Goal: Transaction & Acquisition: Purchase product/service

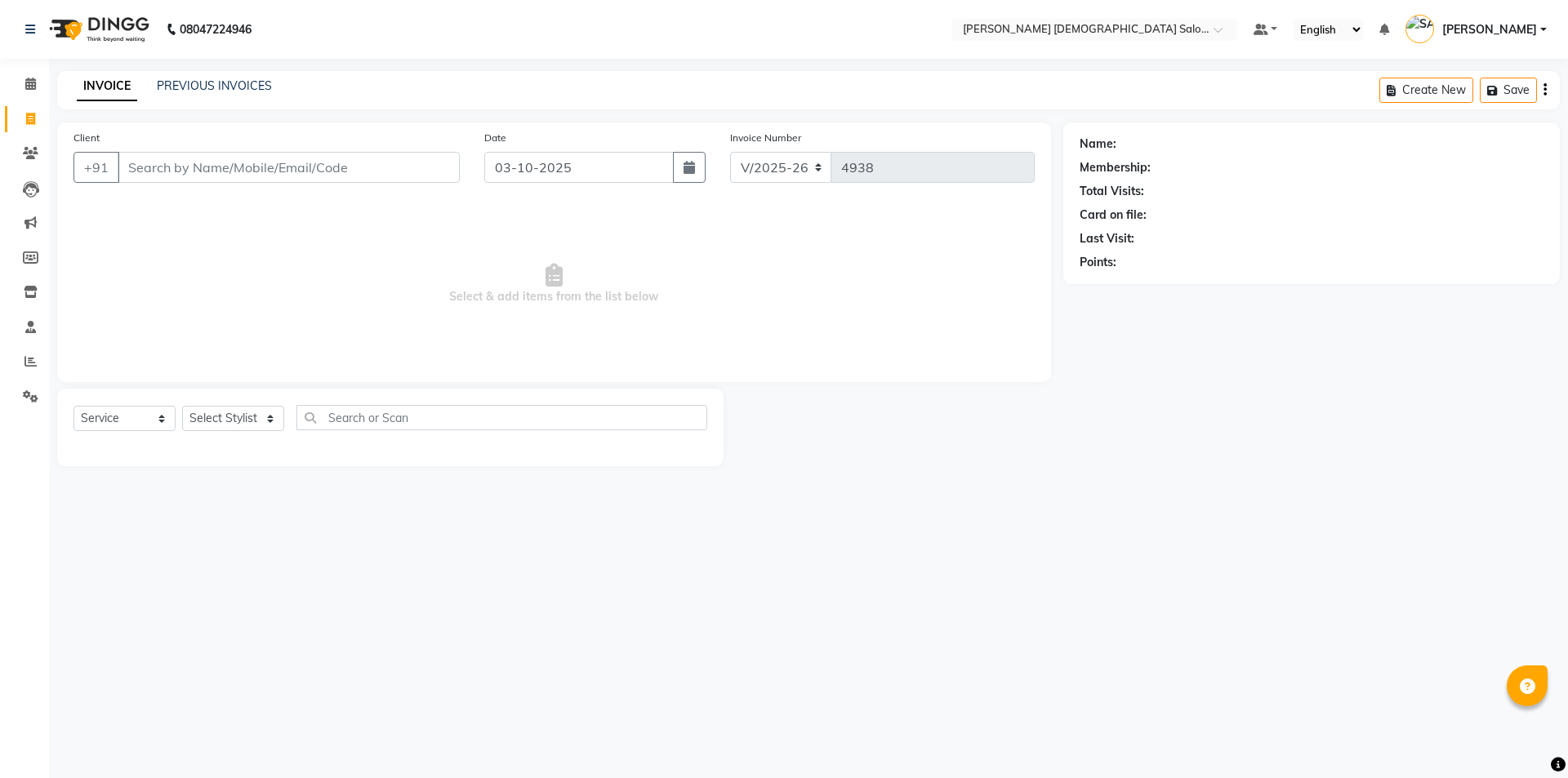
select select "7542"
select select "service"
click at [186, 81] on link "PREVIOUS INVOICES" at bounding box center [214, 86] width 115 height 15
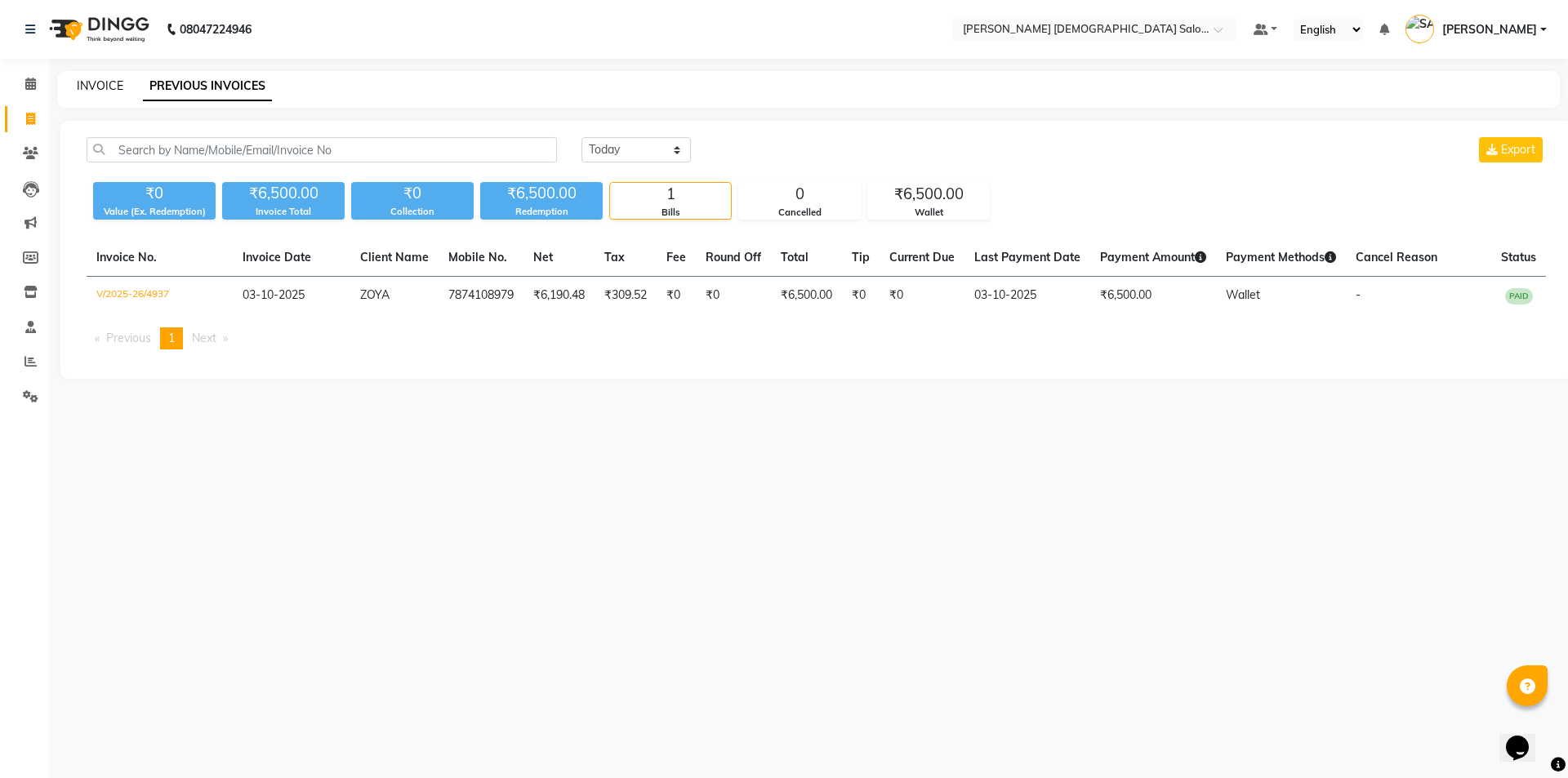
click at [99, 79] on link "INVOICE" at bounding box center [100, 86] width 47 height 15
select select "7542"
select select "service"
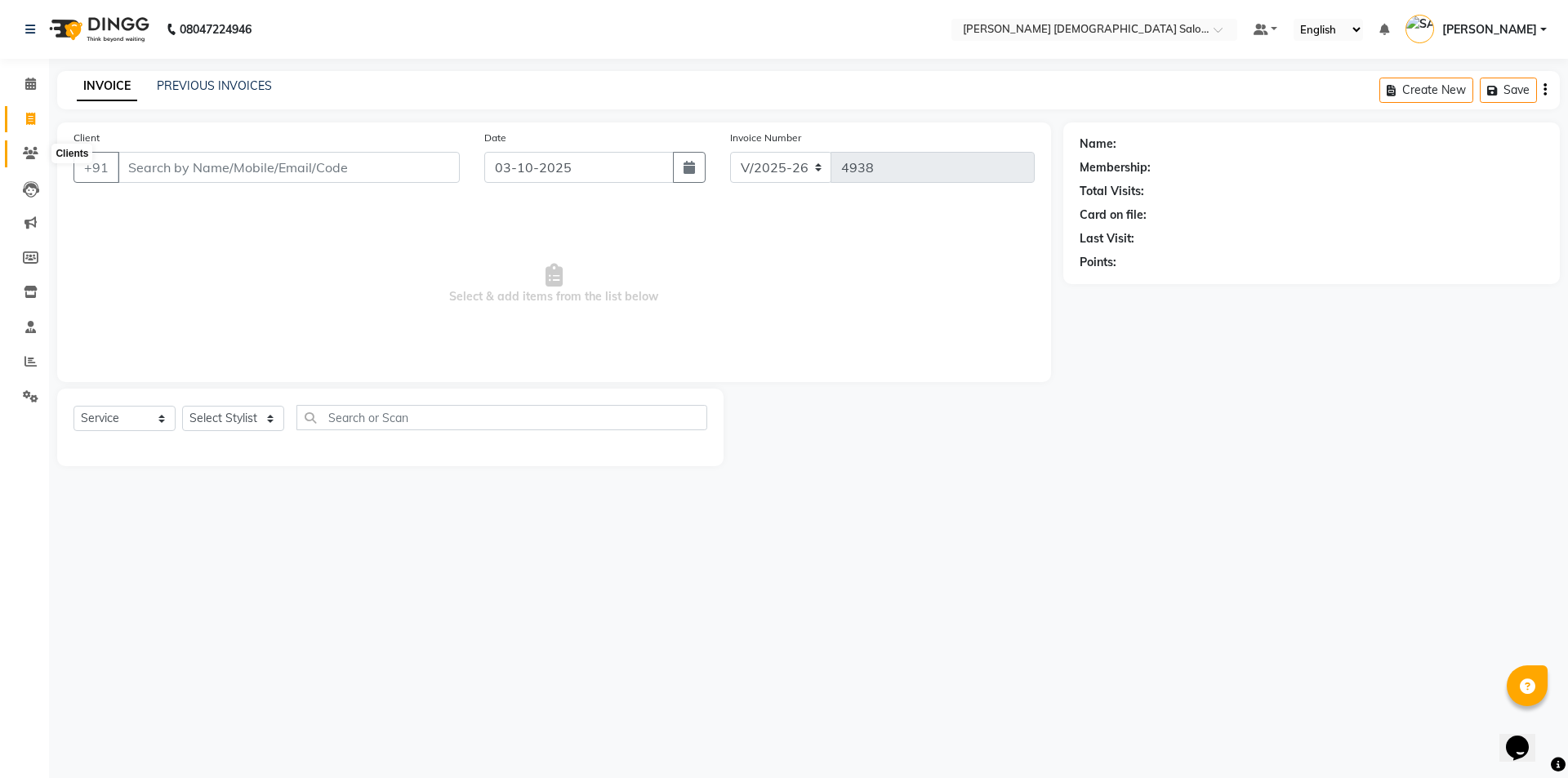
click at [35, 158] on span at bounding box center [31, 154] width 28 height 19
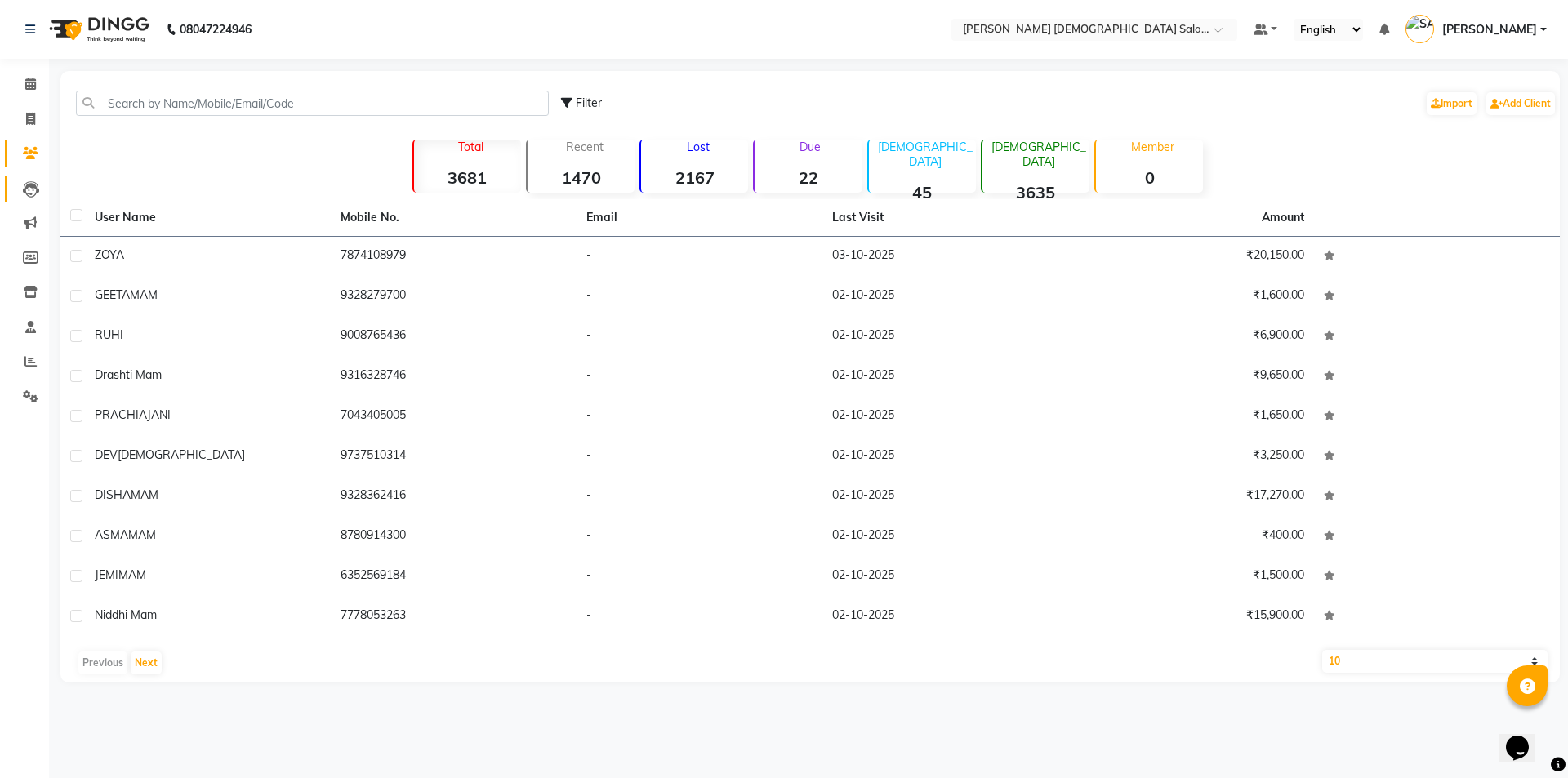
click at [25, 201] on link "Leads" at bounding box center [24, 189] width 39 height 27
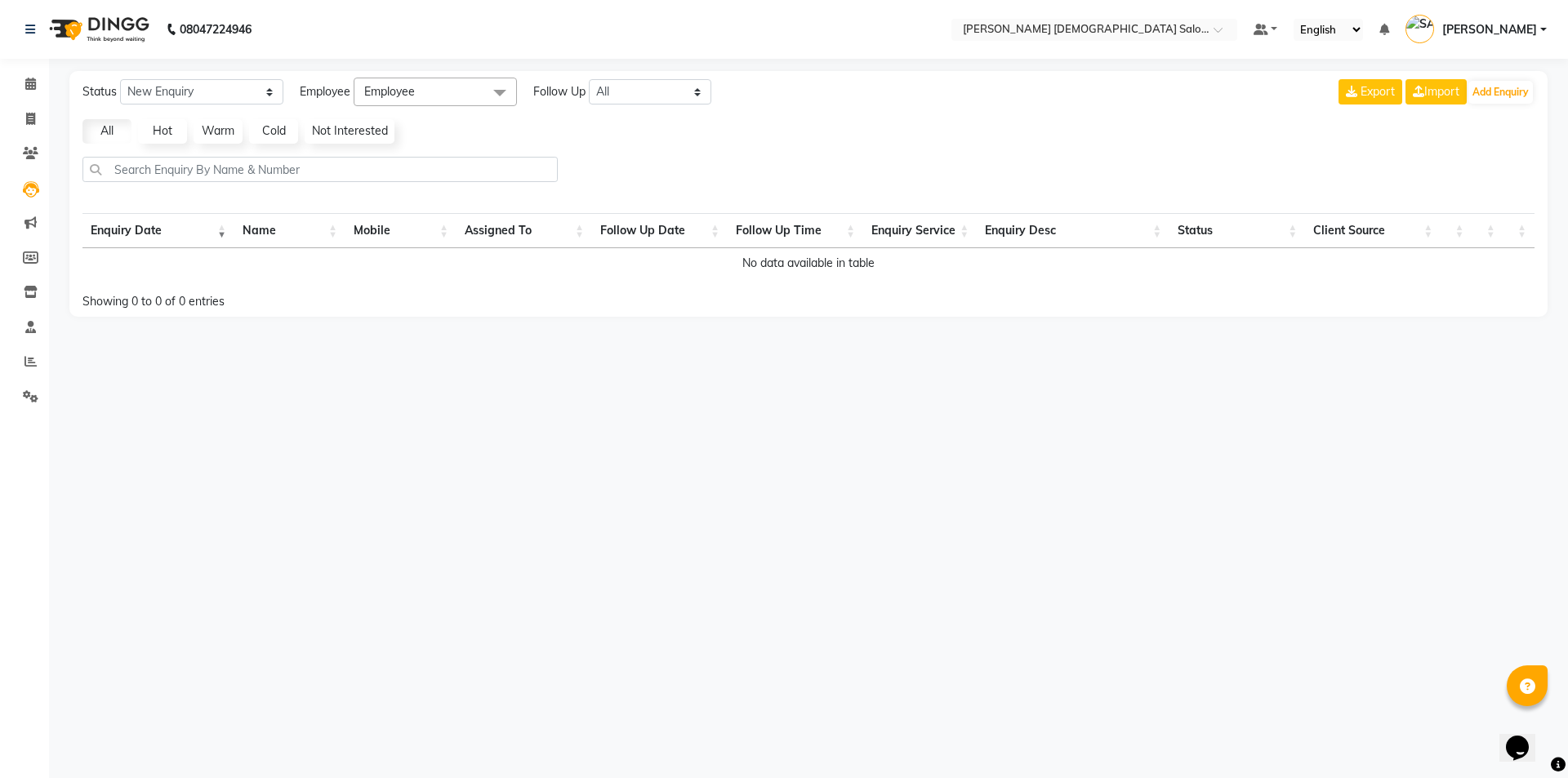
click at [47, 211] on li "Marketing" at bounding box center [24, 223] width 49 height 35
click at [38, 216] on span at bounding box center [31, 223] width 28 height 19
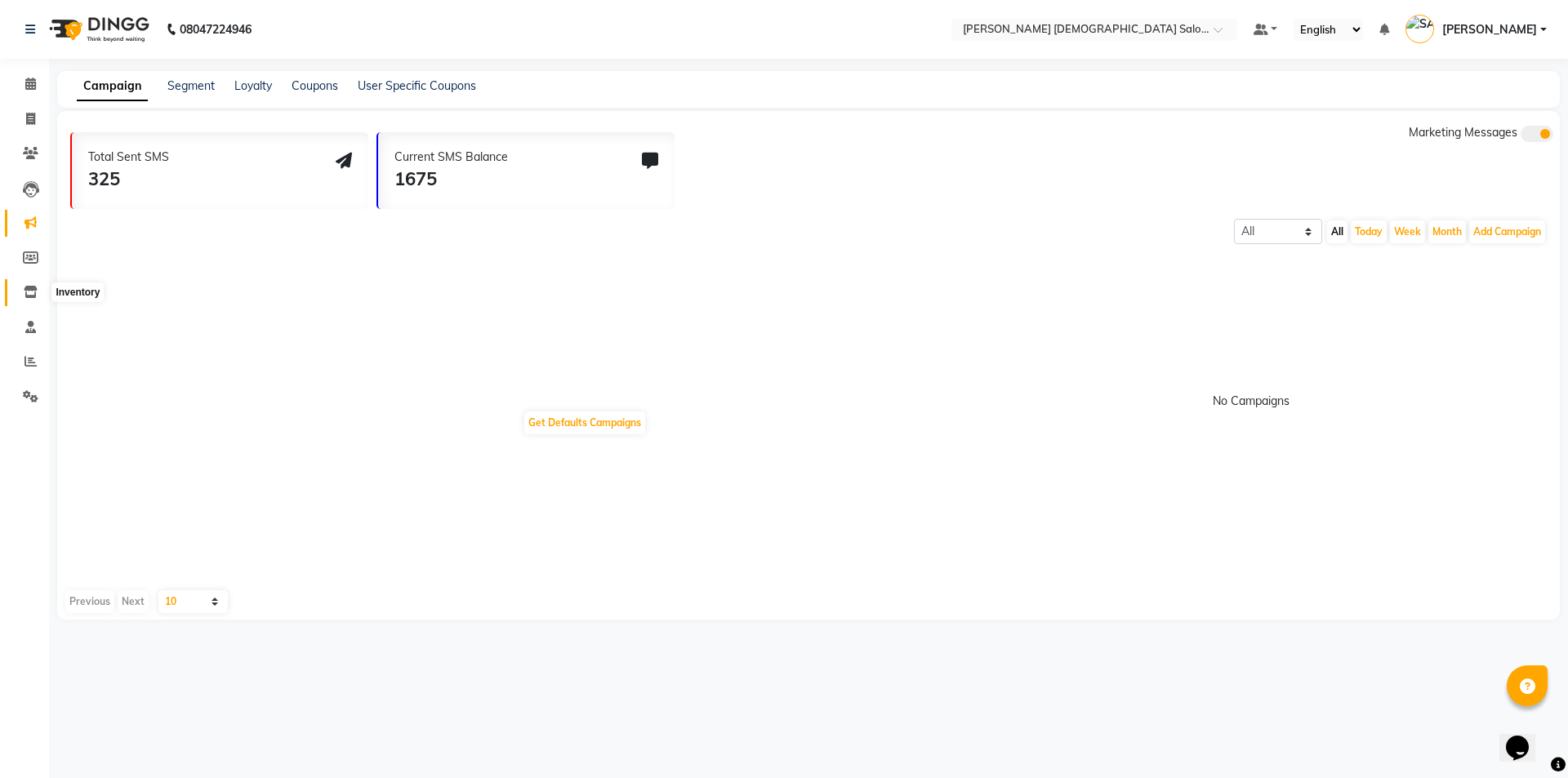
click at [32, 295] on icon at bounding box center [30, 291] width 14 height 12
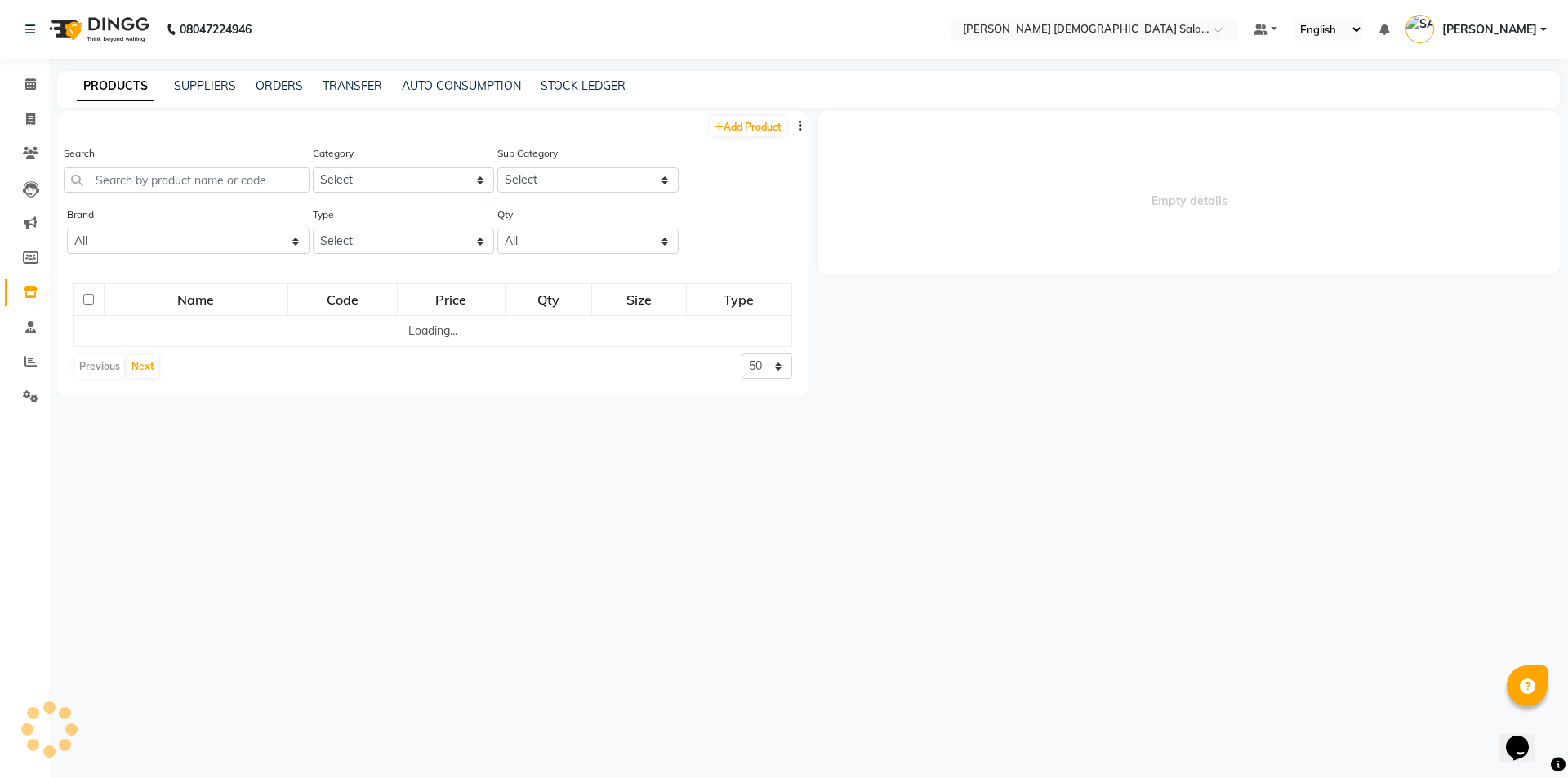
select select
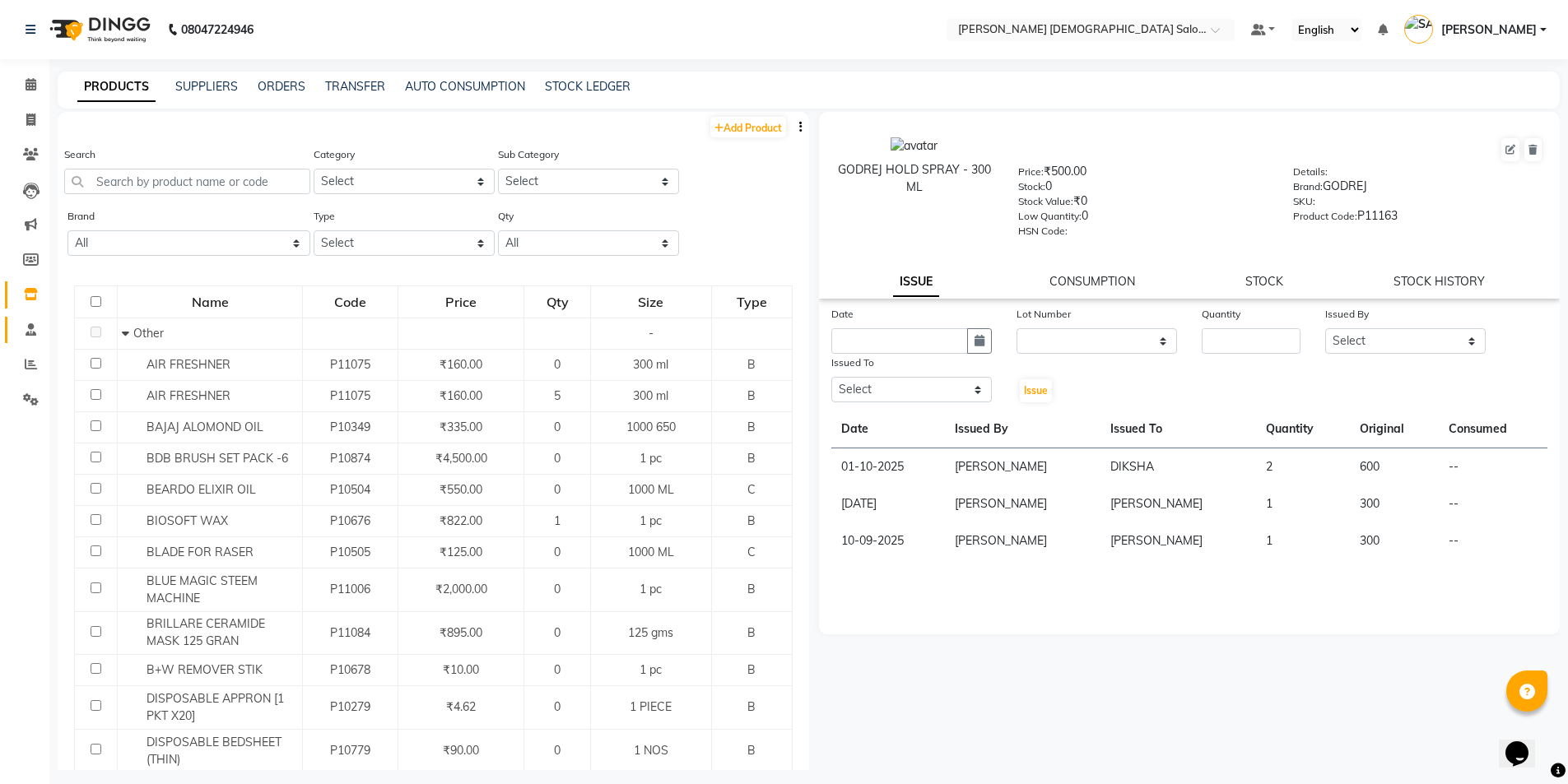
click at [32, 342] on link "Staff" at bounding box center [24, 330] width 39 height 27
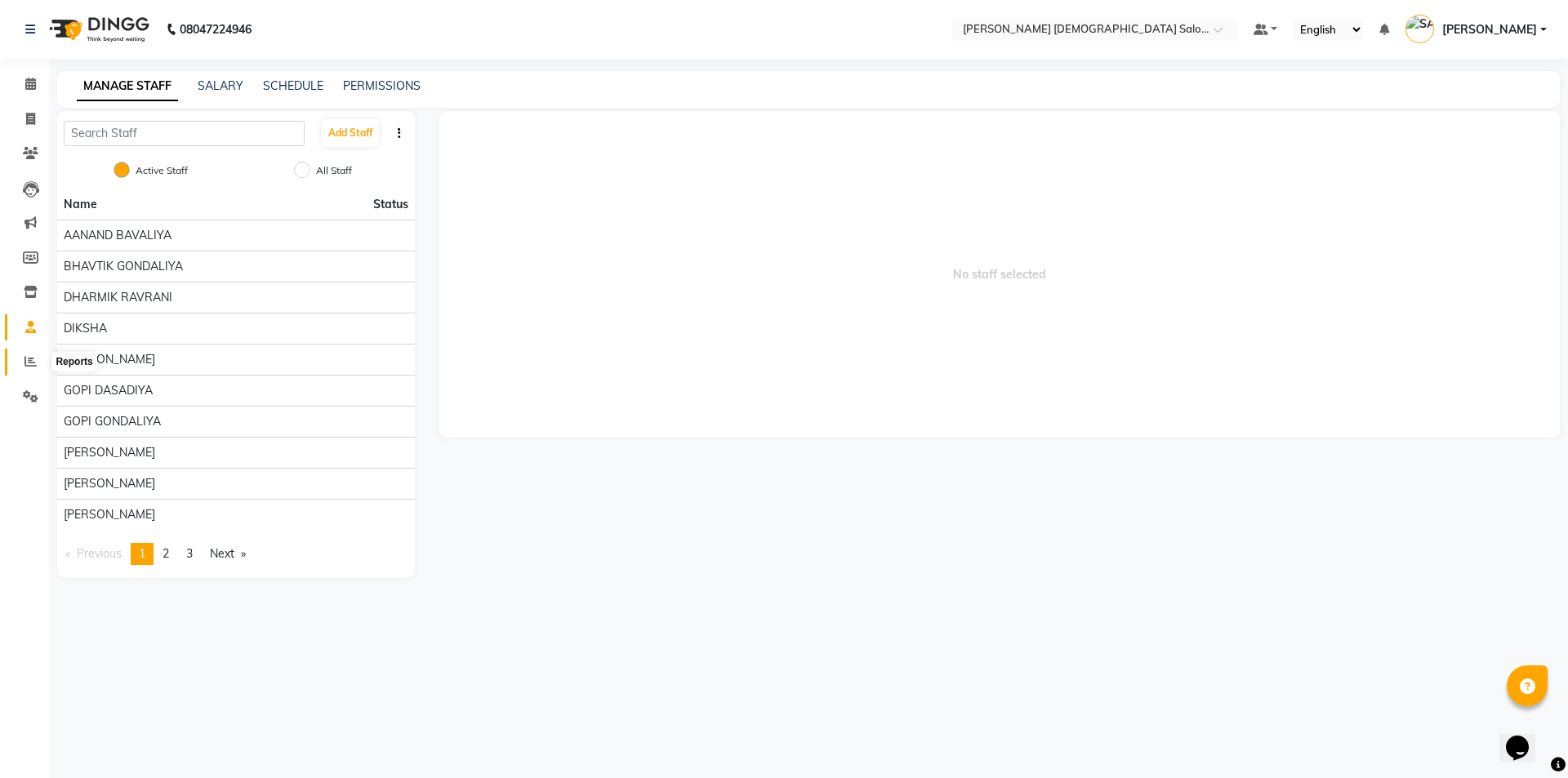
click at [29, 359] on icon at bounding box center [30, 361] width 12 height 12
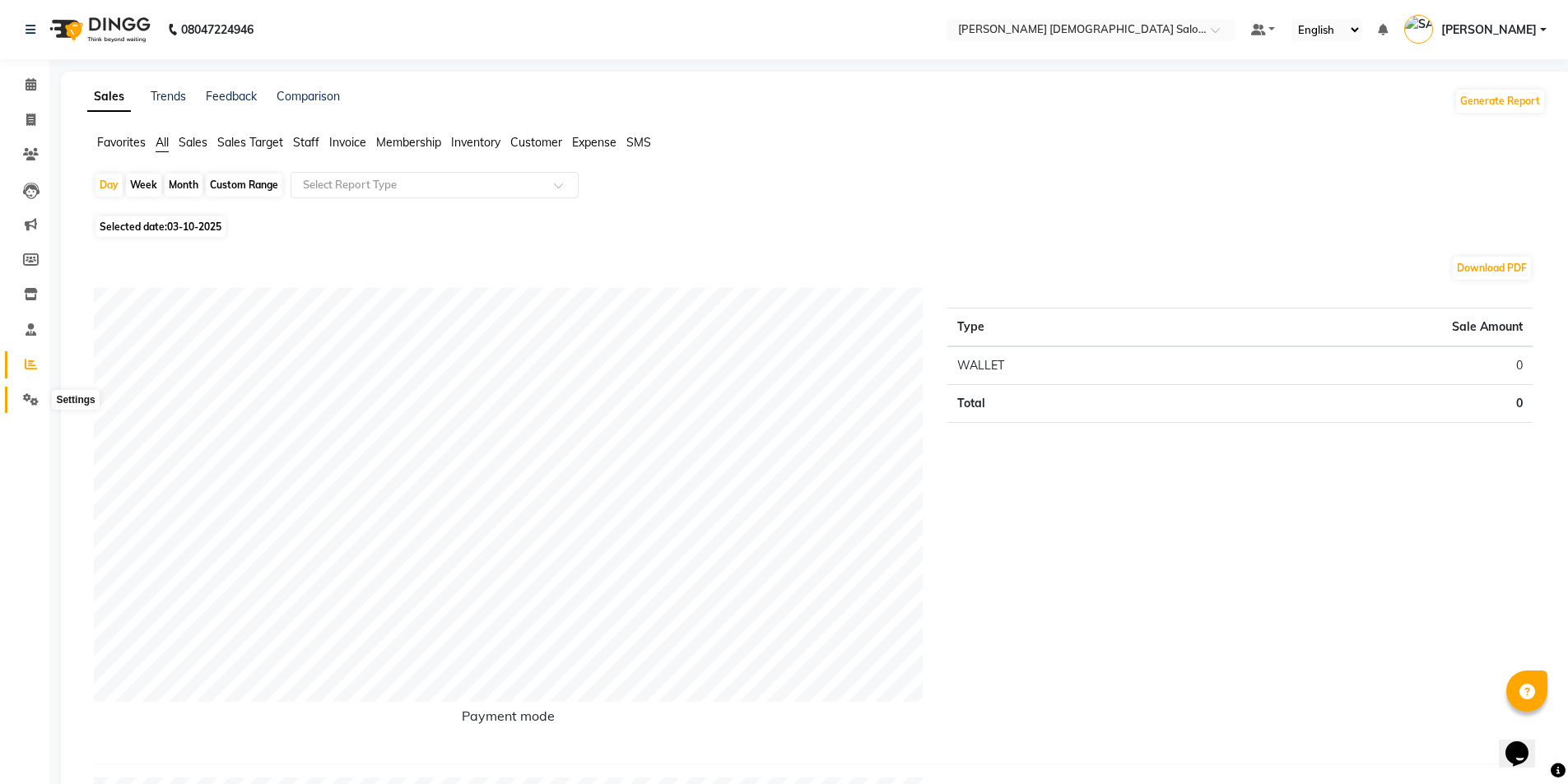
click at [29, 393] on icon at bounding box center [30, 399] width 16 height 13
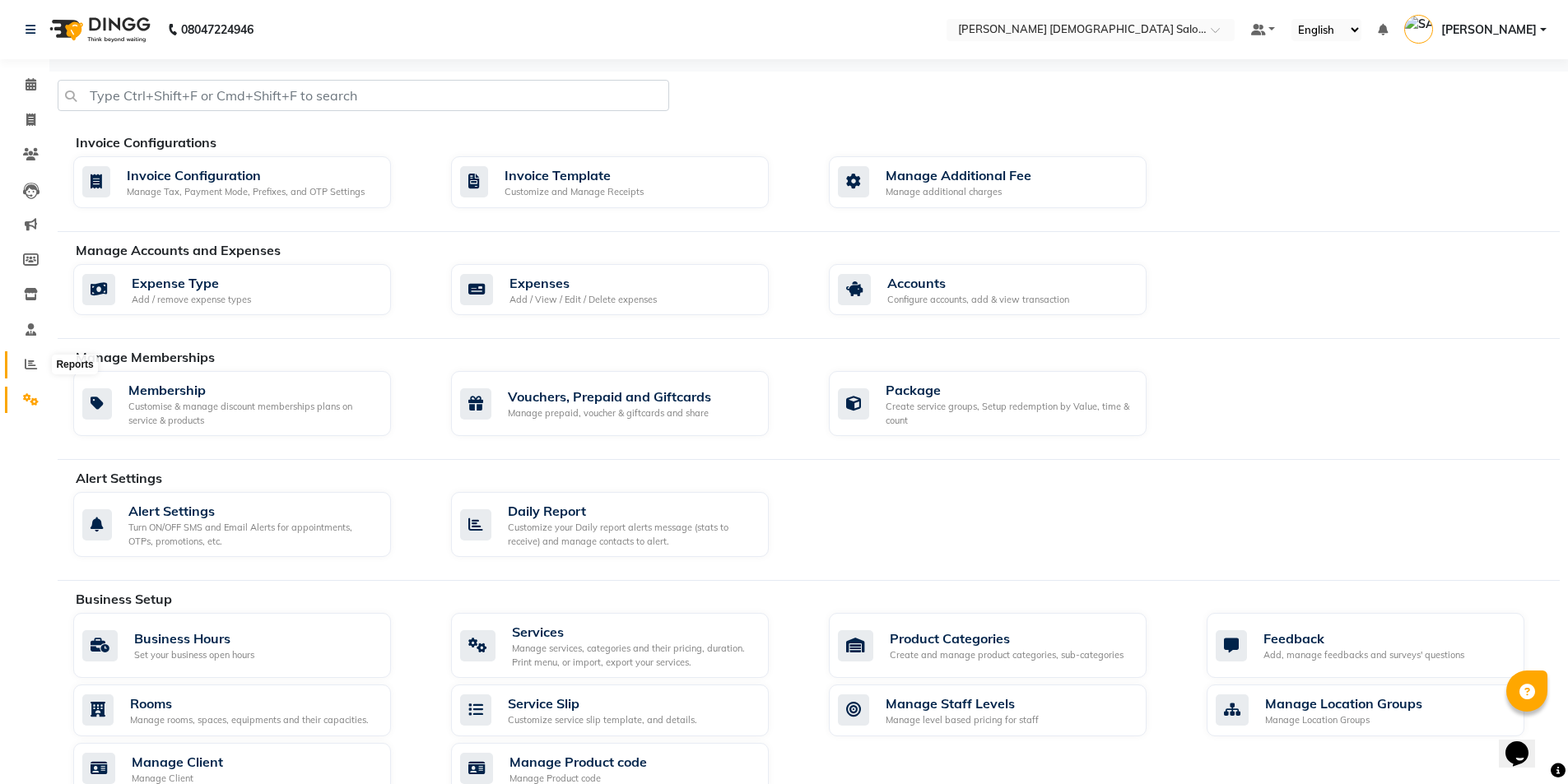
click at [21, 371] on span at bounding box center [31, 365] width 29 height 19
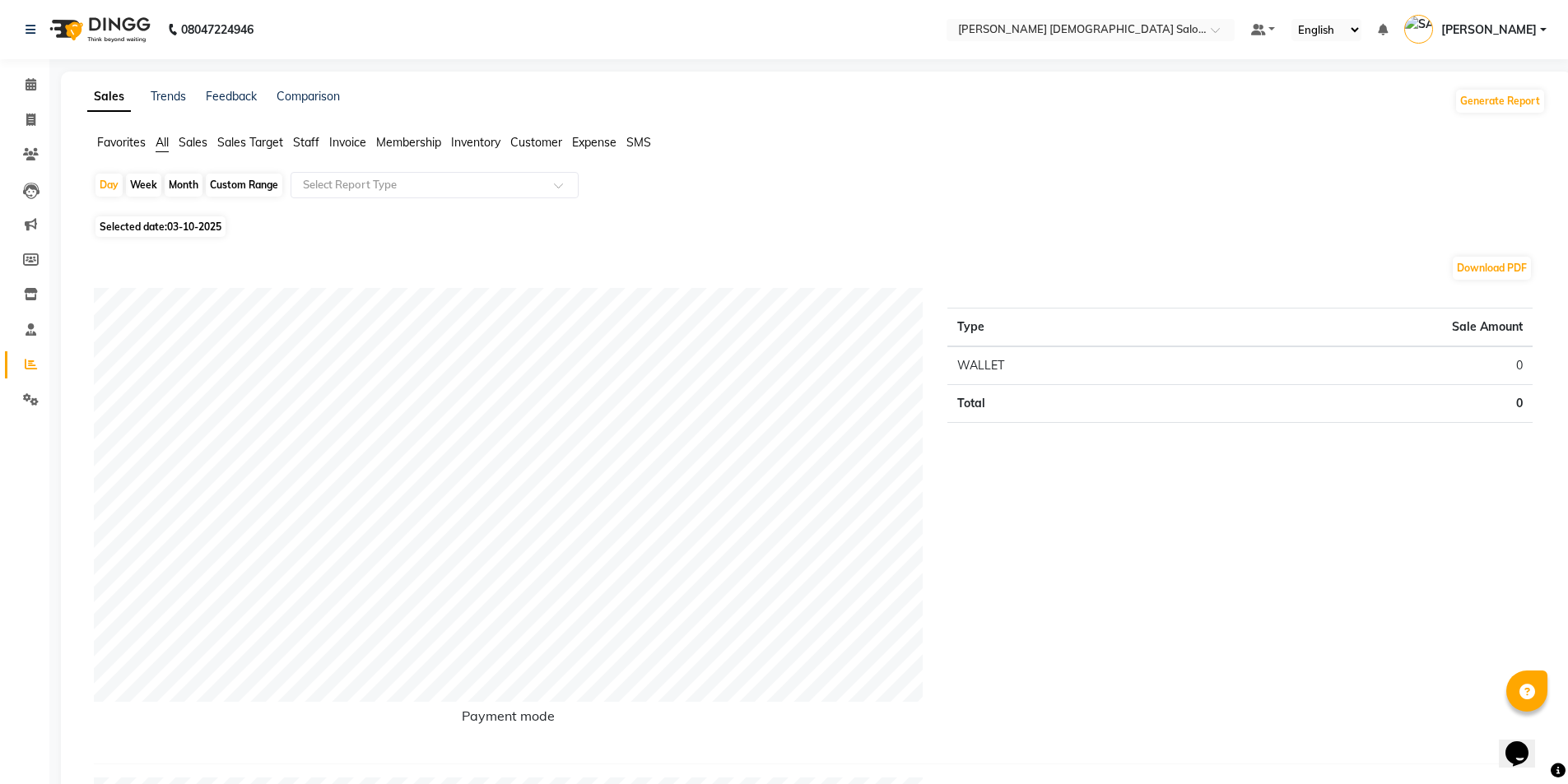
click at [303, 141] on span "Staff" at bounding box center [305, 143] width 26 height 15
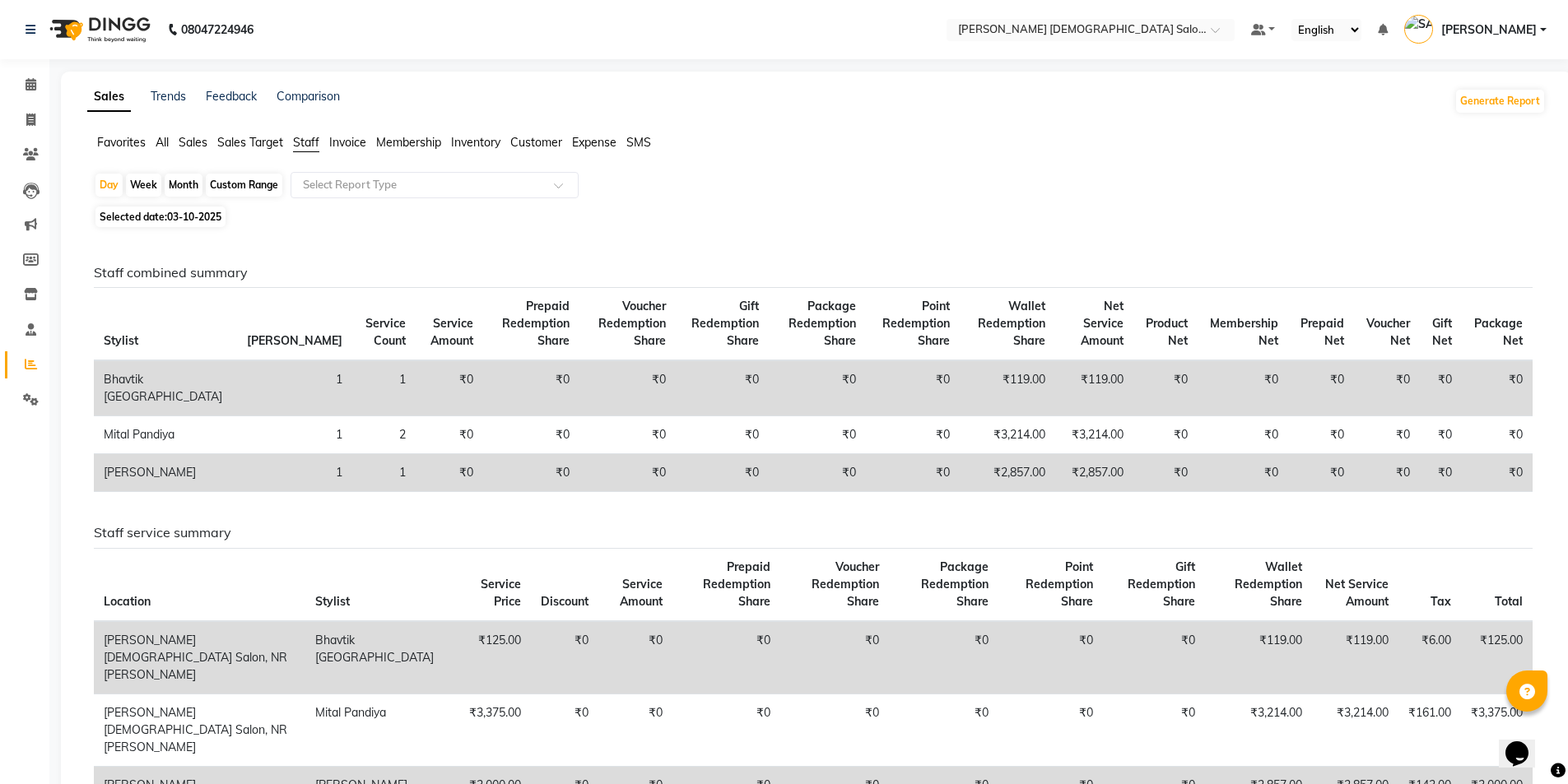
click at [198, 188] on div "Month" at bounding box center [183, 184] width 38 height 23
select select "10"
select select "2025"
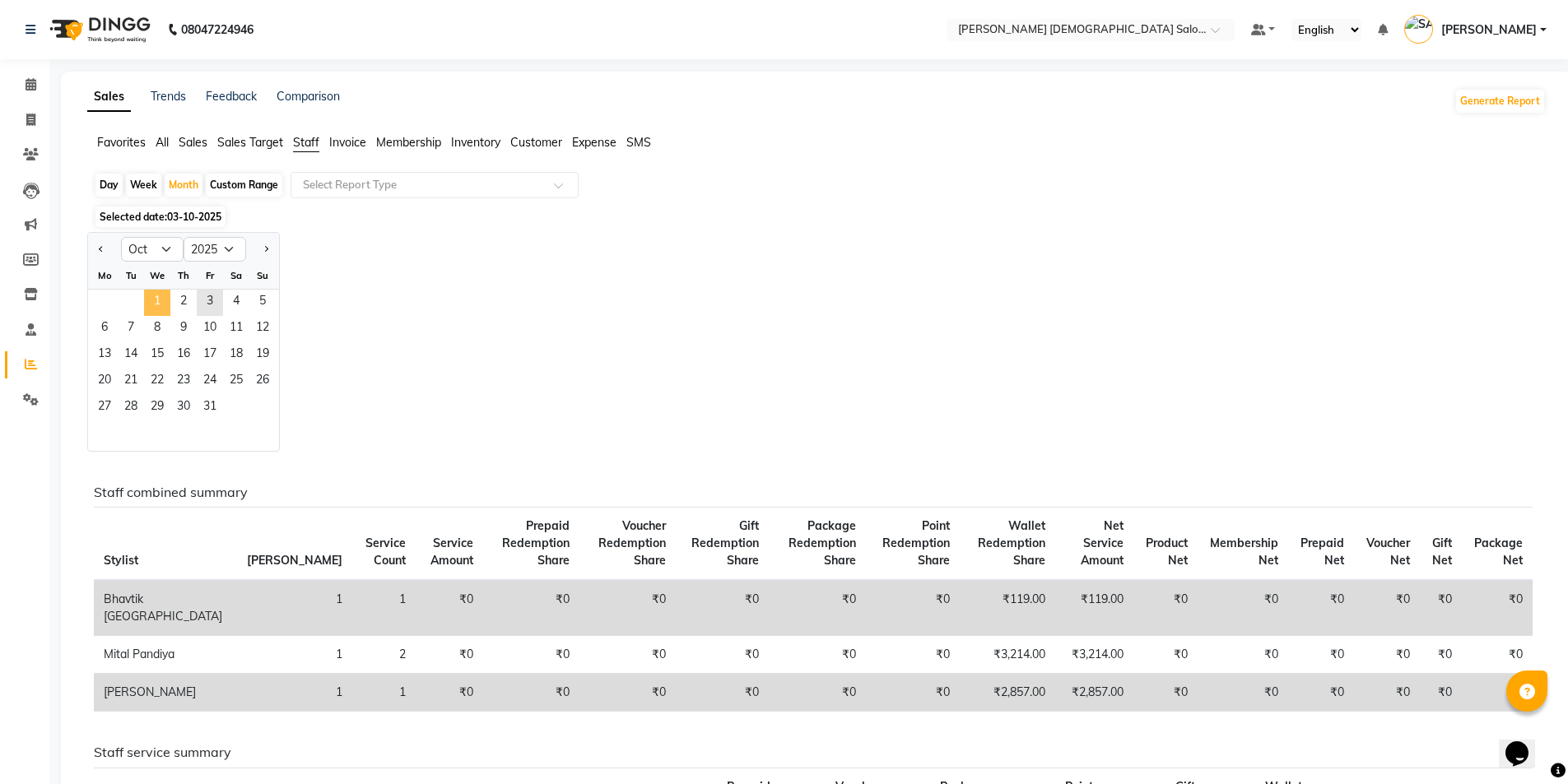
click at [153, 295] on span "1" at bounding box center [157, 302] width 26 height 26
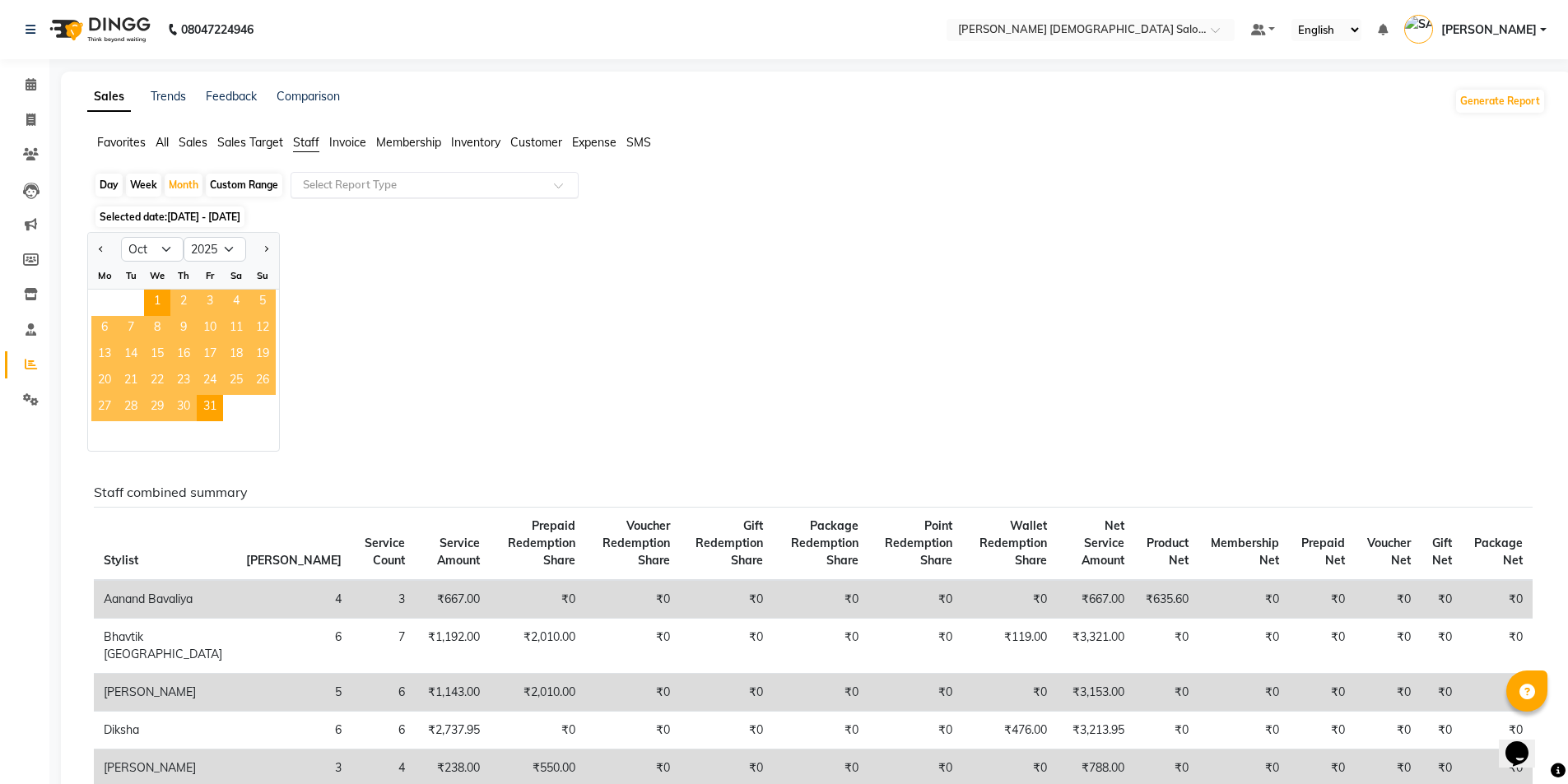
click at [377, 193] on input "text" at bounding box center [418, 185] width 237 height 17
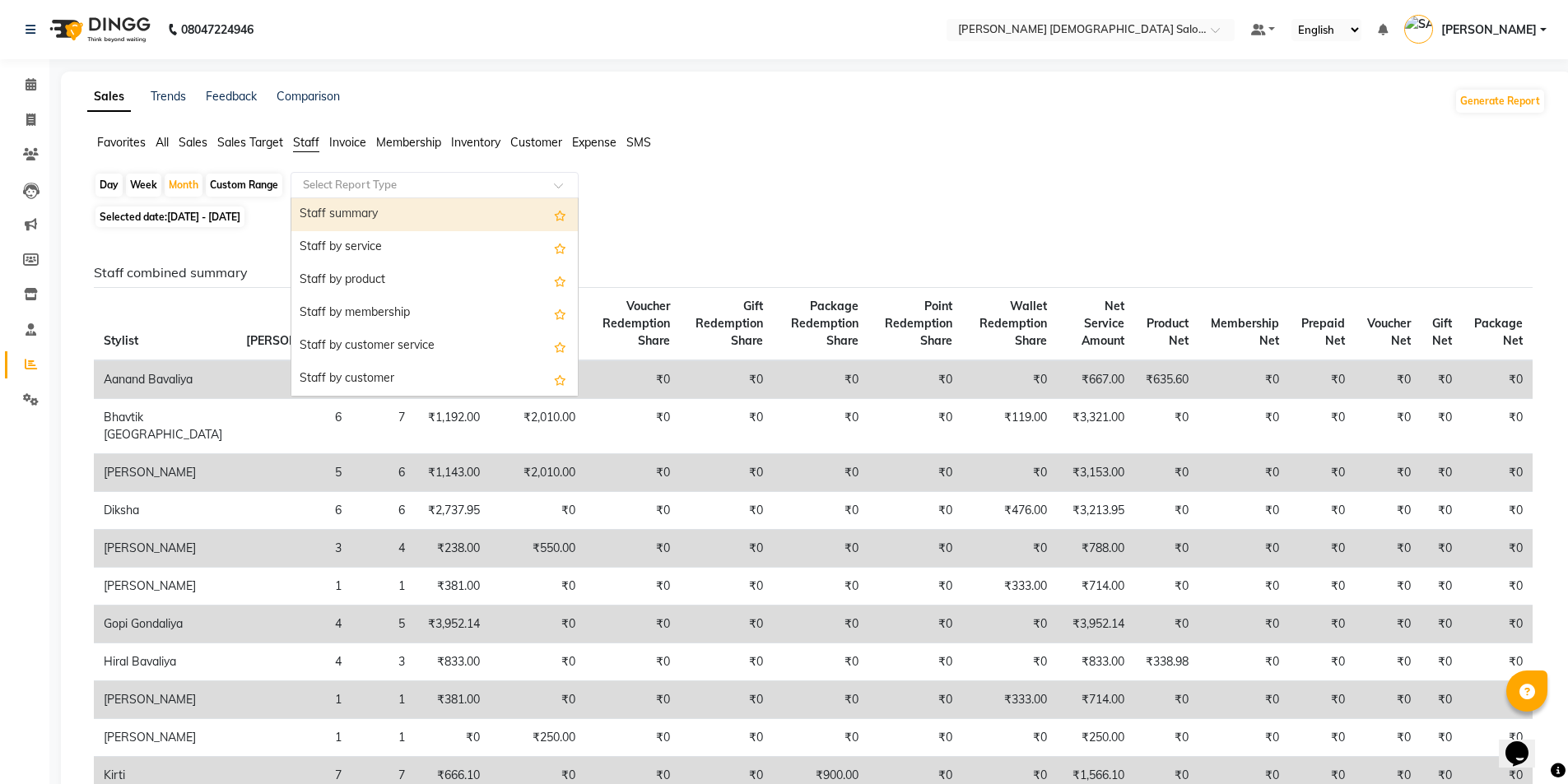
click at [383, 208] on div "Staff summary" at bounding box center [434, 214] width 286 height 33
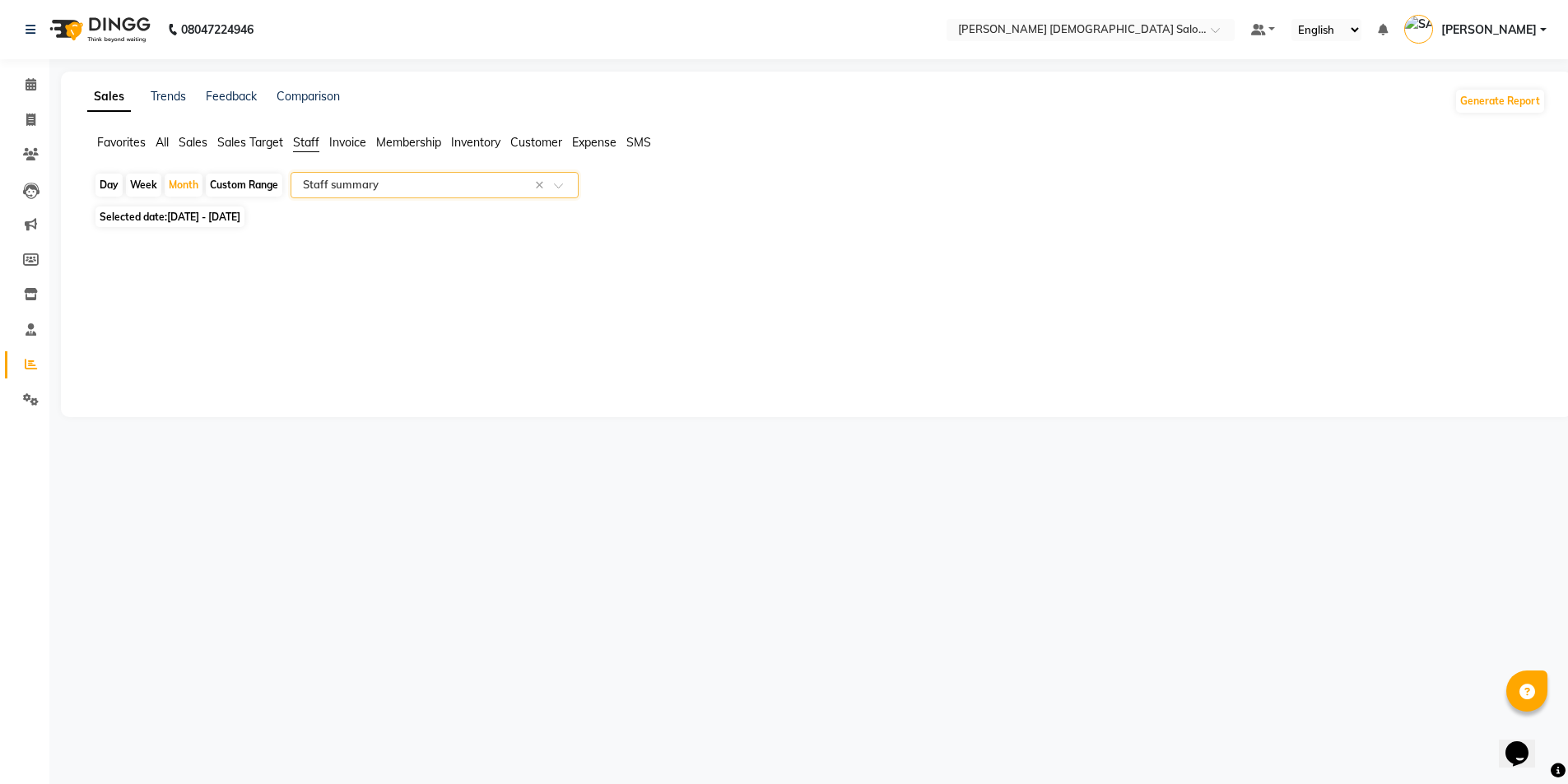
select select "full_report"
select select "csv"
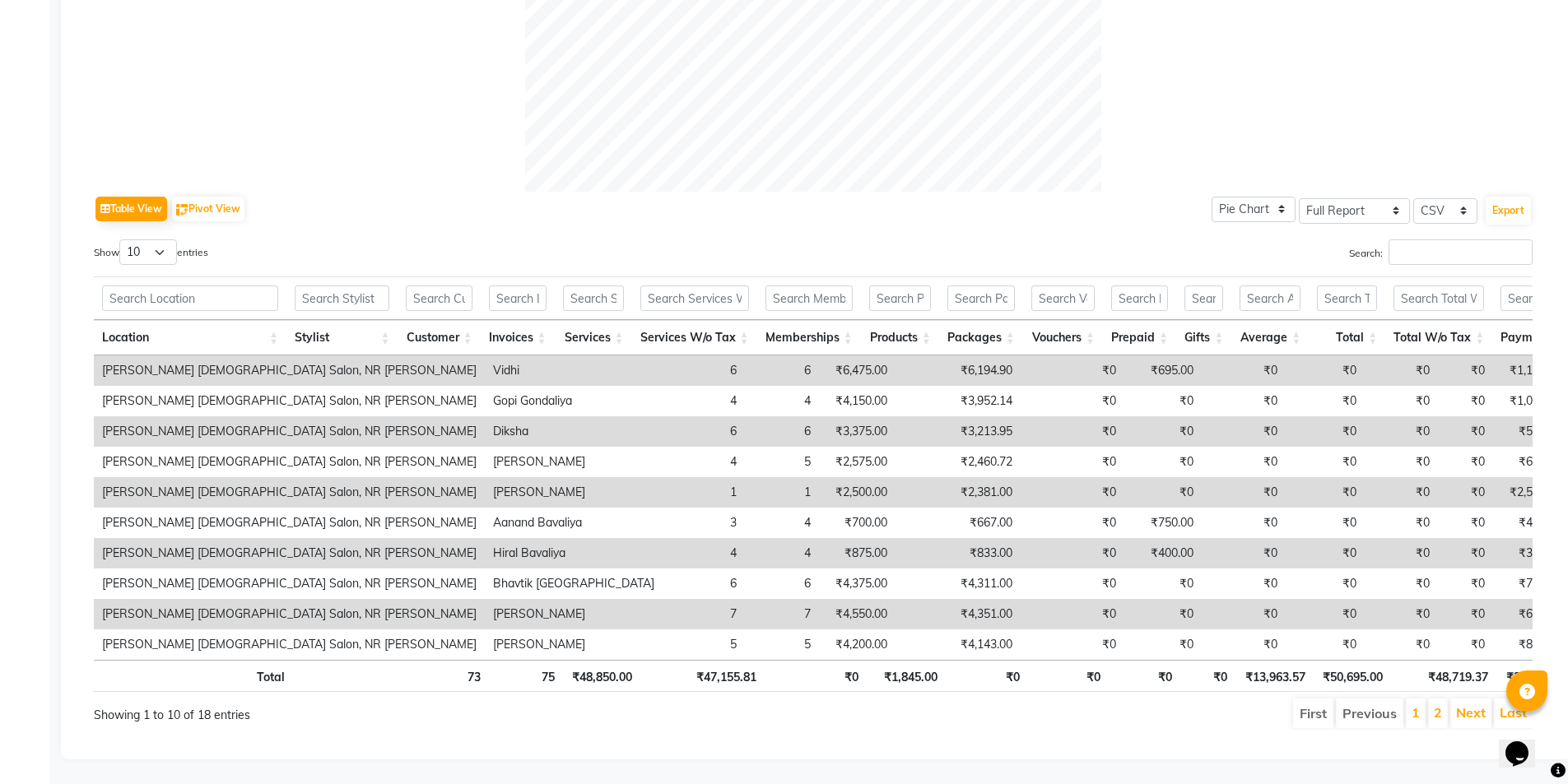
scroll to position [658, 0]
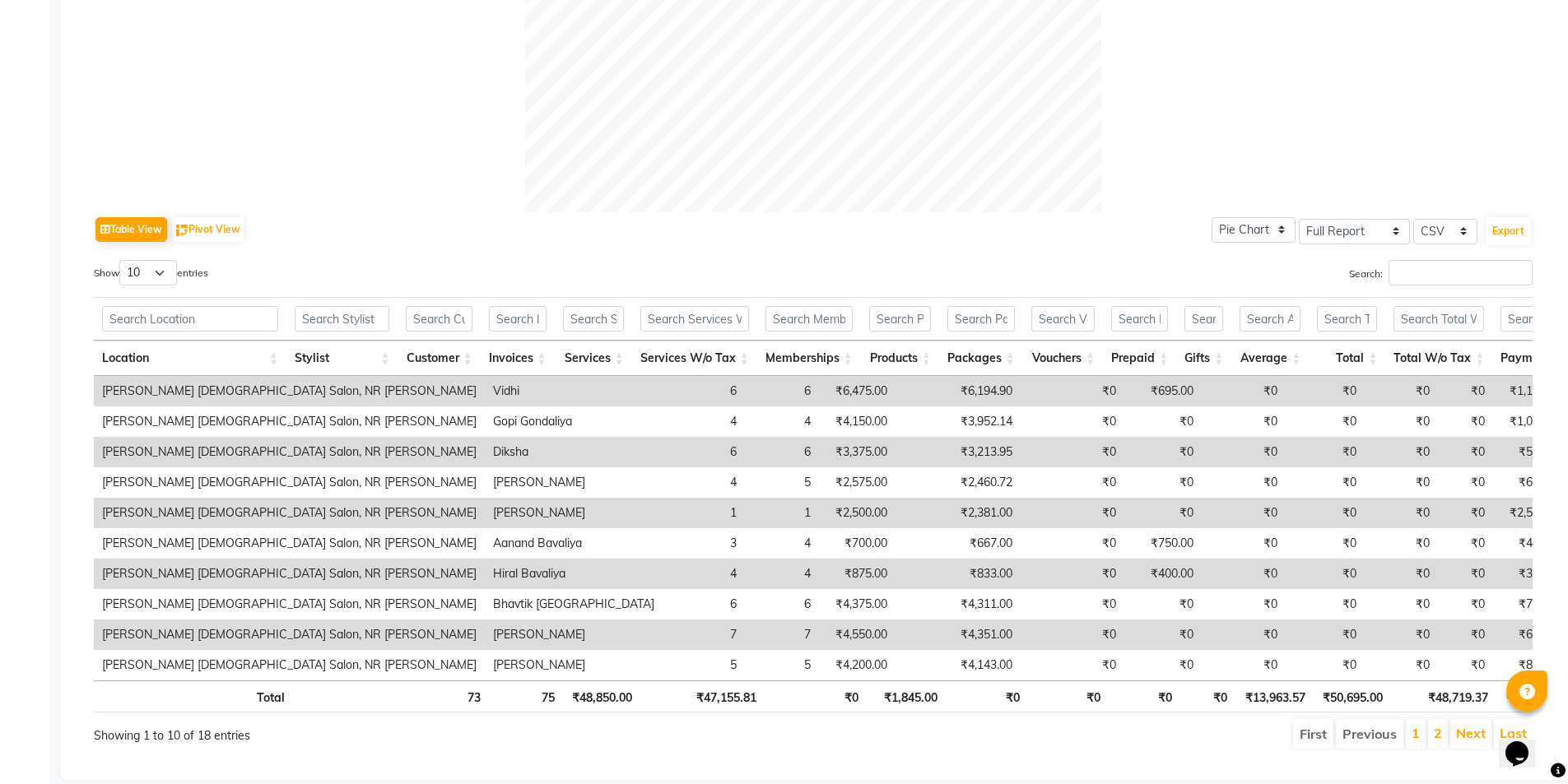
drag, startPoint x: 289, startPoint y: 636, endPoint x: 0, endPoint y: -29, distance: 725.1
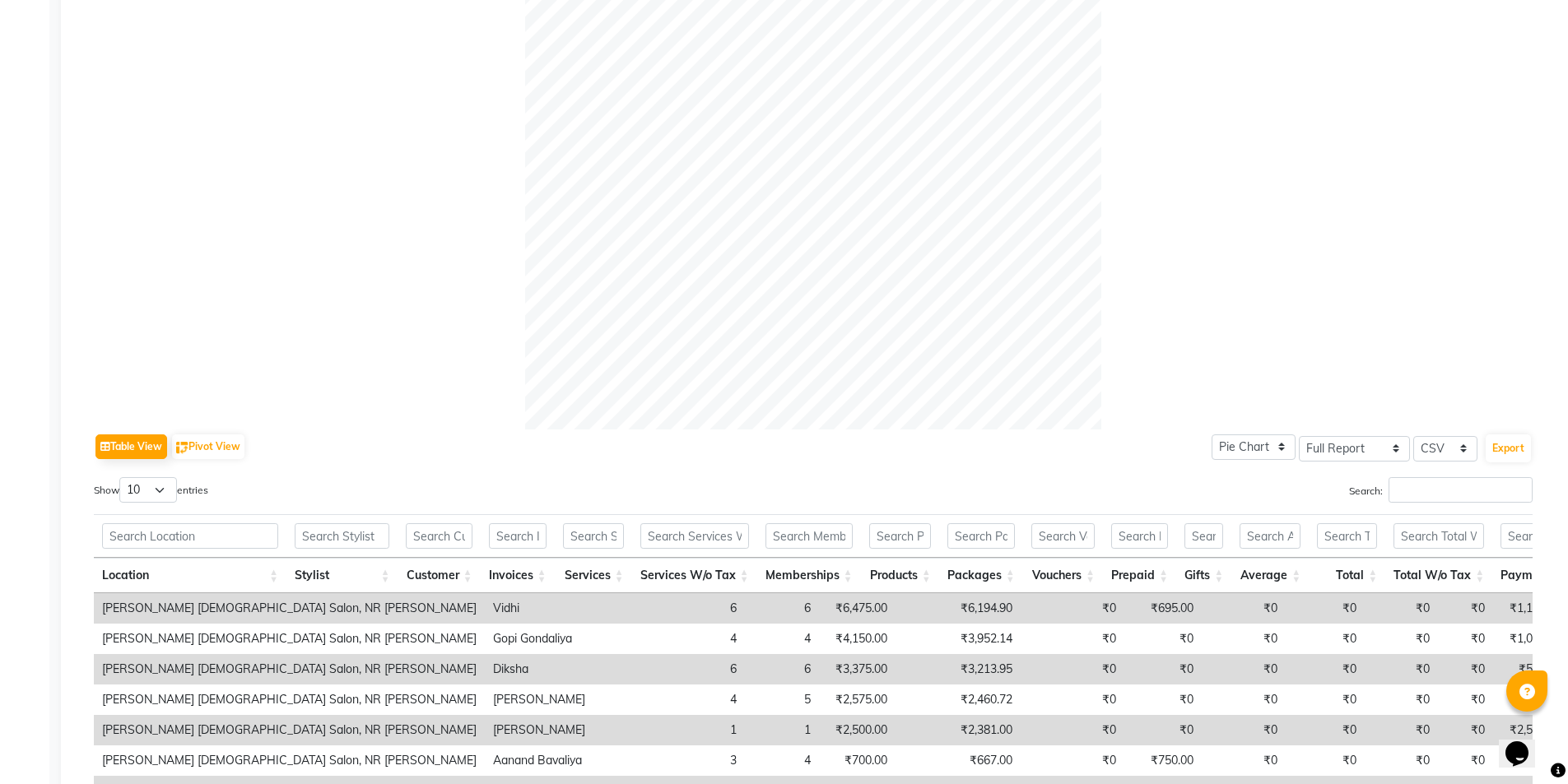
drag, startPoint x: 0, startPoint y: -29, endPoint x: 341, endPoint y: 275, distance: 456.8
click at [341, 275] on div at bounding box center [813, 141] width 1439 height 576
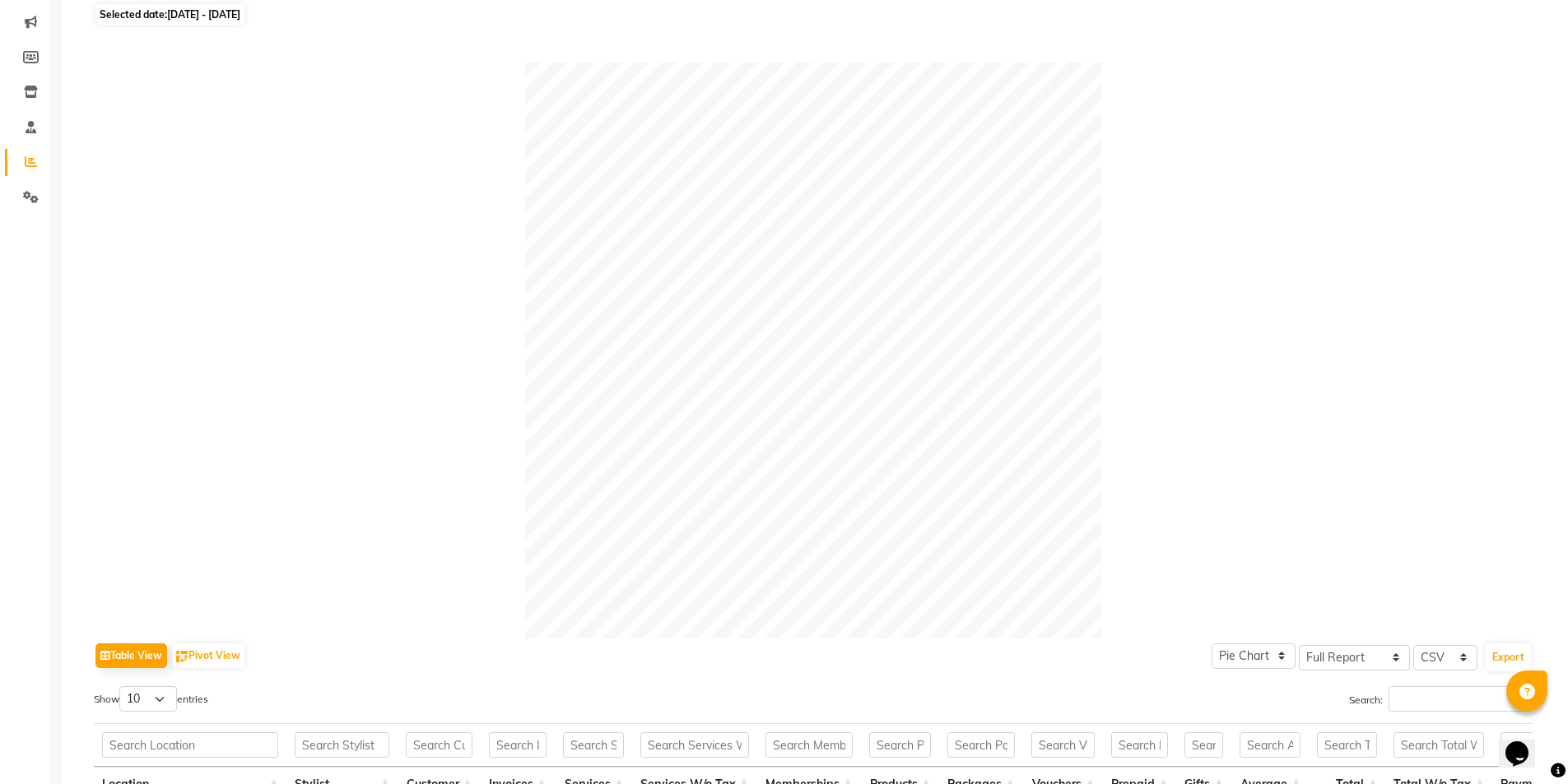
scroll to position [0, 0]
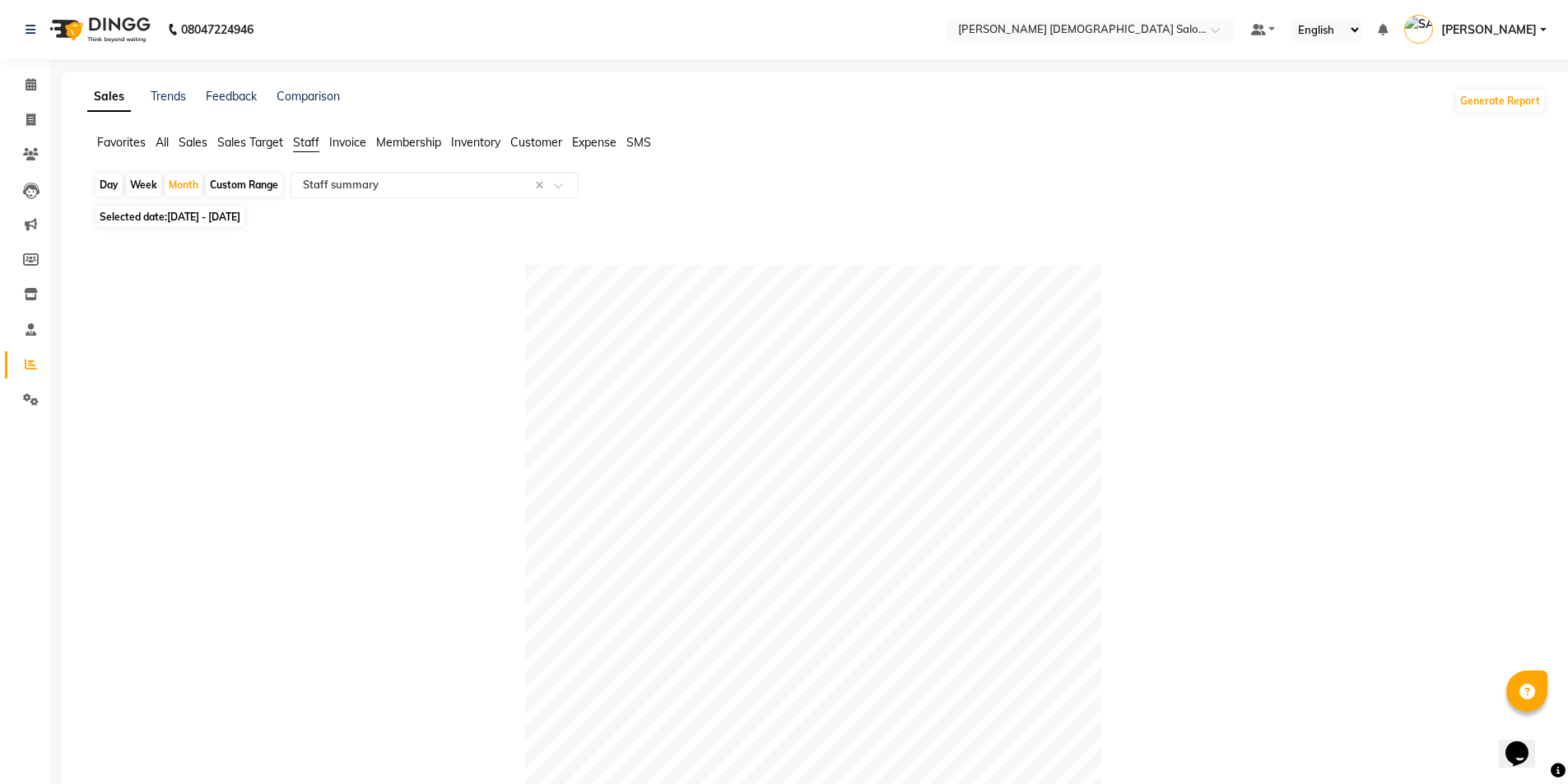
click at [415, 200] on div "Day Week Month Custom Range Select Report Type × Staff summary ×" at bounding box center [816, 186] width 1446 height 29
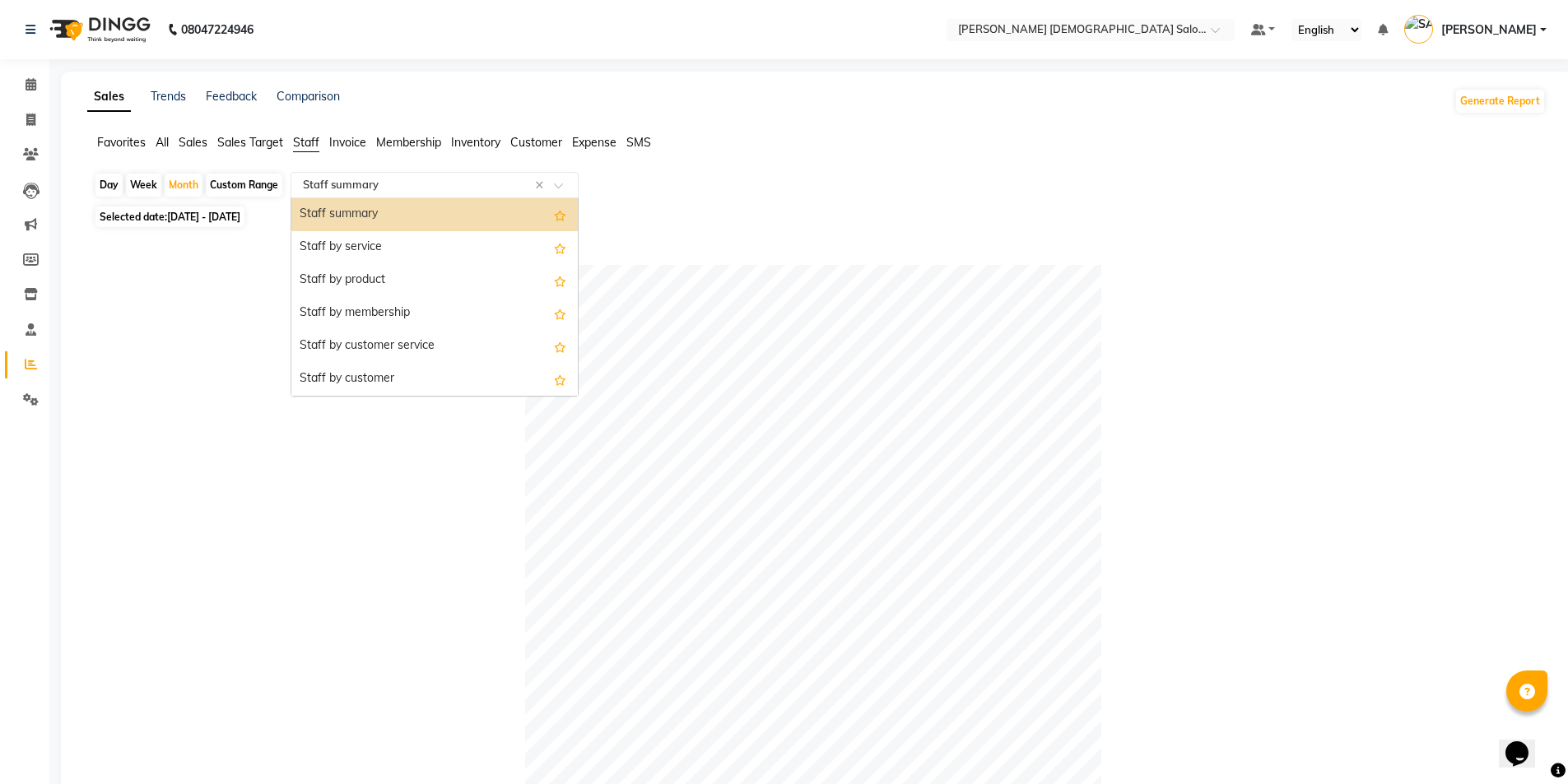
click at [422, 190] on input "text" at bounding box center [418, 185] width 237 height 17
click at [494, 271] on div "Staff by product" at bounding box center [434, 280] width 286 height 33
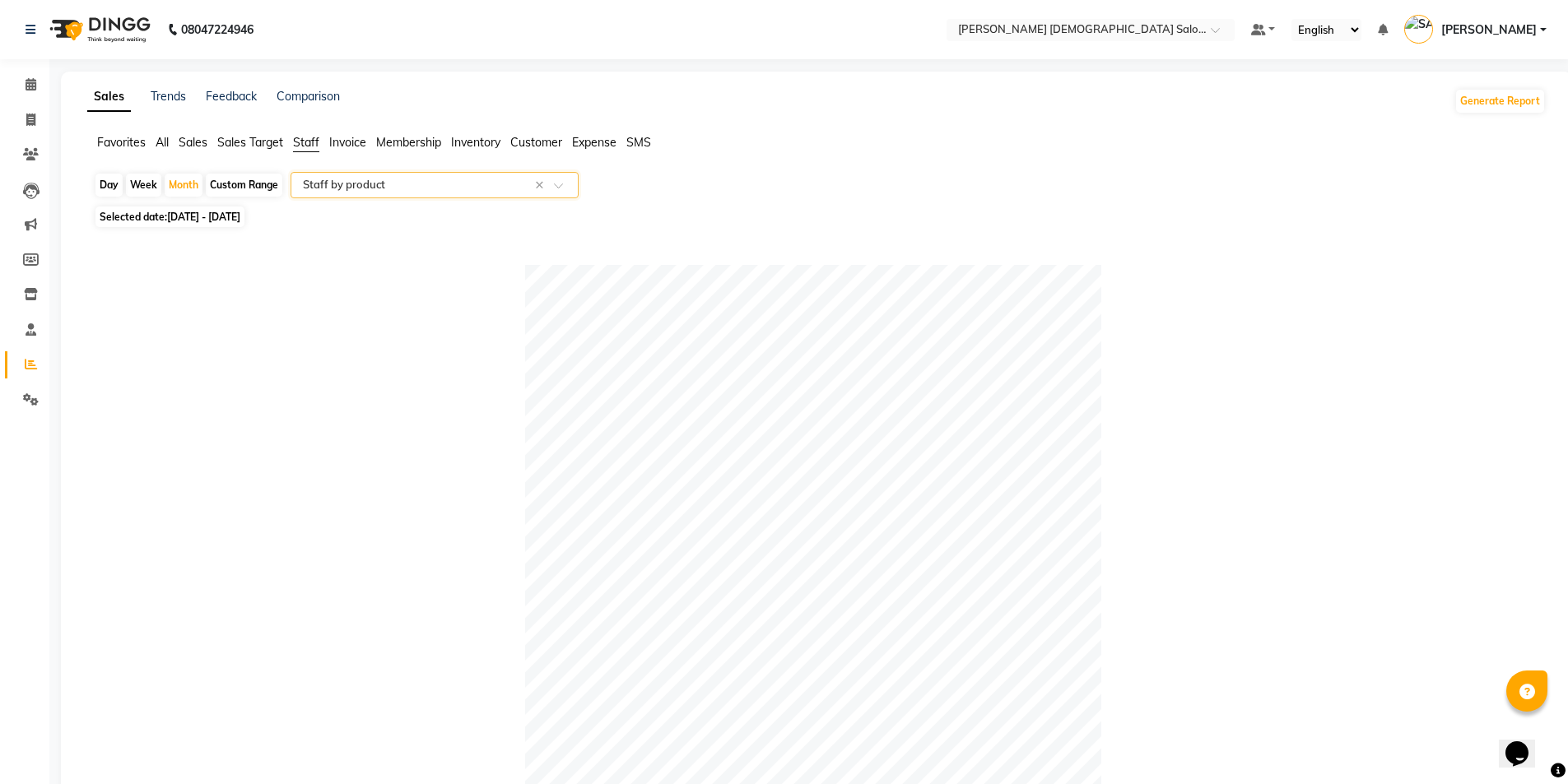
click at [475, 195] on div "Select Report Type × Staff by product ×" at bounding box center [434, 184] width 288 height 26
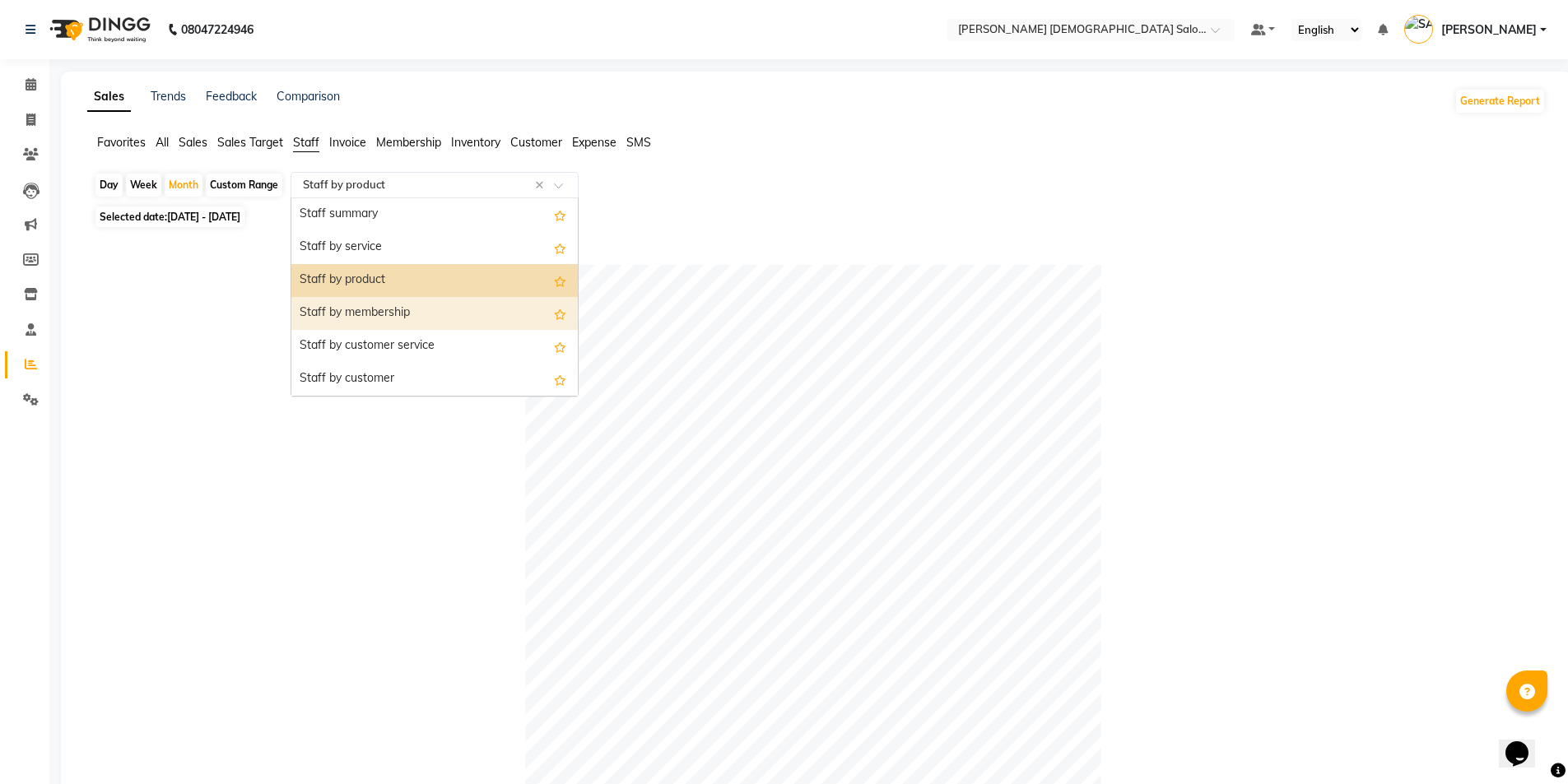
click at [494, 315] on div "Staff by membership" at bounding box center [434, 313] width 286 height 33
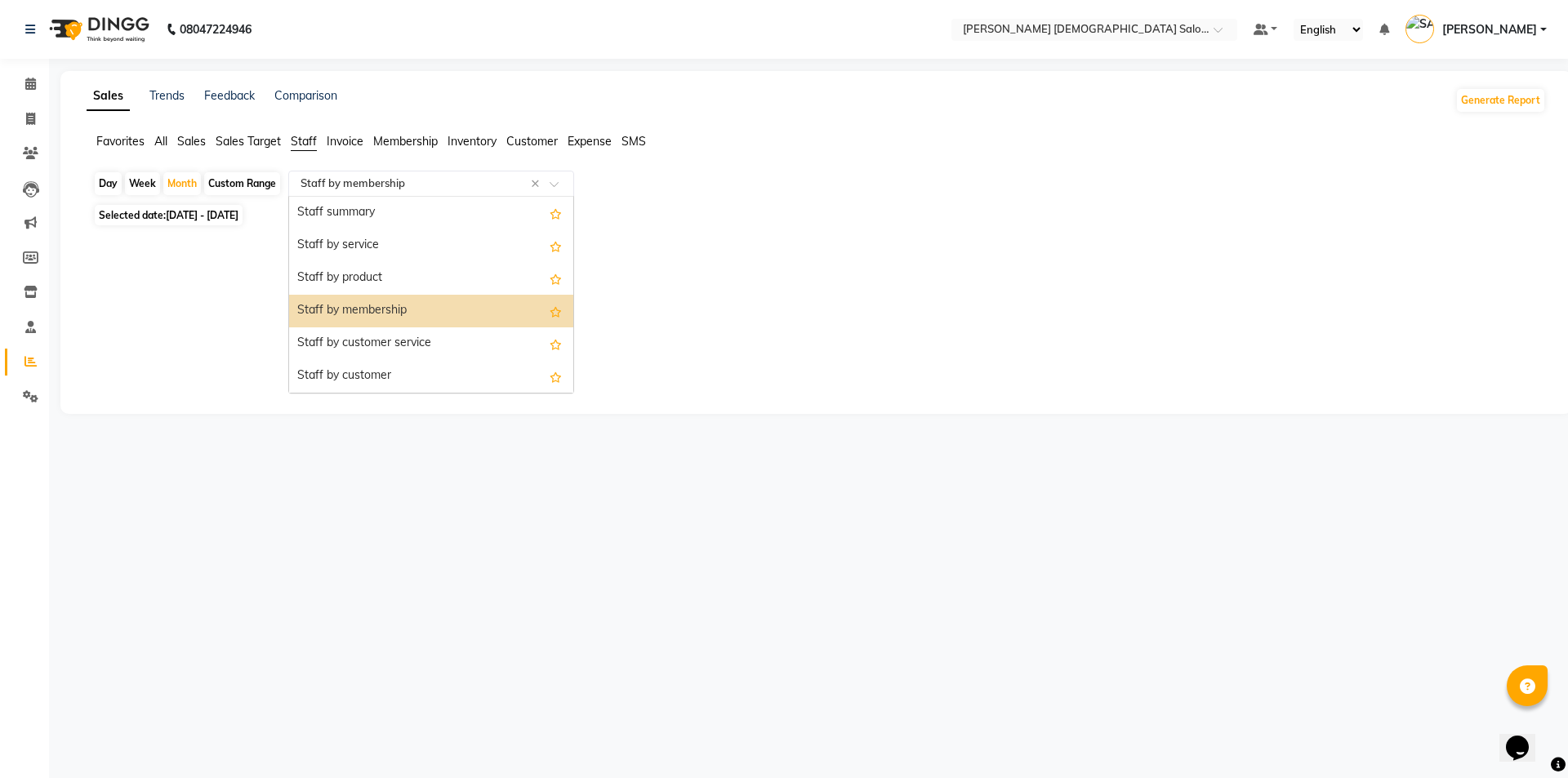
click at [454, 191] on input "text" at bounding box center [414, 184] width 236 height 17
click at [473, 333] on div "Staff by customer service" at bounding box center [430, 343] width 284 height 32
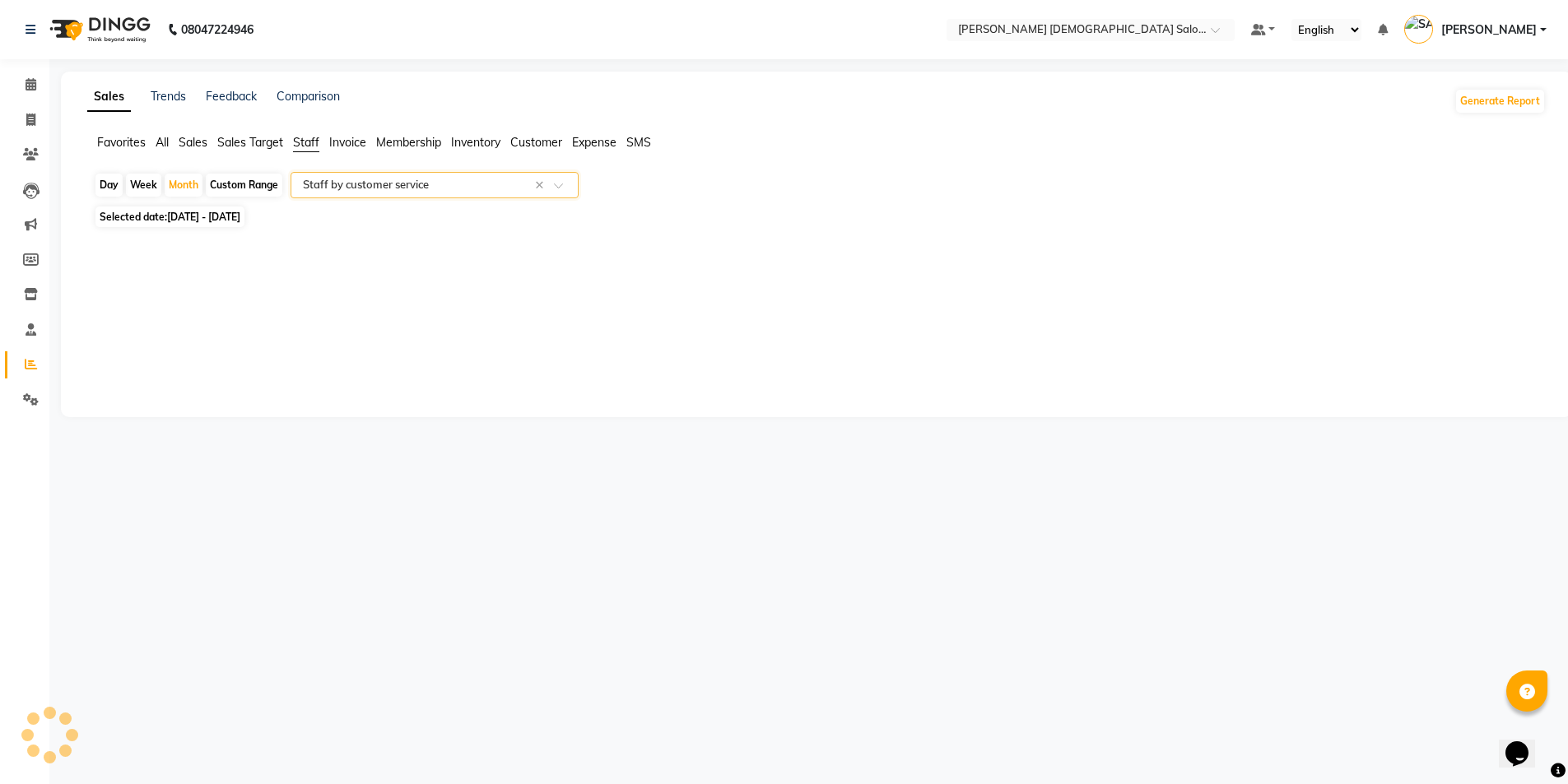
select select "full_report"
select select "csv"
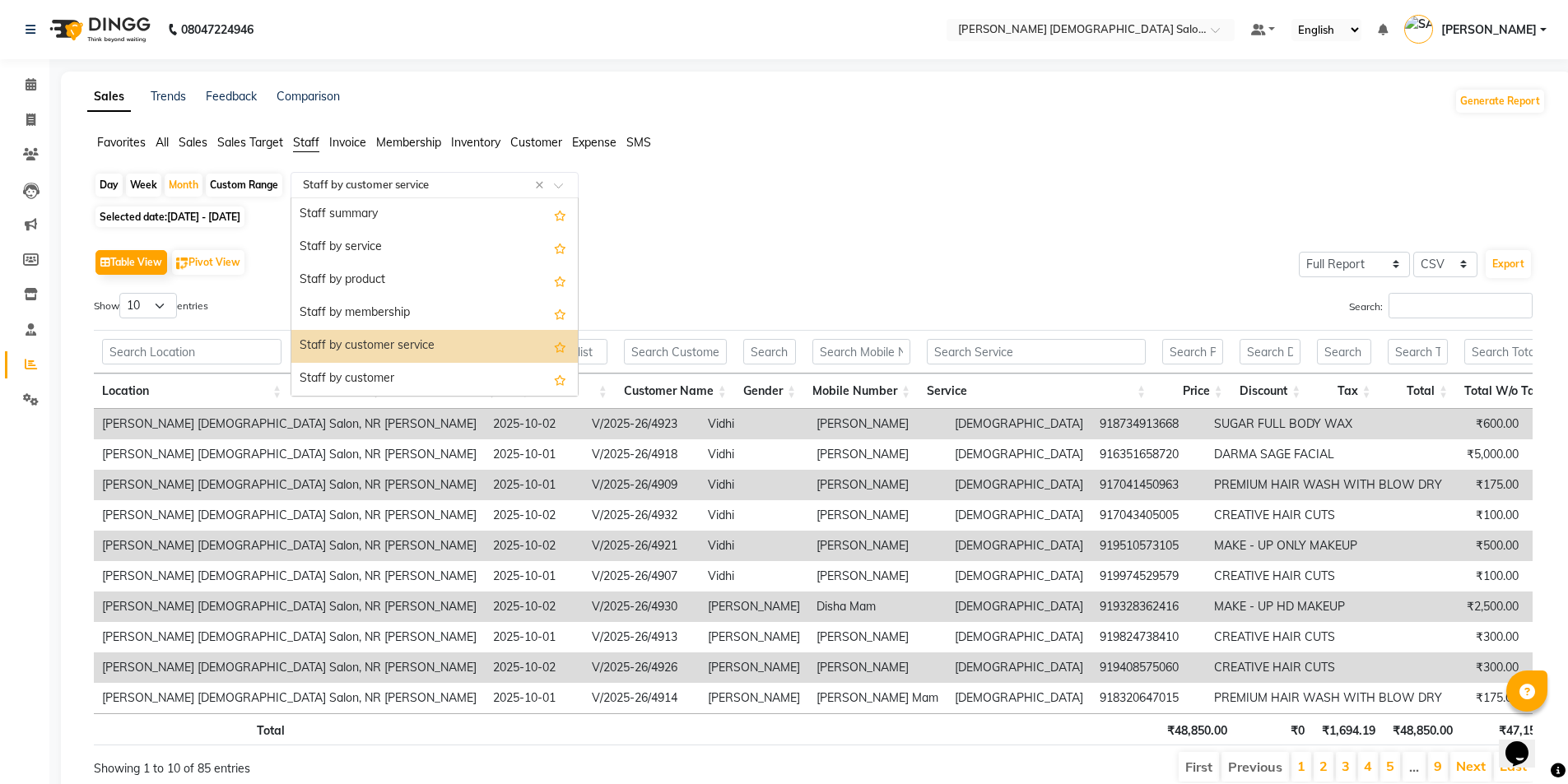
click at [482, 183] on input "text" at bounding box center [418, 185] width 237 height 17
click at [414, 392] on div "Staff by customer" at bounding box center [434, 379] width 286 height 33
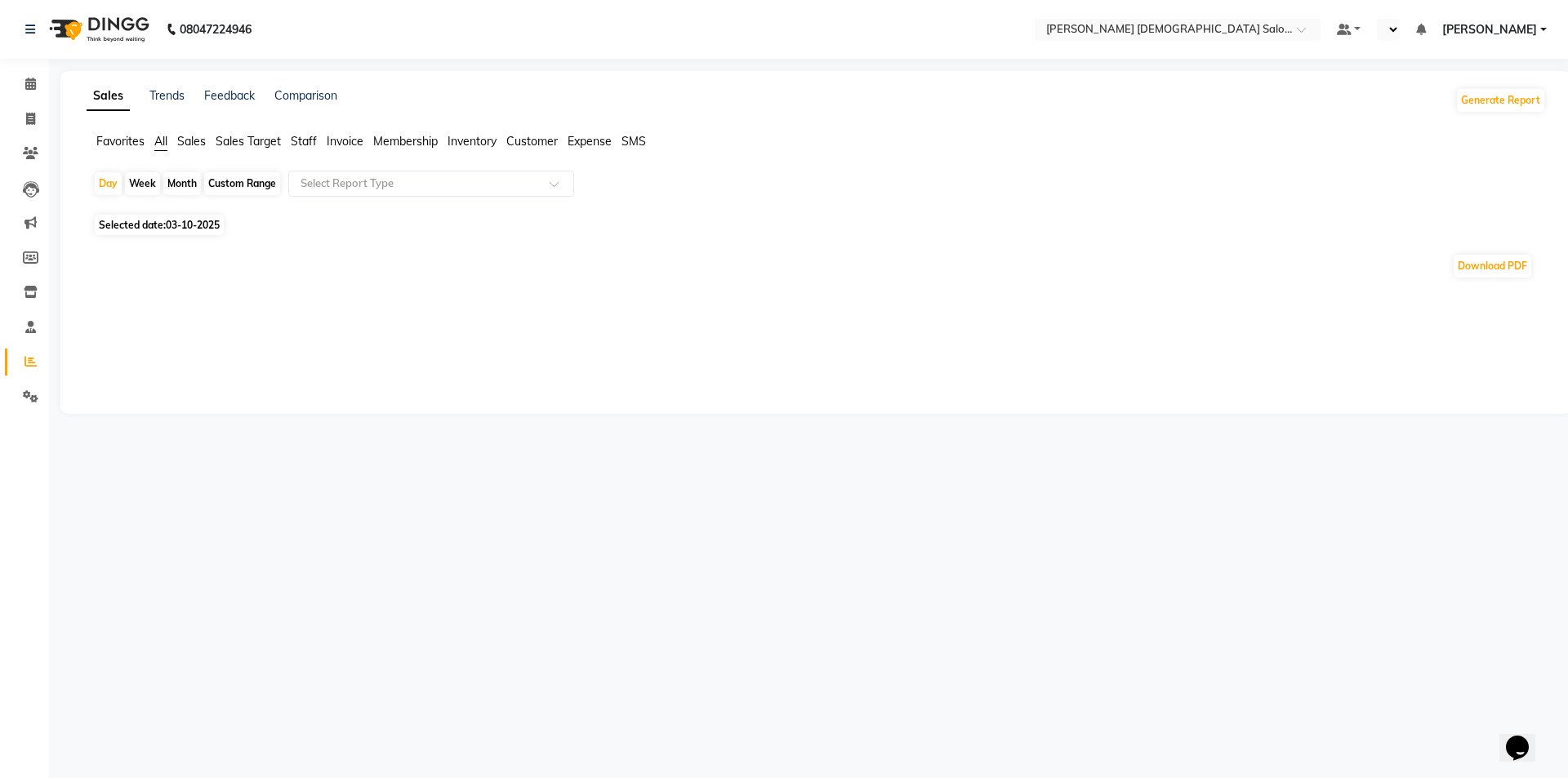
select select "en"
drag, startPoint x: 409, startPoint y: 121, endPoint x: 1163, endPoint y: 184, distance: 756.6
click at [1164, 186] on div "Day Week Month Custom Range Select Report Type" at bounding box center [810, 190] width 1434 height 39
click at [23, 101] on li "Calendar" at bounding box center [24, 84] width 49 height 35
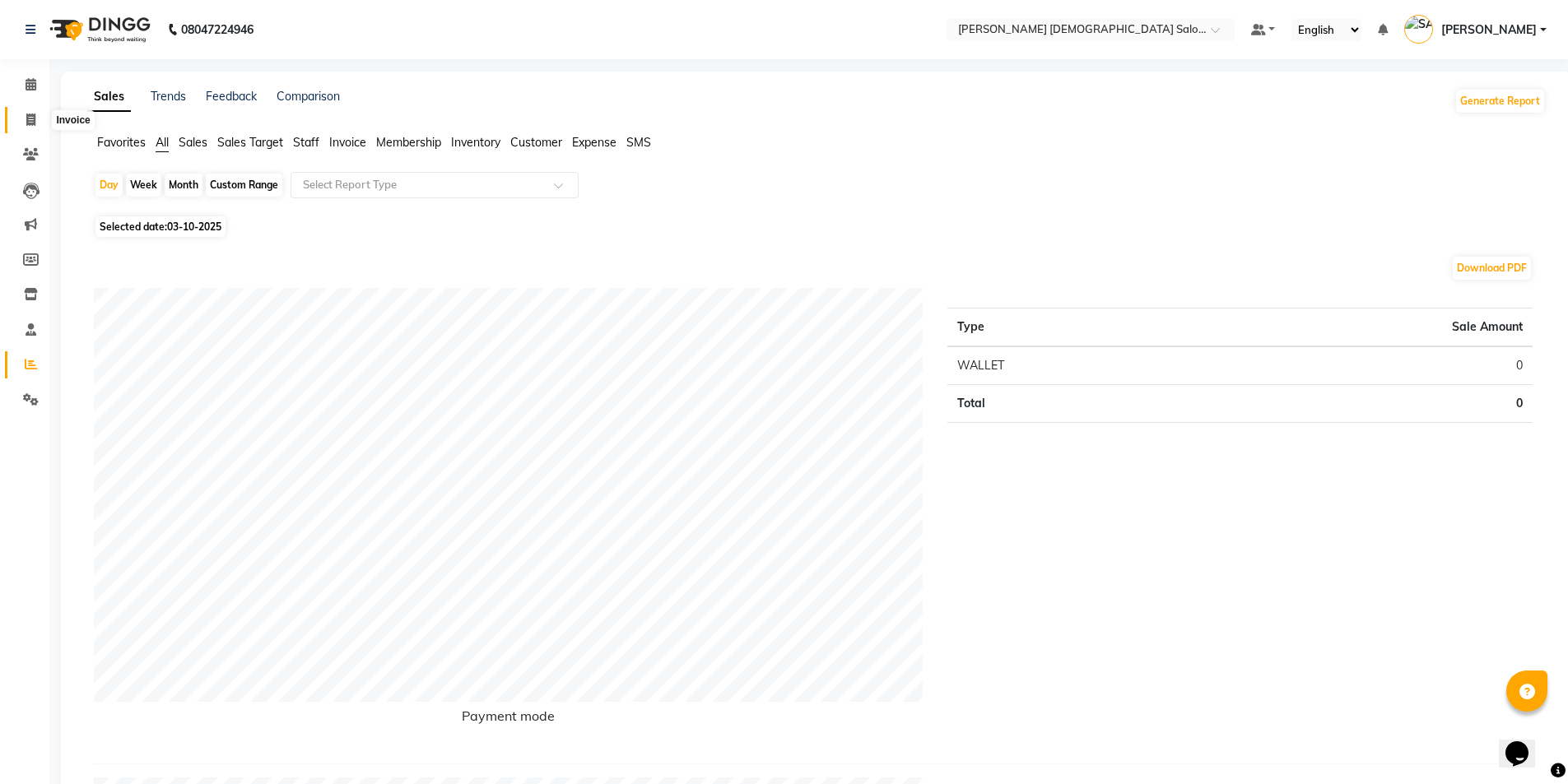
click at [39, 122] on span at bounding box center [31, 120] width 29 height 19
select select "service"
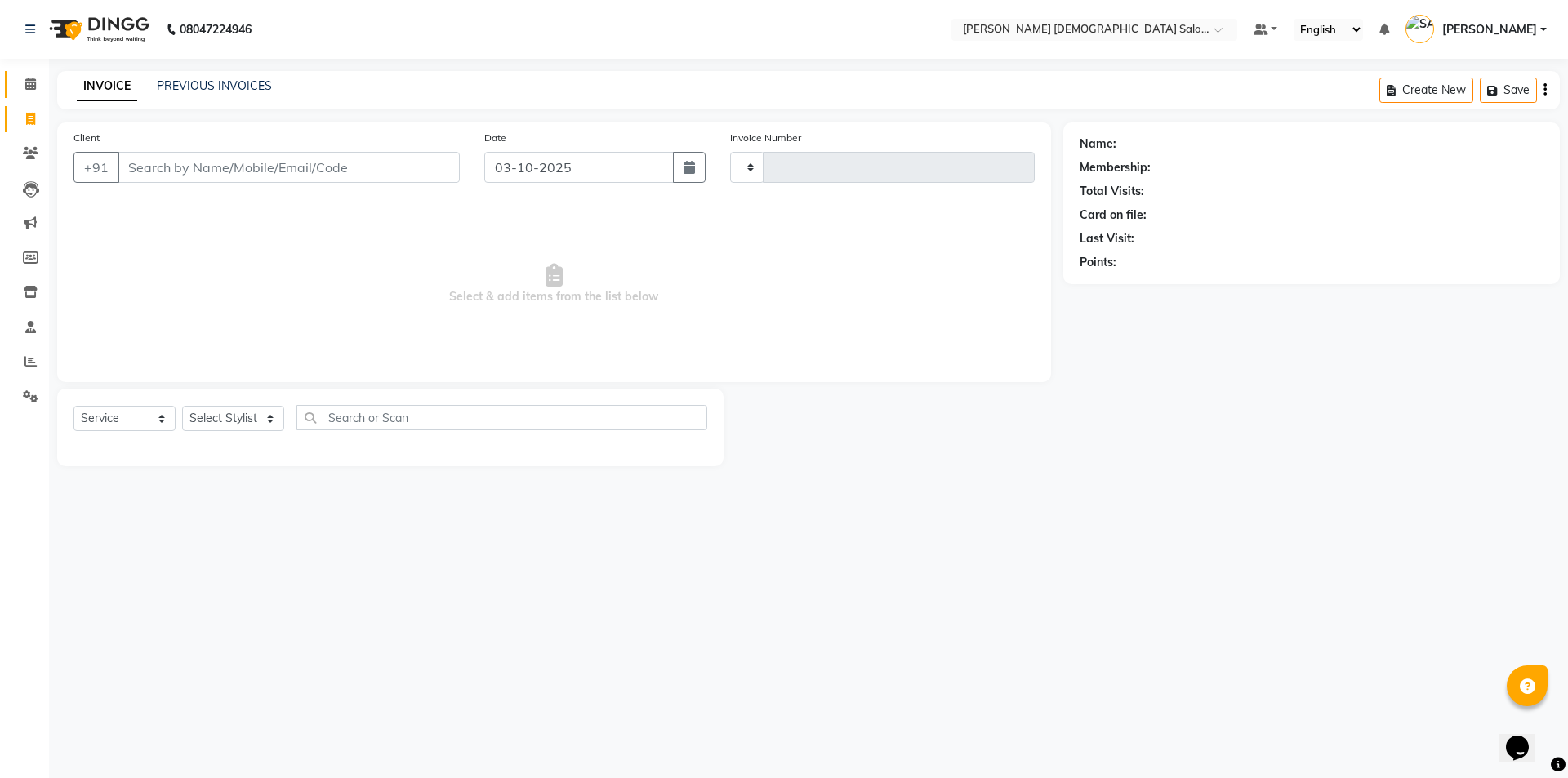
type input "4938"
select select "7542"
click at [37, 365] on span at bounding box center [31, 362] width 28 height 19
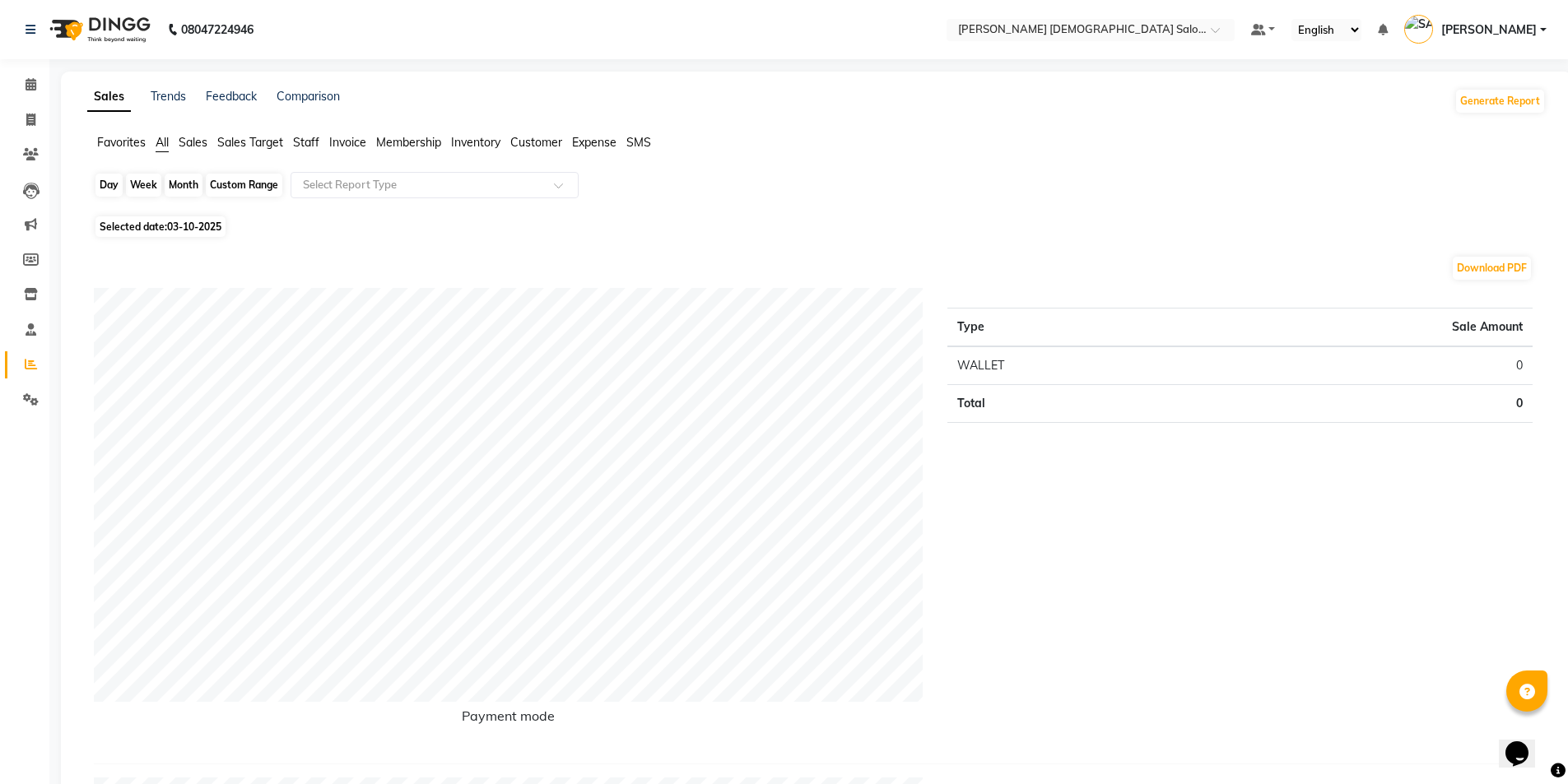
click at [112, 188] on div "Day" at bounding box center [109, 184] width 27 height 23
select select "10"
select select "2025"
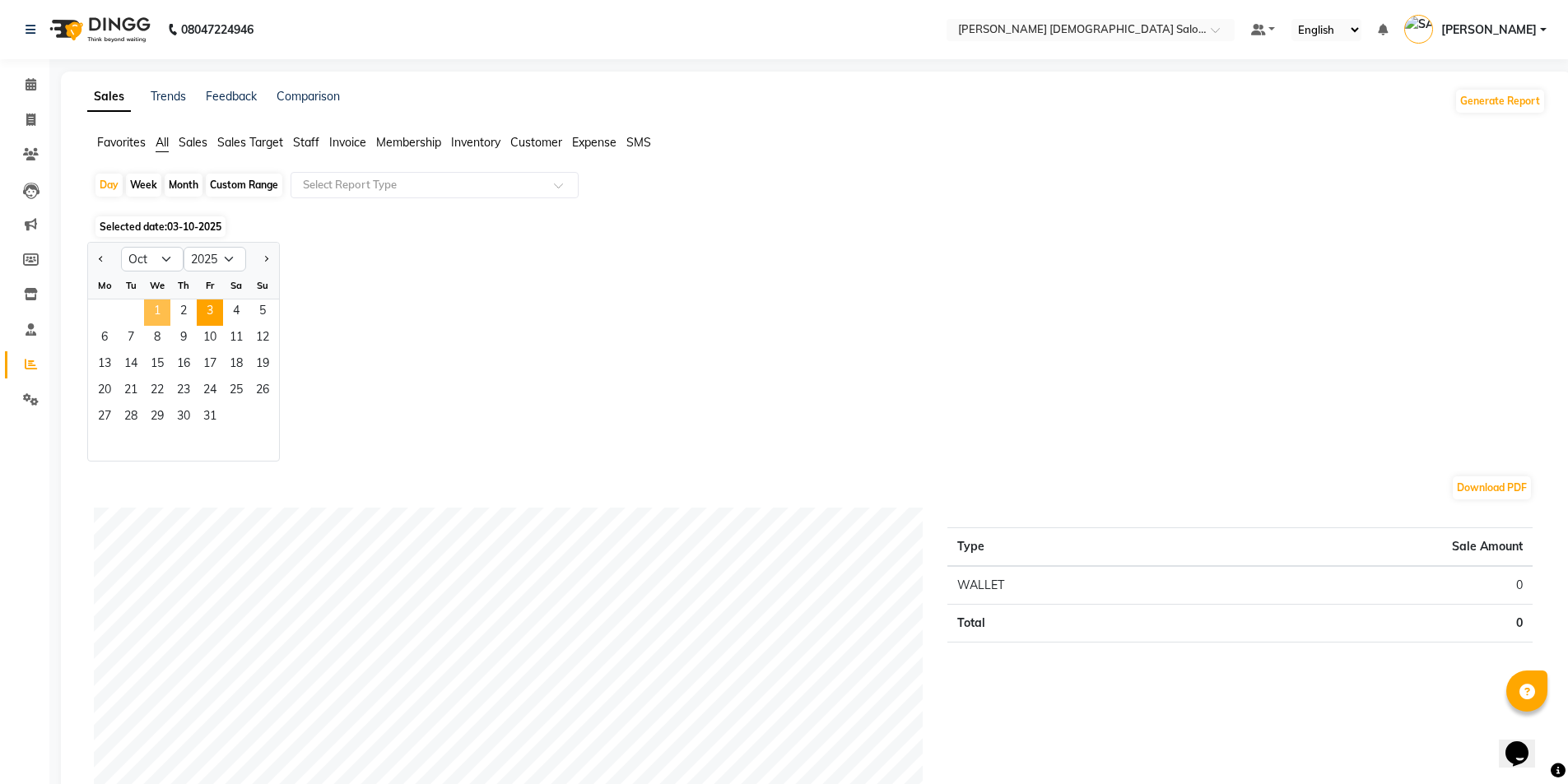
click at [164, 319] on span "1" at bounding box center [157, 312] width 26 height 26
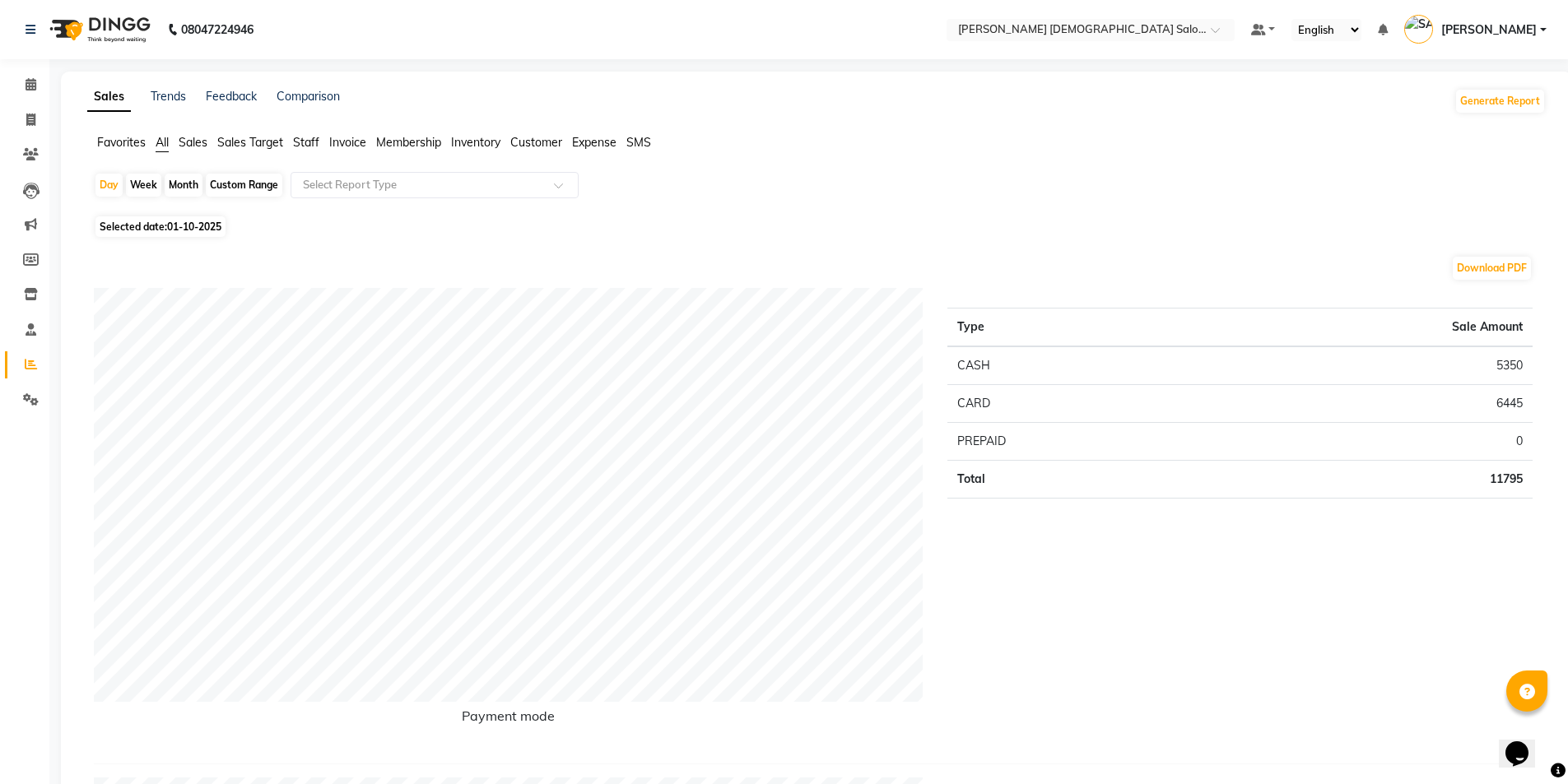
click at [312, 147] on span "Staff" at bounding box center [305, 143] width 26 height 15
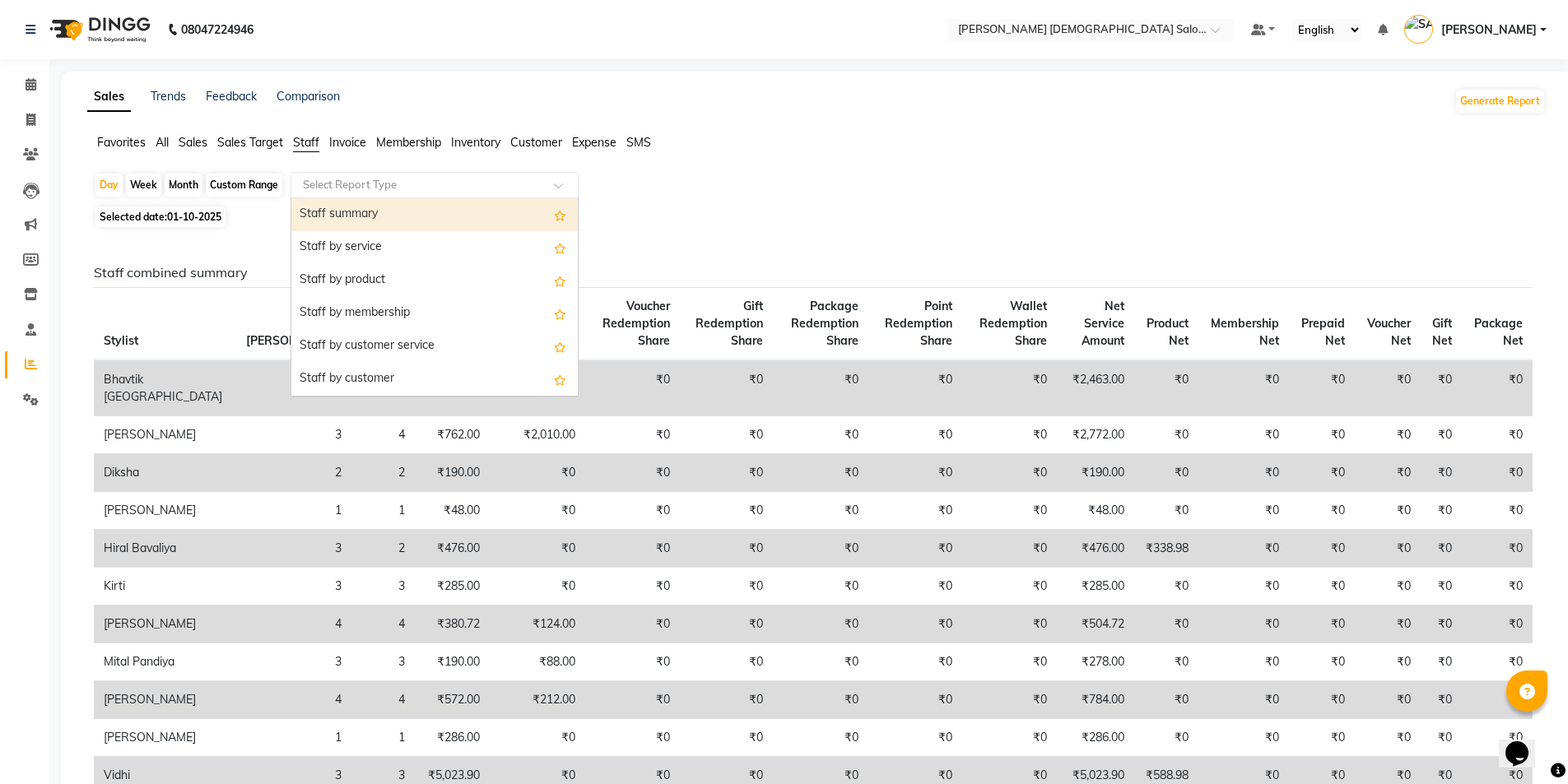
click at [320, 175] on div "Select Report Type" at bounding box center [434, 184] width 288 height 26
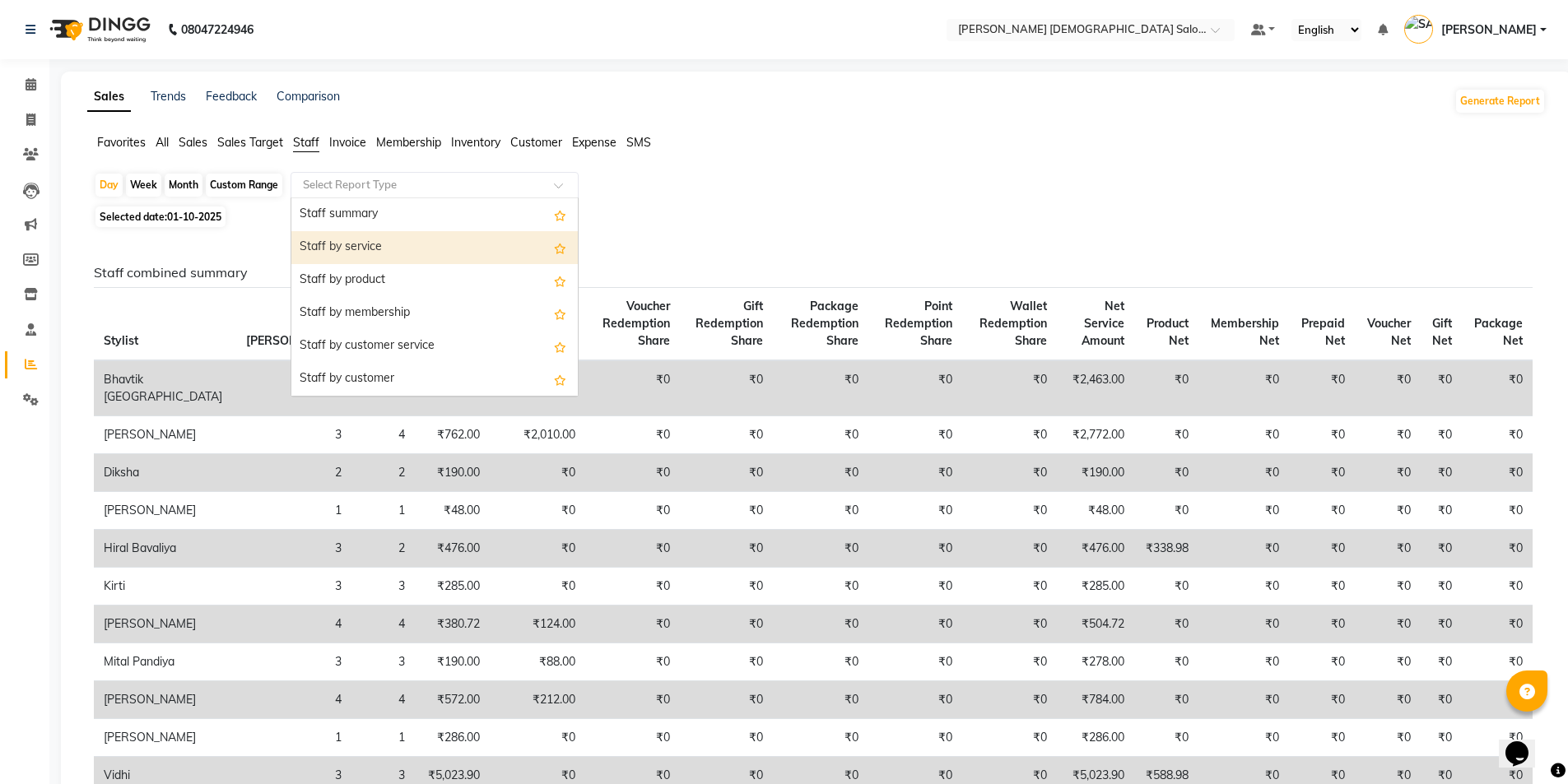
click at [409, 232] on div "Staff by service" at bounding box center [434, 247] width 286 height 33
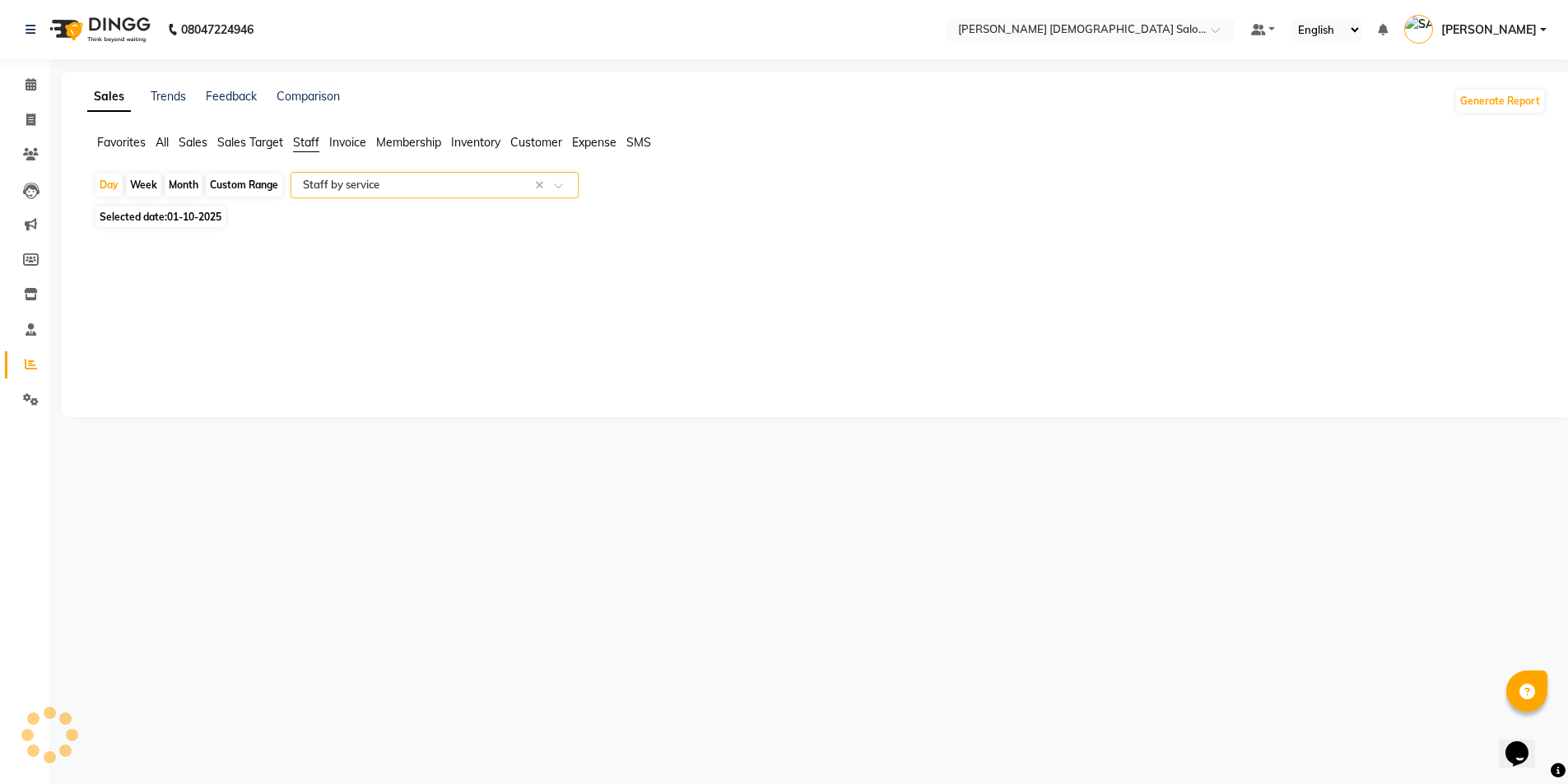
select select "full_report"
select select "csv"
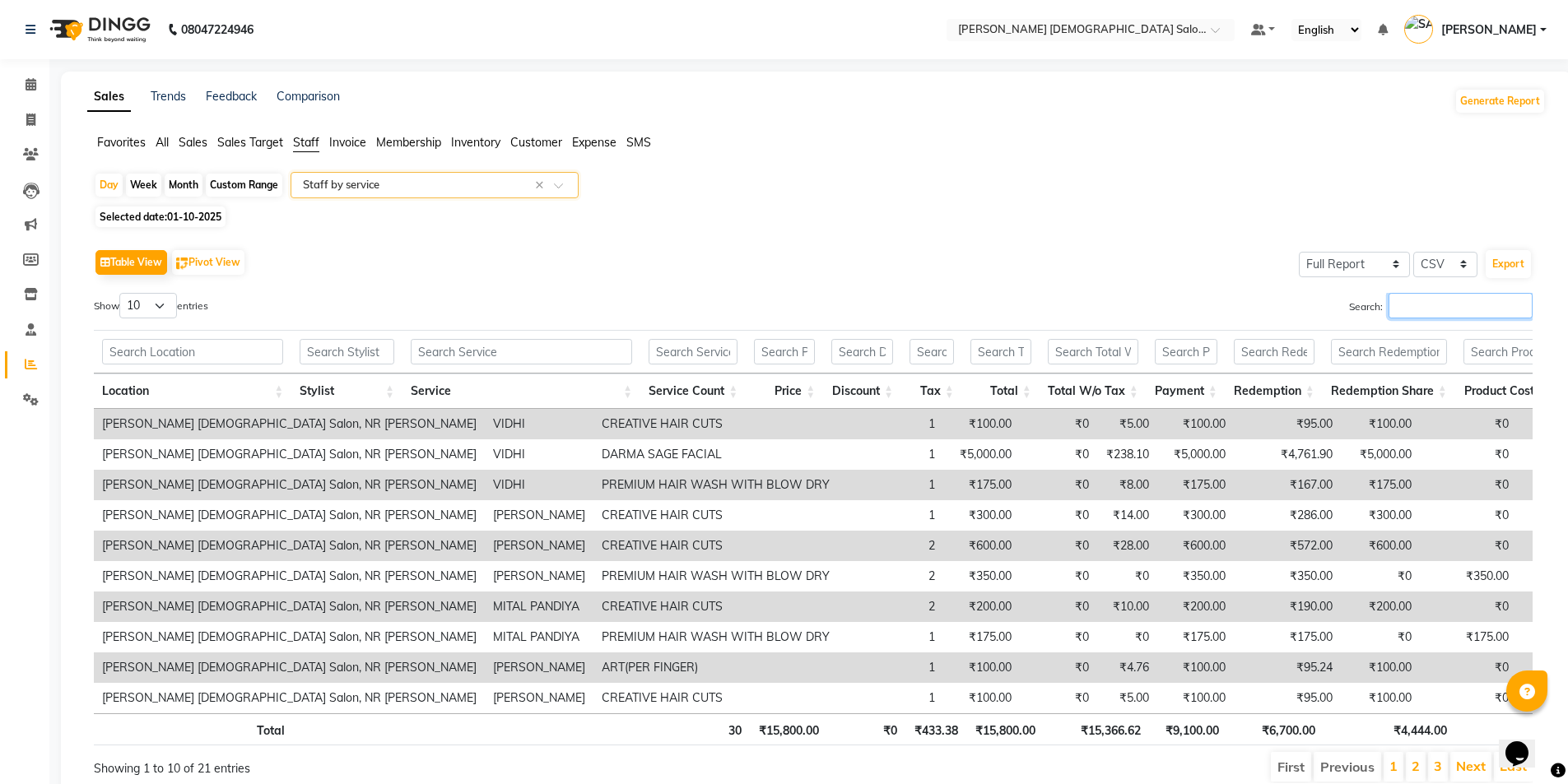
click at [1423, 309] on input "Search:" at bounding box center [1461, 305] width 144 height 25
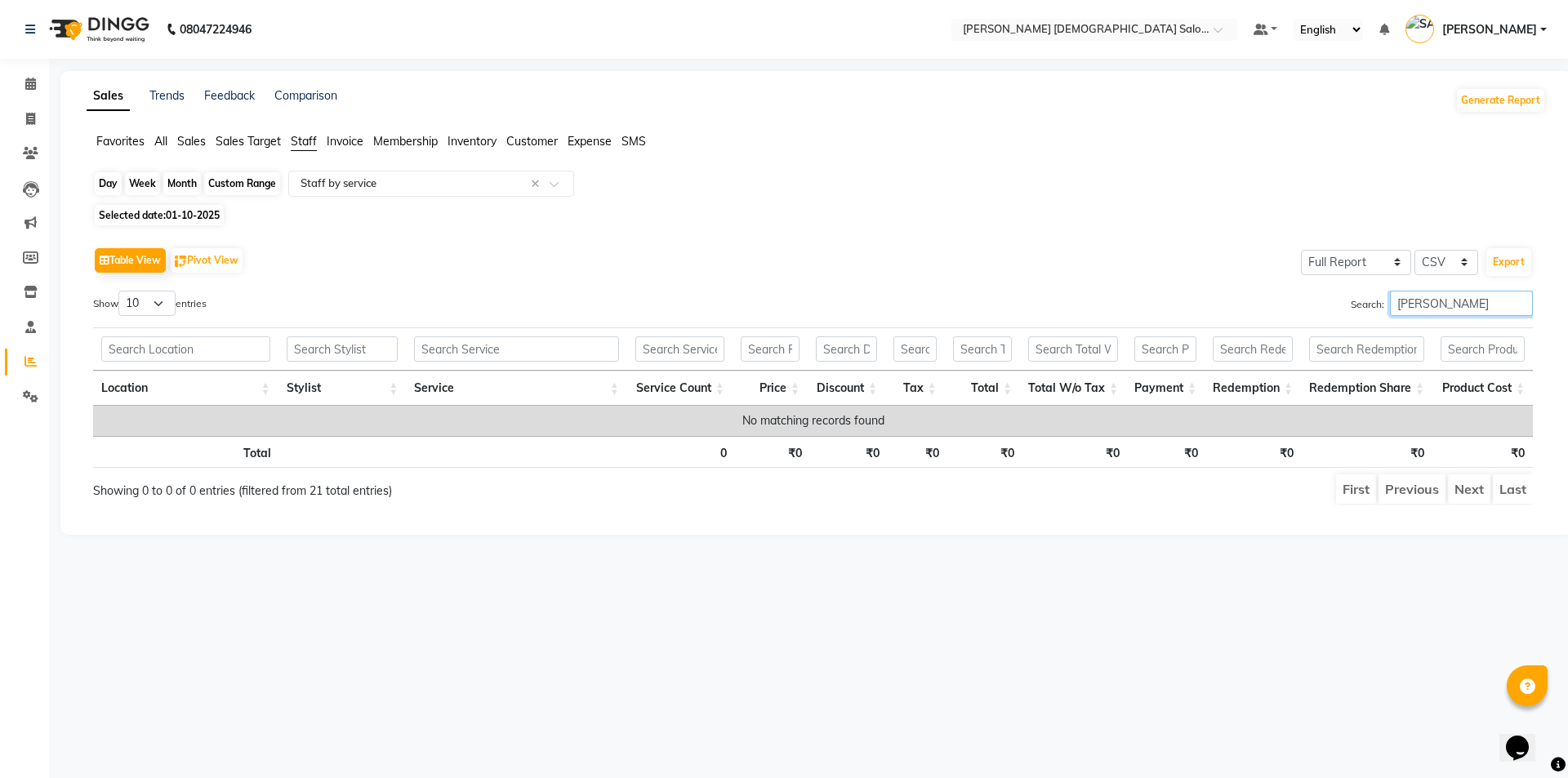
type input "gopi gondaliya"
click at [113, 180] on div "Day" at bounding box center [108, 183] width 27 height 22
select select "10"
select select "2025"
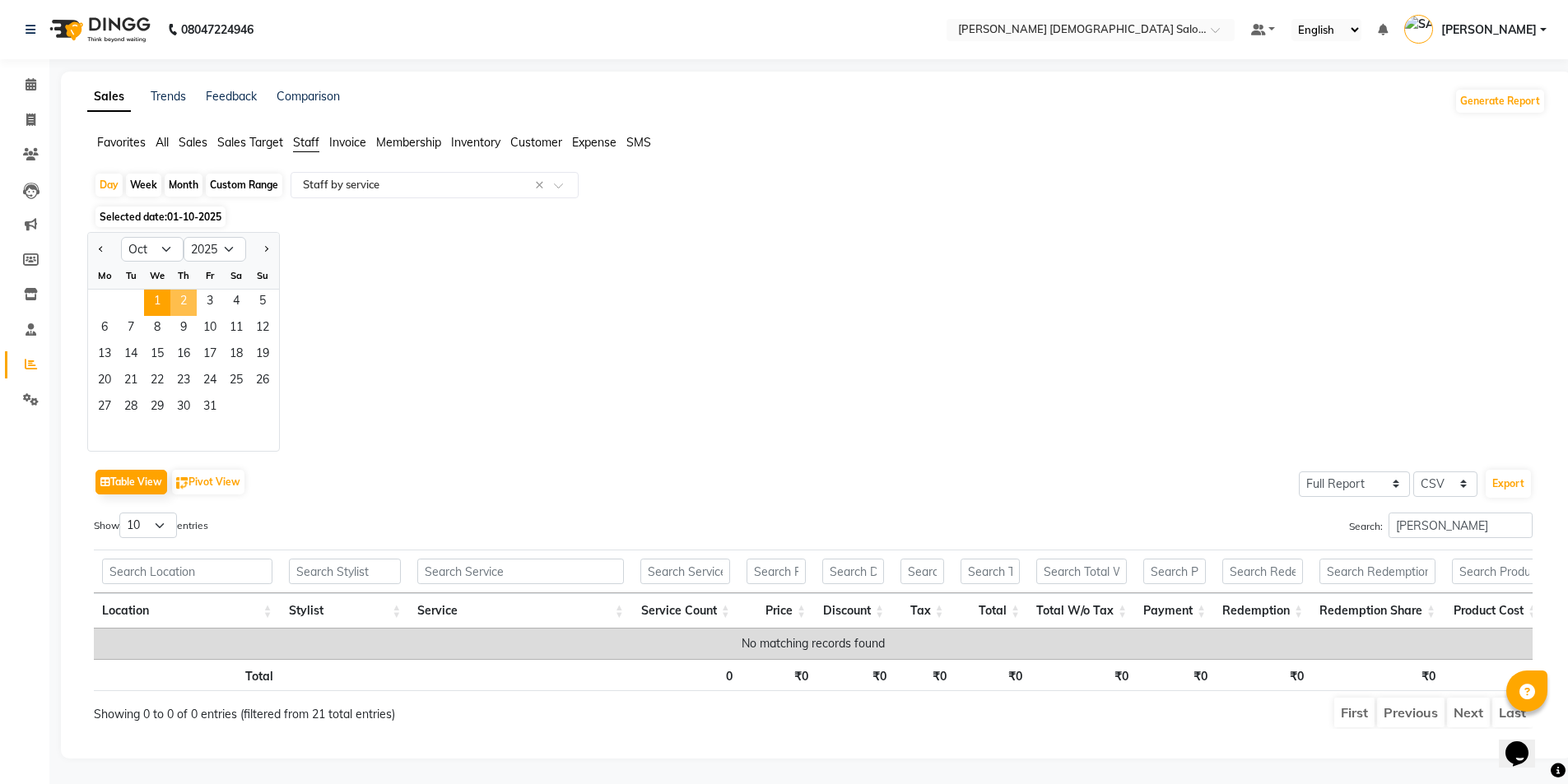
click at [181, 299] on span "2" at bounding box center [183, 302] width 26 height 26
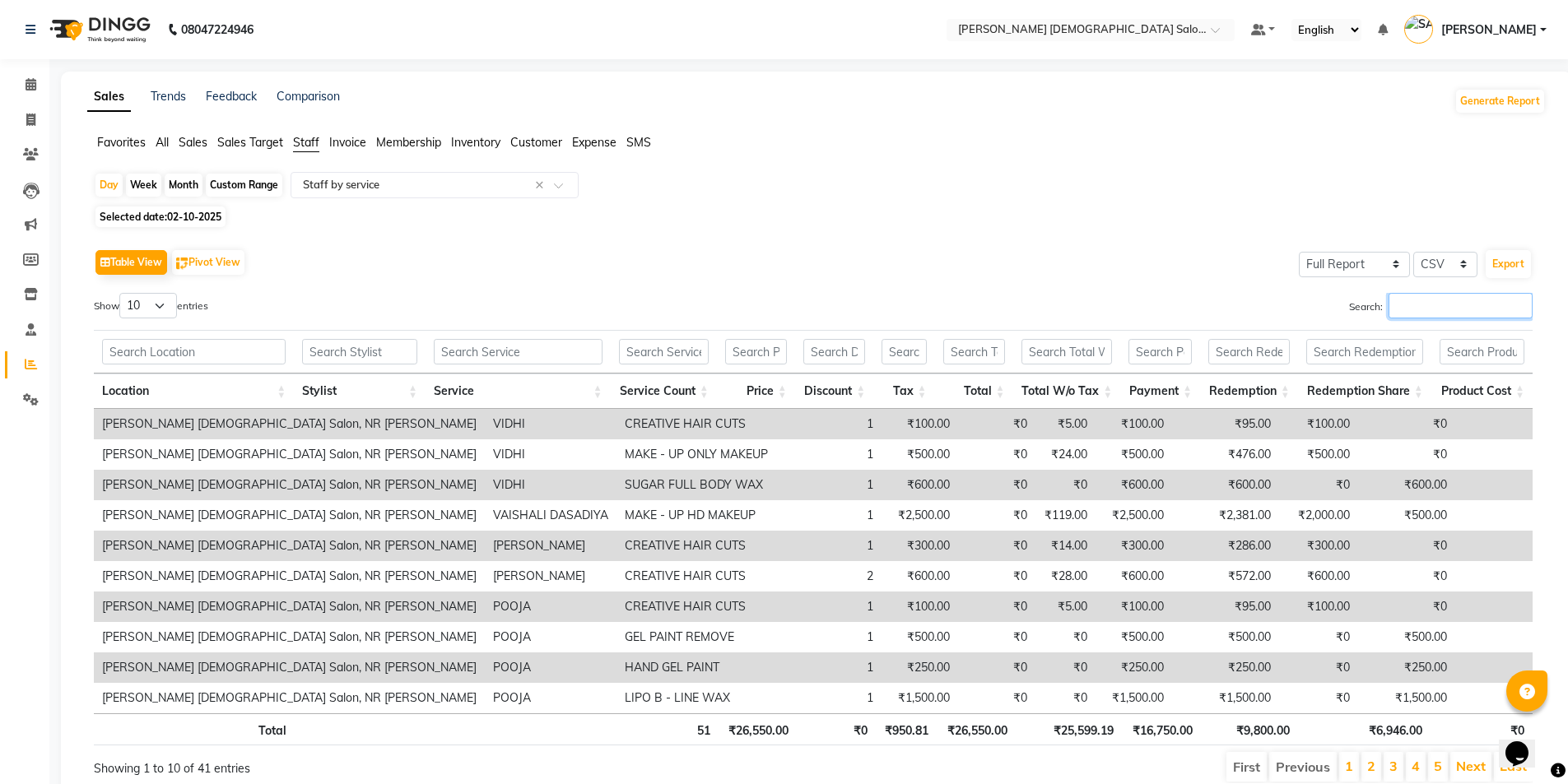
click at [1432, 310] on input "Search:" at bounding box center [1461, 305] width 144 height 25
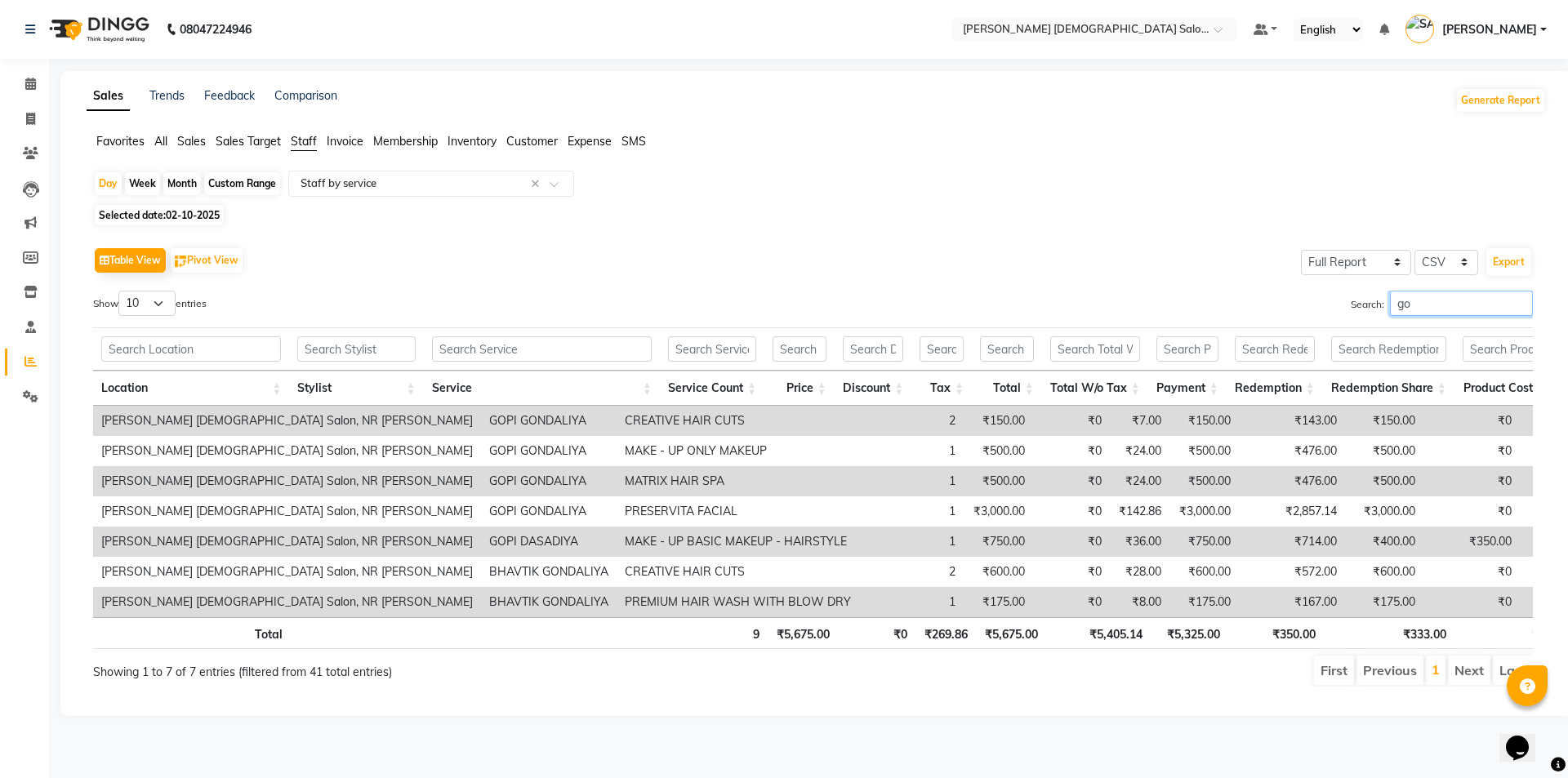
type input "g"
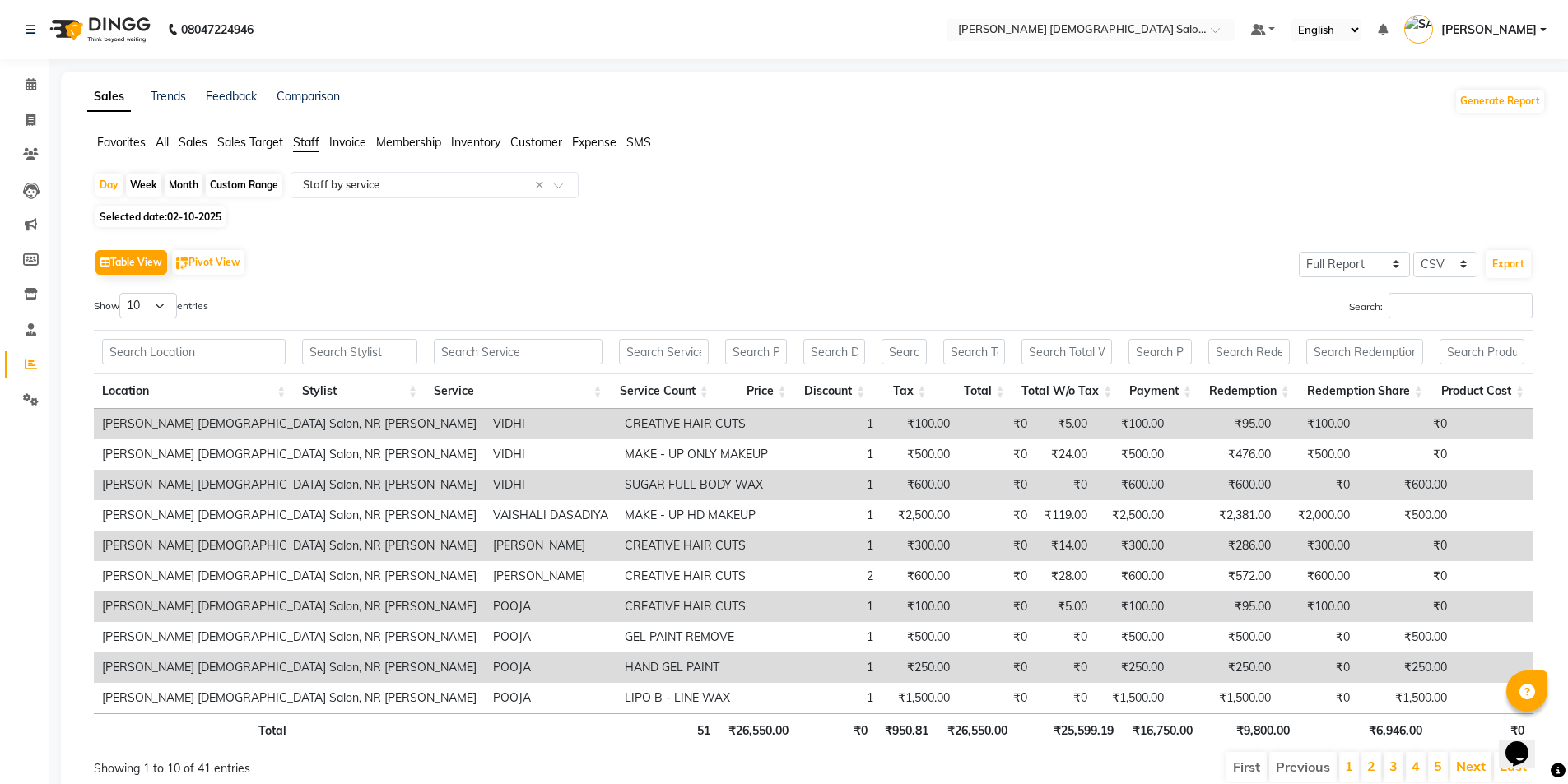
click at [802, 215] on div "Selected date: 02-10-2025" at bounding box center [820, 216] width 1452 height 18
click at [1415, 304] on input "Search:" at bounding box center [1461, 305] width 144 height 25
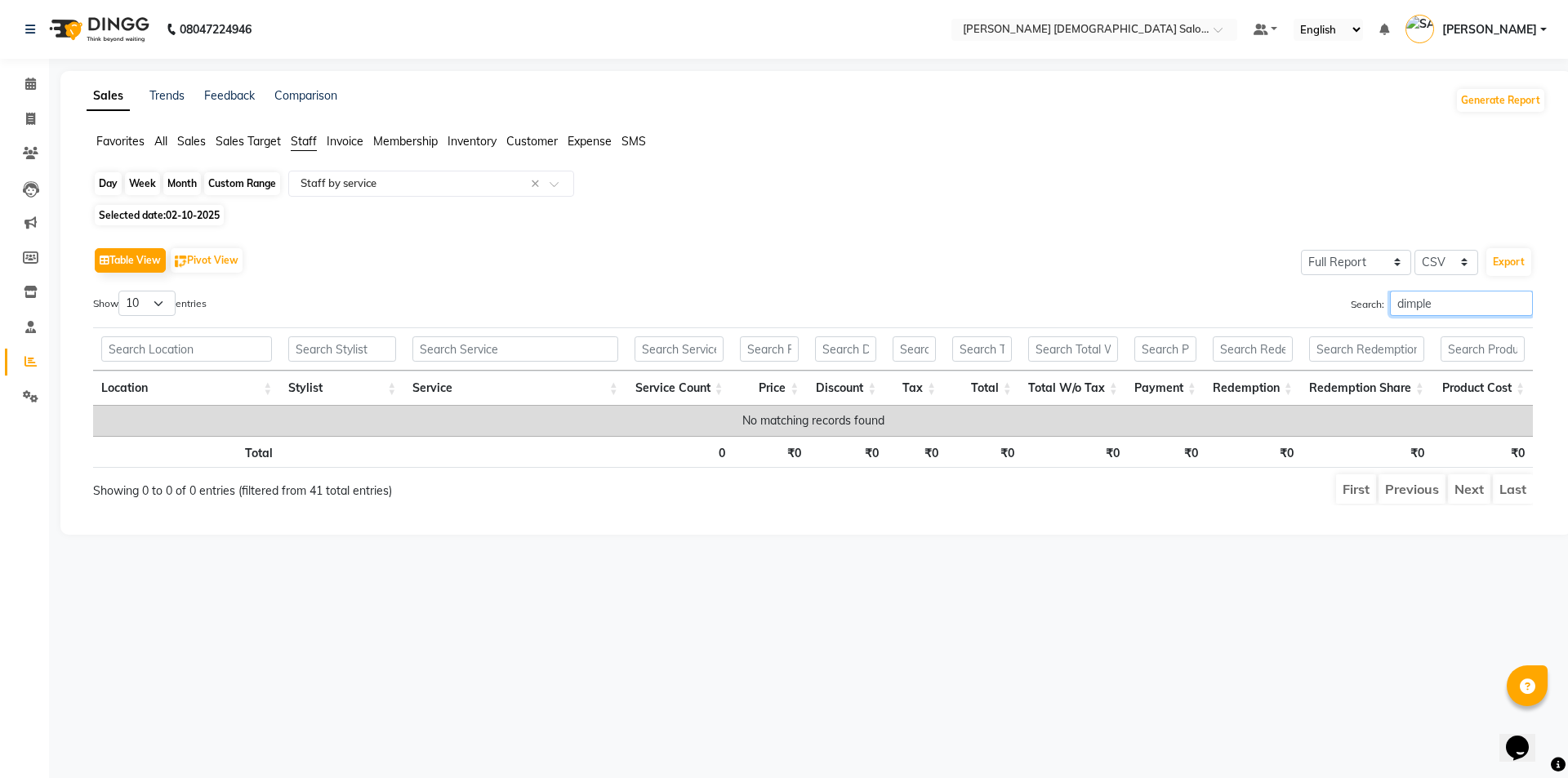
type input "dimple"
click at [110, 190] on div "Day" at bounding box center [108, 183] width 27 height 22
select select "10"
select select "2025"
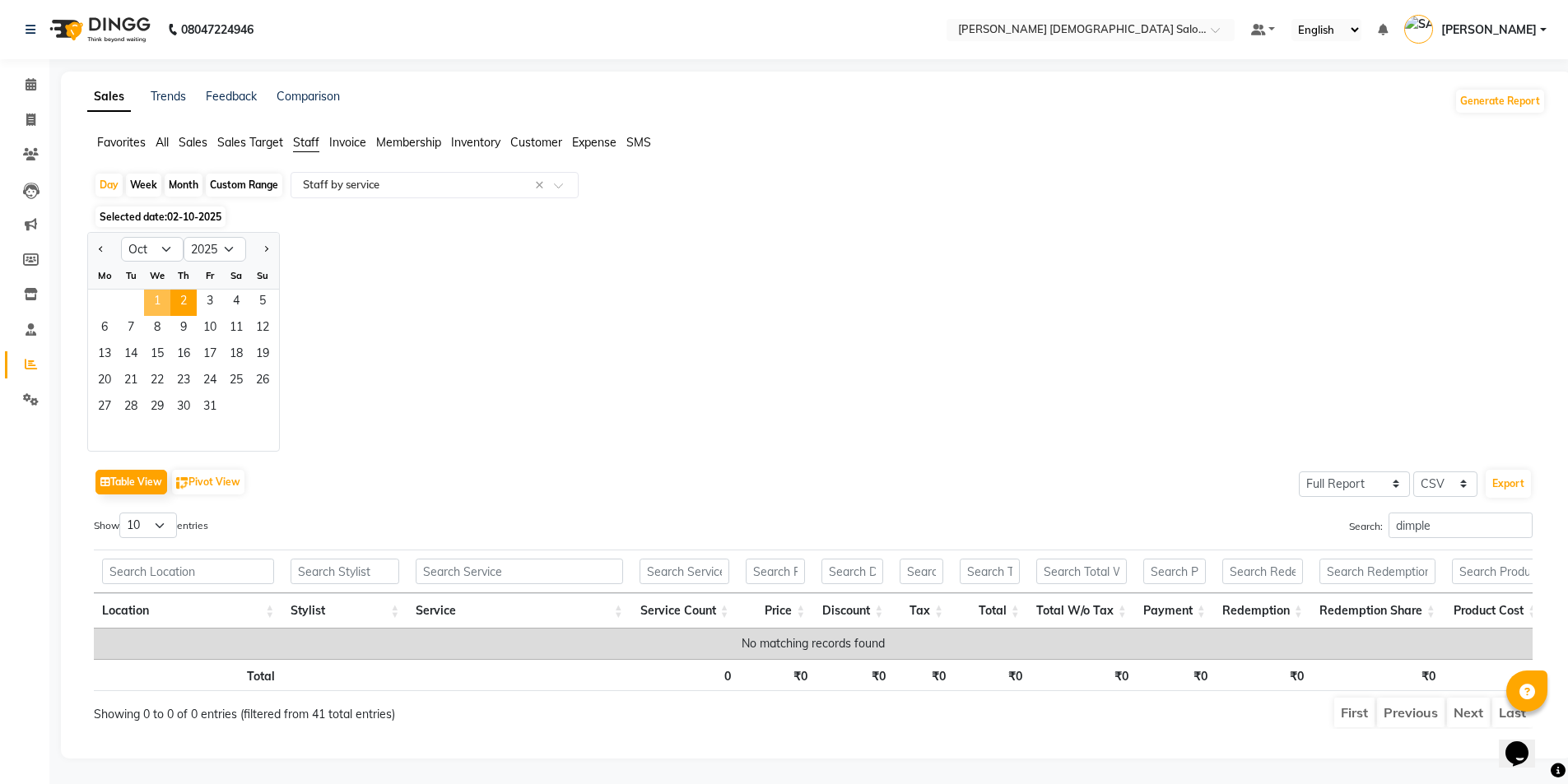
click at [151, 293] on span "1" at bounding box center [157, 302] width 26 height 26
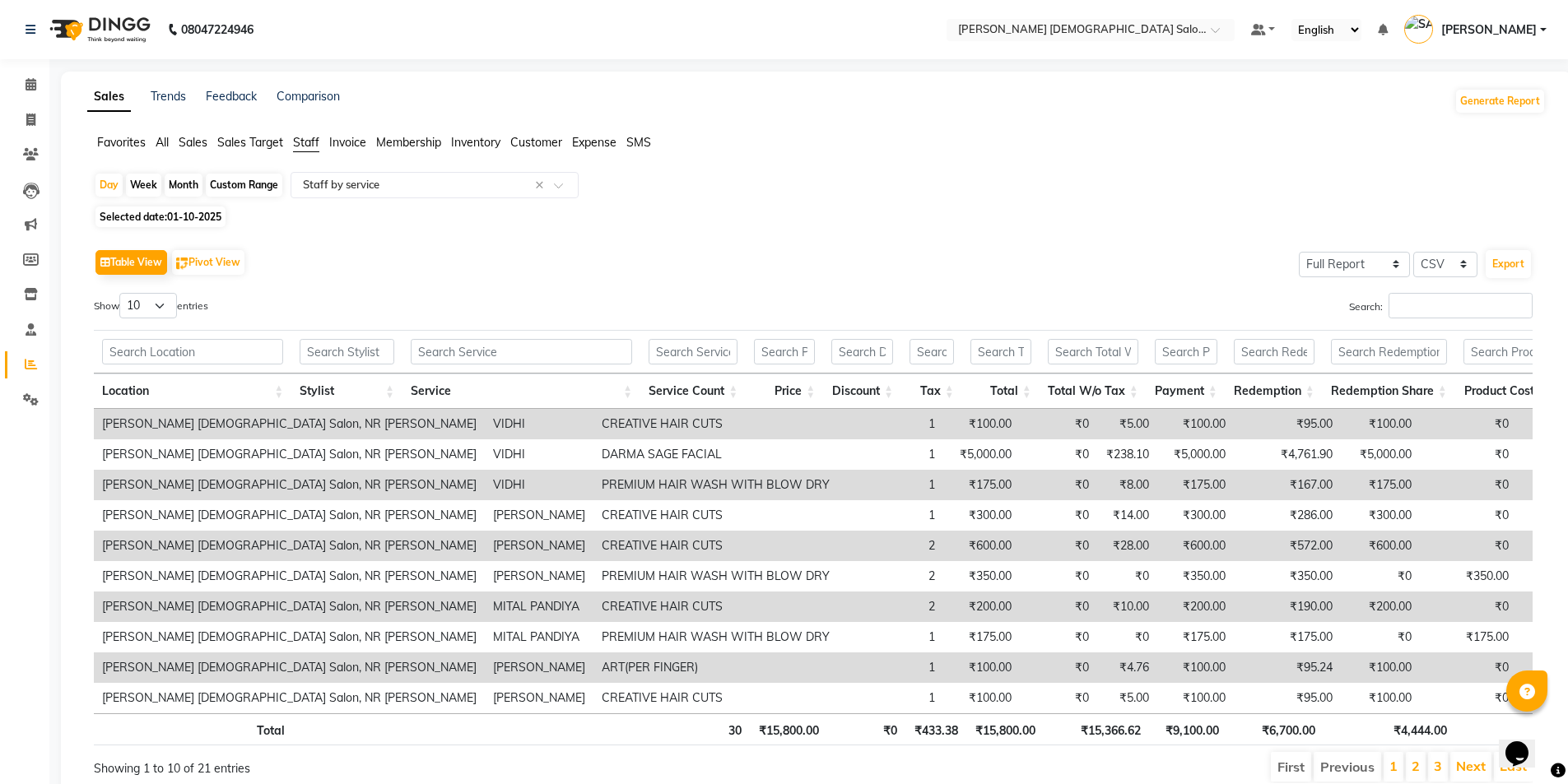
click at [185, 188] on div "Month" at bounding box center [183, 184] width 38 height 23
select select "10"
select select "2025"
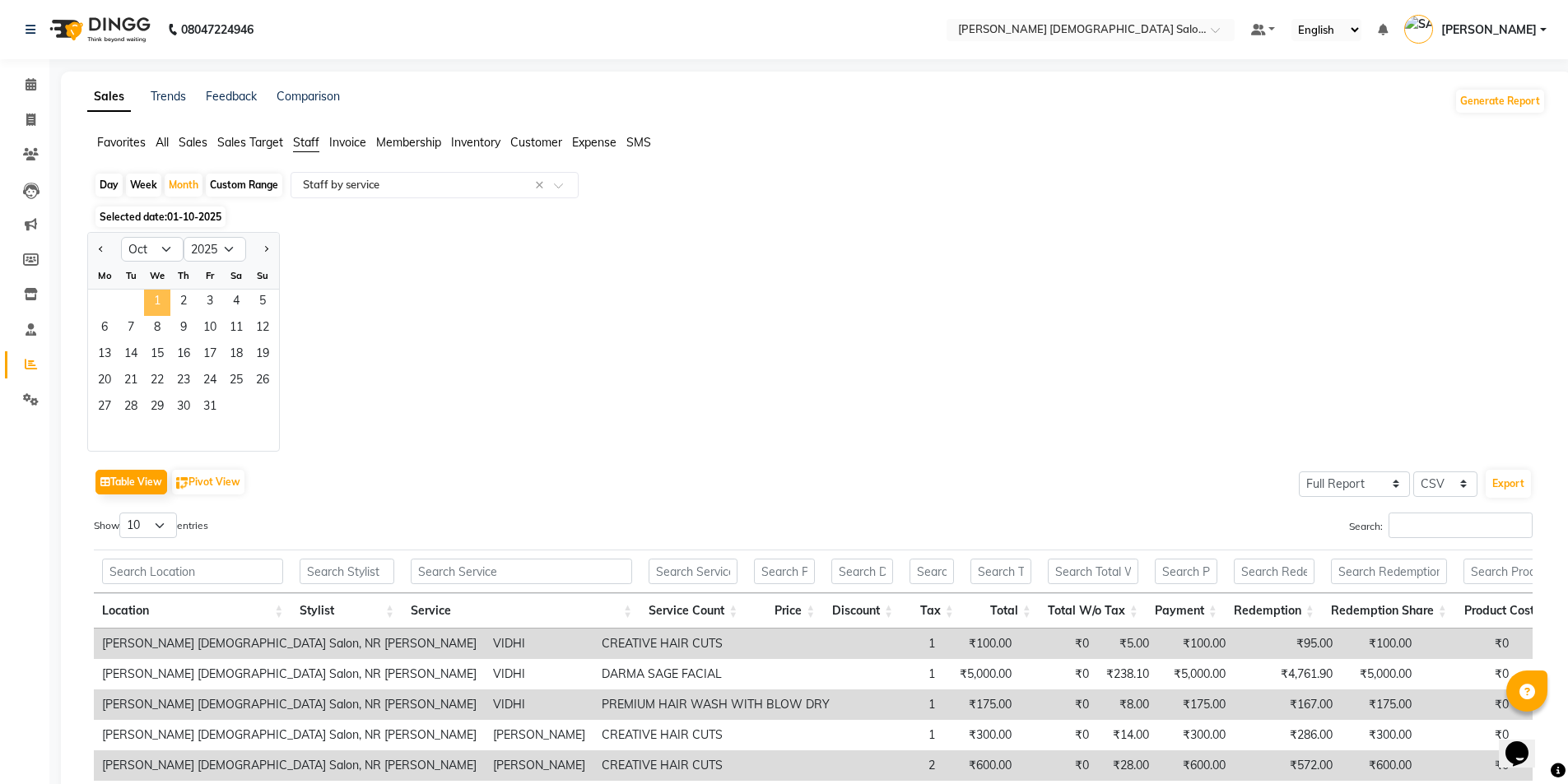
click at [164, 293] on span "1" at bounding box center [157, 302] width 26 height 26
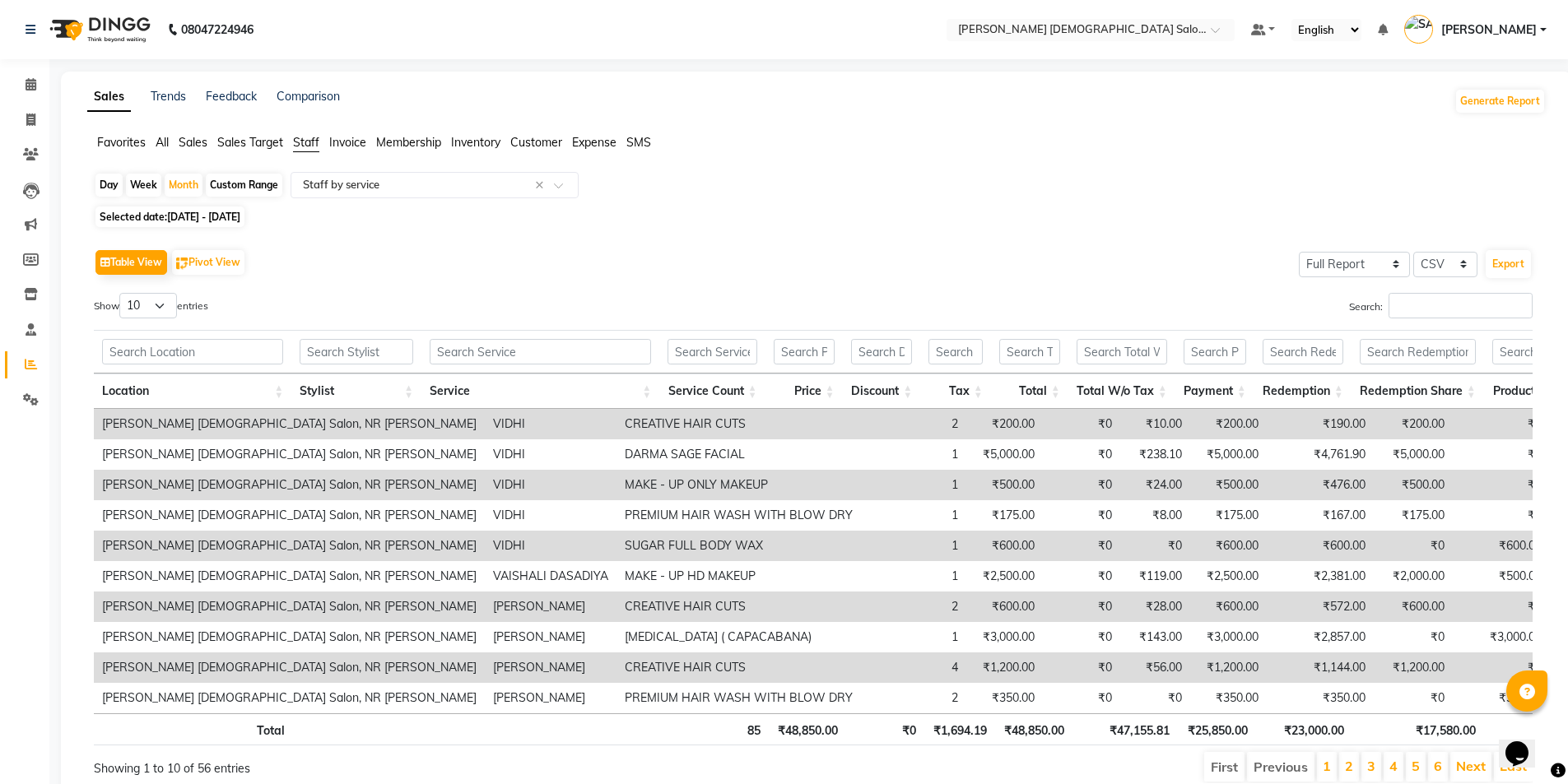
click at [349, 151] on li "Invoice" at bounding box center [347, 143] width 37 height 18
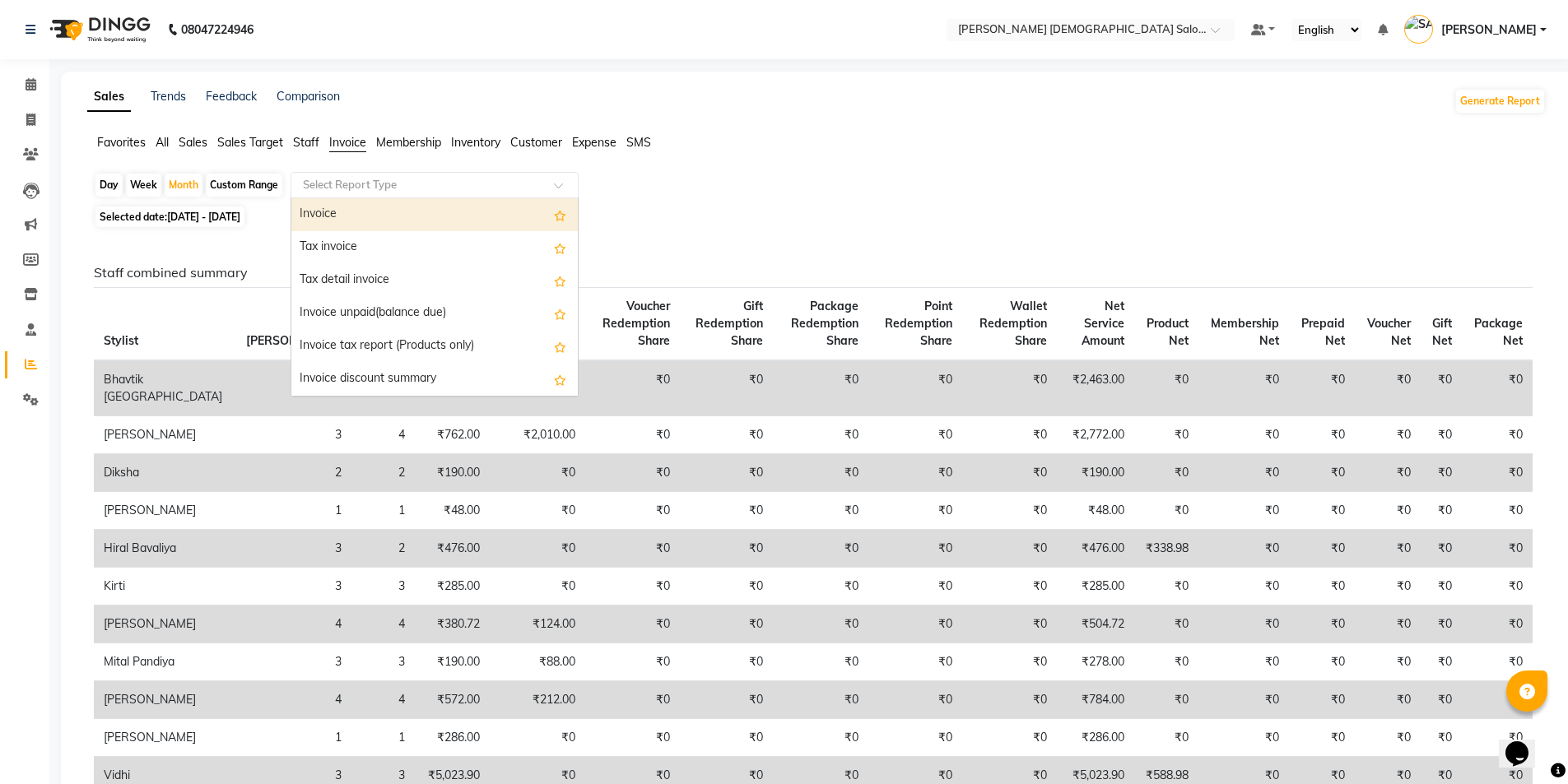
click at [329, 187] on input "text" at bounding box center [418, 185] width 237 height 17
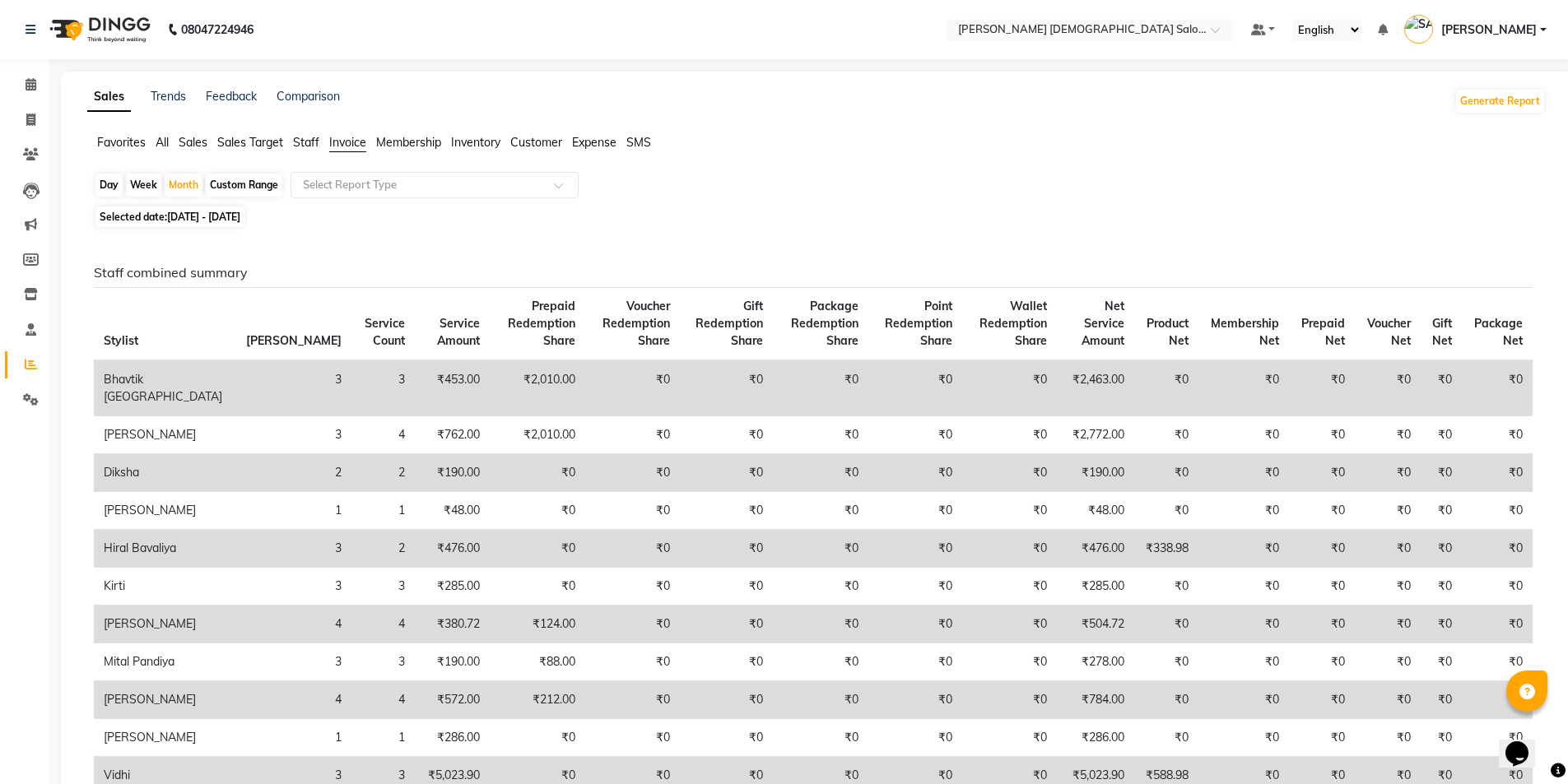
click at [318, 148] on span "Staff" at bounding box center [305, 143] width 26 height 15
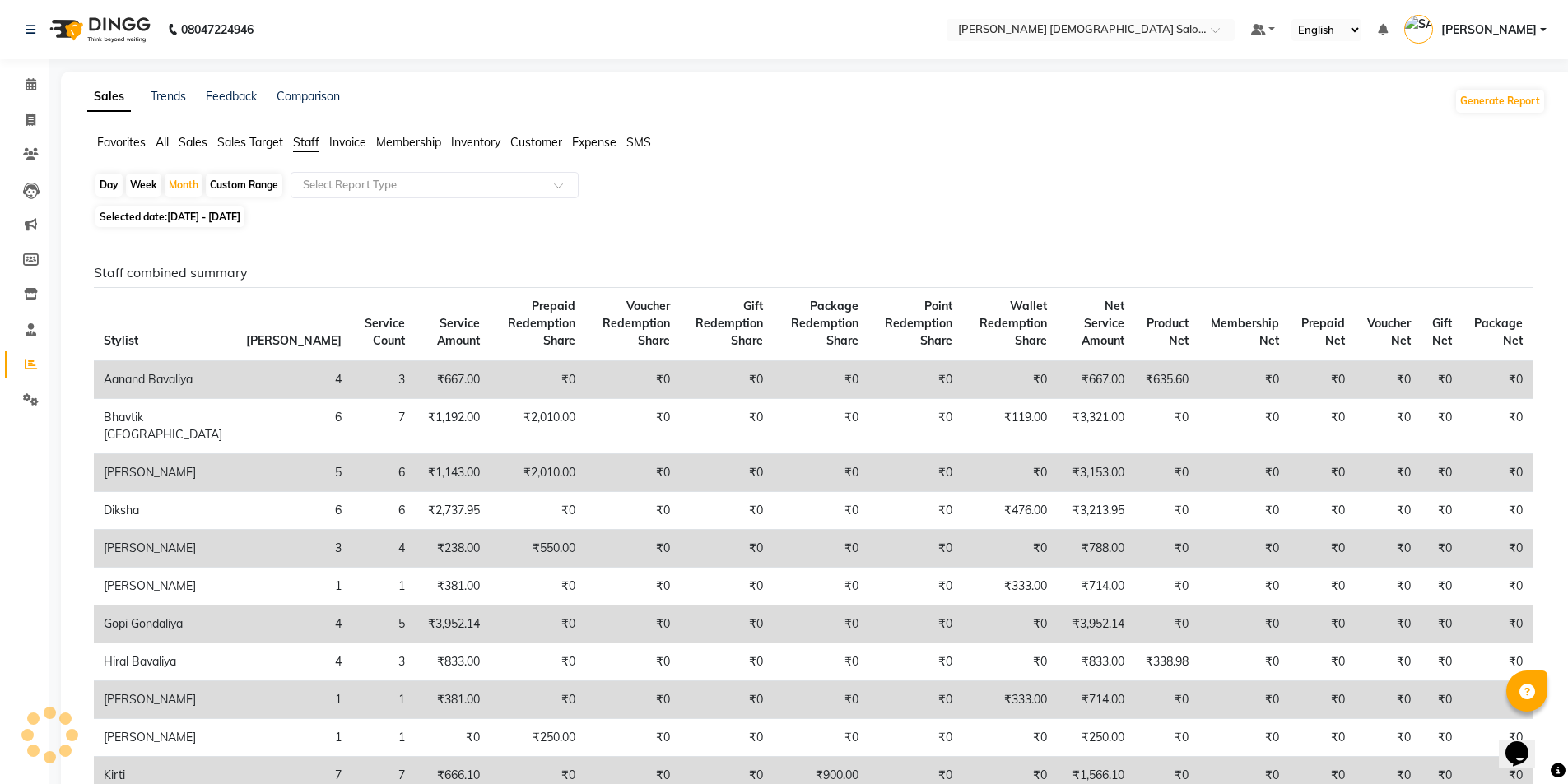
click at [350, 200] on div "Day Week Month Custom Range Select Report Type" at bounding box center [816, 186] width 1446 height 29
click at [350, 194] on div "Select Report Type" at bounding box center [434, 184] width 288 height 26
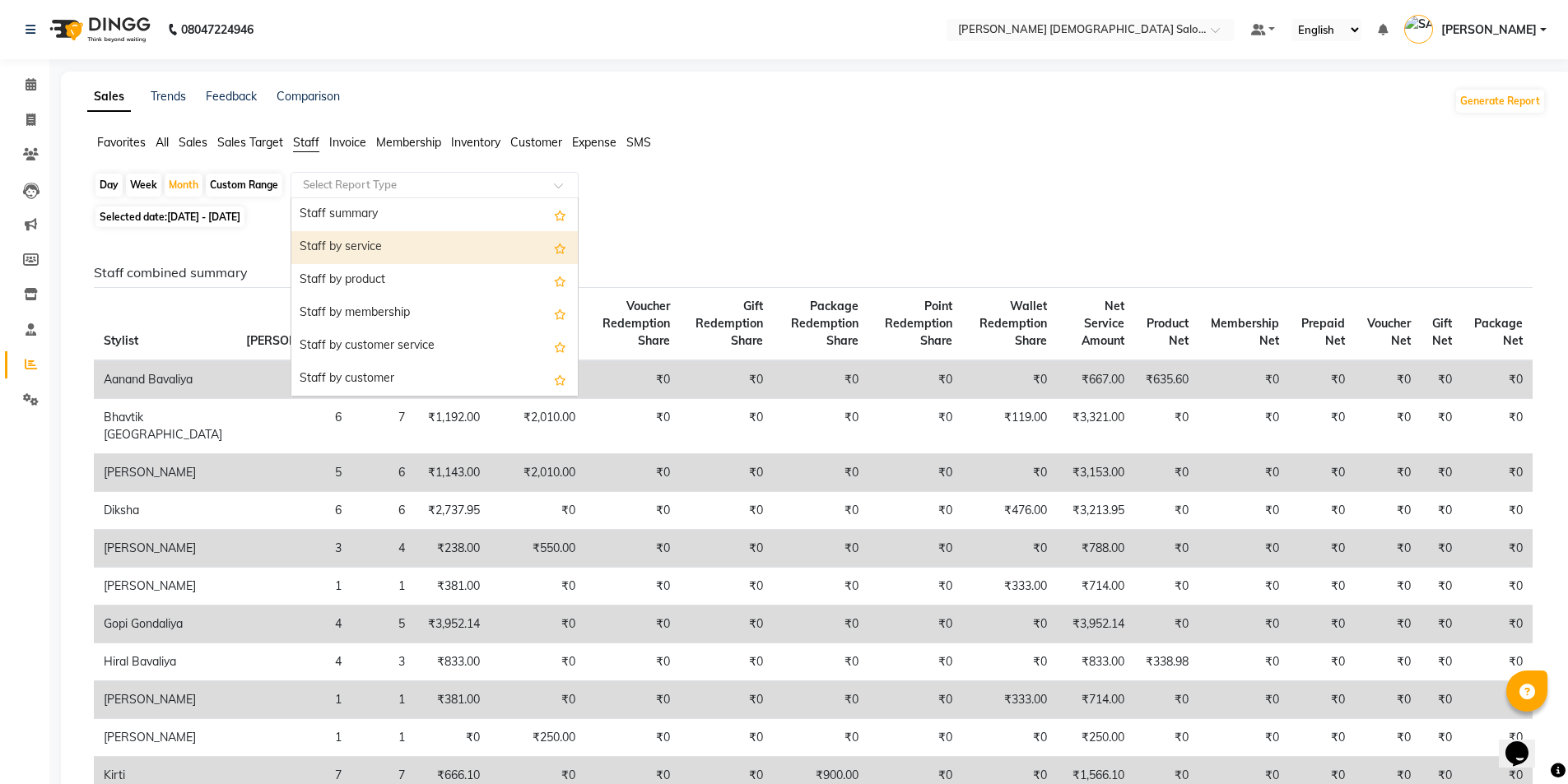
click at [331, 237] on div "Staff by service" at bounding box center [434, 247] width 286 height 33
select select "full_report"
select select "csv"
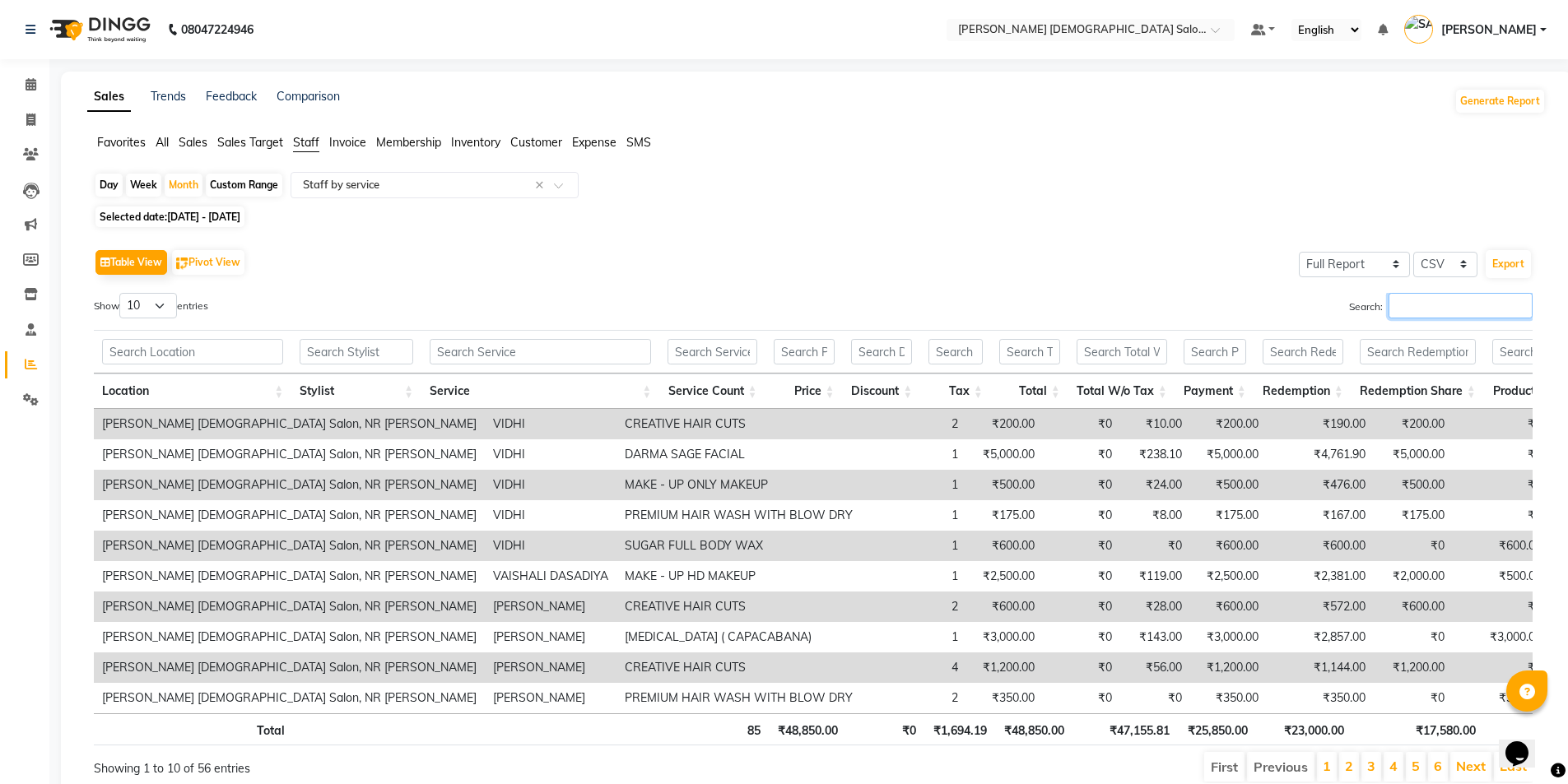
click at [1398, 299] on input "Search:" at bounding box center [1461, 305] width 144 height 25
type input "d"
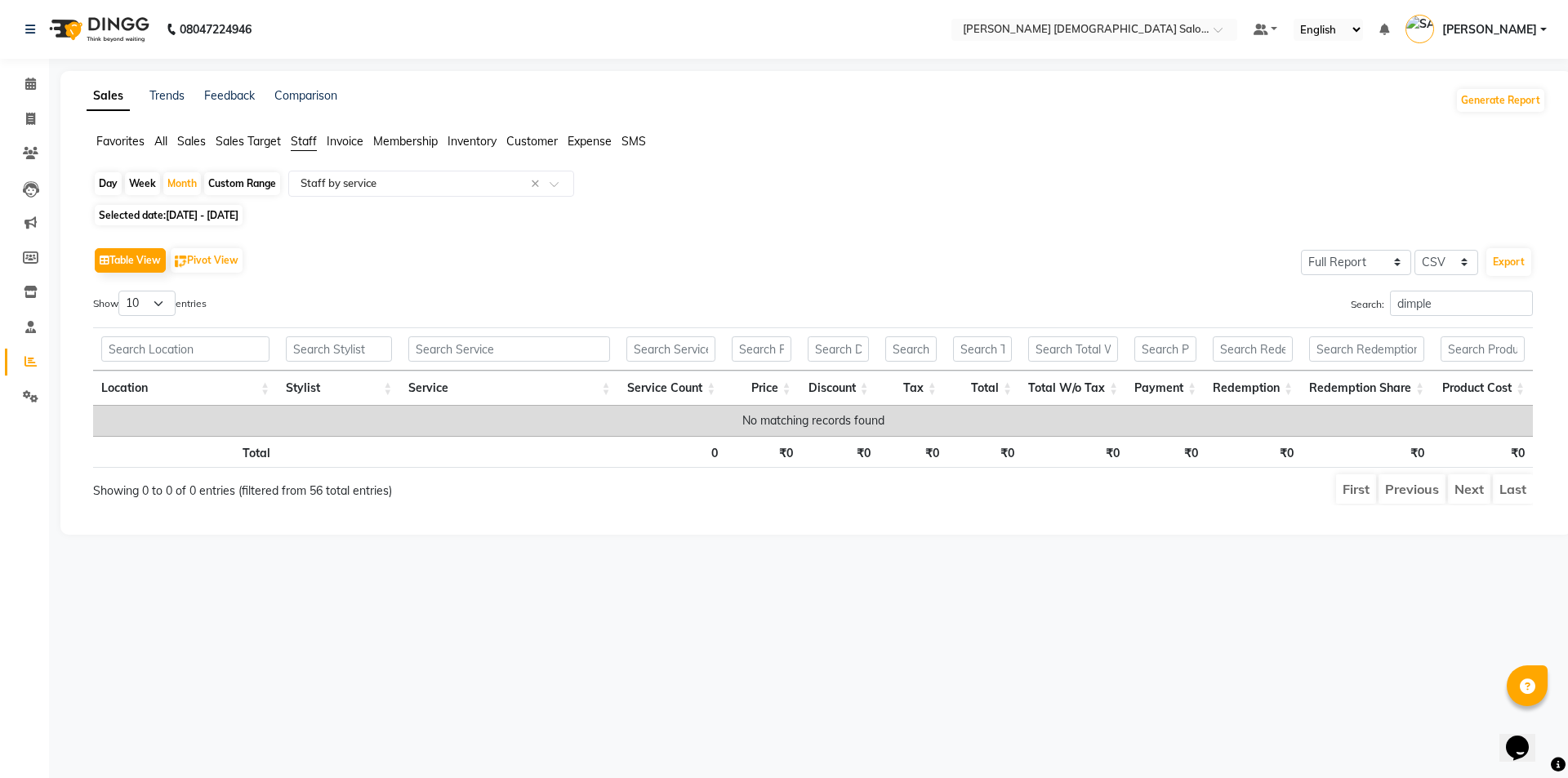
click at [161, 199] on div "Day Week Month Custom Range Select Report Type × Staff by service ×" at bounding box center [816, 185] width 1446 height 29
click at [1465, 291] on input "dimple" at bounding box center [1461, 303] width 143 height 25
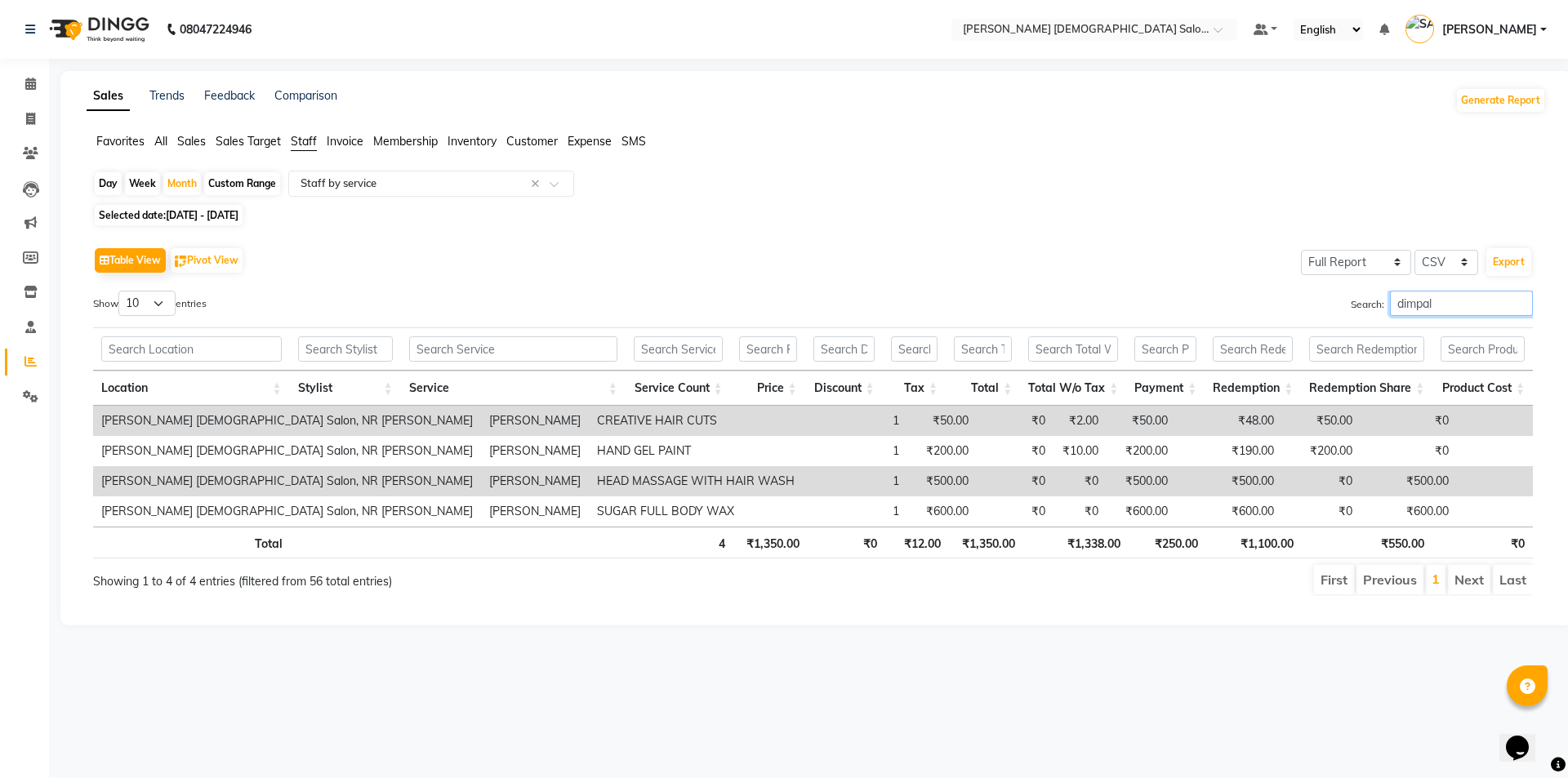
click at [1443, 309] on input "dimpal" at bounding box center [1461, 303] width 143 height 25
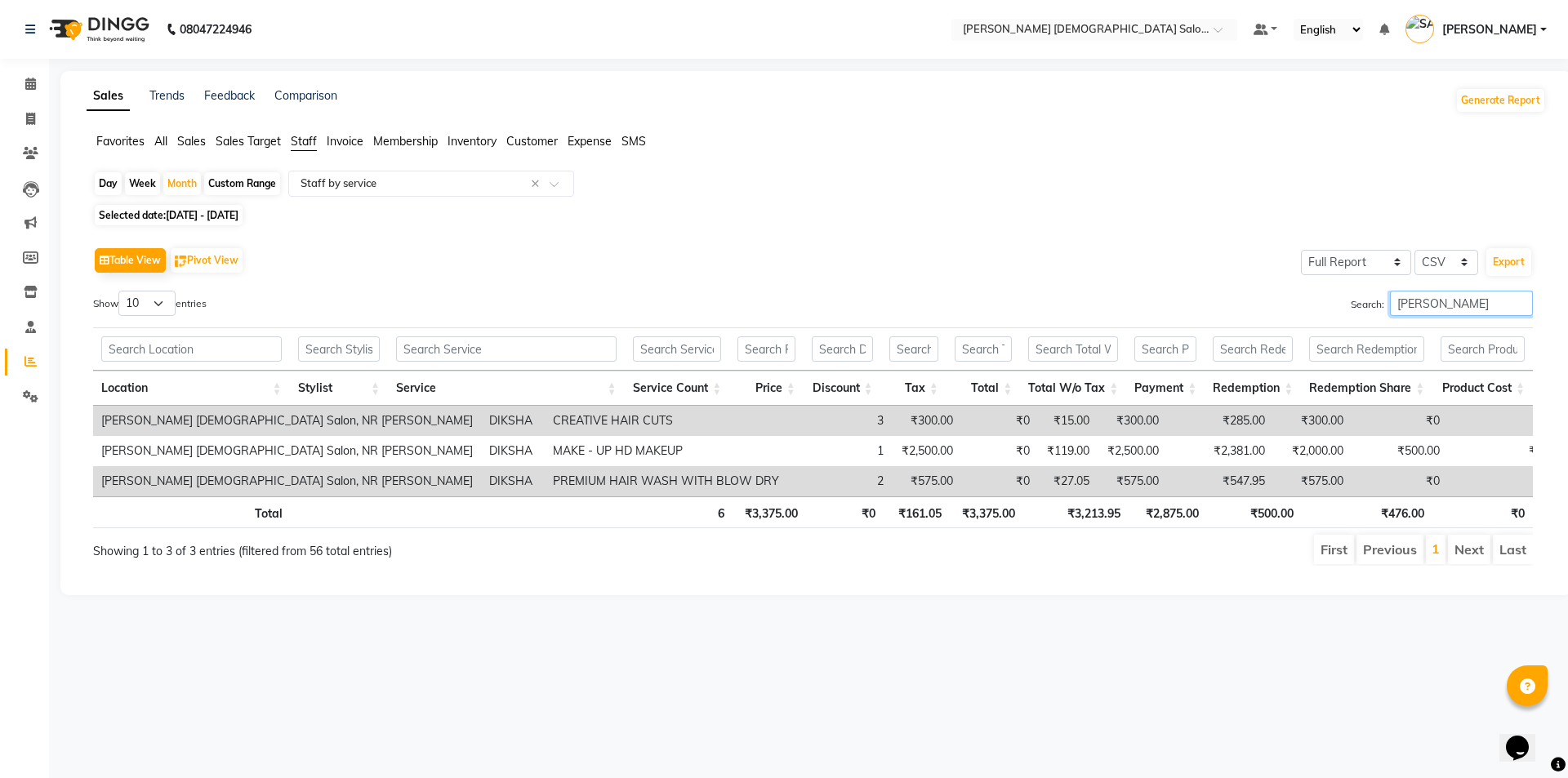
click at [1459, 301] on input "diksha" at bounding box center [1461, 303] width 143 height 25
click at [1521, 311] on input "diksha" at bounding box center [1461, 303] width 143 height 25
click at [1523, 310] on input "diksha" at bounding box center [1461, 303] width 143 height 25
type input "diksha"
click at [22, 122] on span at bounding box center [31, 119] width 28 height 19
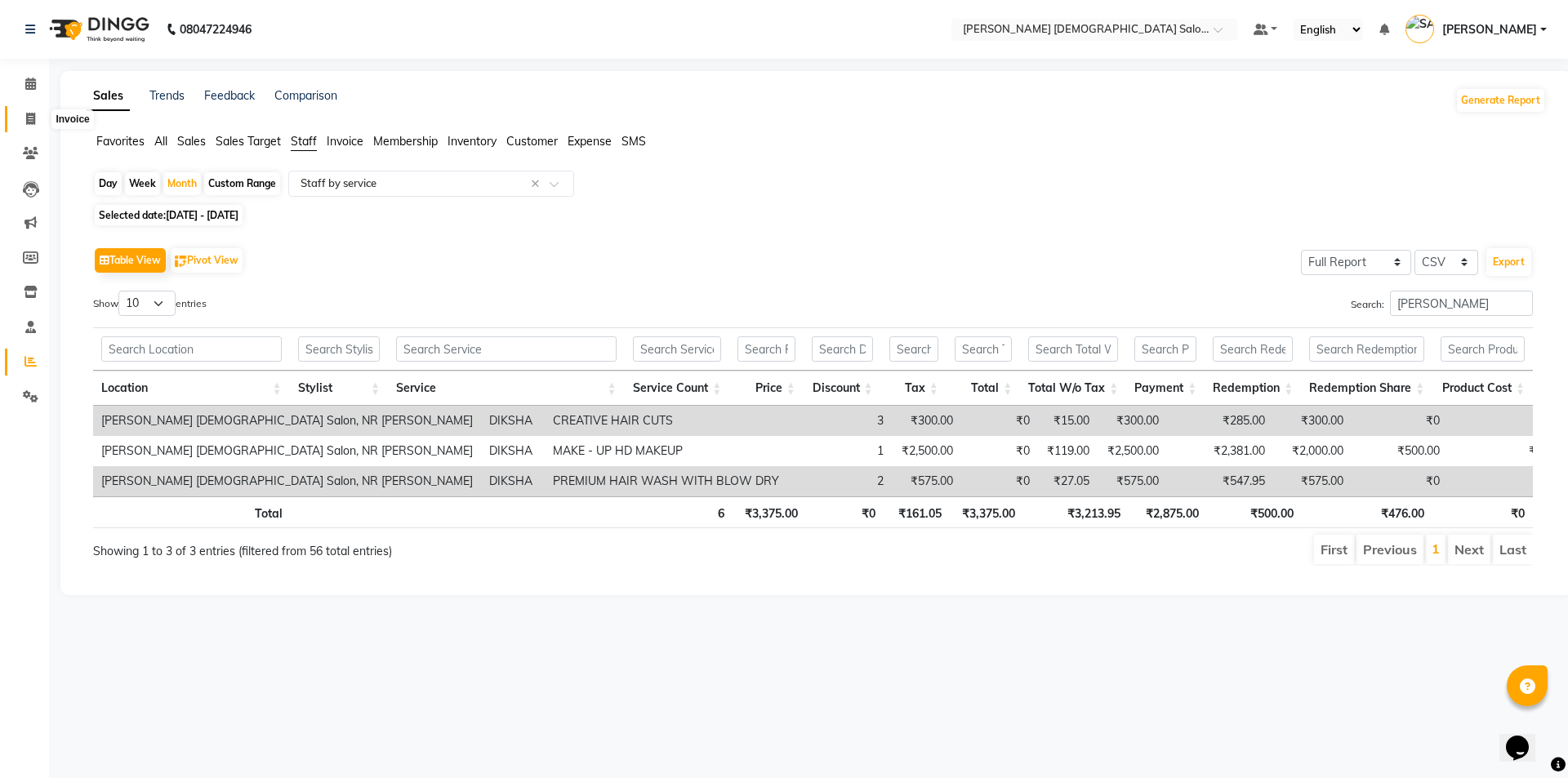
select select "service"
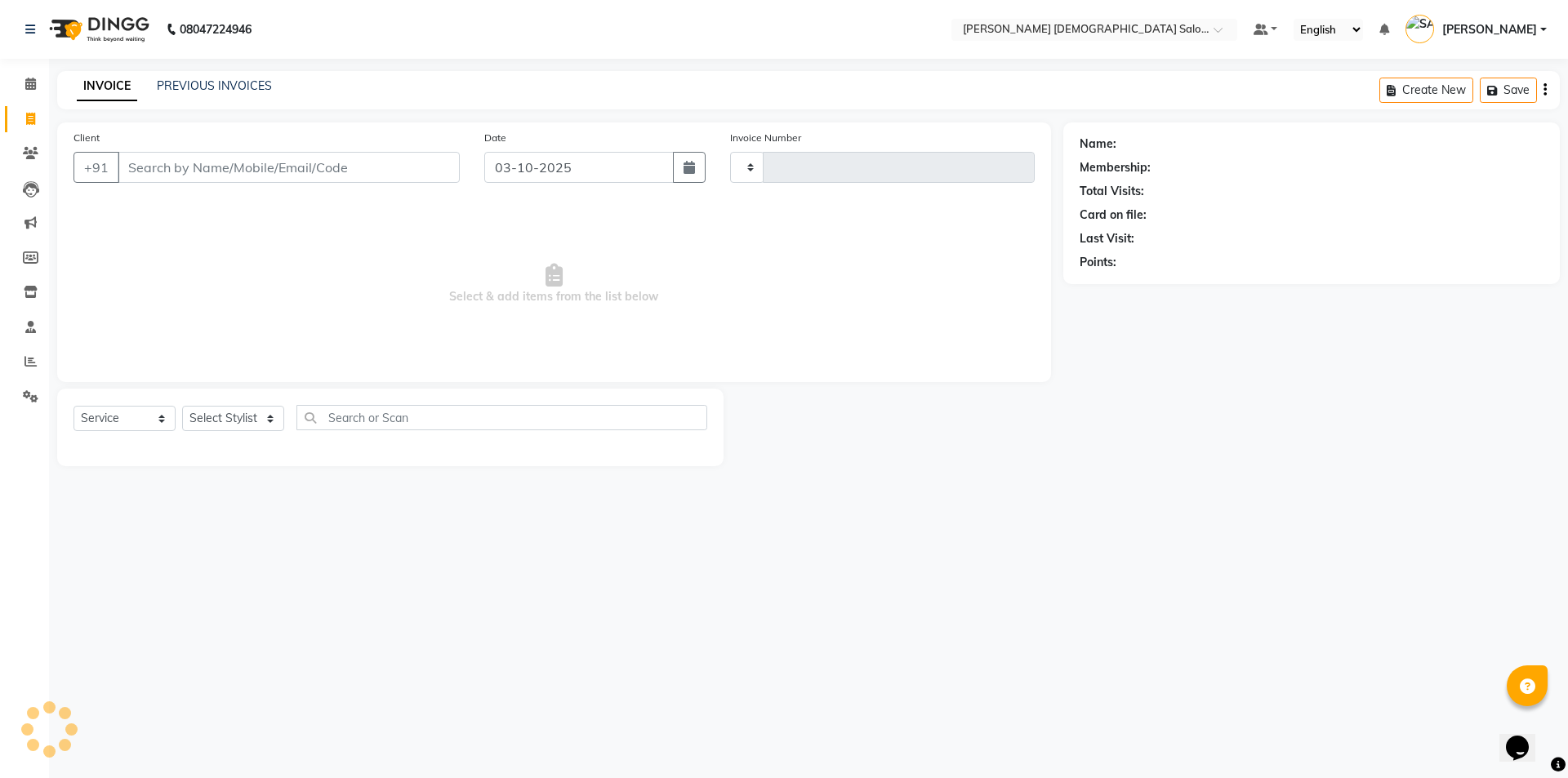
type input "4938"
select select "7542"
click at [178, 168] on input "Client" at bounding box center [246, 166] width 259 height 31
click at [135, 172] on input "Client" at bounding box center [246, 166] width 259 height 31
type input "9"
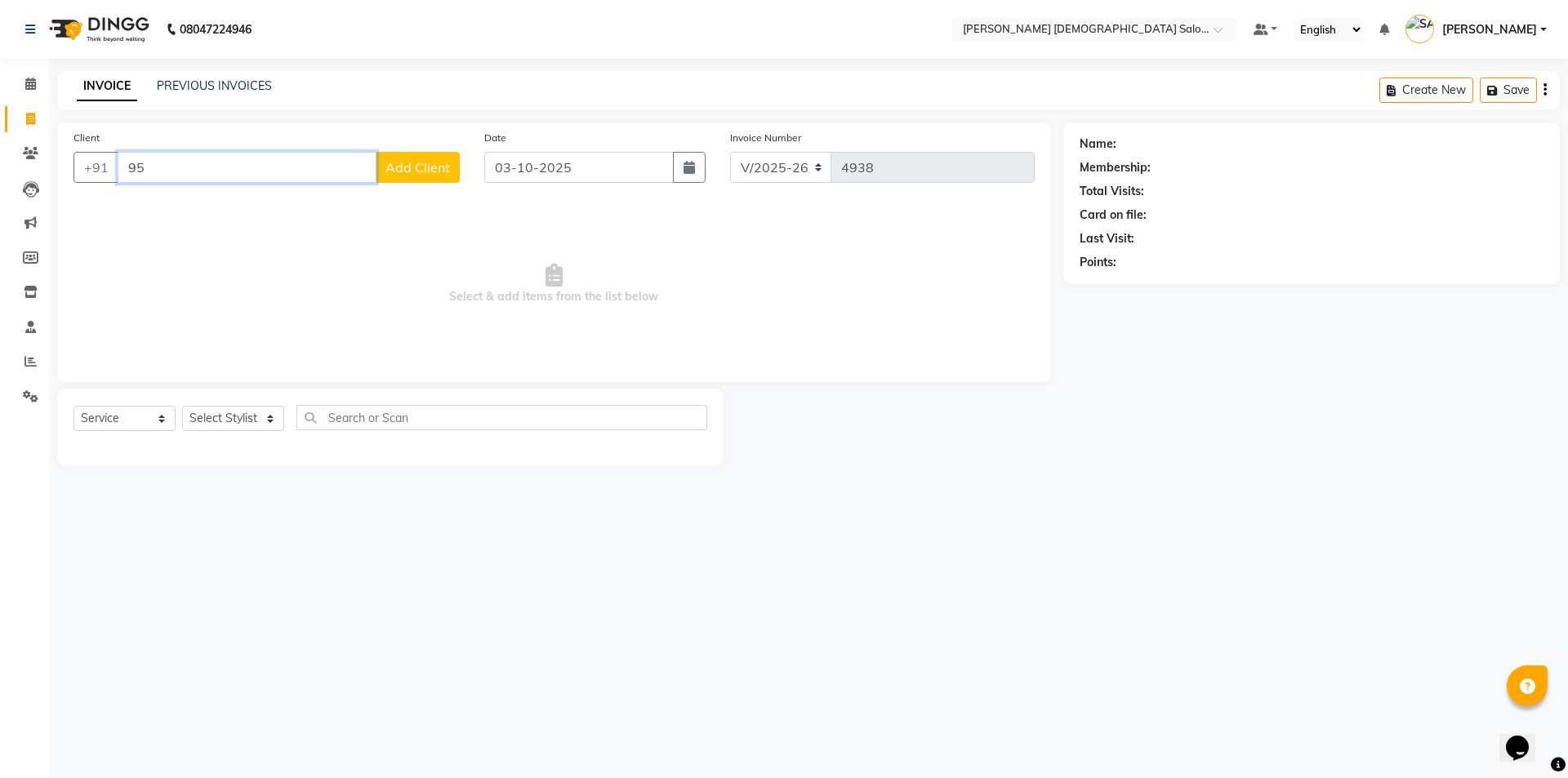
type input "9"
click at [38, 587] on div "Calendar Invoice Clients Leads Marketing Members Inventory Staff Reports Settin…" at bounding box center [110, 400] width 221 height 707
click at [44, 583] on div "Calendar Invoice Clients Leads Marketing Members Inventory Staff Reports Settin…" at bounding box center [110, 400] width 221 height 707
click at [58, 581] on div "08047224946 Select Location × Elaine Ladies Salon, Nr Balaji Hall Default Panel…" at bounding box center [784, 389] width 1568 height 778
click at [25, 369] on span at bounding box center [31, 362] width 28 height 19
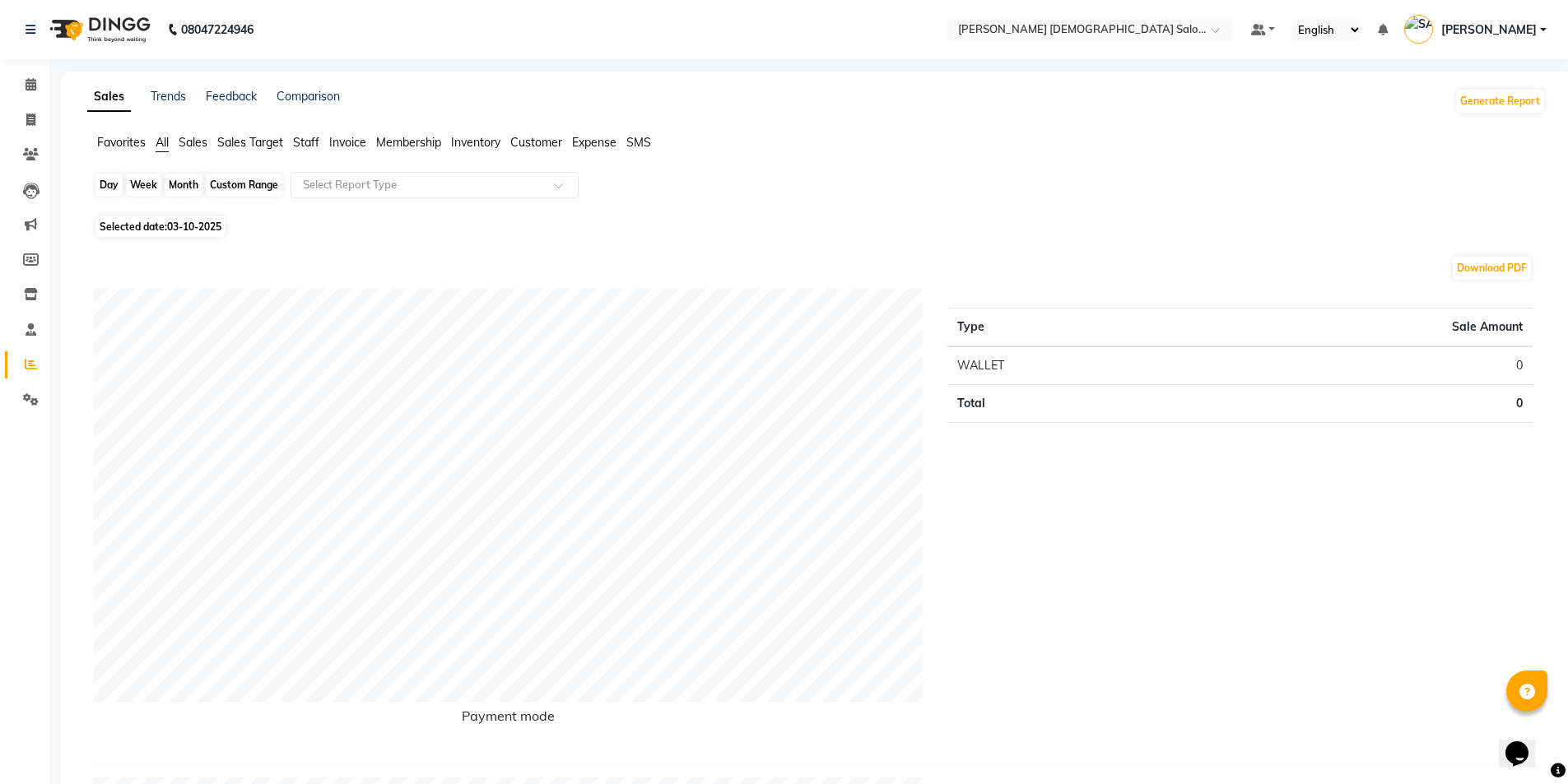
click at [110, 179] on div "Day" at bounding box center [109, 184] width 27 height 23
select select "10"
select select "2025"
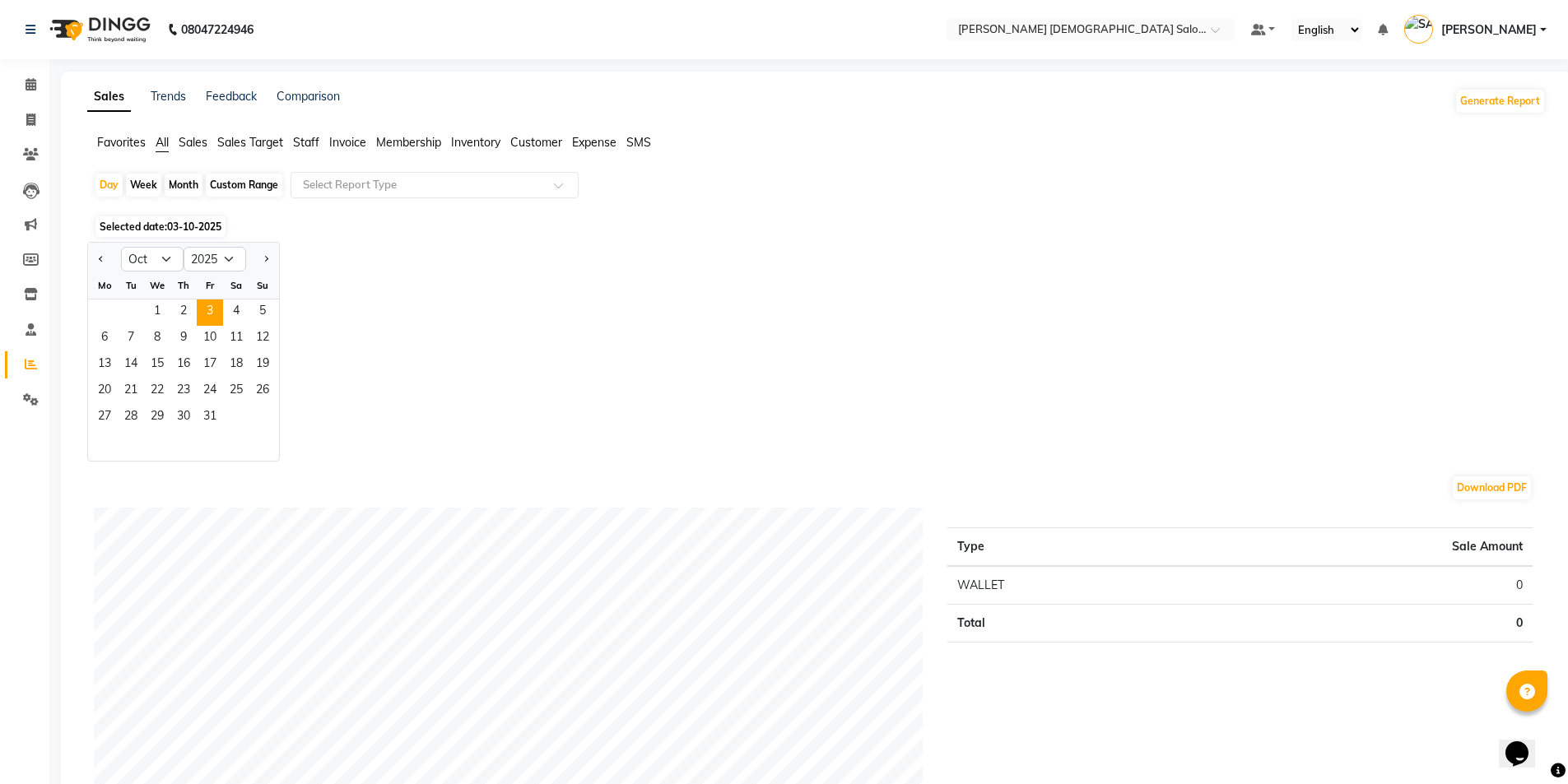
click at [193, 185] on div "Month" at bounding box center [183, 184] width 38 height 23
select select "10"
select select "2025"
click at [309, 148] on span "Staff" at bounding box center [305, 143] width 26 height 15
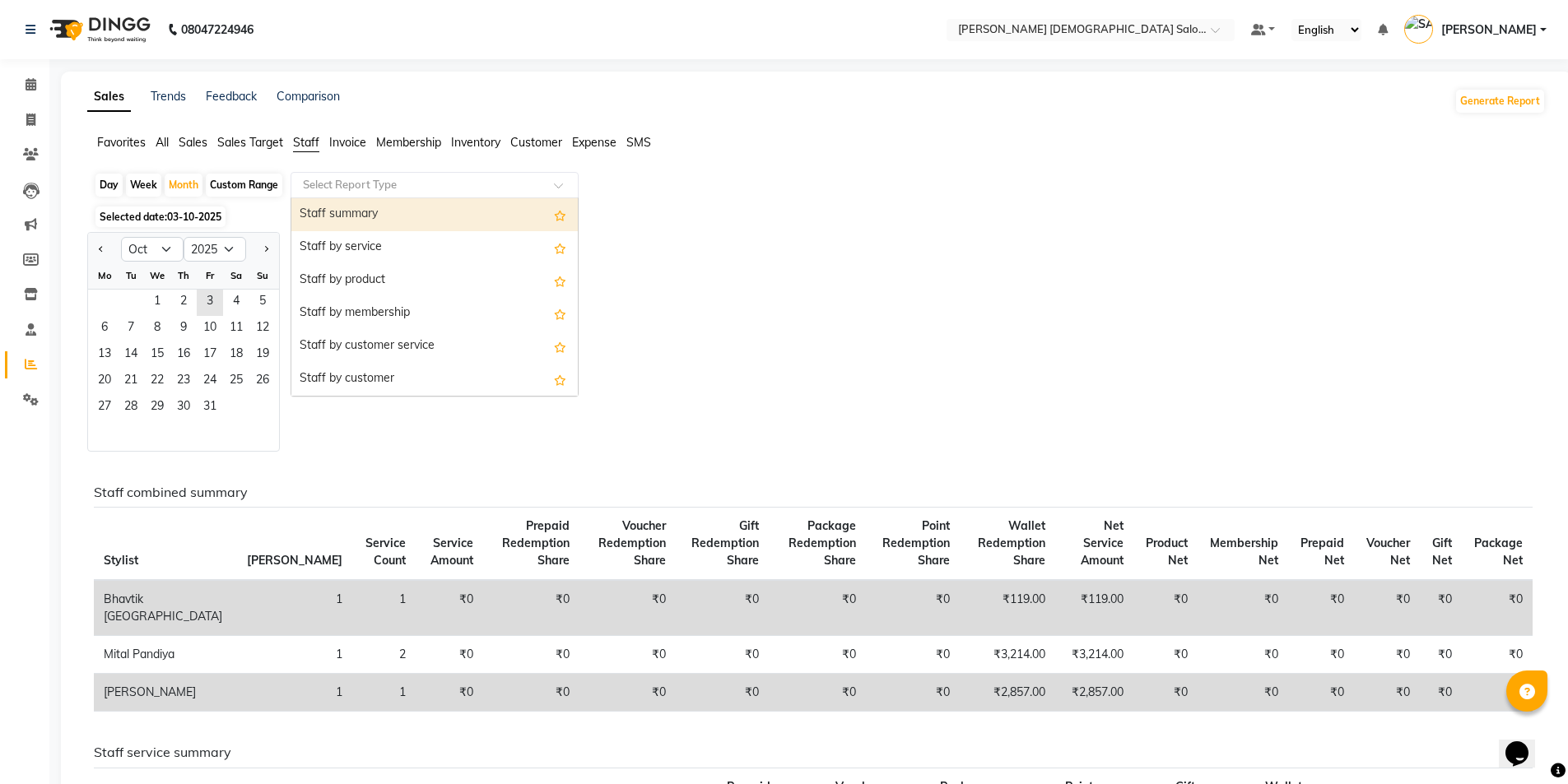
click at [352, 186] on input "text" at bounding box center [418, 185] width 237 height 17
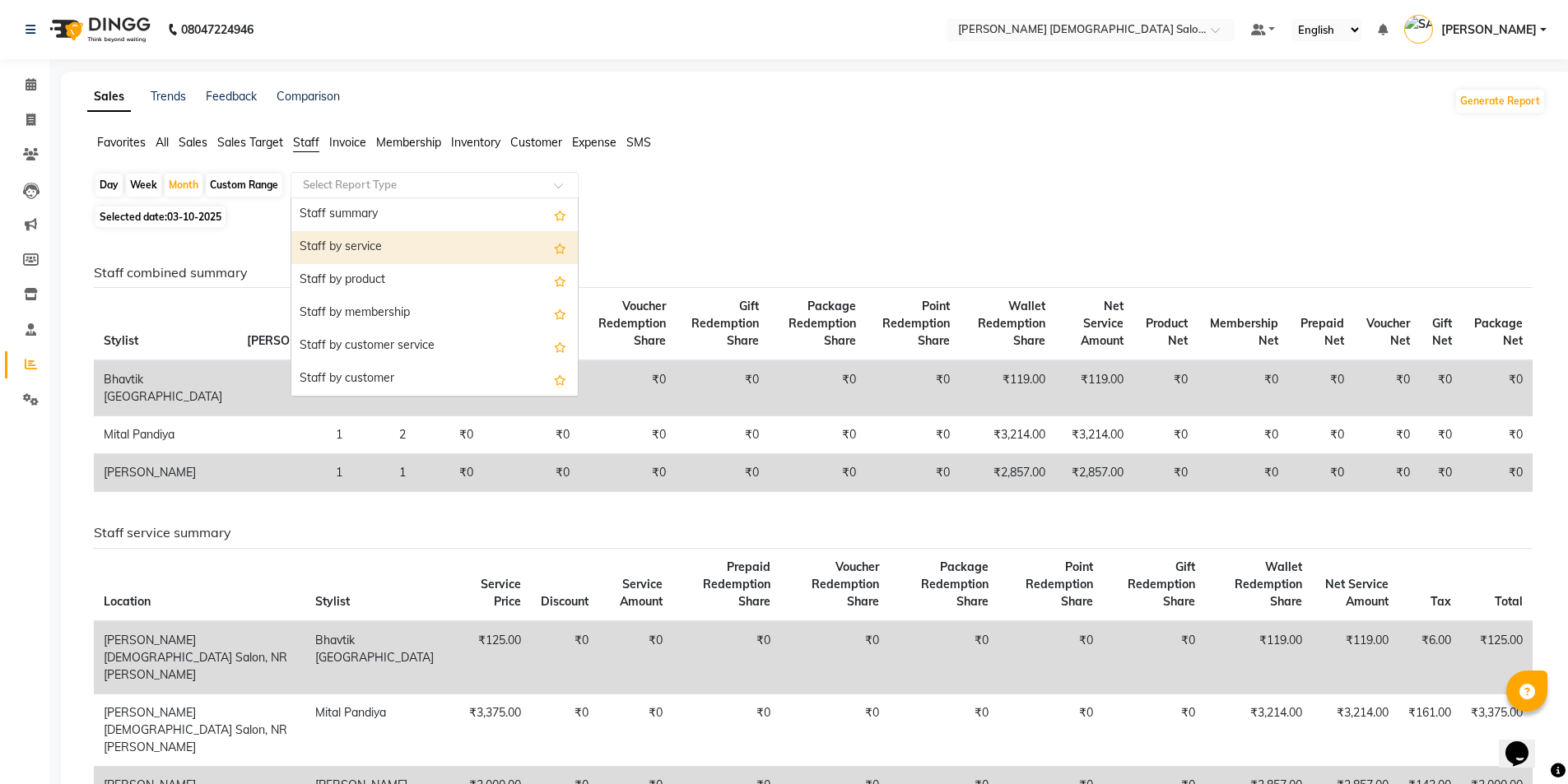
click at [445, 263] on div "Staff by service" at bounding box center [434, 247] width 286 height 33
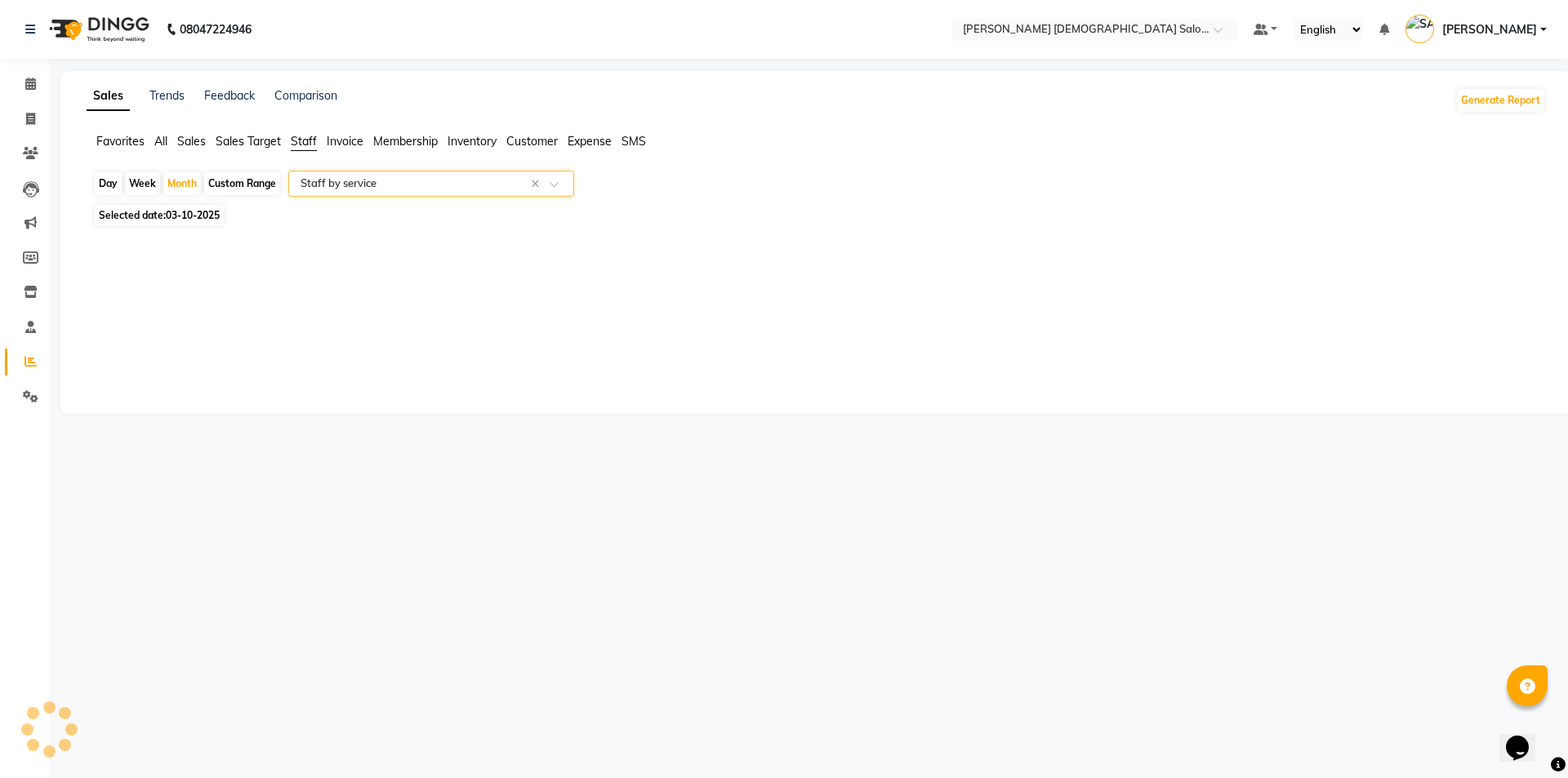
select select "full_report"
select select "csv"
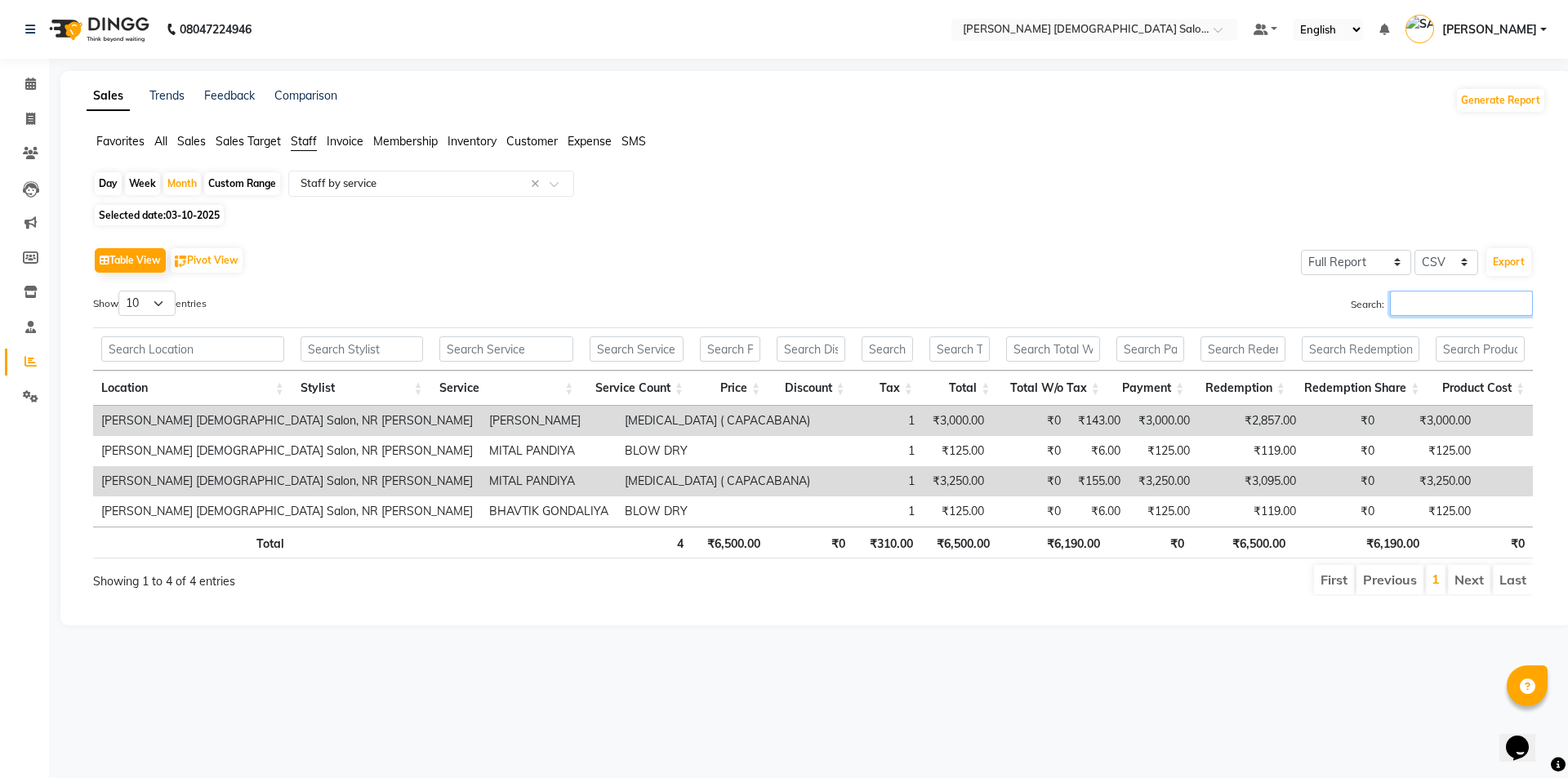
click at [1406, 295] on input "Search:" at bounding box center [1461, 303] width 143 height 25
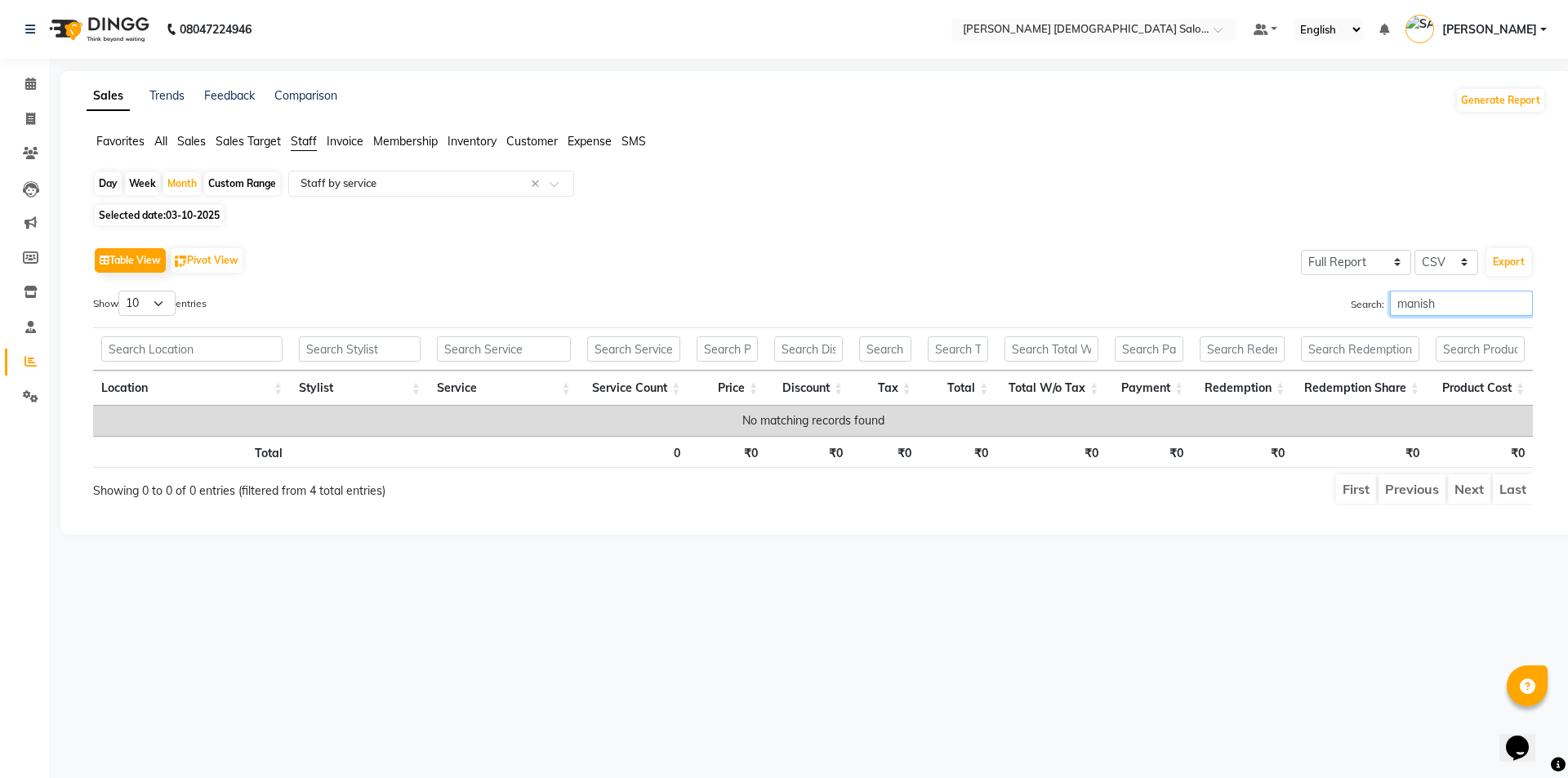
type input "manisha"
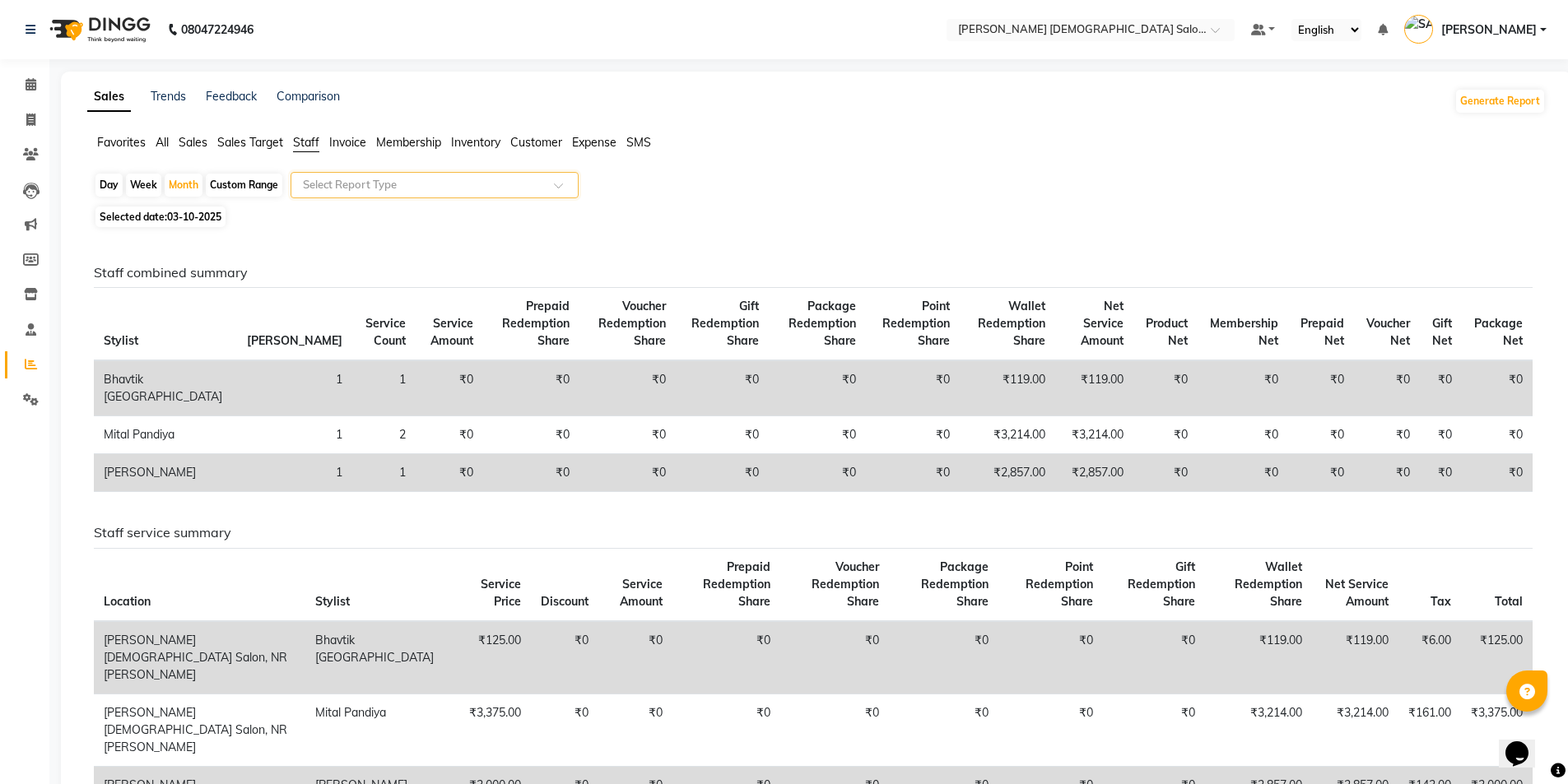
click at [106, 187] on div "Day" at bounding box center [109, 184] width 27 height 23
select select "10"
select select "2025"
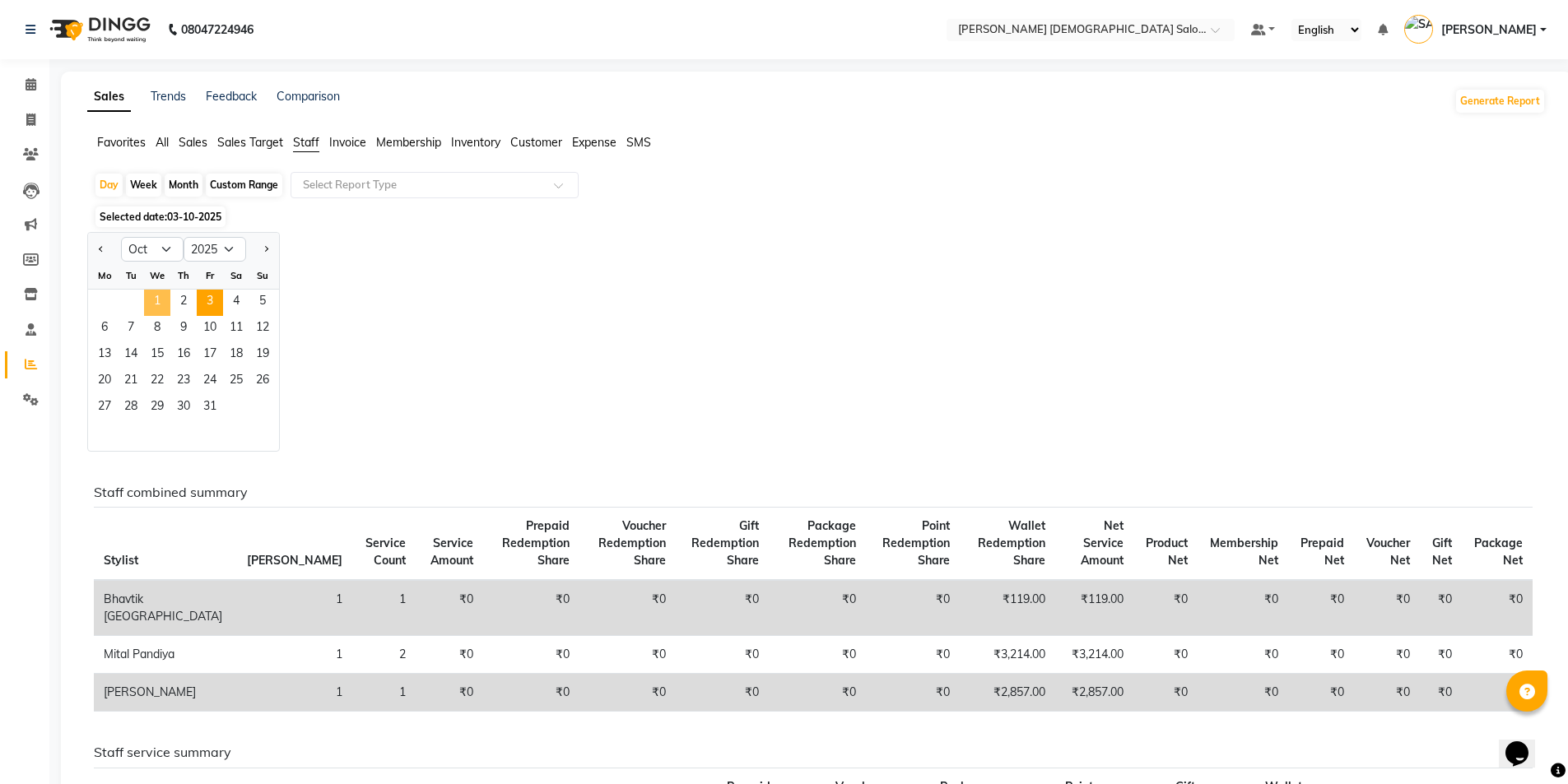
click at [161, 299] on span "1" at bounding box center [157, 302] width 26 height 26
click at [194, 178] on div "Month" at bounding box center [183, 184] width 38 height 23
select select "10"
select select "2025"
click at [207, 305] on span "3" at bounding box center [209, 302] width 26 height 26
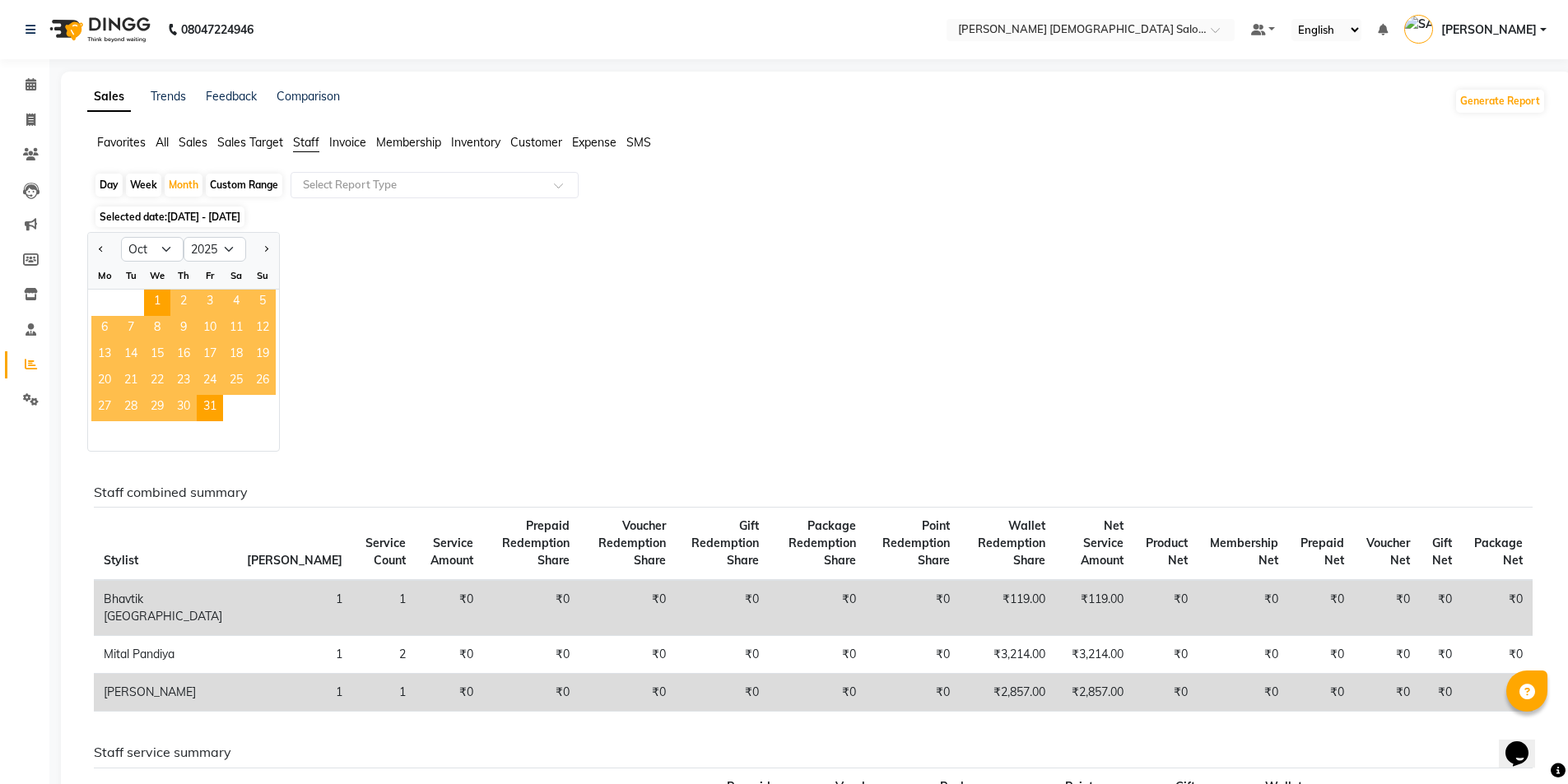
click at [207, 305] on span "3" at bounding box center [209, 302] width 26 height 26
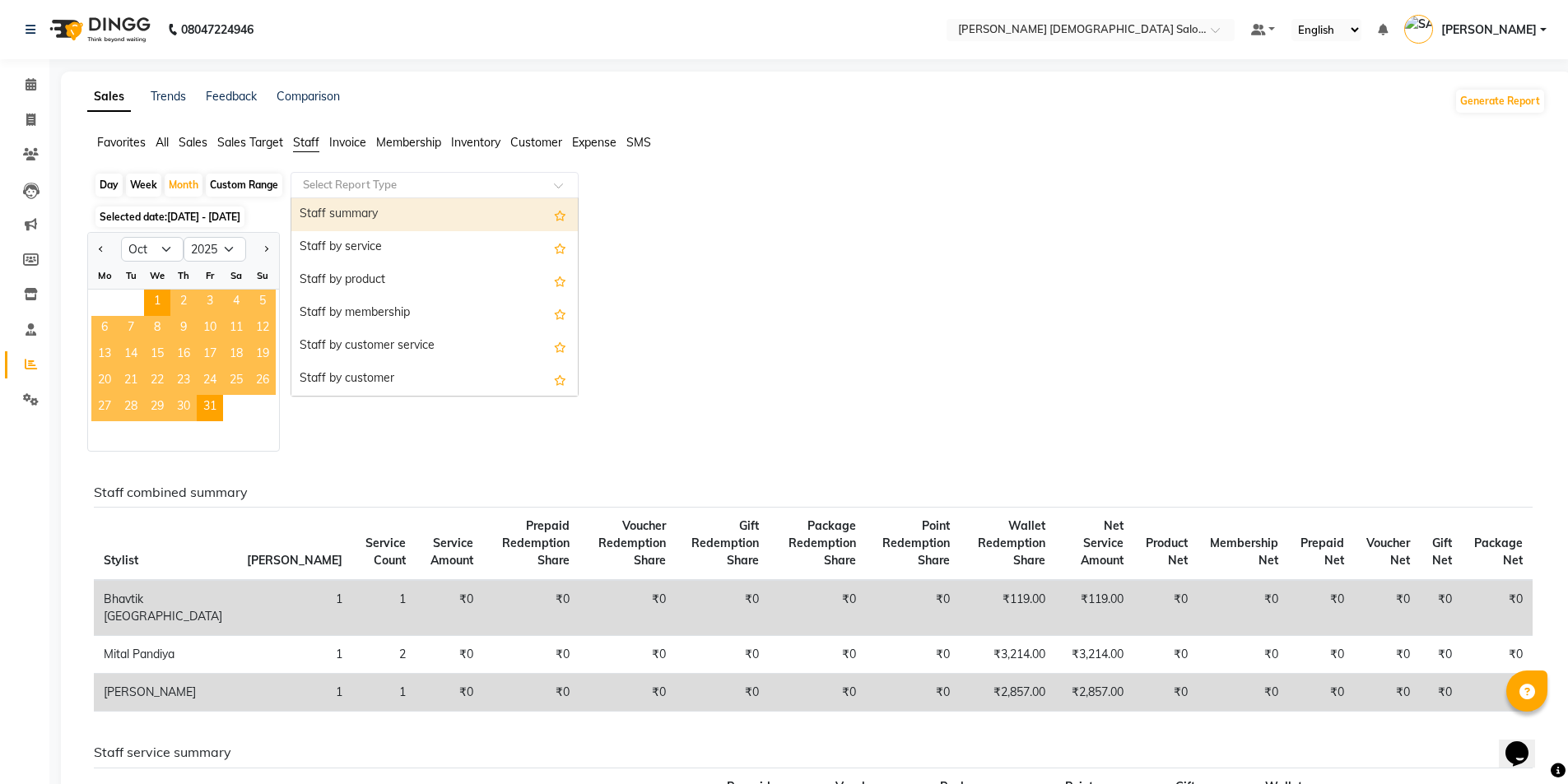
click at [353, 191] on input "text" at bounding box center [418, 185] width 237 height 17
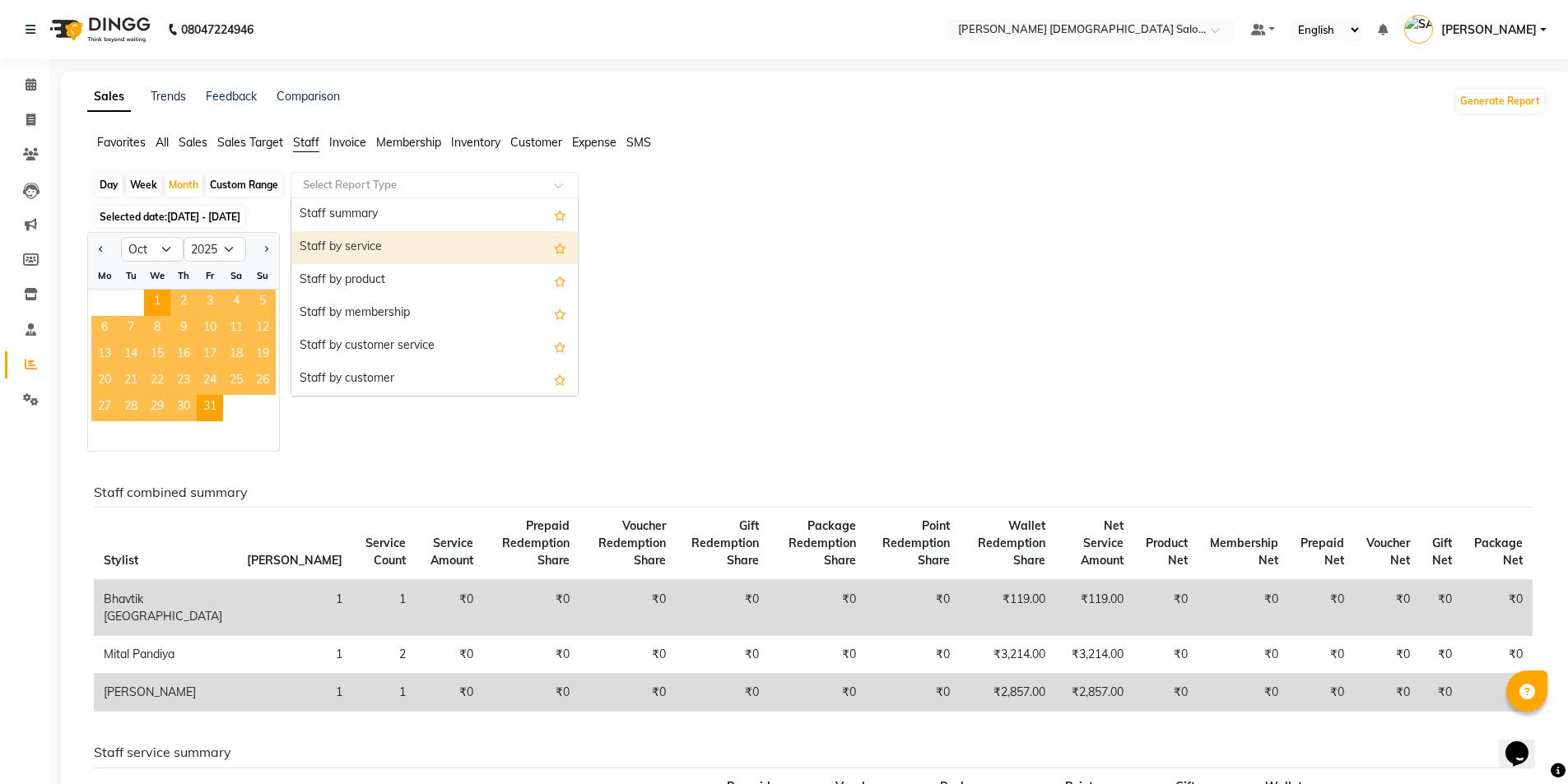
click at [357, 244] on div "Staff by service" at bounding box center [434, 247] width 286 height 33
select select "full_report"
select select "csv"
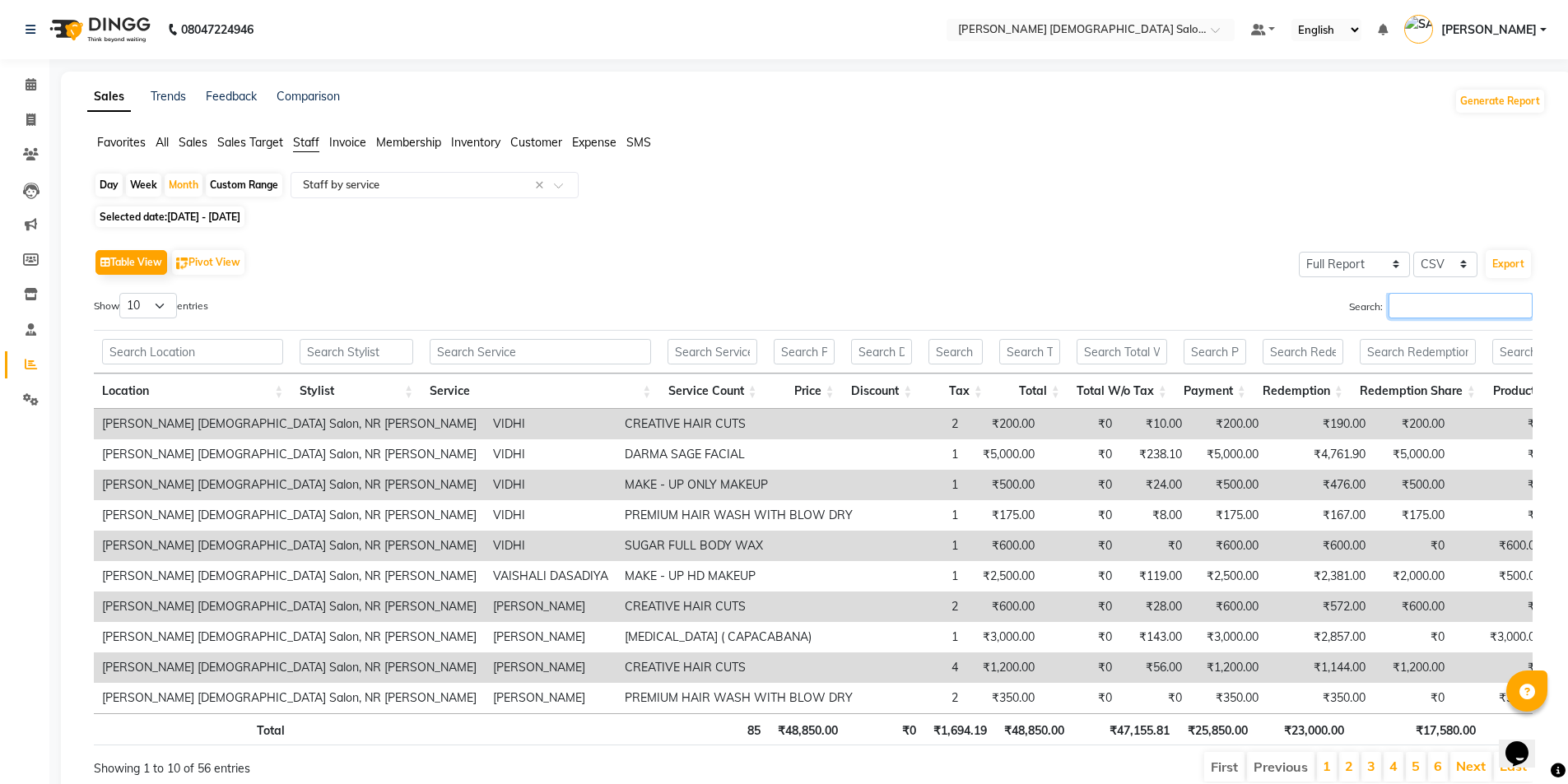
click at [1406, 302] on input "Search:" at bounding box center [1461, 305] width 144 height 25
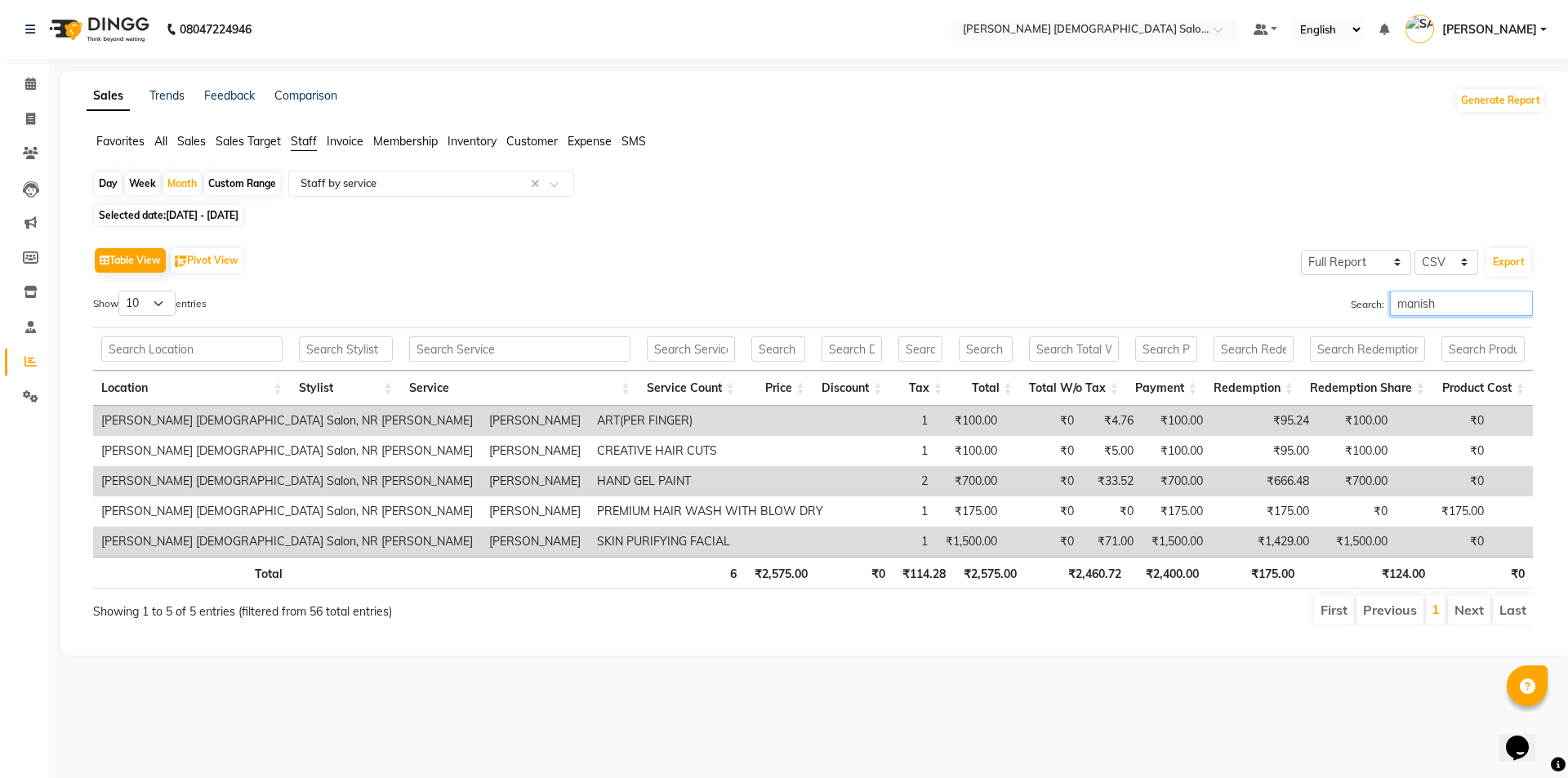
type input "manisha"
click at [1524, 311] on input "manisha" at bounding box center [1461, 303] width 143 height 25
click at [1517, 302] on input "manisha" at bounding box center [1461, 303] width 143 height 25
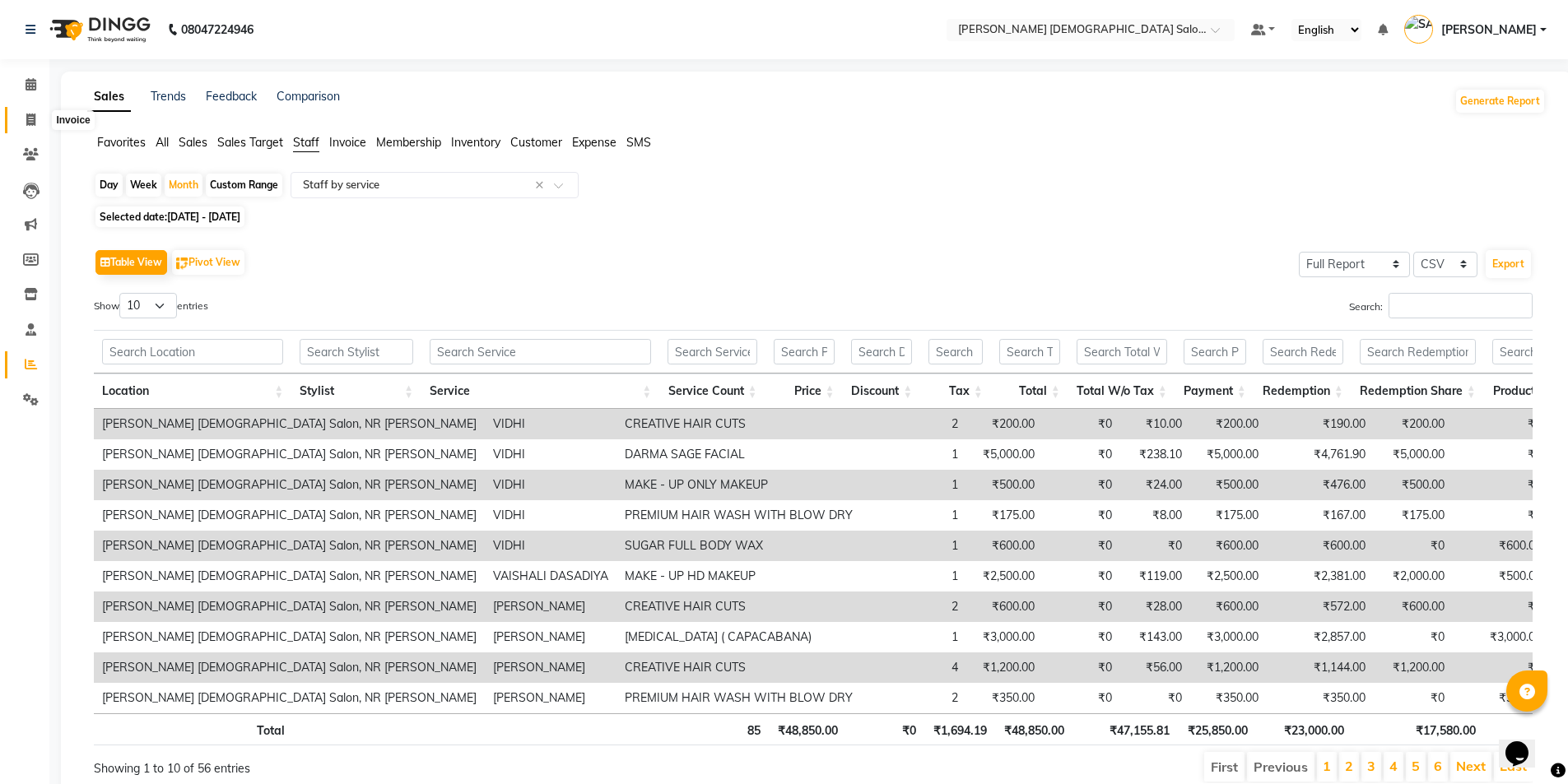
drag, startPoint x: 36, startPoint y: 127, endPoint x: 60, endPoint y: 132, distance: 24.5
click at [37, 127] on span at bounding box center [31, 120] width 29 height 19
select select "service"
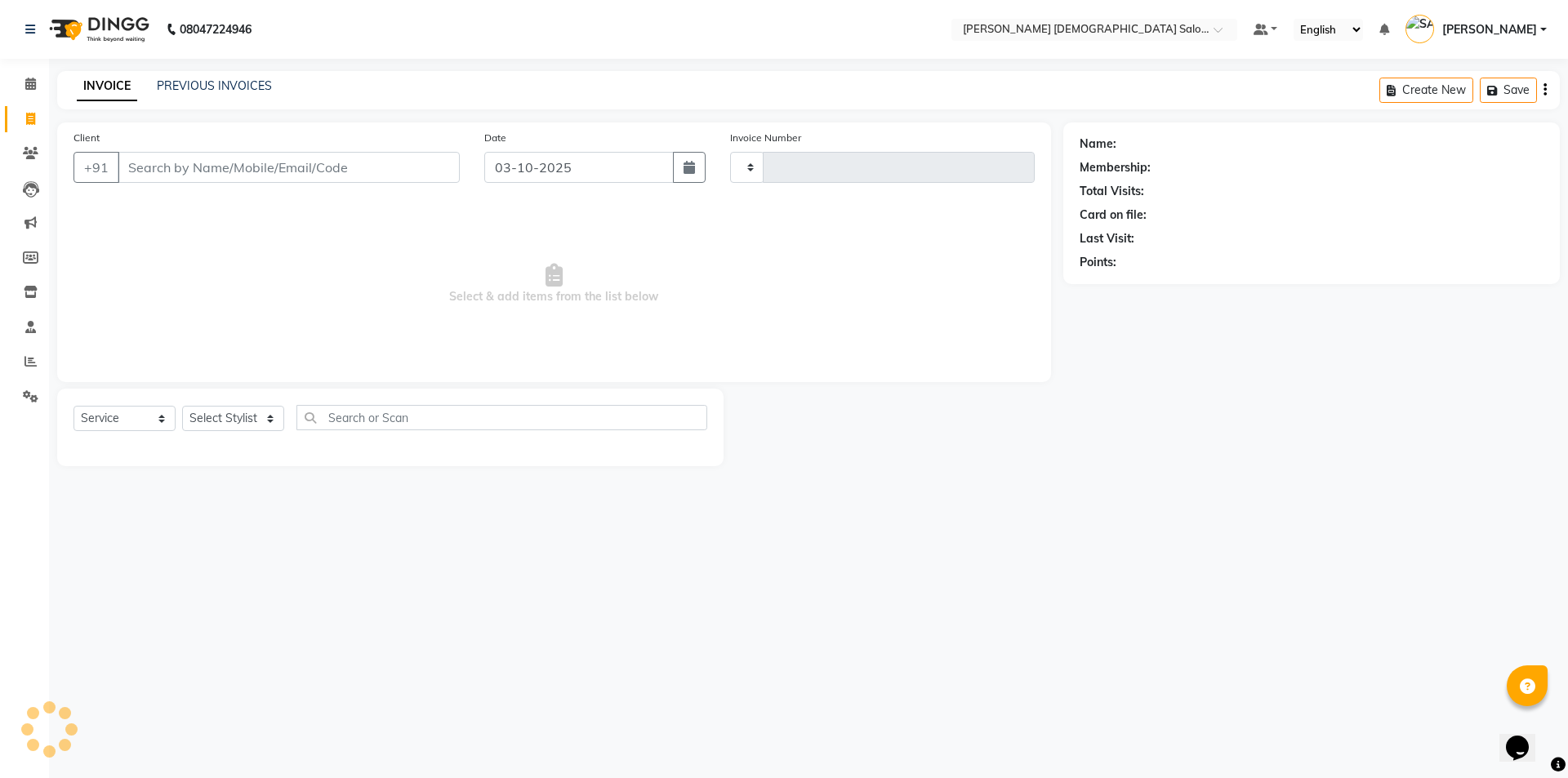
type input "4938"
select select "7542"
click at [34, 363] on icon at bounding box center [30, 361] width 12 height 12
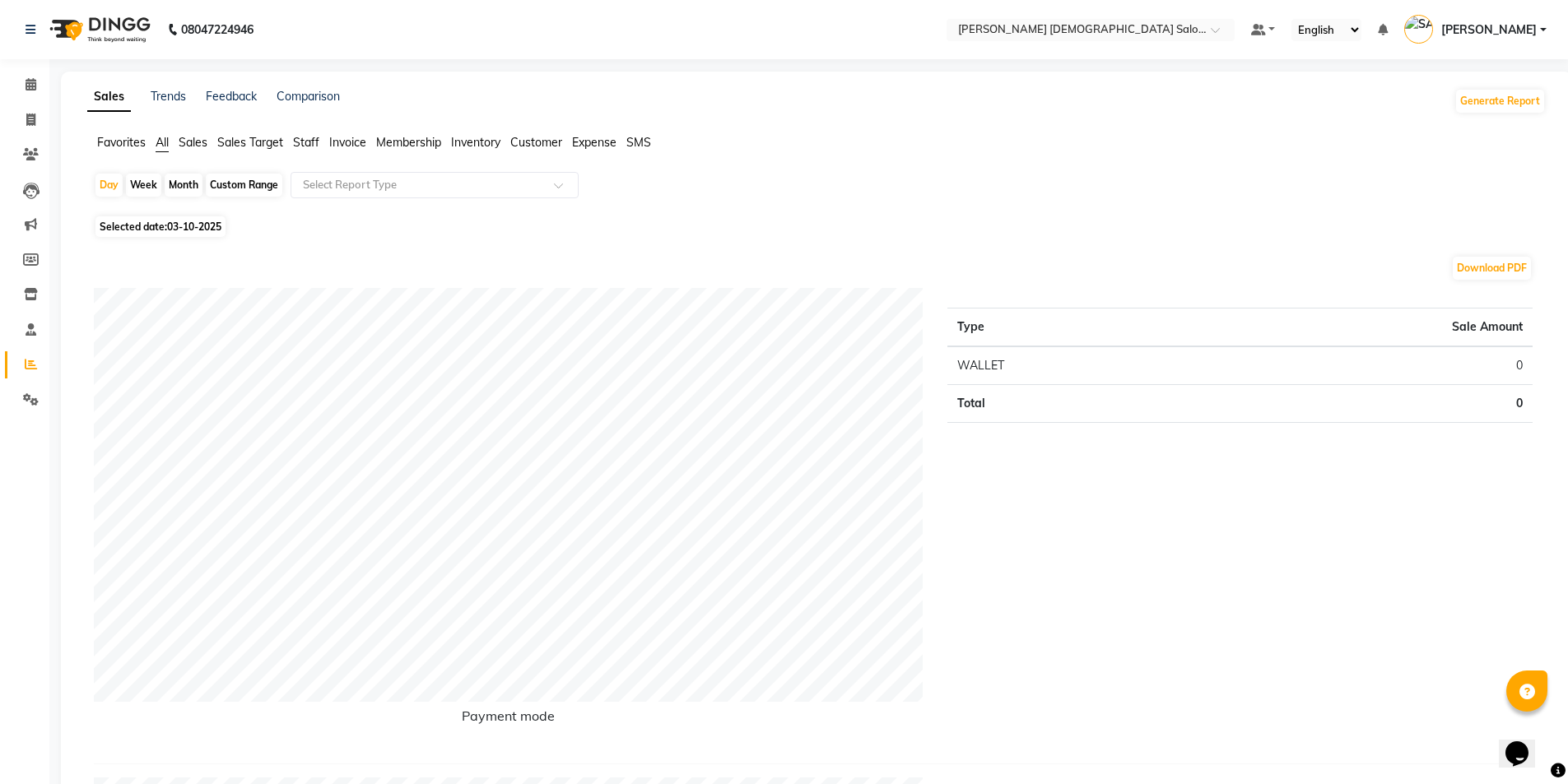
click at [183, 188] on div "Month" at bounding box center [183, 184] width 38 height 23
select select "10"
select select "2025"
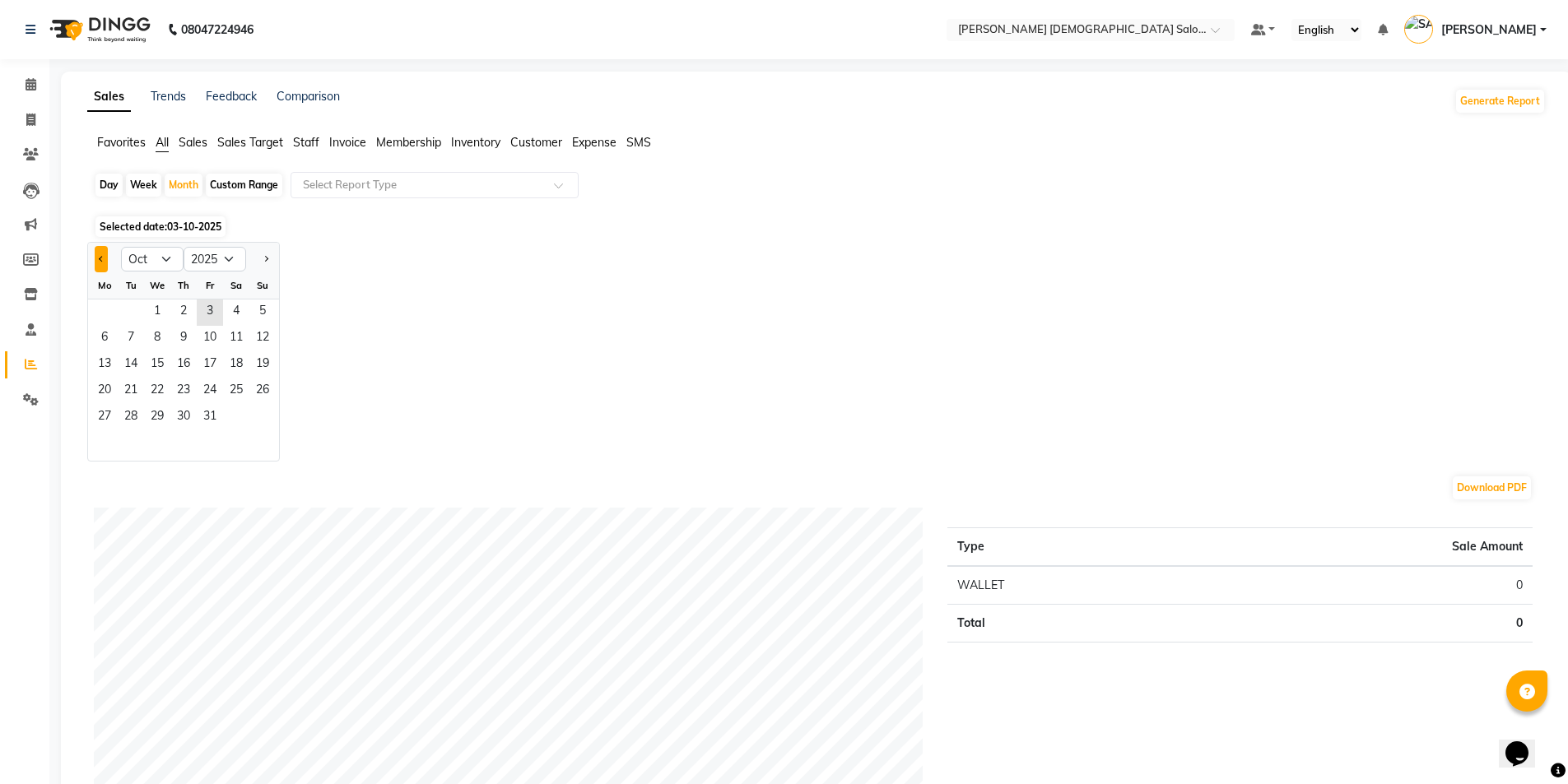
click at [103, 268] on button "Previous month" at bounding box center [102, 258] width 13 height 26
select select "9"
click at [110, 316] on span "1" at bounding box center [104, 312] width 26 height 26
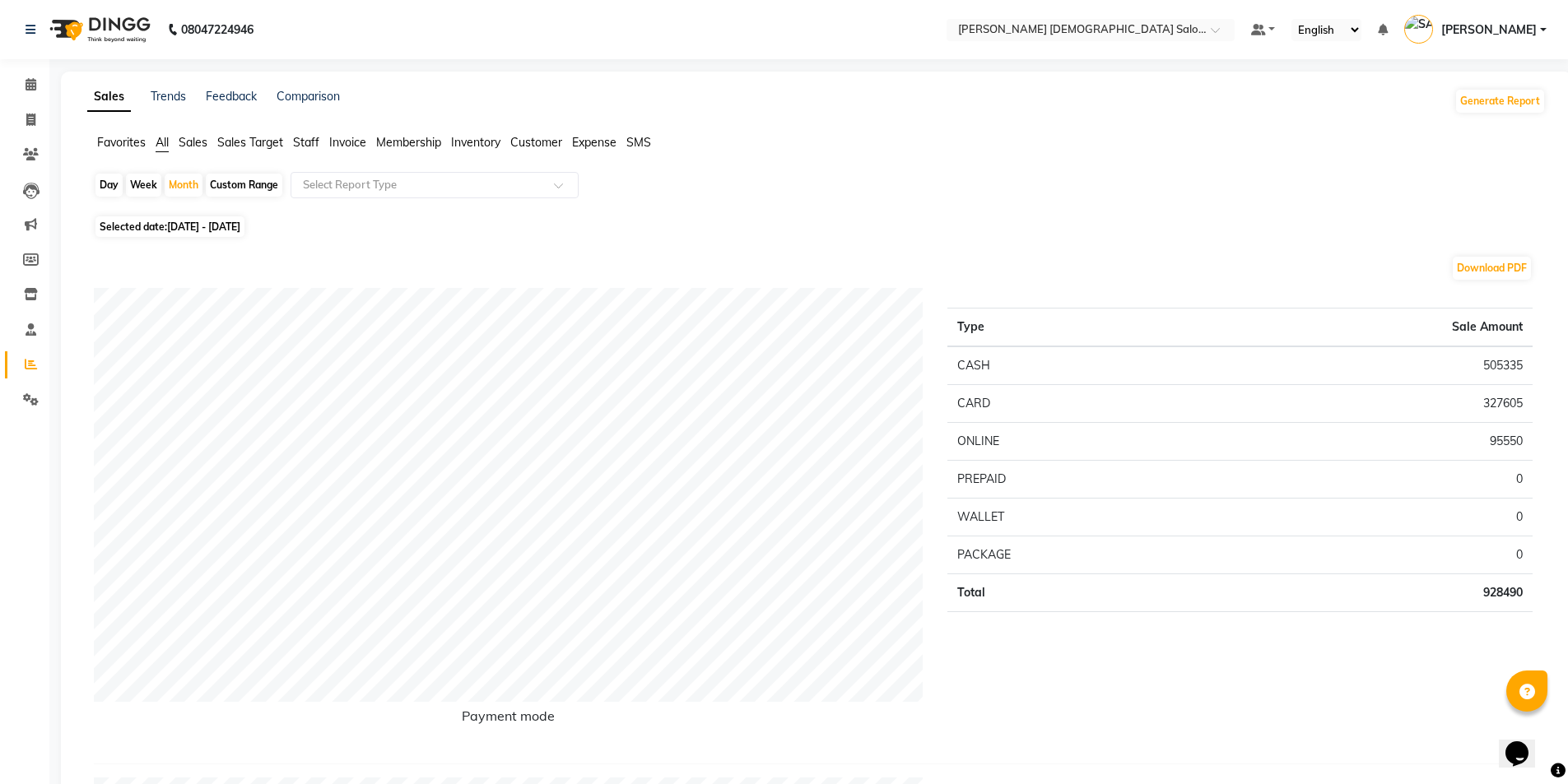
click at [303, 148] on span "Staff" at bounding box center [305, 143] width 26 height 15
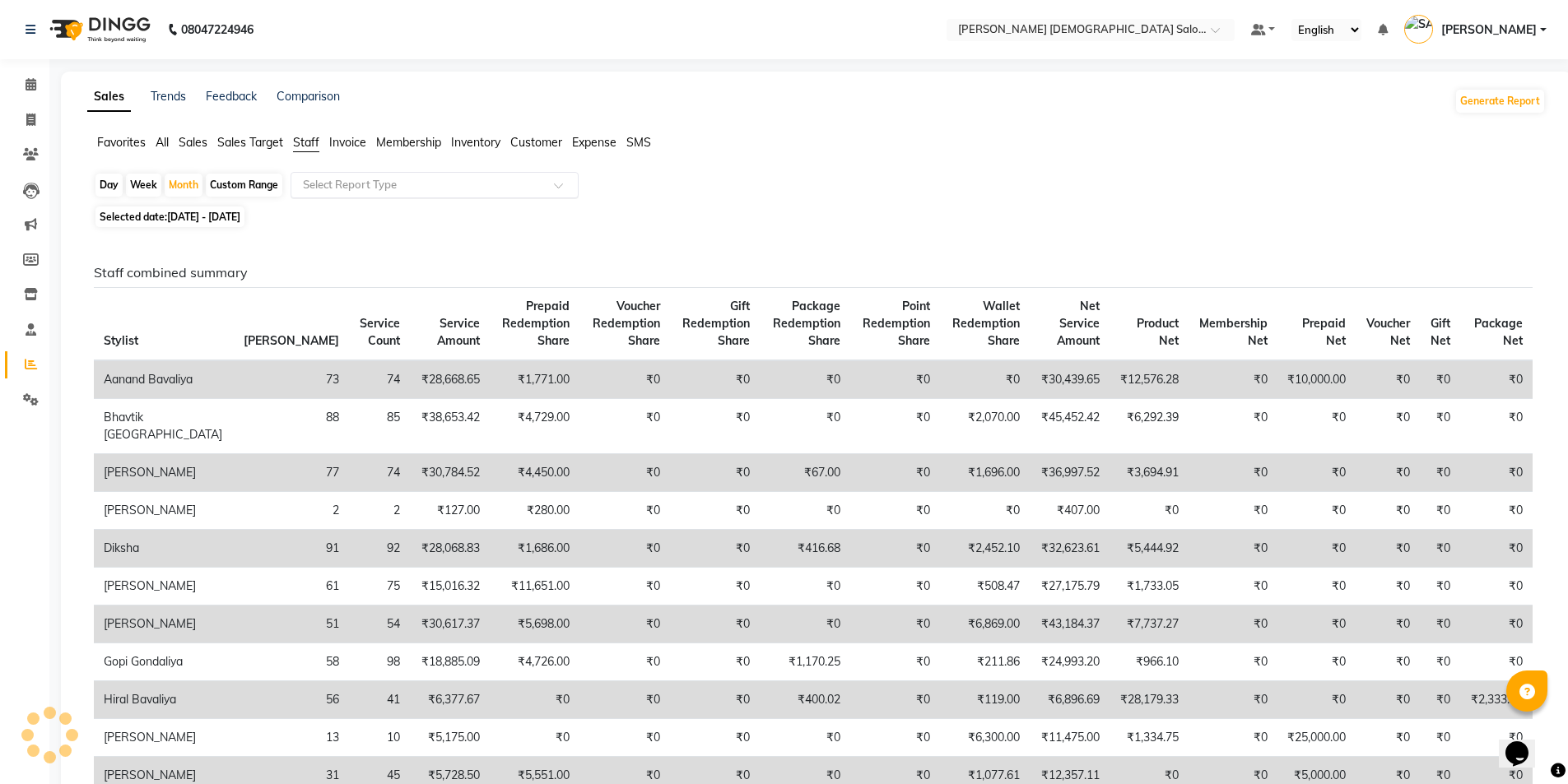
click at [331, 187] on input "text" at bounding box center [418, 185] width 237 height 17
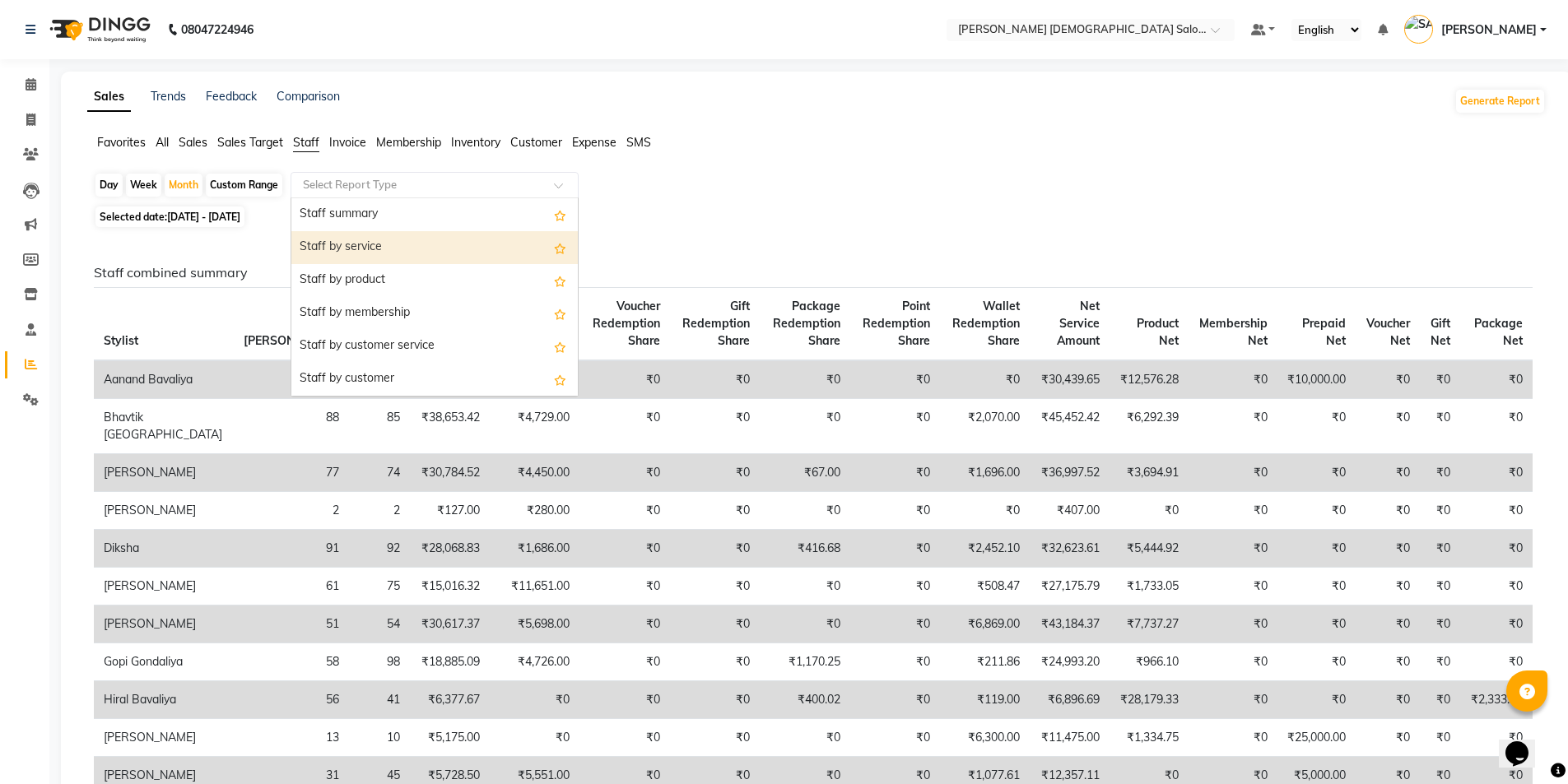
click at [326, 249] on div "Staff by service" at bounding box center [434, 247] width 286 height 33
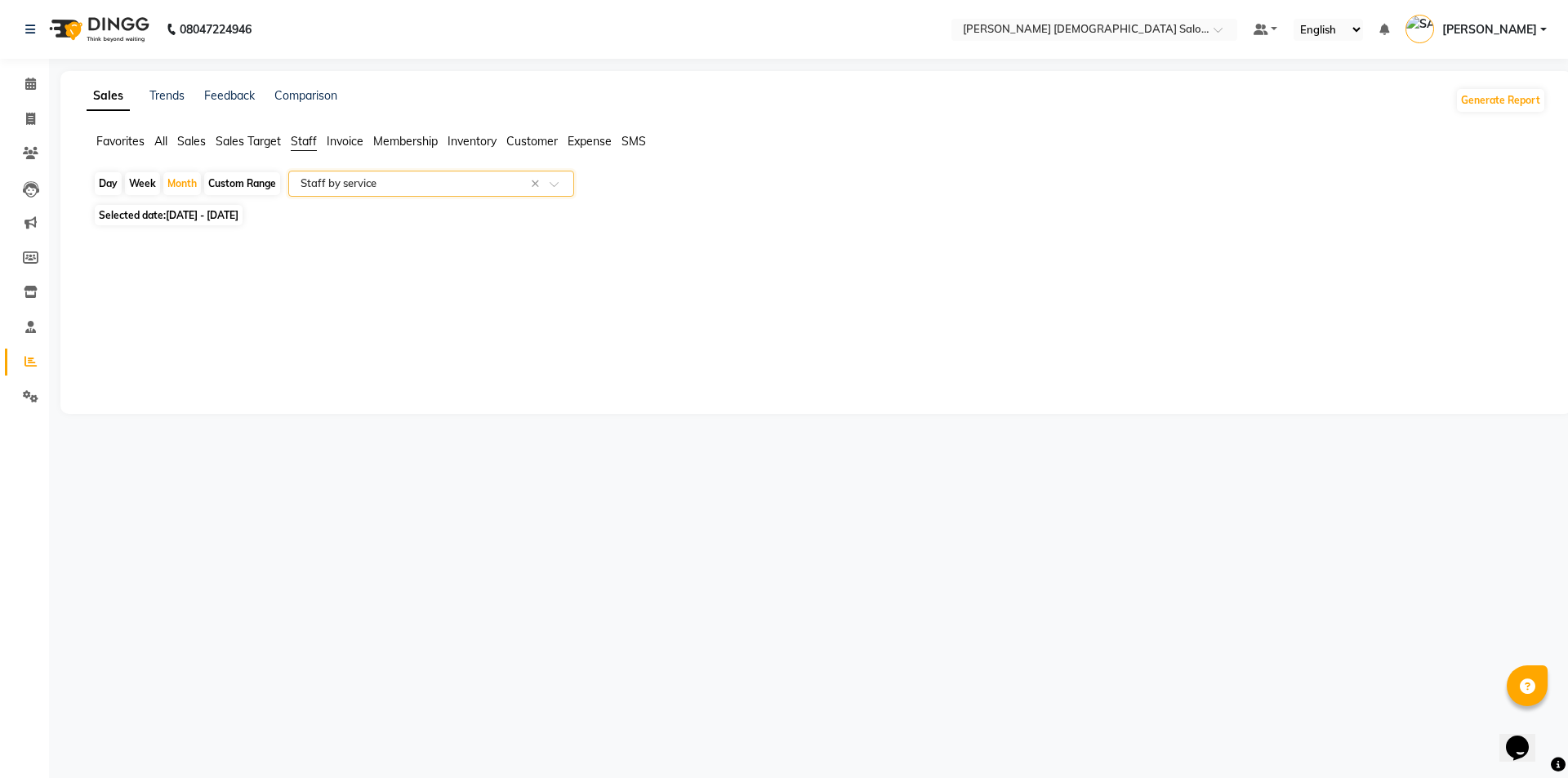
select select "full_report"
select select "csv"
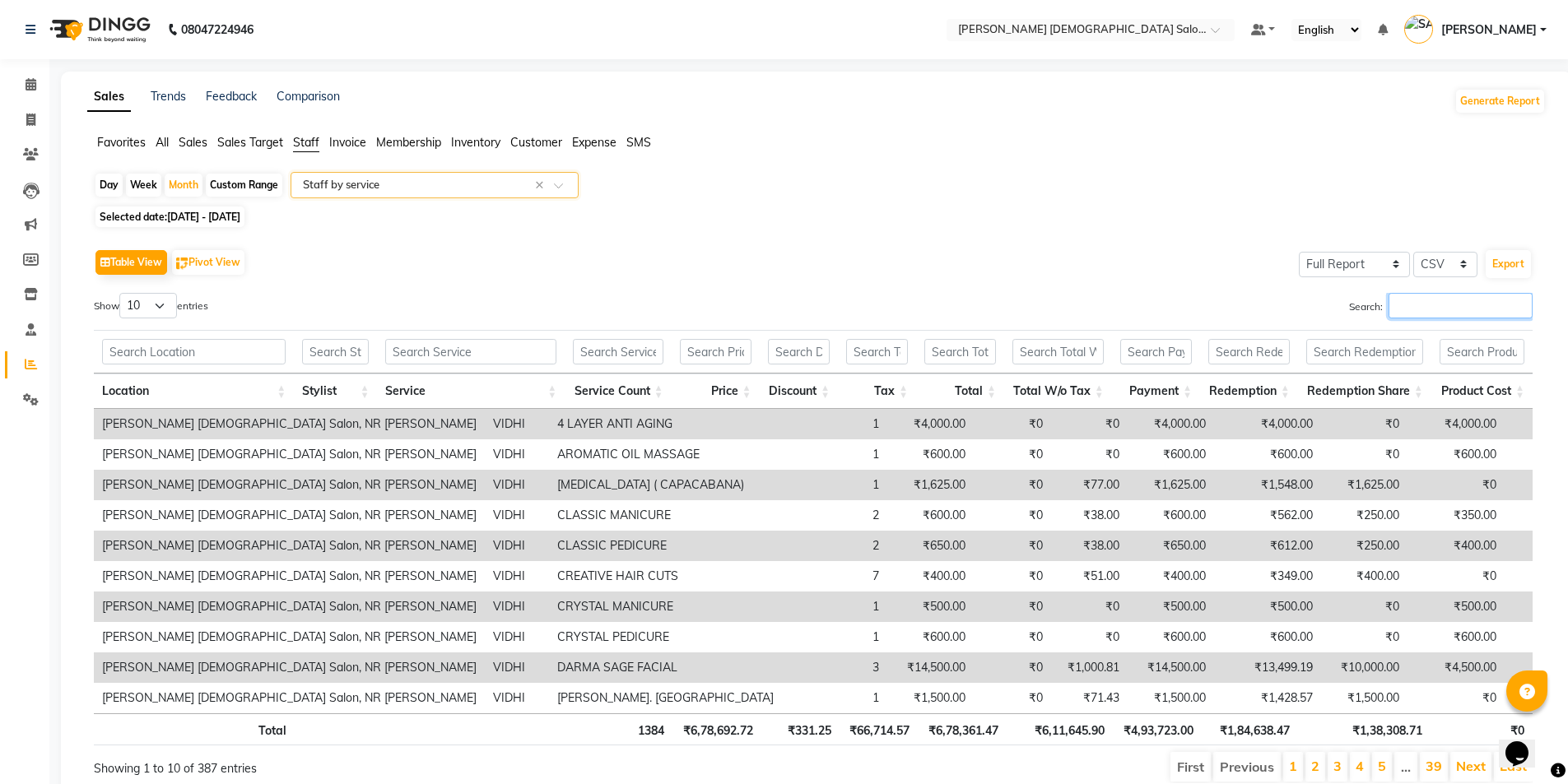
click at [1390, 309] on input "Search:" at bounding box center [1461, 305] width 144 height 25
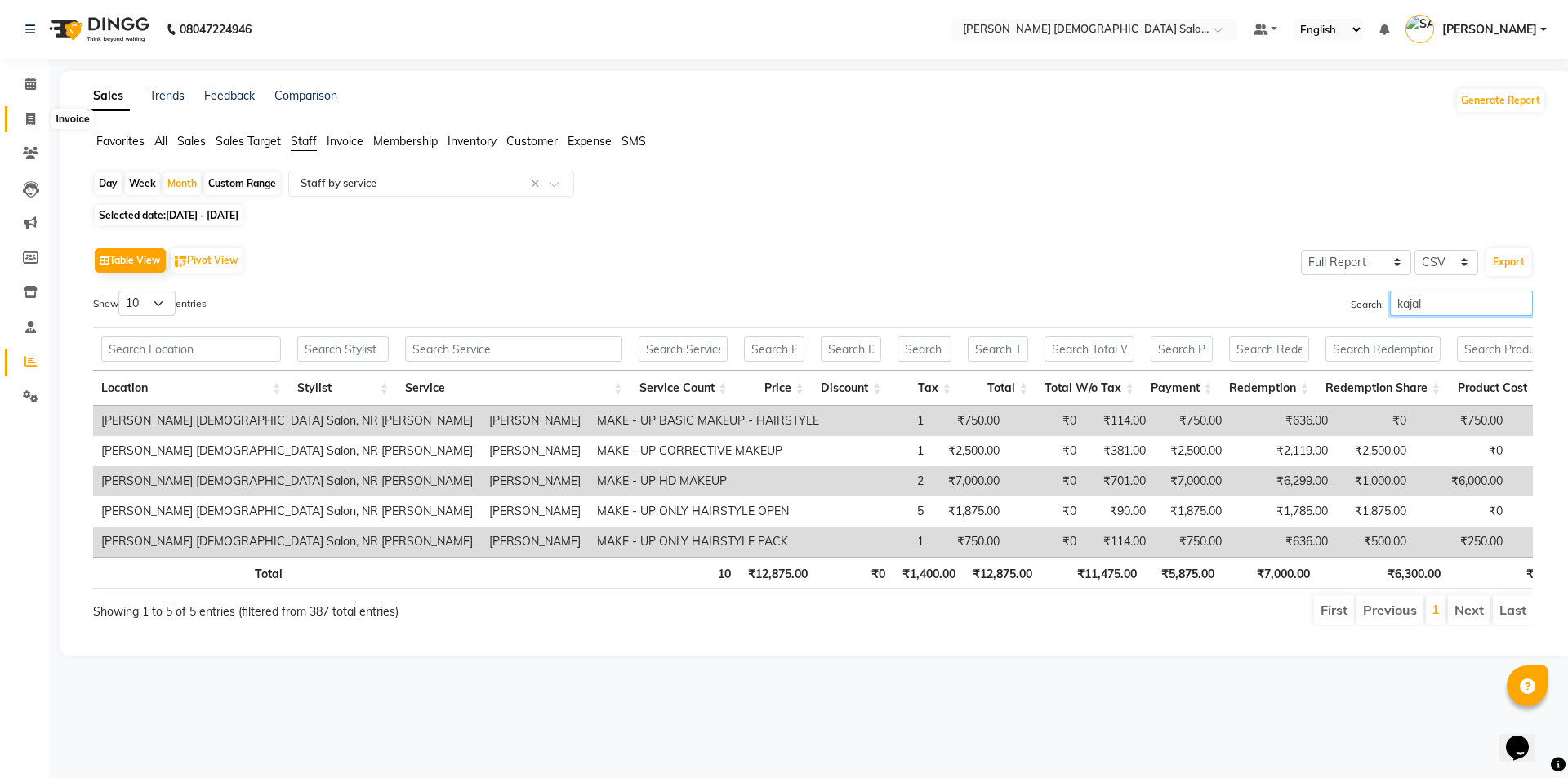
type input "kajal"
click at [37, 121] on span at bounding box center [31, 119] width 28 height 19
select select "service"
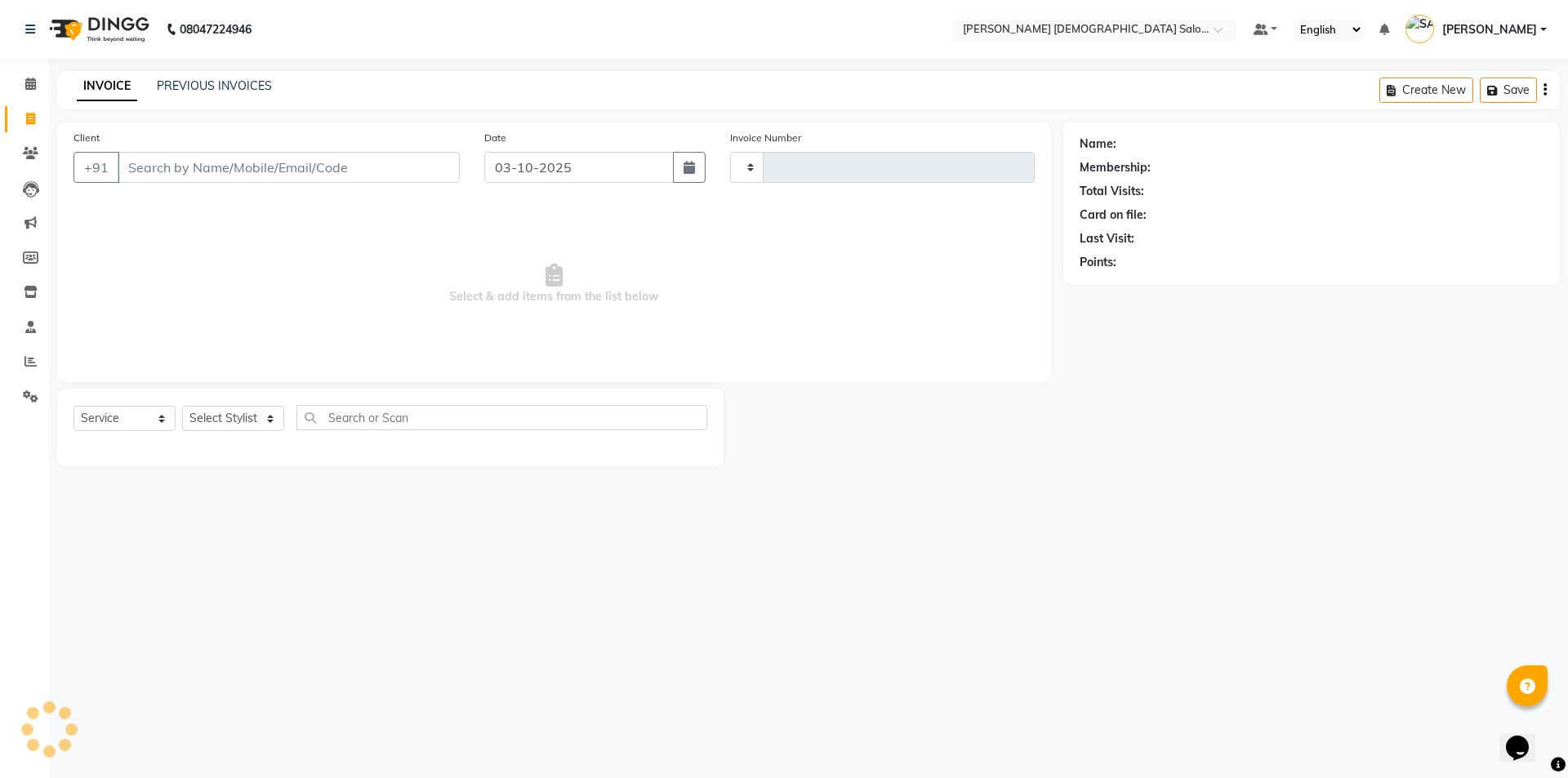
type input "4938"
select select "7542"
click at [40, 358] on span at bounding box center [31, 362] width 28 height 19
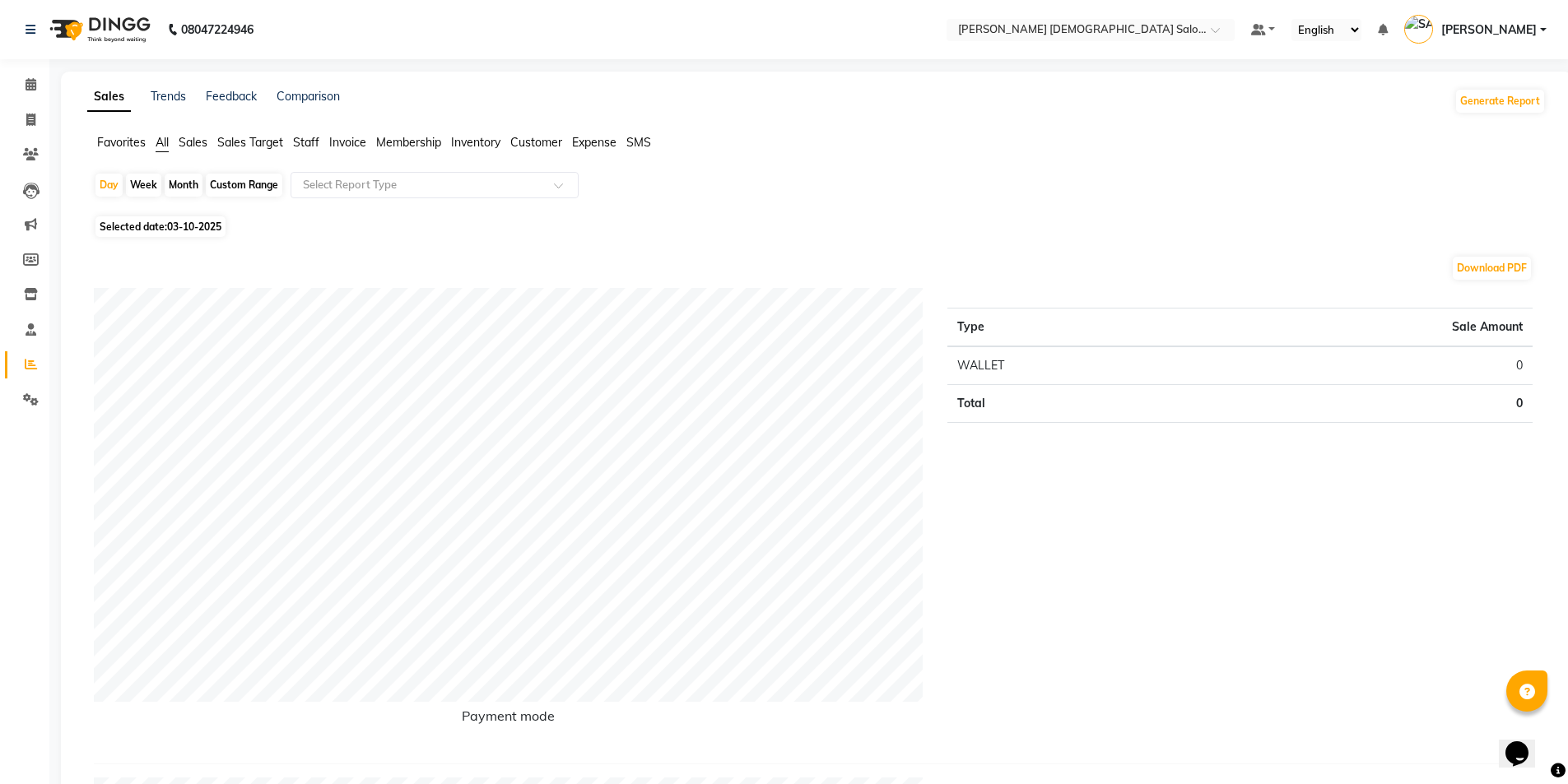
click at [190, 184] on div "Month" at bounding box center [183, 184] width 38 height 23
select select "10"
select select "2025"
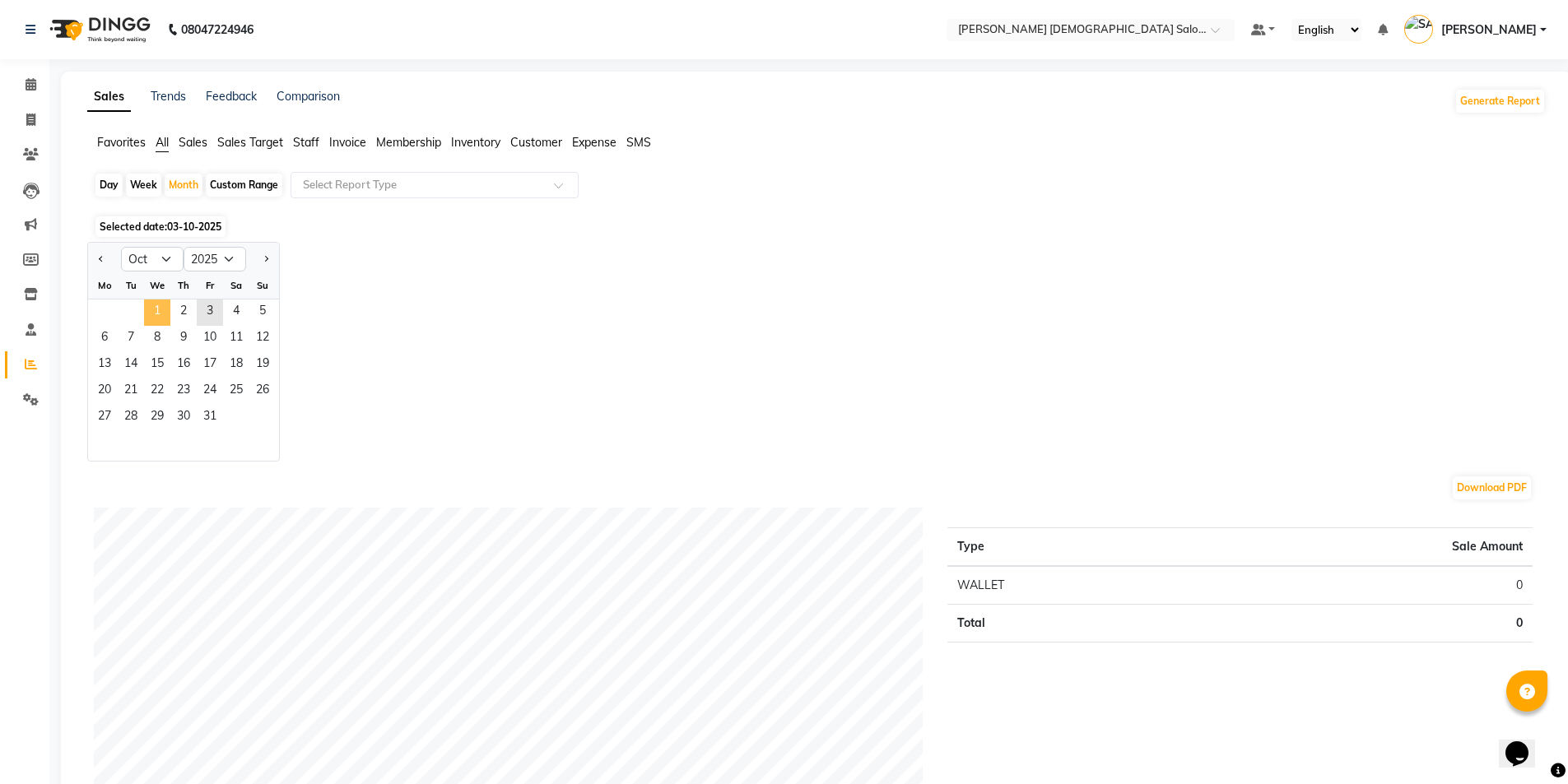
click at [153, 312] on span "1" at bounding box center [157, 312] width 26 height 26
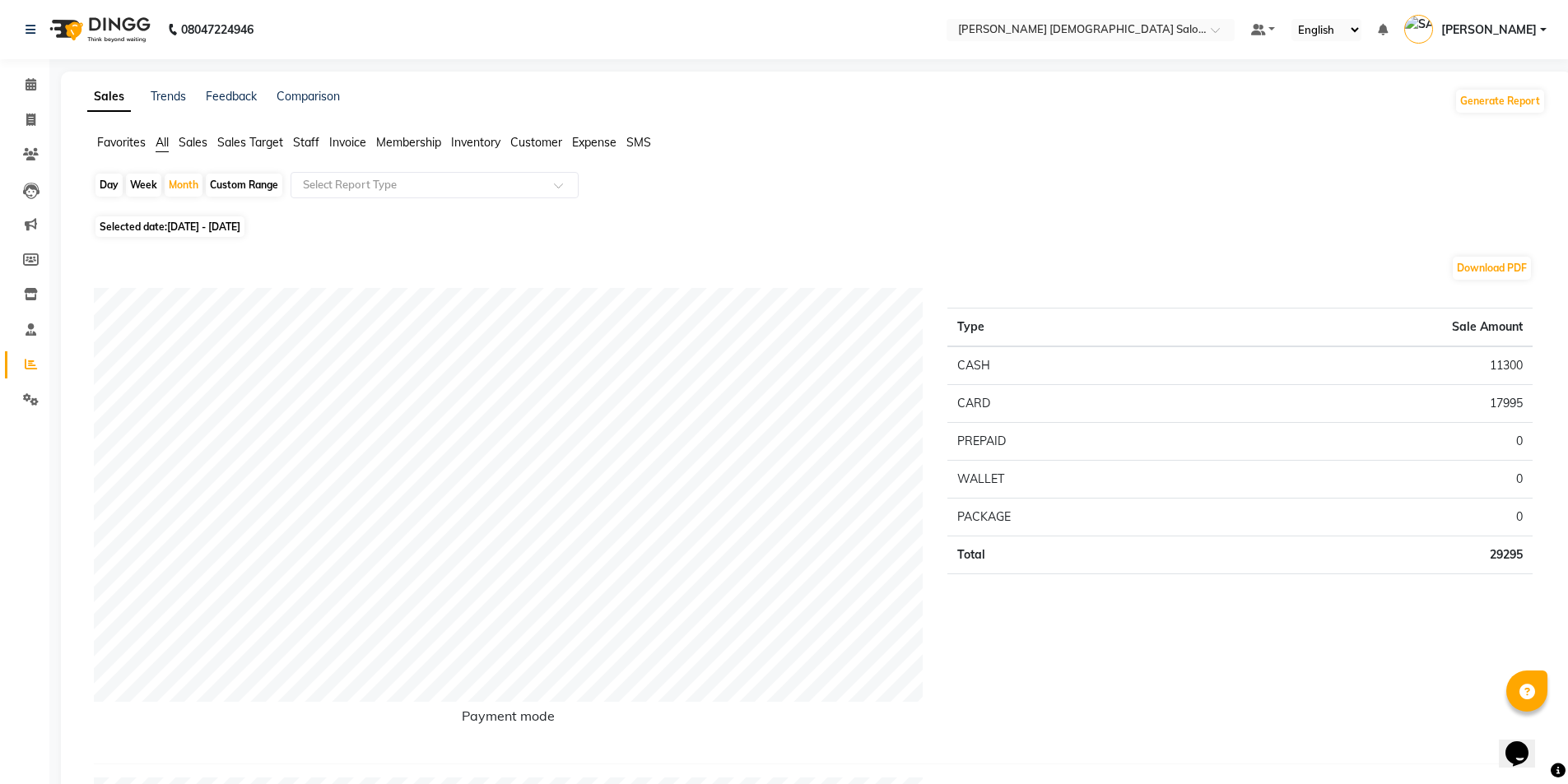
click at [311, 143] on span "Staff" at bounding box center [305, 143] width 26 height 15
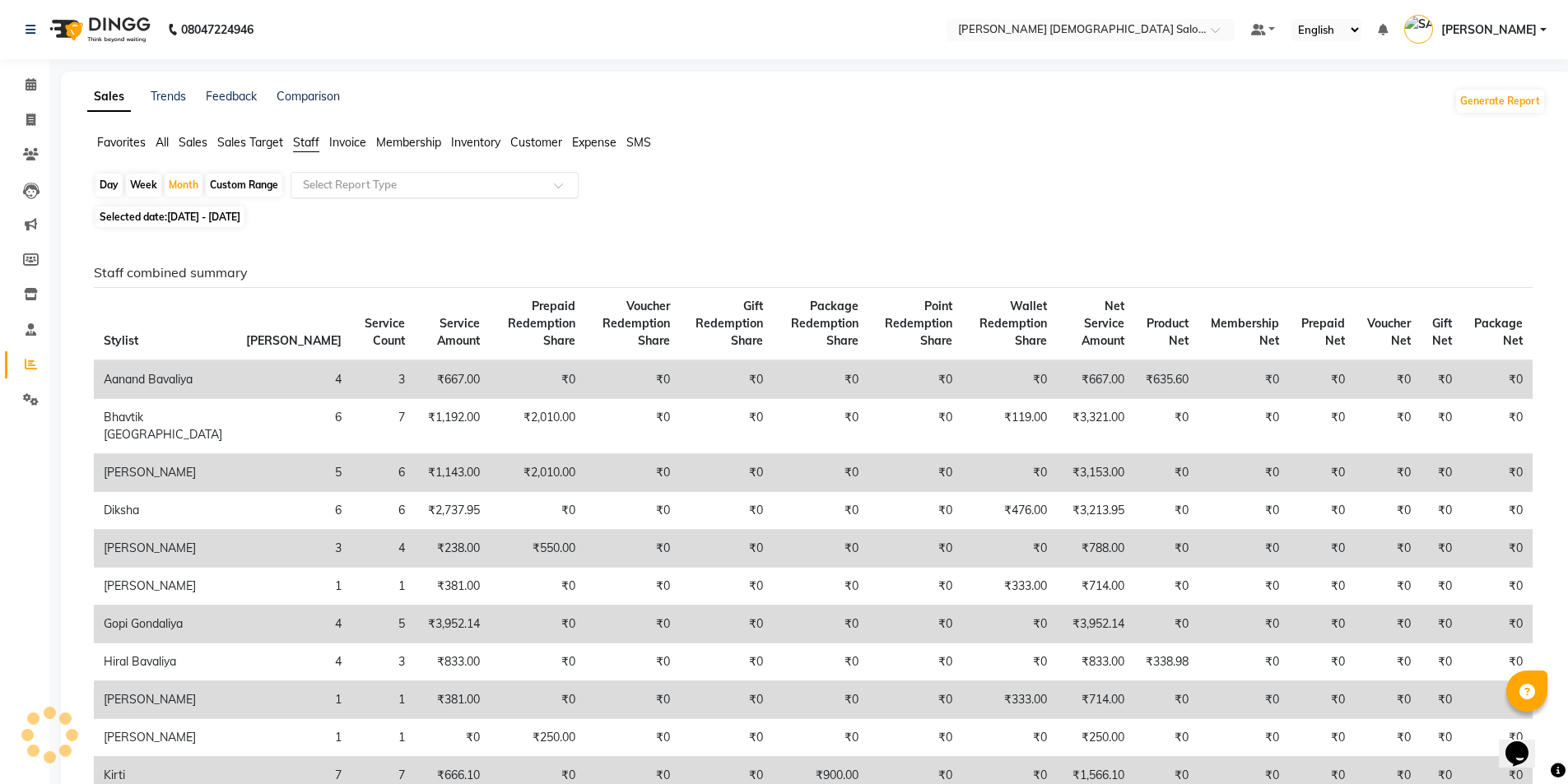
click at [329, 190] on input "text" at bounding box center [418, 185] width 237 height 17
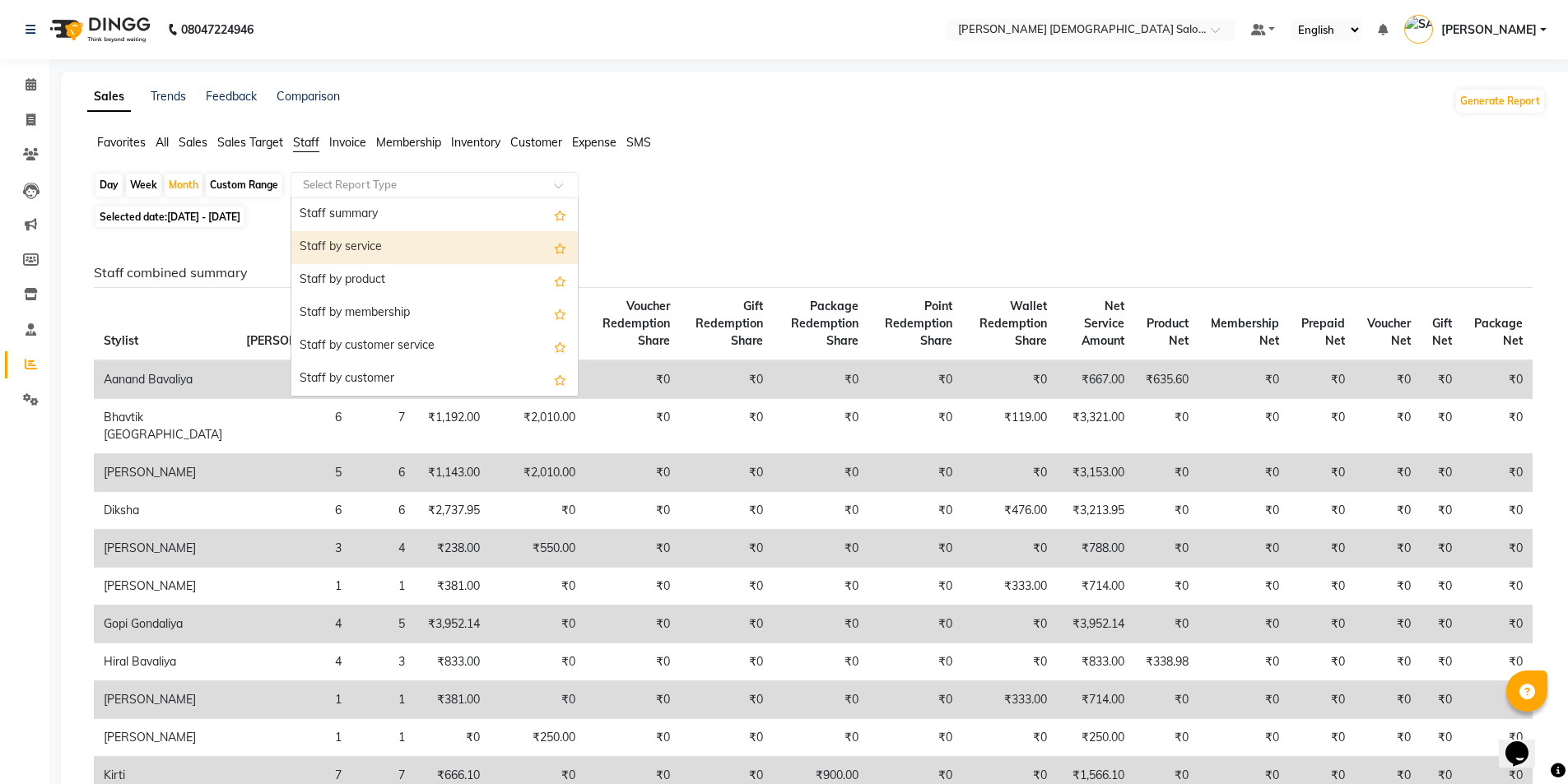
click at [339, 246] on div "Staff by service" at bounding box center [434, 247] width 286 height 33
select select "full_report"
select select "csv"
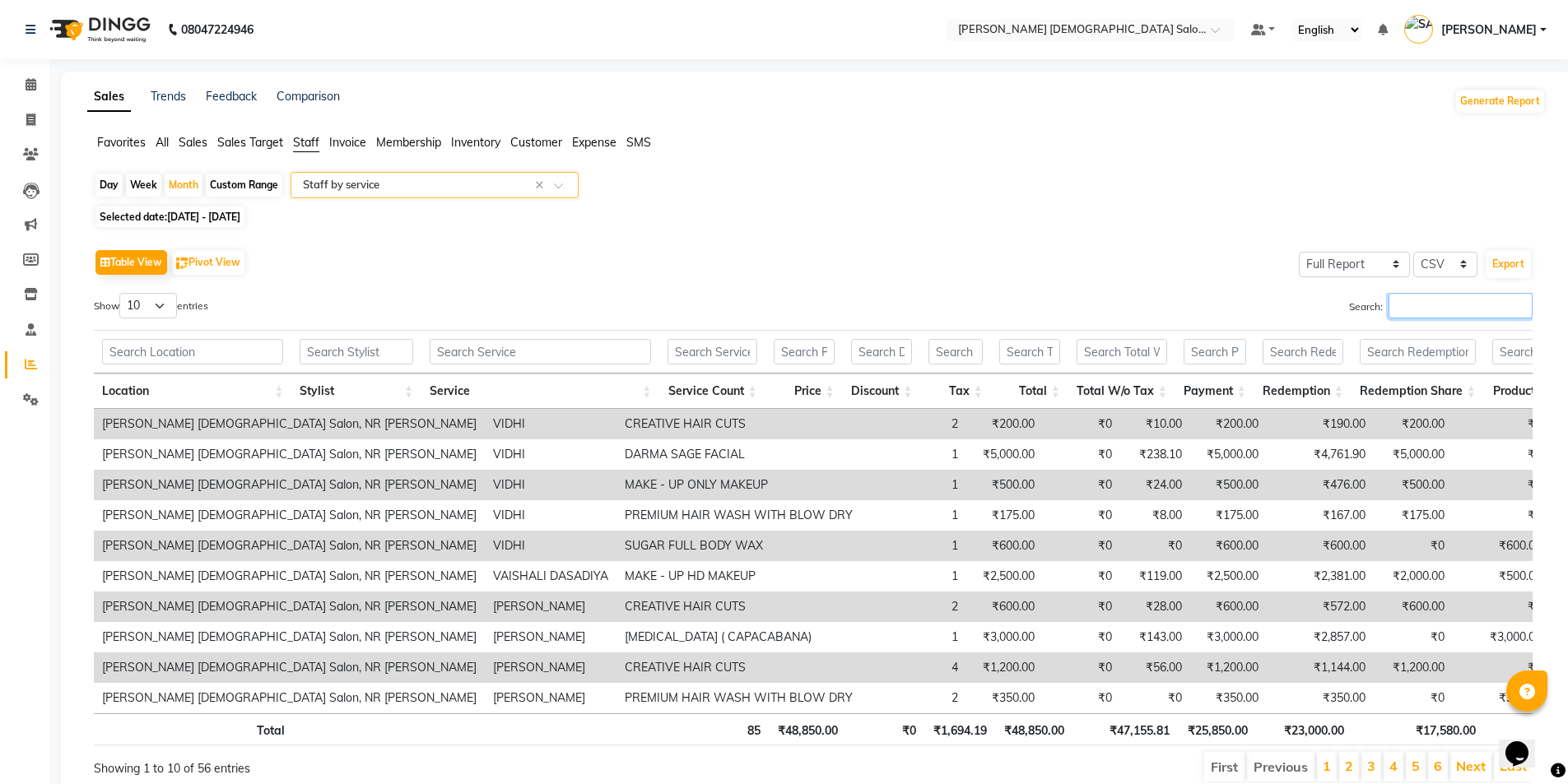
drag, startPoint x: 1420, startPoint y: 307, endPoint x: 1413, endPoint y: 318, distance: 13.0
click at [1413, 318] on input "Search:" at bounding box center [1461, 305] width 144 height 25
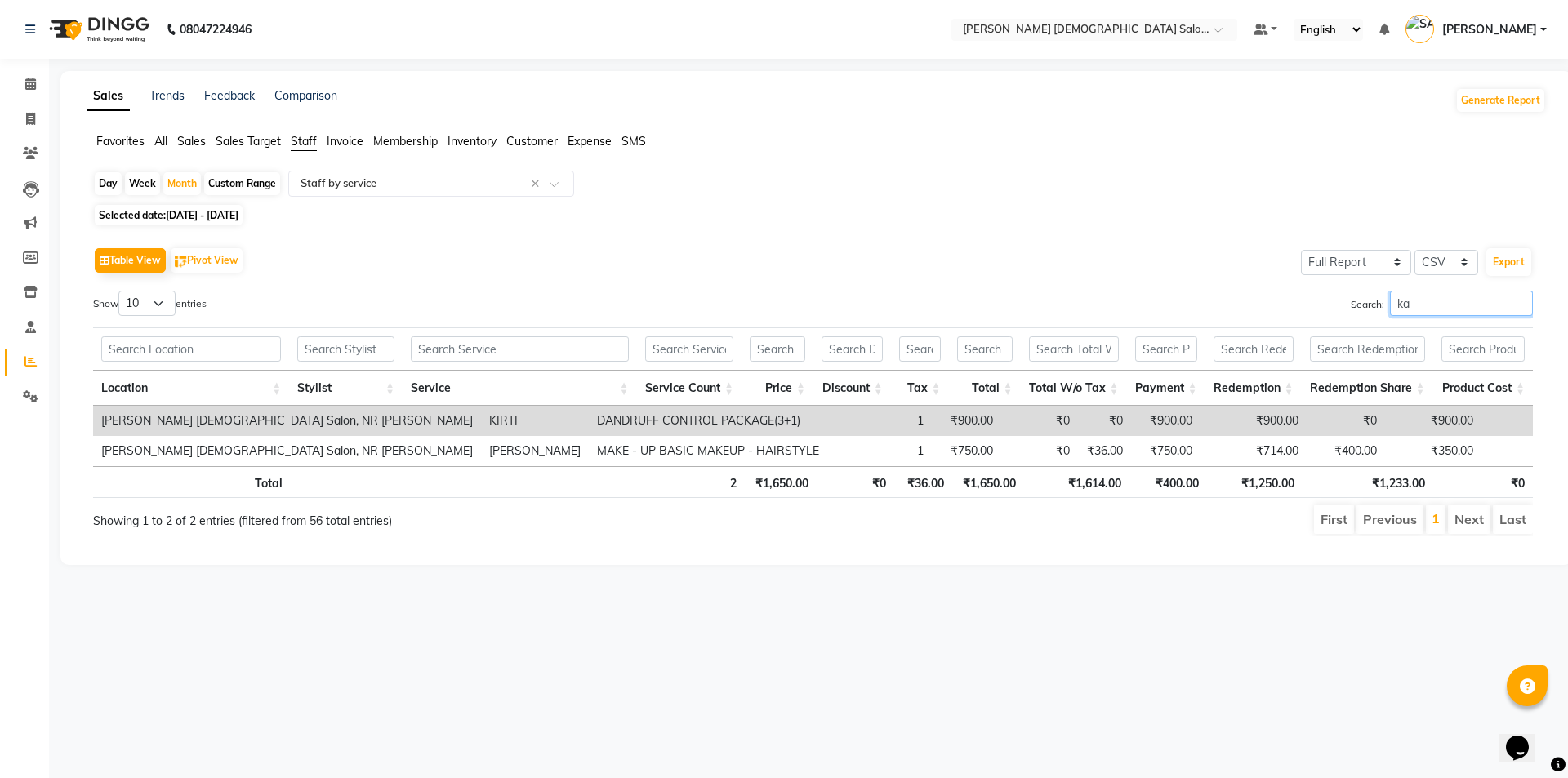
type input "kaj"
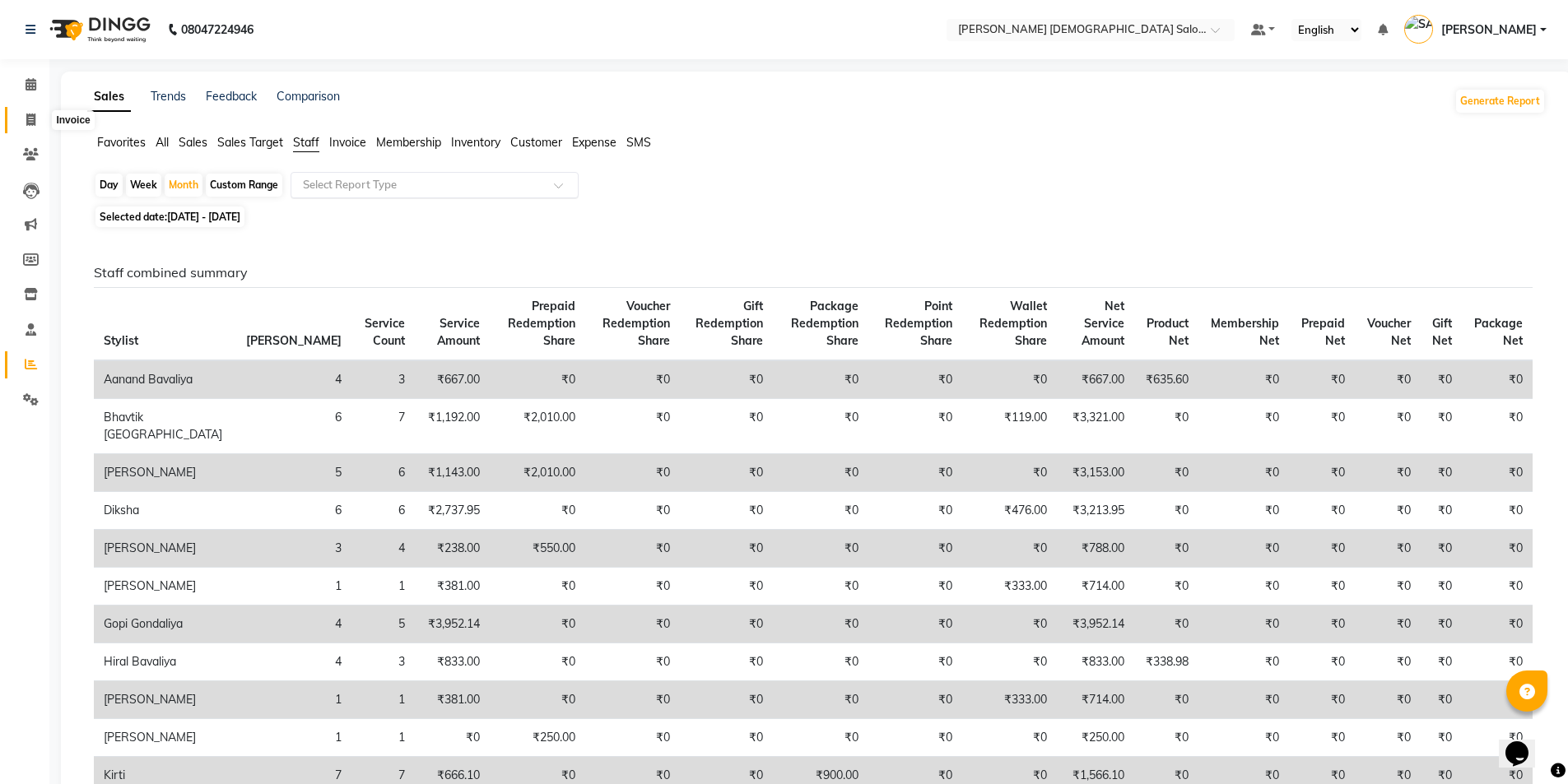
click at [29, 120] on icon at bounding box center [30, 119] width 9 height 13
select select "service"
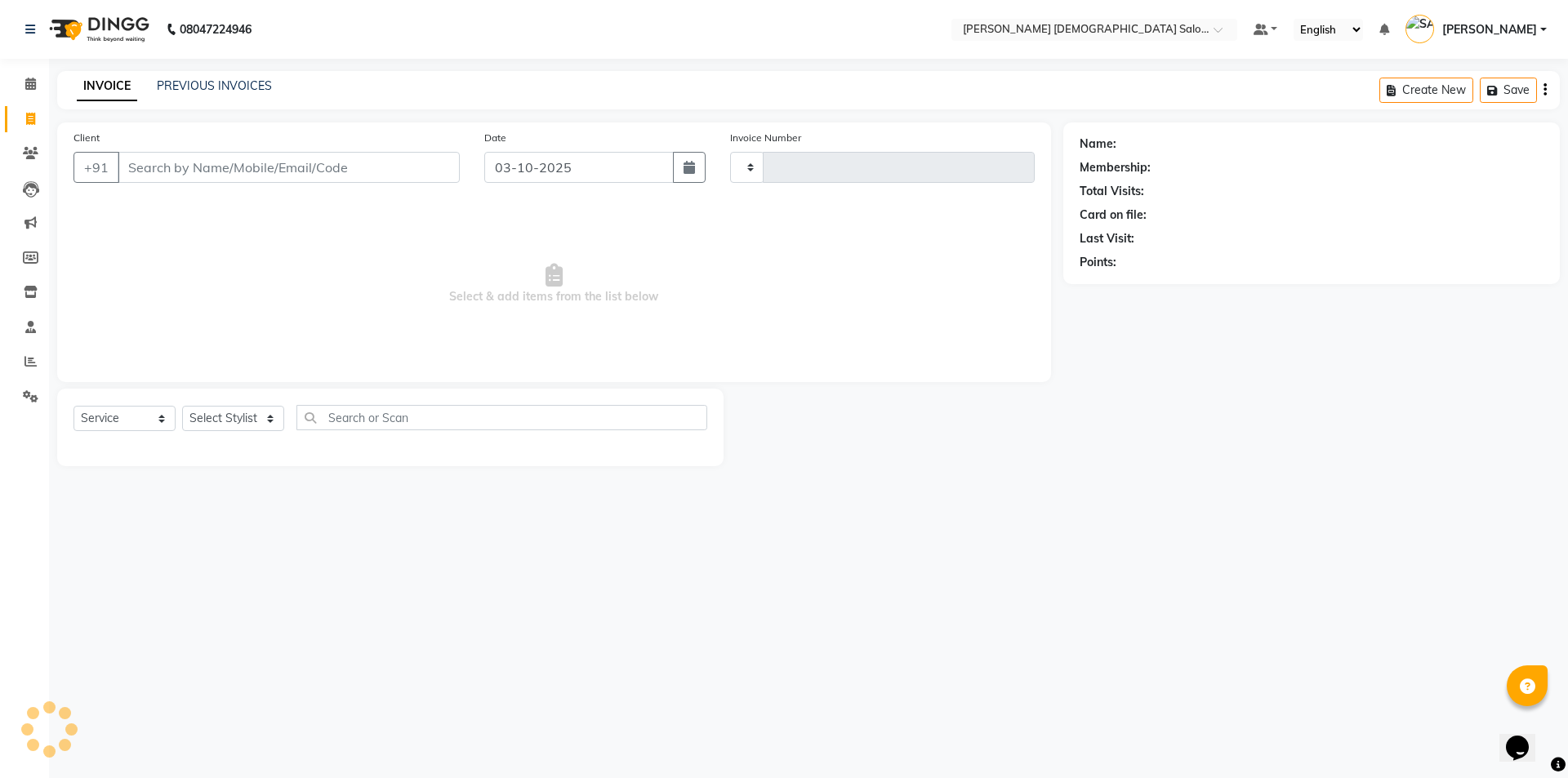
type input "4938"
select select "7542"
click at [185, 88] on link "PREVIOUS INVOICES" at bounding box center [214, 86] width 115 height 15
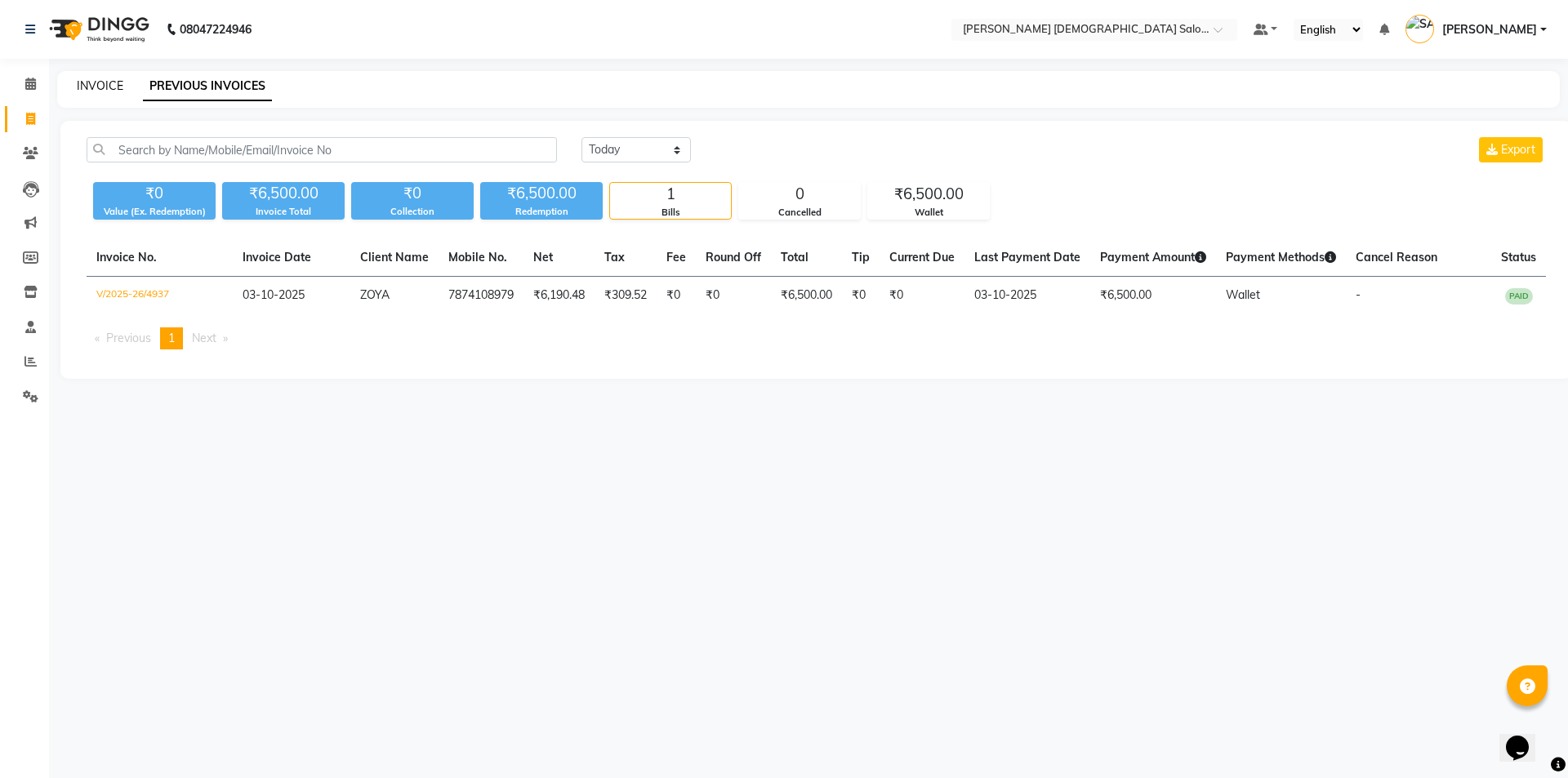
click at [90, 86] on link "INVOICE" at bounding box center [100, 86] width 47 height 15
select select "service"
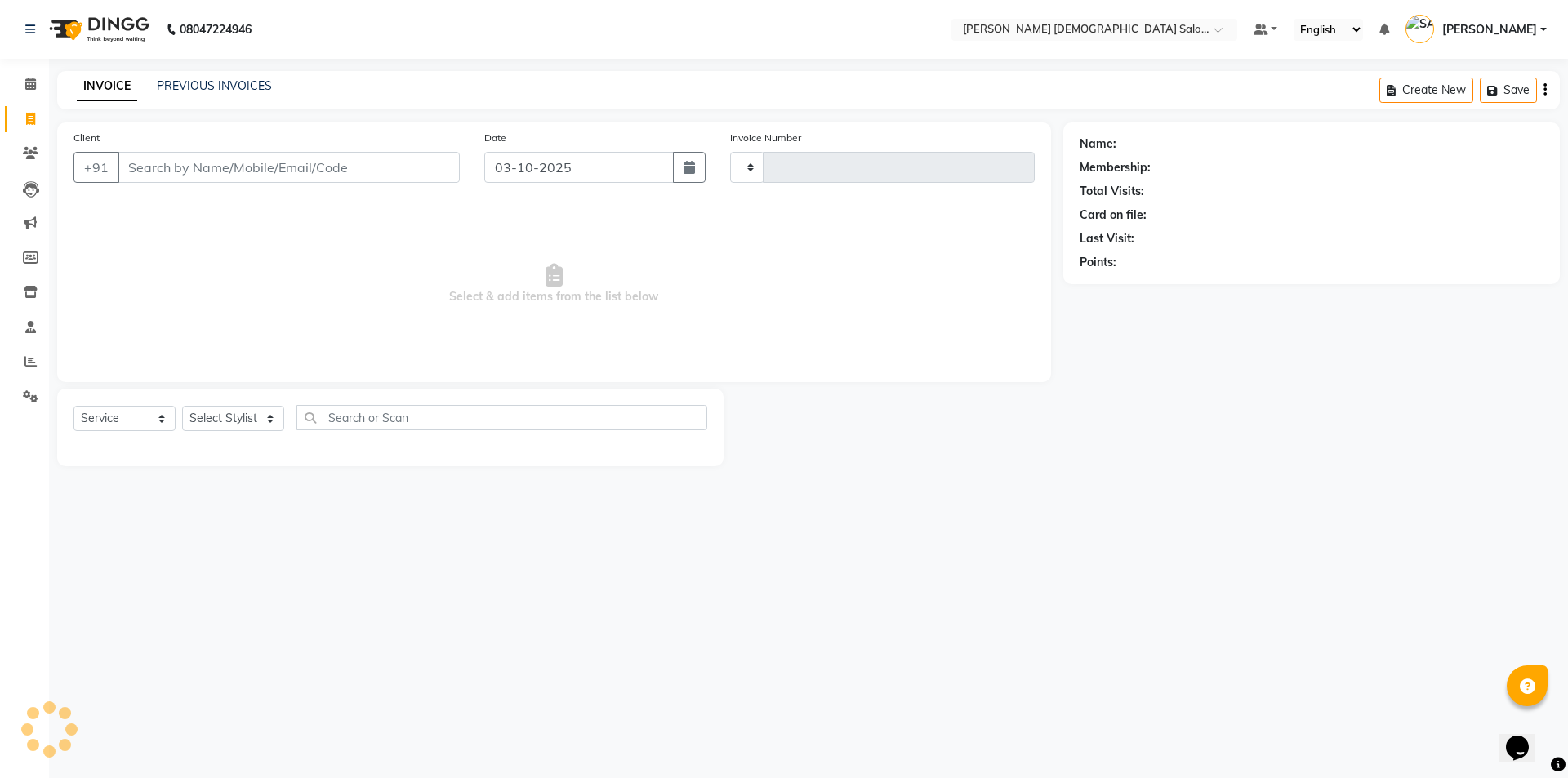
type input "4938"
select select "7542"
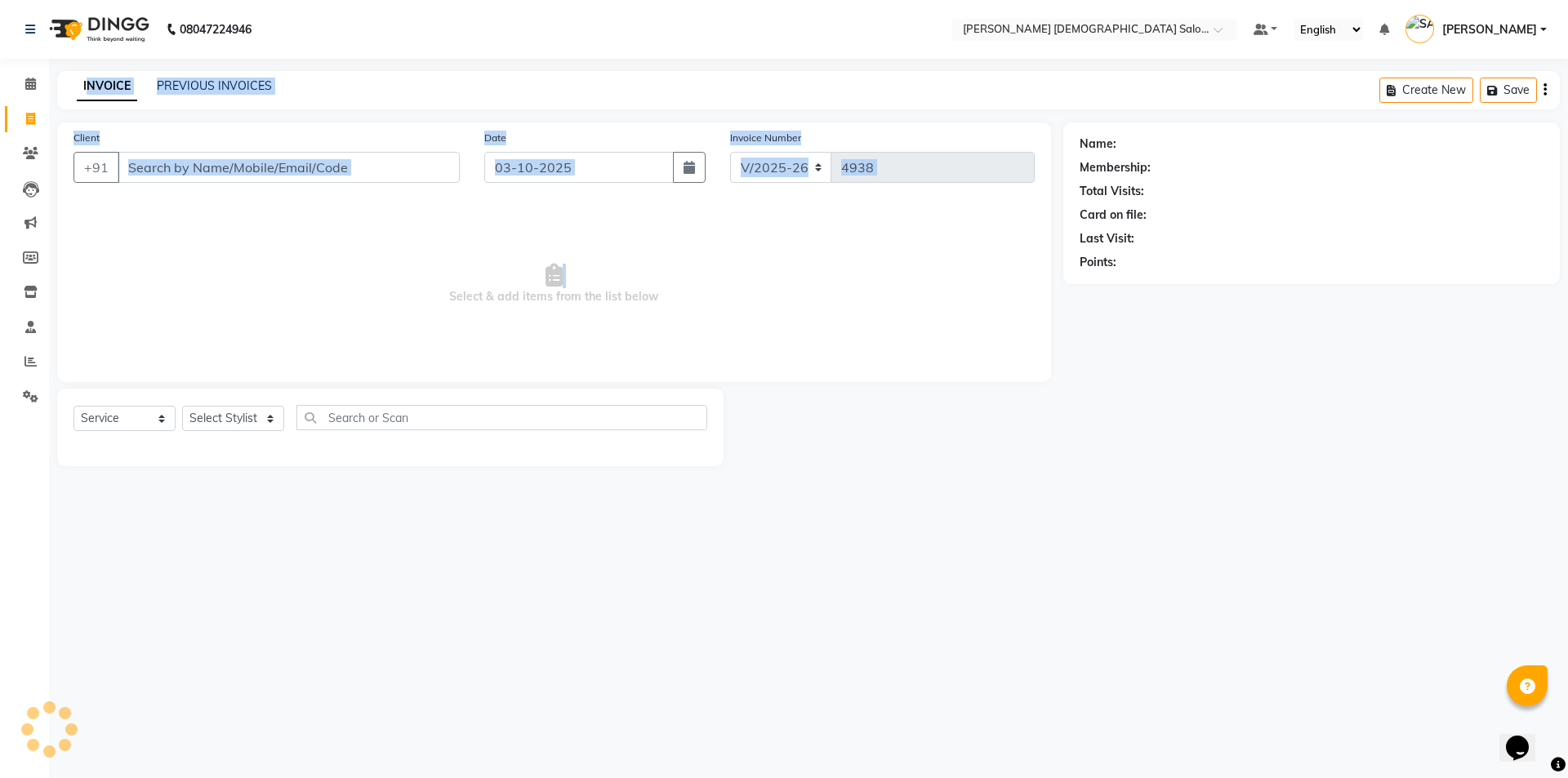
drag, startPoint x: 90, startPoint y: 86, endPoint x: 211, endPoint y: 357, distance: 296.8
click at [211, 358] on main "INVOICE PREVIOUS INVOICES Create New Save Client +91 Date 03-10-2025 Invoice Nu…" at bounding box center [808, 280] width 1519 height 419
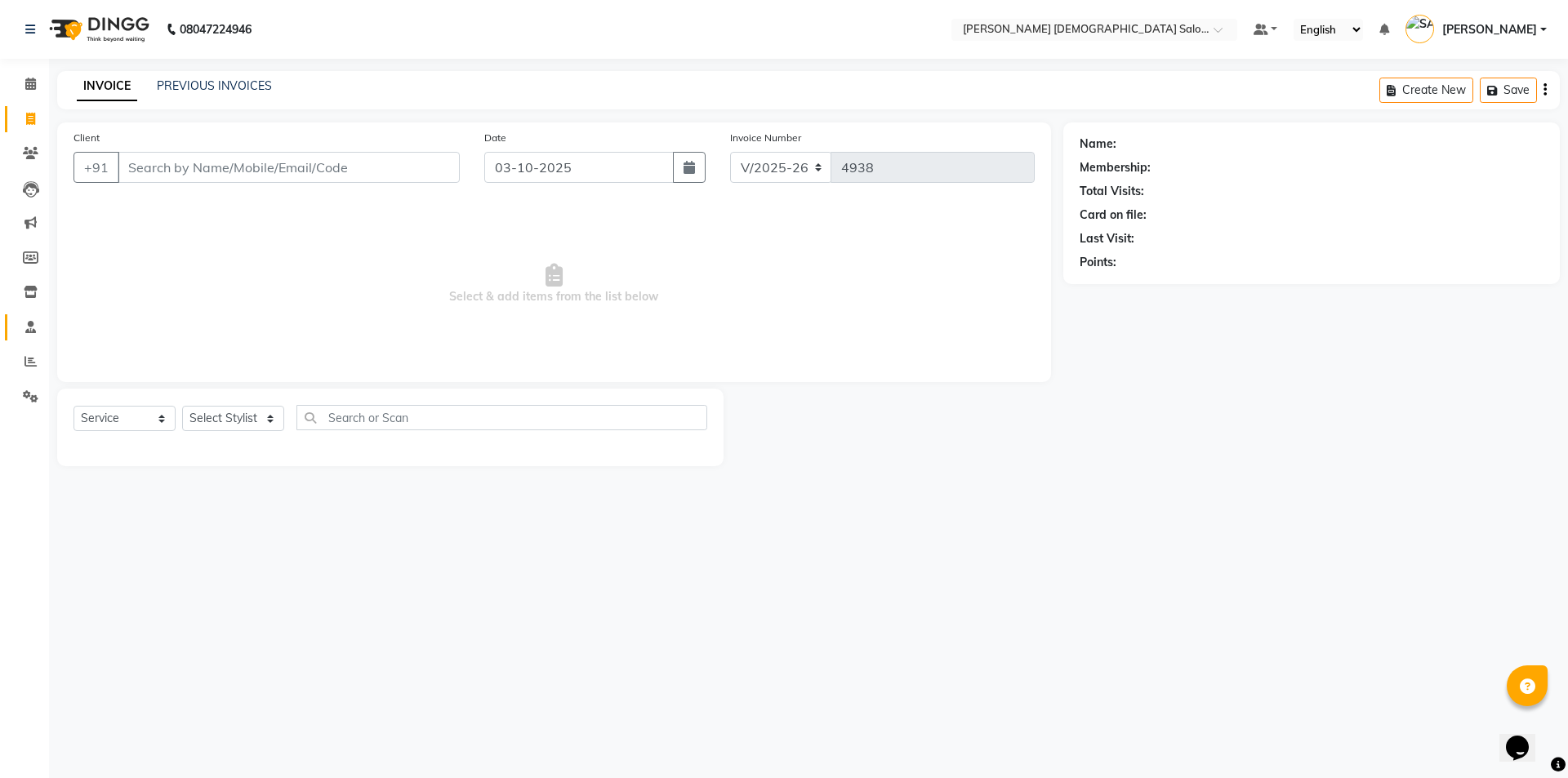
click at [0, 359] on ul "Calendar Invoice Clients Leads Marketing Members Inventory Staff Reports Settin…" at bounding box center [24, 244] width 49 height 355
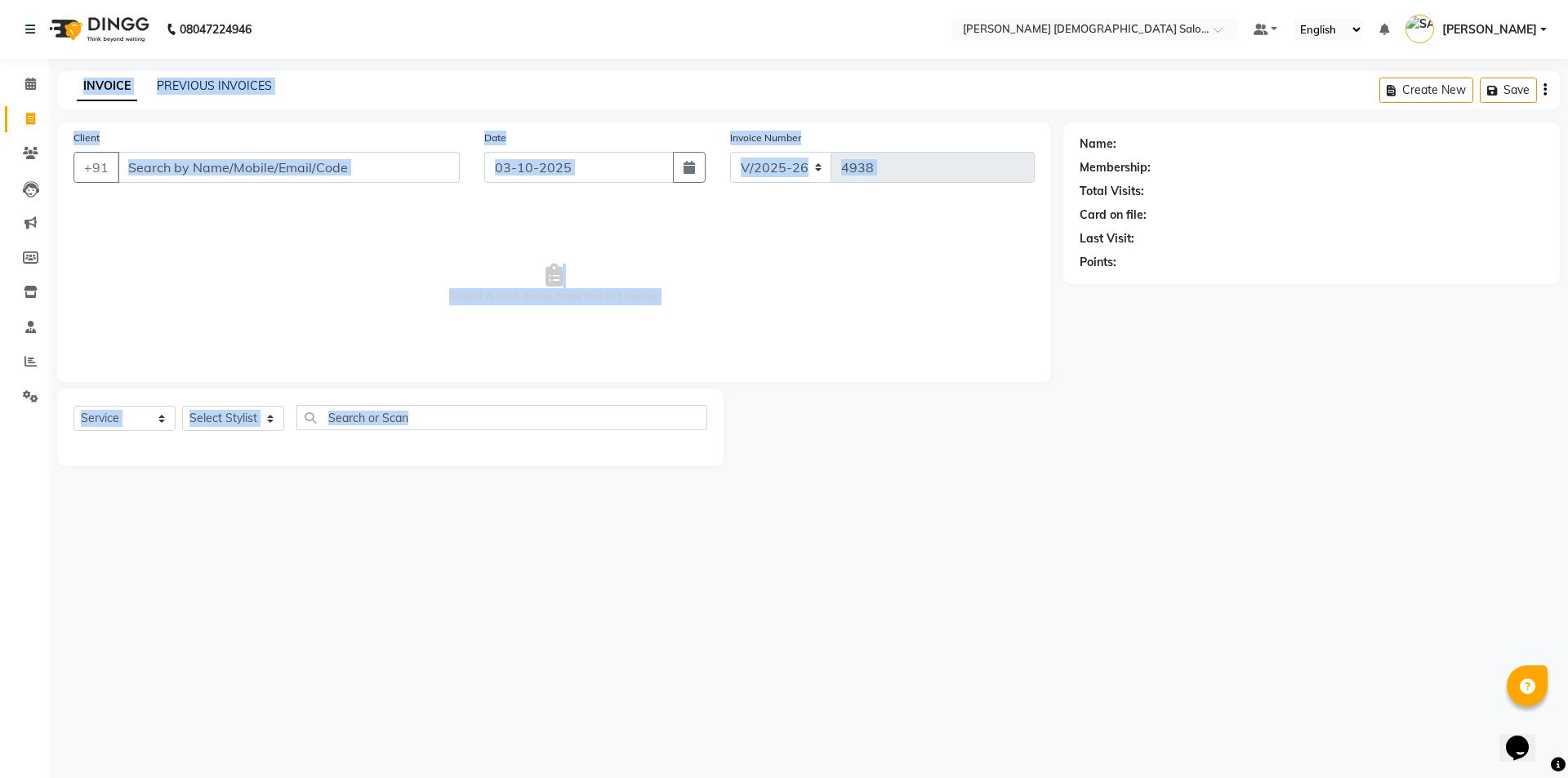
click at [68, 661] on div "08047224946 Select Location × Elaine Ladies Salon, Nr Balaji Hall Default Panel…" at bounding box center [784, 389] width 1568 height 778
click at [415, 163] on input "Client" at bounding box center [288, 166] width 342 height 31
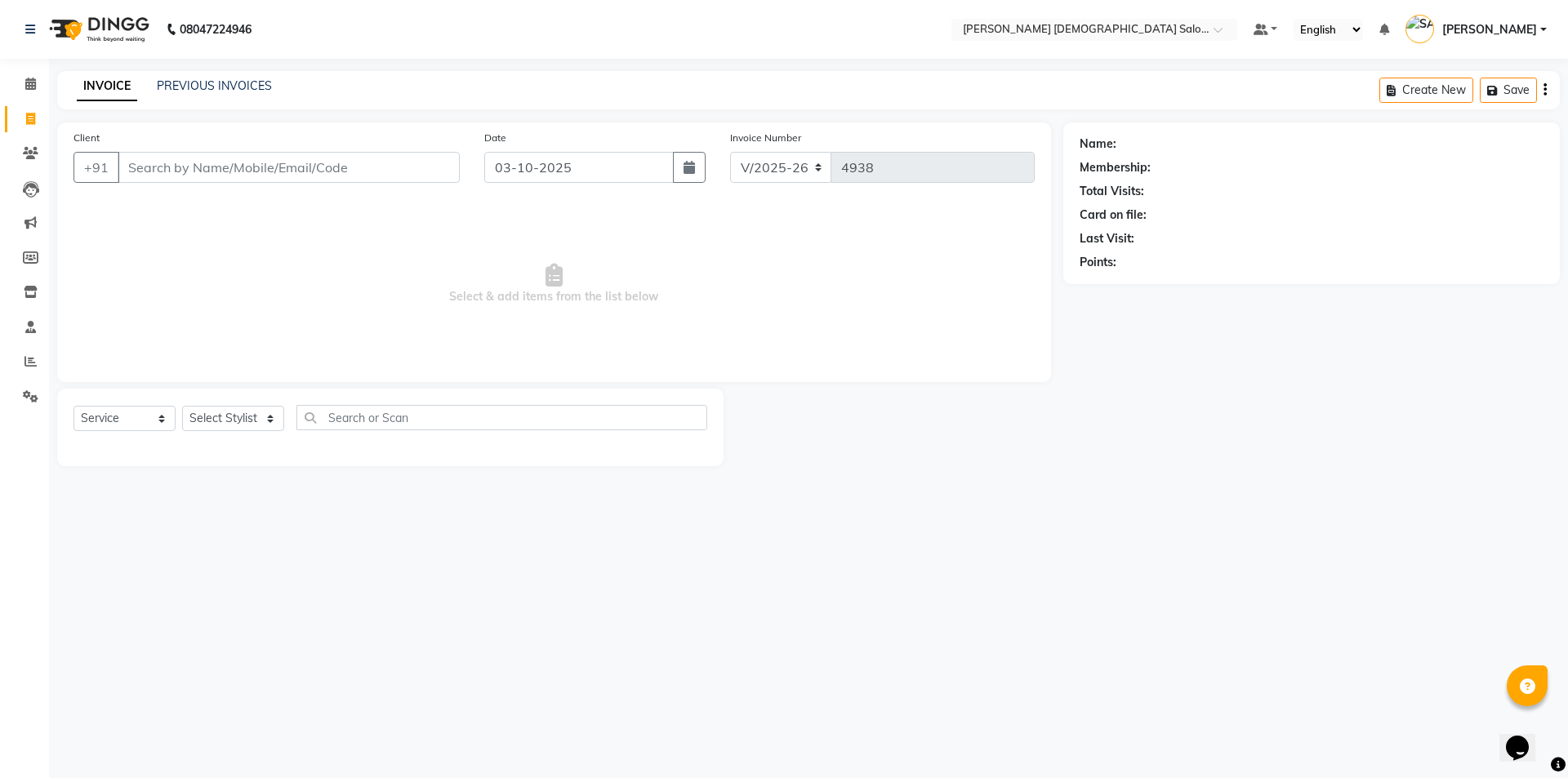
click at [1105, 568] on div "08047224946 Select Location × Elaine Ladies Salon, Nr Balaji Hall Default Panel…" at bounding box center [784, 389] width 1568 height 778
click at [290, 171] on input "Client" at bounding box center [288, 166] width 342 height 31
click at [340, 173] on input "Client" at bounding box center [288, 166] width 342 height 31
click at [237, 165] on input "Client" at bounding box center [288, 166] width 342 height 31
click at [145, 300] on span "Select & add items from the list below" at bounding box center [553, 284] width 961 height 163
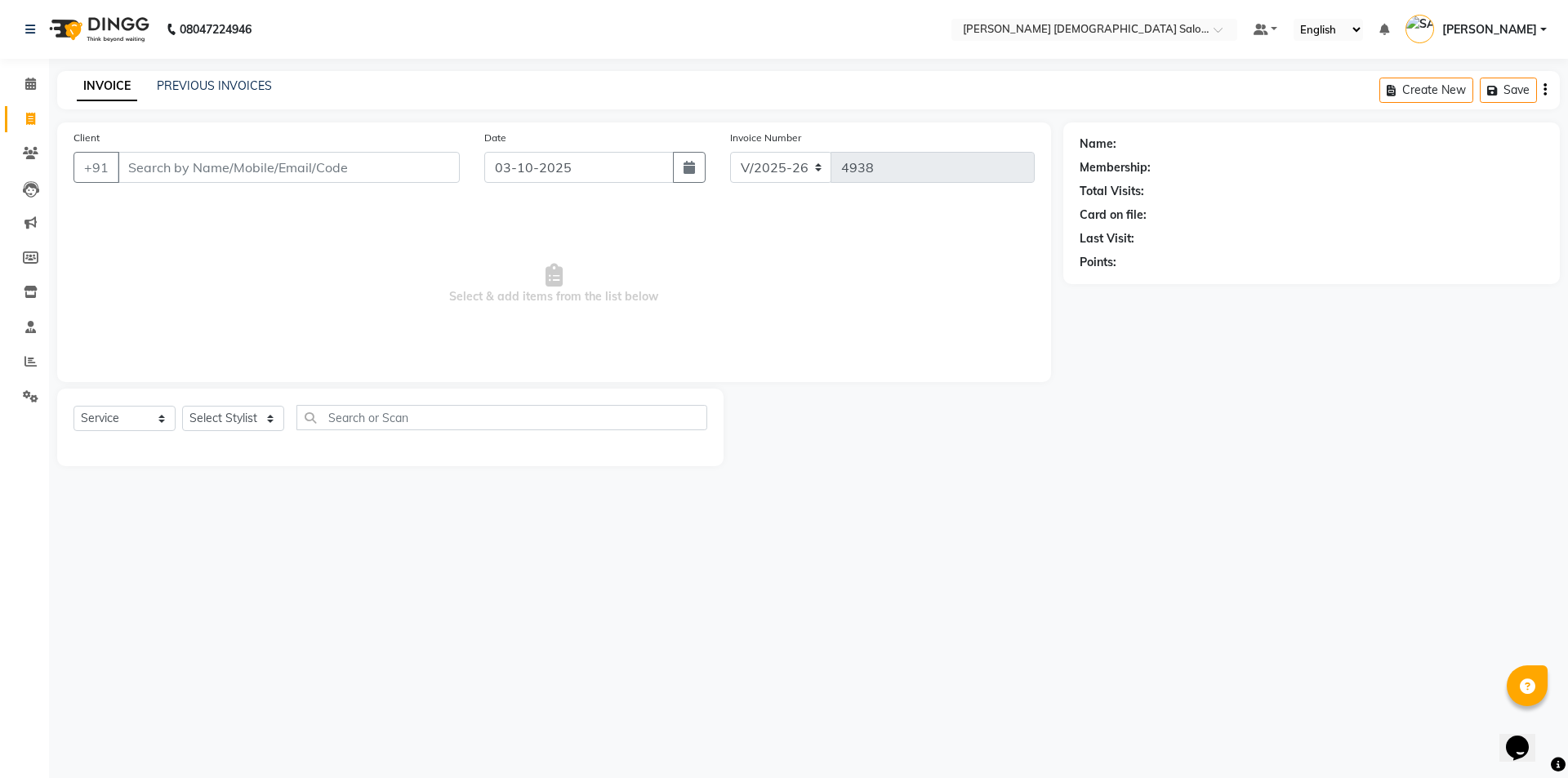
click at [191, 734] on div "08047224946 Select Location × Elaine Ladies Salon, Nr Balaji Hall Default Panel…" at bounding box center [784, 389] width 1568 height 778
click at [275, 161] on input "Client" at bounding box center [288, 166] width 342 height 31
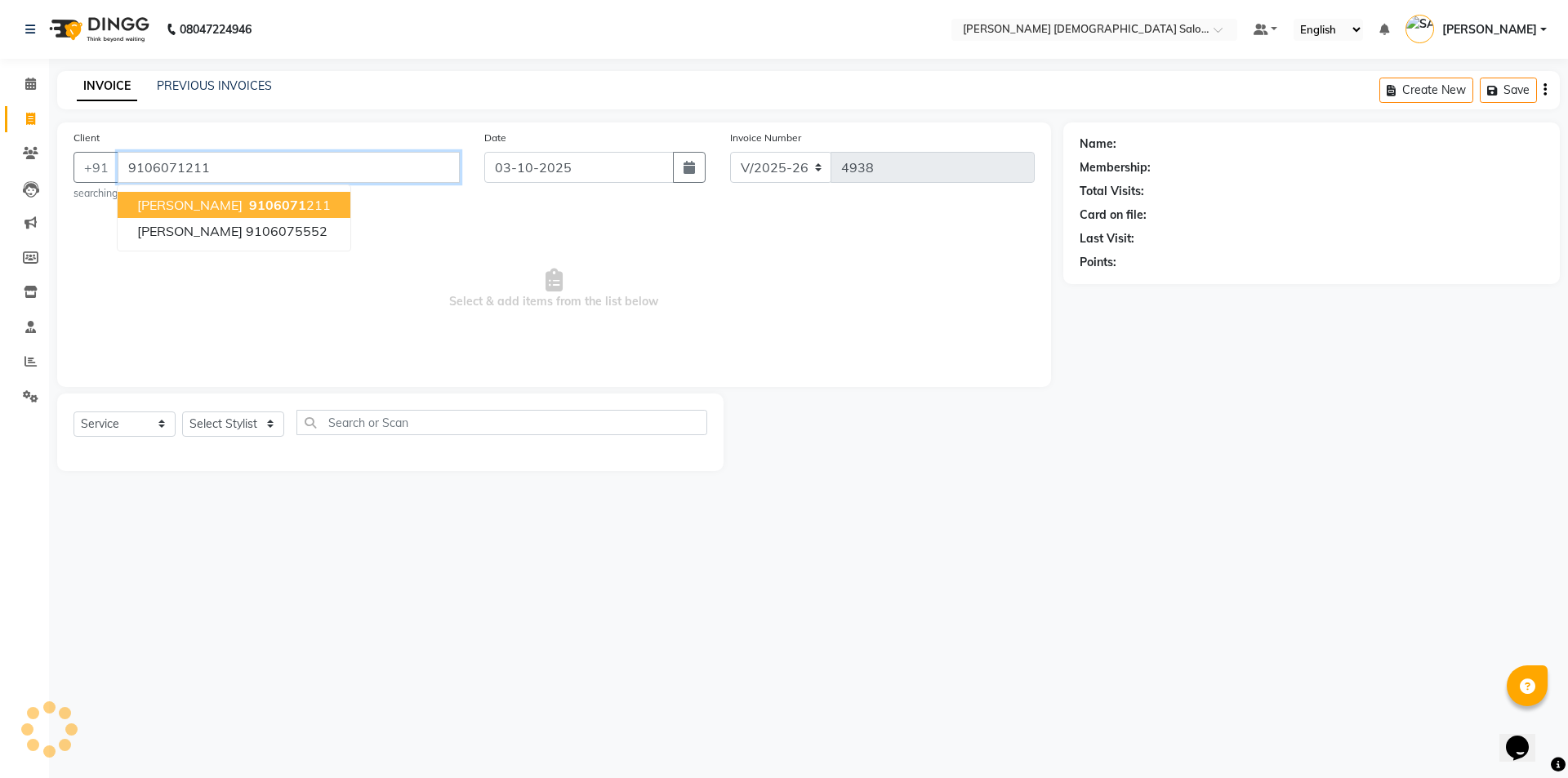
click at [169, 202] on span "DRASTI" at bounding box center [190, 205] width 106 height 17
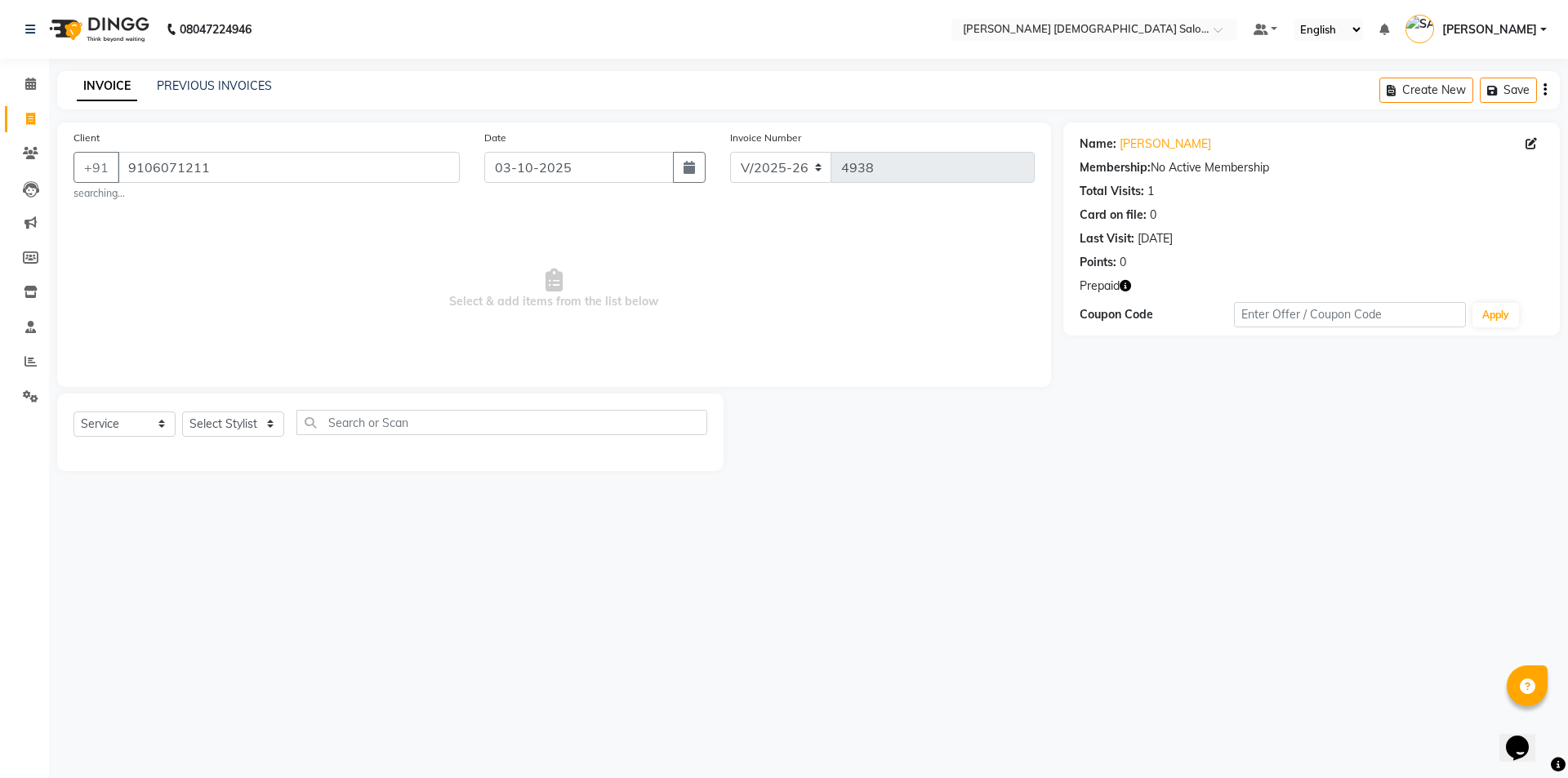
click at [1125, 285] on icon "button" at bounding box center [1125, 286] width 12 height 12
click at [904, 468] on div at bounding box center [893, 432] width 340 height 77
drag, startPoint x: 1164, startPoint y: 560, endPoint x: 1152, endPoint y: 467, distance: 93.8
click at [1164, 557] on div "08047224946 Select Location × Elaine Ladies Salon, Nr Balaji Hall Default Panel…" at bounding box center [784, 389] width 1568 height 778
click at [1129, 285] on icon "button" at bounding box center [1125, 286] width 12 height 12
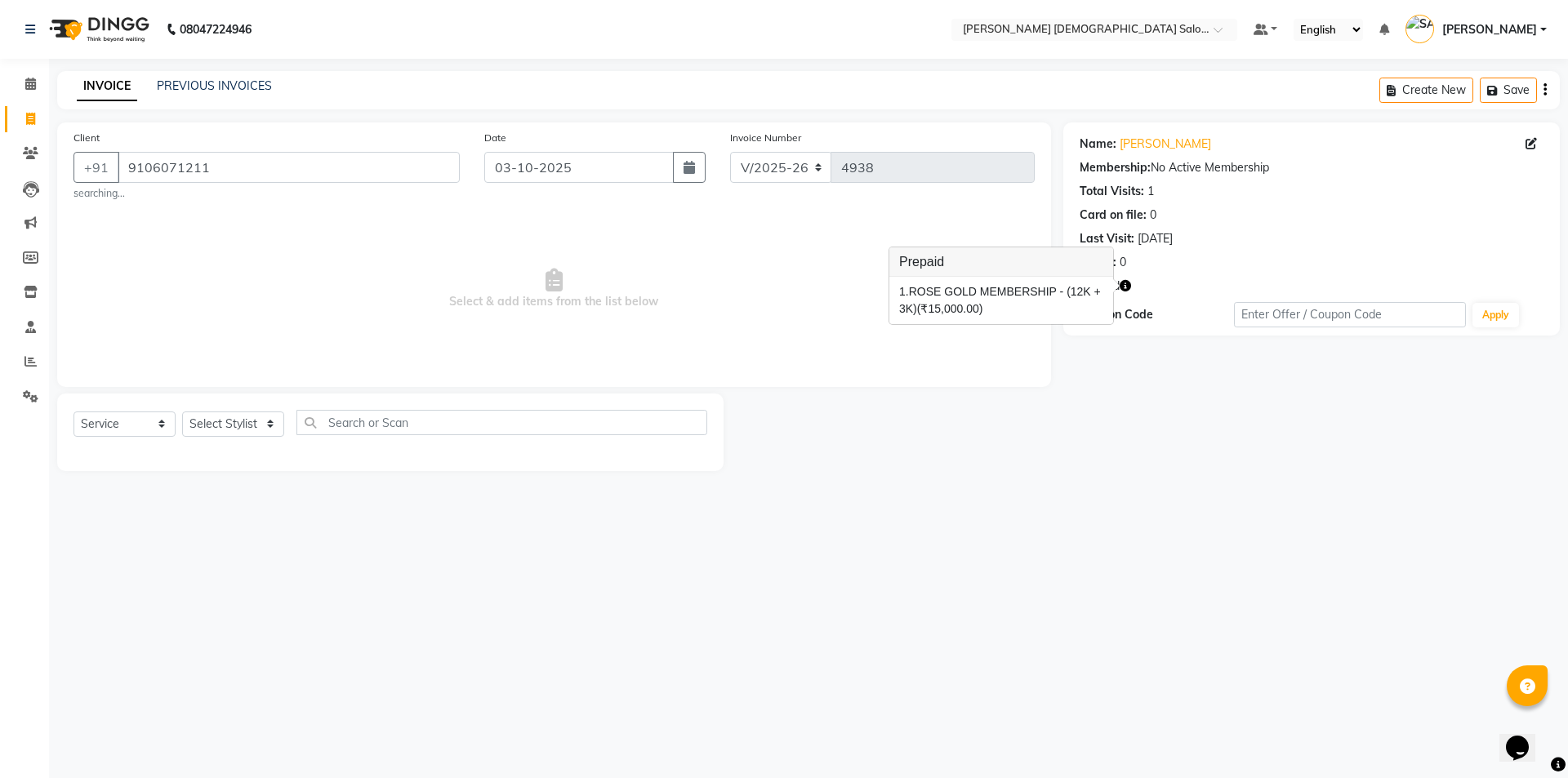
drag, startPoint x: 1189, startPoint y: 400, endPoint x: 1188, endPoint y: 392, distance: 8.1
click at [1188, 393] on div "Name: Drasti Membership: No Active Membership Total Visits: 1 Card on file: 0 L…" at bounding box center [1317, 296] width 509 height 349
click at [285, 170] on div "Client +91 9106071211 searching..." at bounding box center [267, 165] width 411 height 72
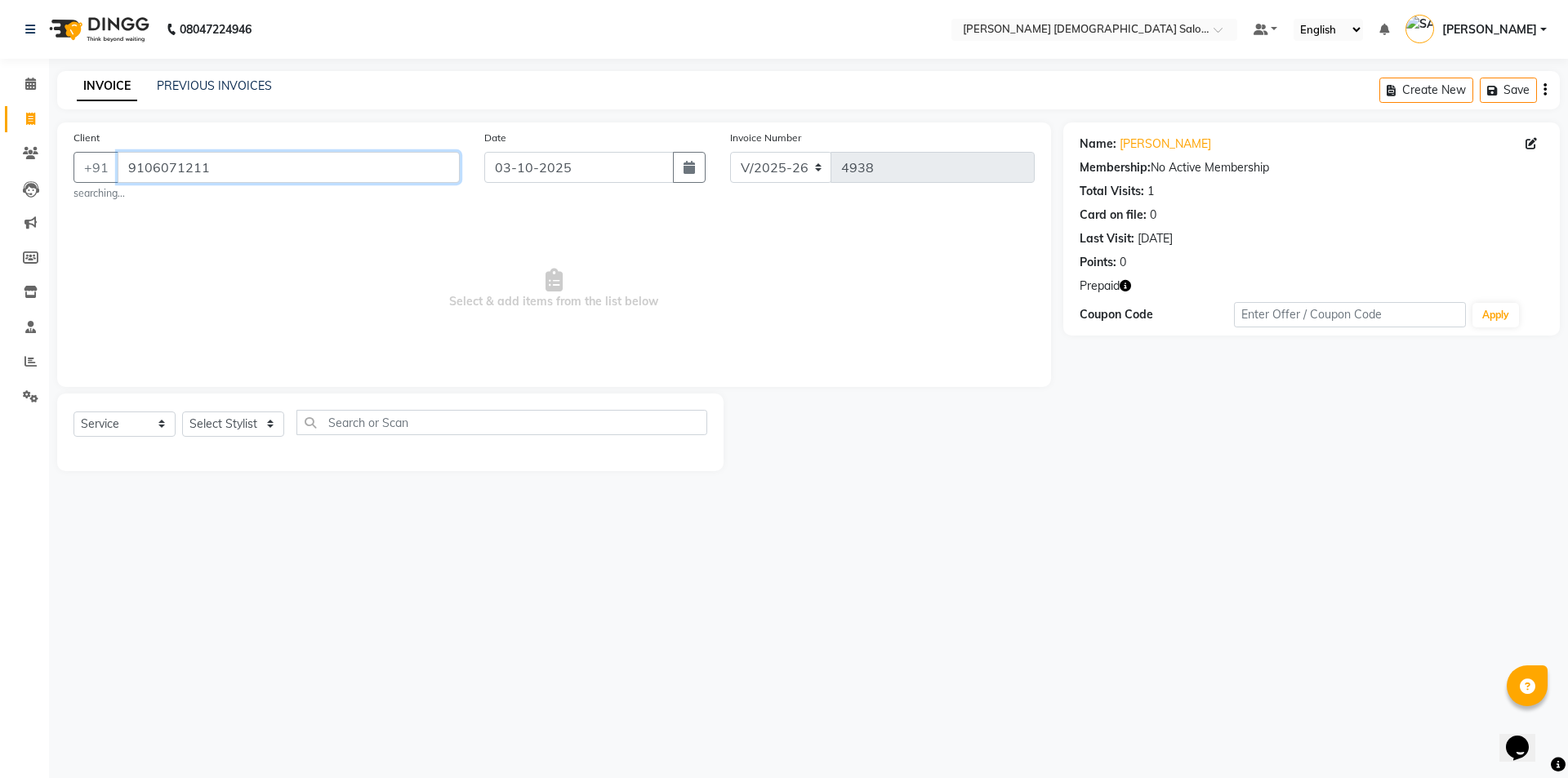
click at [285, 170] on input "9106071211" at bounding box center [288, 166] width 342 height 31
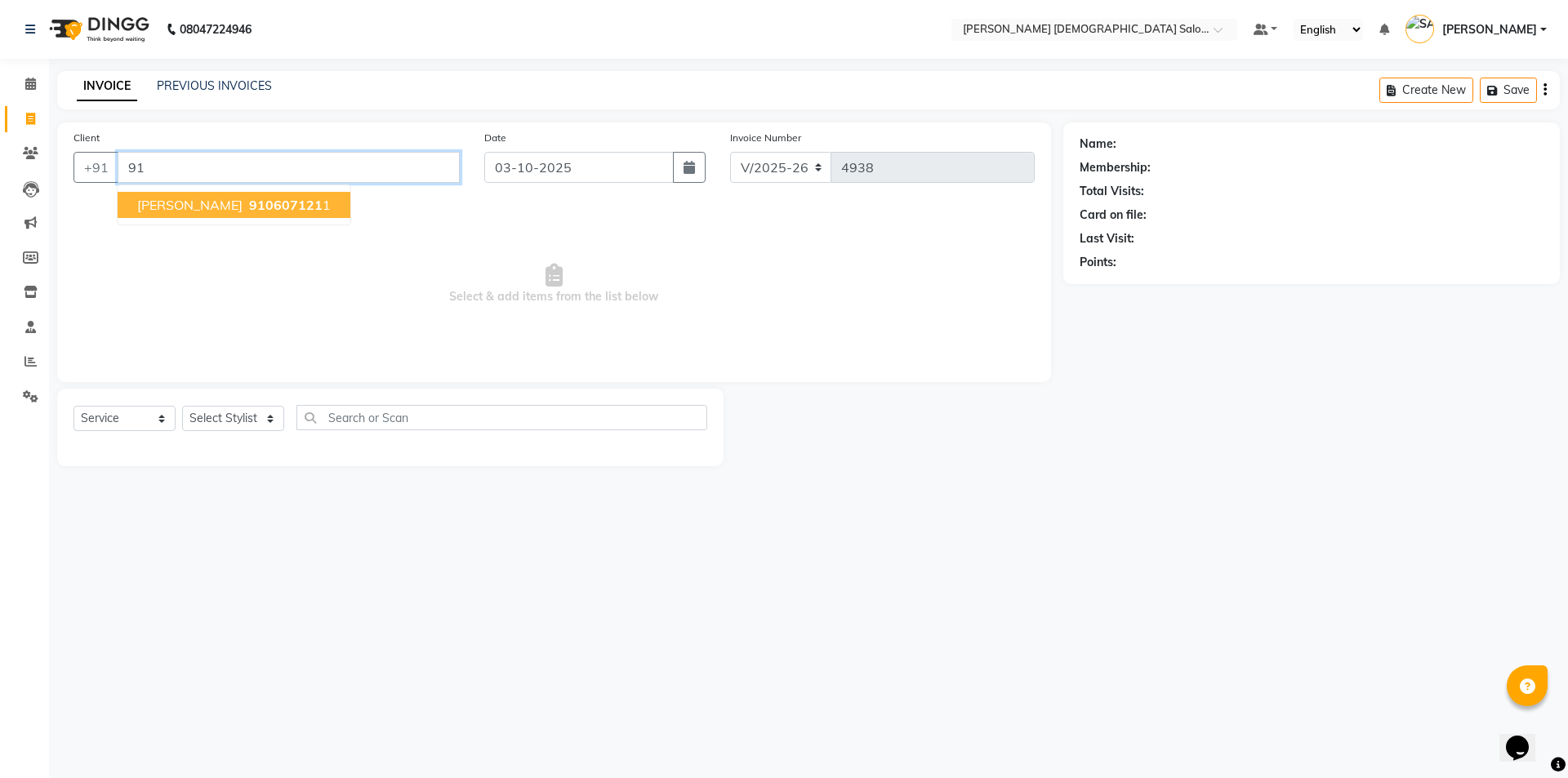
type input "9"
type input "5"
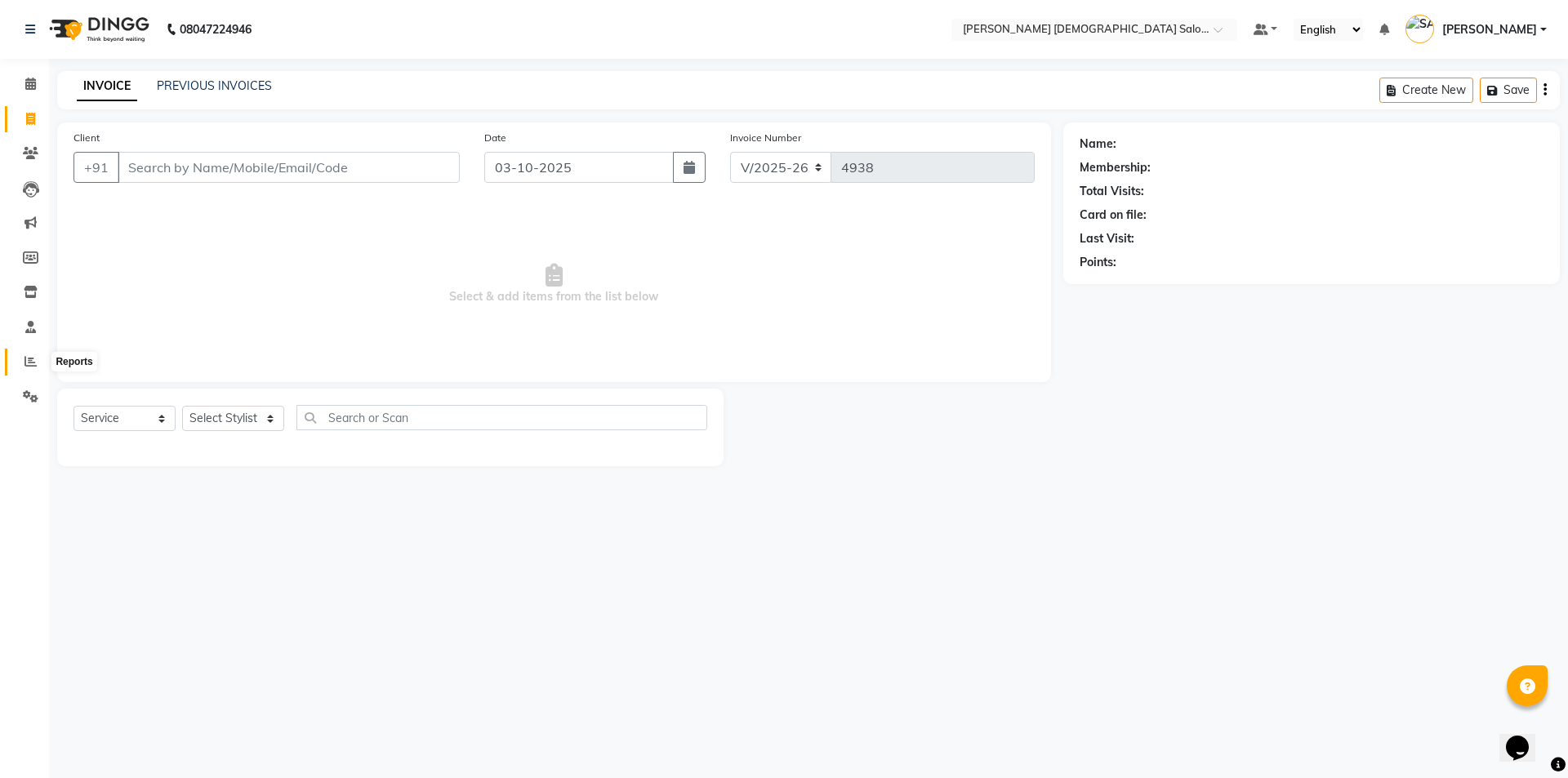
click at [32, 360] on icon at bounding box center [30, 361] width 12 height 12
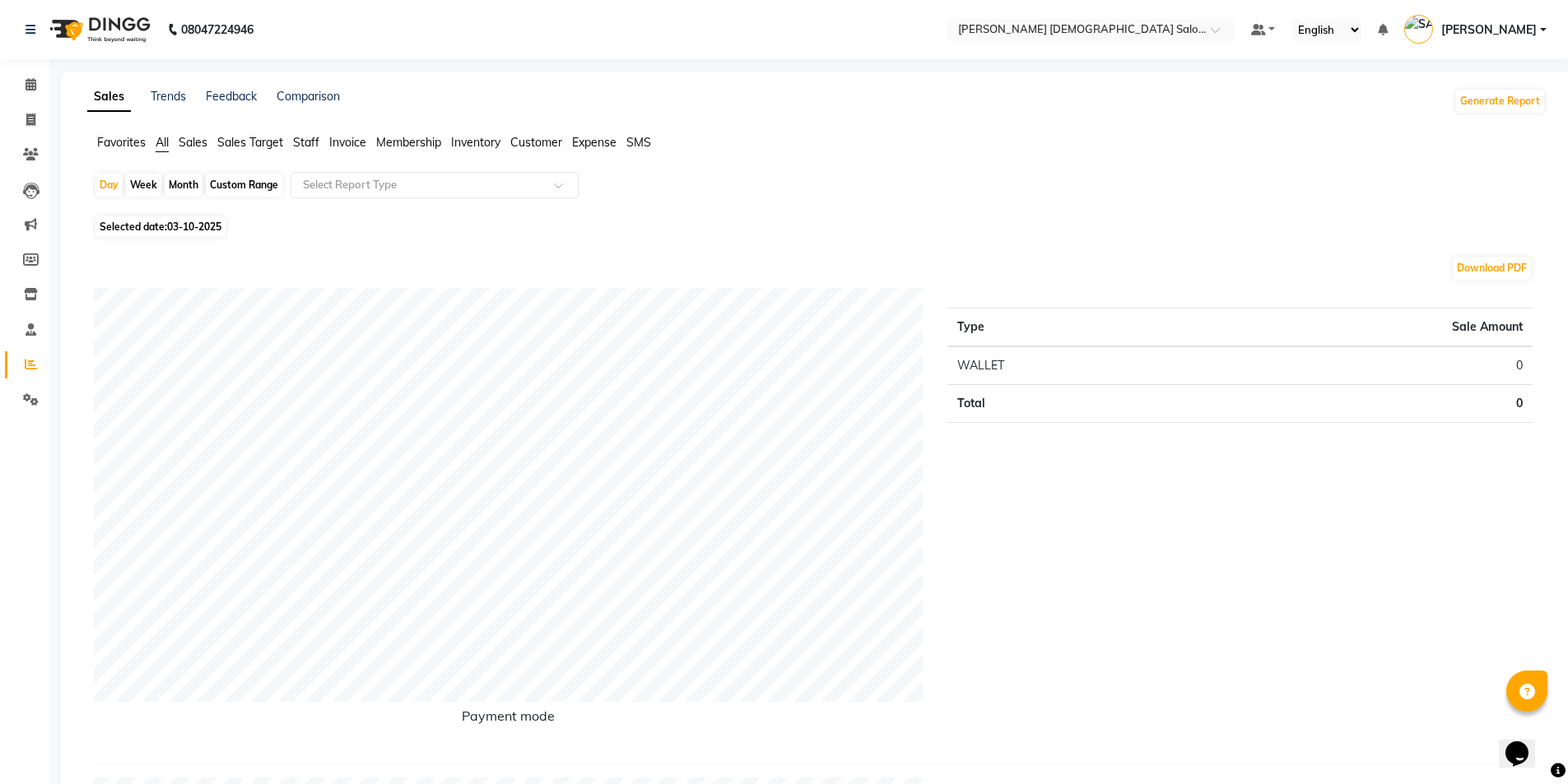
click at [195, 188] on div "Month" at bounding box center [183, 184] width 38 height 23
select select "10"
select select "2025"
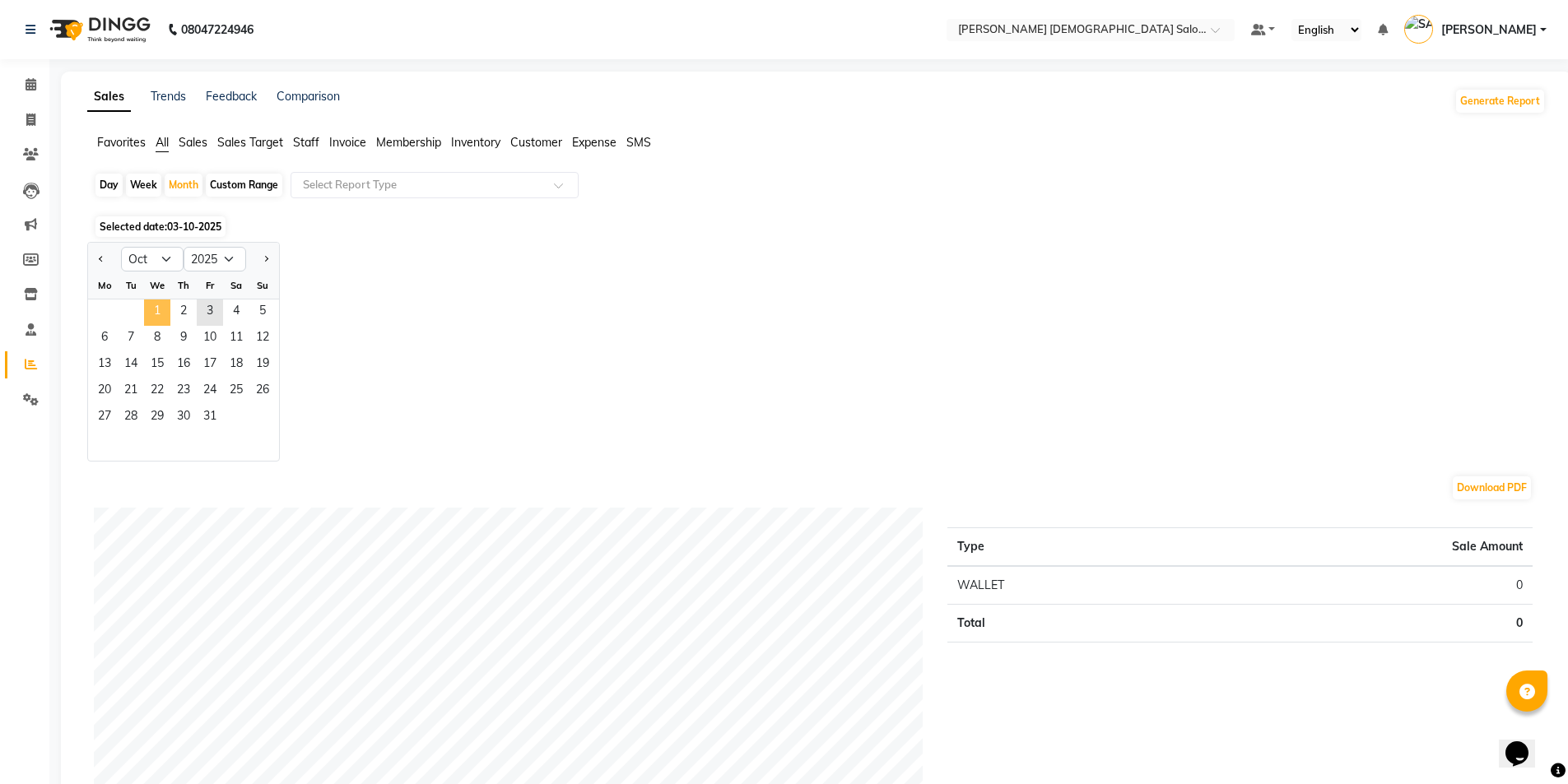
click at [163, 306] on span "1" at bounding box center [157, 312] width 26 height 26
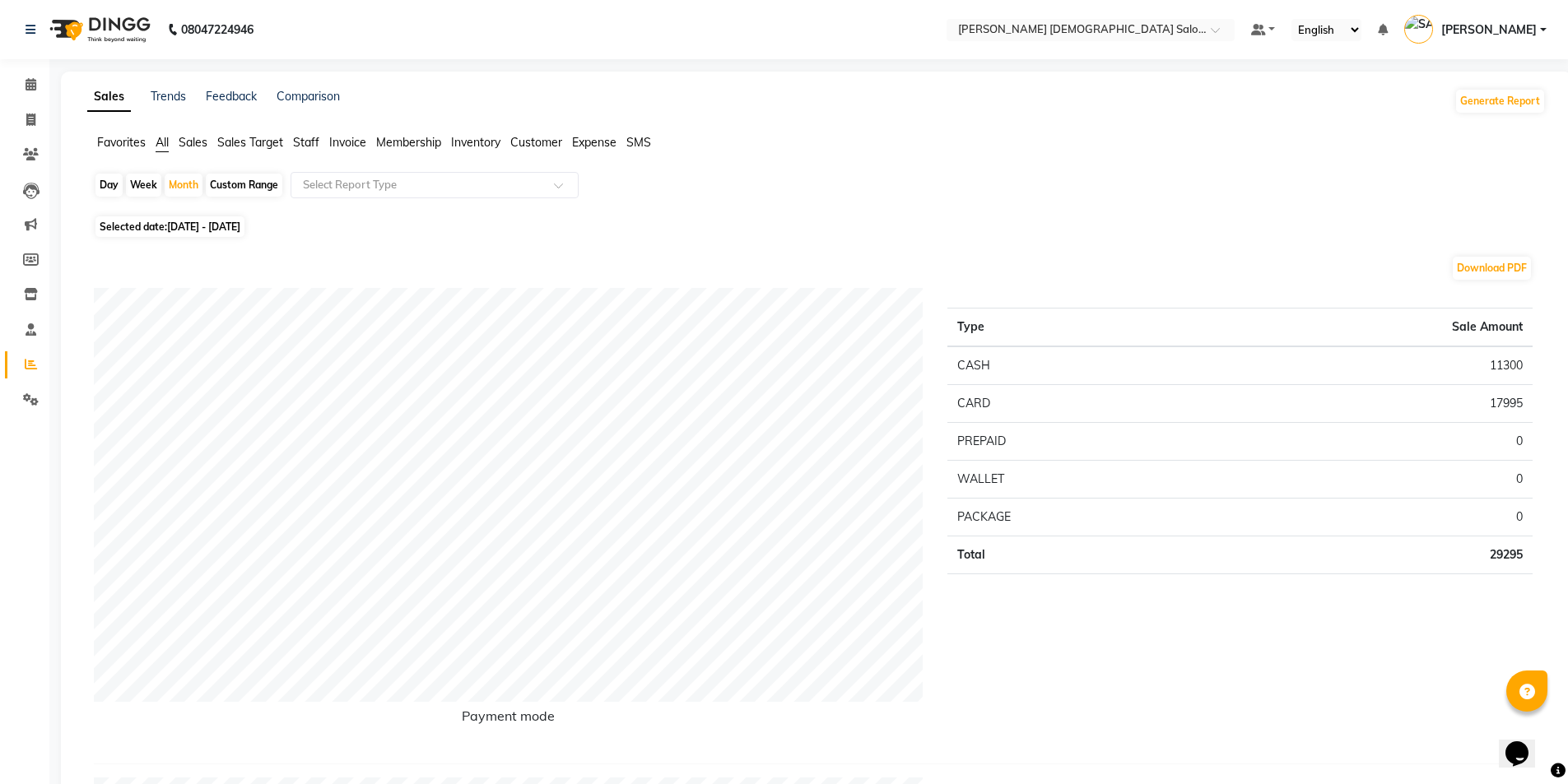
click at [309, 146] on span "Staff" at bounding box center [305, 143] width 26 height 15
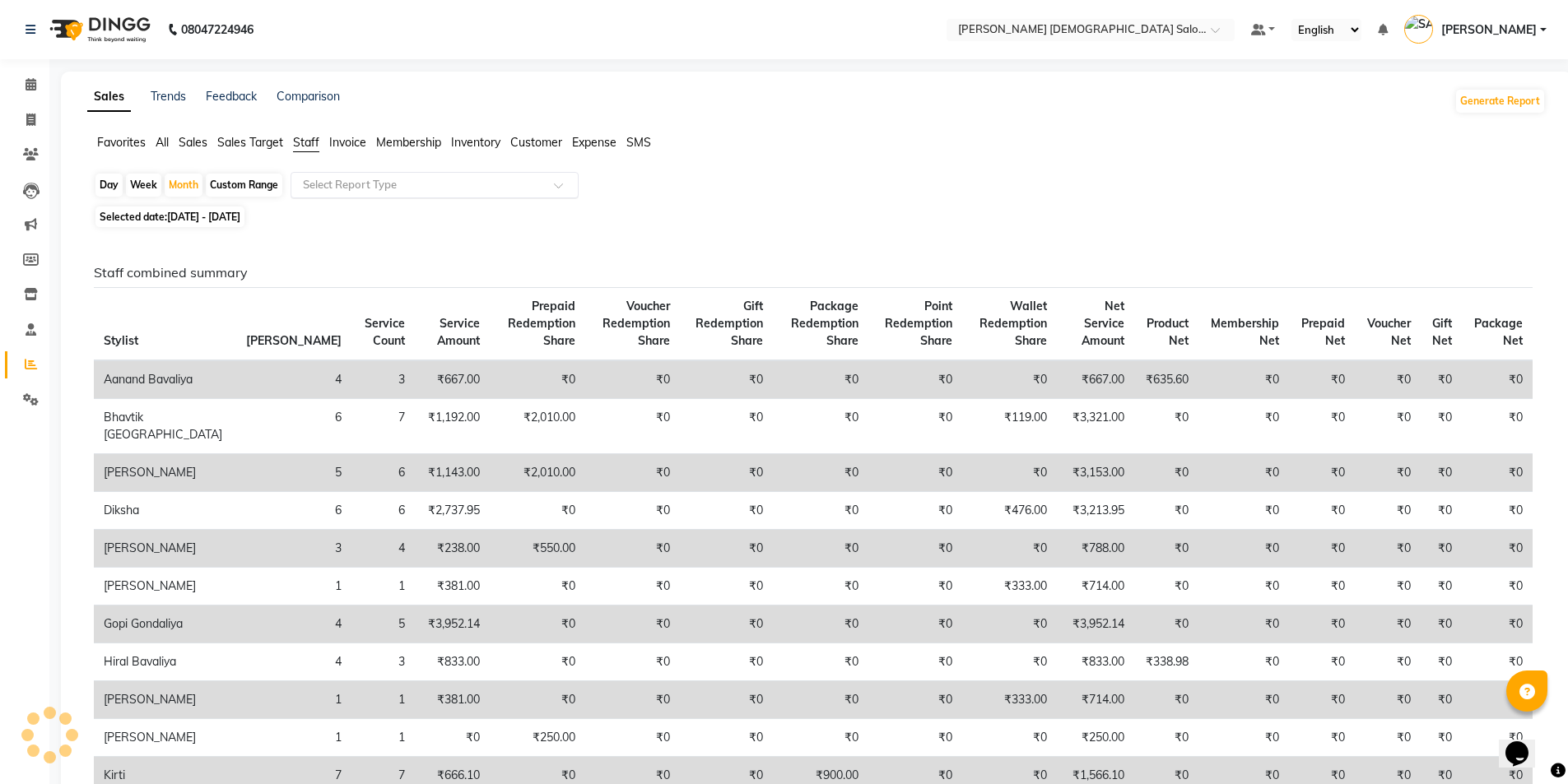
click at [377, 195] on div "Select Report Type" at bounding box center [434, 184] width 288 height 26
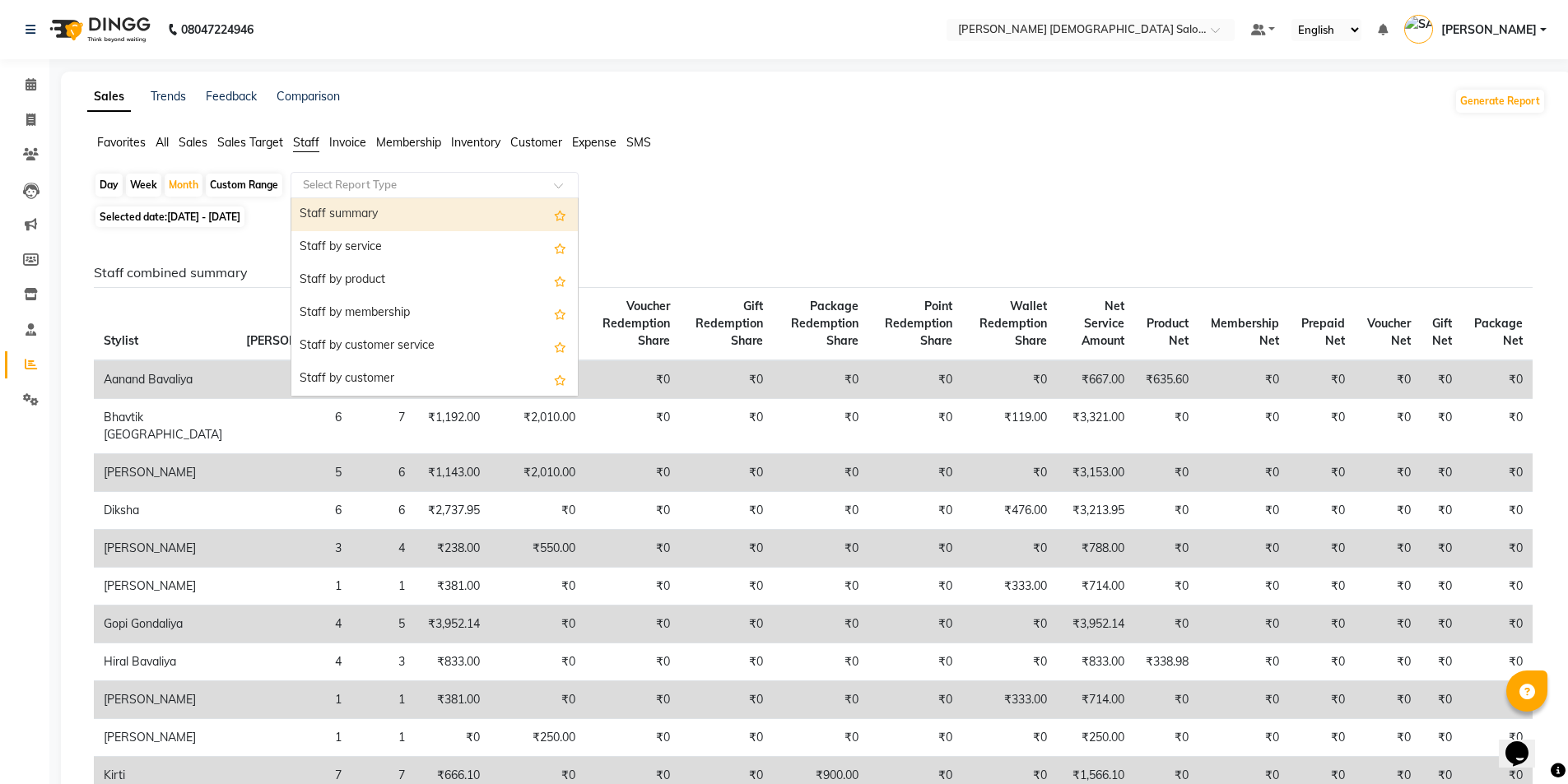
click at [383, 209] on div "Staff summary" at bounding box center [434, 214] width 286 height 33
select select "full_report"
select select "csv"
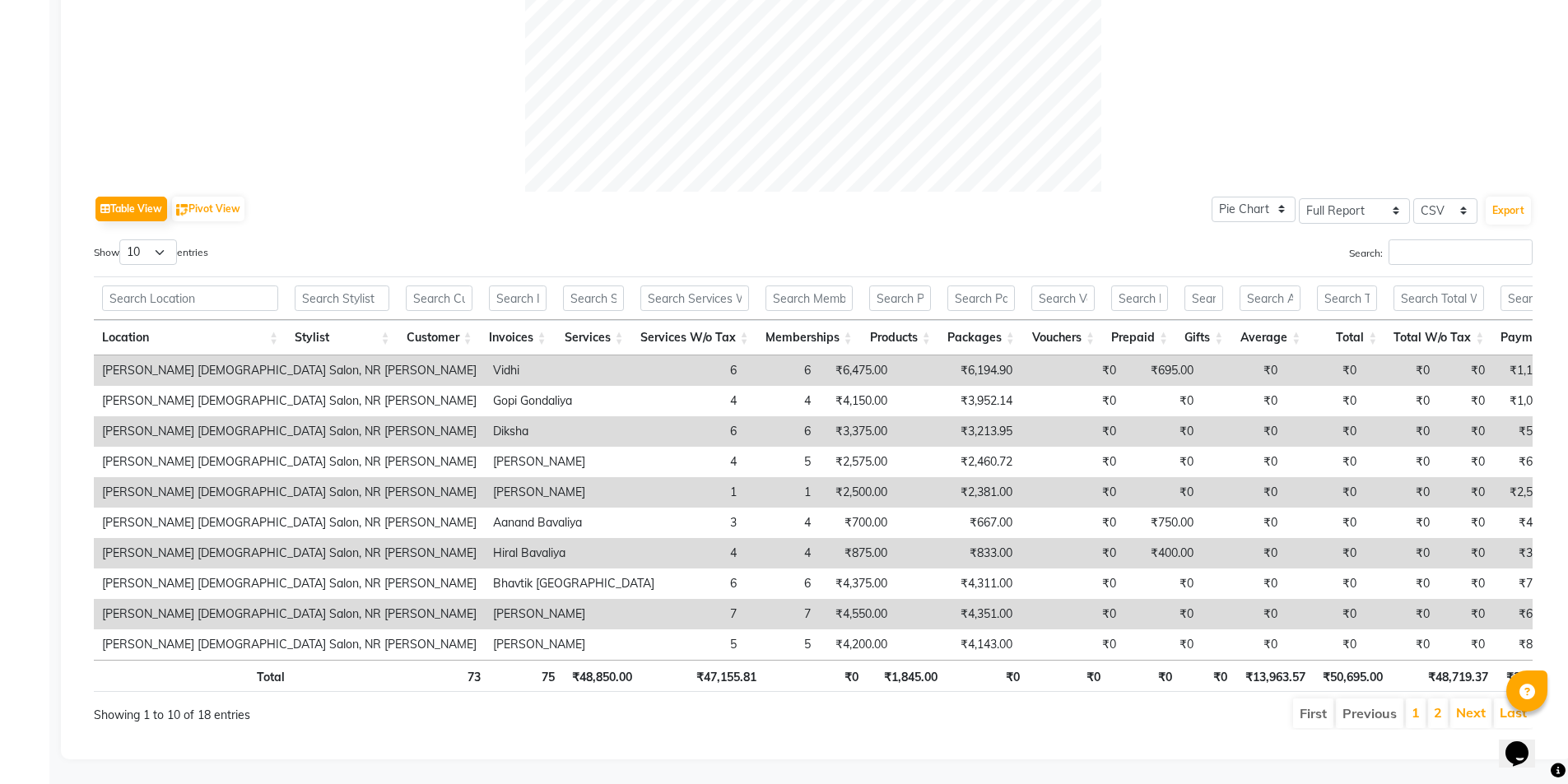
scroll to position [674, 0]
click at [166, 240] on select "10 25 50 100" at bounding box center [148, 252] width 58 height 25
select select "100"
click at [122, 240] on select "10 25 50 100" at bounding box center [148, 252] width 58 height 25
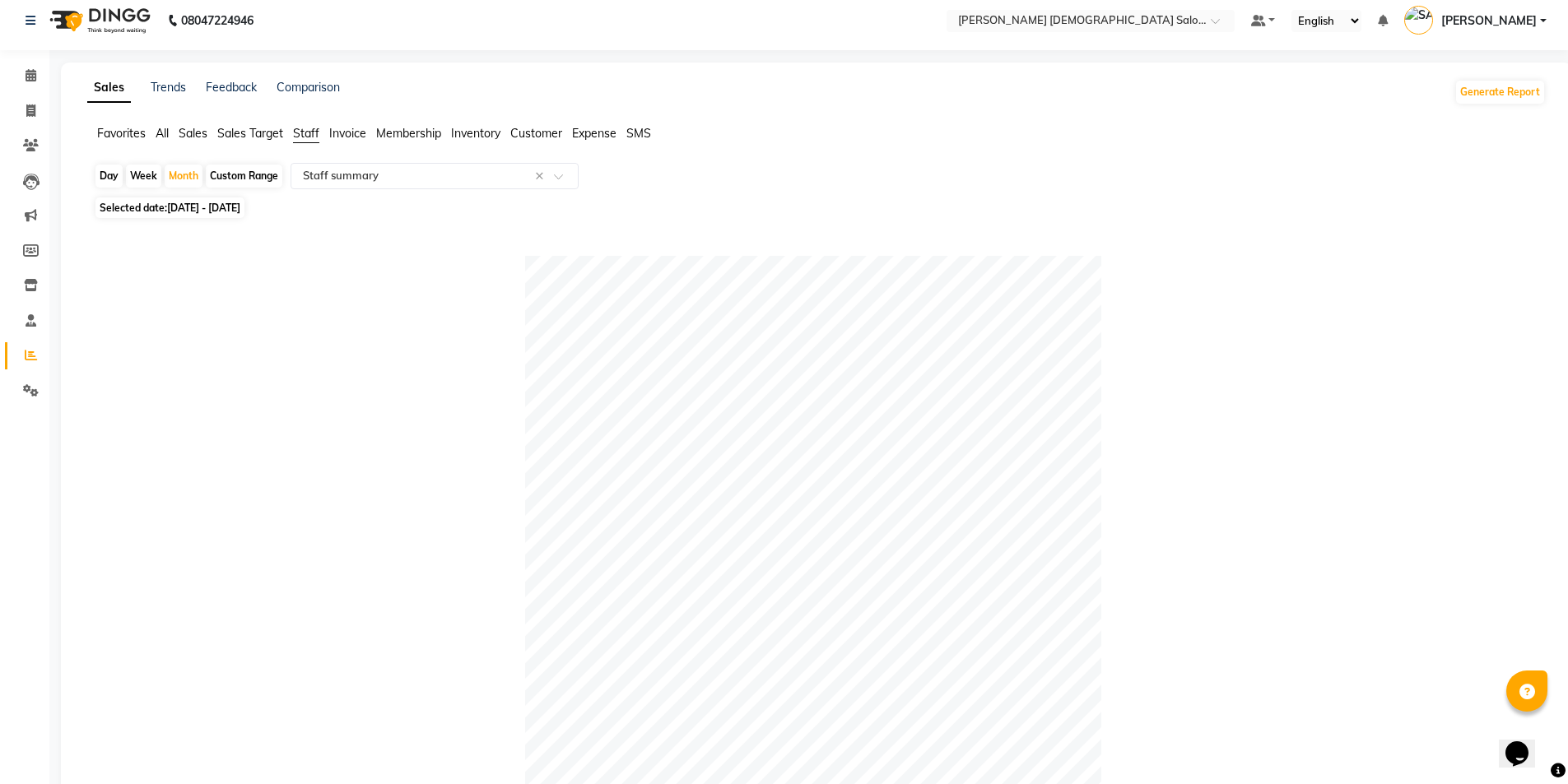
scroll to position [0, 0]
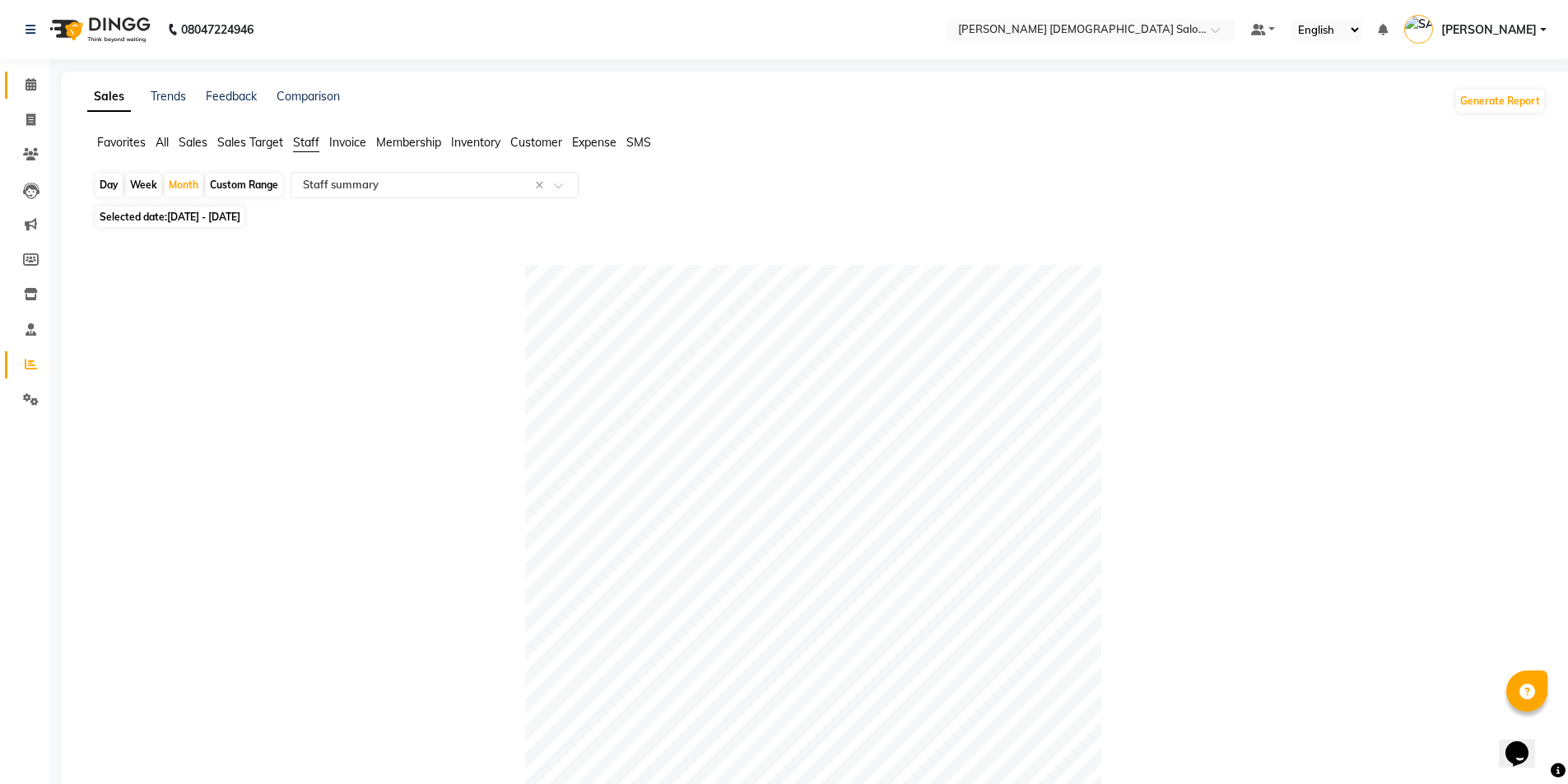
click at [29, 86] on icon at bounding box center [30, 84] width 11 height 13
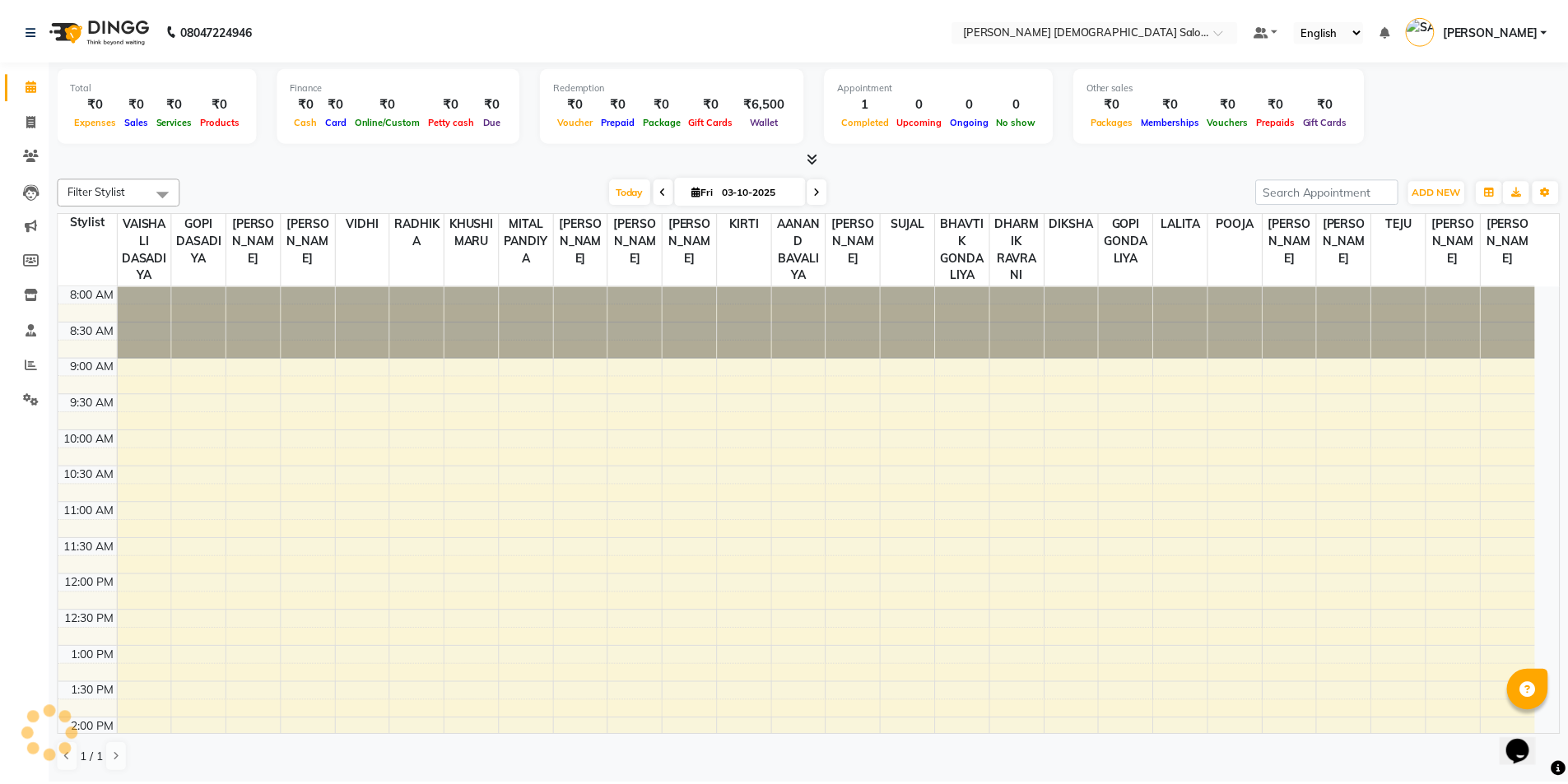
scroll to position [435, 0]
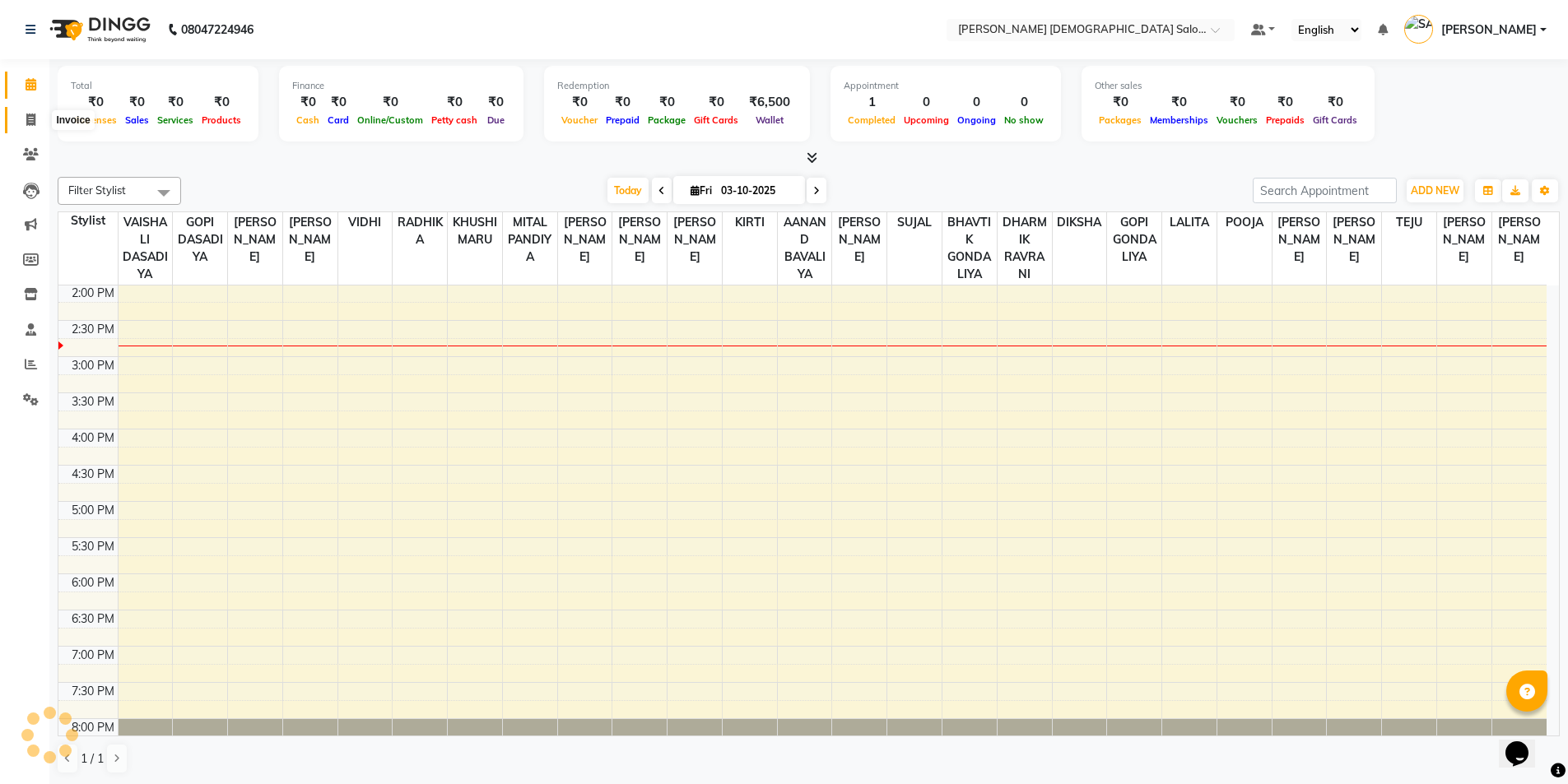
click at [33, 124] on icon at bounding box center [30, 119] width 9 height 13
select select "service"
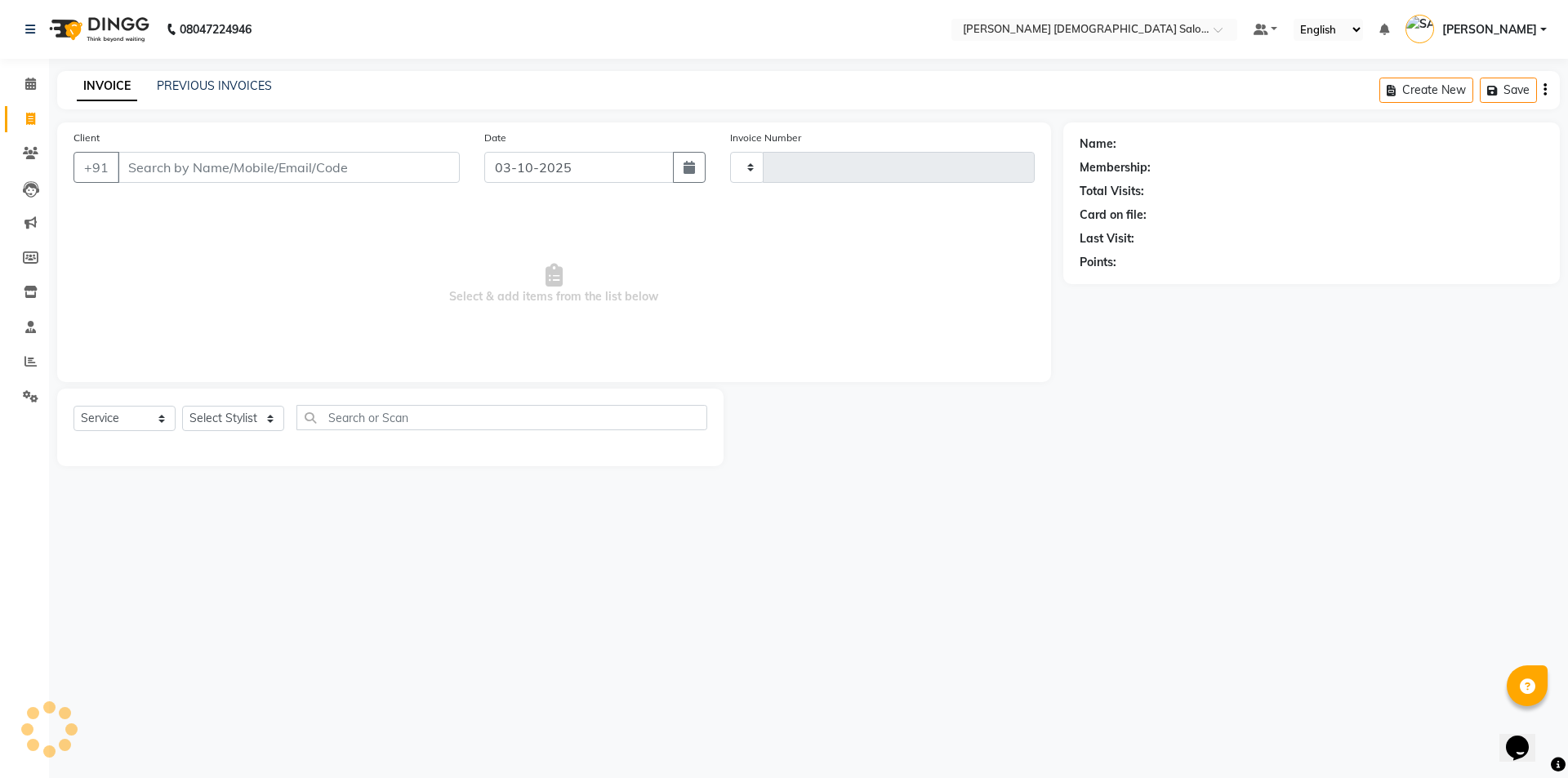
type input "4938"
select select "7542"
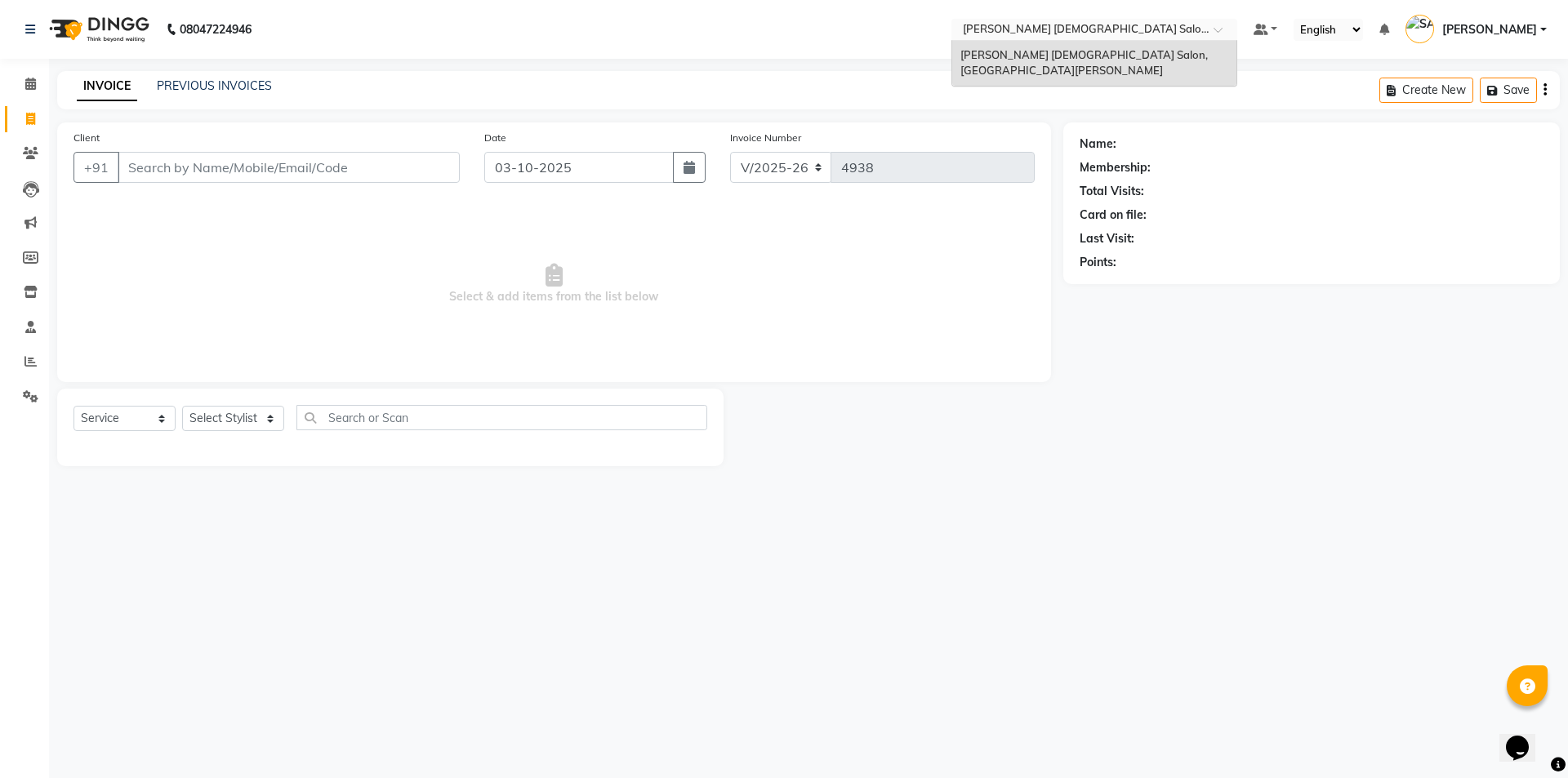
click at [1091, 32] on input "text" at bounding box center [1078, 31] width 237 height 17
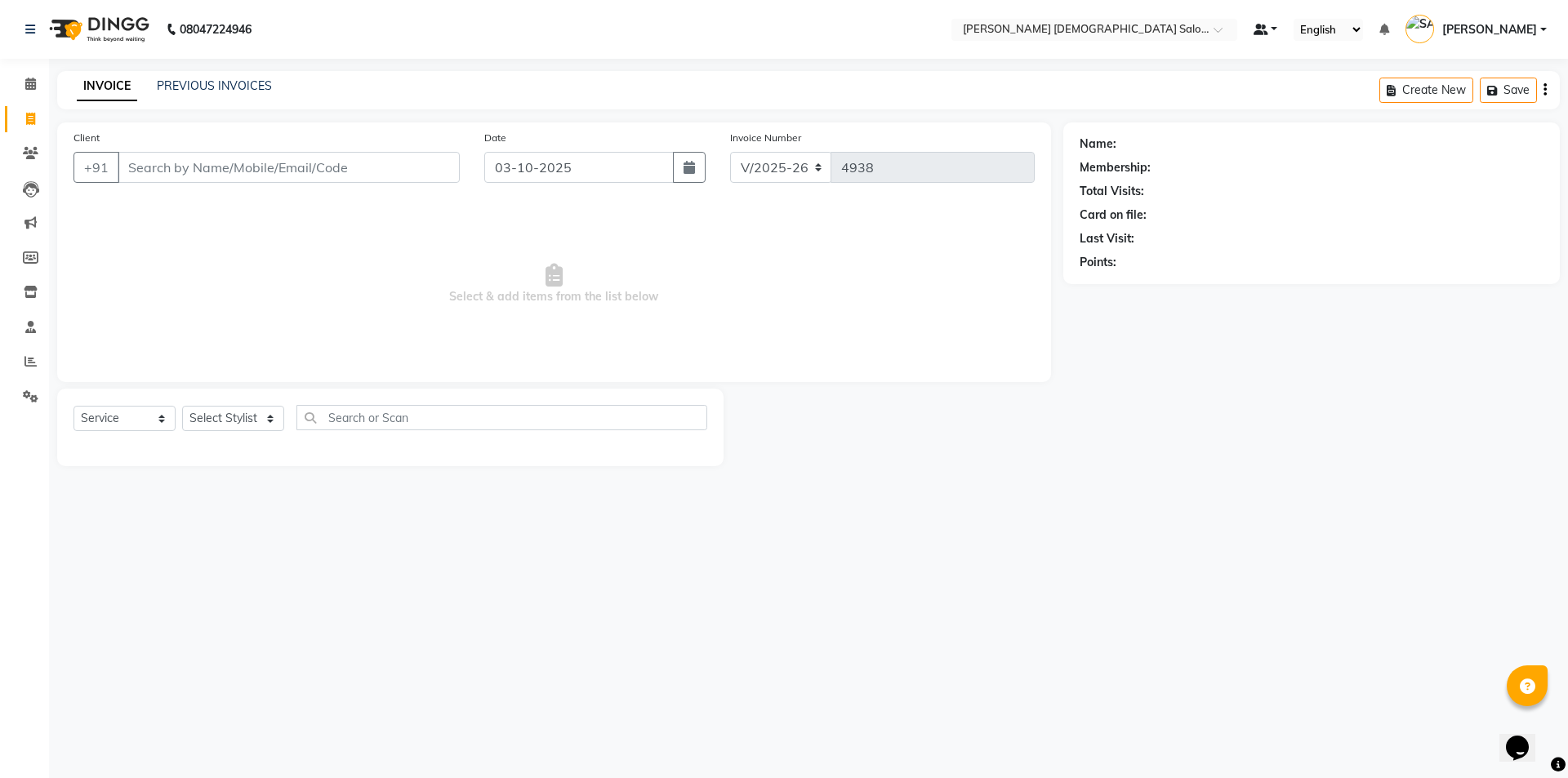
click at [1258, 26] on span at bounding box center [1261, 29] width 15 height 12
click at [1233, 352] on div "Name: Membership: Total Visits: Card on file: Last Visit: Points:" at bounding box center [1317, 294] width 509 height 344
click at [161, 178] on input "Client" at bounding box center [288, 166] width 342 height 31
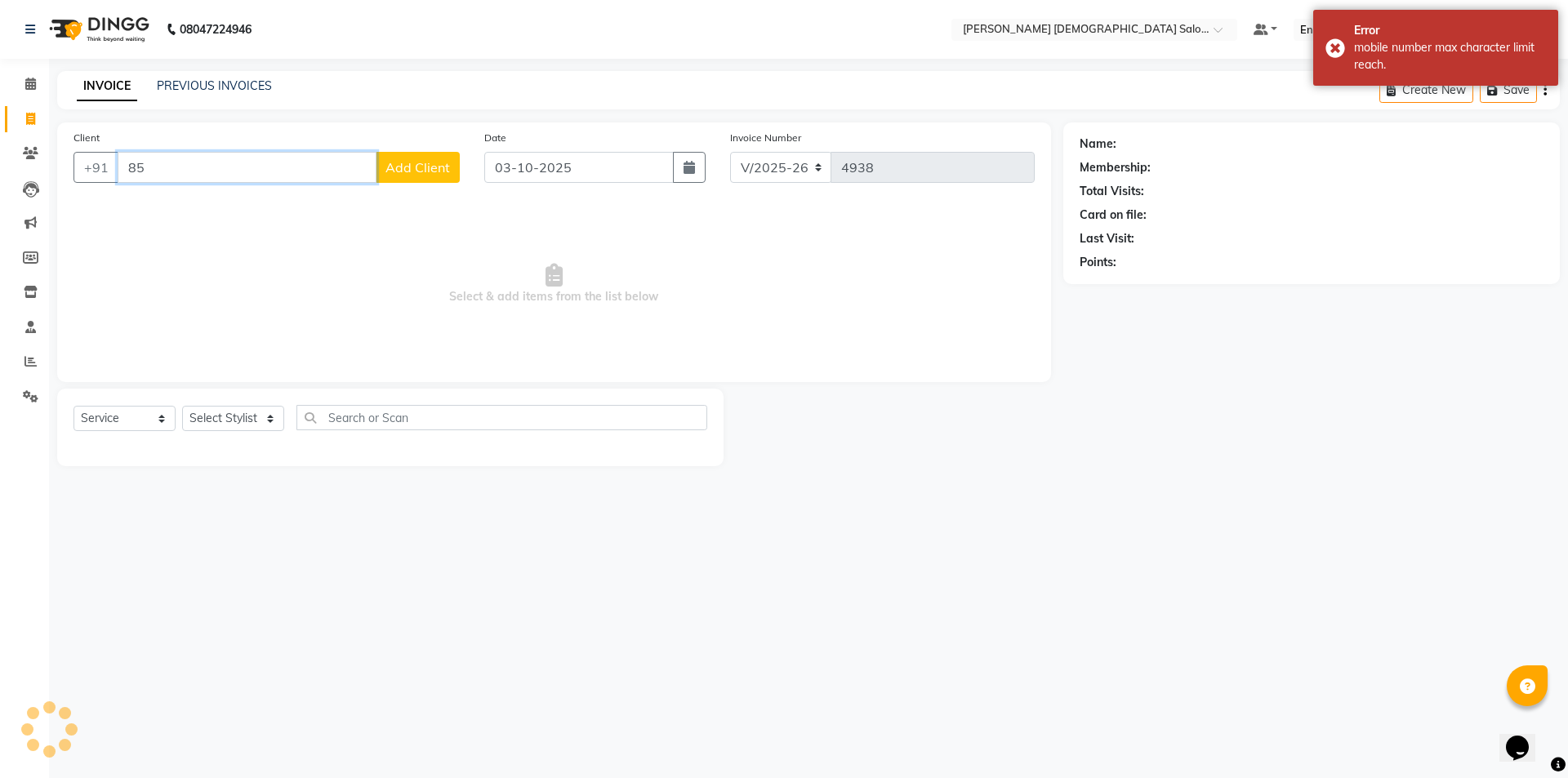
type input "8"
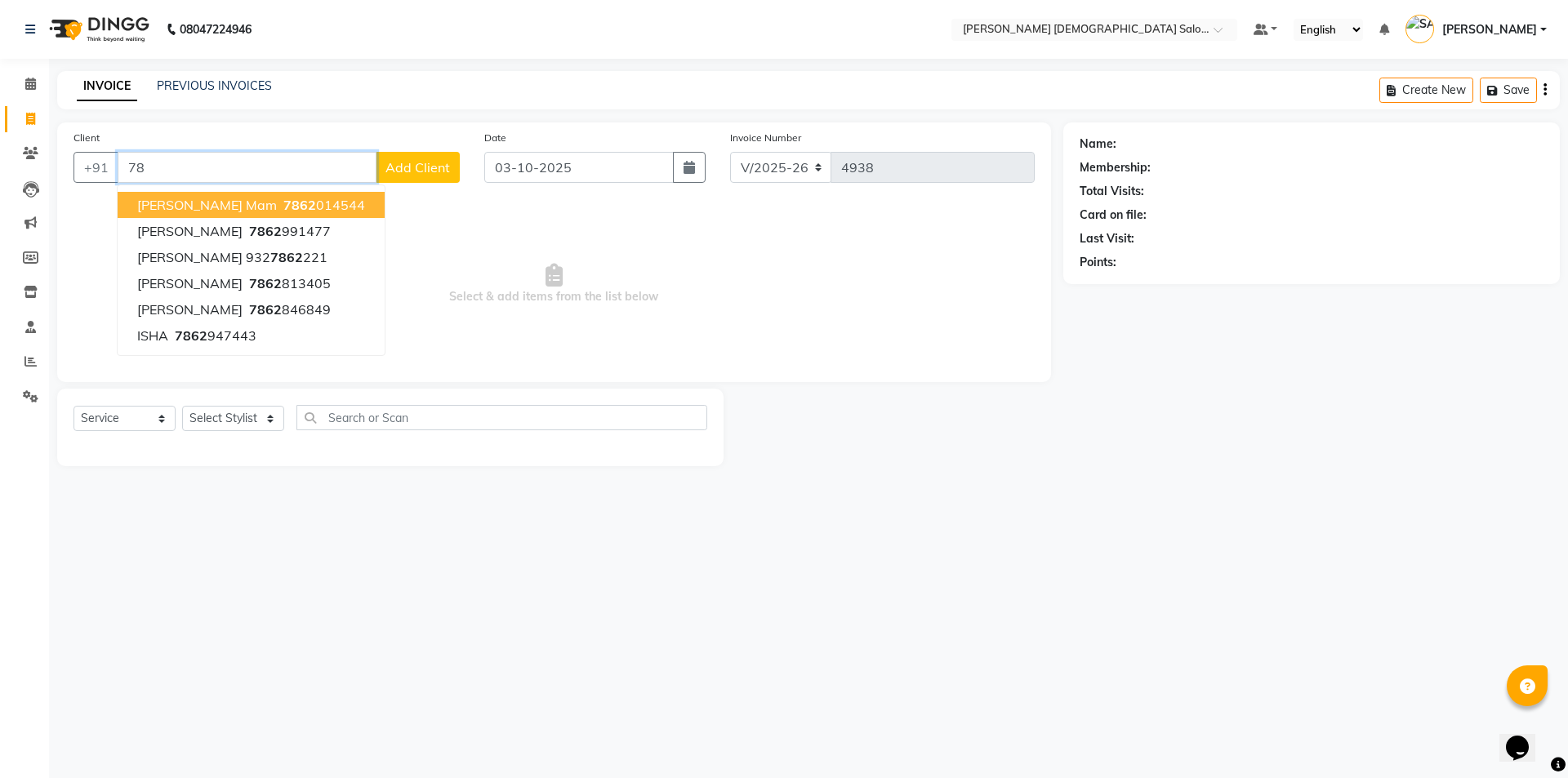
type input "7"
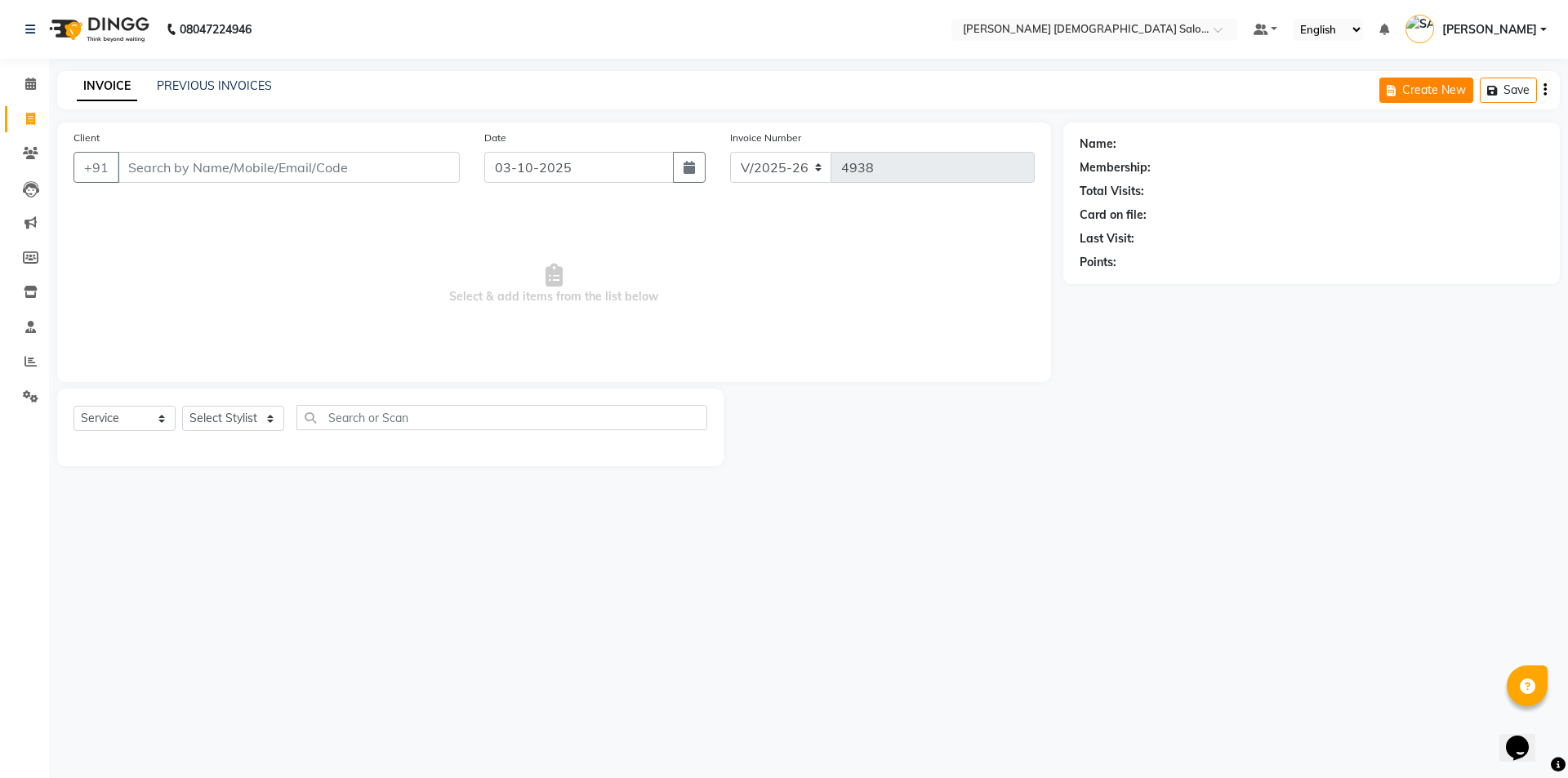
click at [1411, 92] on button "Create New" at bounding box center [1426, 90] width 94 height 25
select select "service"
type input "4938"
select select "7542"
click at [1411, 92] on button "Create New" at bounding box center [1426, 90] width 94 height 25
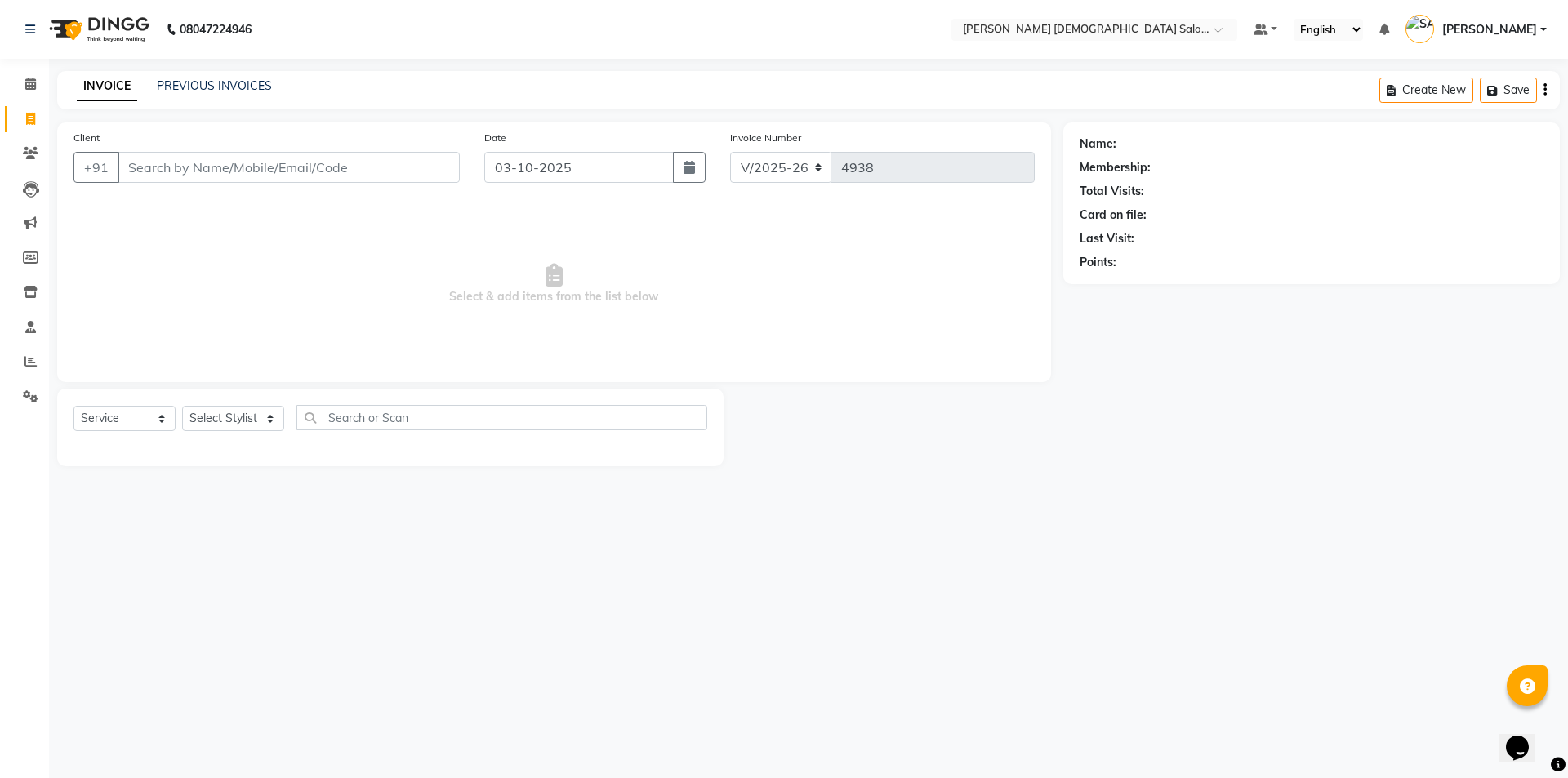
select select "7542"
select select "service"
click at [1411, 92] on button "Create New" at bounding box center [1426, 90] width 94 height 25
select select "7542"
select select "service"
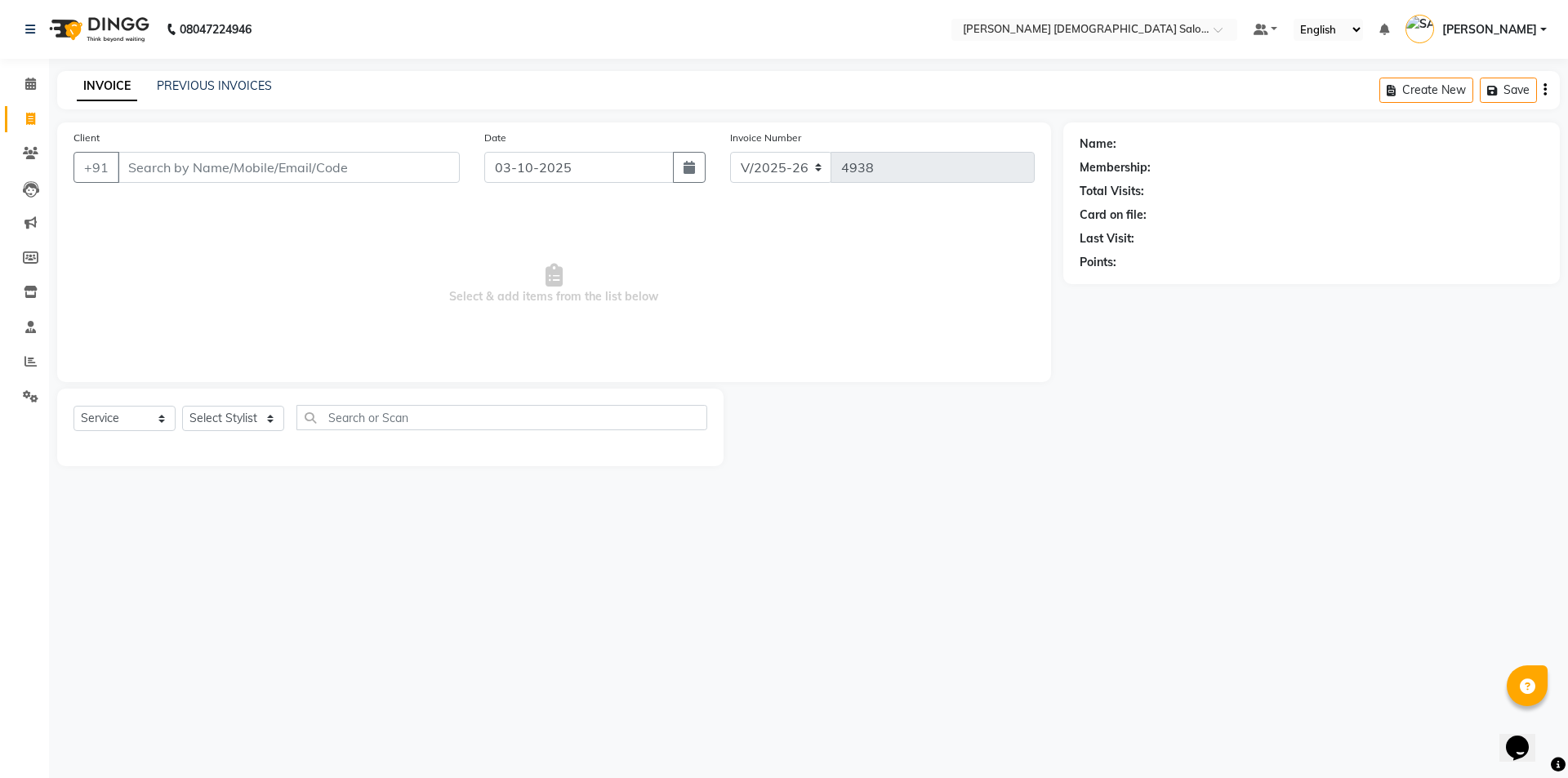
click at [1411, 92] on button "Create New" at bounding box center [1426, 90] width 94 height 25
select select "service"
type input "4938"
select select "7542"
click at [38, 290] on span at bounding box center [31, 292] width 28 height 19
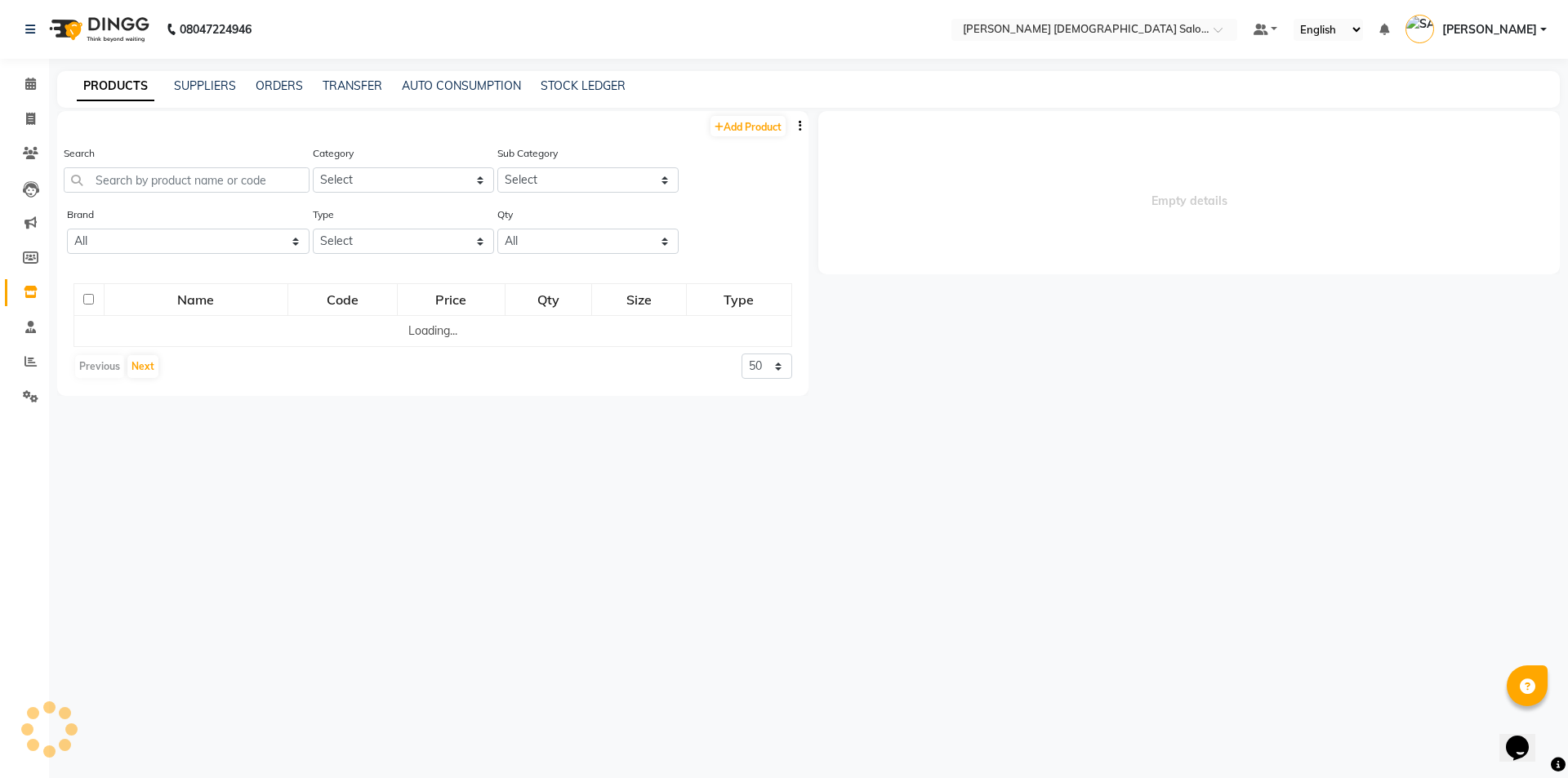
select select
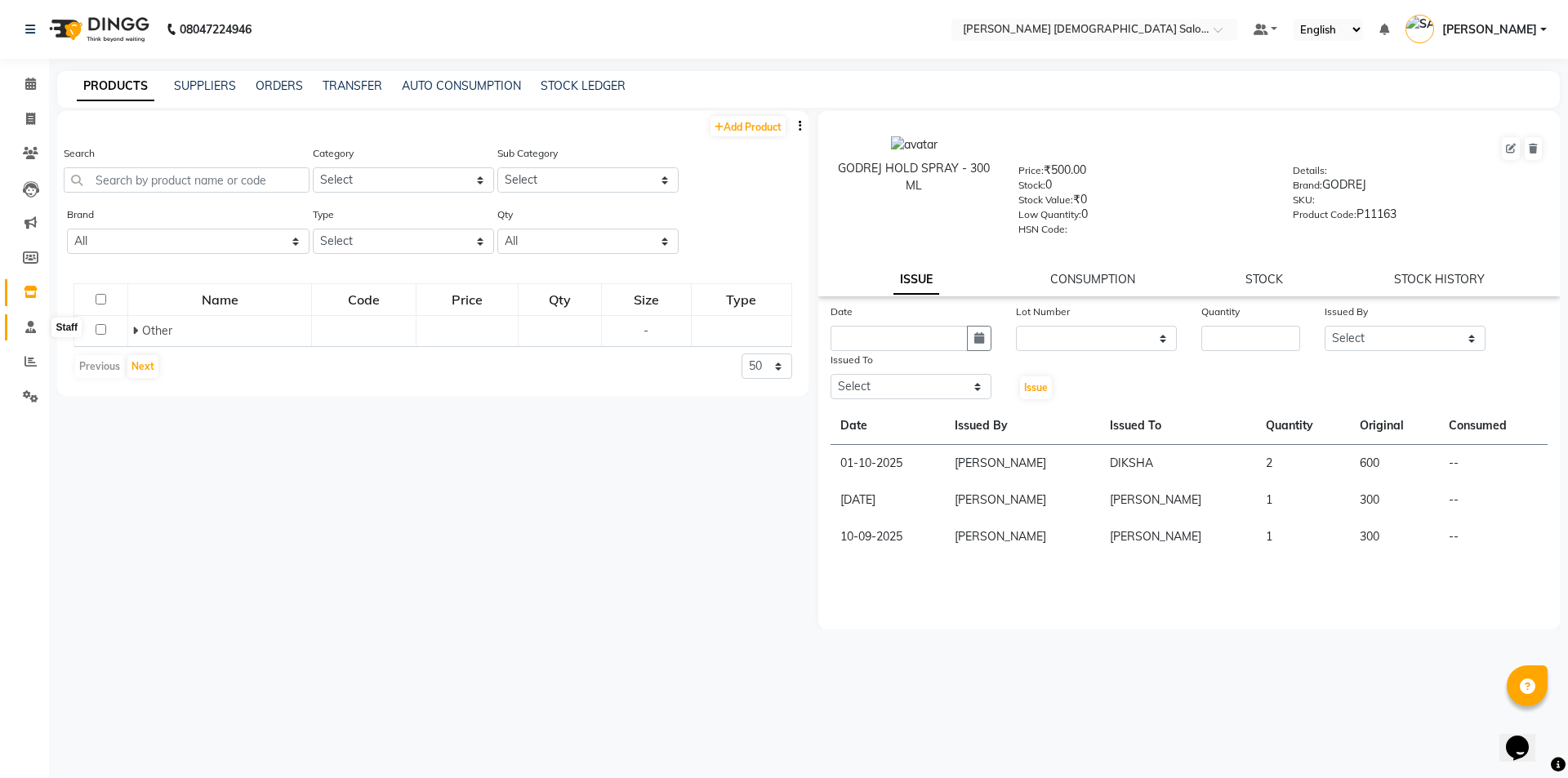
click at [21, 330] on span at bounding box center [31, 328] width 28 height 19
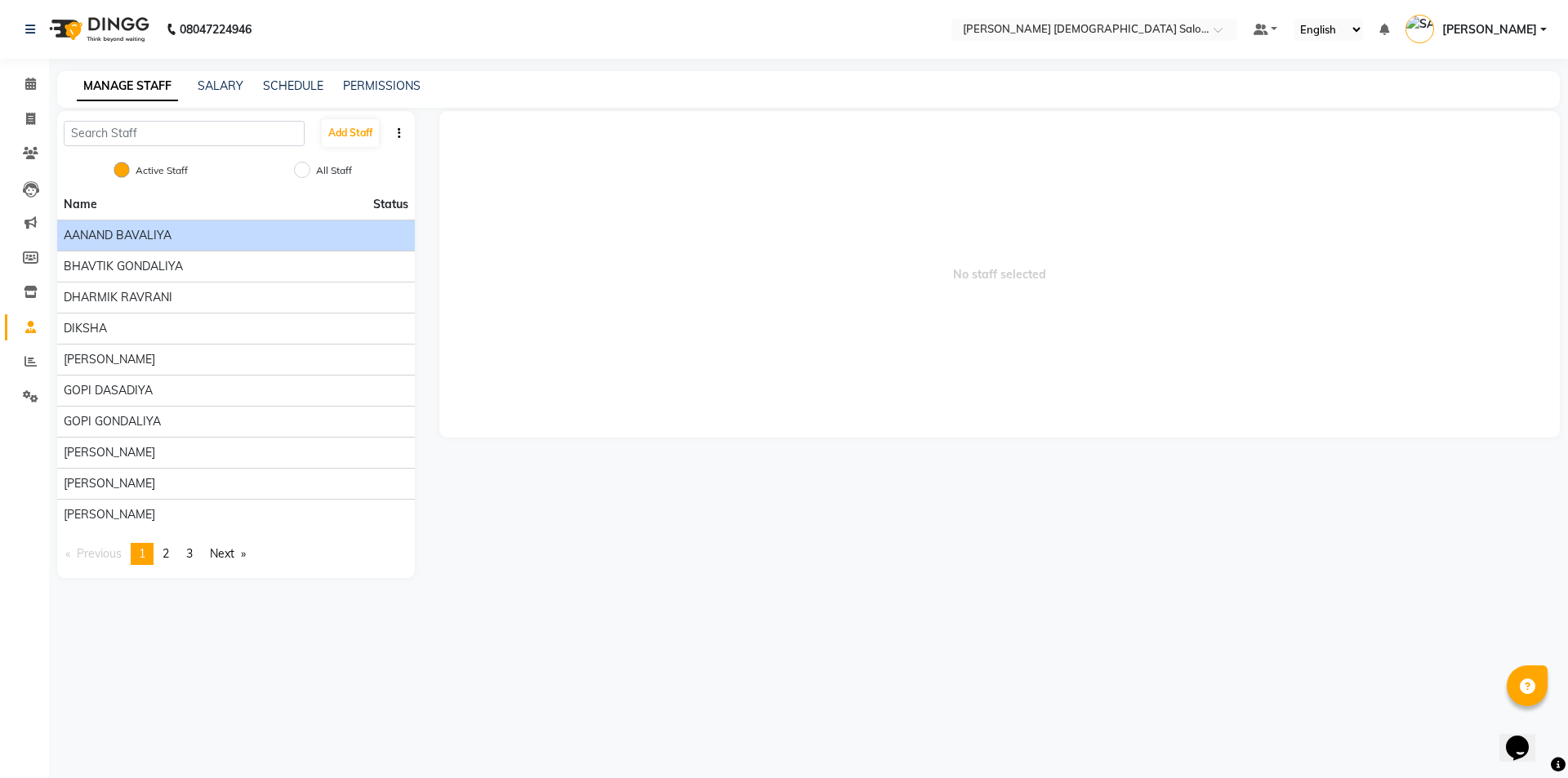
click at [158, 234] on span "AANAND BAVALIYA" at bounding box center [118, 235] width 108 height 17
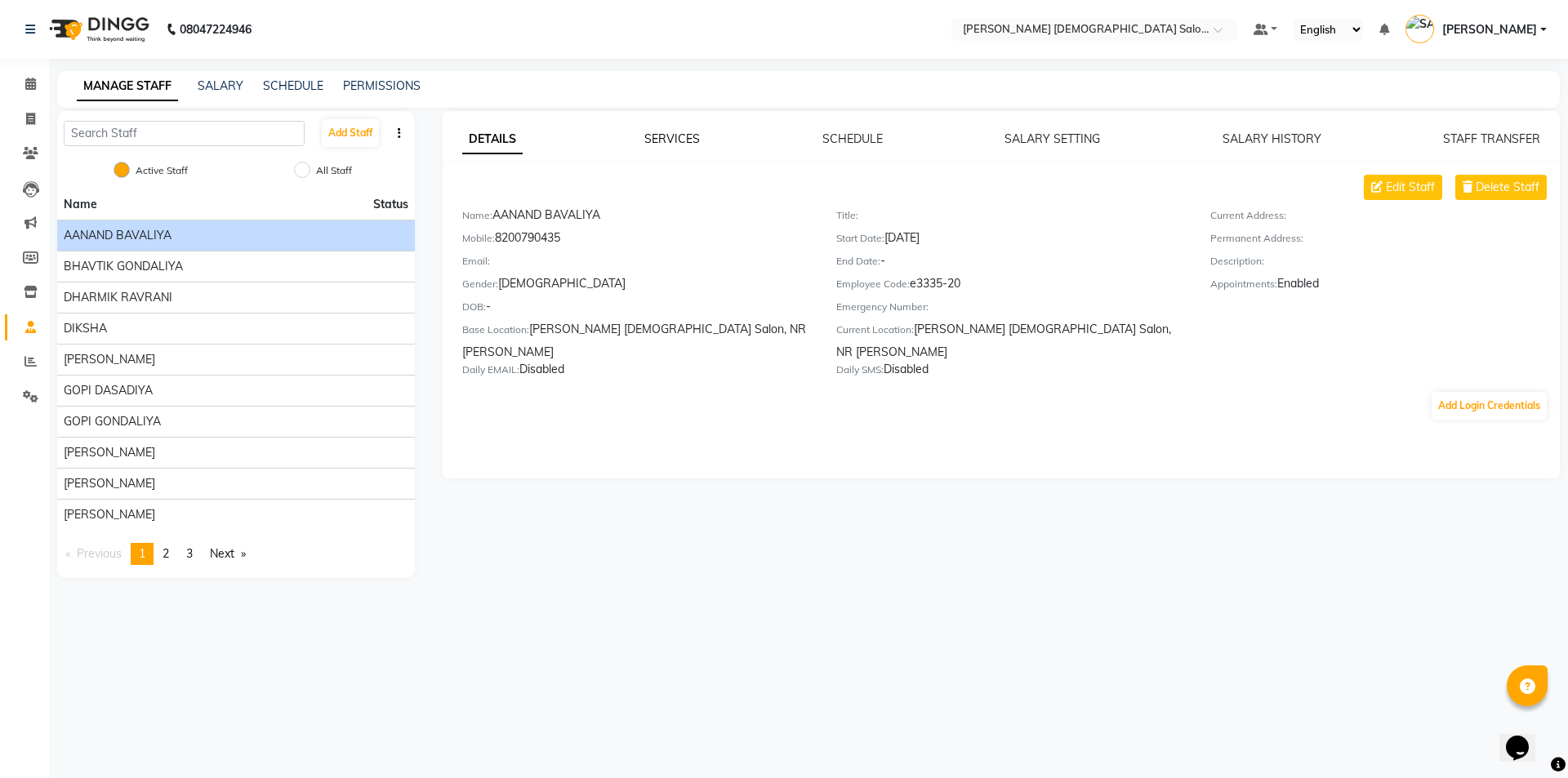
click at [667, 131] on link "SERVICES" at bounding box center [672, 139] width 56 height 15
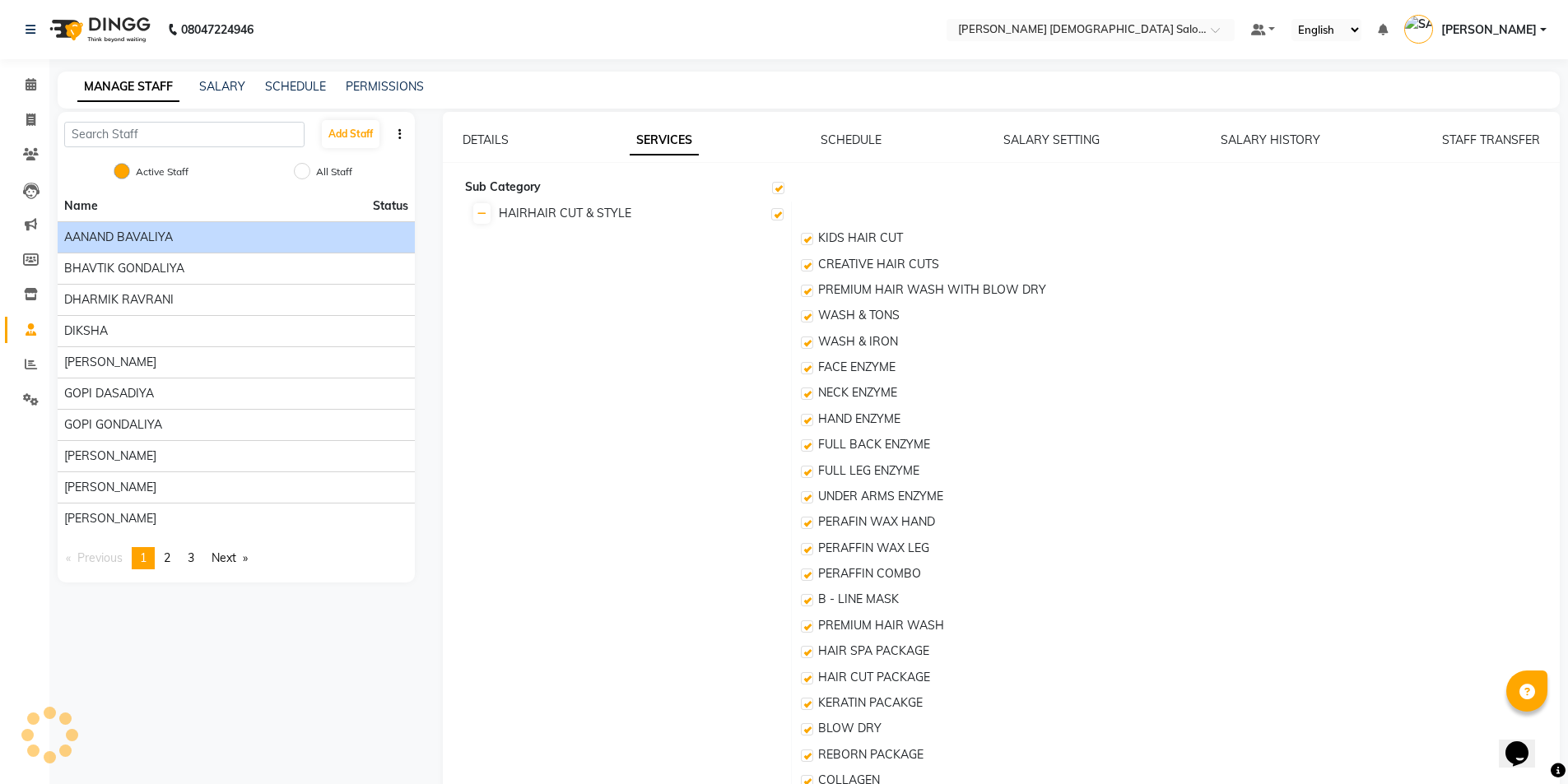
checkbox input "true"
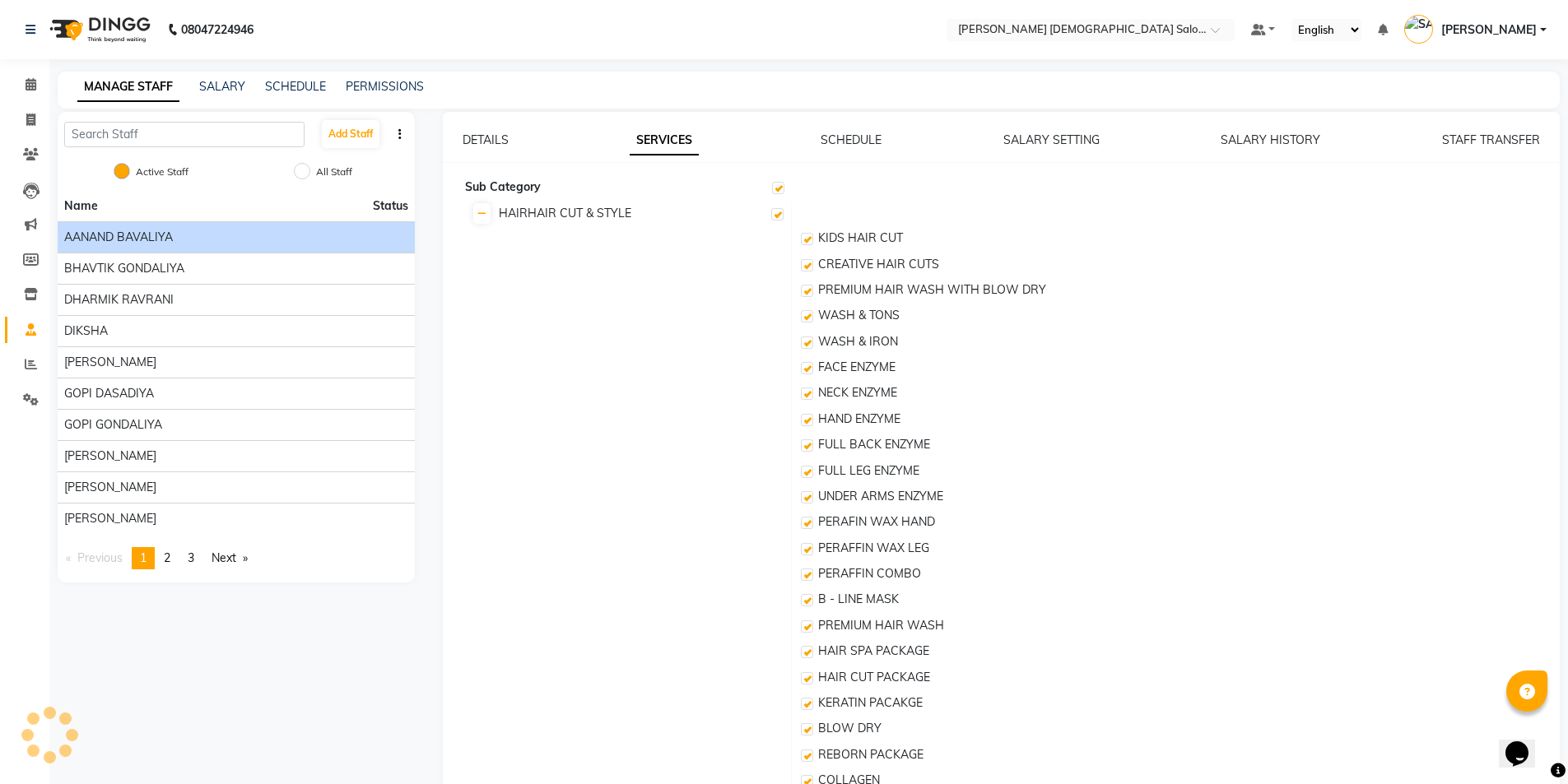
checkbox input "true"
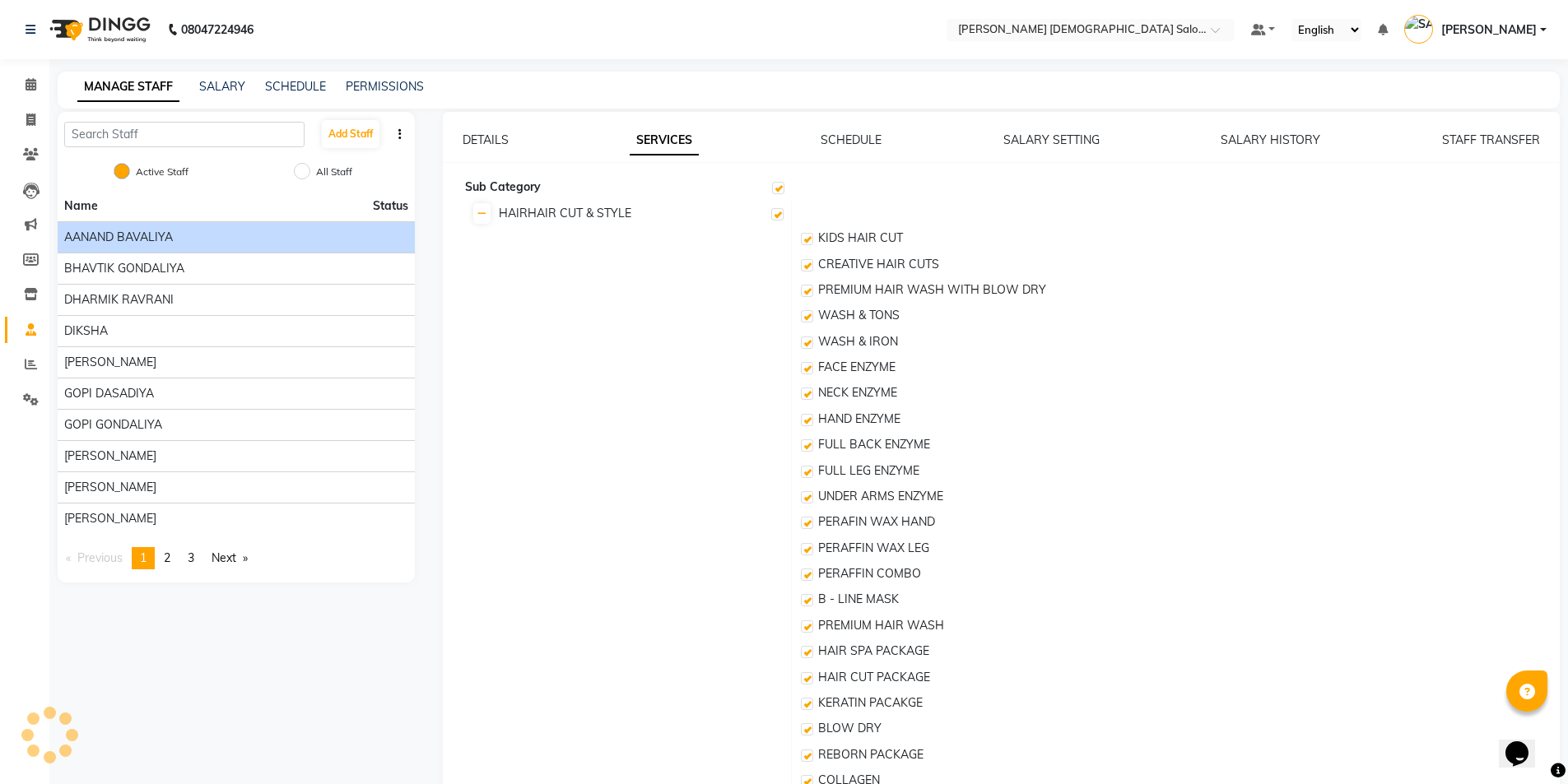
checkbox input "true"
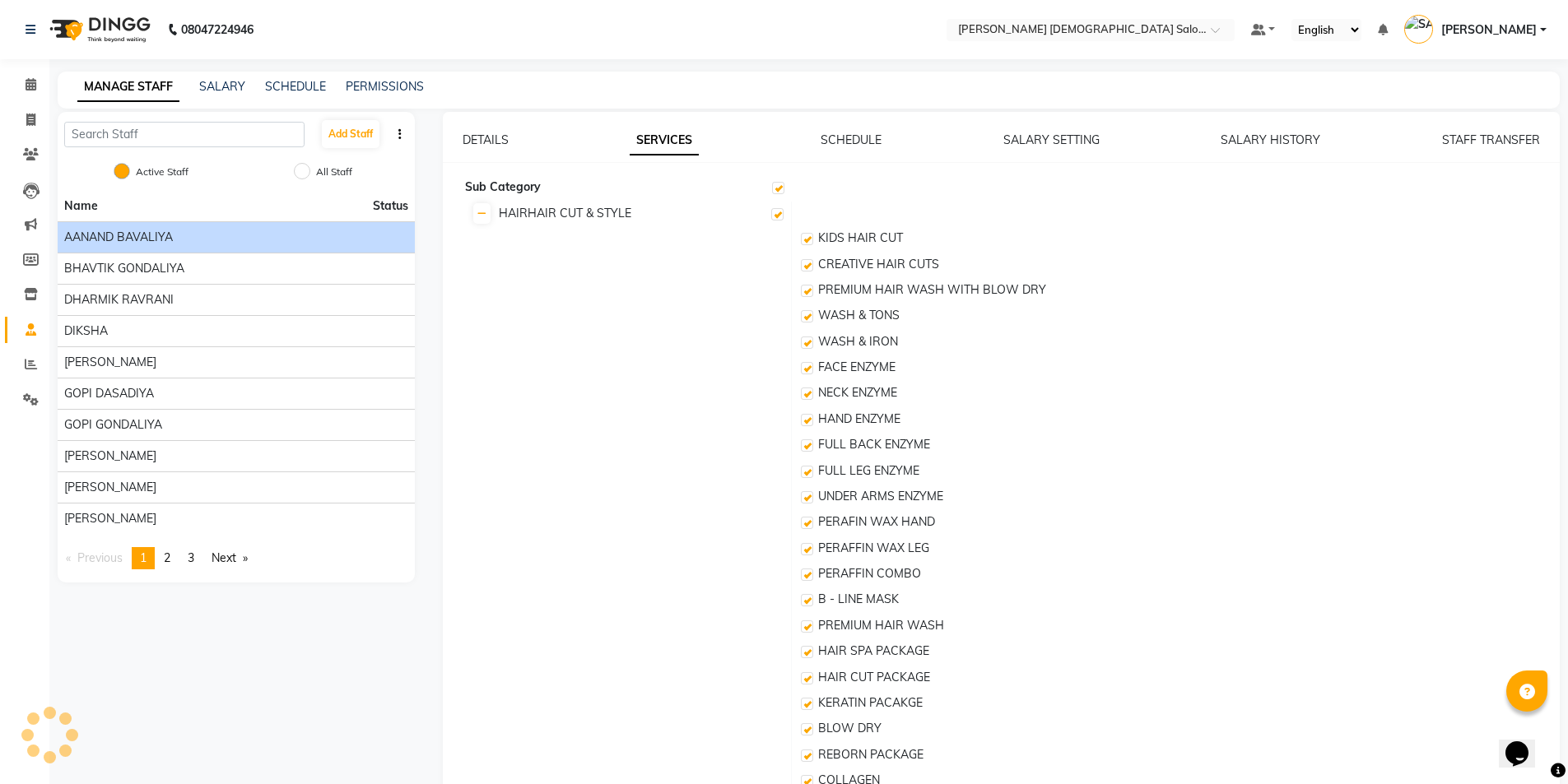
checkbox input "true"
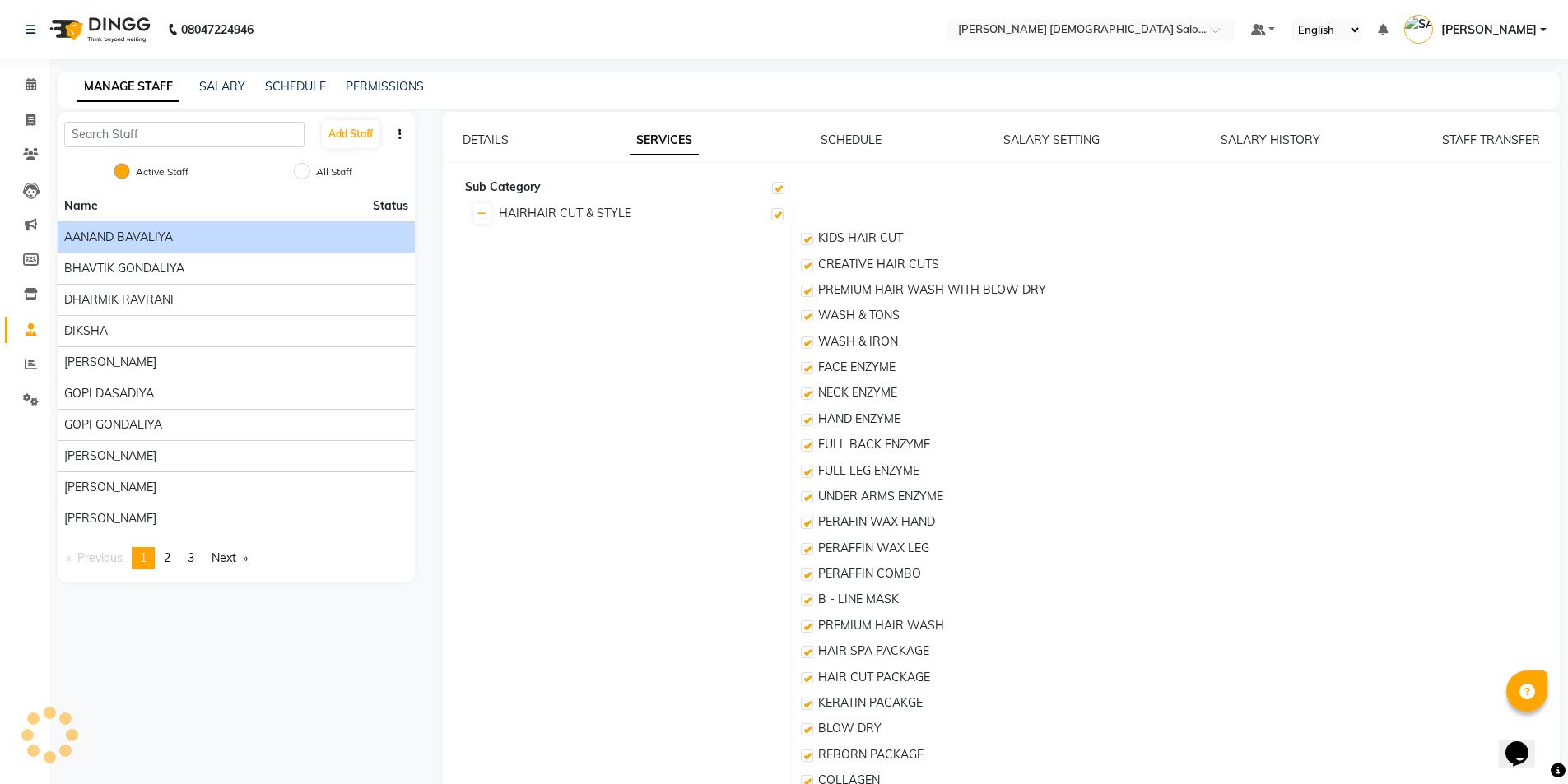
checkbox input "true"
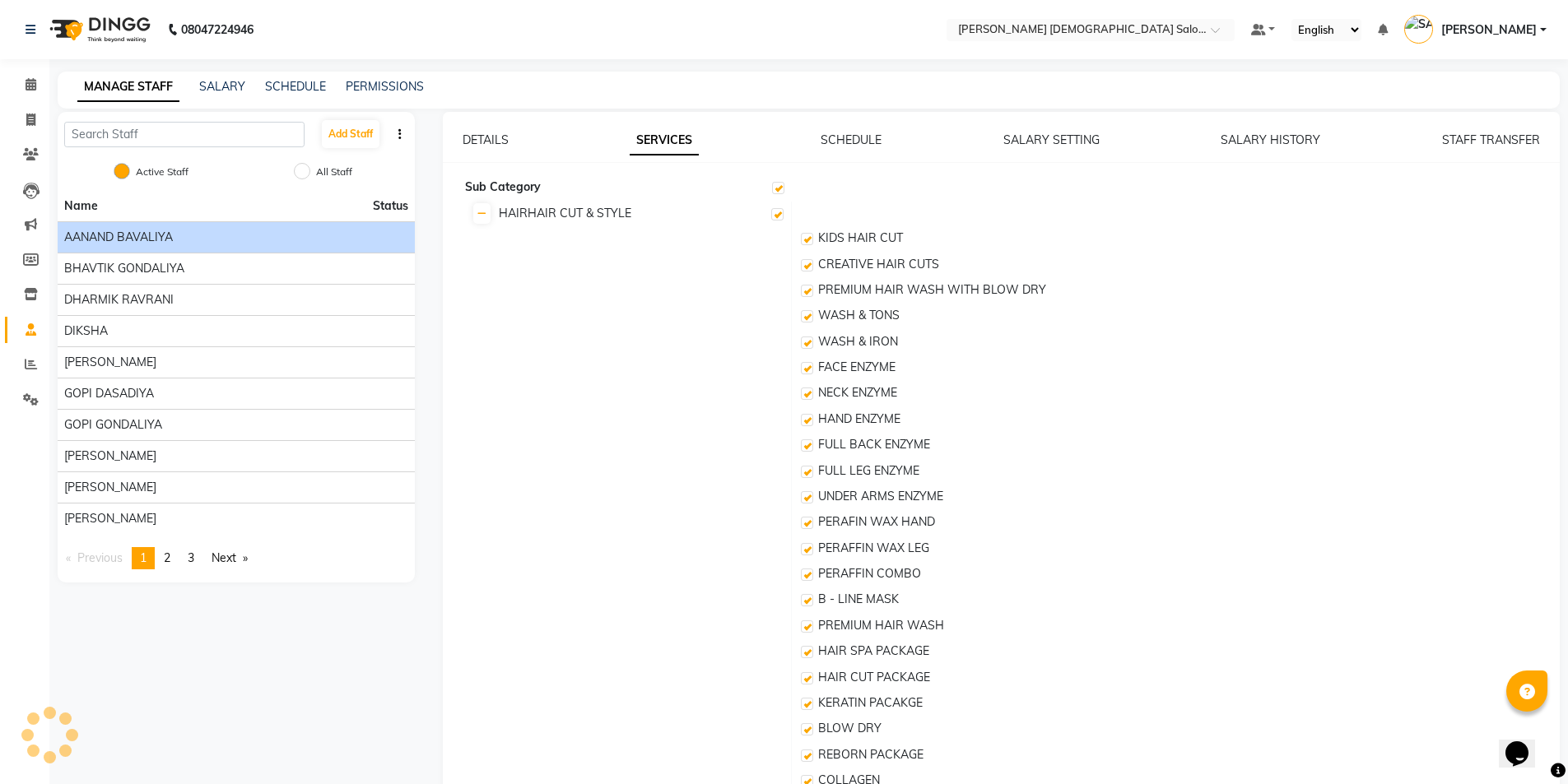
checkbox input "true"
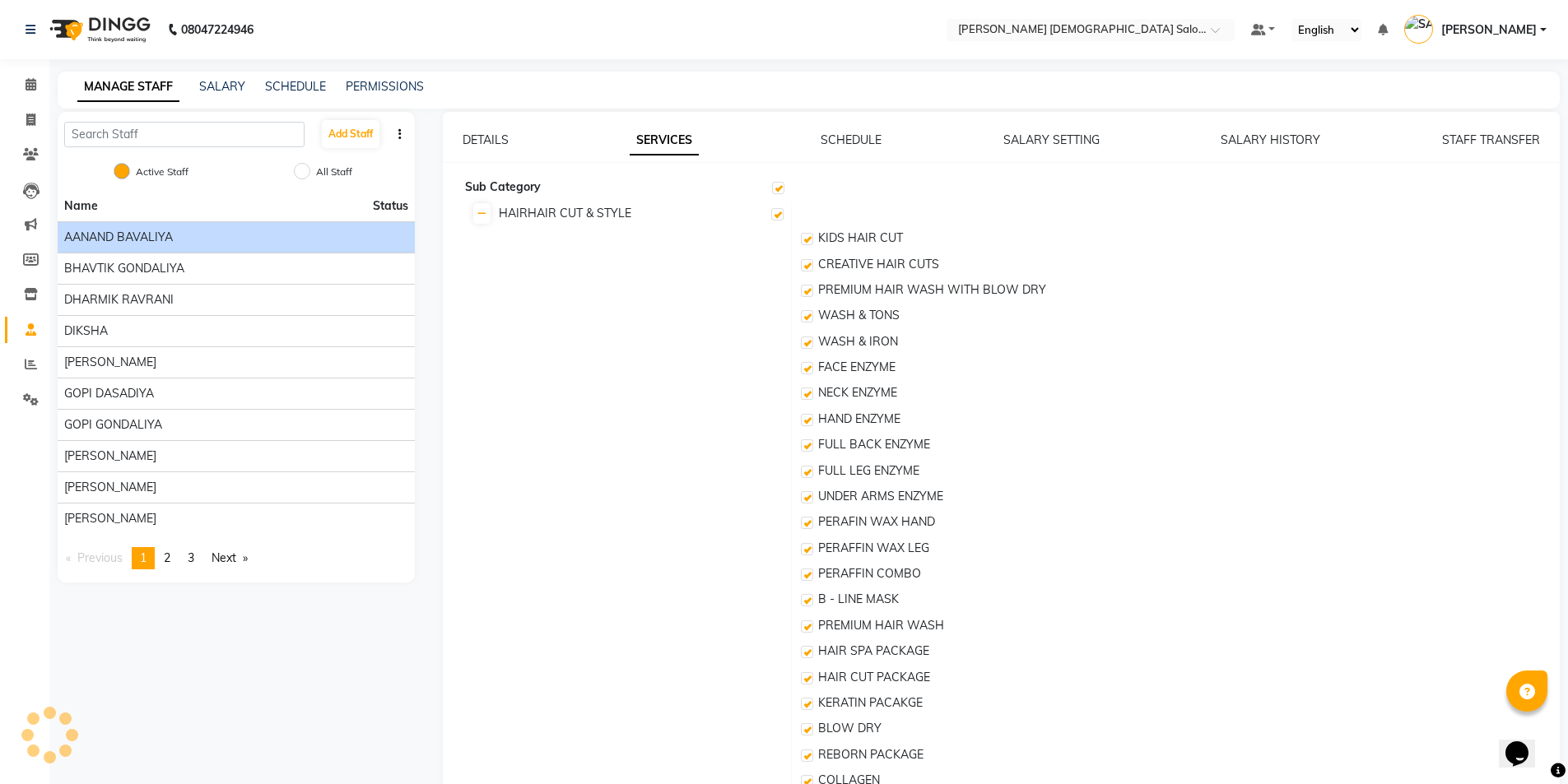
checkbox input "true"
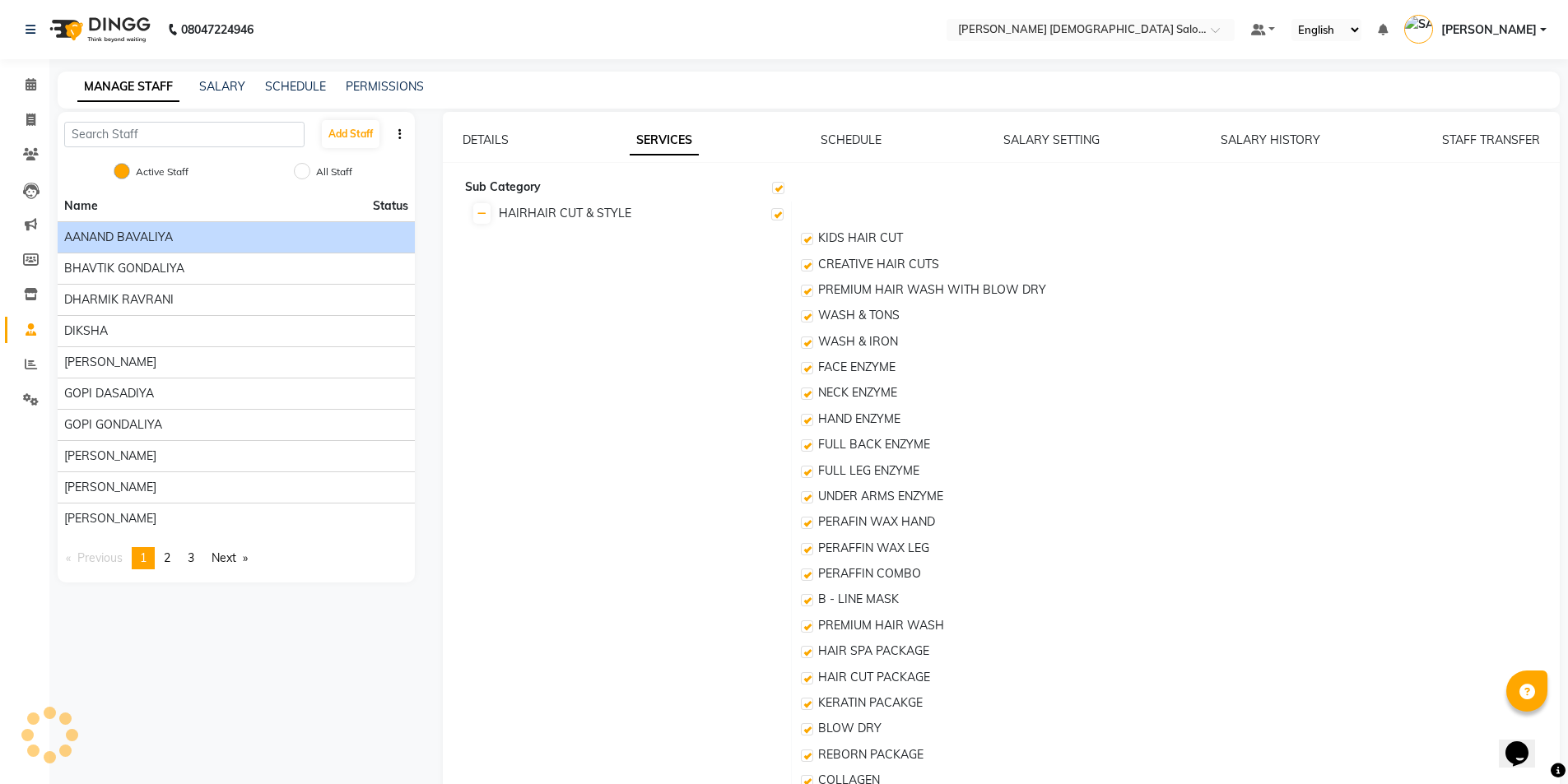
checkbox input "true"
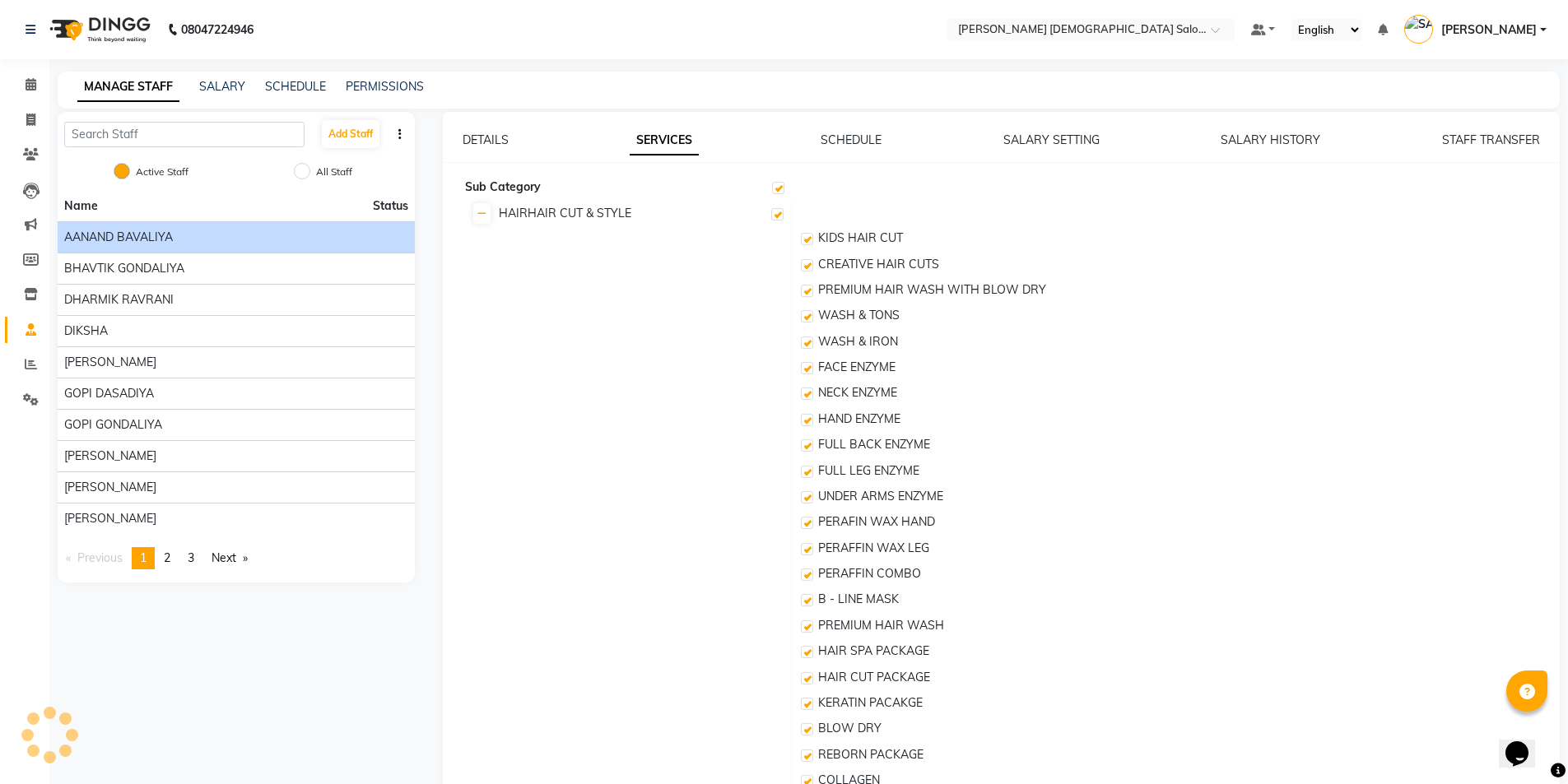
checkbox input "true"
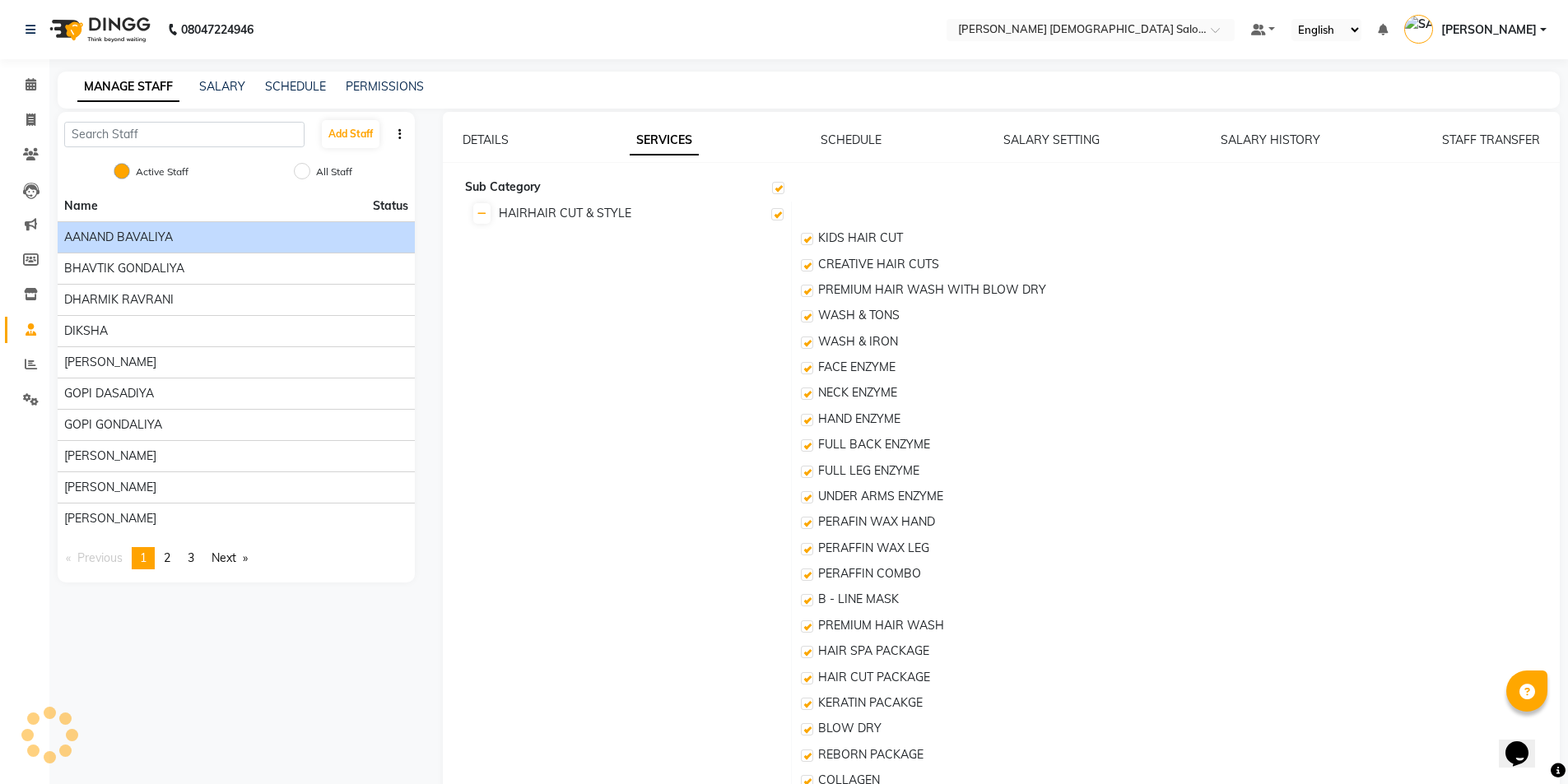
checkbox input "true"
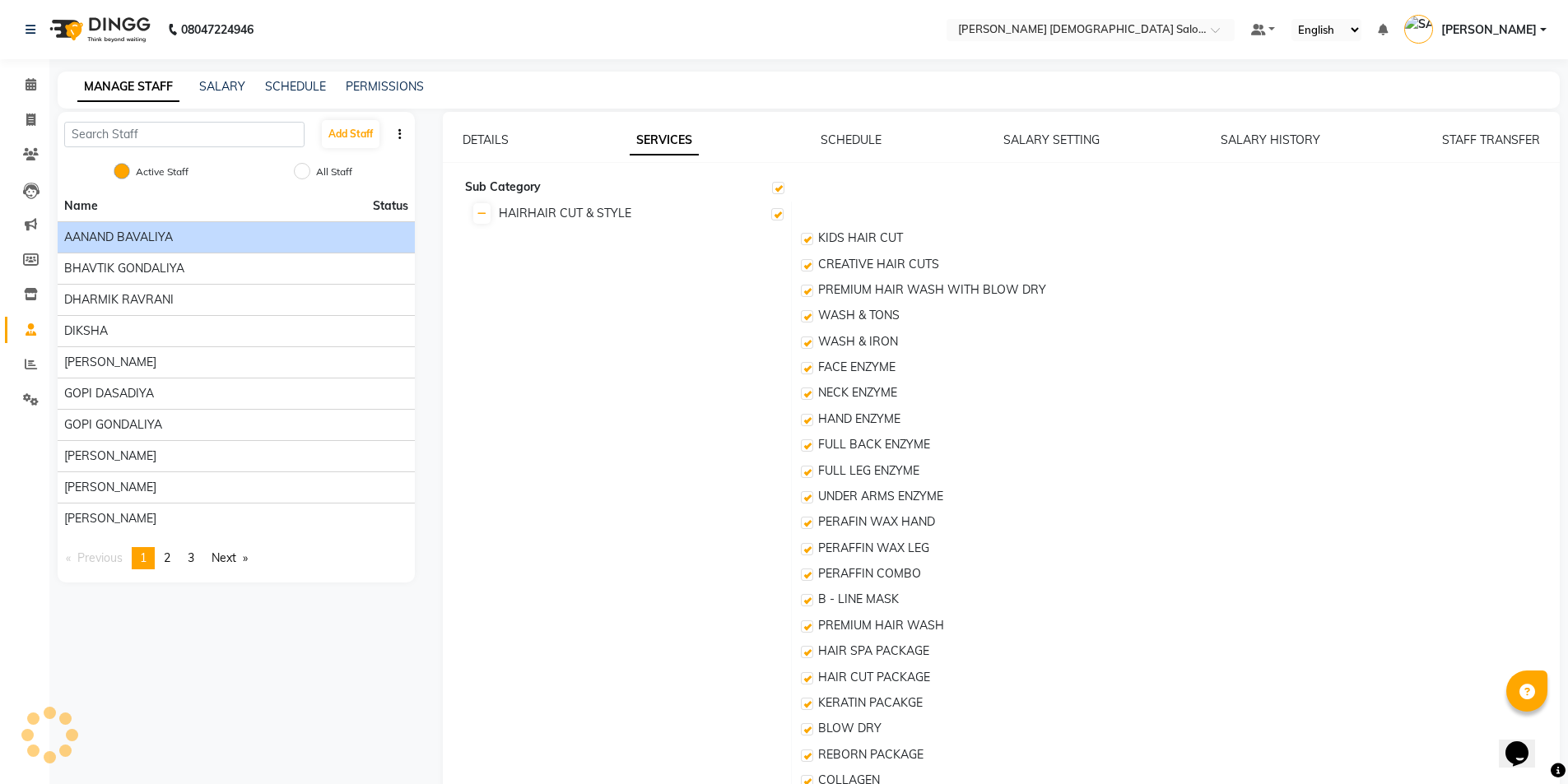
checkbox input "true"
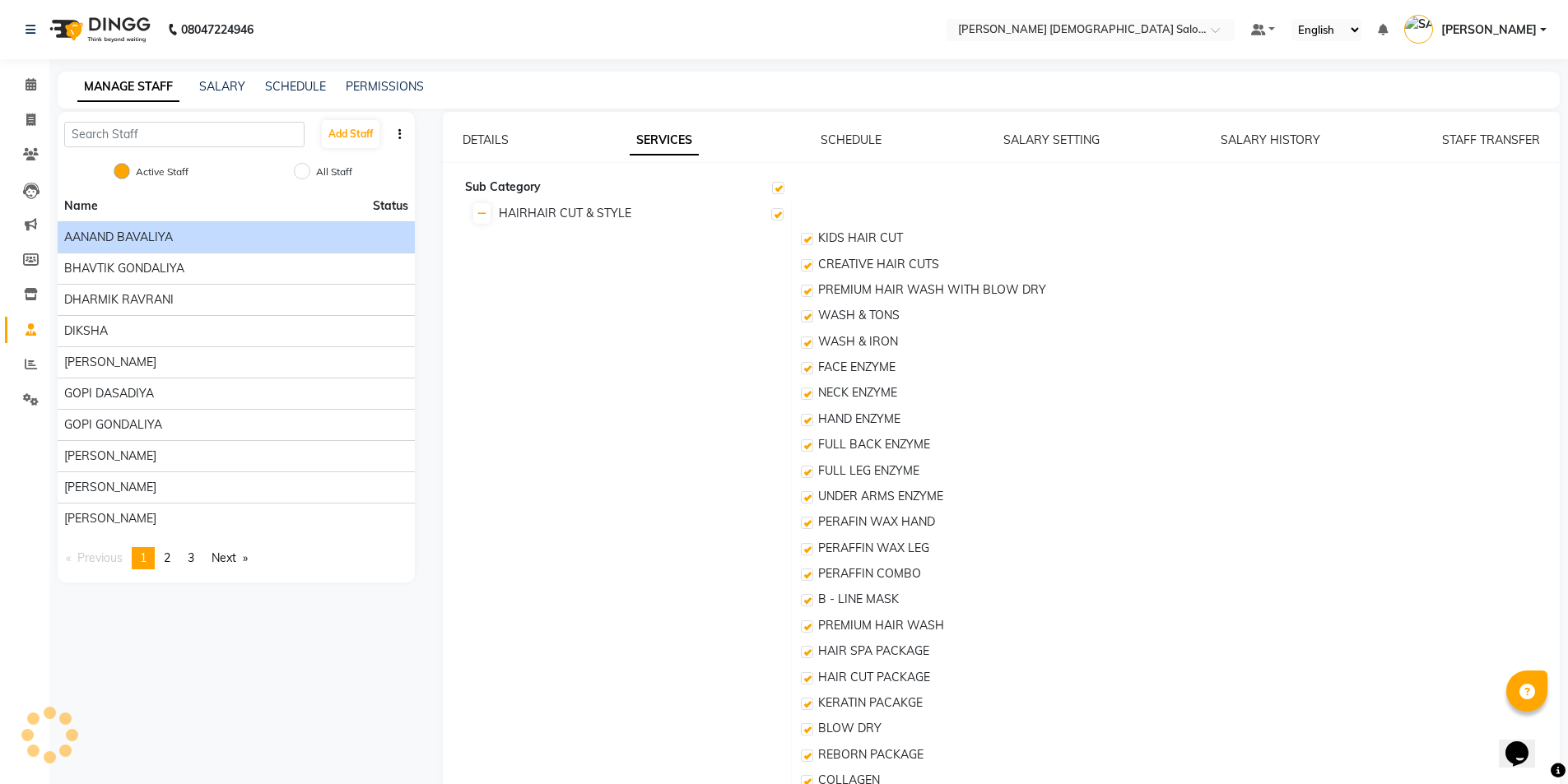
checkbox input "true"
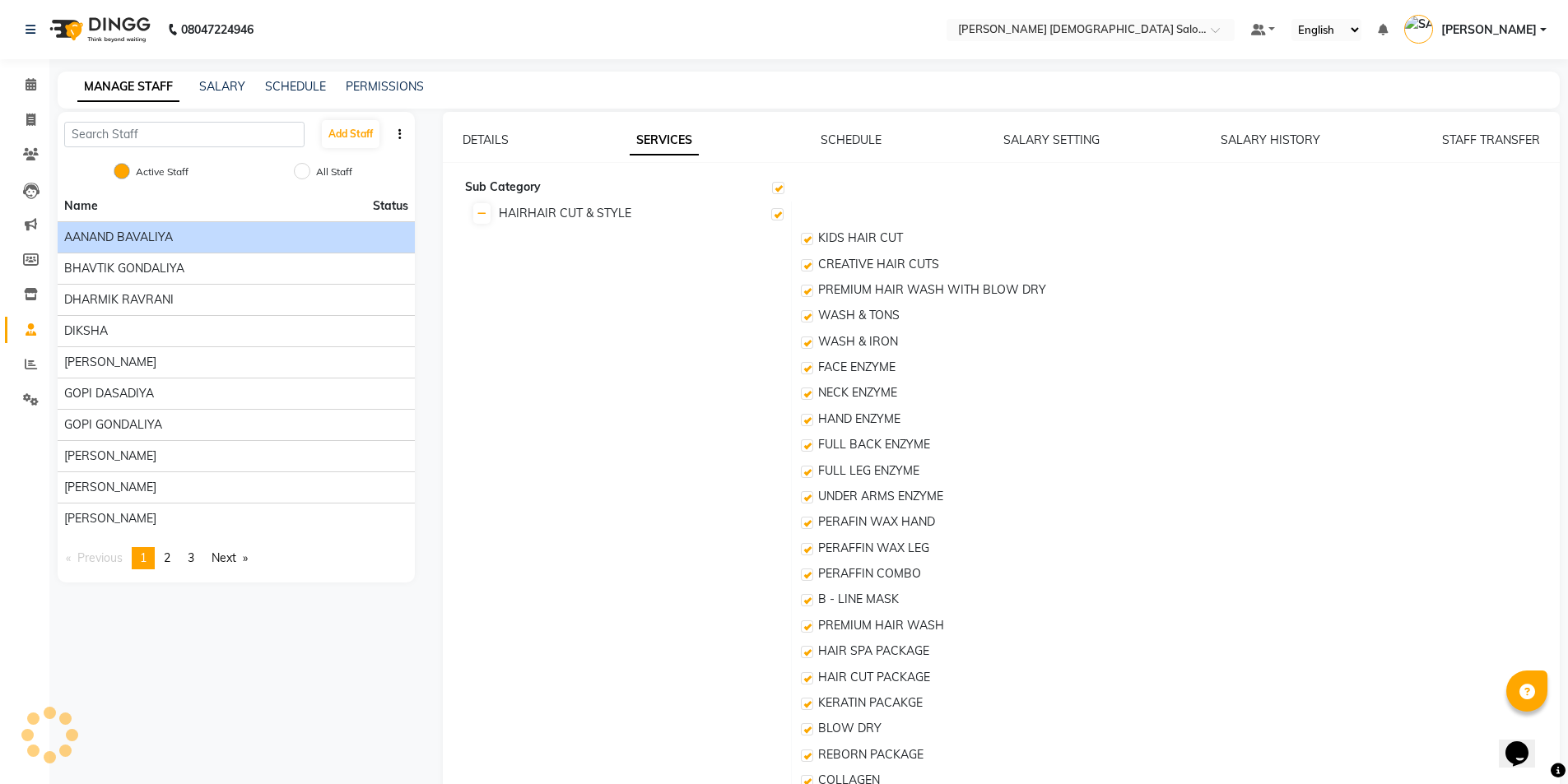
checkbox input "true"
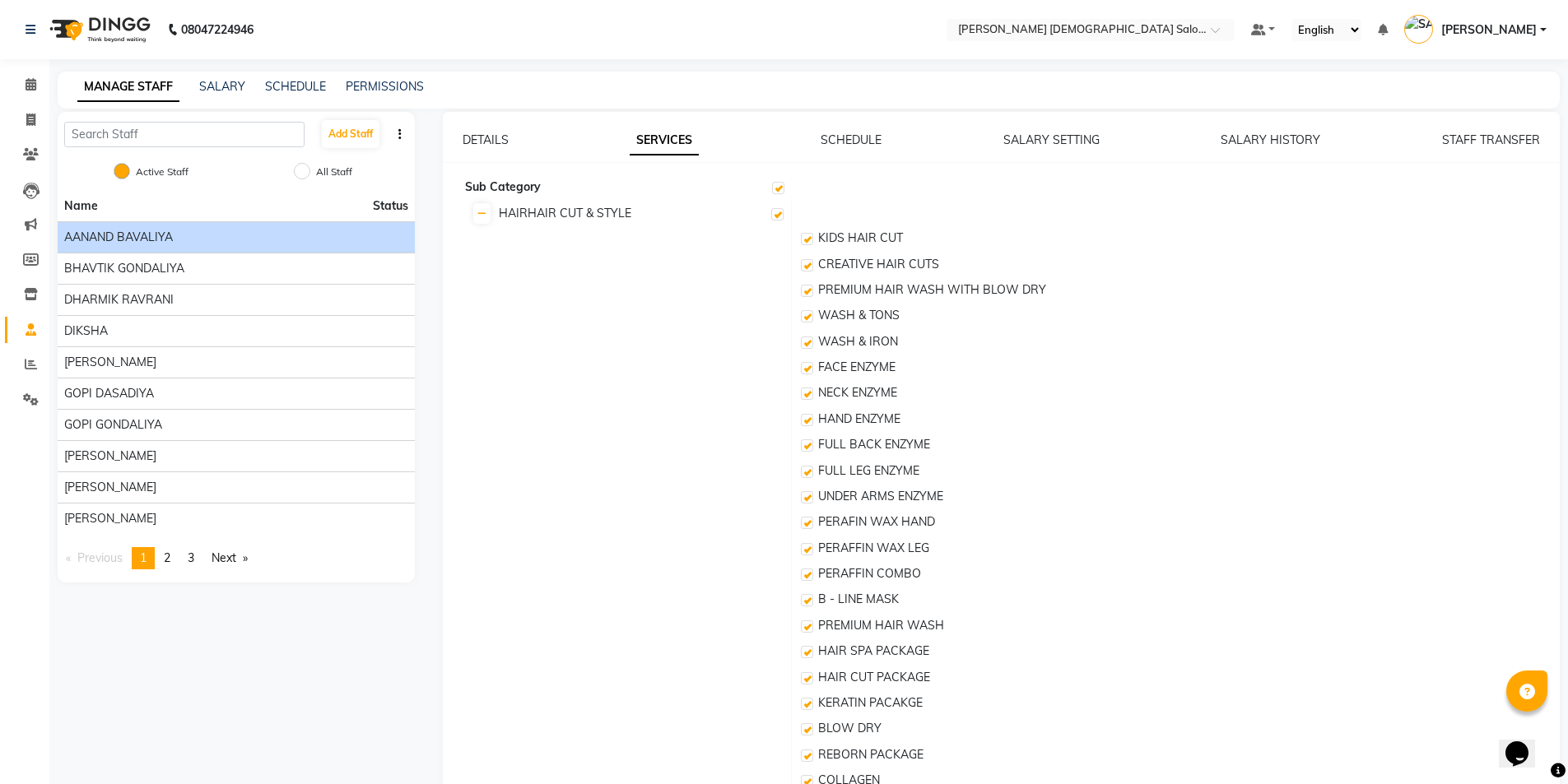
click at [857, 147] on link "SCHEDULE" at bounding box center [851, 140] width 61 height 15
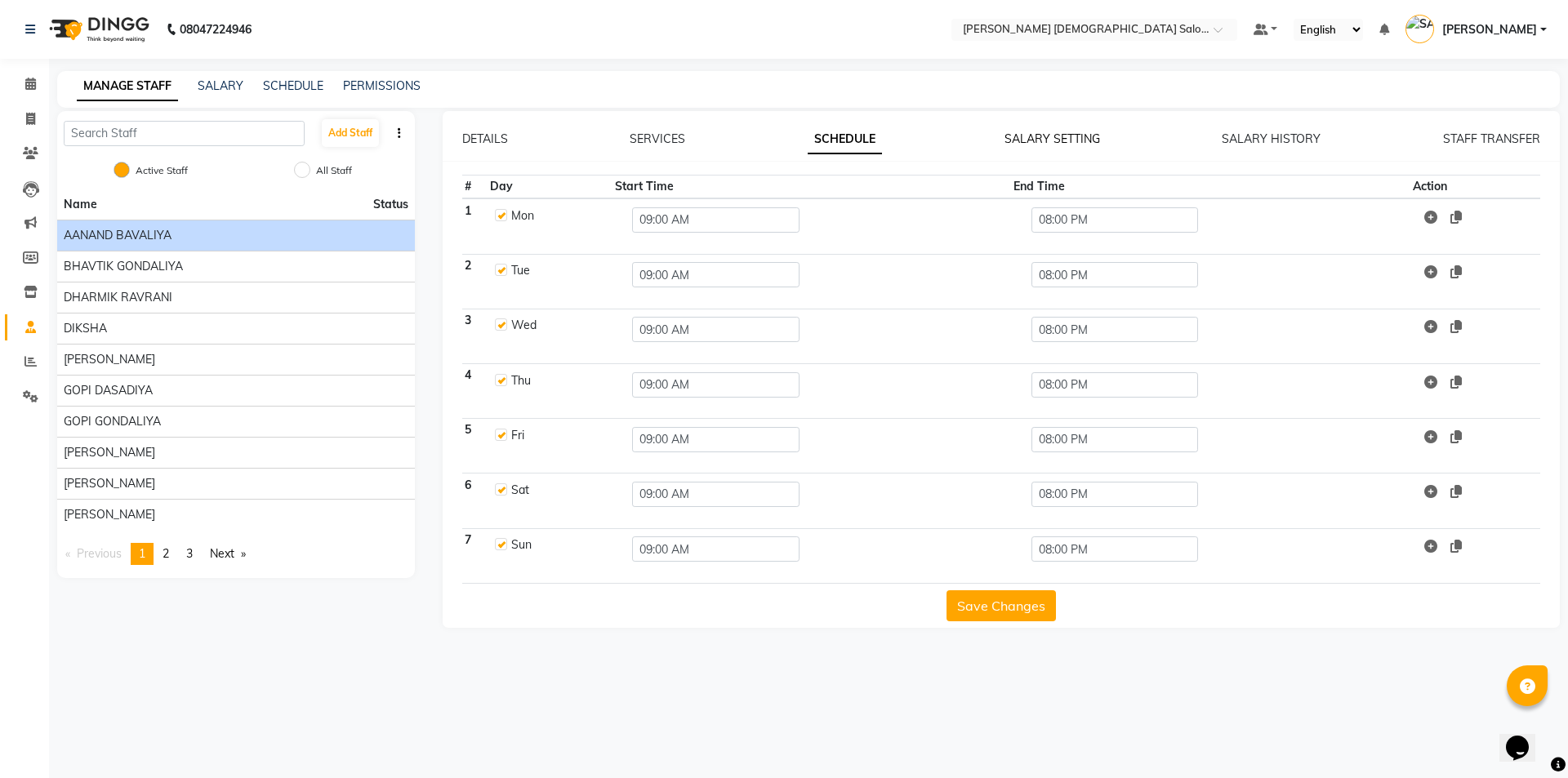
click at [1025, 134] on link "SALARY SETTING" at bounding box center [1052, 139] width 96 height 15
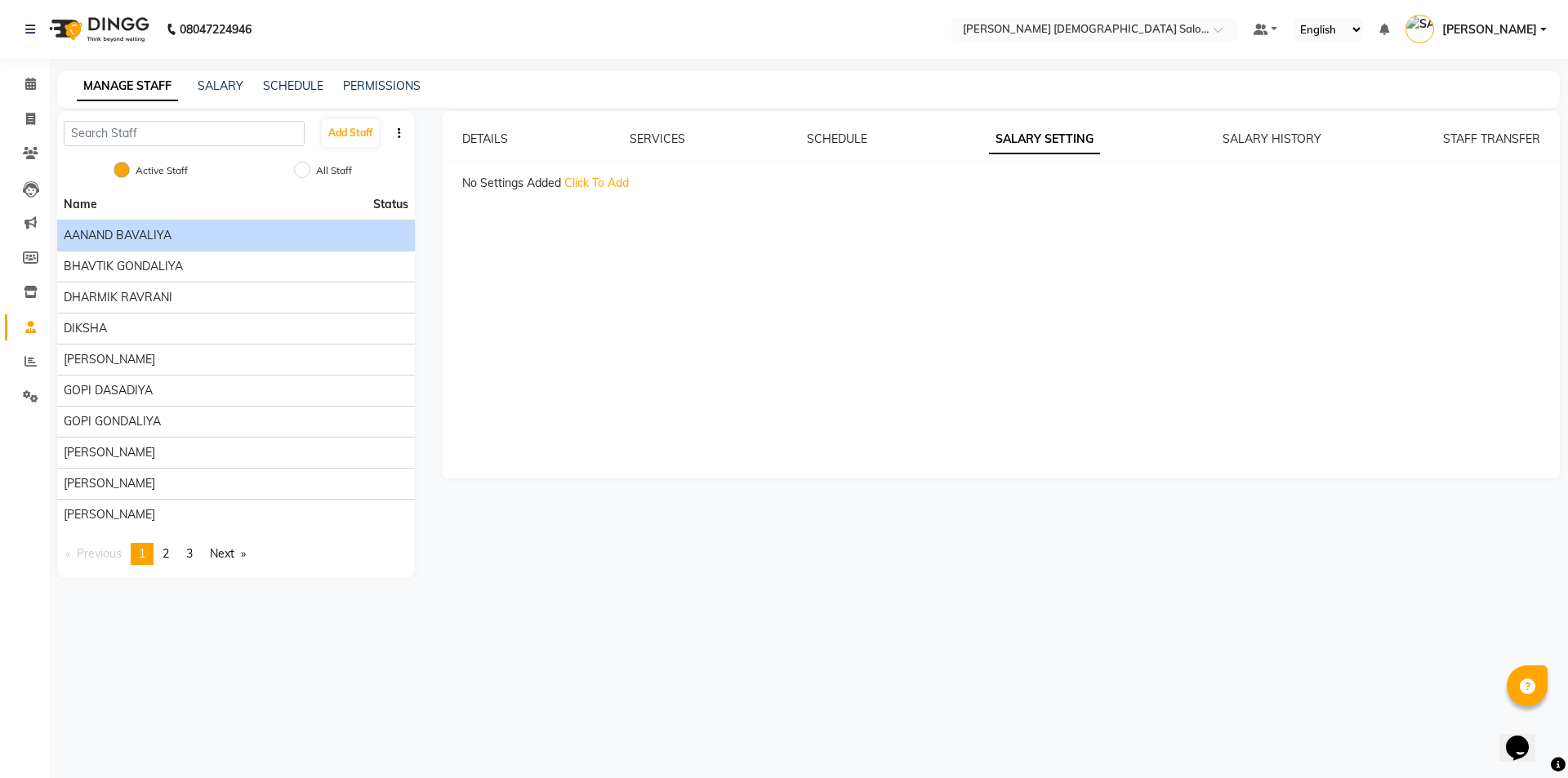
click at [1253, 146] on div "SALARY HISTORY" at bounding box center [1272, 139] width 99 height 17
click at [1258, 141] on link "SALARY HISTORY" at bounding box center [1272, 139] width 99 height 15
click at [1455, 134] on link "STAFF TRANSFER" at bounding box center [1491, 139] width 97 height 15
drag, startPoint x: 1437, startPoint y: 131, endPoint x: 1261, endPoint y: 145, distance: 176.6
click at [1261, 145] on div "DETAILS SERVICES SCHEDULE SALARY SETTING SALARY HISTORY STAFF TRANSFER" at bounding box center [1001, 139] width 1079 height 17
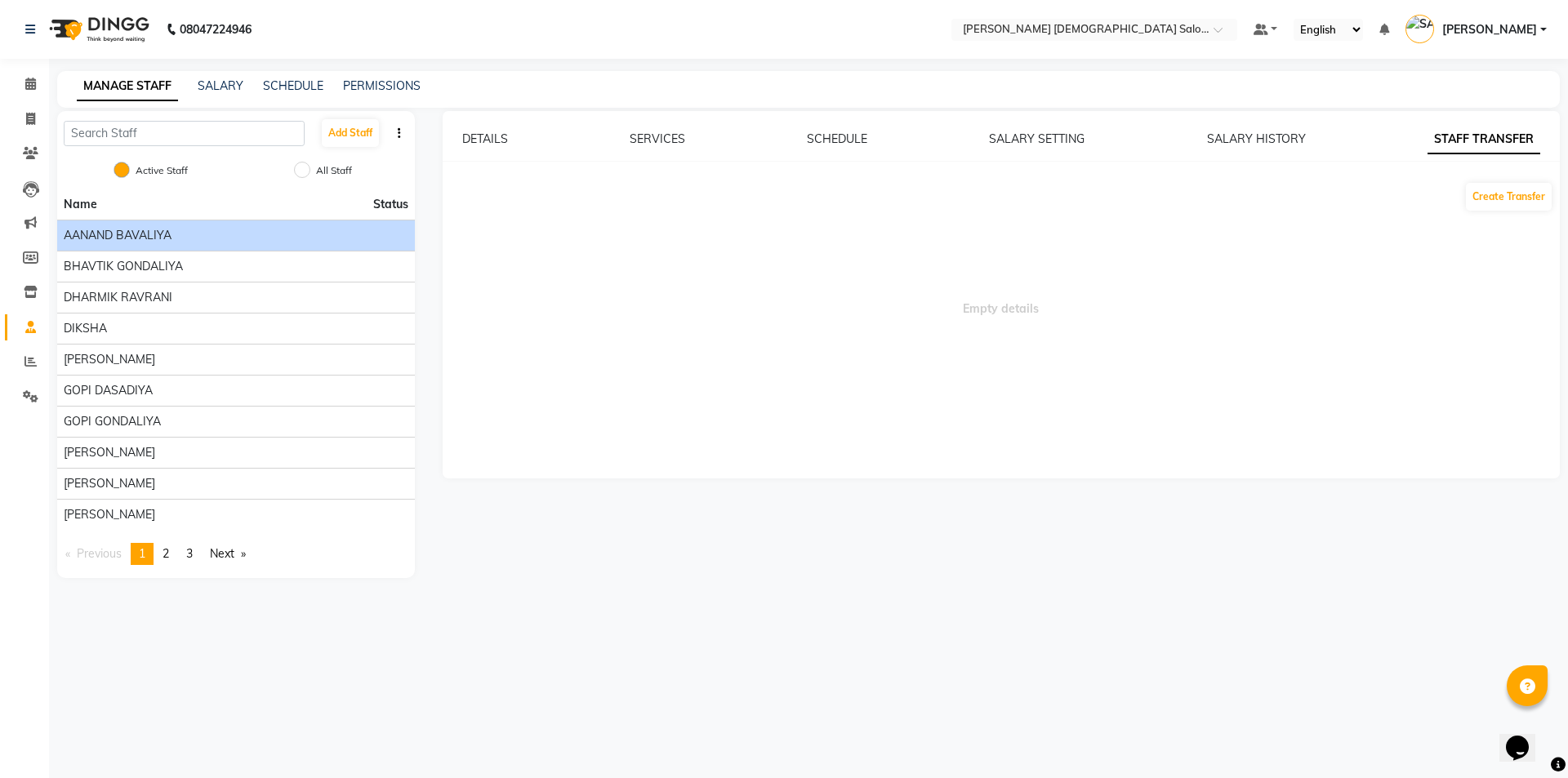
click at [499, 127] on div "DETAILS SERVICES SCHEDULE SALARY SETTING SALARY HISTORY STAFF TRANSFER Create T…" at bounding box center [1001, 295] width 1118 height 368
click at [173, 557] on link "page 2" at bounding box center [165, 553] width 22 height 22
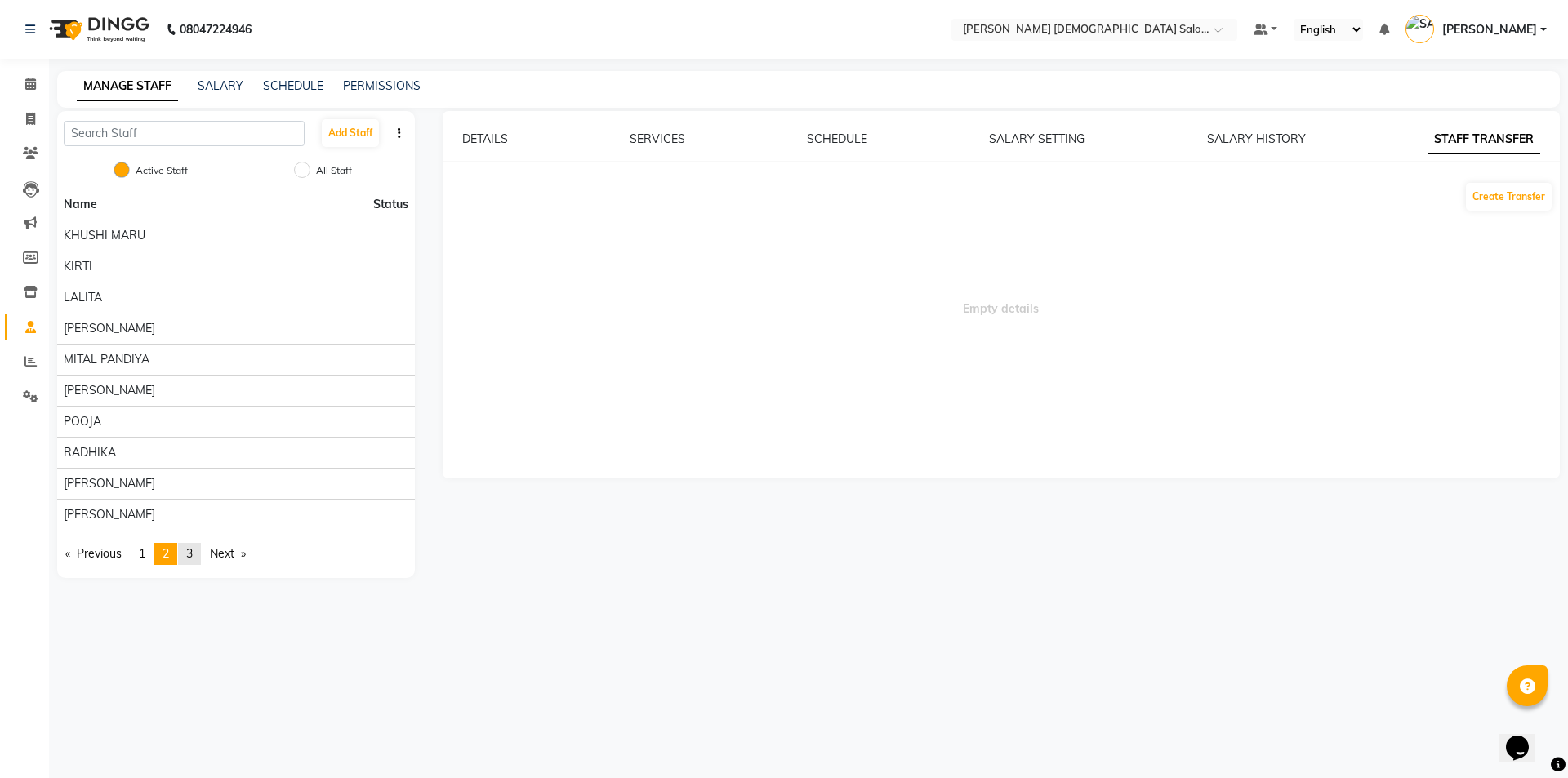
click at [201, 552] on link "page 3" at bounding box center [189, 553] width 22 height 22
click at [177, 430] on link "page 2" at bounding box center [165, 429] width 22 height 22
click at [113, 354] on span "MITAL PANDIYA" at bounding box center [107, 359] width 86 height 17
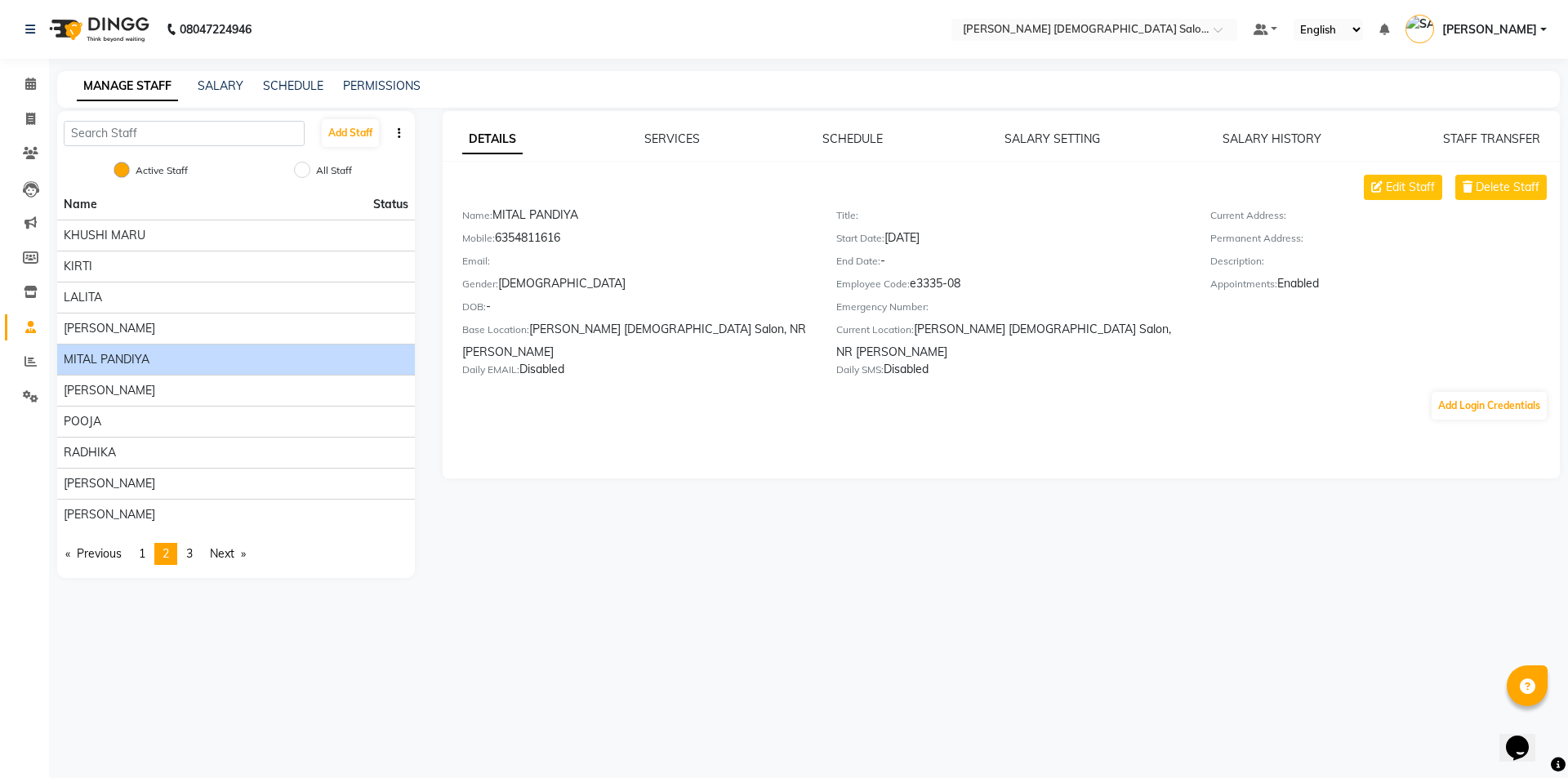
click at [520, 242] on div "Mobile: 6354811616" at bounding box center [637, 240] width 350 height 22
drag, startPoint x: 529, startPoint y: 237, endPoint x: 564, endPoint y: 246, distance: 36.1
click at [564, 246] on div "Mobile: 6354811616" at bounding box center [637, 240] width 350 height 22
click at [630, 457] on div "DETAILS SERVICES SCHEDULE SALARY SETTING SALARY HISTORY STAFF TRANSFER Edit Sta…" at bounding box center [1001, 295] width 1118 height 368
click at [1391, 186] on span "Edit Staff" at bounding box center [1410, 187] width 49 height 17
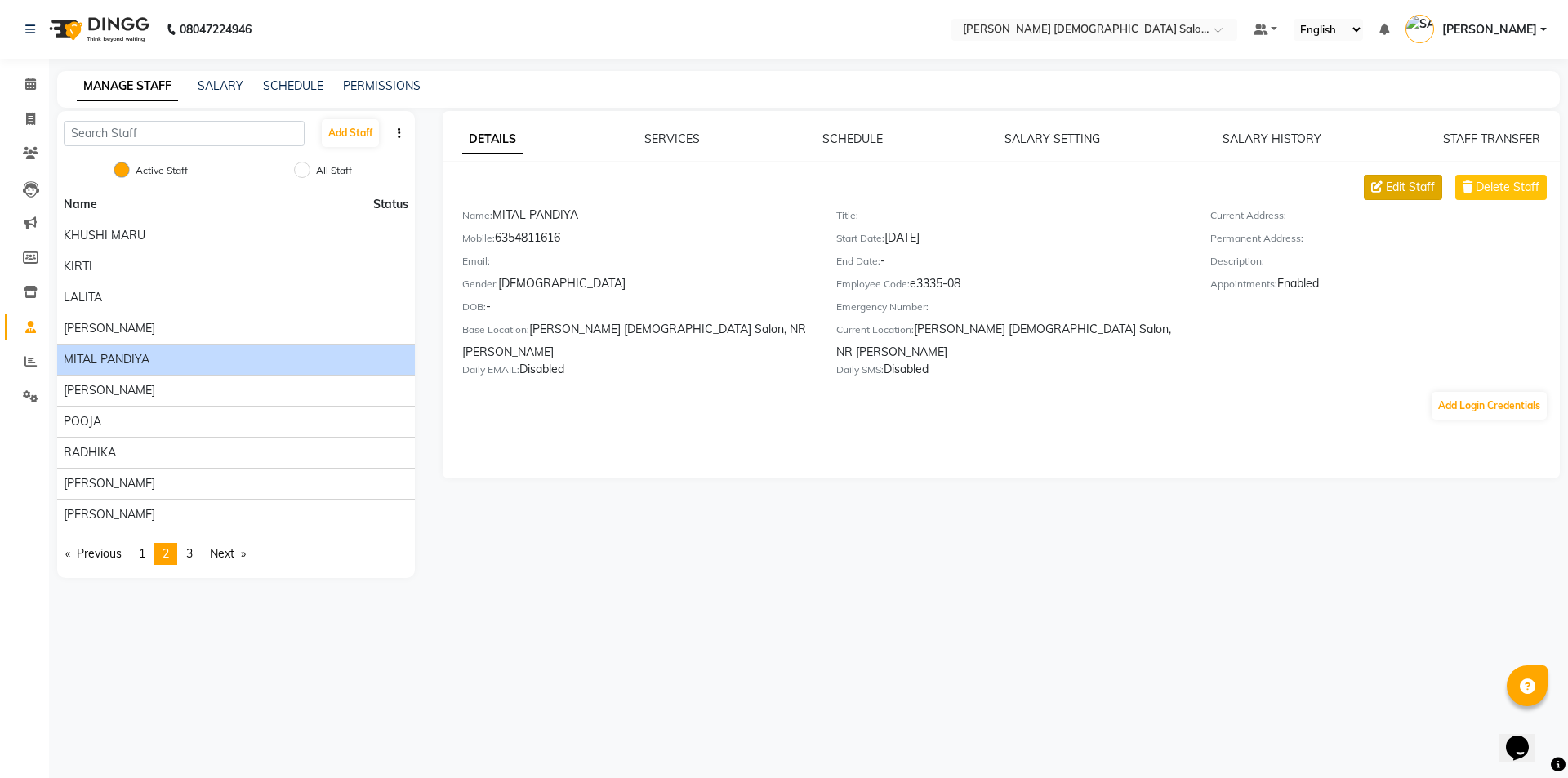
select select "[DEMOGRAPHIC_DATA]"
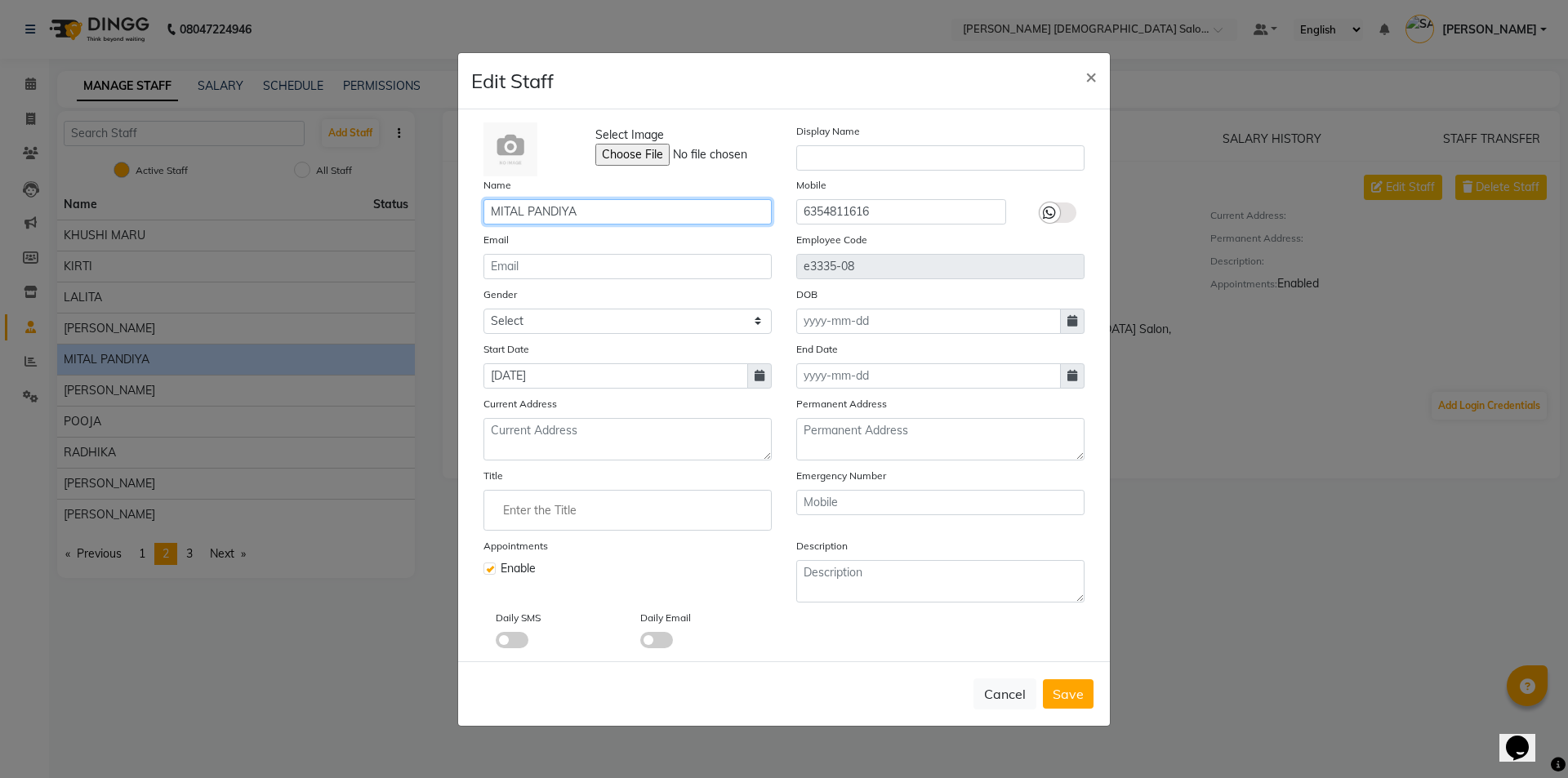
click at [587, 206] on input "MITAL PANDIYA" at bounding box center [628, 211] width 288 height 25
type input "MITAL PANDYA"
click at [1298, 592] on ngb-modal-window "Edit Staff × Select Image Display Name Name MITAL PANDYA Mobile 6354811616 Emai…" at bounding box center [784, 389] width 1568 height 778
click at [943, 207] on input "6354811616" at bounding box center [901, 211] width 210 height 25
type input "6"
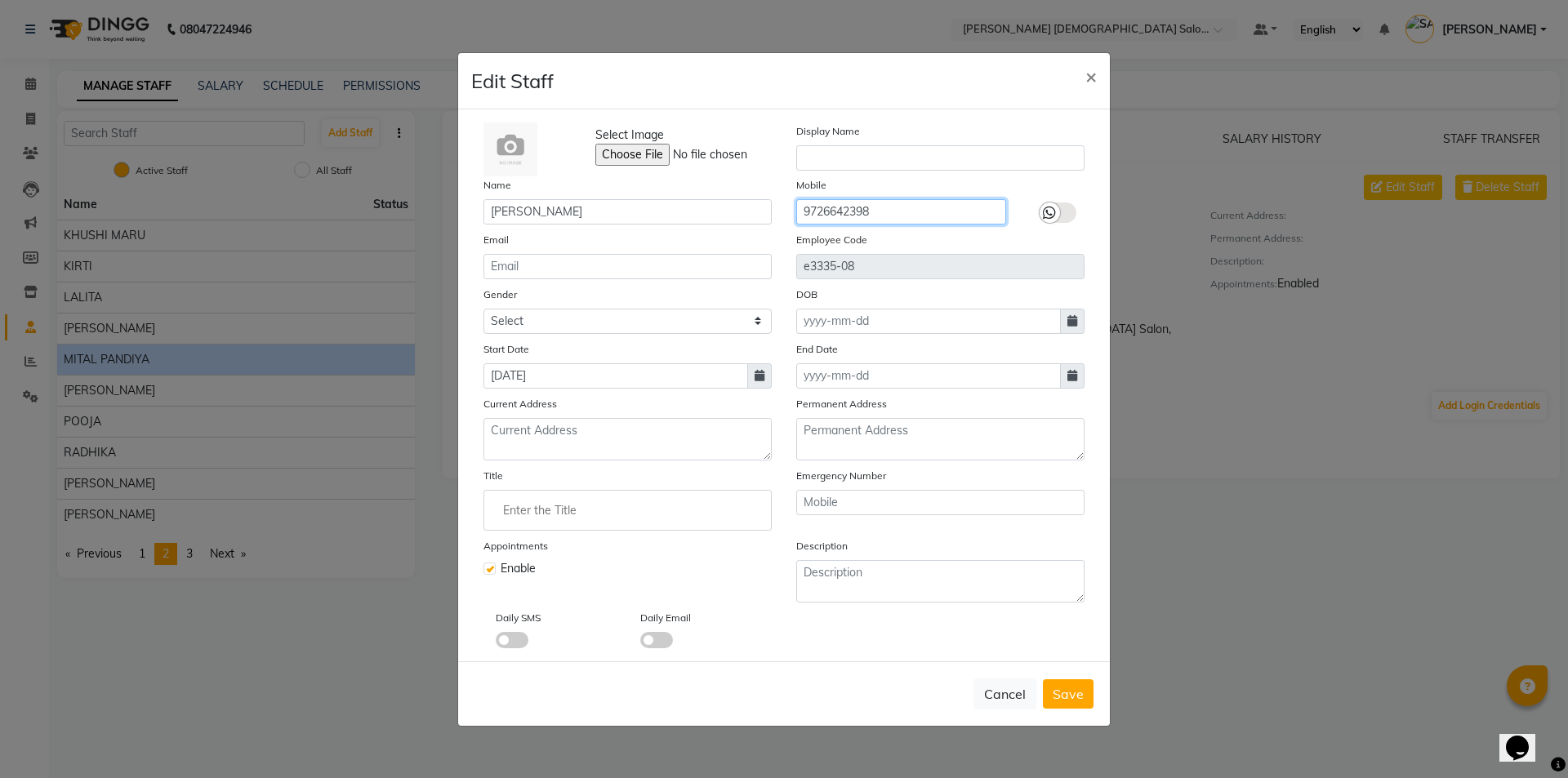
type input "9726642398"
click at [1082, 674] on div "Cancel Save" at bounding box center [783, 694] width 652 height 65
click at [1080, 688] on span "Save" at bounding box center [1068, 694] width 31 height 17
select select
checkbox input "false"
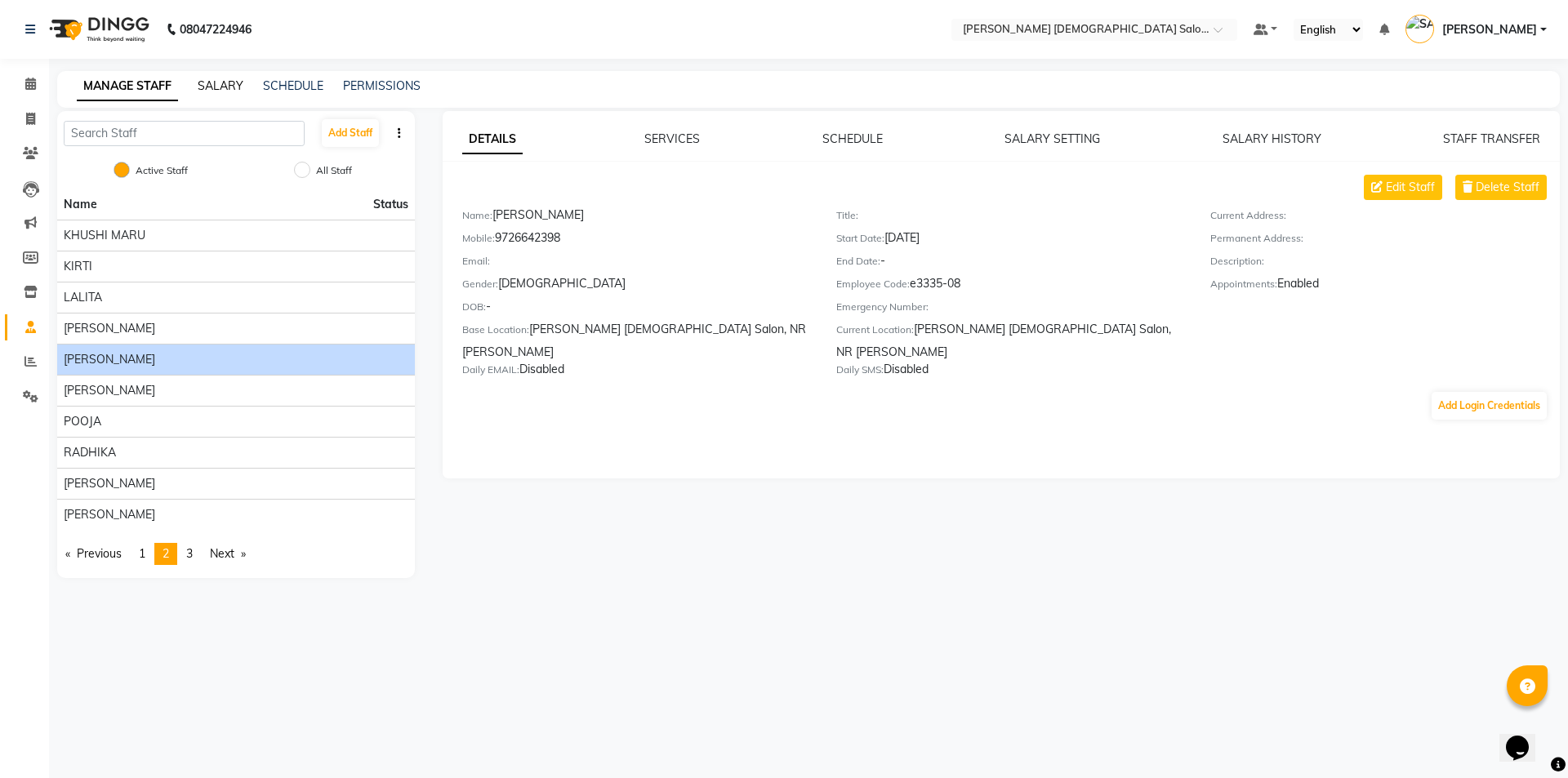
click at [221, 86] on link "SALARY" at bounding box center [220, 86] width 46 height 15
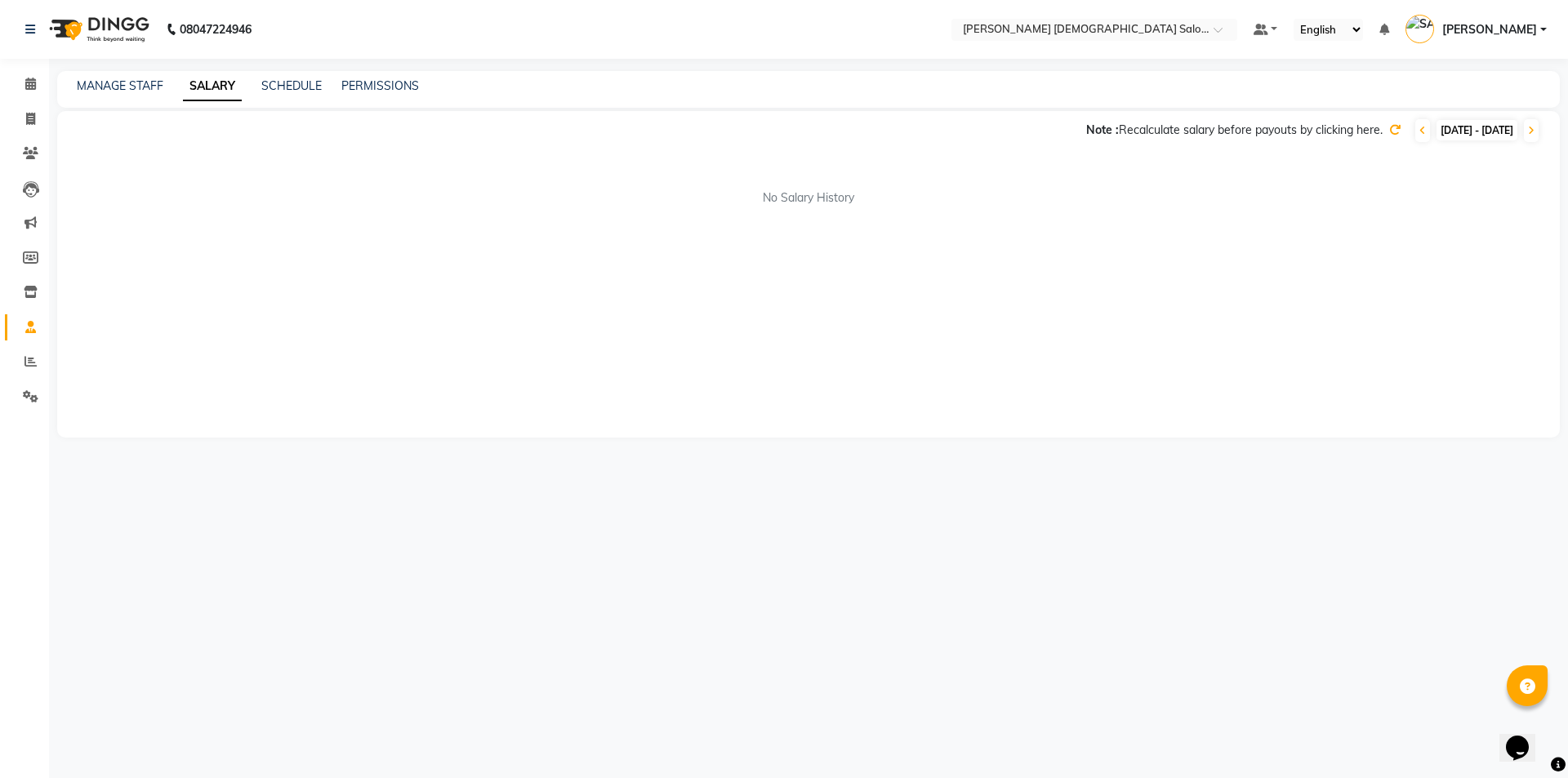
click at [1389, 136] on span at bounding box center [1395, 130] width 12 height 15
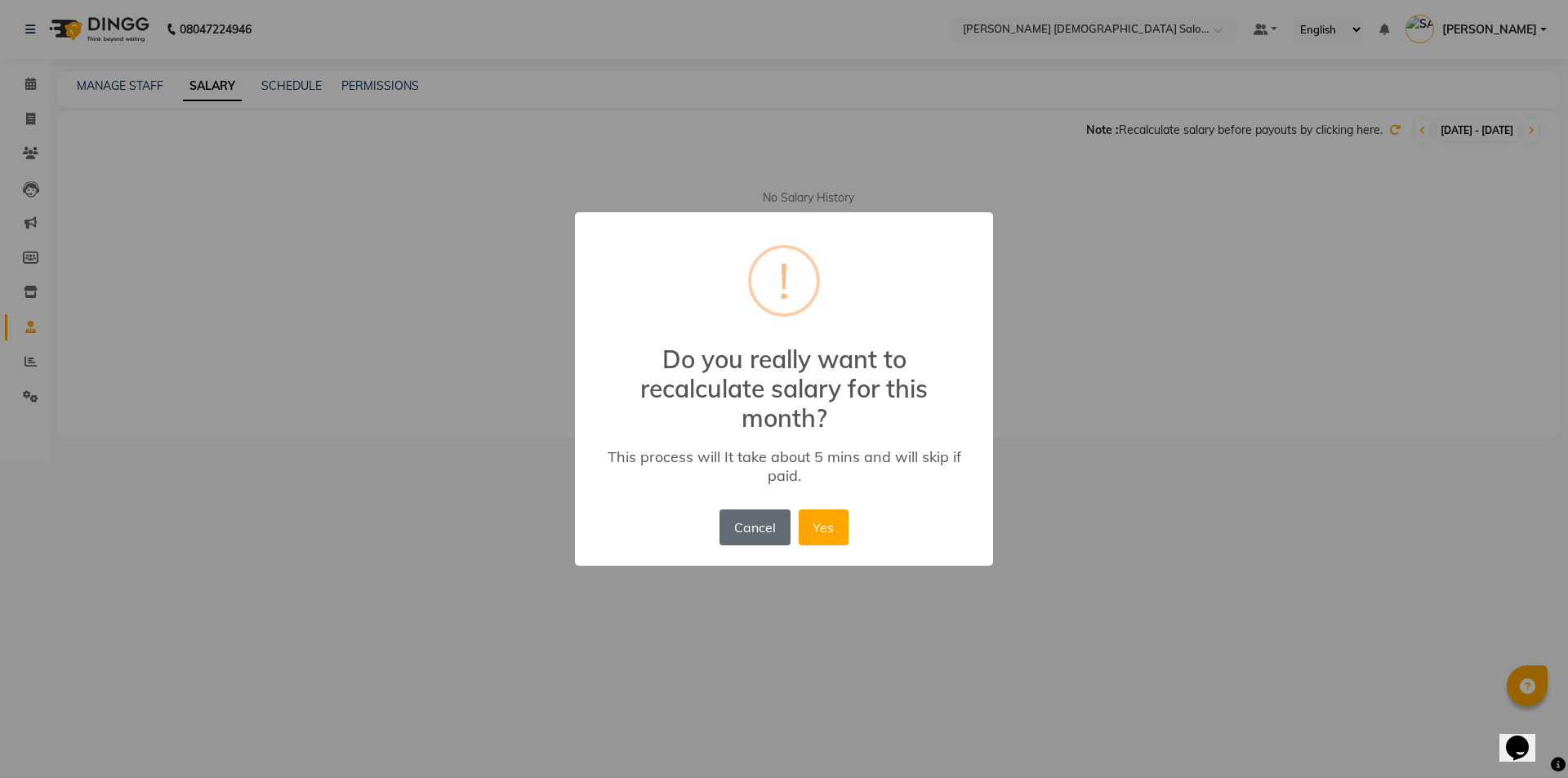
click at [747, 520] on button "Cancel" at bounding box center [754, 527] width 70 height 36
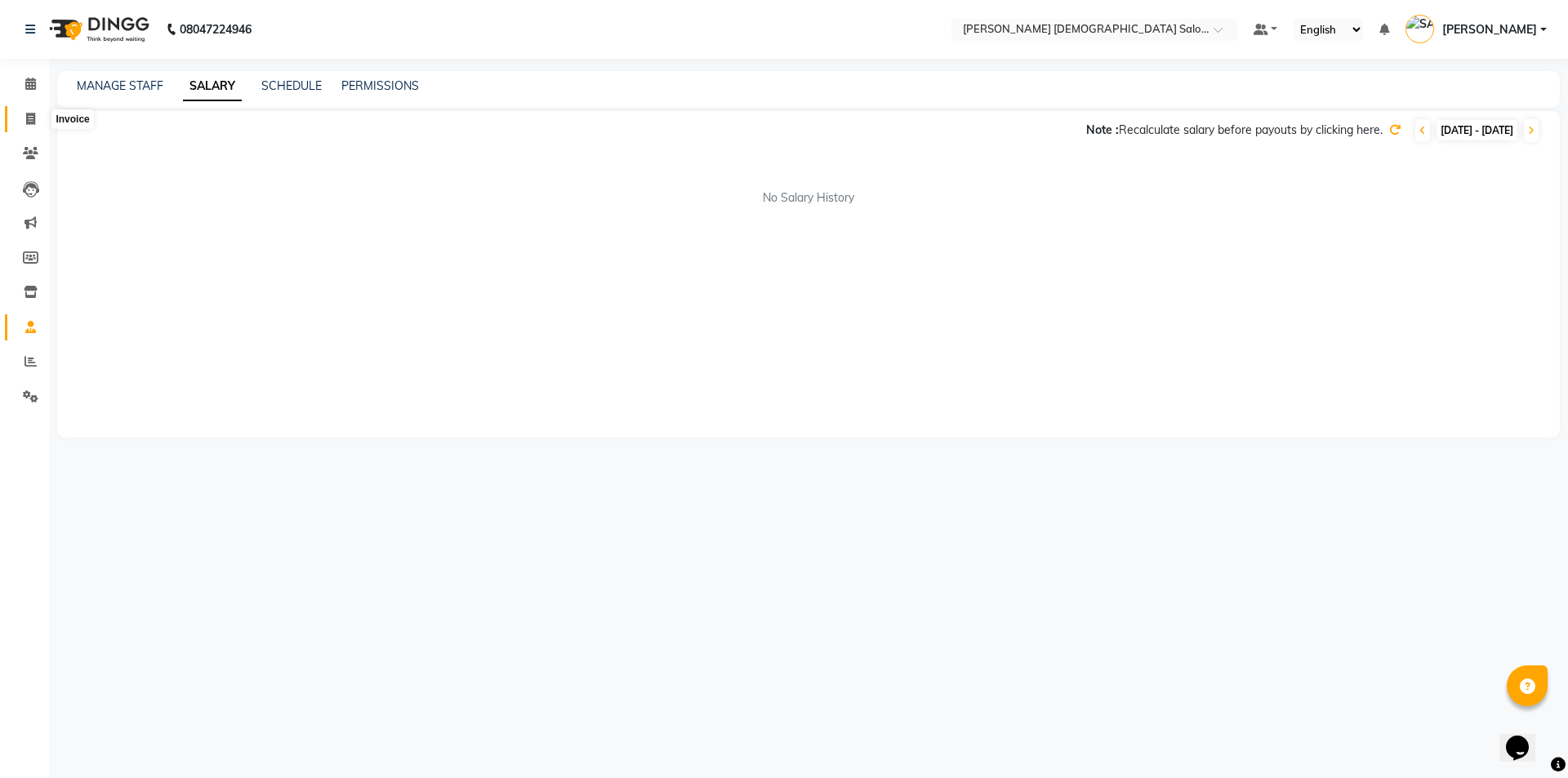
click at [37, 111] on span at bounding box center [31, 119] width 28 height 19
select select "7542"
select select "service"
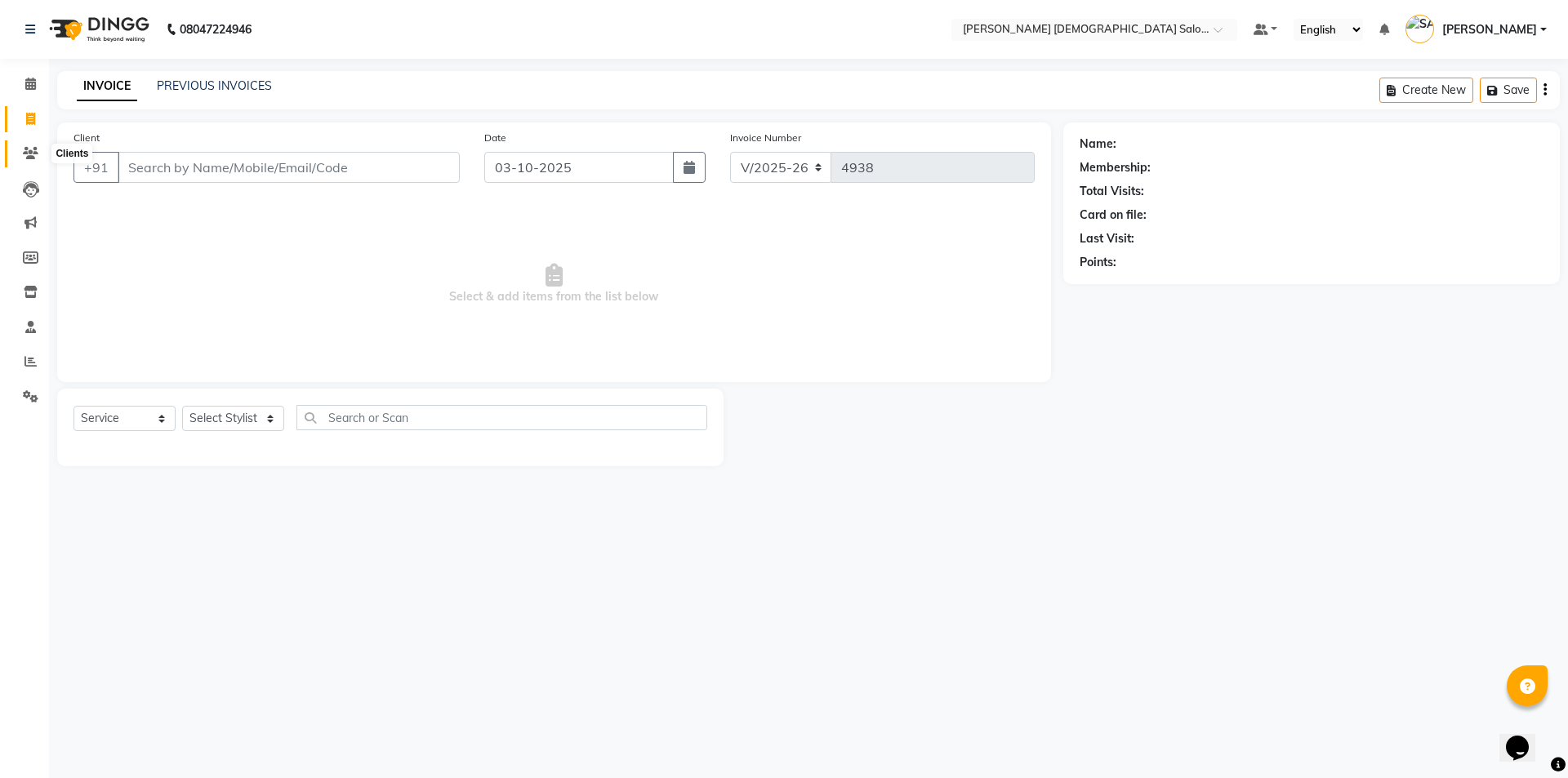
click at [17, 154] on span at bounding box center [31, 154] width 28 height 19
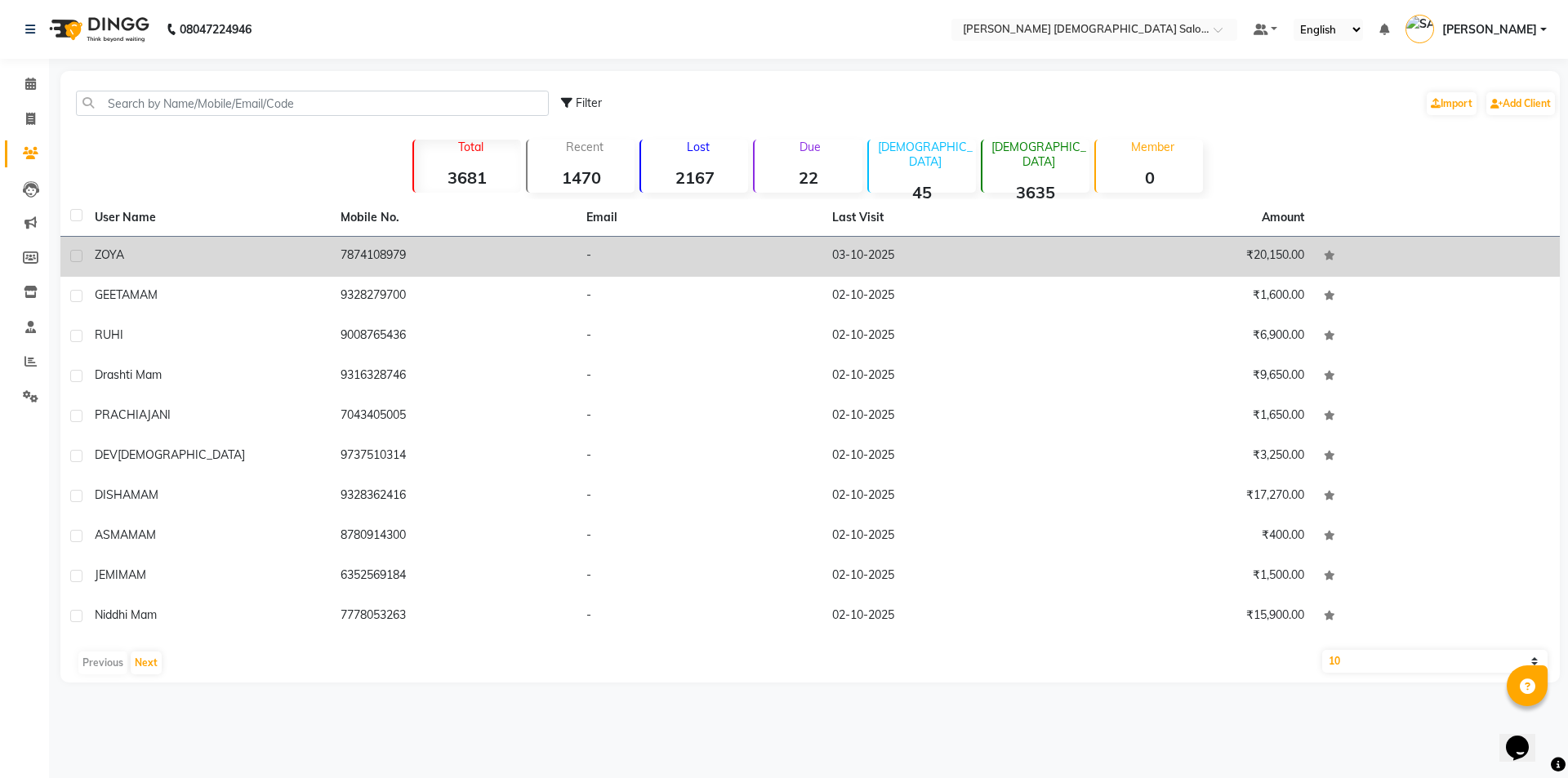
click at [1065, 249] on td "03-10-2025" at bounding box center [945, 257] width 246 height 40
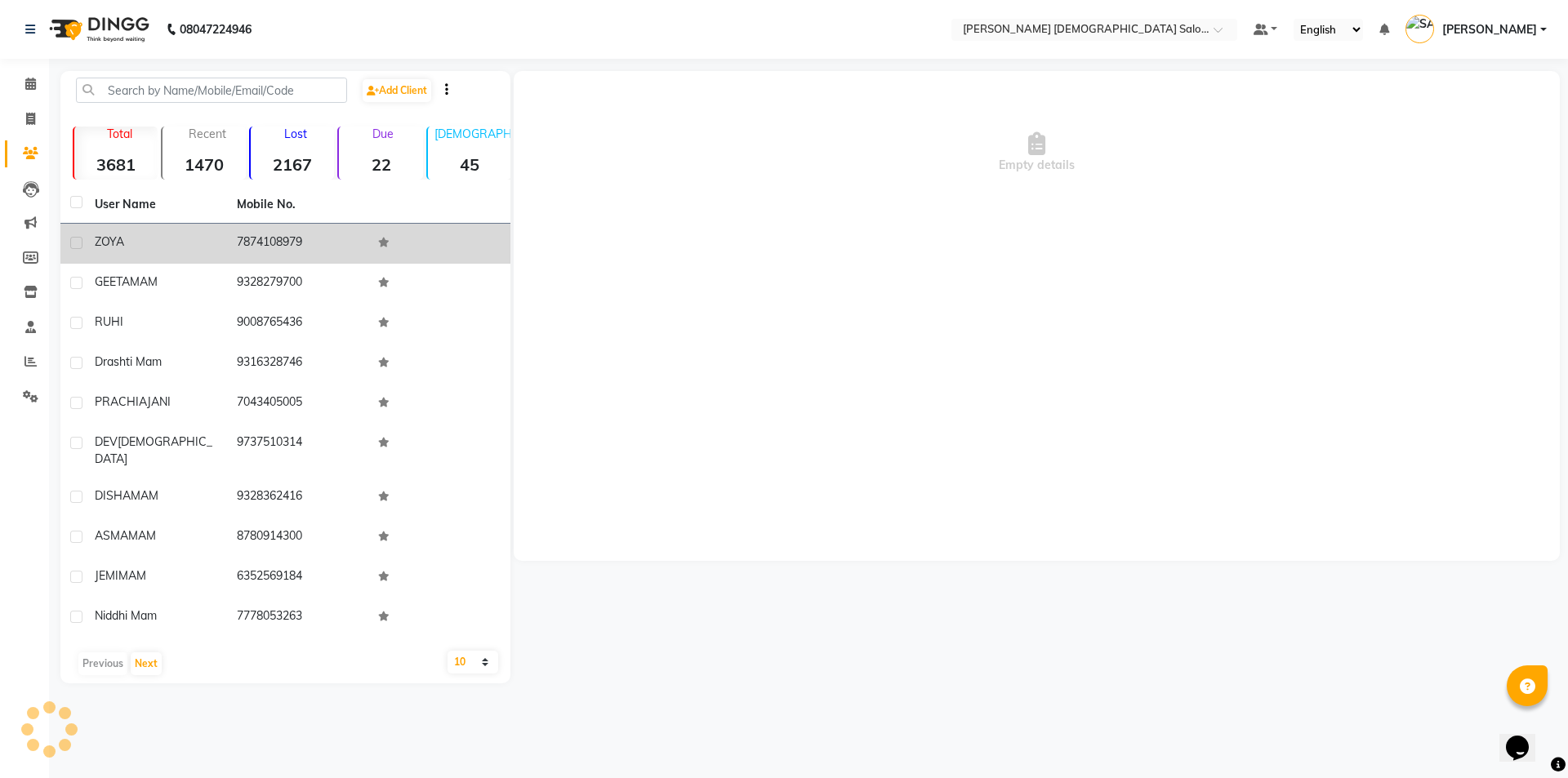
click at [1065, 249] on div "Empty details" at bounding box center [1036, 315] width 1046 height 490
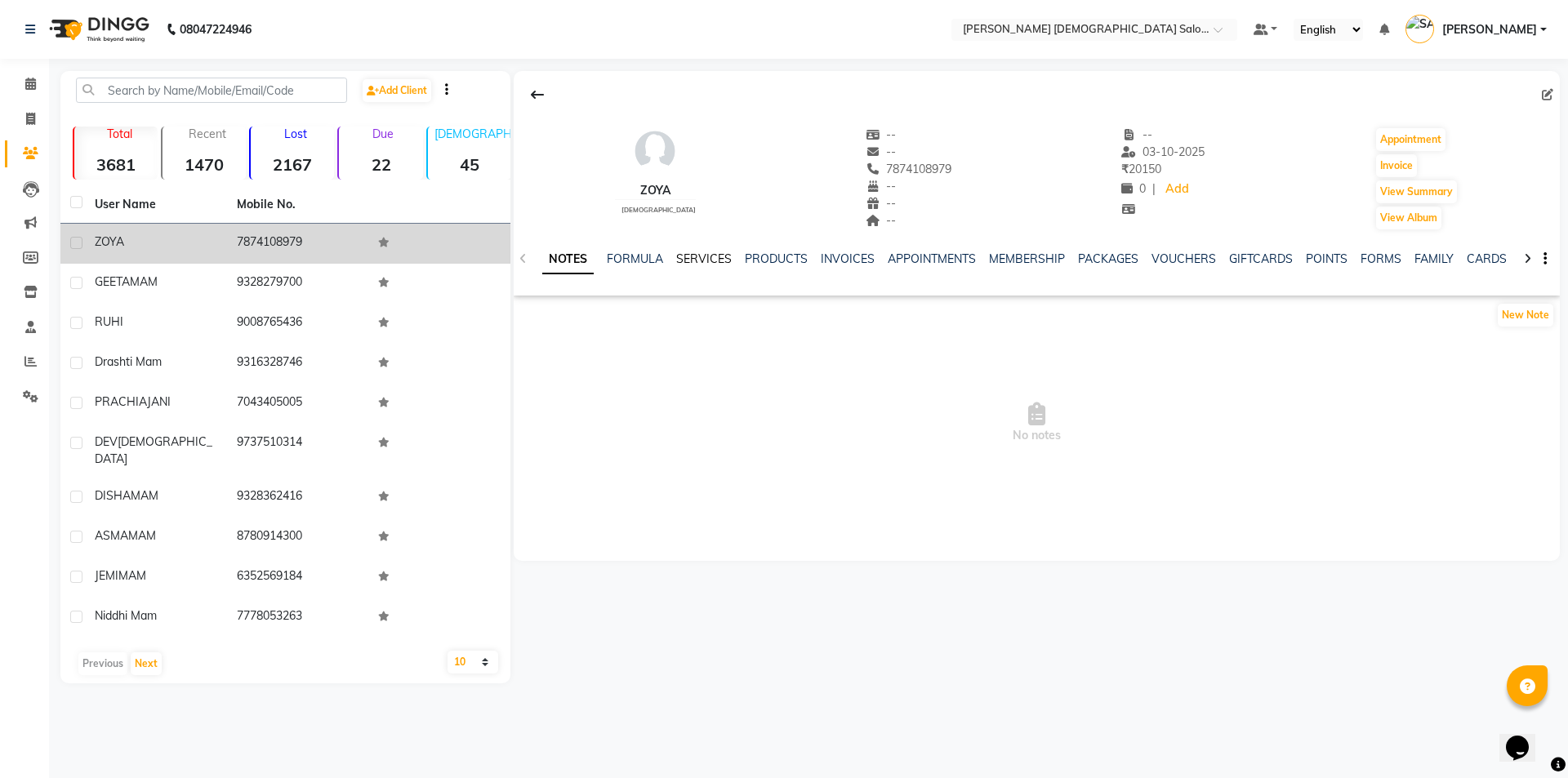
click at [691, 258] on link "SERVICES" at bounding box center [703, 259] width 56 height 15
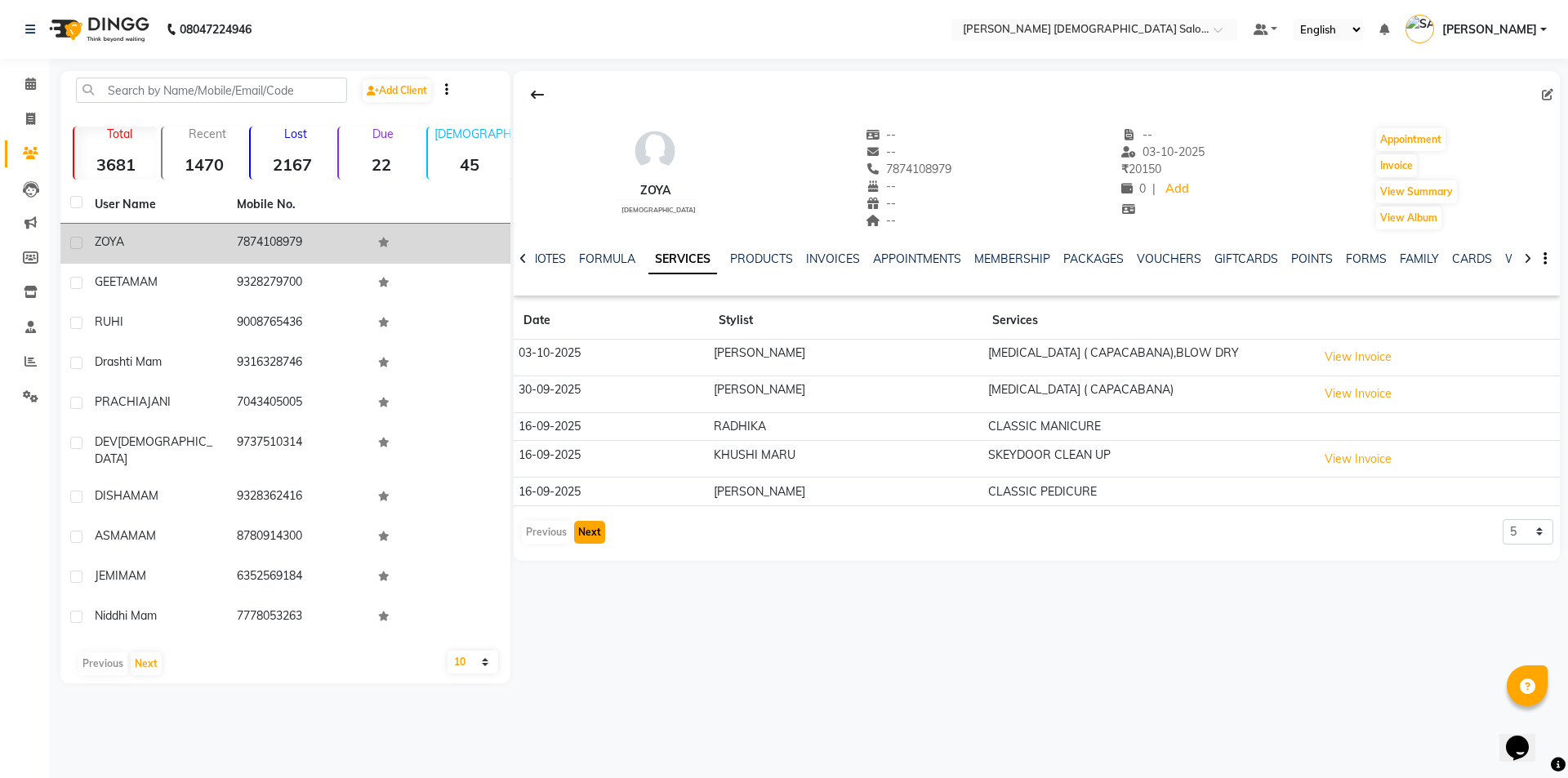
click at [595, 541] on button "Next" at bounding box center [589, 532] width 31 height 22
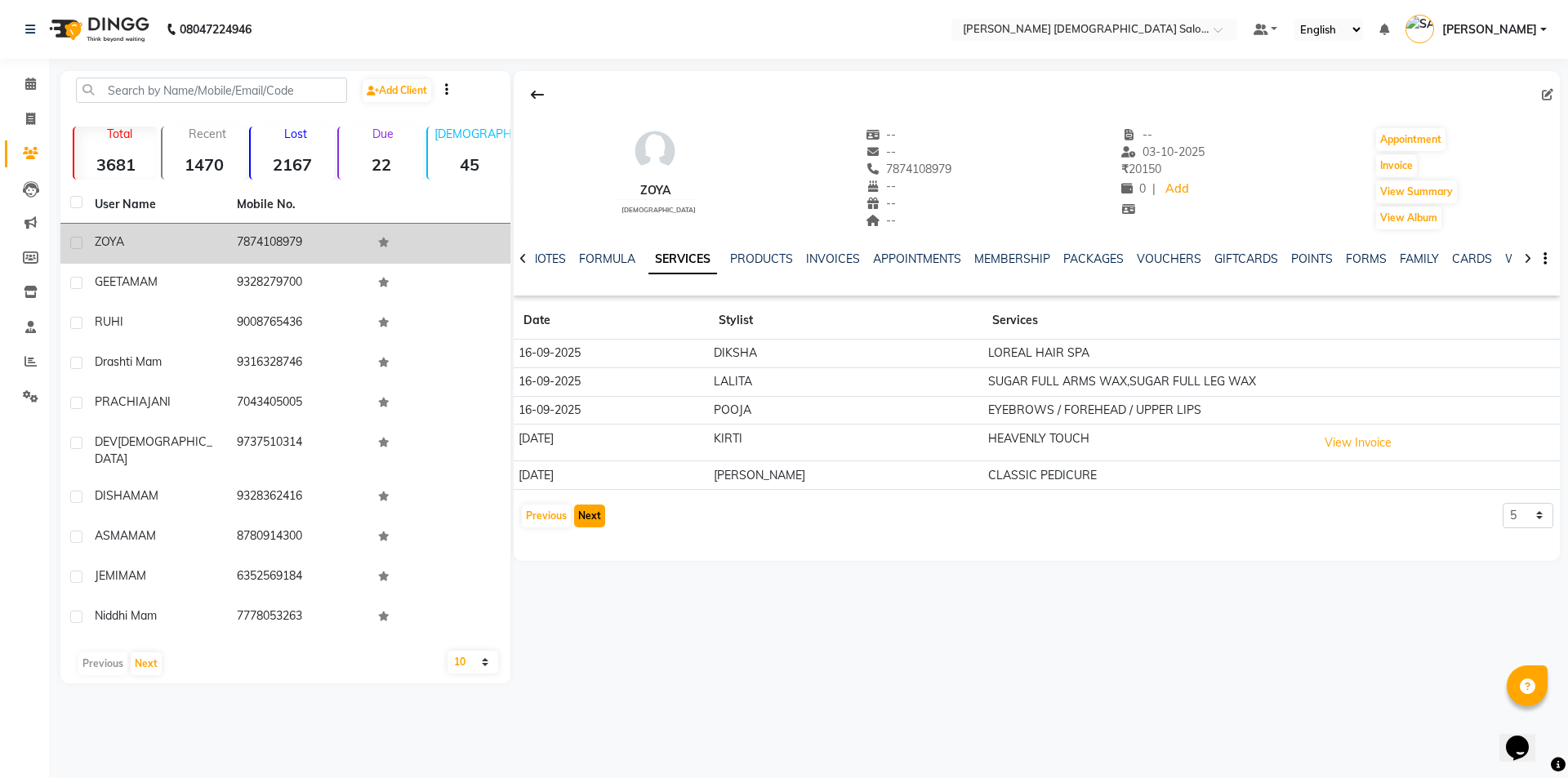
click at [592, 521] on button "Next" at bounding box center [589, 515] width 31 height 22
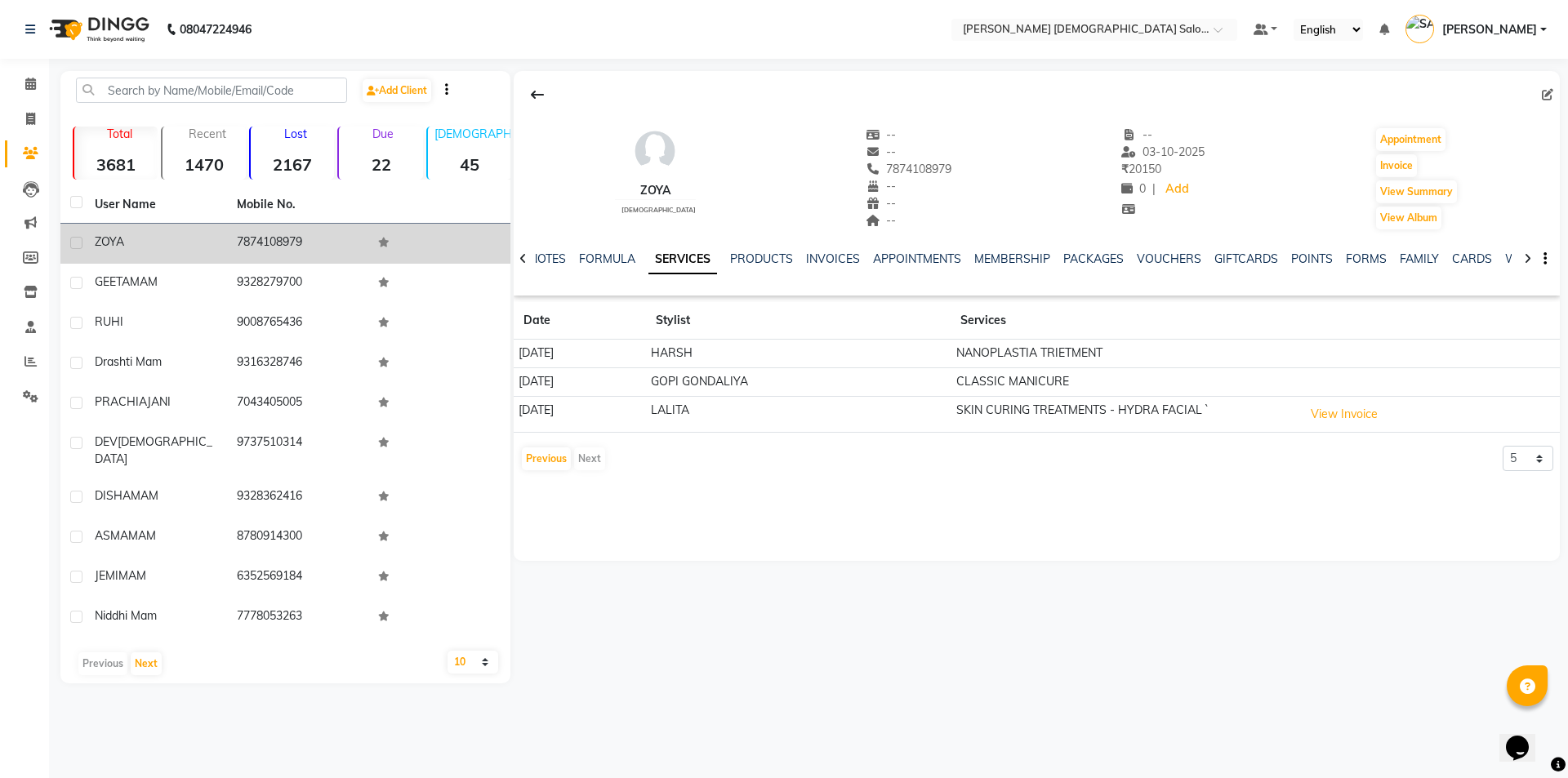
click at [875, 344] on td "HARSH" at bounding box center [798, 354] width 305 height 28
click at [1083, 360] on td "NANOPLASTIA TRIETMENT" at bounding box center [1124, 354] width 348 height 28
click at [1077, 347] on td "NANOPLASTIA TRIETMENT" at bounding box center [1124, 354] width 348 height 28
click at [732, 352] on td "HARSH" at bounding box center [798, 354] width 305 height 28
click at [548, 343] on td "17-05-2025" at bounding box center [579, 354] width 132 height 28
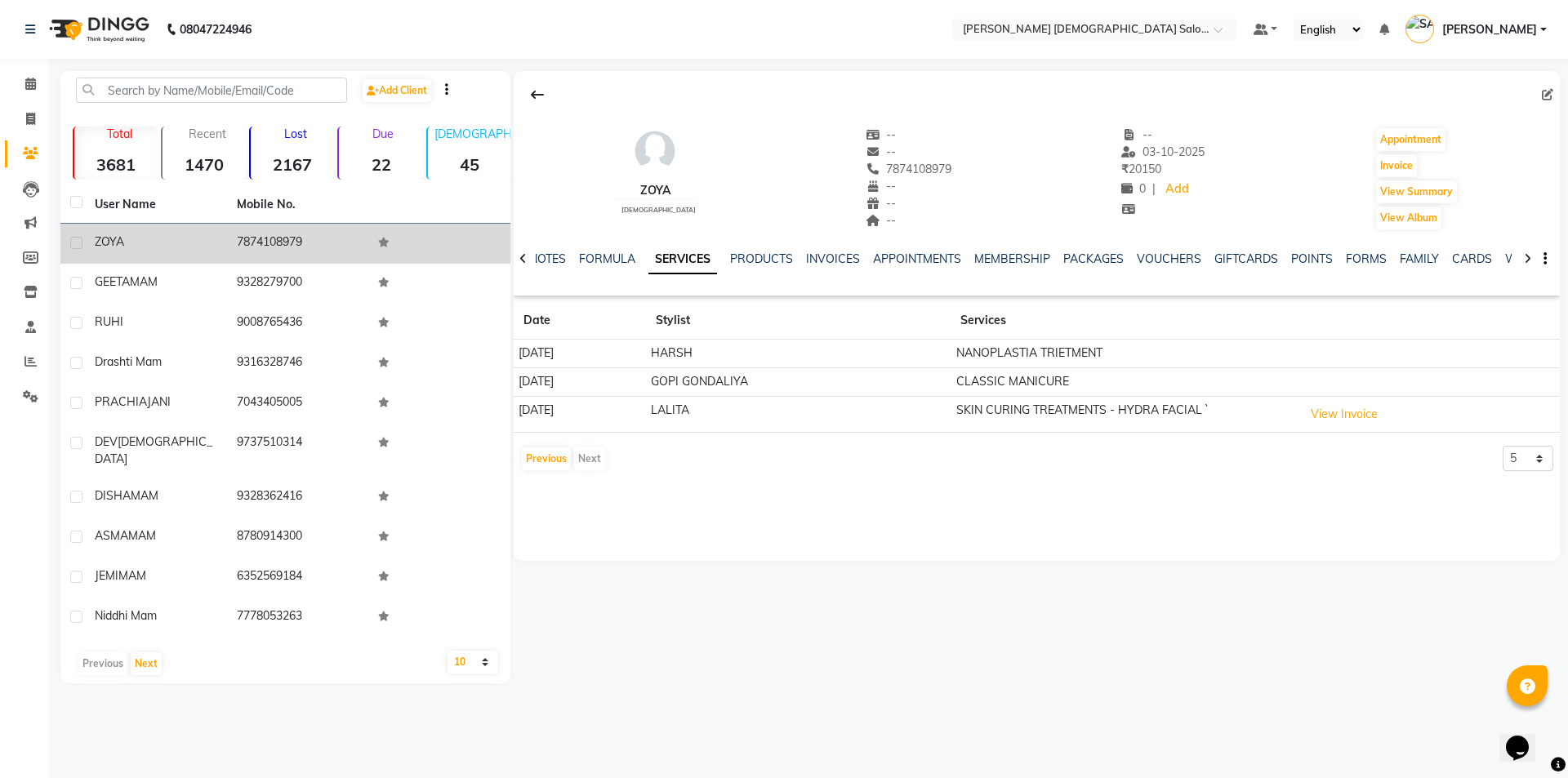
click at [548, 344] on td "17-05-2025" at bounding box center [579, 354] width 132 height 28
click at [608, 364] on td "17-05-2025" at bounding box center [579, 354] width 132 height 28
click at [1017, 360] on td "NANOPLASTIA TRIETMENT" at bounding box center [1124, 354] width 348 height 28
click at [522, 258] on icon at bounding box center [523, 259] width 7 height 12
click at [1396, 201] on button "View Summary" at bounding box center [1416, 191] width 81 height 22
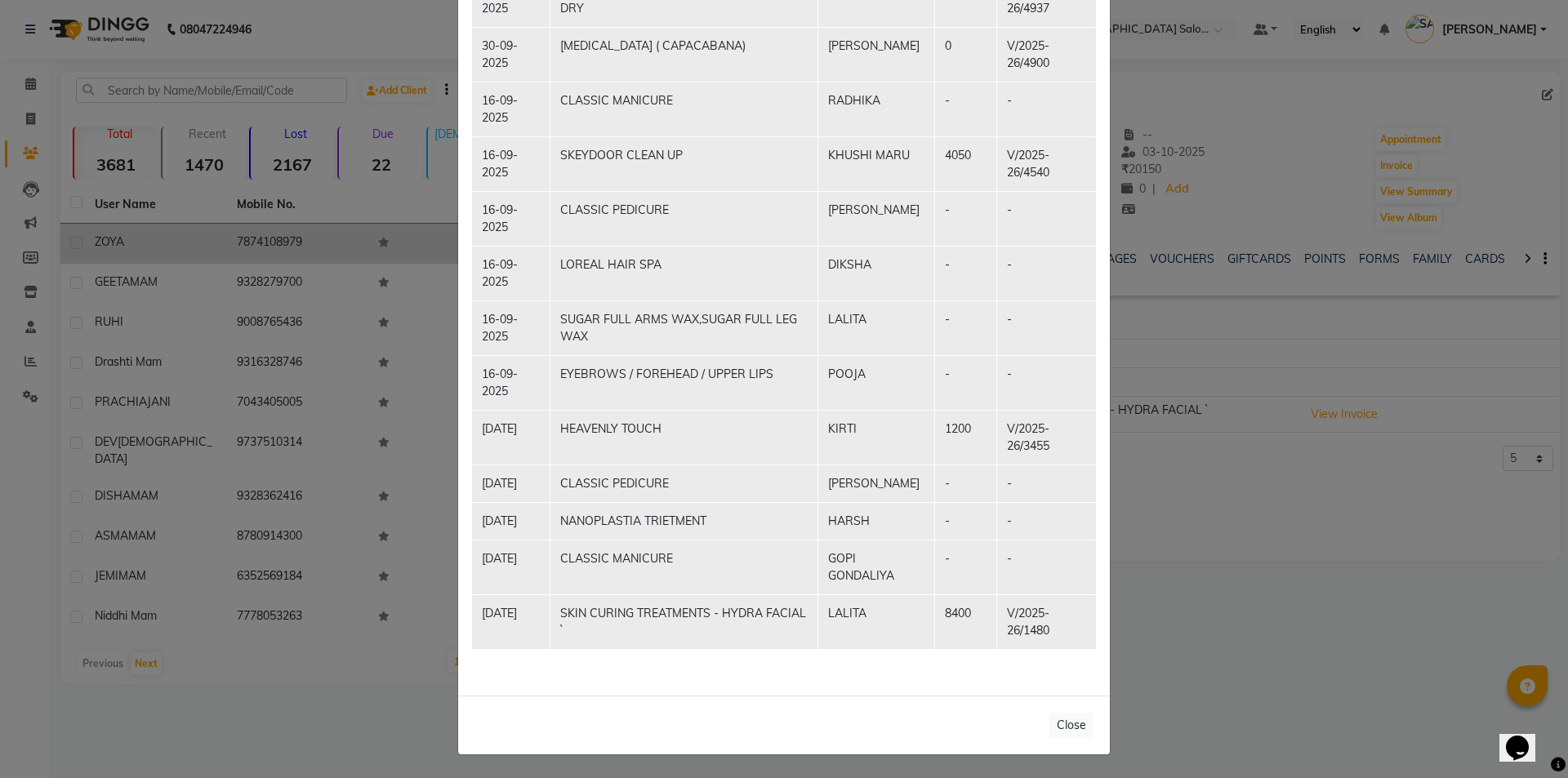
scroll to position [407, 0]
click at [751, 523] on td "NANOPLASTIA TRIETMENT" at bounding box center [684, 520] width 268 height 37
click at [873, 511] on td "HARSH" at bounding box center [876, 520] width 117 height 37
click at [788, 502] on td "NANOPLASTIA TRIETMENT" at bounding box center [684, 520] width 268 height 37
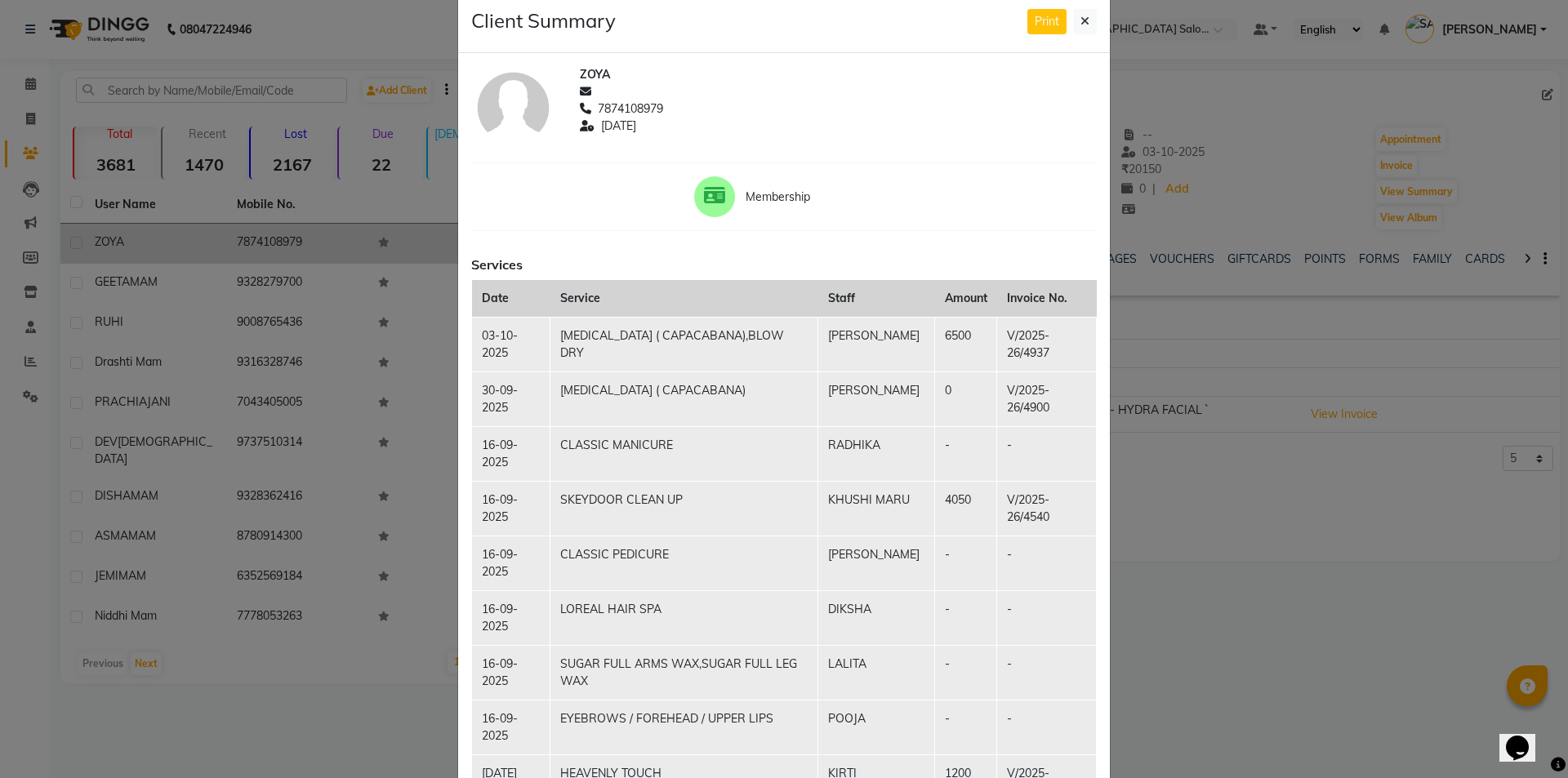
scroll to position [0, 0]
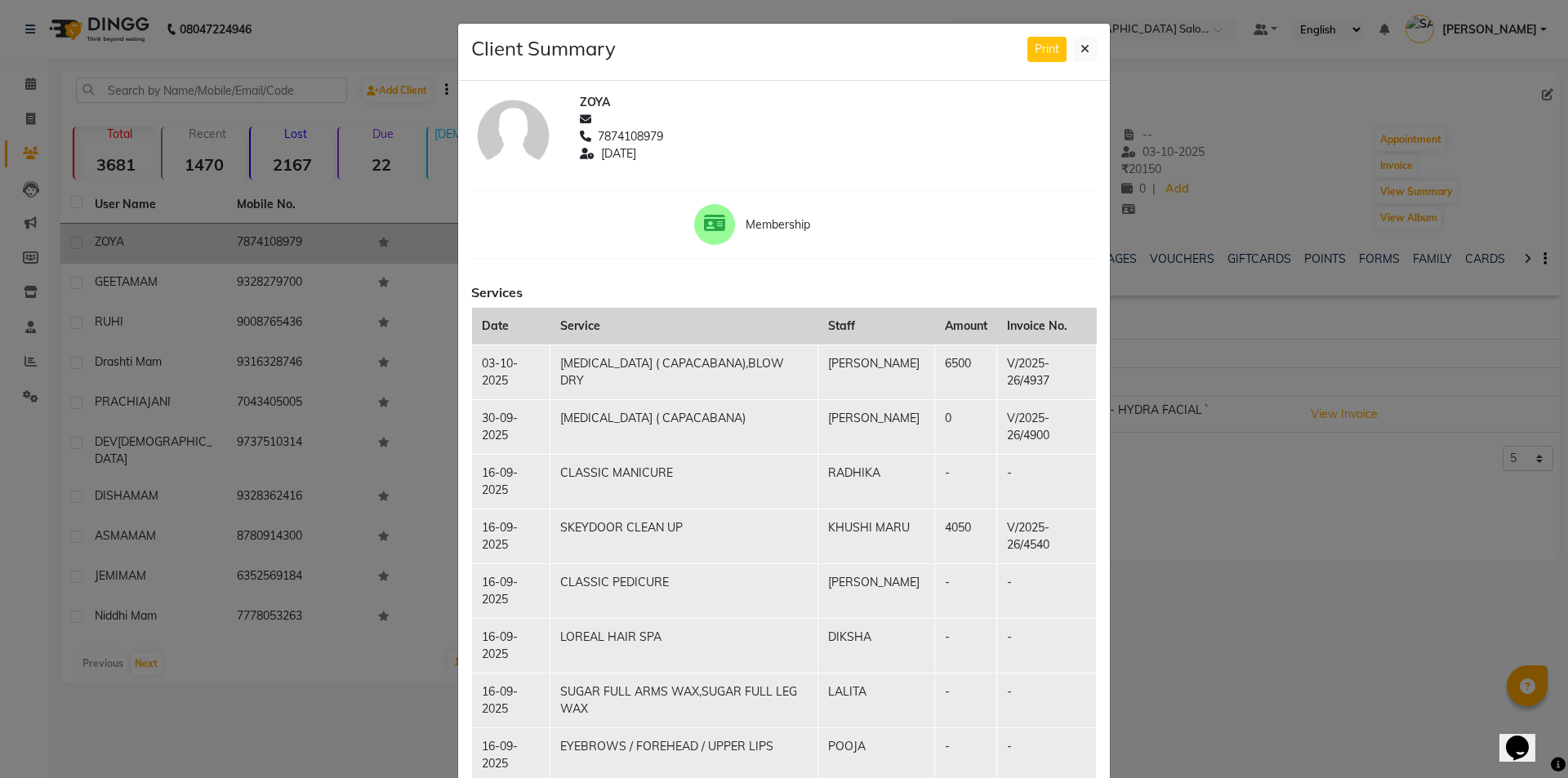
click at [1092, 47] on div "Client Summary Print" at bounding box center [783, 52] width 652 height 57
click at [1080, 46] on icon at bounding box center [1084, 49] width 9 height 12
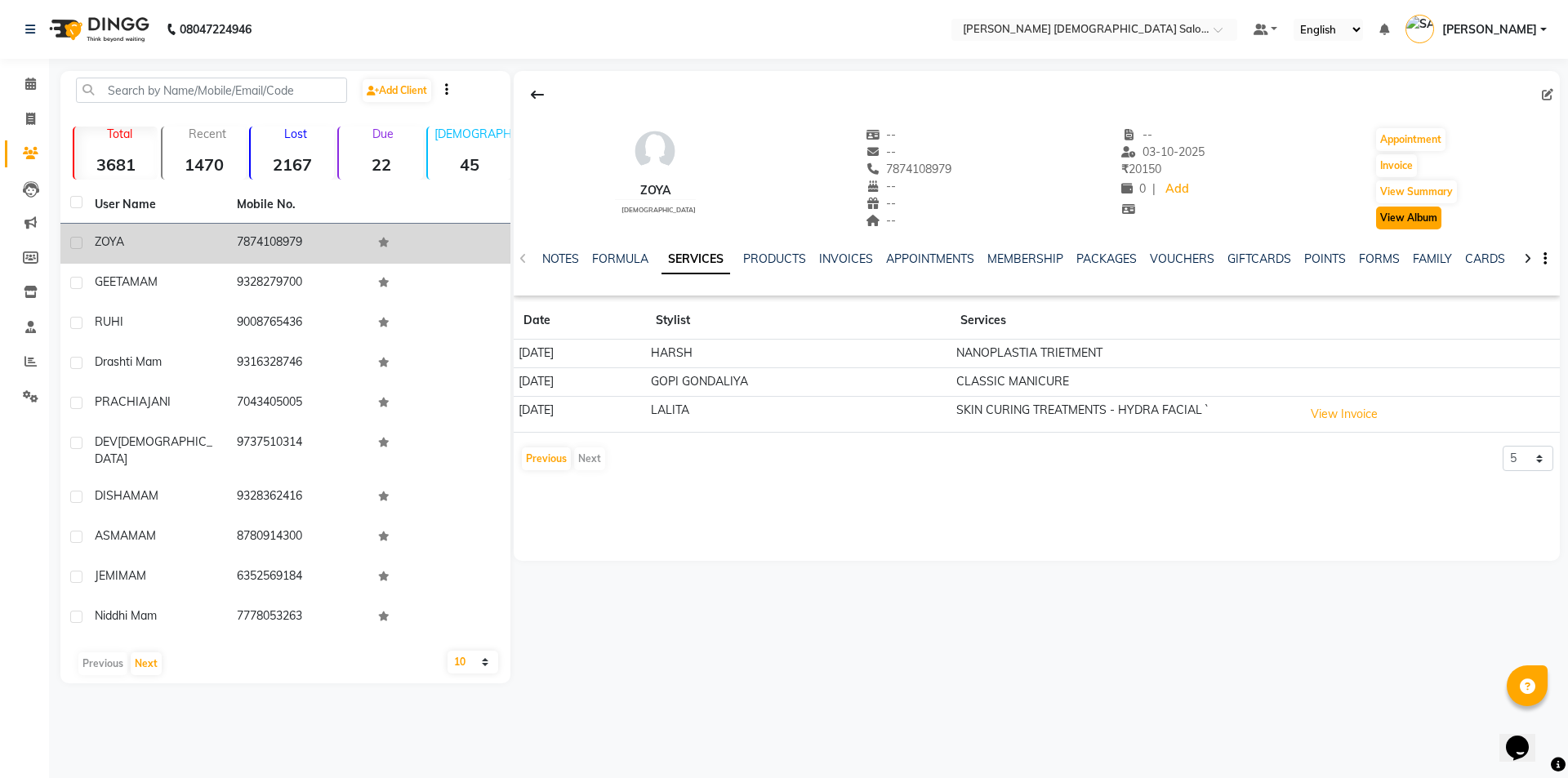
click at [1401, 221] on button "View Album" at bounding box center [1408, 217] width 65 height 22
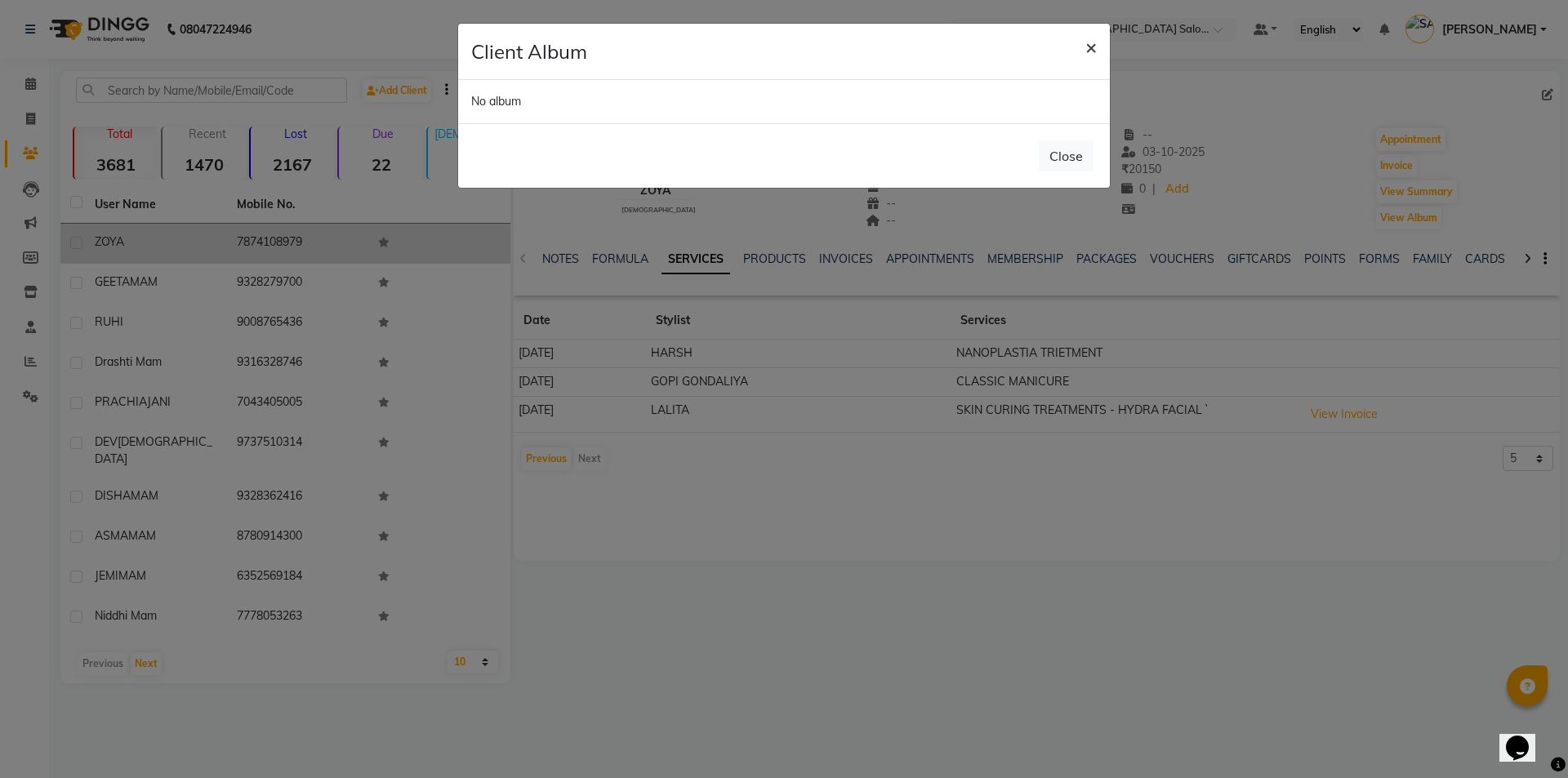
click at [1102, 53] on button "×" at bounding box center [1090, 46] width 37 height 46
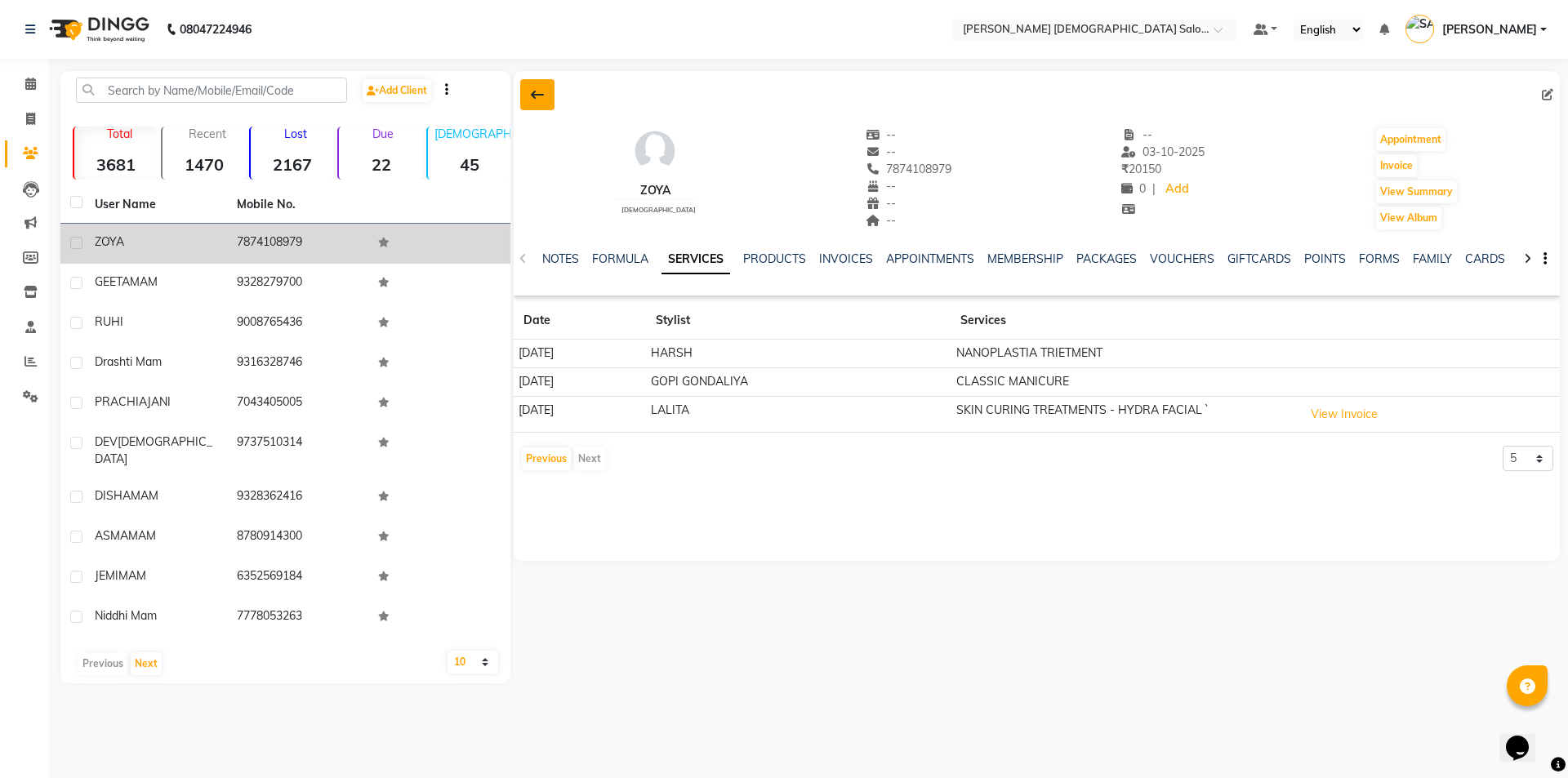
click at [541, 108] on button at bounding box center [537, 94] width 34 height 31
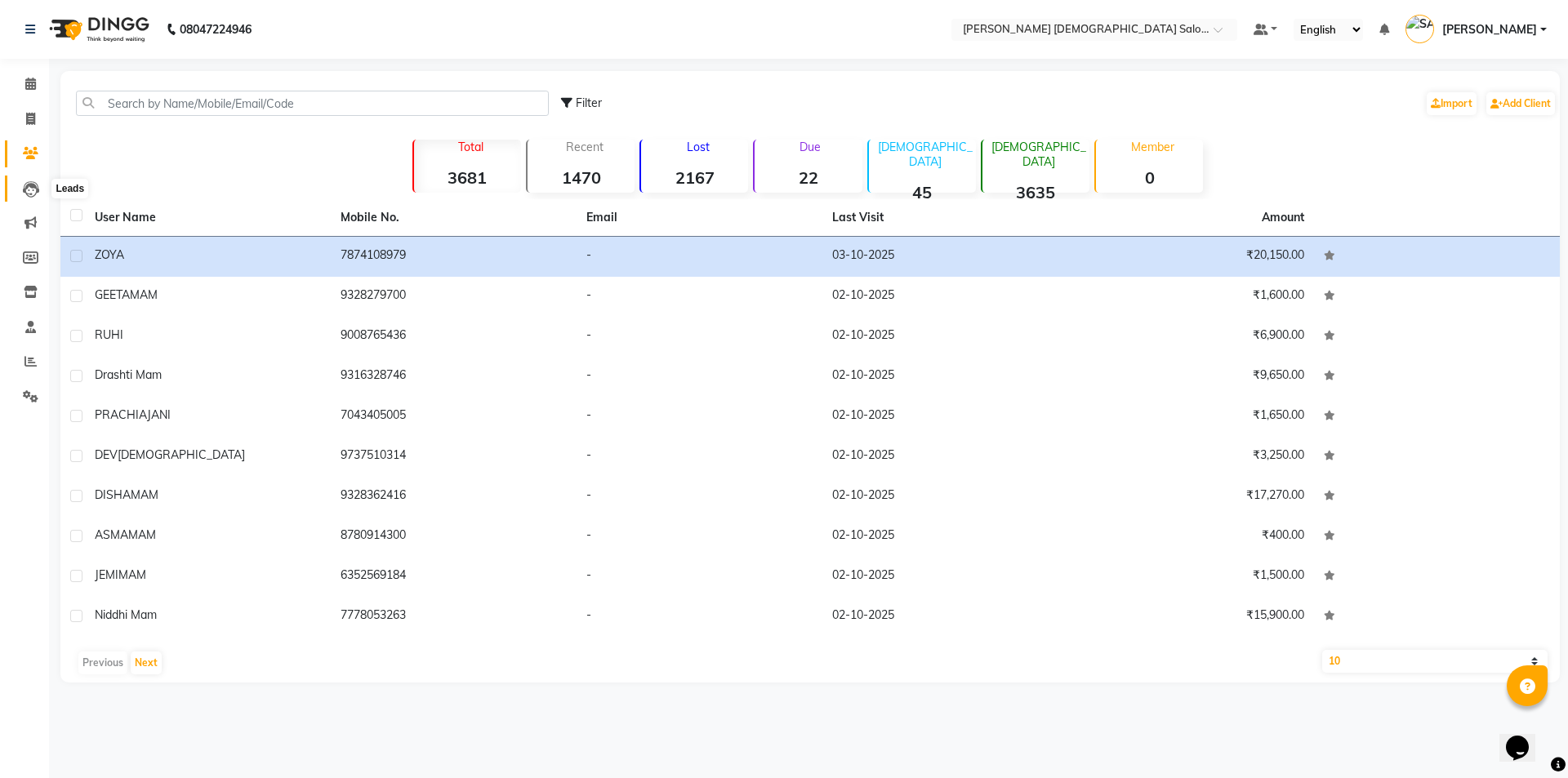
click at [40, 191] on span at bounding box center [31, 189] width 28 height 19
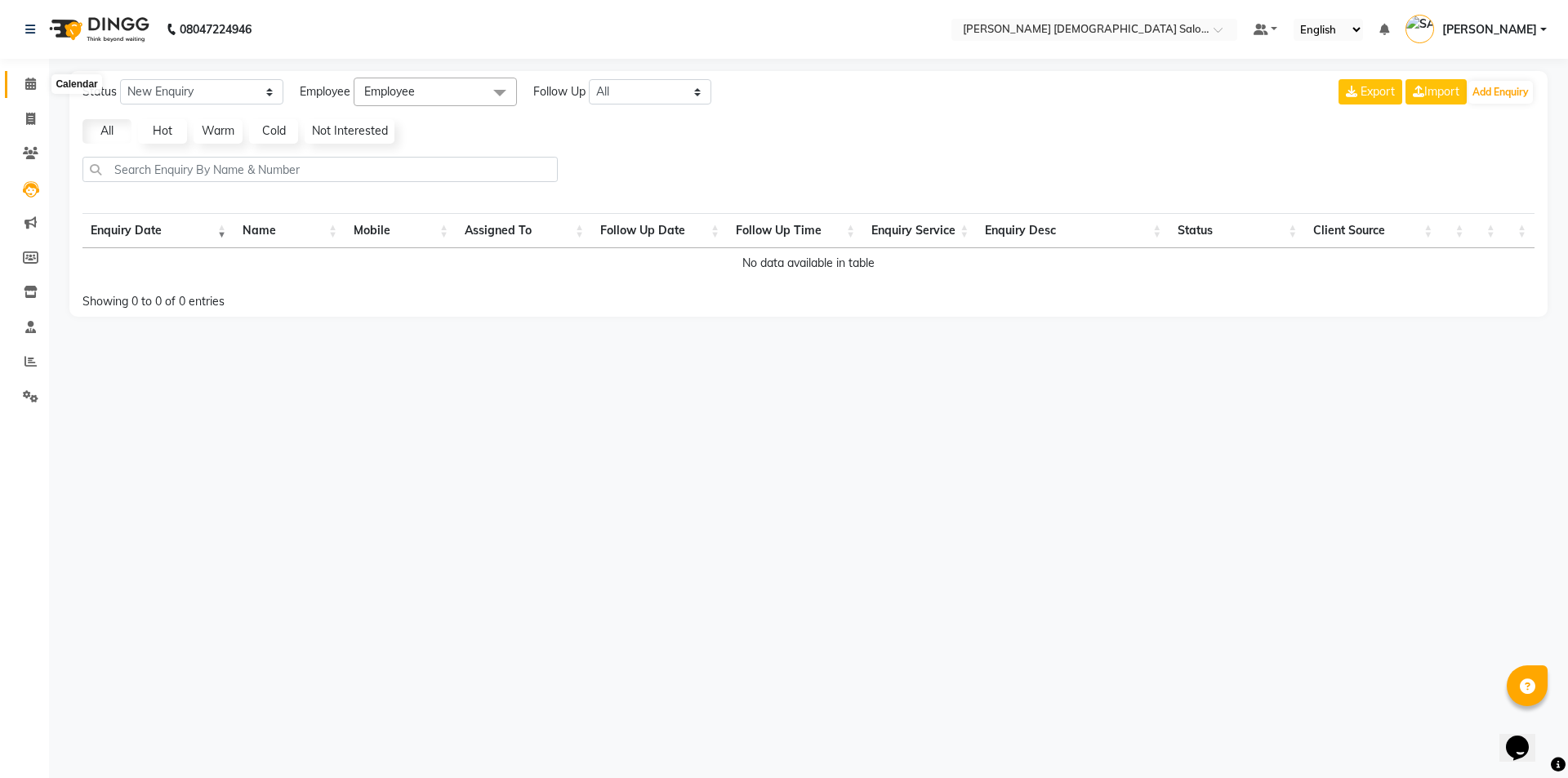
click at [30, 82] on icon at bounding box center [30, 83] width 11 height 12
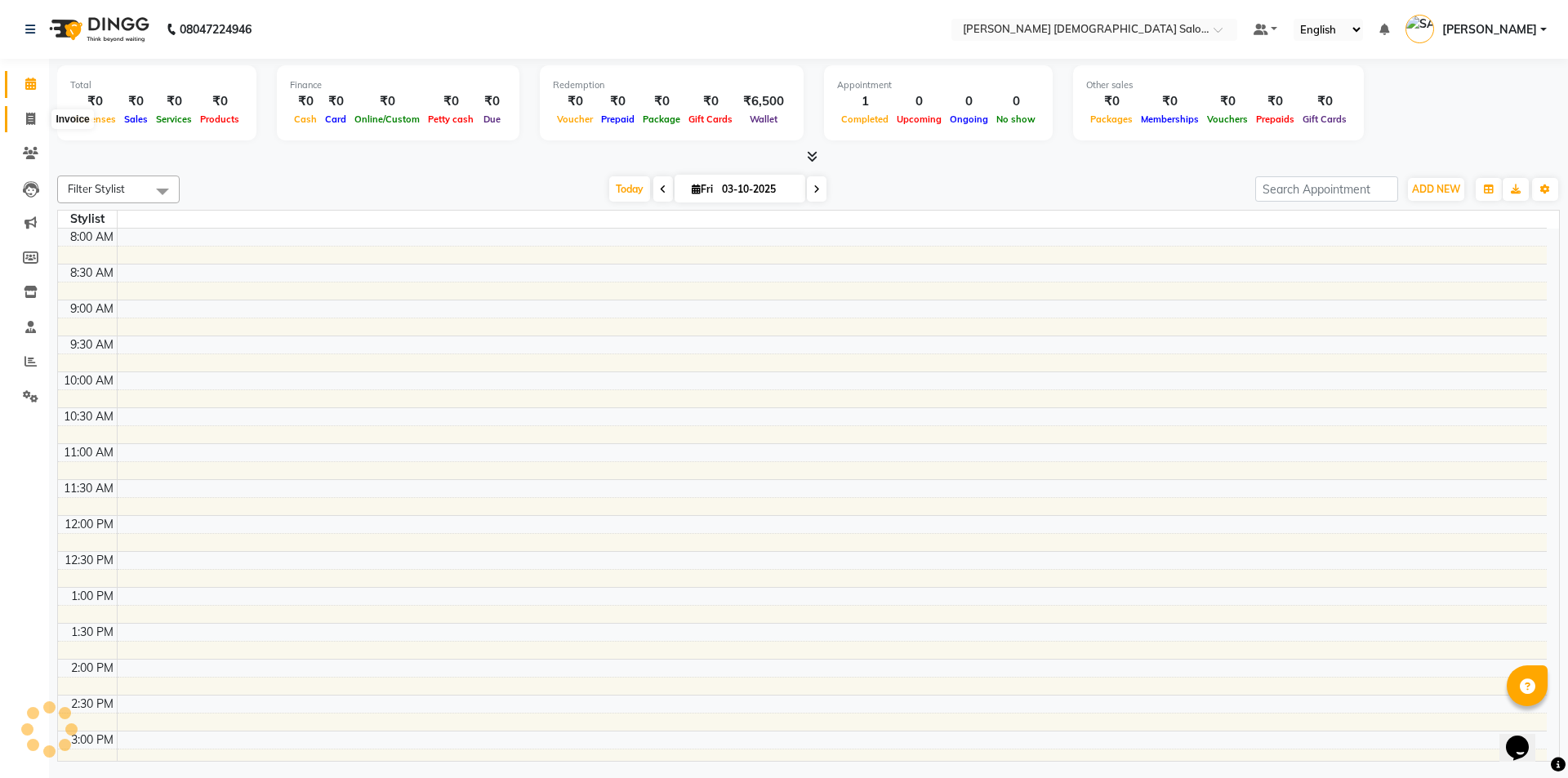
click at [31, 121] on icon at bounding box center [30, 118] width 9 height 12
select select "service"
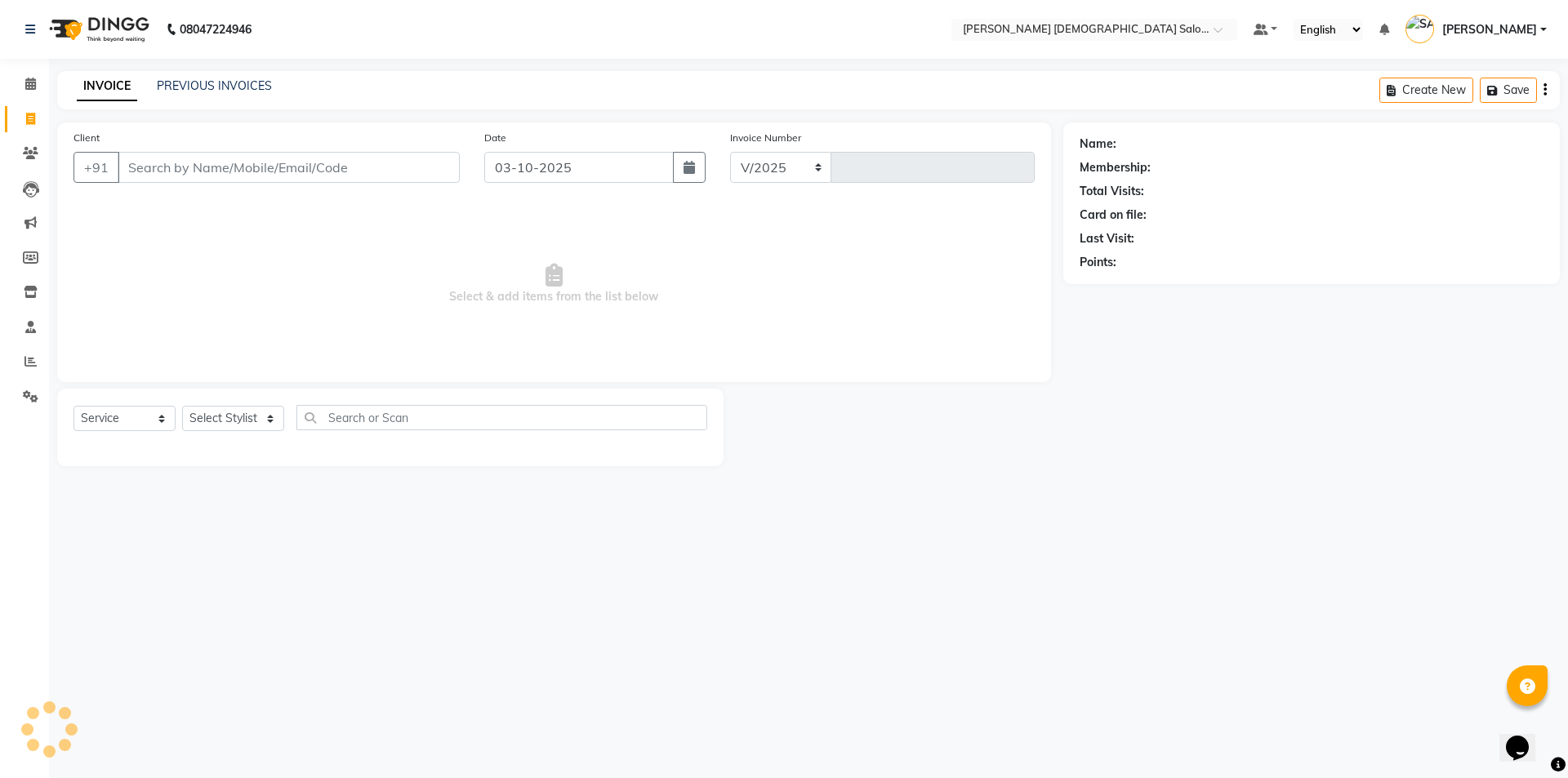
select select "7542"
type input "4938"
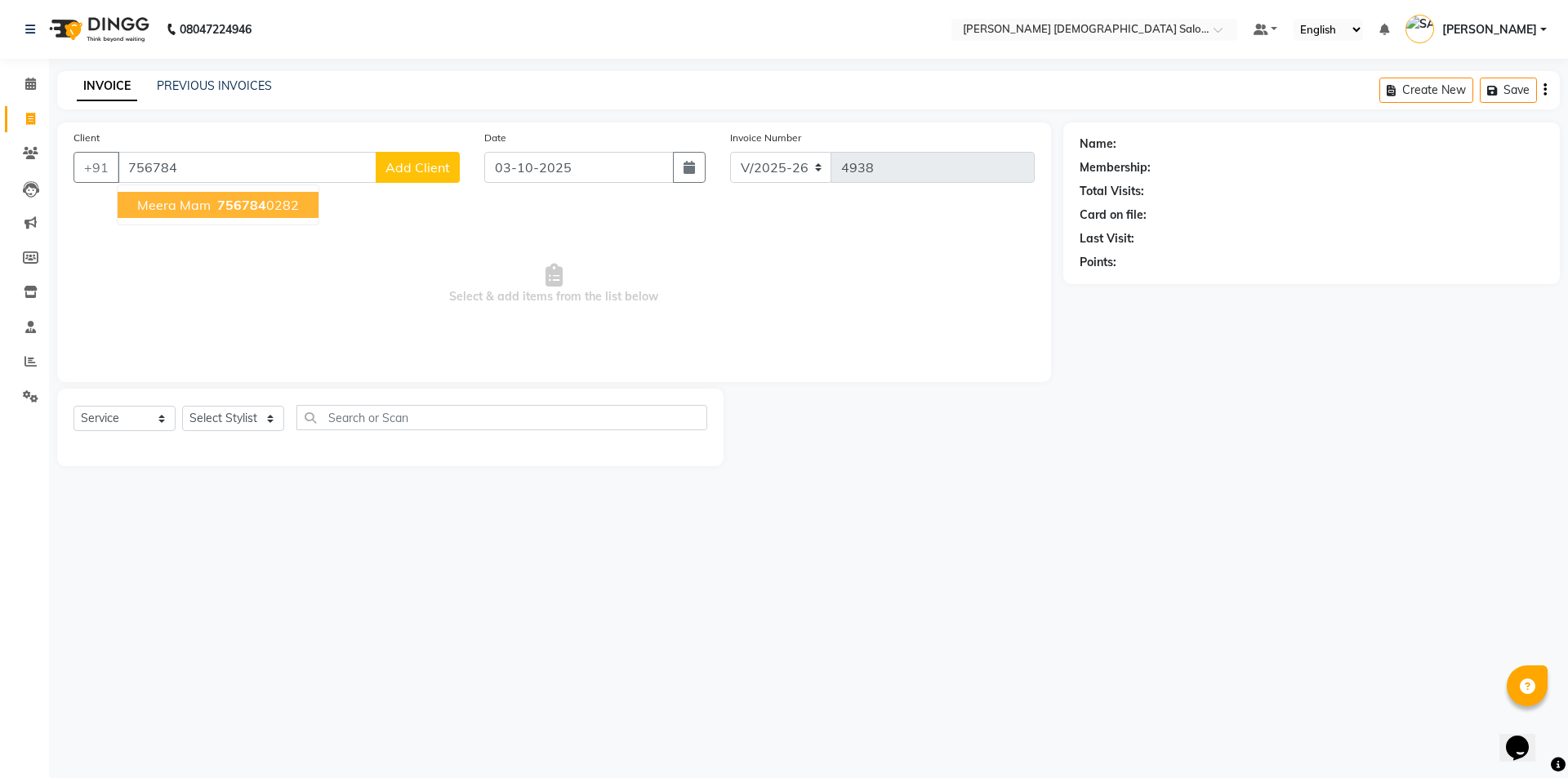
click at [238, 205] on span "756784" at bounding box center [241, 205] width 49 height 17
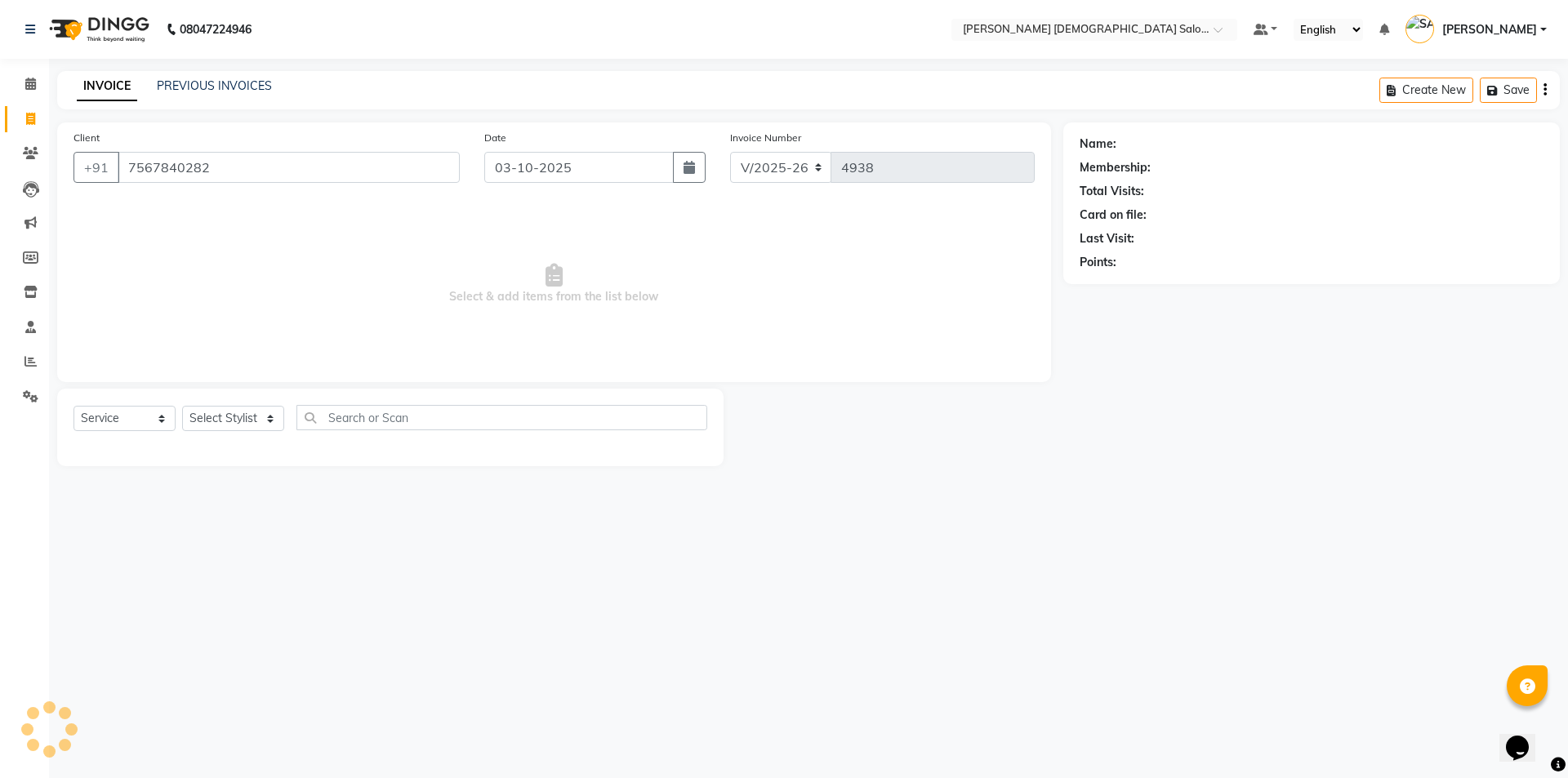
type input "7567840282"
click at [136, 420] on select "Select Service Product Membership Package Voucher Prepaid Gift Card" at bounding box center [124, 419] width 102 height 25
click at [260, 409] on select "Select Stylist AANAND BAVALIYA BHAVTIK GONDALIYA DHARMIK RAVRANI DIKSHA DIMPAL …" at bounding box center [233, 419] width 102 height 25
select select "67044"
click at [182, 406] on select "Select Stylist AANAND BAVALIYA BHAVTIK GONDALIYA DHARMIK RAVRANI DIKSHA DIMPAL …" at bounding box center [233, 419] width 102 height 25
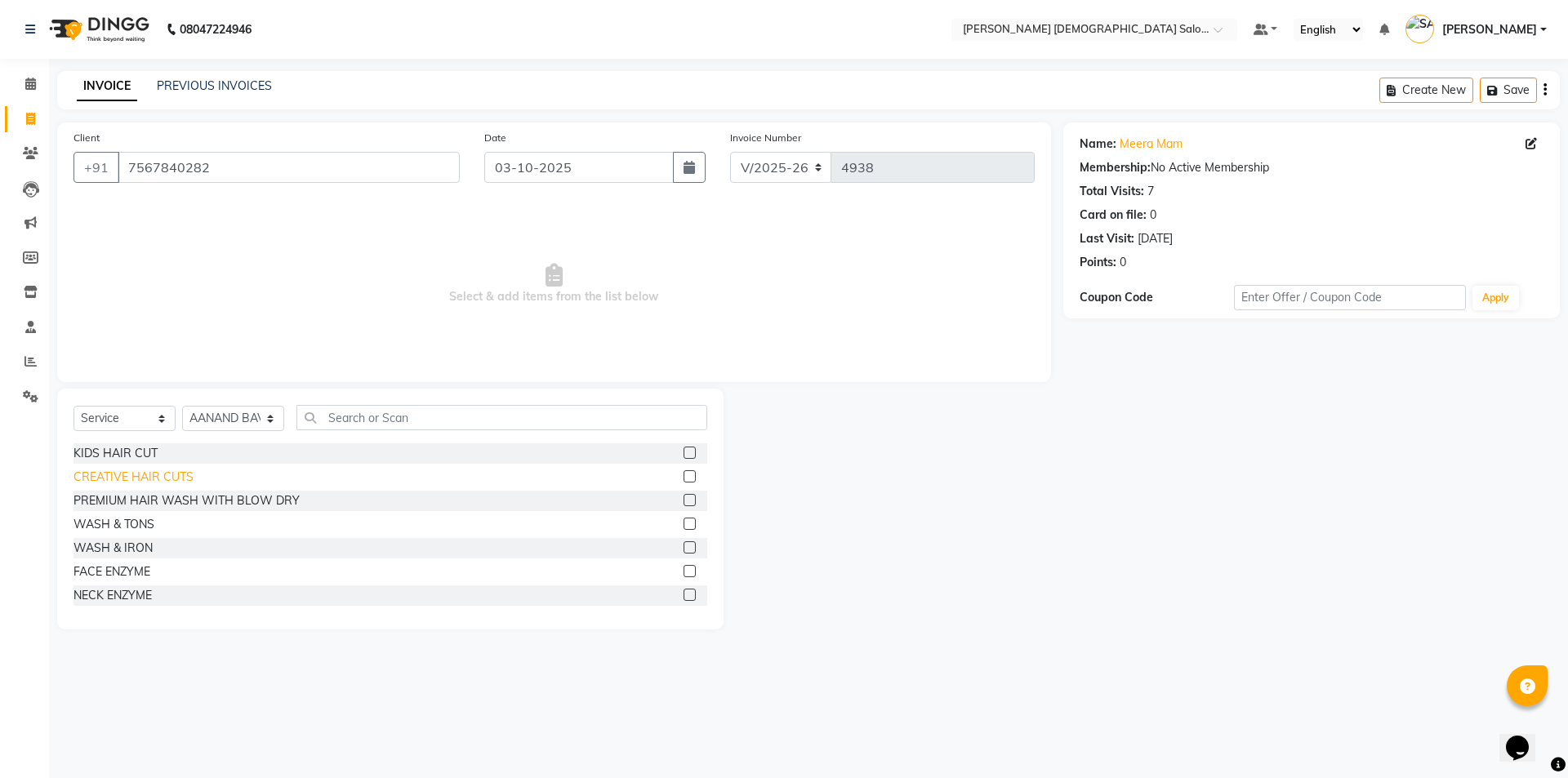
click at [108, 480] on div "CREATIVE HAIR CUTS" at bounding box center [133, 477] width 120 height 17
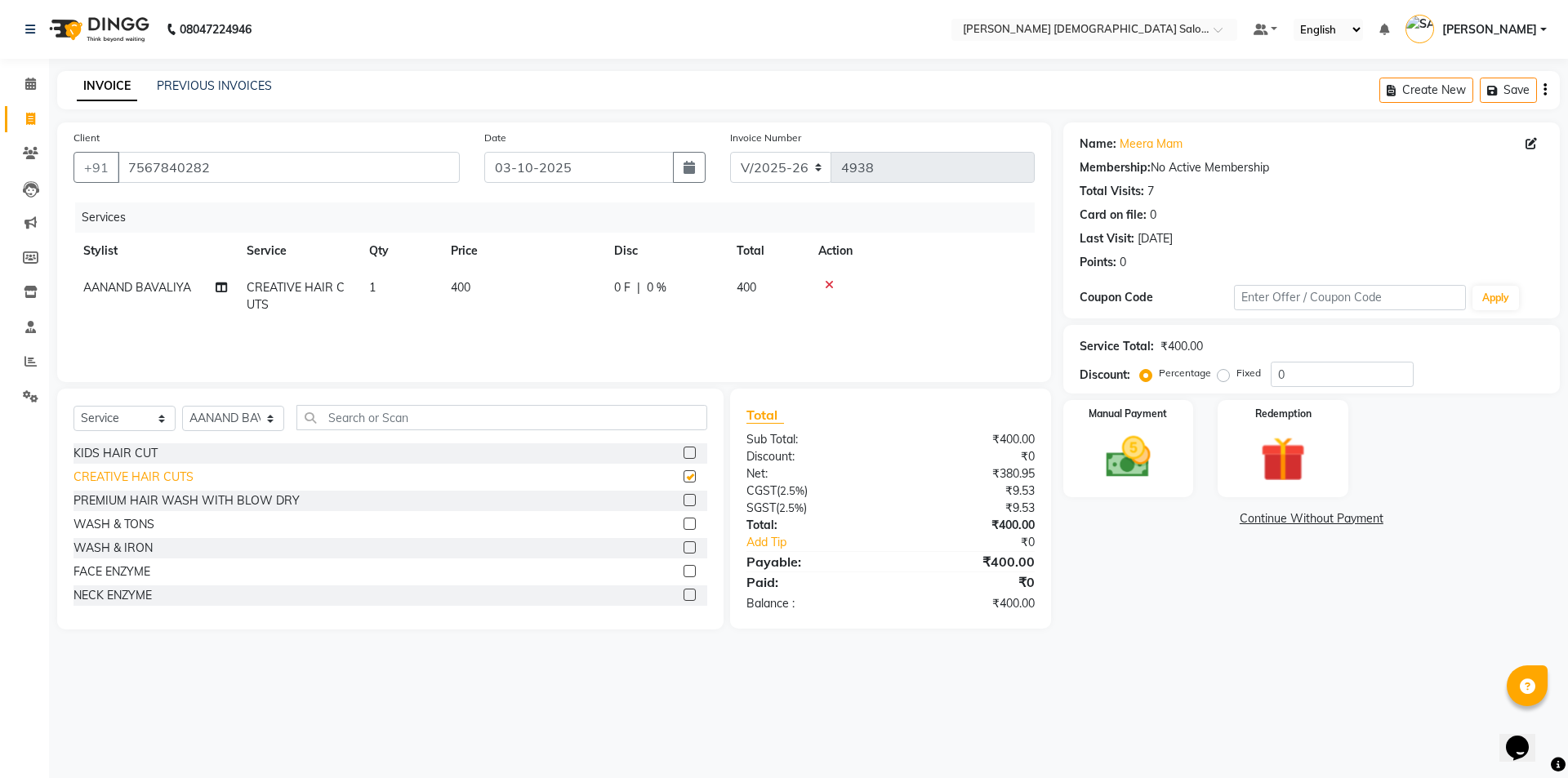
checkbox input "false"
click at [222, 290] on icon at bounding box center [221, 287] width 12 height 12
select select "67044"
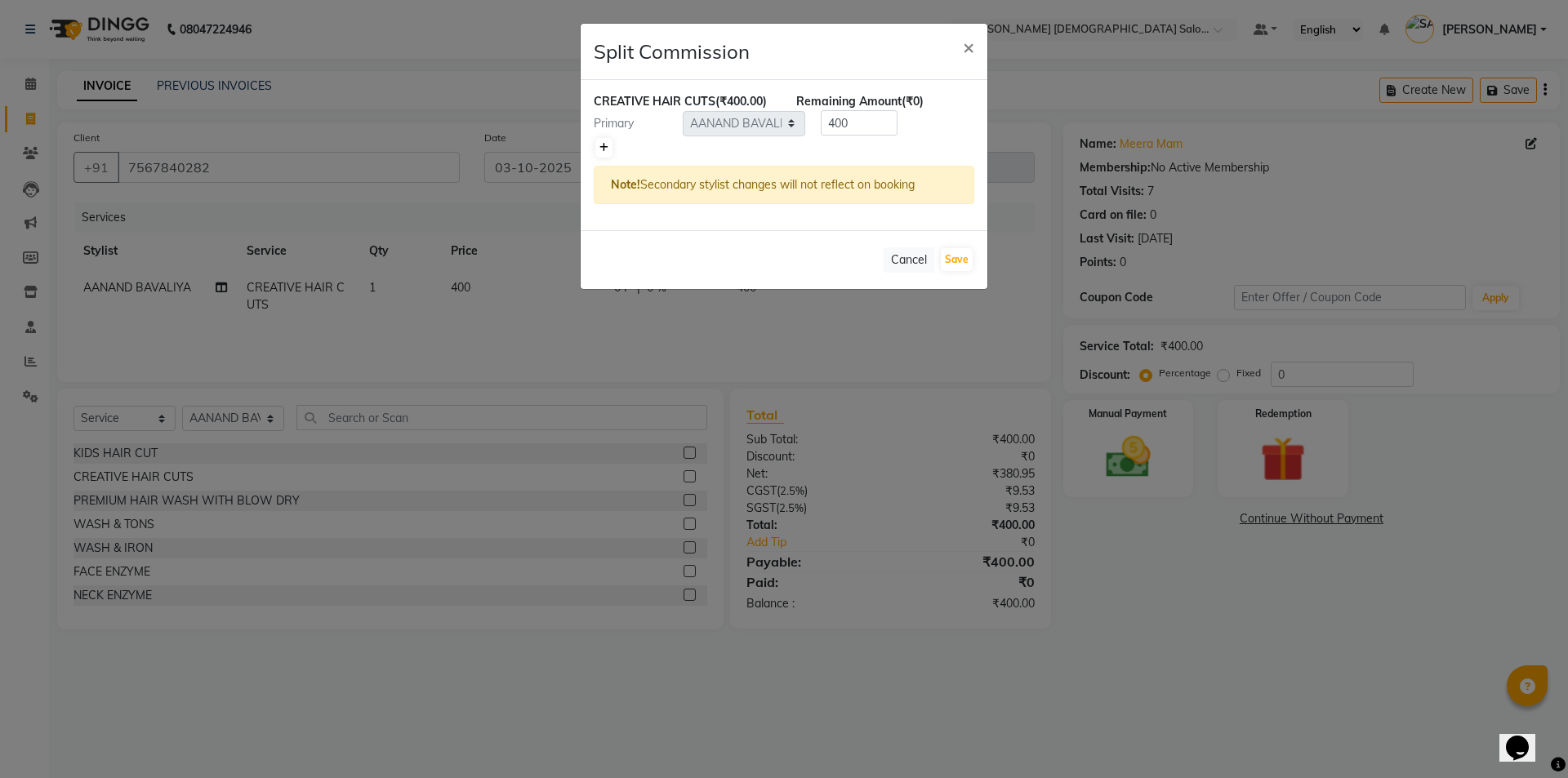
click at [603, 148] on icon at bounding box center [603, 148] width 9 height 10
type input "200"
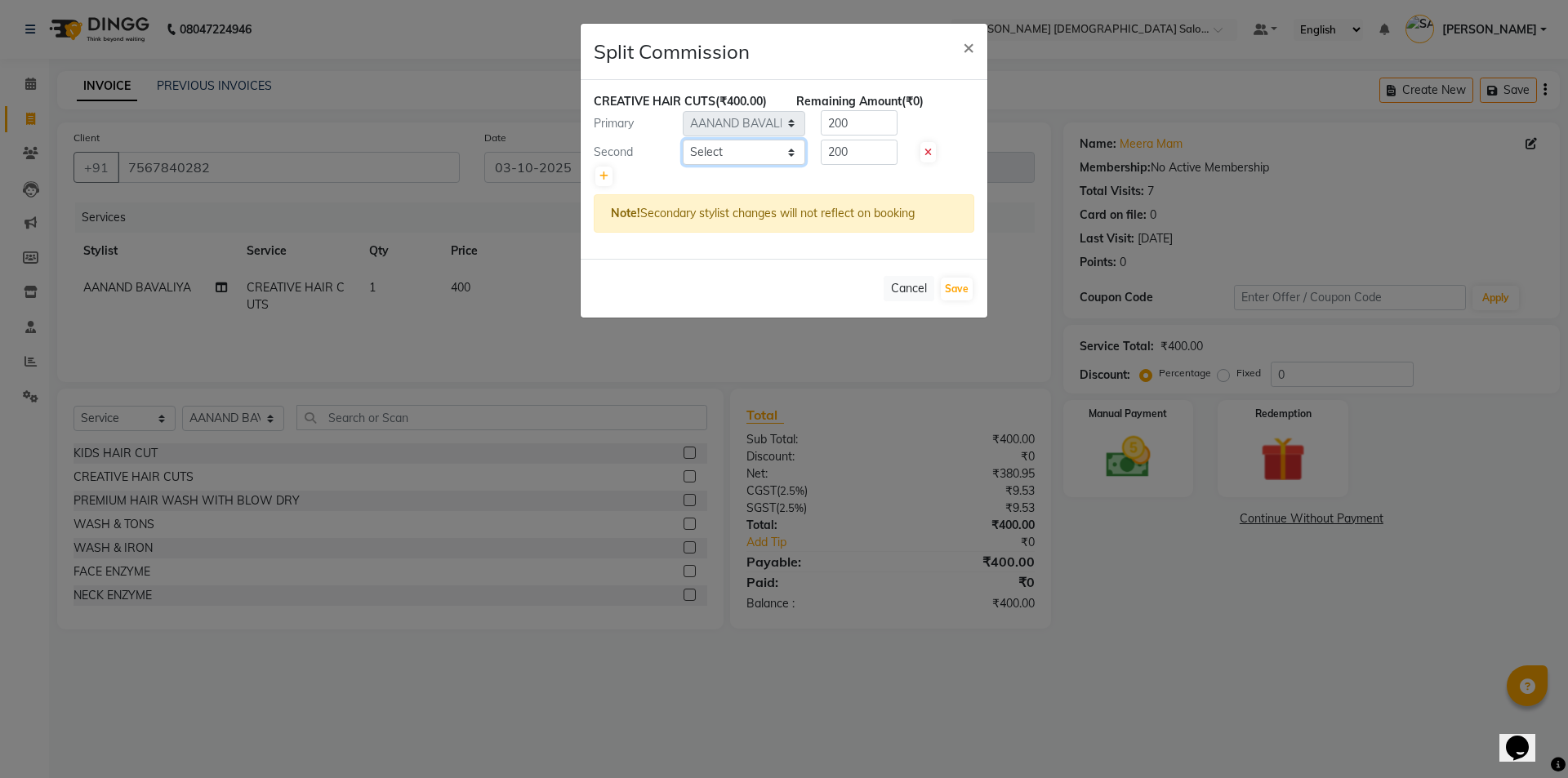
click at [698, 148] on select "Select AANAND BAVALIYA BHAVTIK GONDALIYA DHARMIK RAVRANI DIKSHA DIMPAL SEN GOPI…" at bounding box center [743, 152] width 122 height 25
select select "67043"
click at [682, 140] on select "Select AANAND BAVALIYA BHAVTIK GONDALIYA DHARMIK RAVRANI DIKSHA DIMPAL SEN GOPI…" at bounding box center [743, 152] width 122 height 25
click at [949, 289] on button "Save" at bounding box center [956, 289] width 32 height 22
select select "Select"
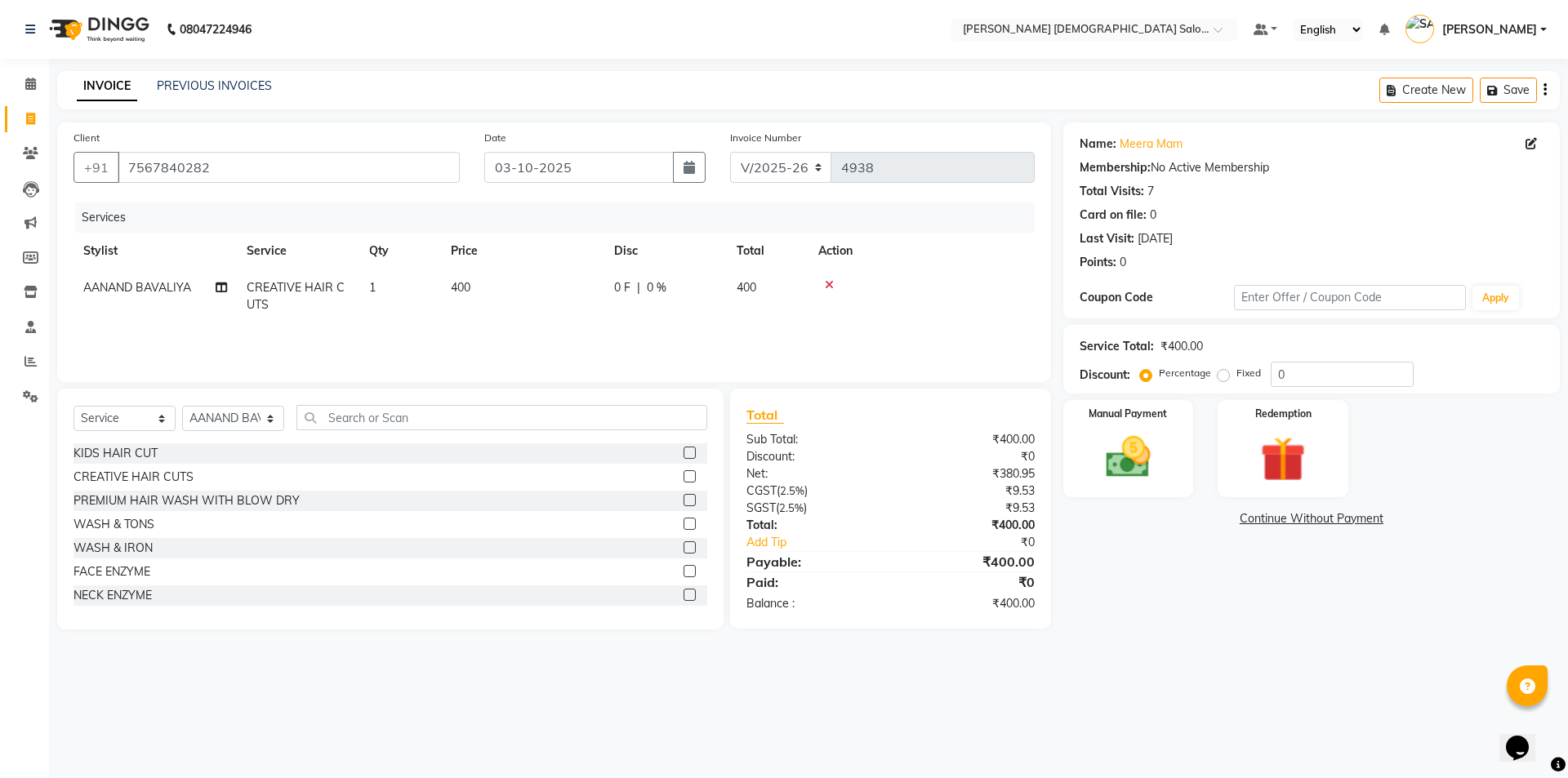
click at [462, 280] on td "400" at bounding box center [523, 296] width 163 height 54
click at [598, 295] on input "400" at bounding box center [599, 292] width 144 height 25
type input "4"
type input "150"
click at [625, 306] on tr "AANAND BAVALIYA CREATIVE HAIR CUTS 1 150 0 F | 0 % 150" at bounding box center [553, 296] width 961 height 54
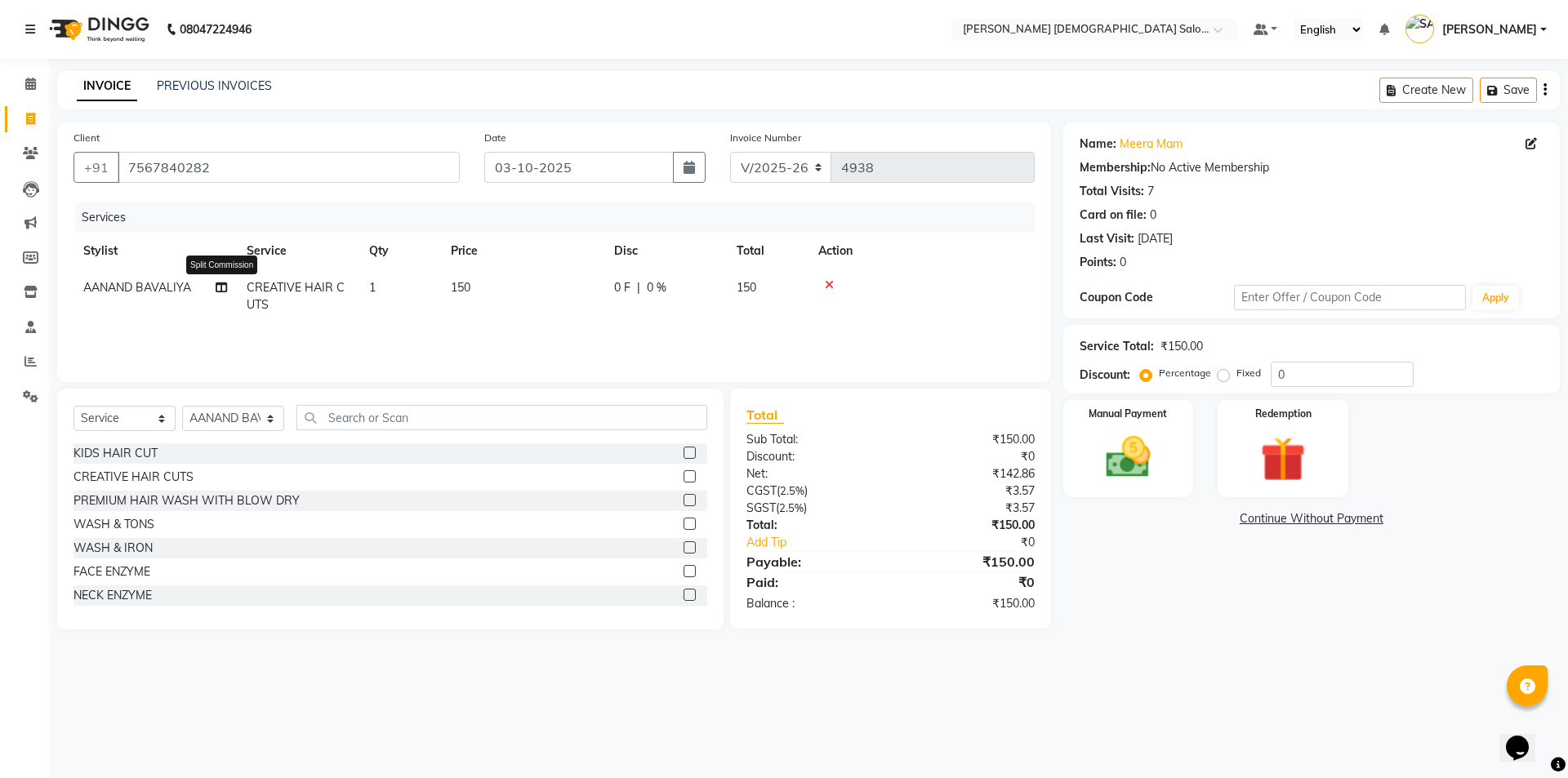
click at [219, 286] on icon at bounding box center [221, 287] width 12 height 12
select select "67044"
select select "67043"
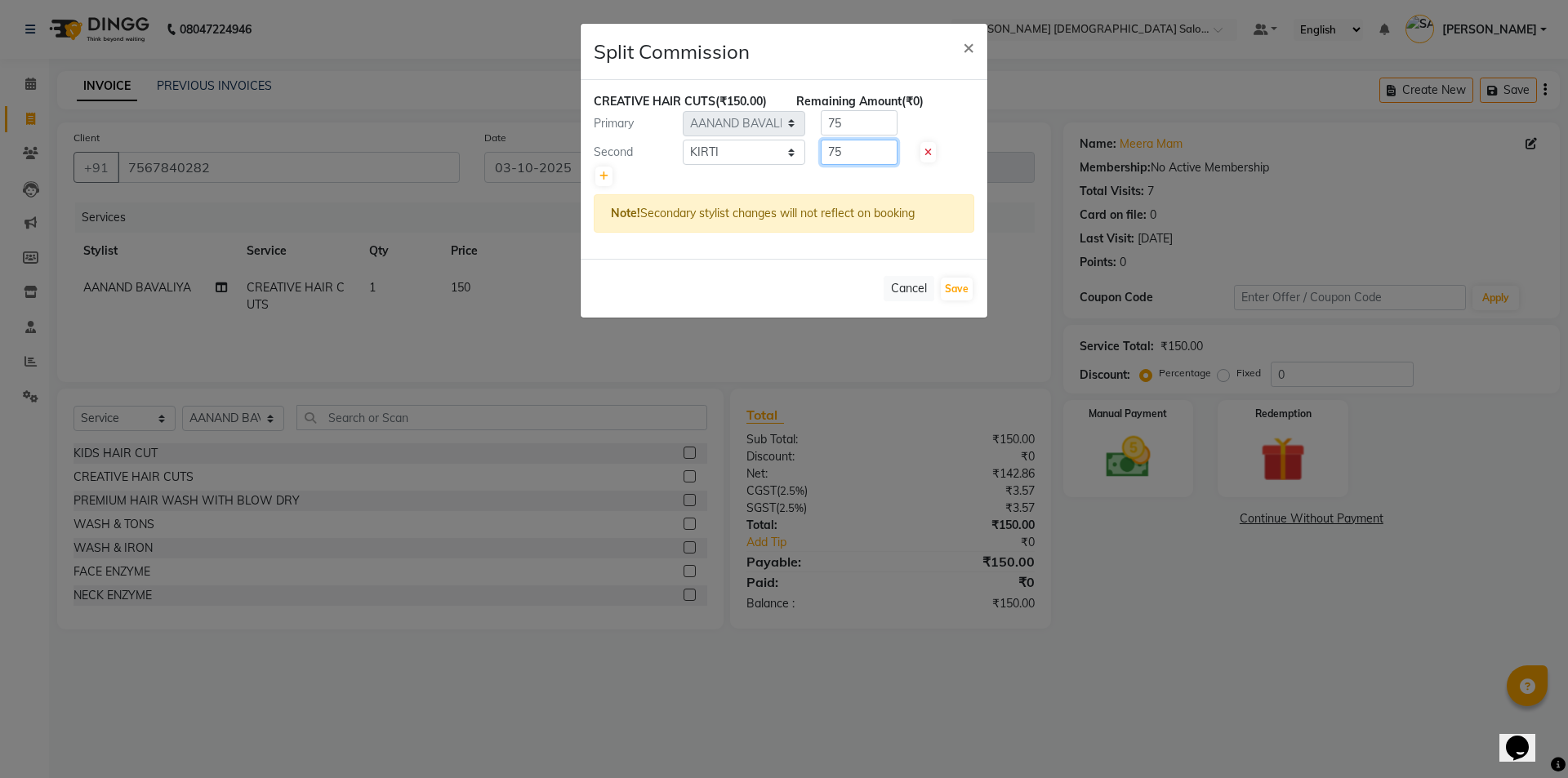
click at [859, 161] on input "75" at bounding box center [859, 152] width 77 height 25
type input "7"
type input "50"
click at [861, 116] on input "75" at bounding box center [859, 122] width 77 height 25
type input "7"
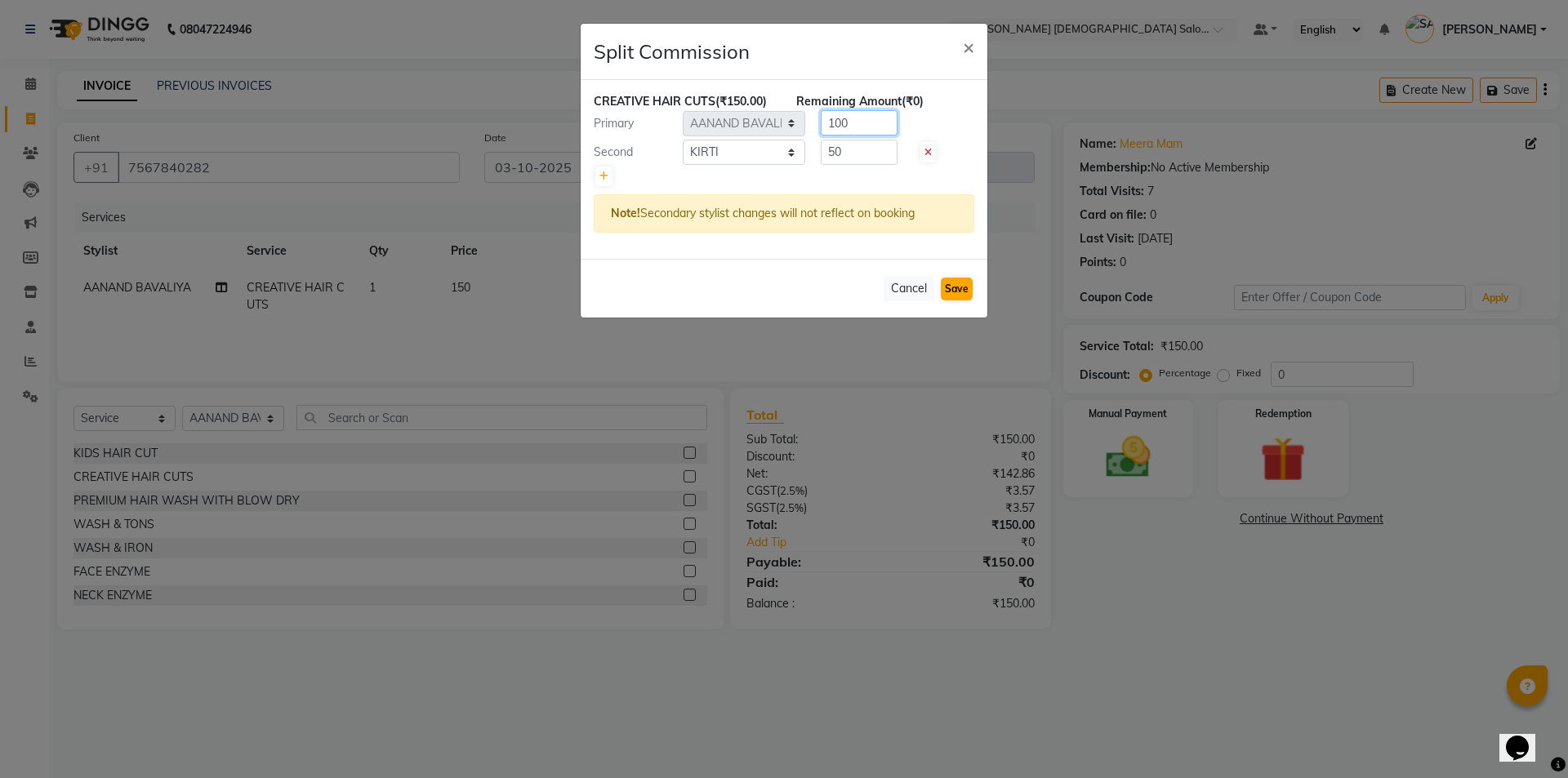
type input "100"
click at [964, 281] on button "Save" at bounding box center [956, 289] width 32 height 22
select select "Select"
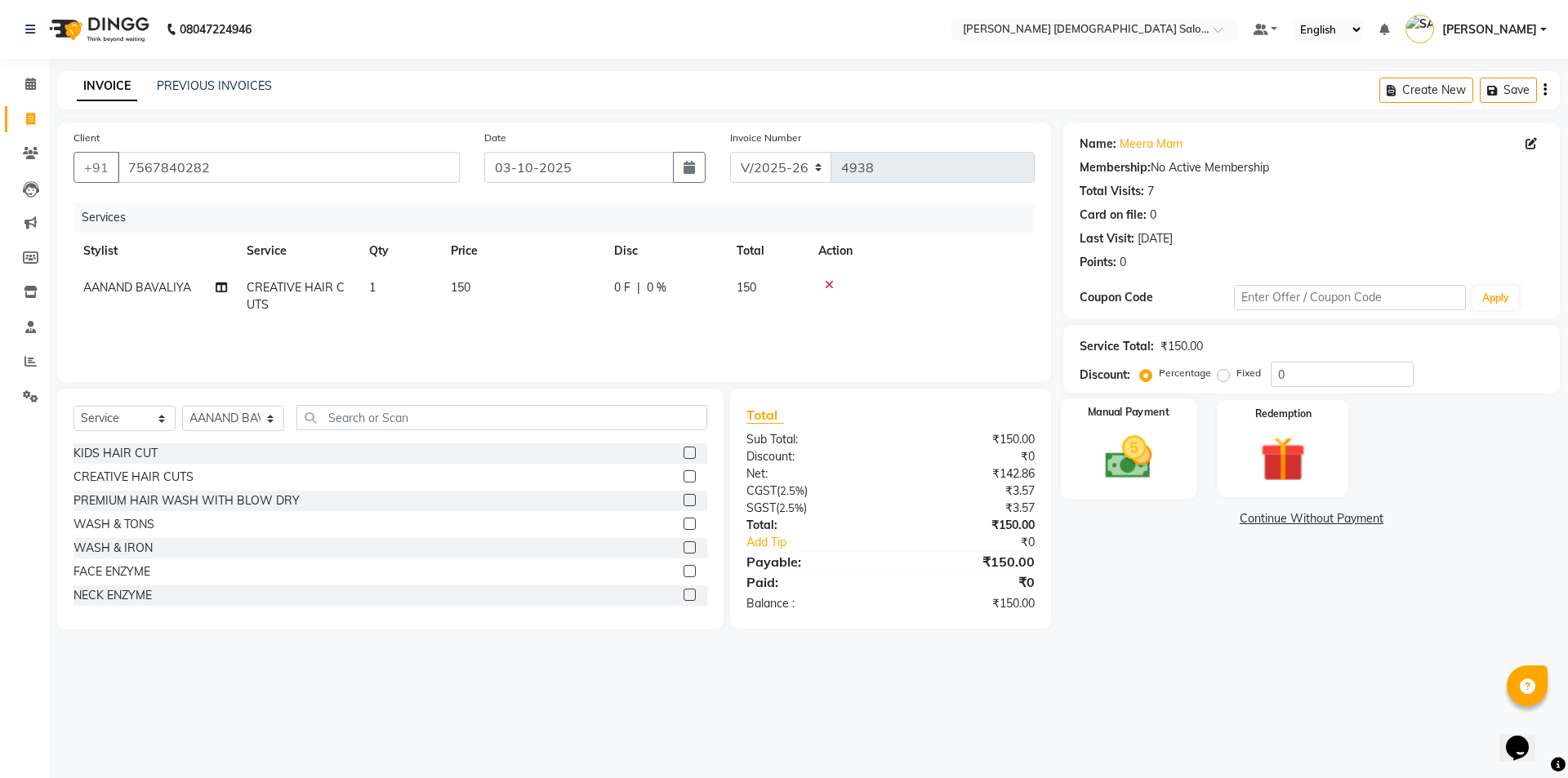
click at [1165, 458] on img at bounding box center [1128, 457] width 76 height 54
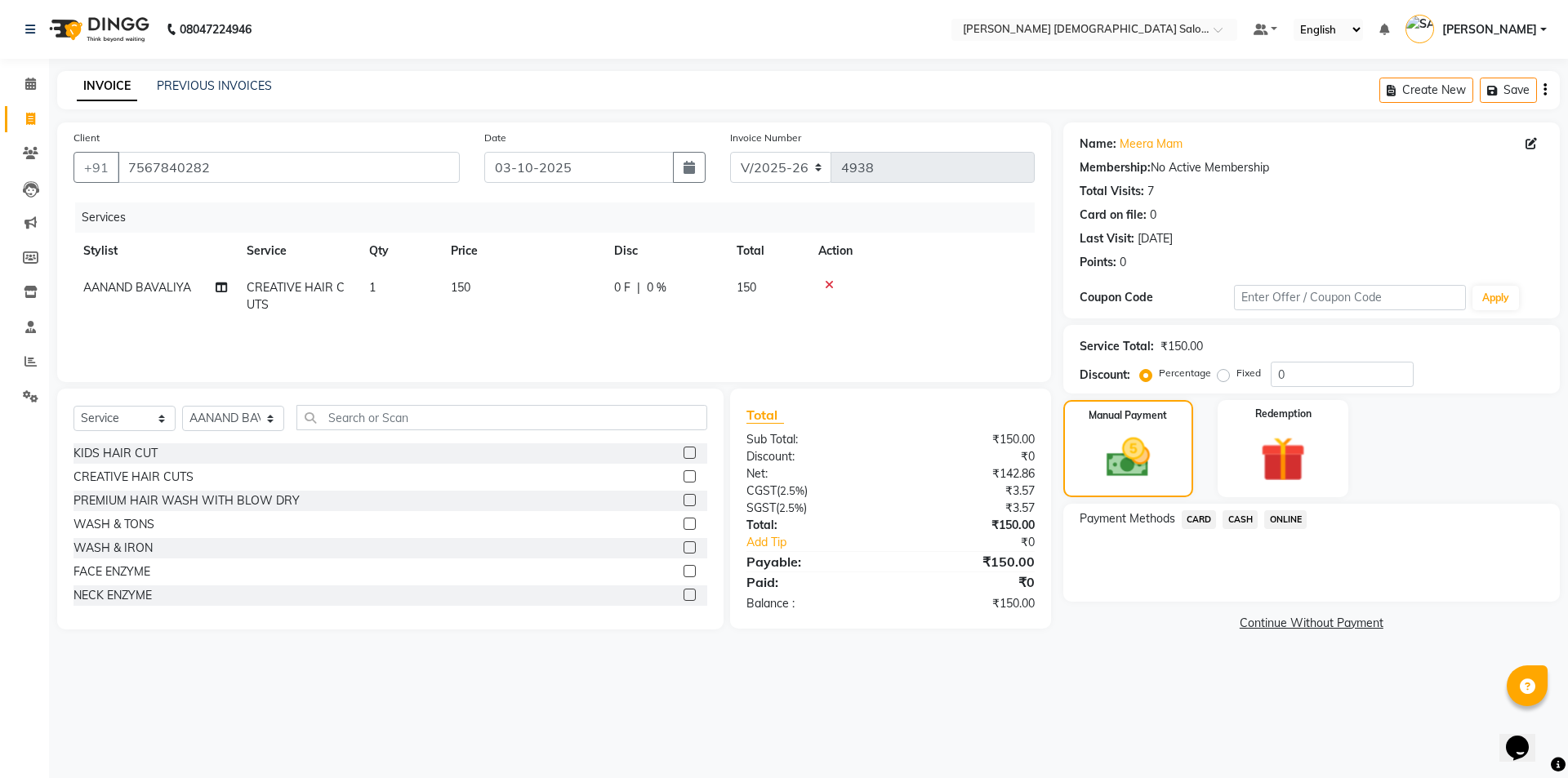
click at [1281, 518] on span "ONLINE" at bounding box center [1285, 519] width 42 height 19
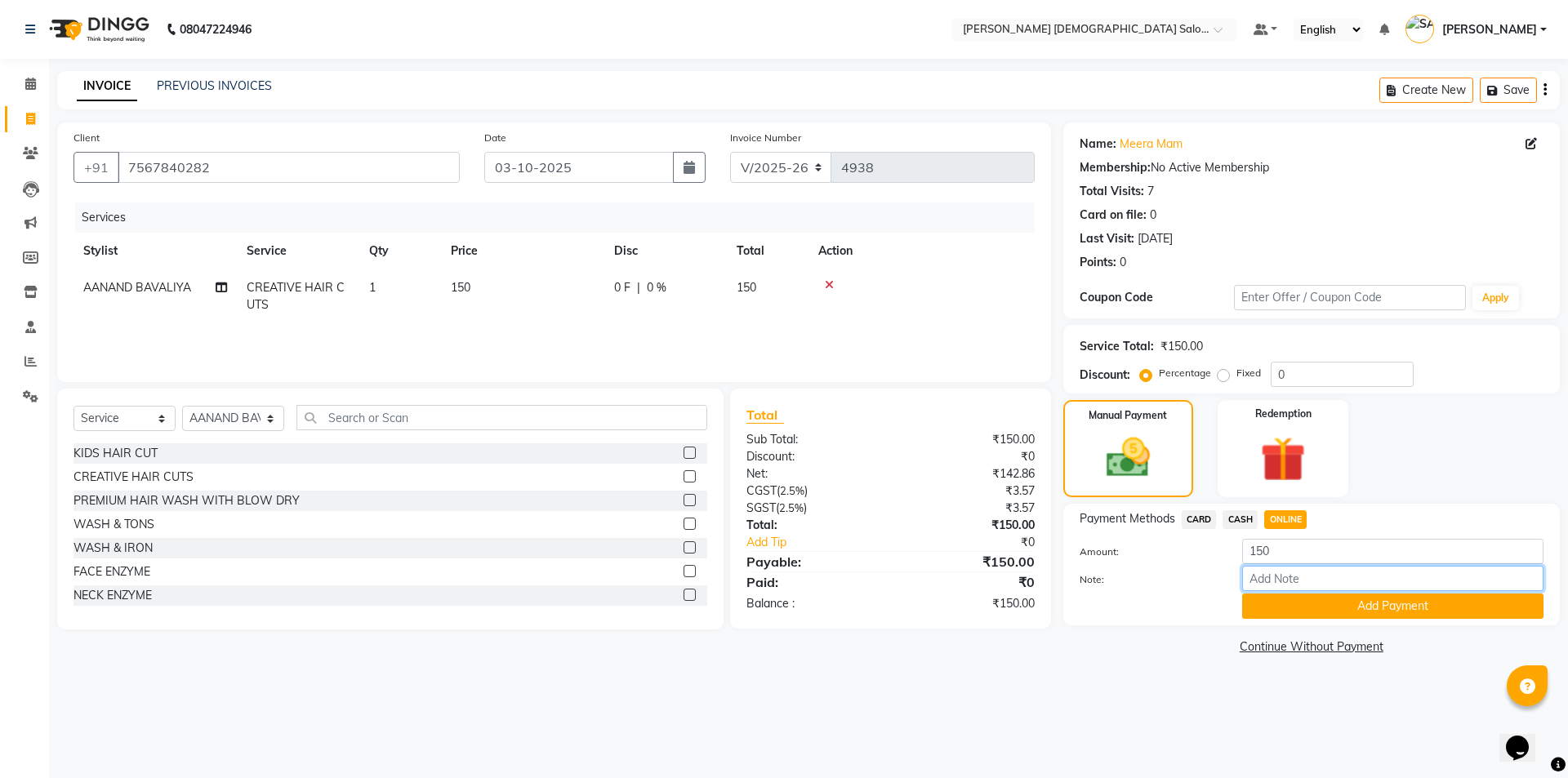
click at [1285, 587] on input "Note:" at bounding box center [1392, 578] width 301 height 25
click at [1237, 518] on span "CASH" at bounding box center [1240, 519] width 35 height 19
click at [1192, 522] on span "CARD" at bounding box center [1199, 519] width 35 height 19
click at [1303, 522] on span "ONLINE" at bounding box center [1285, 519] width 42 height 19
click at [1311, 580] on input "Note:" at bounding box center [1392, 578] width 301 height 25
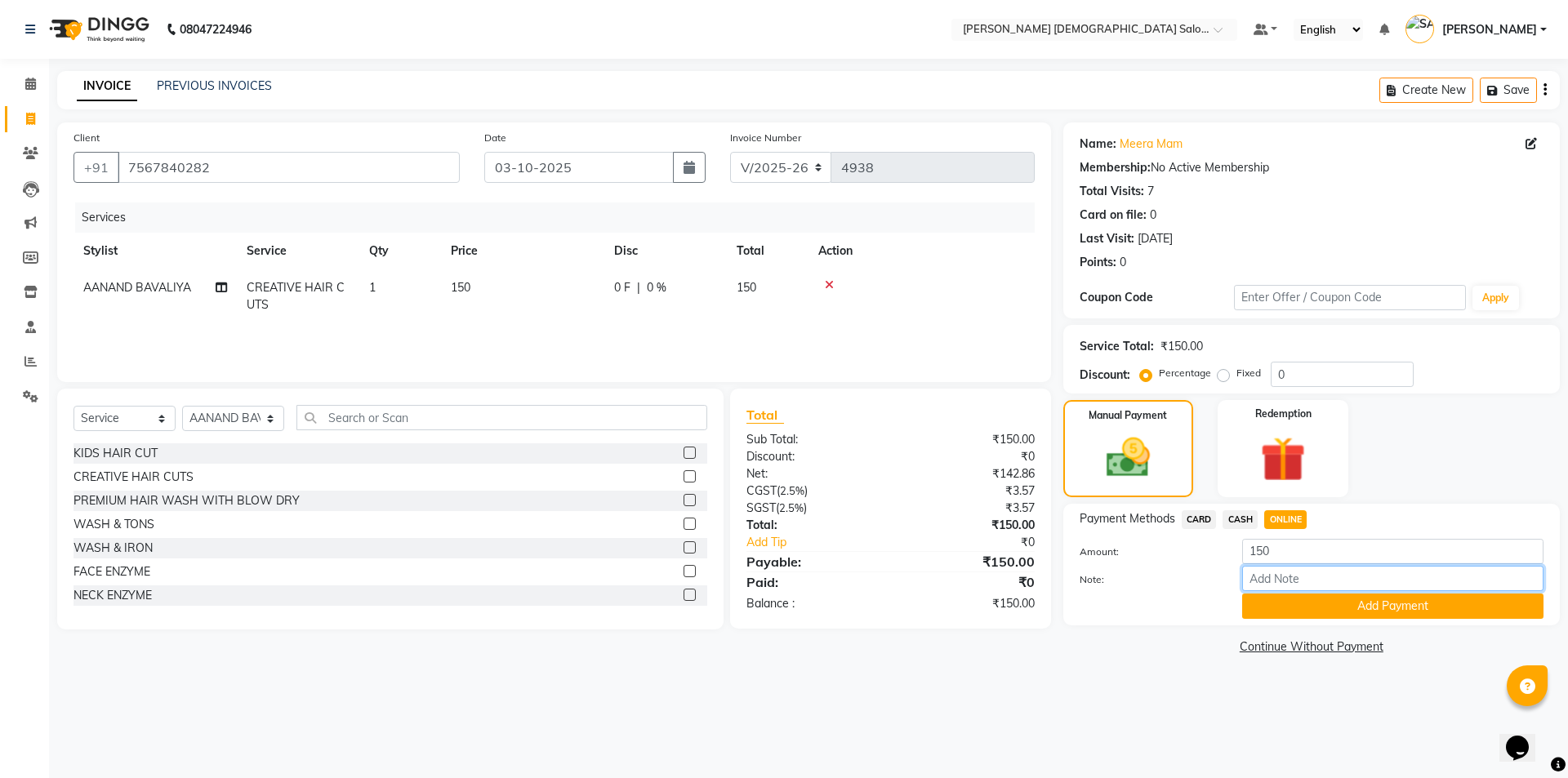
type input "g pay sandip bhai"
click at [1410, 616] on button "Add Payment" at bounding box center [1392, 606] width 301 height 25
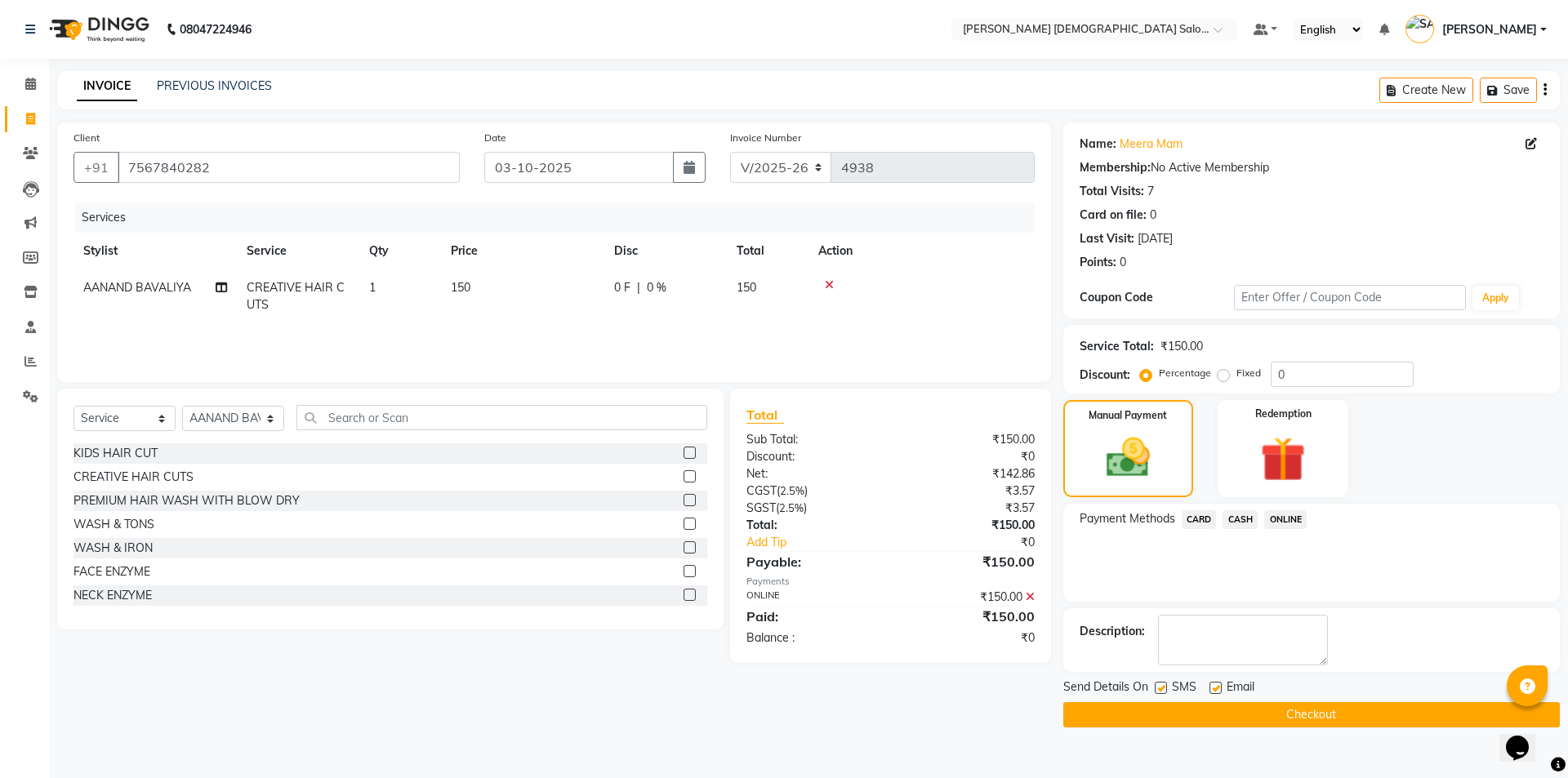
click at [1167, 690] on div "SMS" at bounding box center [1182, 688] width 55 height 21
click at [1164, 690] on label at bounding box center [1160, 687] width 12 height 12
click at [1164, 690] on input "checkbox" at bounding box center [1159, 688] width 11 height 11
checkbox input "false"
click at [1210, 691] on label at bounding box center [1215, 687] width 12 height 12
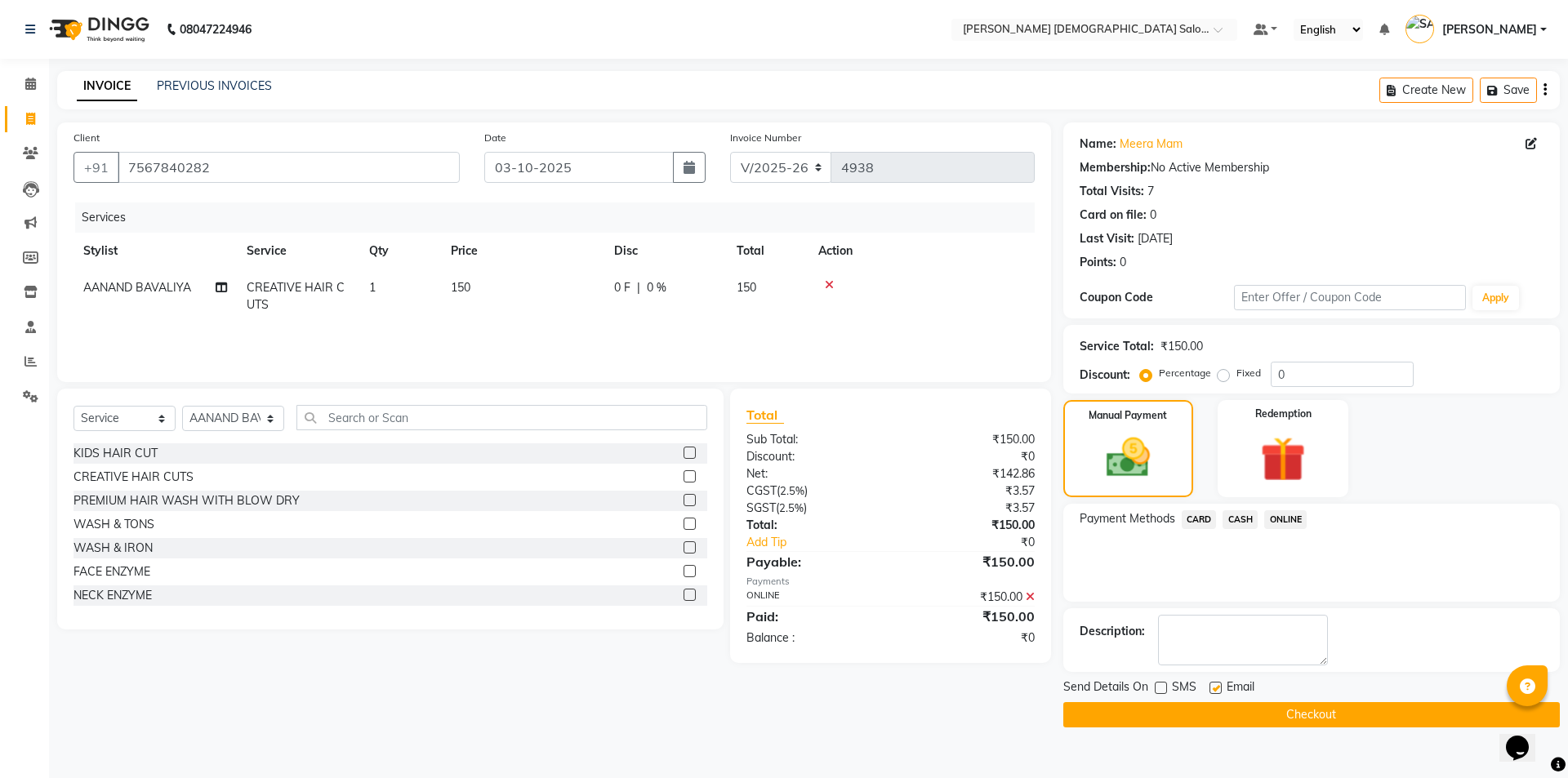
click at [1210, 691] on input "checkbox" at bounding box center [1214, 688] width 11 height 11
checkbox input "false"
click at [1220, 707] on button "Checkout" at bounding box center [1311, 715] width 497 height 25
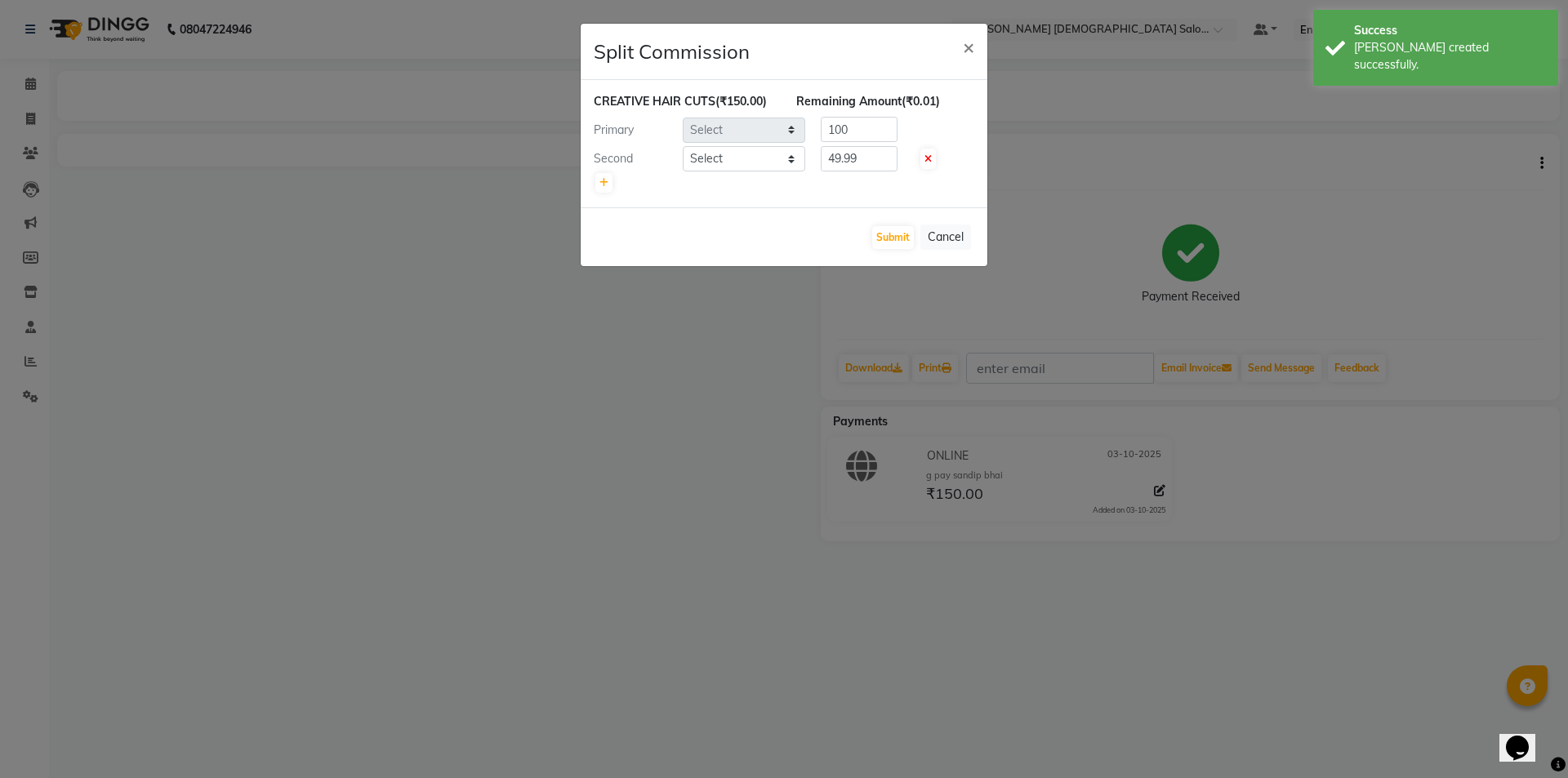
select select "67044"
select select "67043"
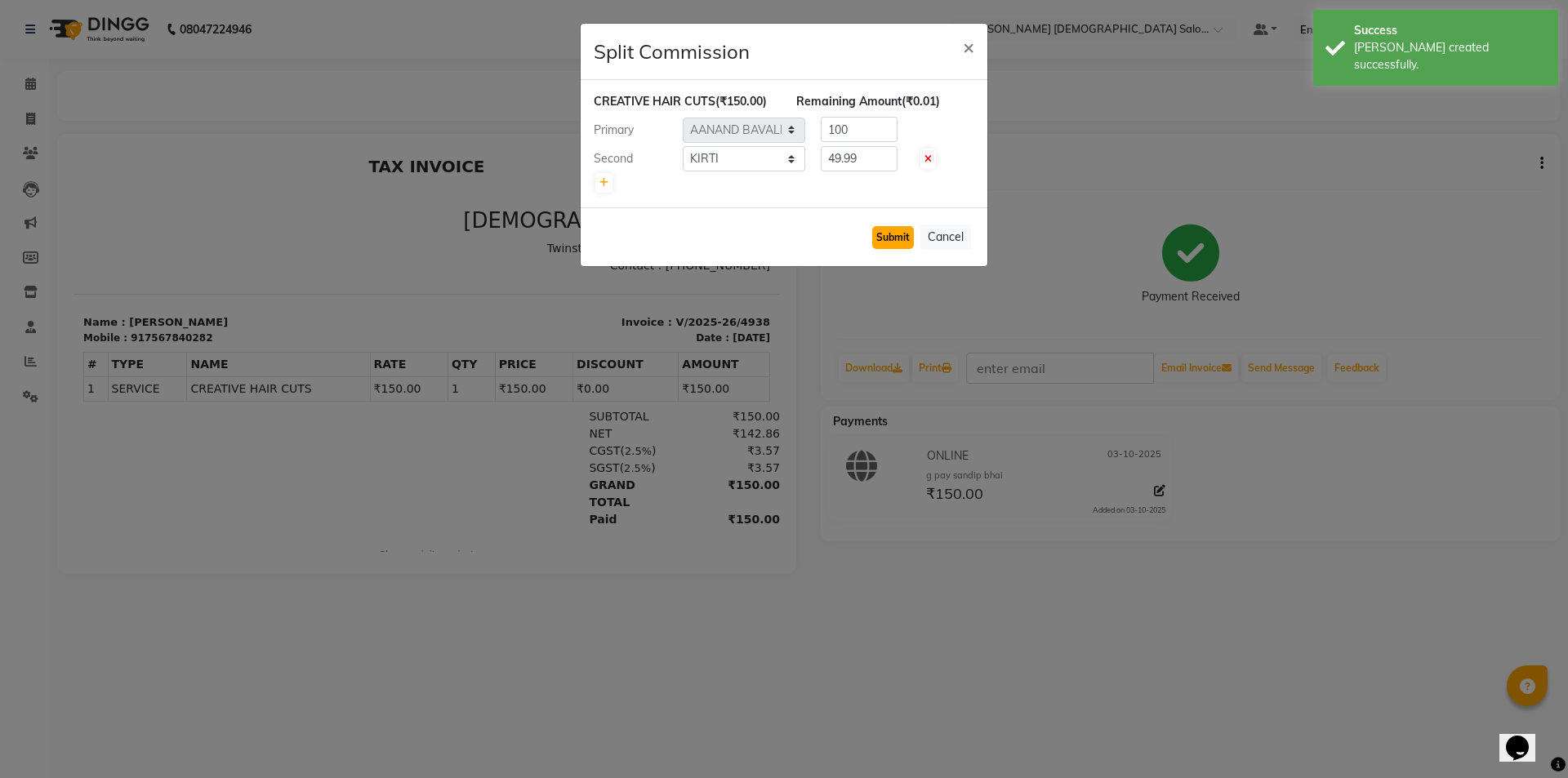
click at [900, 233] on button "Submit" at bounding box center [893, 237] width 42 height 22
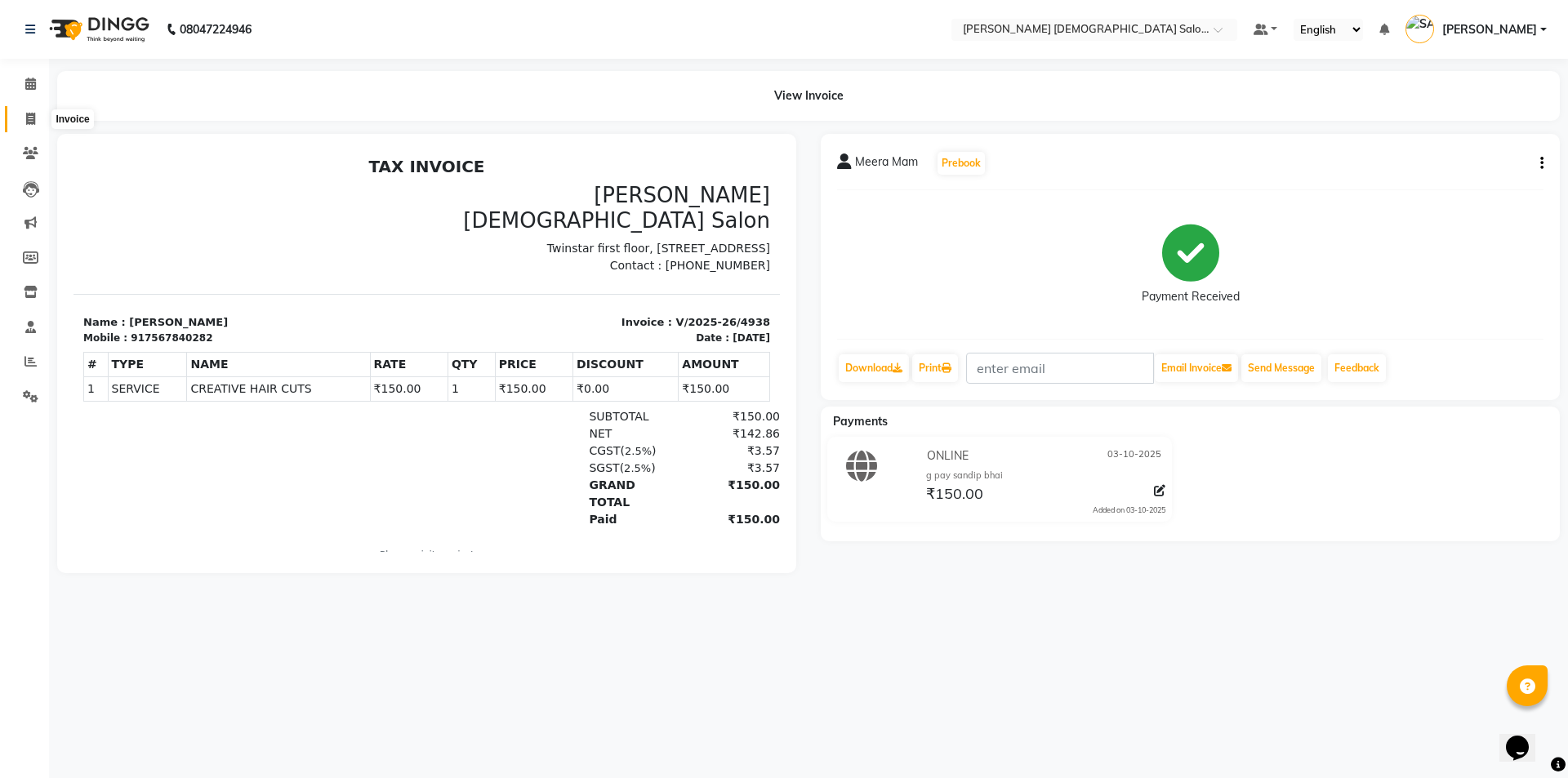
click at [30, 114] on icon at bounding box center [30, 118] width 9 height 12
select select "service"
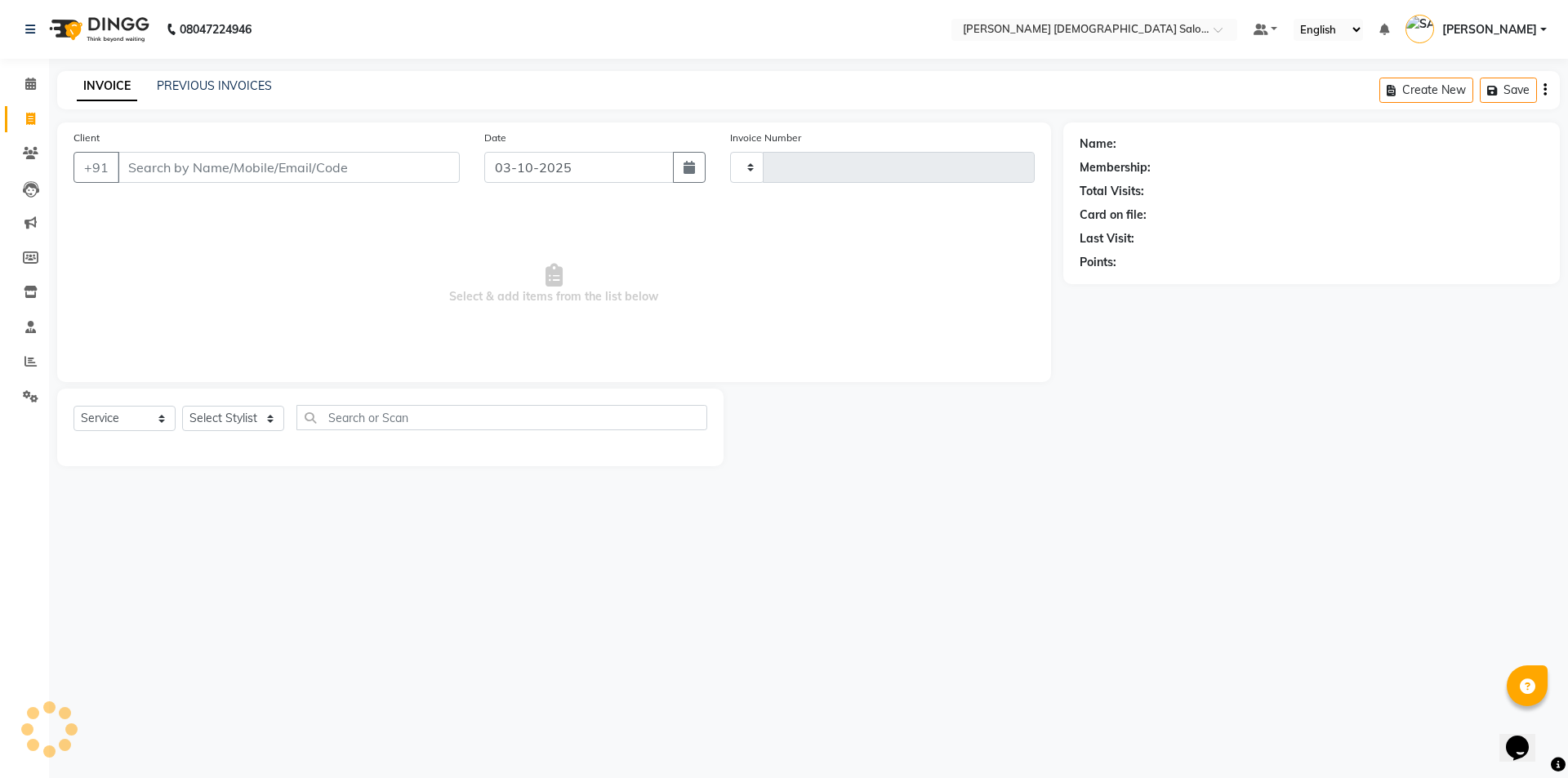
type input "4939"
select select "7542"
type input "9328308363"
click at [424, 169] on span "Add Client" at bounding box center [418, 167] width 65 height 17
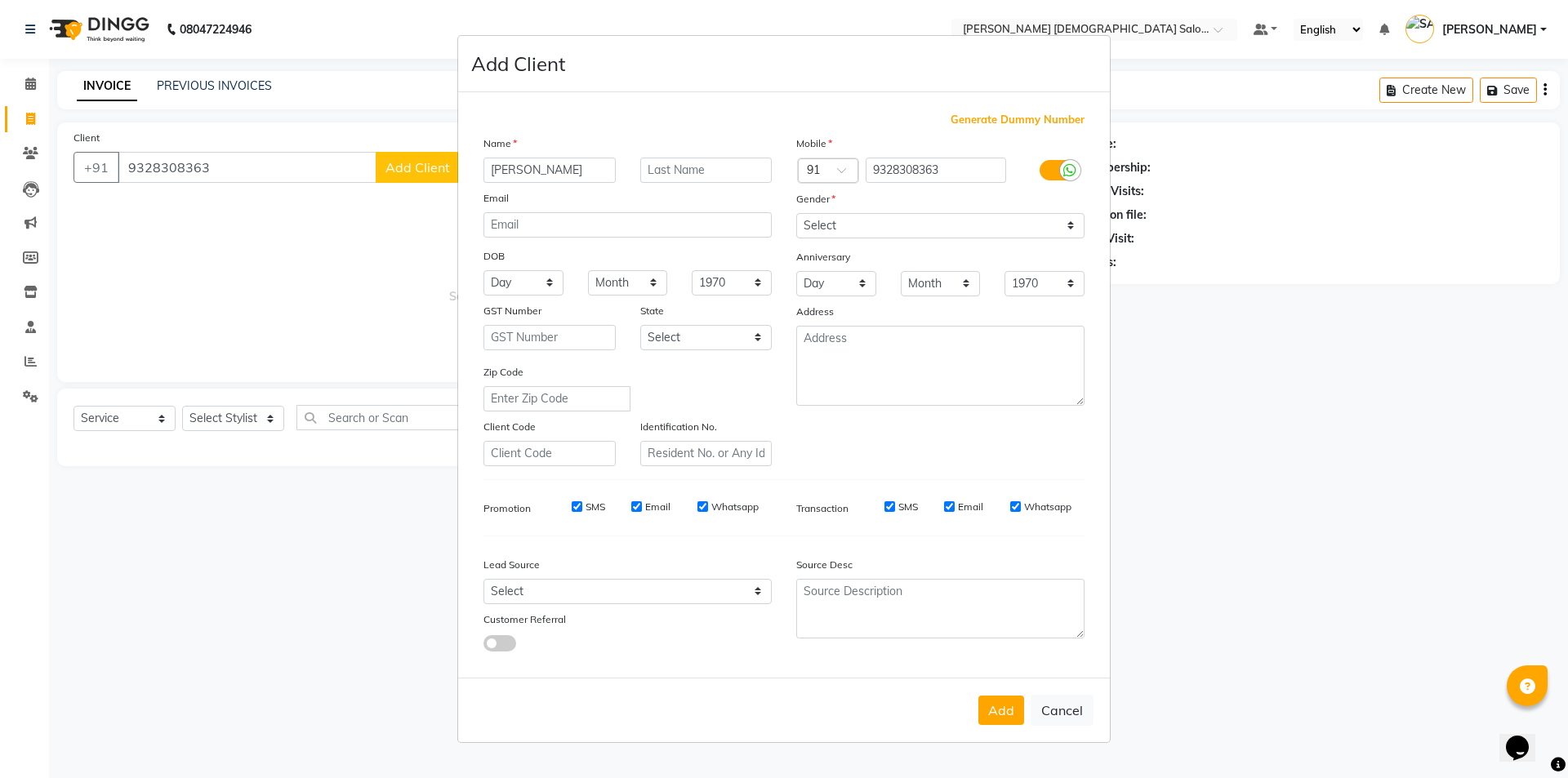
type input "MINAKSHI"
click at [728, 170] on input "text" at bounding box center [706, 170] width 132 height 25
type input "MAAM"
click at [889, 218] on select "Select Male Female Other Prefer Not To Say" at bounding box center [940, 225] width 288 height 25
select select "[DEMOGRAPHIC_DATA]"
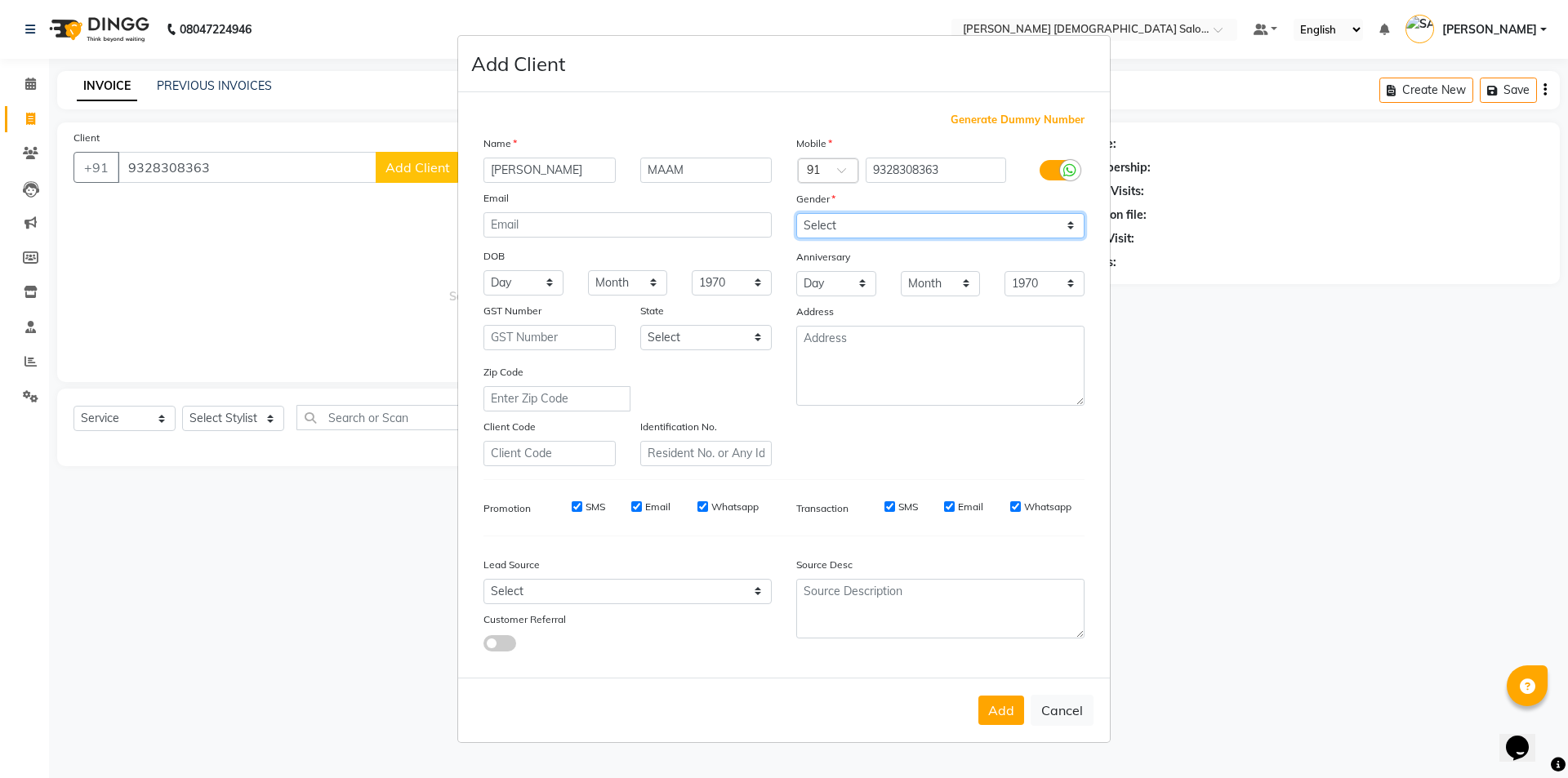
click at [796, 213] on select "Select Male Female Other Prefer Not To Say" at bounding box center [940, 225] width 288 height 25
click at [998, 704] on button "Add" at bounding box center [1000, 710] width 46 height 29
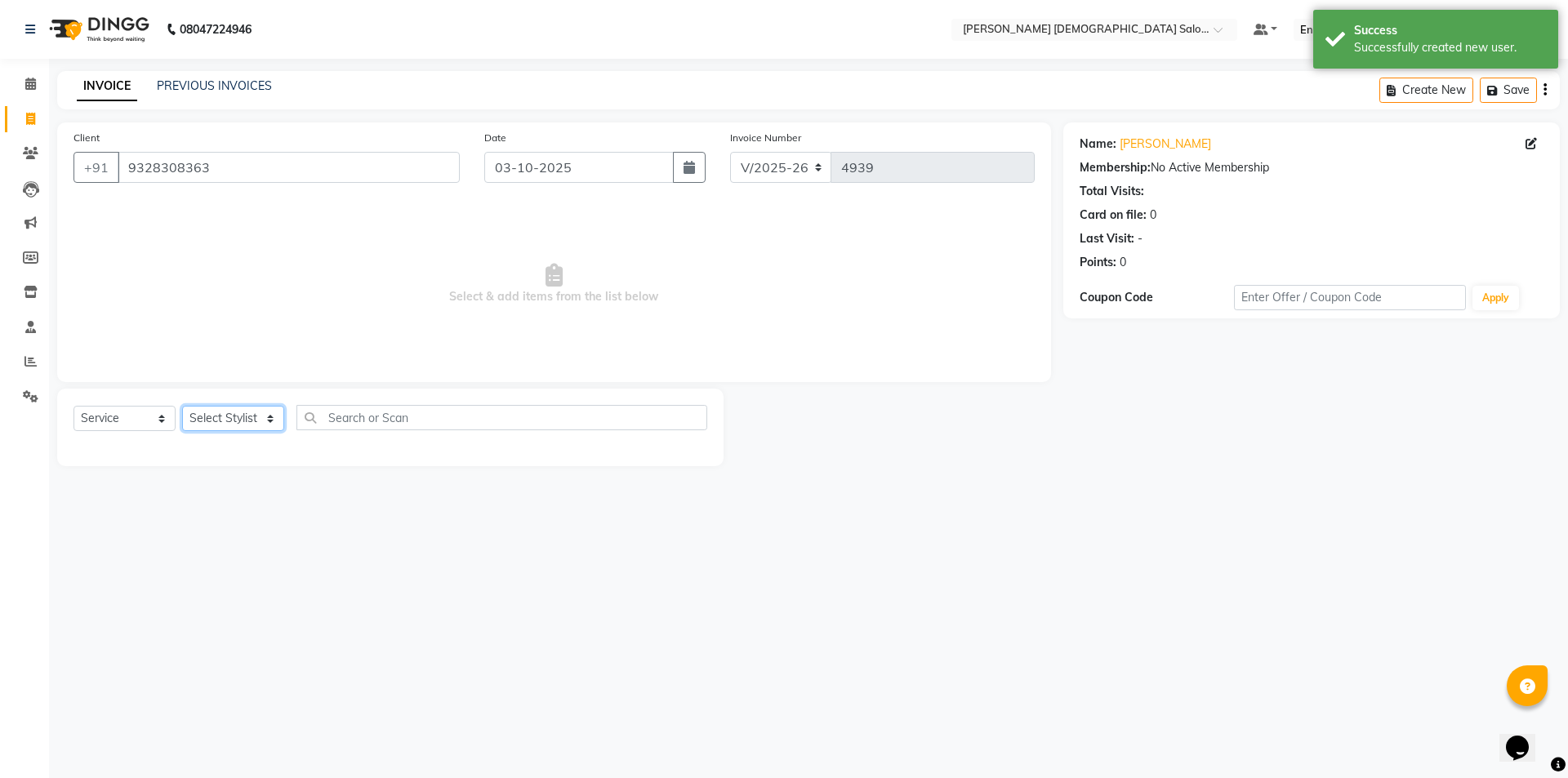
click at [239, 417] on select "Select Stylist AANAND BAVALIYA BHAVTIK GONDALIYA DHARMIK RAVRANI DIKSHA DIMPAL …" at bounding box center [233, 419] width 102 height 25
click at [182, 406] on select "Select Stylist AANAND BAVALIYA BHAVTIK GONDALIYA DHARMIK RAVRANI DIKSHA DIMPAL …" at bounding box center [233, 419] width 102 height 25
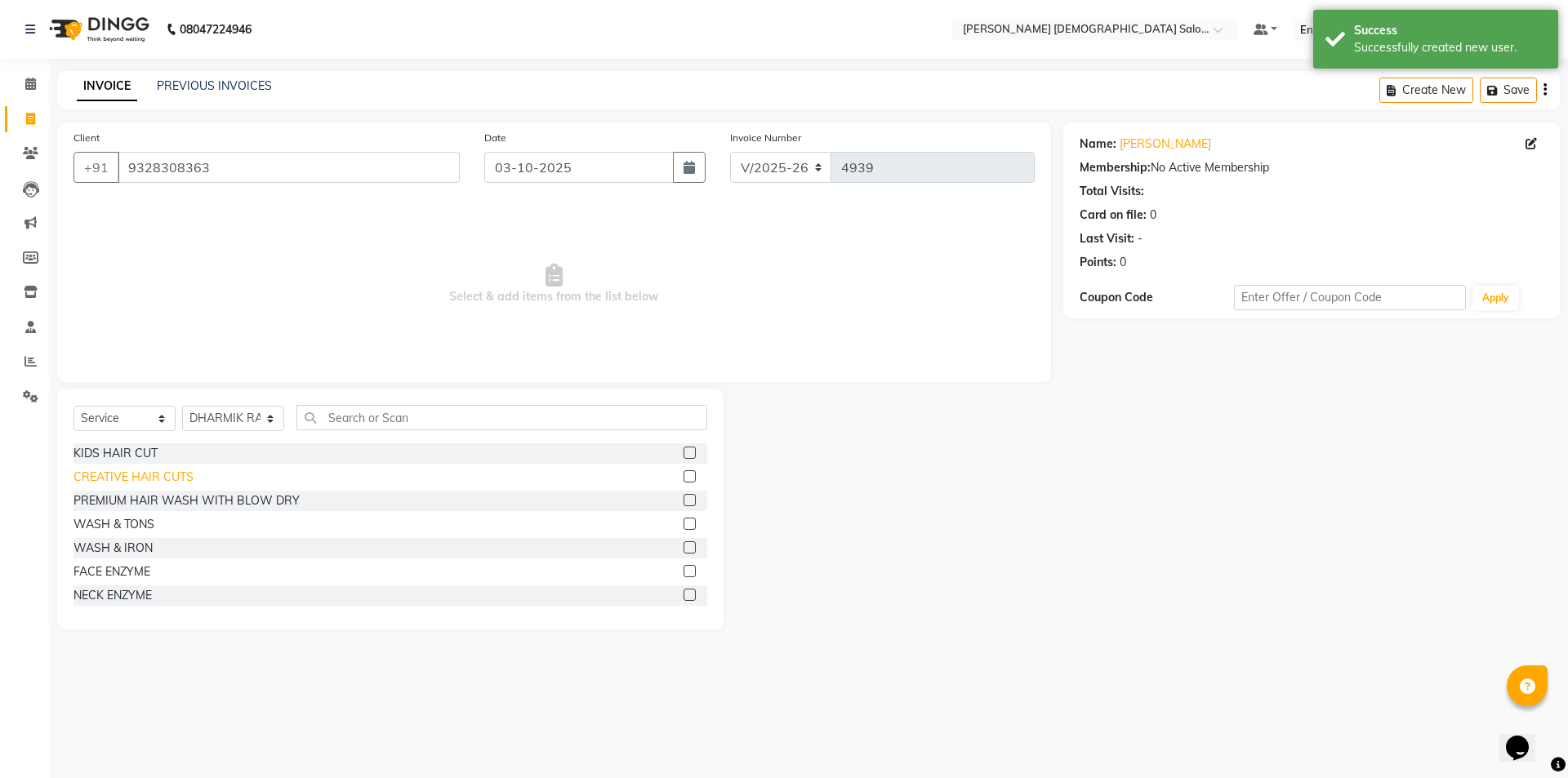
click at [150, 473] on div "CREATIVE HAIR CUTS" at bounding box center [133, 477] width 120 height 17
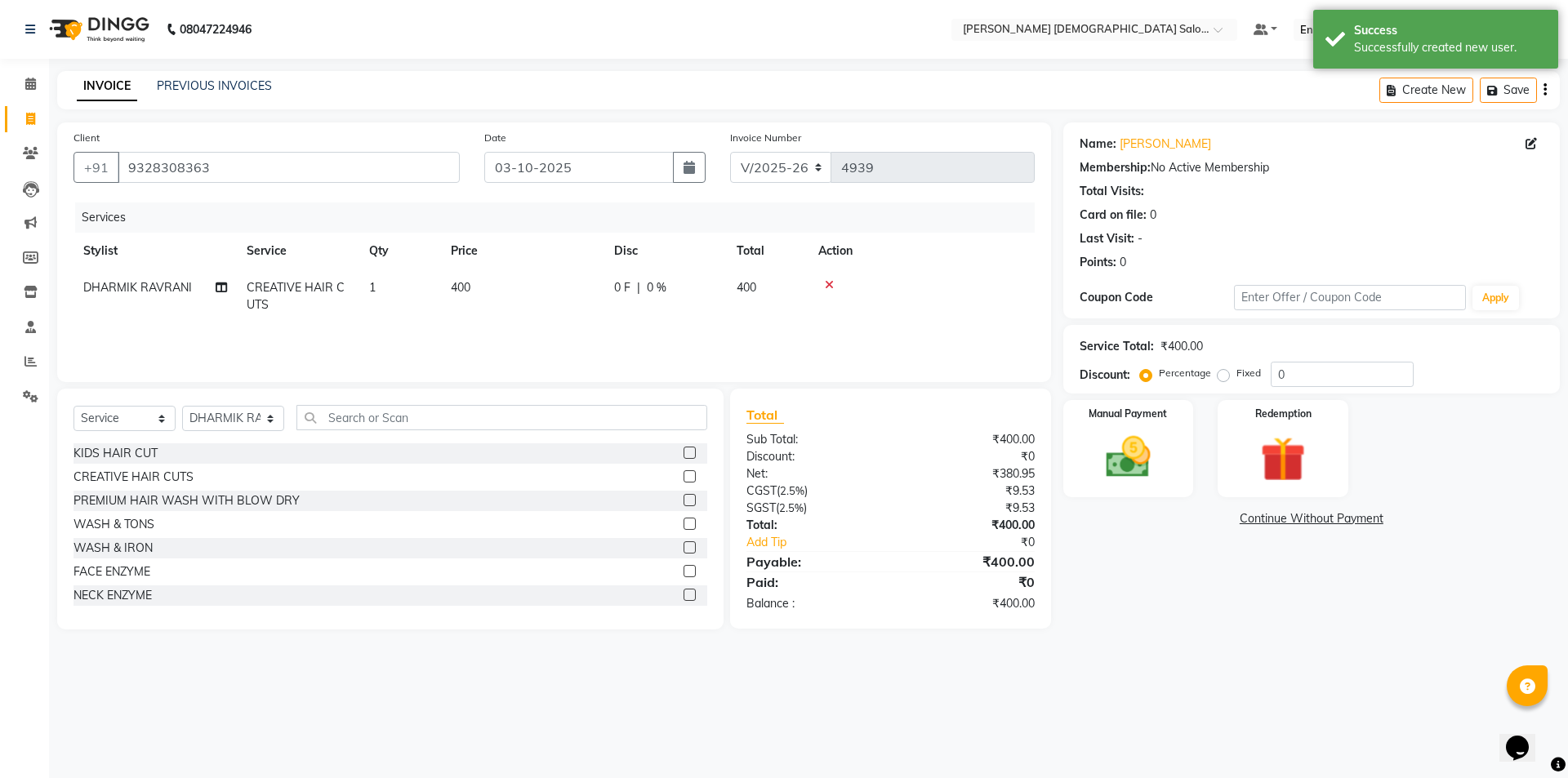
drag, startPoint x: 451, startPoint y: 272, endPoint x: 461, endPoint y: 281, distance: 13.5
click at [461, 281] on td "400" at bounding box center [523, 296] width 163 height 54
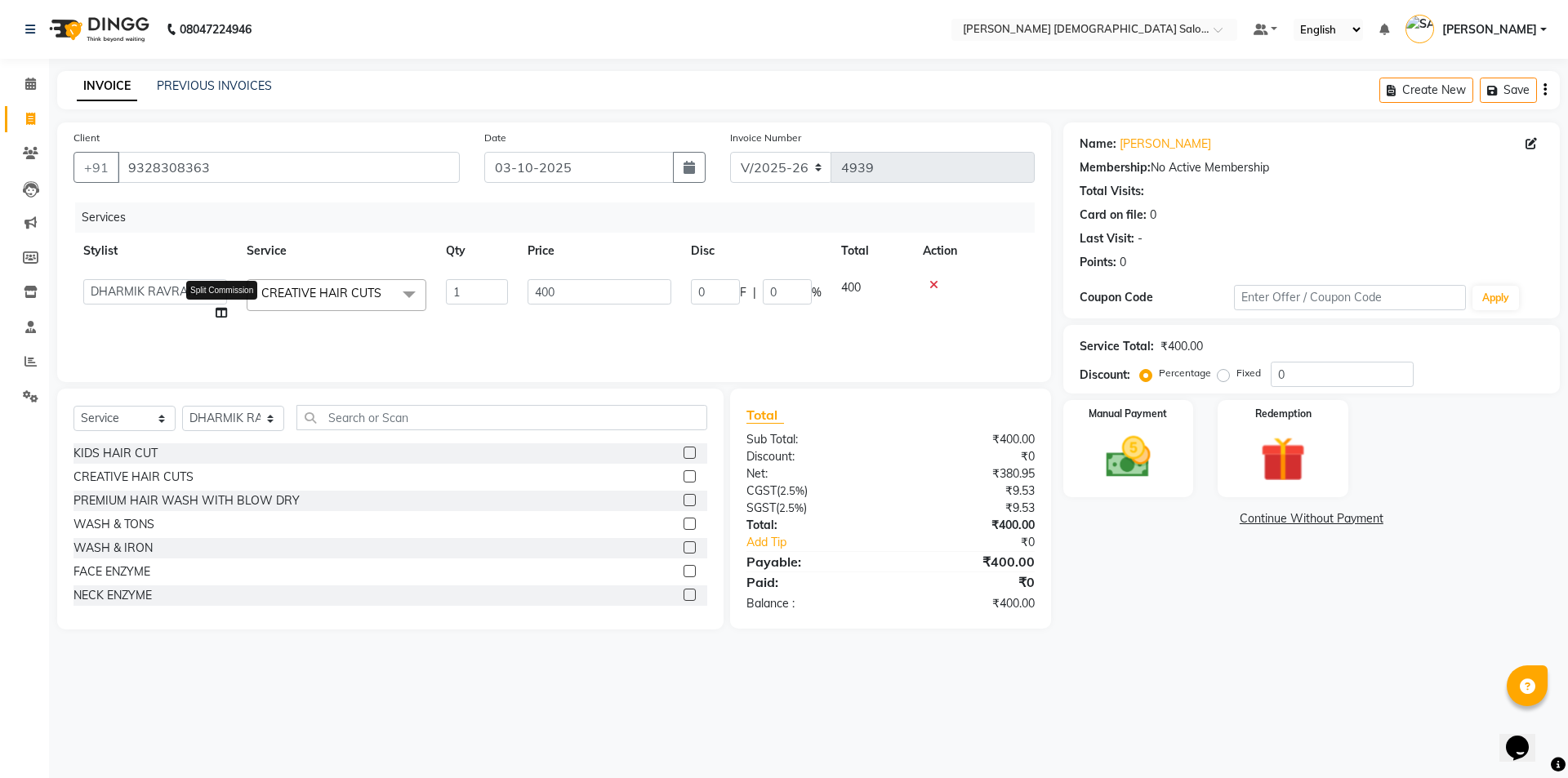
click at [224, 310] on icon at bounding box center [221, 313] width 12 height 12
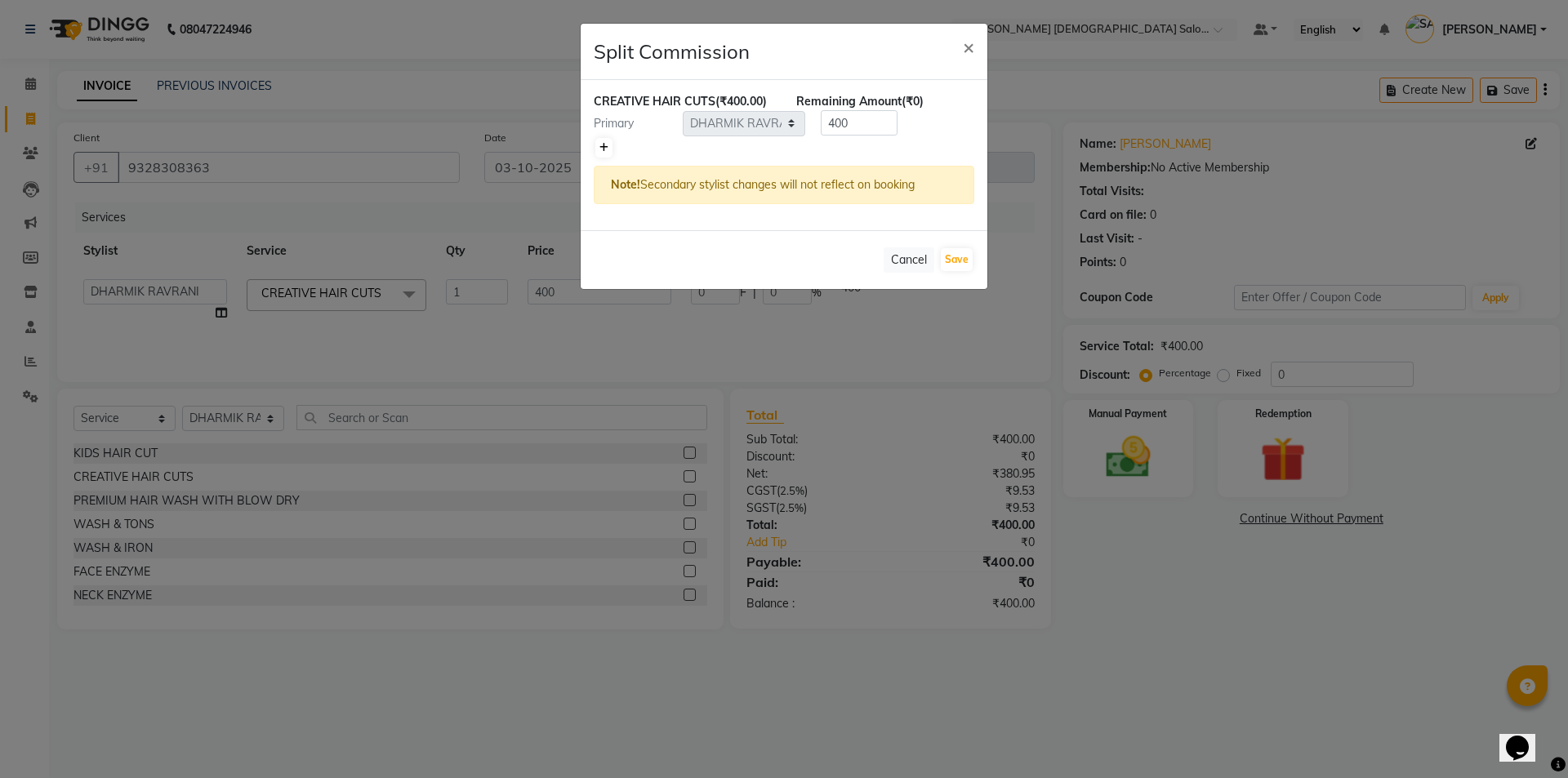
click at [606, 150] on icon at bounding box center [603, 148] width 9 height 10
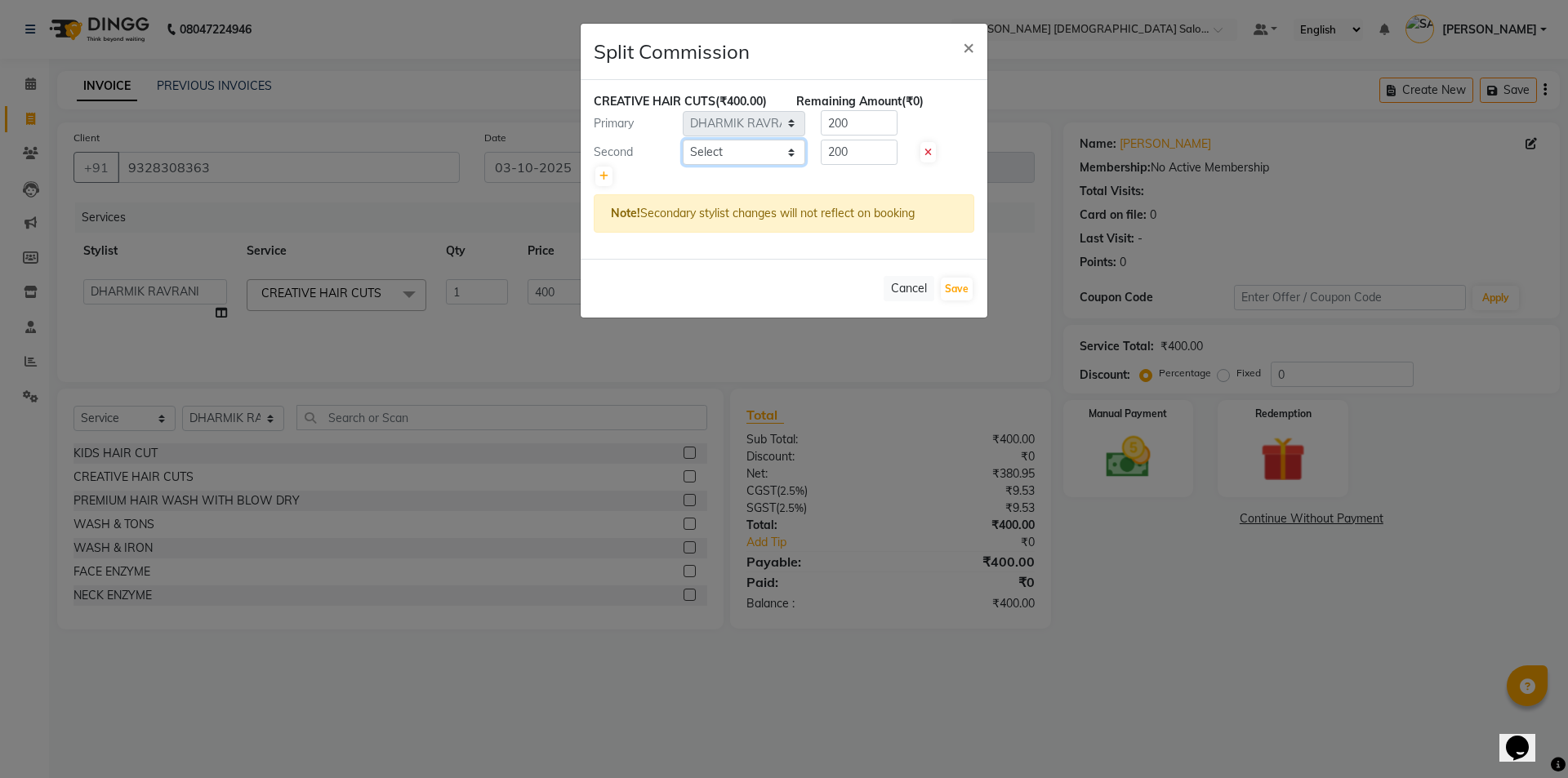
click at [765, 142] on select "Select AANAND BAVALIYA BHAVTIK GONDALIYA DHARMIK RAVRANI DIKSHA DIMPAL SEN GOPI…" at bounding box center [743, 152] width 122 height 25
click at [682, 140] on select "Select AANAND BAVALIYA BHAVTIK GONDALIYA DHARMIK RAVRANI DIKSHA DIMPAL SEN GOPI…" at bounding box center [743, 152] width 122 height 25
click at [874, 151] on input "200" at bounding box center [859, 152] width 77 height 25
click at [876, 122] on input "200" at bounding box center [859, 122] width 77 height 25
click at [961, 287] on button "Save" at bounding box center [956, 289] width 32 height 22
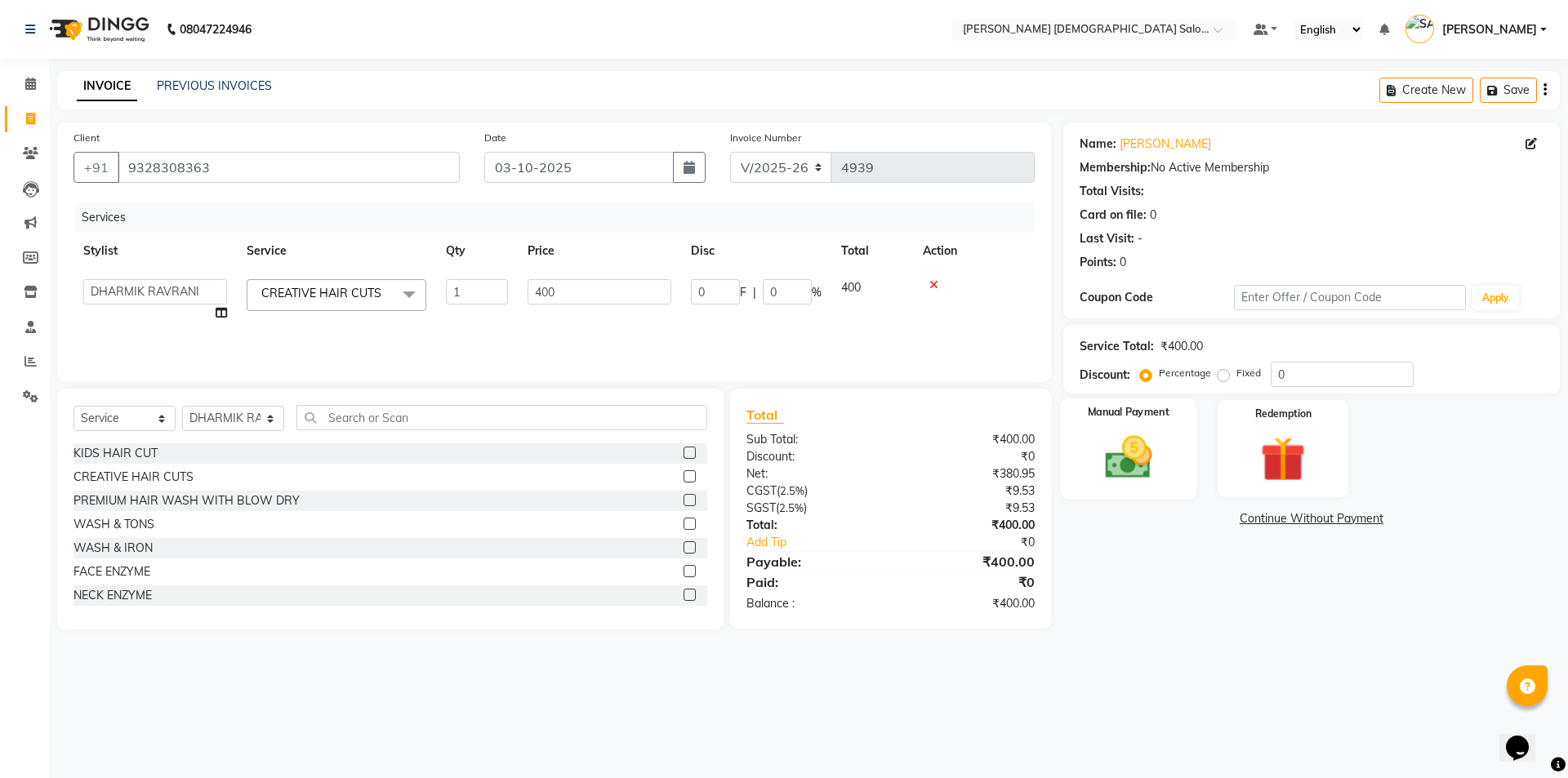
click at [1159, 477] on img at bounding box center [1128, 457] width 76 height 54
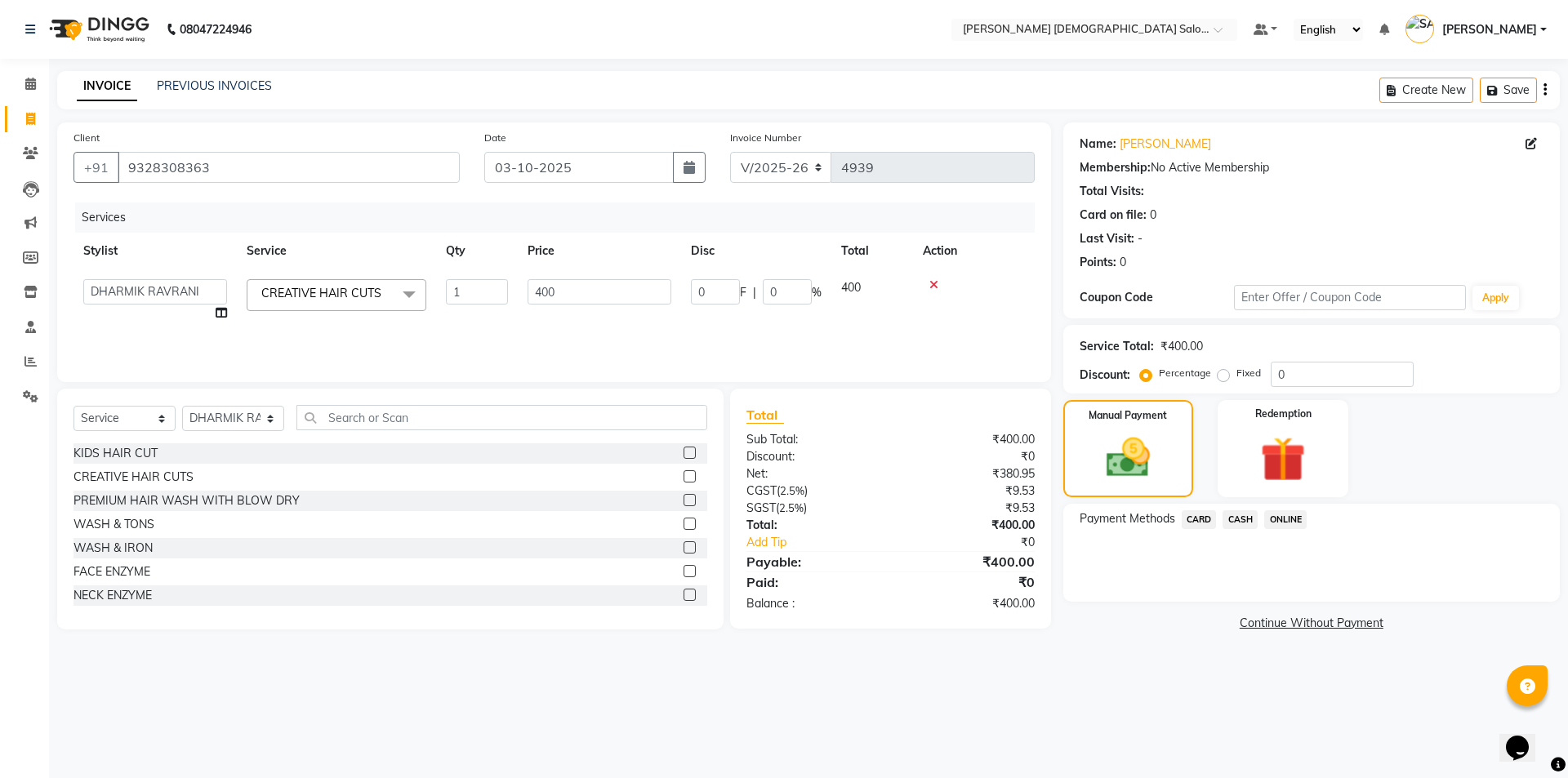
click at [1252, 511] on span "CASH" at bounding box center [1240, 519] width 35 height 19
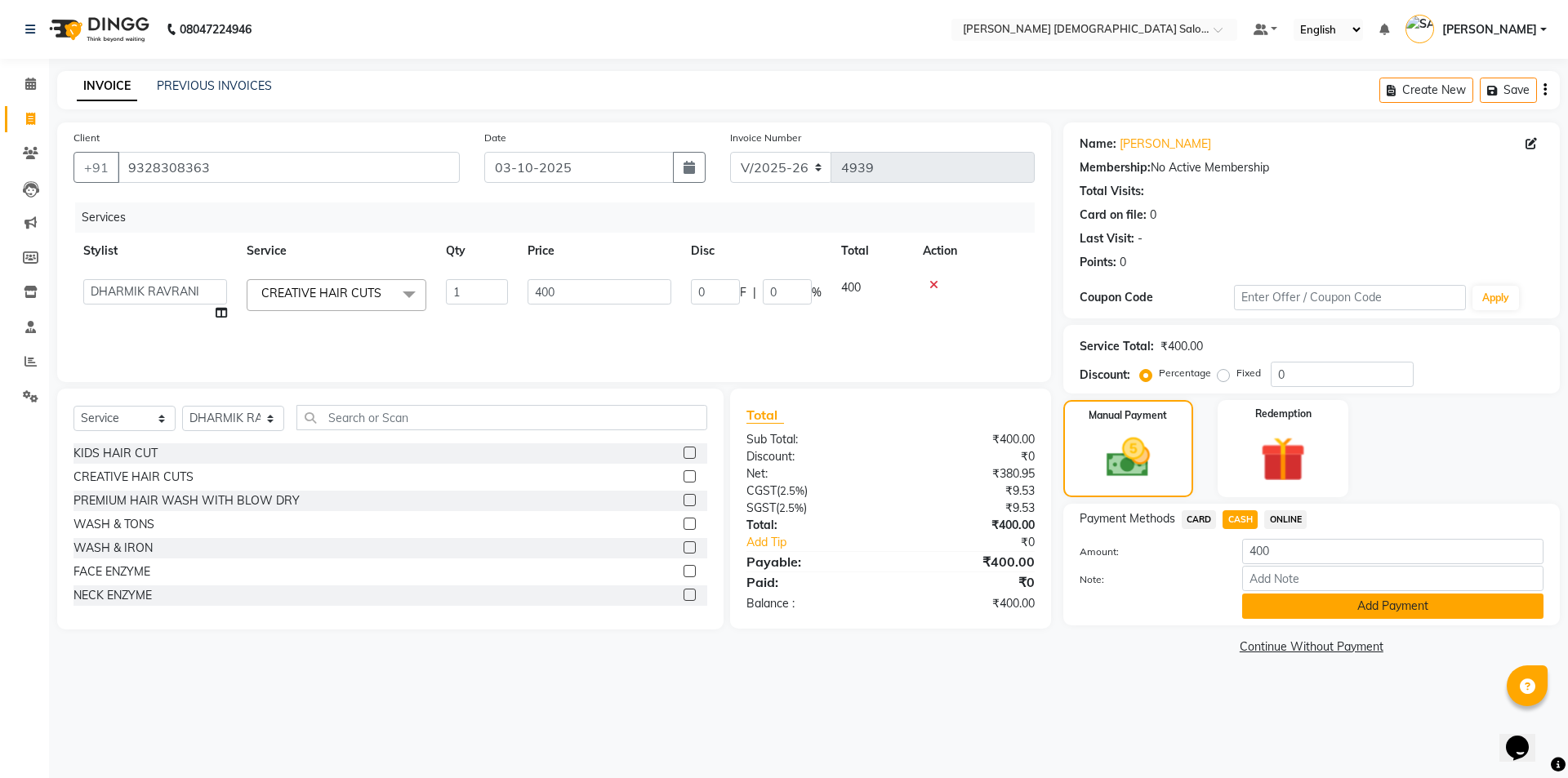
click at [1317, 609] on button "Add Payment" at bounding box center [1392, 606] width 301 height 25
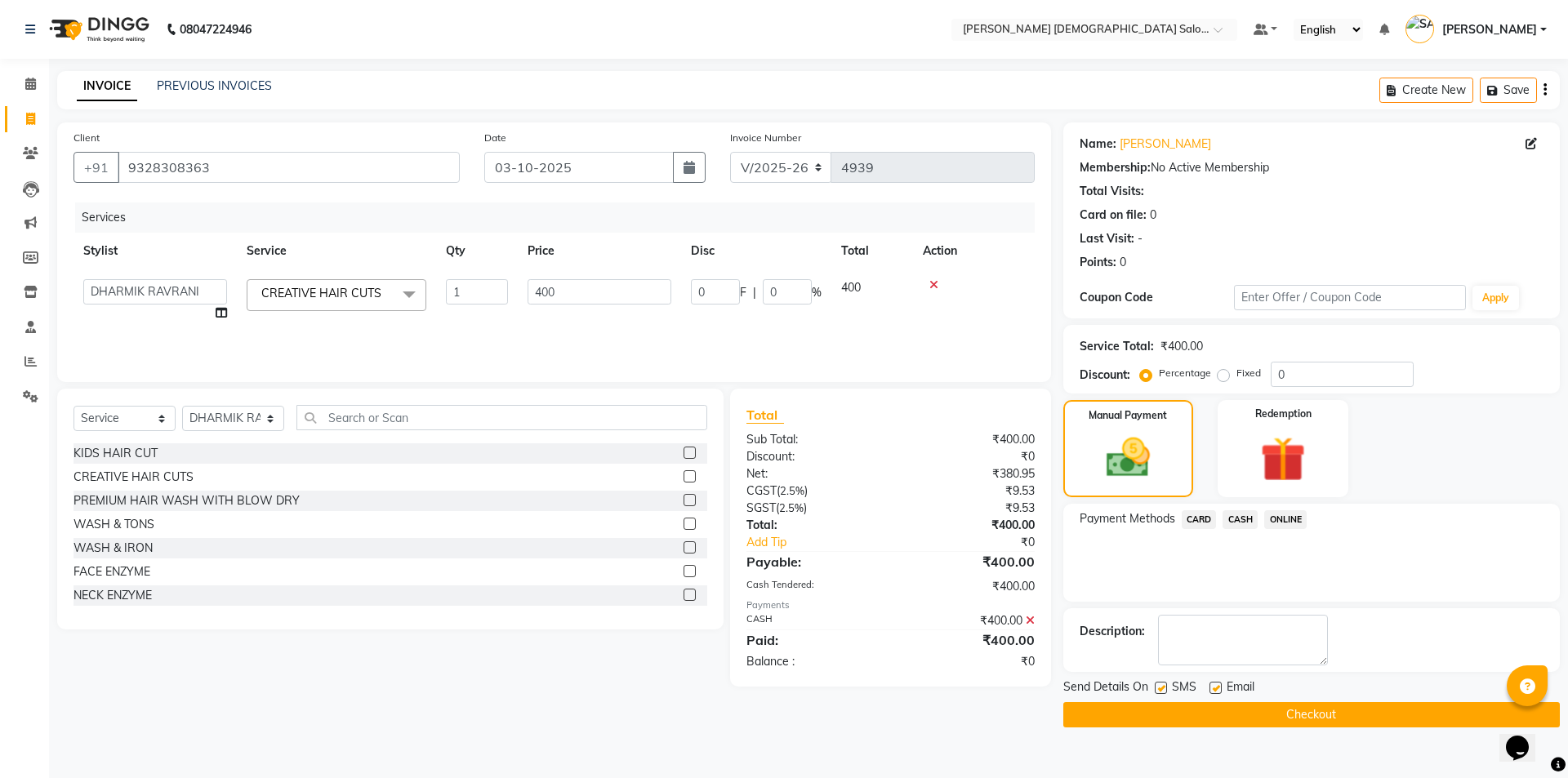
click at [1167, 686] on div "SMS" at bounding box center [1182, 688] width 55 height 21
click at [1158, 684] on label at bounding box center [1160, 687] width 12 height 12
click at [1158, 684] on input "checkbox" at bounding box center [1159, 688] width 11 height 11
click at [1219, 682] on label at bounding box center [1215, 687] width 12 height 12
click at [1219, 683] on input "checkbox" at bounding box center [1214, 688] width 11 height 11
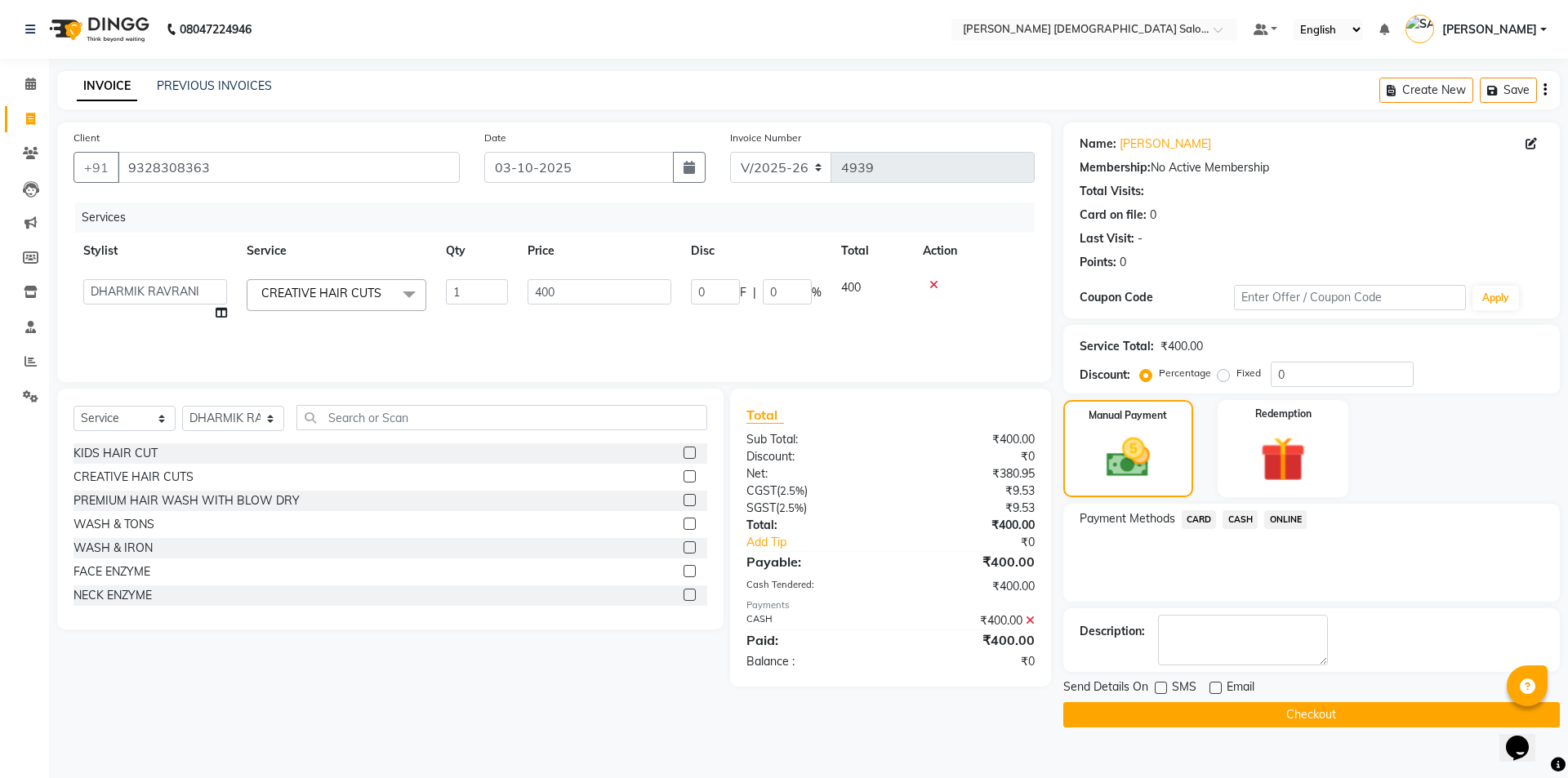
click at [1278, 721] on button "Checkout" at bounding box center [1311, 715] width 497 height 25
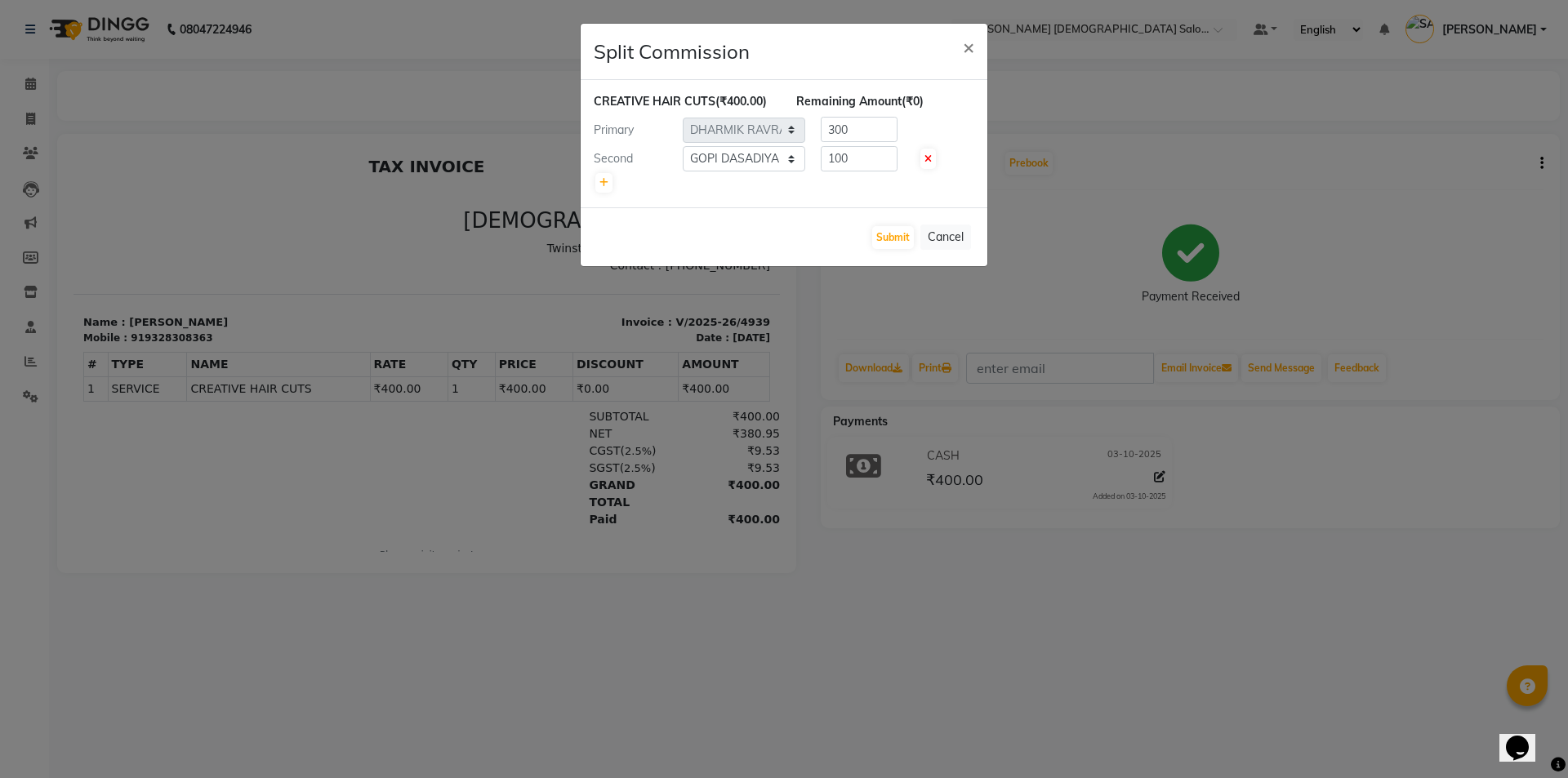
click at [1276, 721] on ngb-modal-window "Split Commission × CREATIVE HAIR CUTS (₹400.00) Remaining Amount (₹0) Primary S…" at bounding box center [784, 389] width 1568 height 778
click at [1276, 721] on ngb-modal-window "Split Commission × CREATIVE HAIR CUTS (₹400.00) Remaining Amount (₹0) Primary S…" at bounding box center [784, 389] width 1568 height 778
click at [891, 239] on button "Submit" at bounding box center [893, 237] width 42 height 22
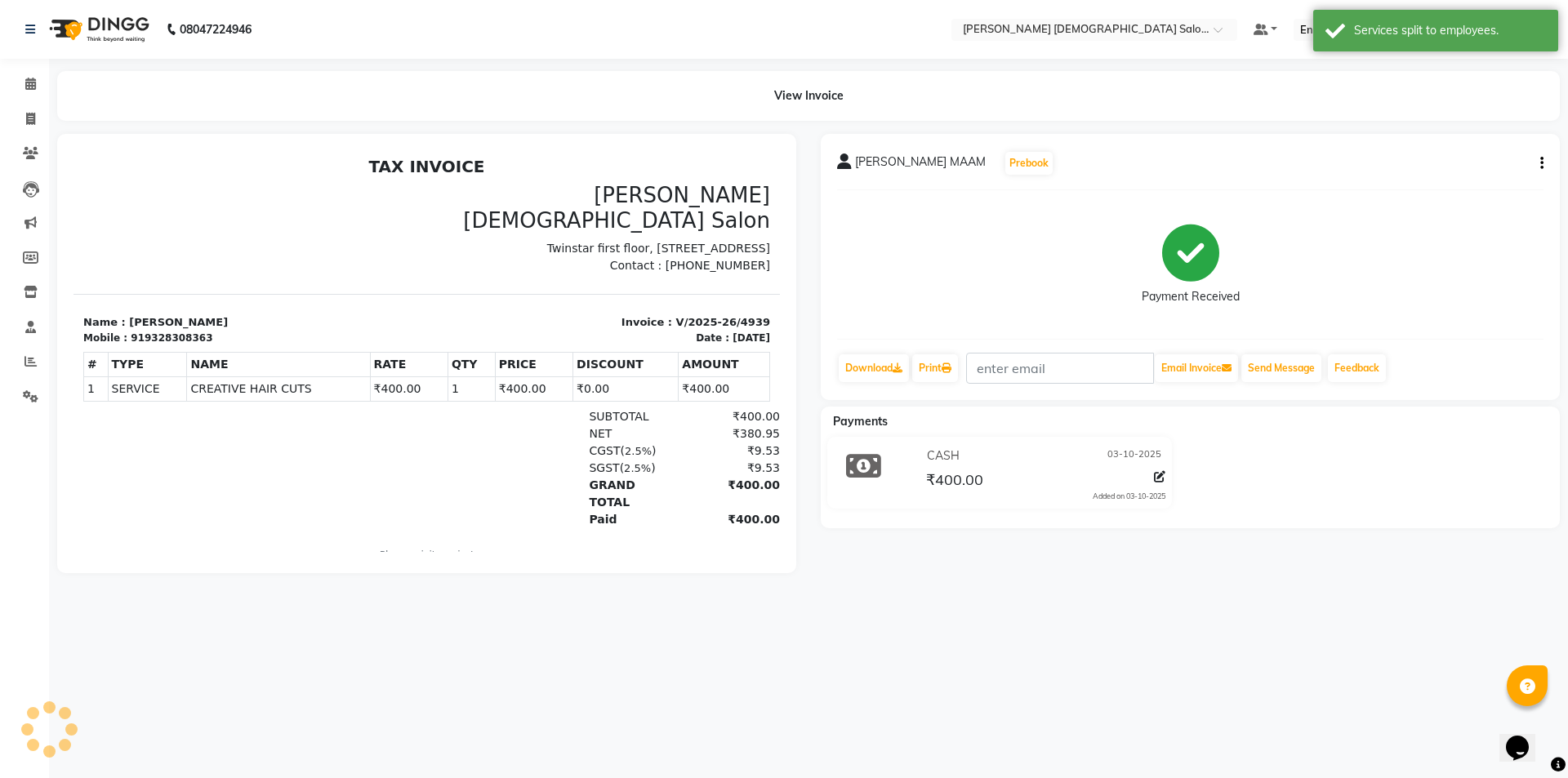
click at [0, 705] on div "Calendar Invoice Clients Leads Marketing Members Inventory Staff Reports Settin…" at bounding box center [110, 400] width 221 height 707
drag, startPoint x: 16, startPoint y: 467, endPoint x: 52, endPoint y: 424, distance: 56.1
click at [40, 428] on div "Calendar Invoice Clients Leads Marketing Members Inventory Staff Reports Settin…" at bounding box center [110, 400] width 221 height 707
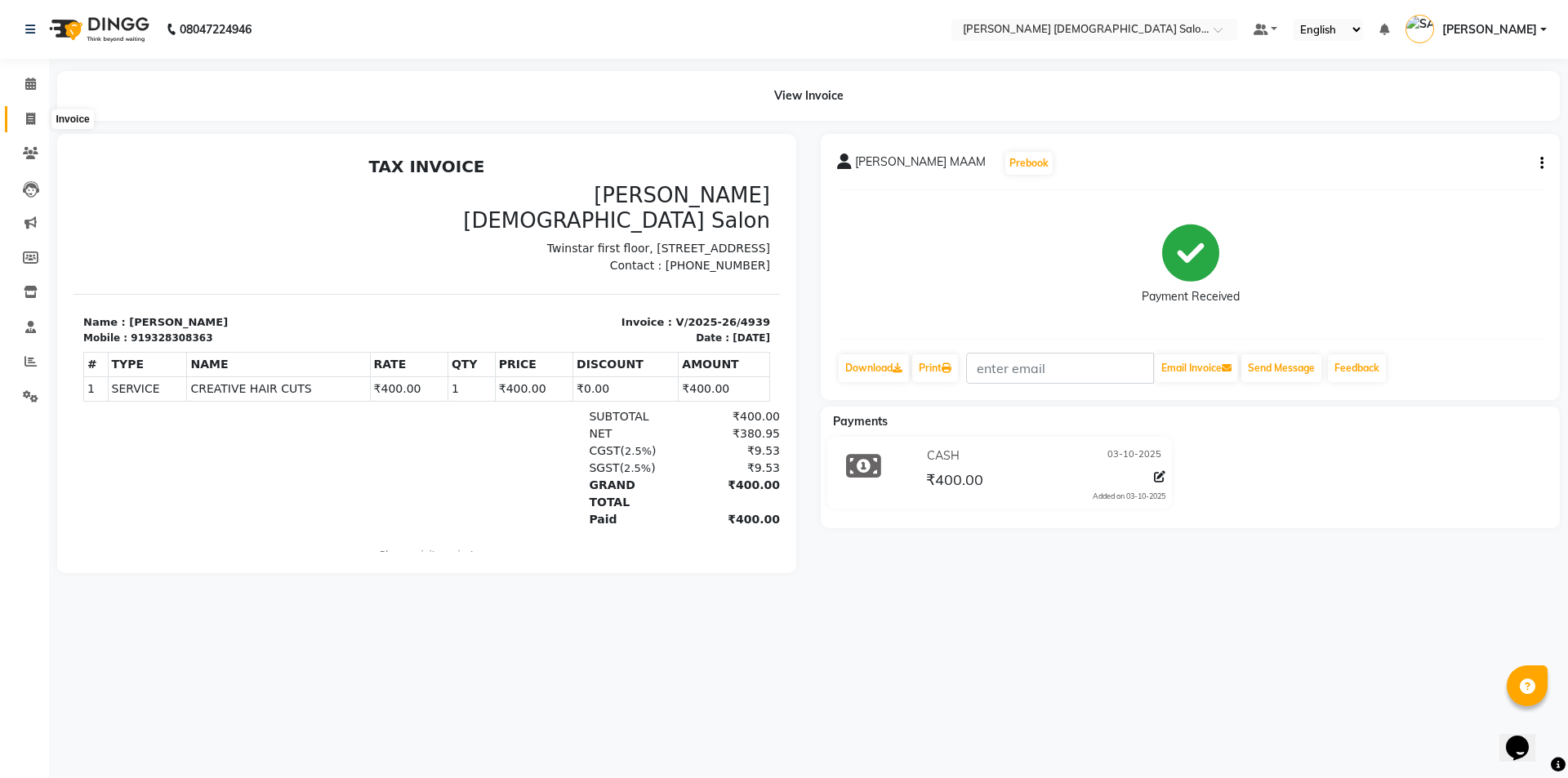
click at [26, 112] on icon at bounding box center [30, 118] width 9 height 12
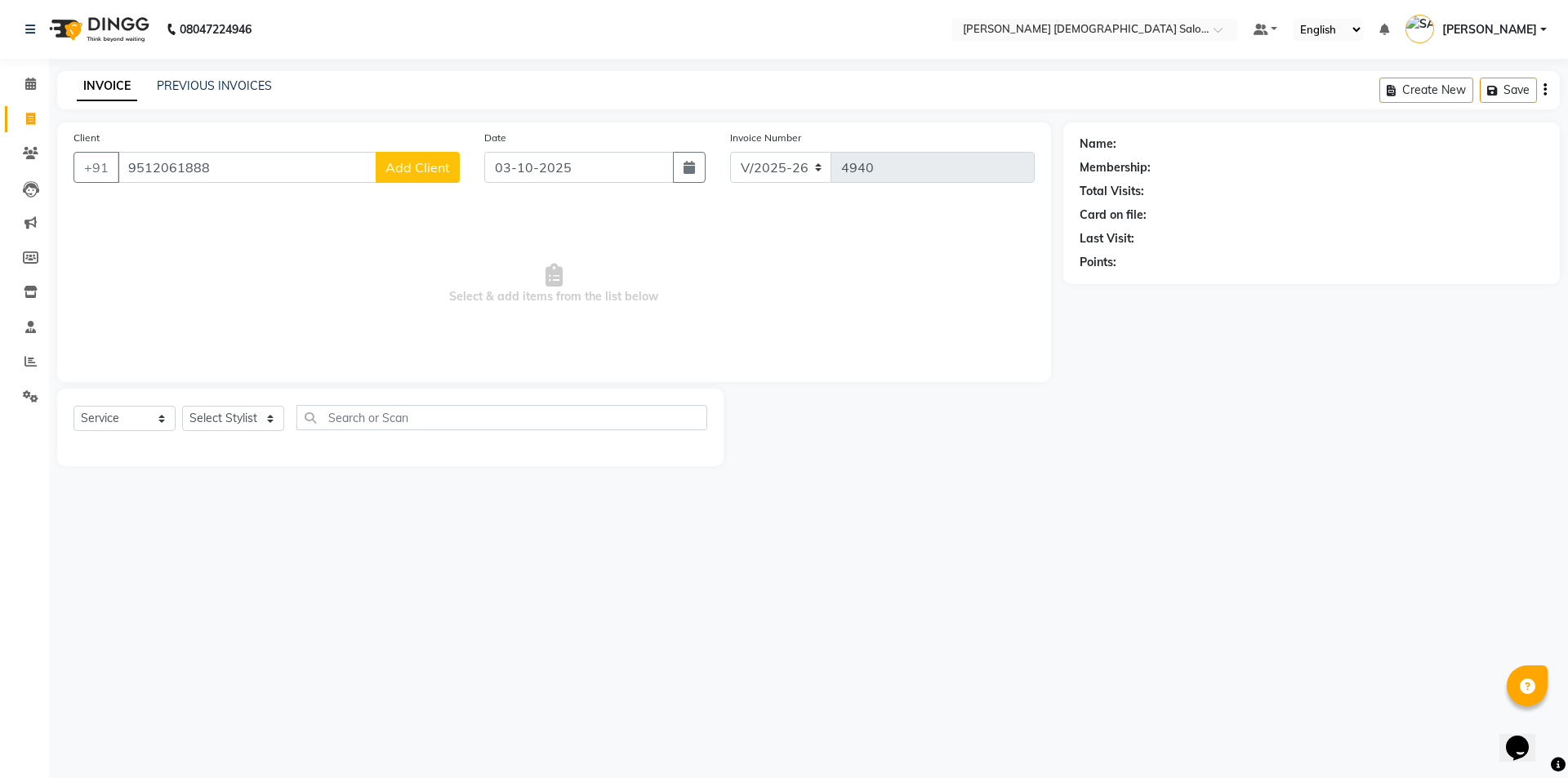
click at [419, 161] on span "Add Client" at bounding box center [418, 167] width 65 height 17
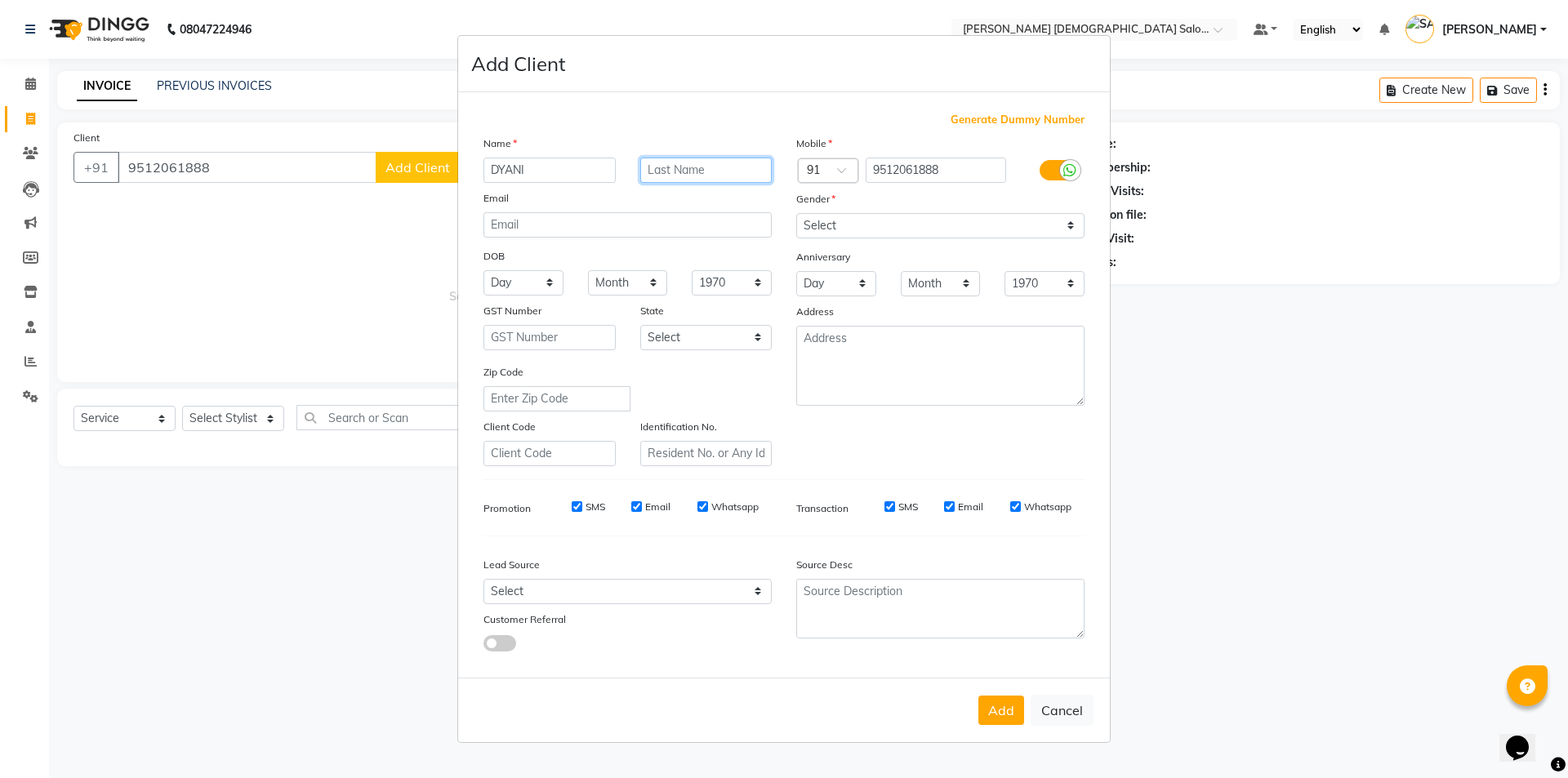
click at [712, 172] on input "text" at bounding box center [706, 170] width 132 height 25
click at [837, 219] on select "Select Male Female Other Prefer Not To Say" at bounding box center [940, 225] width 288 height 25
click at [796, 213] on select "Select Male Female Other Prefer Not To Say" at bounding box center [940, 225] width 288 height 25
click at [1016, 717] on button "Add" at bounding box center [1000, 710] width 46 height 29
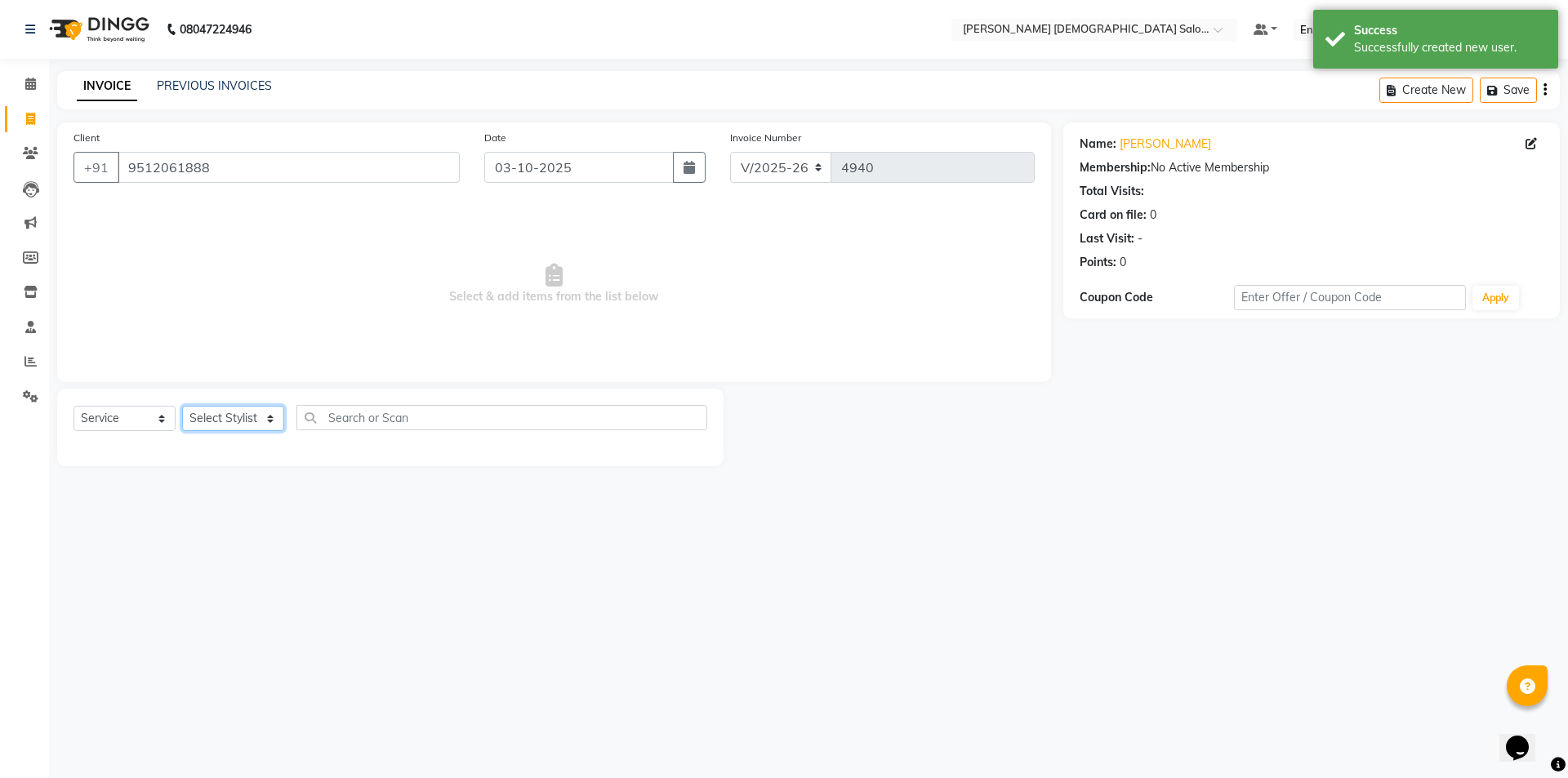
click at [228, 417] on select "Select Stylist AANAND BAVALIYA BHAVTIK GONDALIYA DHARMIK RAVRANI DIKSHA DIMPAL …" at bounding box center [233, 419] width 102 height 25
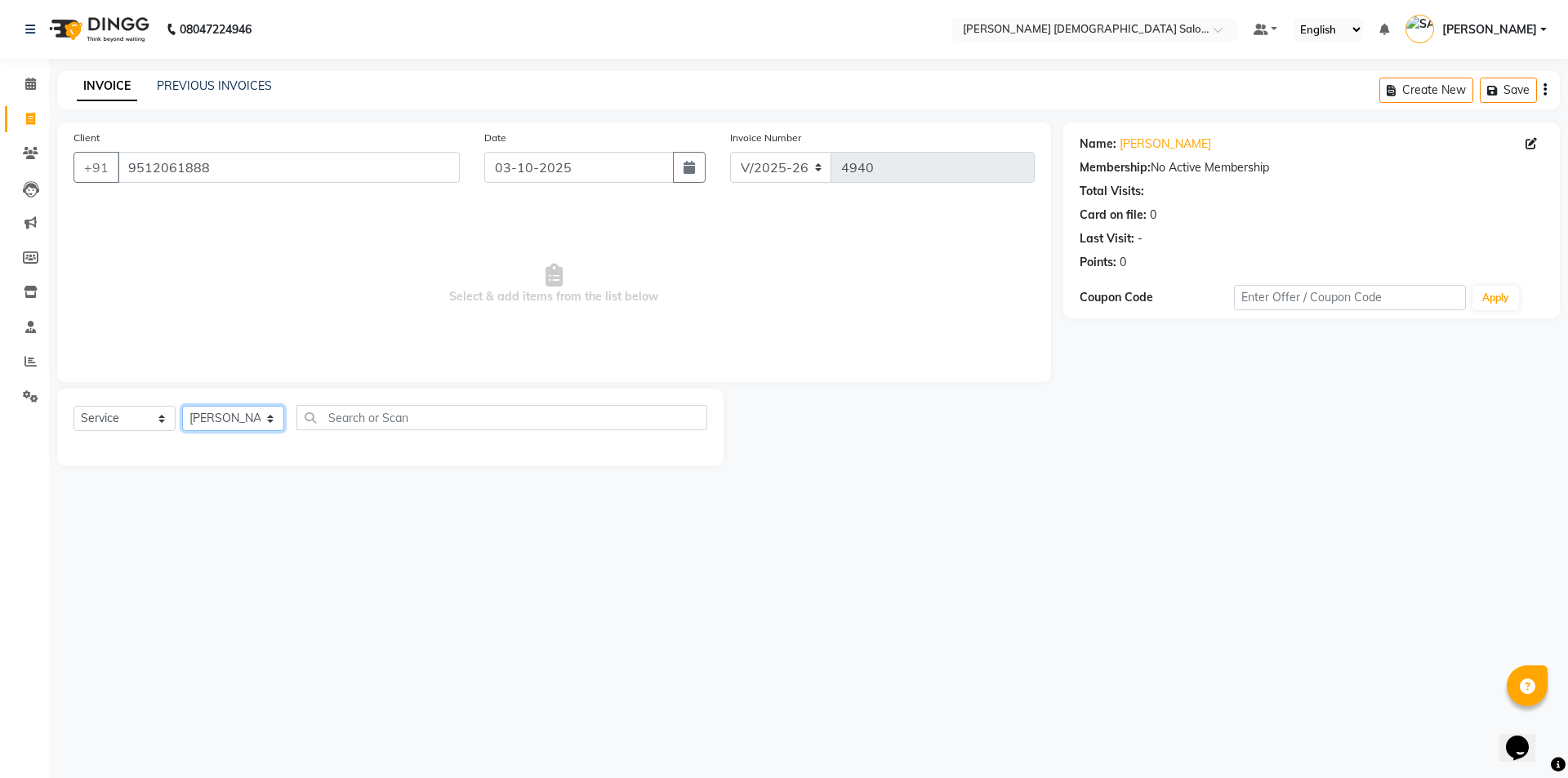
click at [182, 406] on select "Select Stylist AANAND BAVALIYA BHAVTIK GONDALIYA DHARMIK RAVRANI DIKSHA DIMPAL …" at bounding box center [233, 419] width 102 height 25
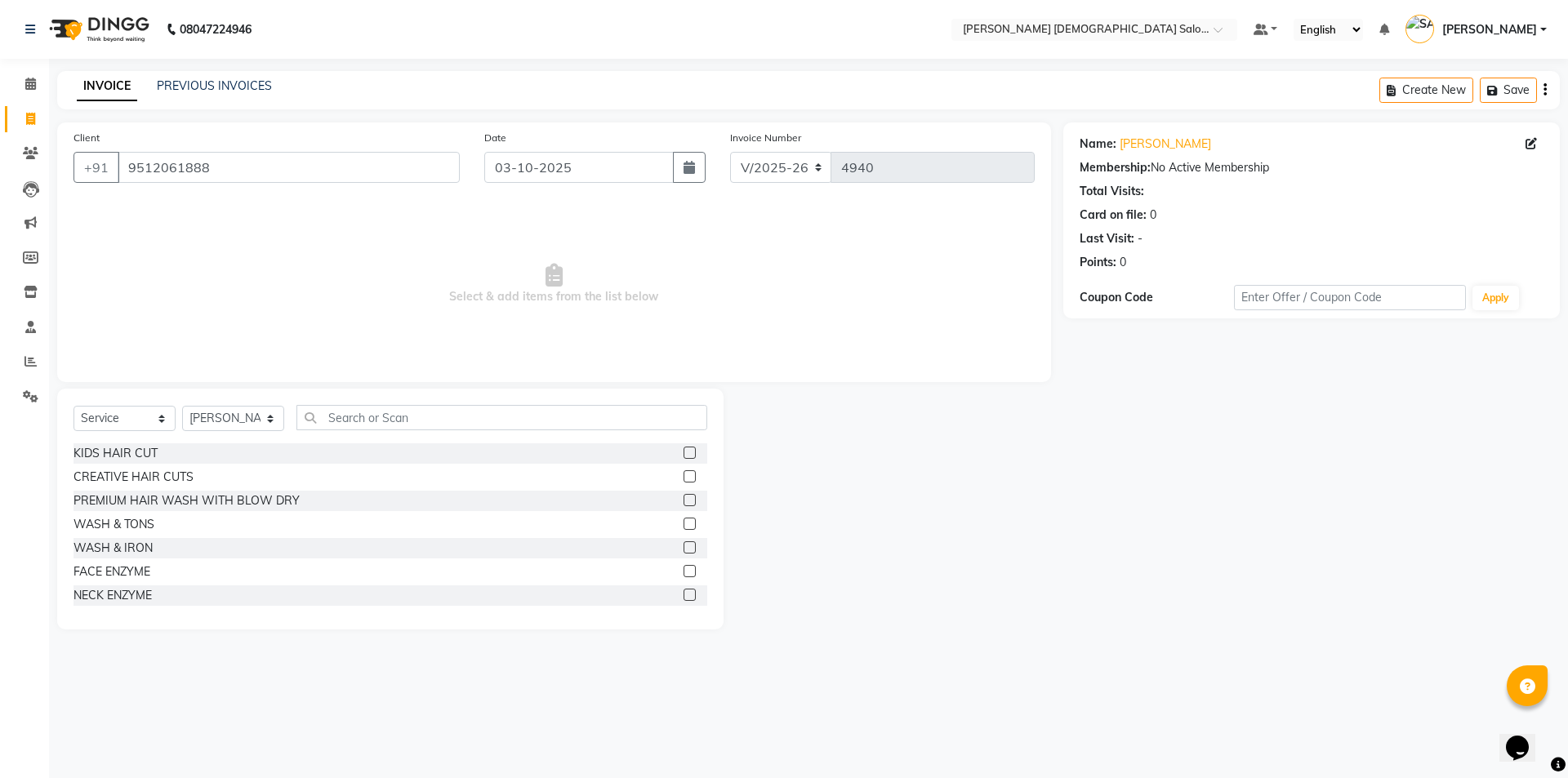
click at [135, 467] on div "CREATIVE HAIR CUTS" at bounding box center [390, 477] width 633 height 21
click at [149, 476] on div "CREATIVE HAIR CUTS" at bounding box center [133, 477] width 120 height 17
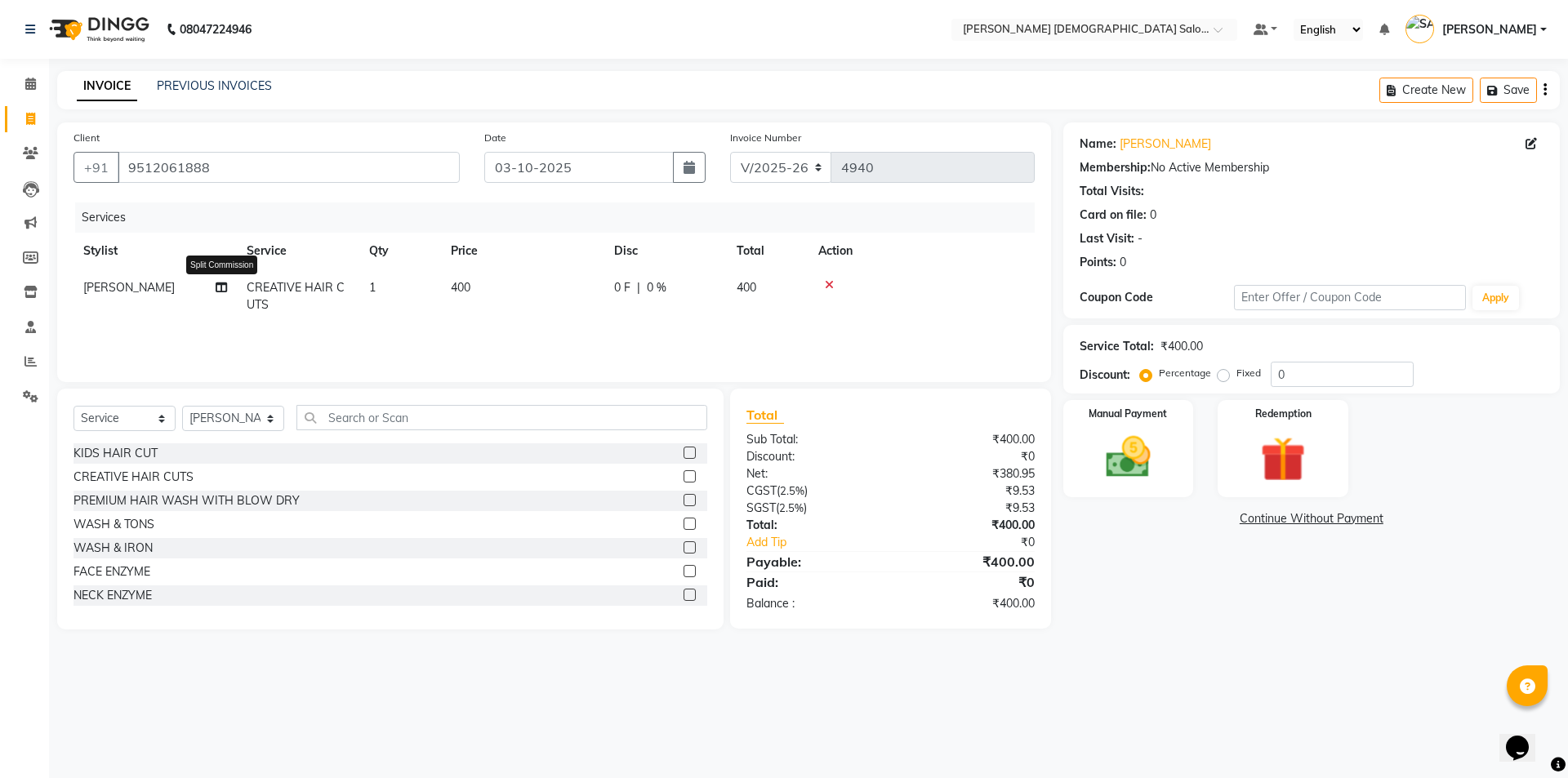
click at [222, 285] on icon at bounding box center [221, 287] width 12 height 12
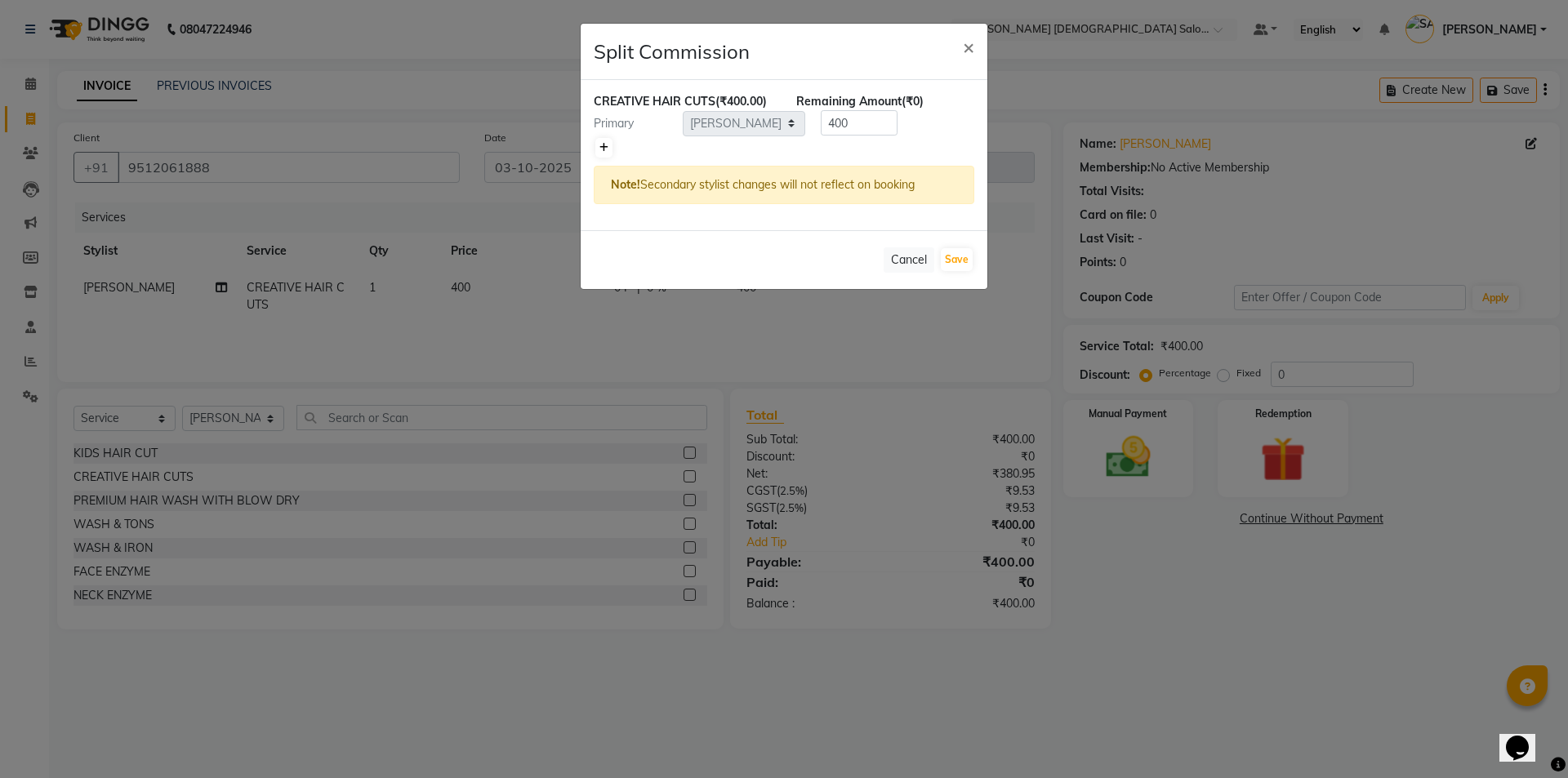
click at [610, 146] on link at bounding box center [603, 148] width 17 height 20
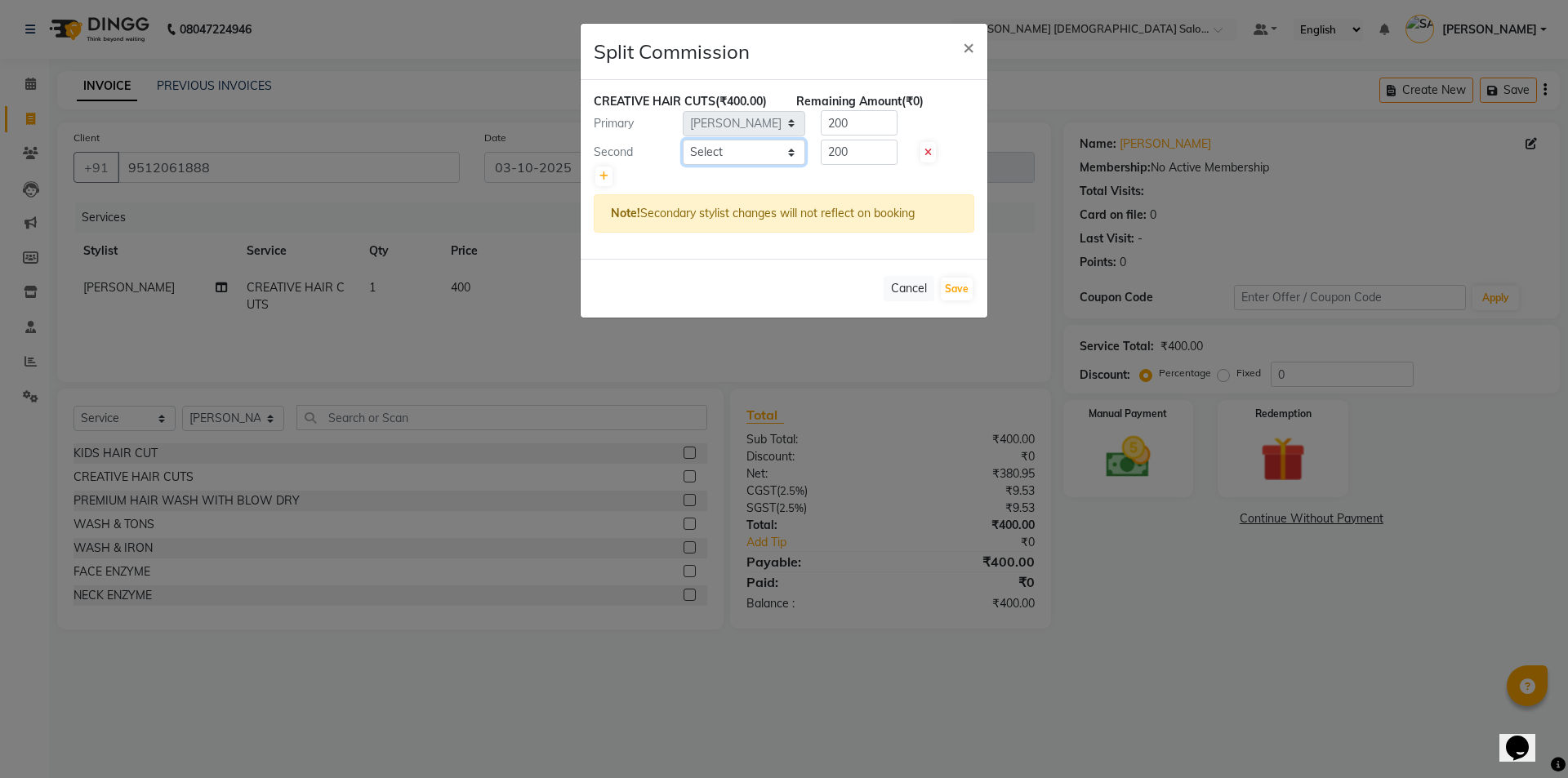
click at [705, 151] on select "Select AANAND BAVALIYA BHAVTIK GONDALIYA DHARMIK RAVRANI DIKSHA DIMPAL SEN GOPI…" at bounding box center [743, 152] width 122 height 25
click at [682, 140] on select "Select AANAND BAVALIYA BHAVTIK GONDALIYA DHARMIK RAVRANI DIKSHA DIMPAL SEN GOPI…" at bounding box center [743, 152] width 122 height 25
click at [853, 160] on input "200" at bounding box center [859, 152] width 77 height 25
click at [874, 110] on div "CREATIVE HAIR CUTS (₹400.00) Remaining Amount (₹100.00) Primary Select AANAND B…" at bounding box center [784, 169] width 407 height 179
click at [860, 126] on input "200" at bounding box center [859, 122] width 77 height 25
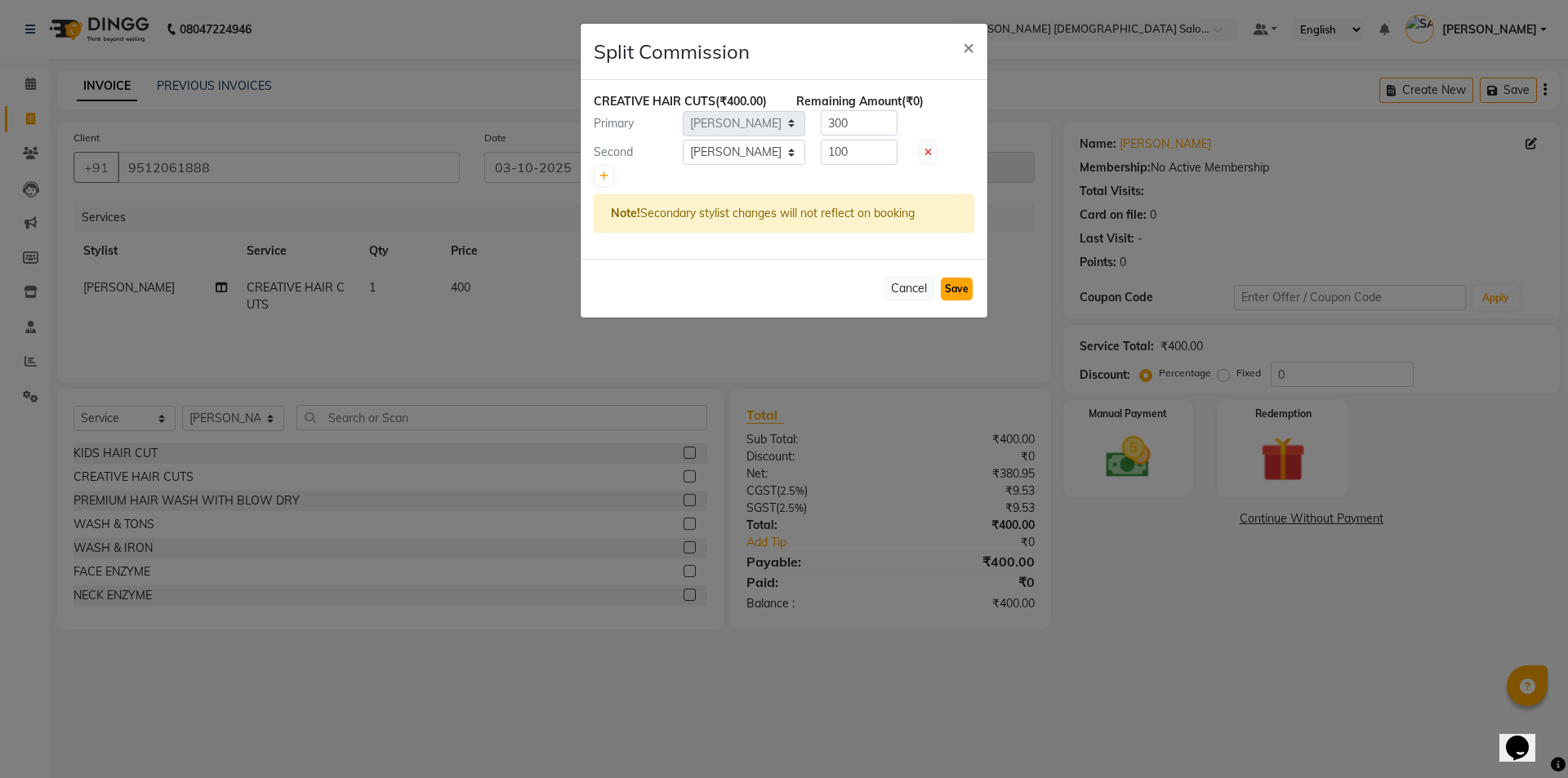
click at [952, 281] on button "Save" at bounding box center [956, 289] width 32 height 22
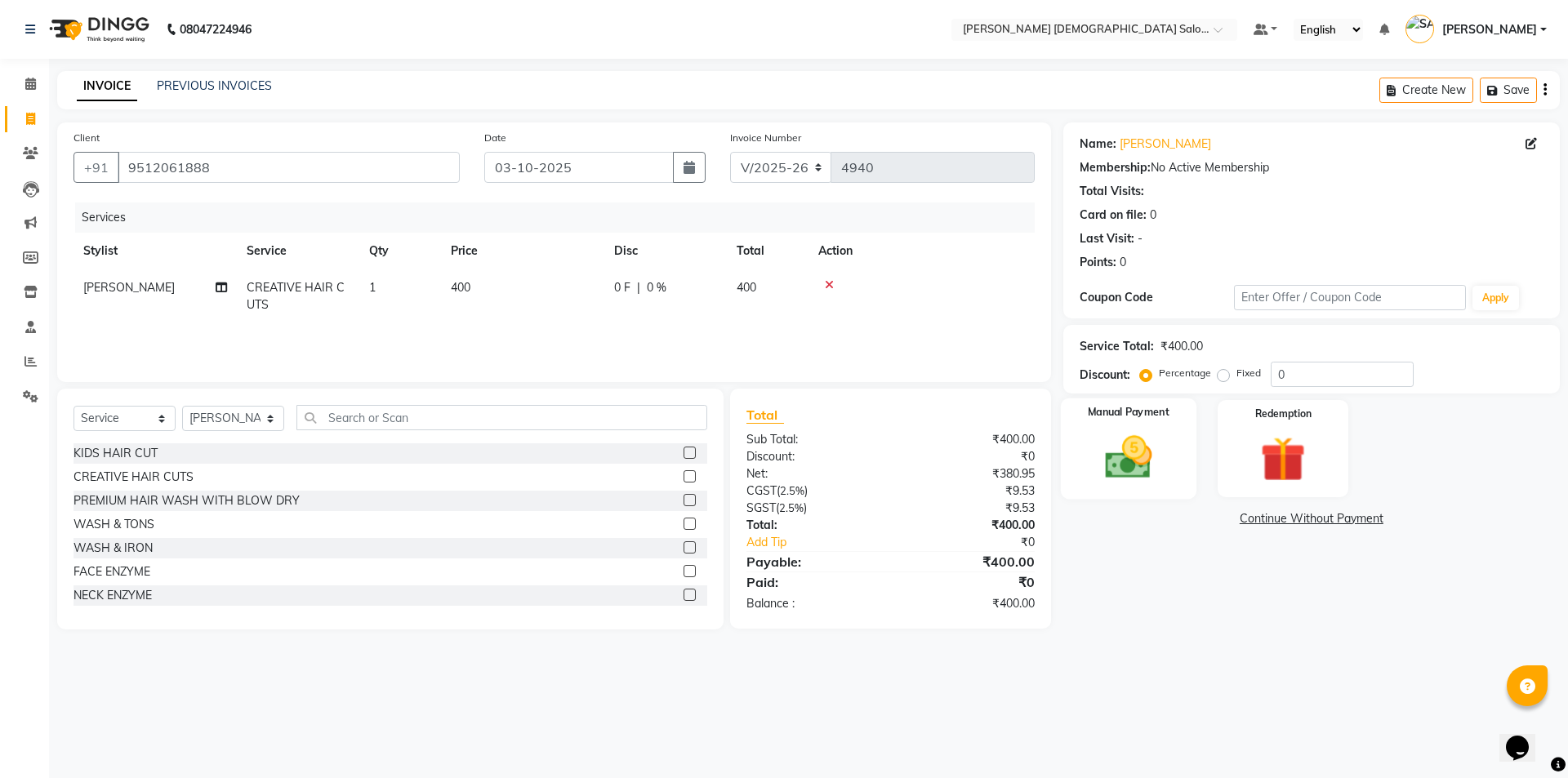
click at [1159, 462] on img at bounding box center [1128, 457] width 76 height 54
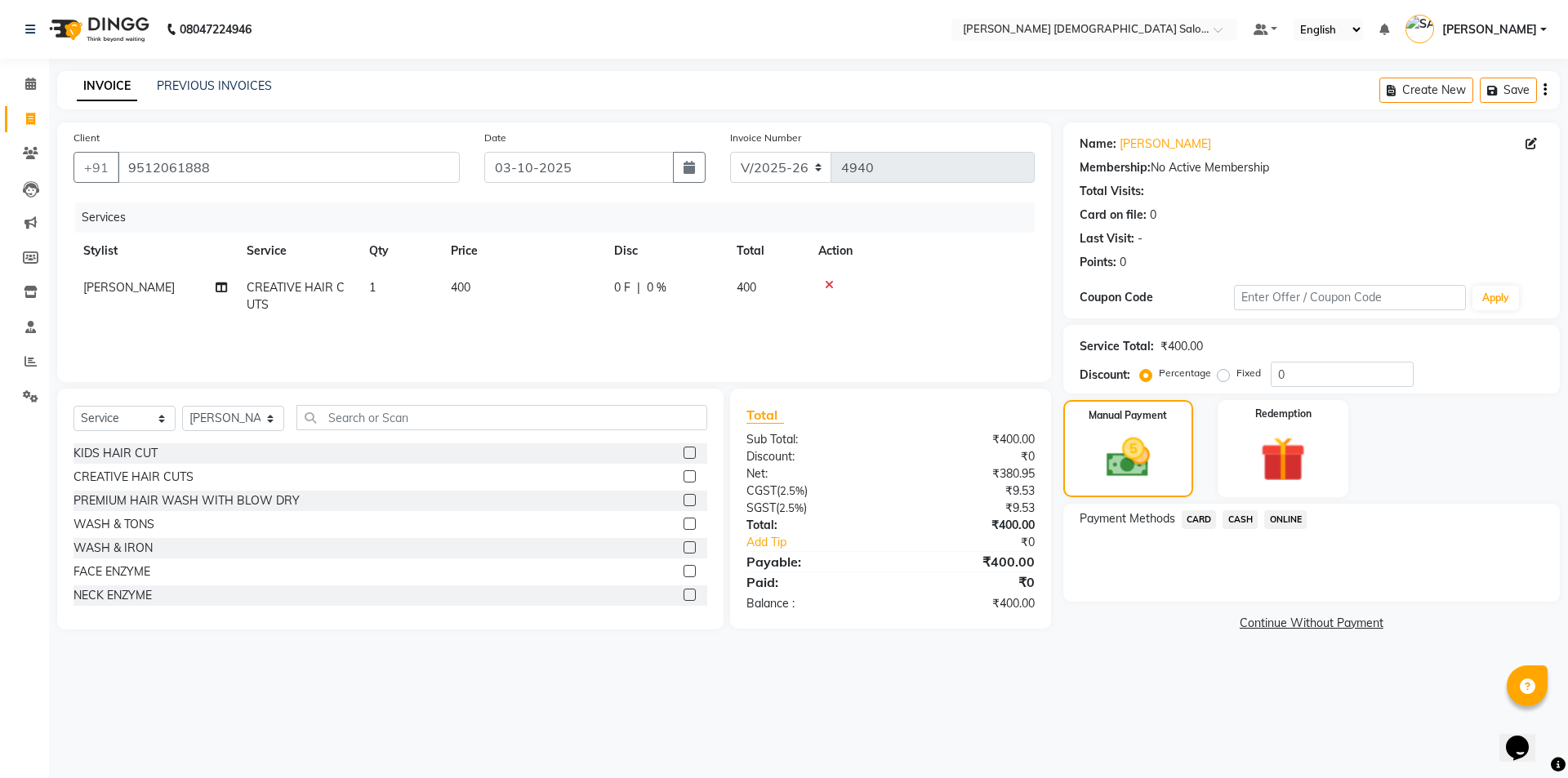
click at [1253, 520] on span "CASH" at bounding box center [1240, 519] width 35 height 19
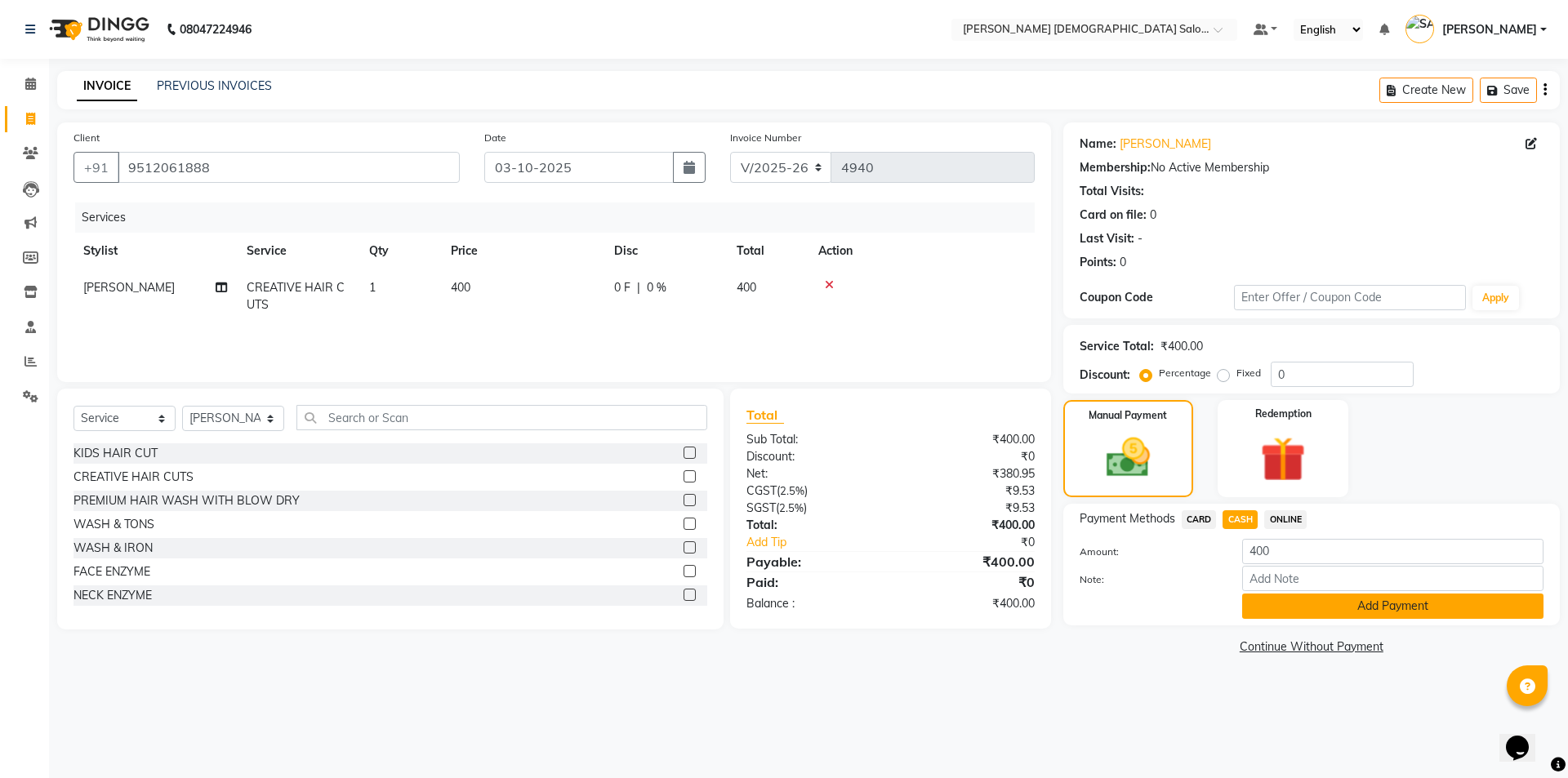
click at [1315, 601] on button "Add Payment" at bounding box center [1392, 606] width 301 height 25
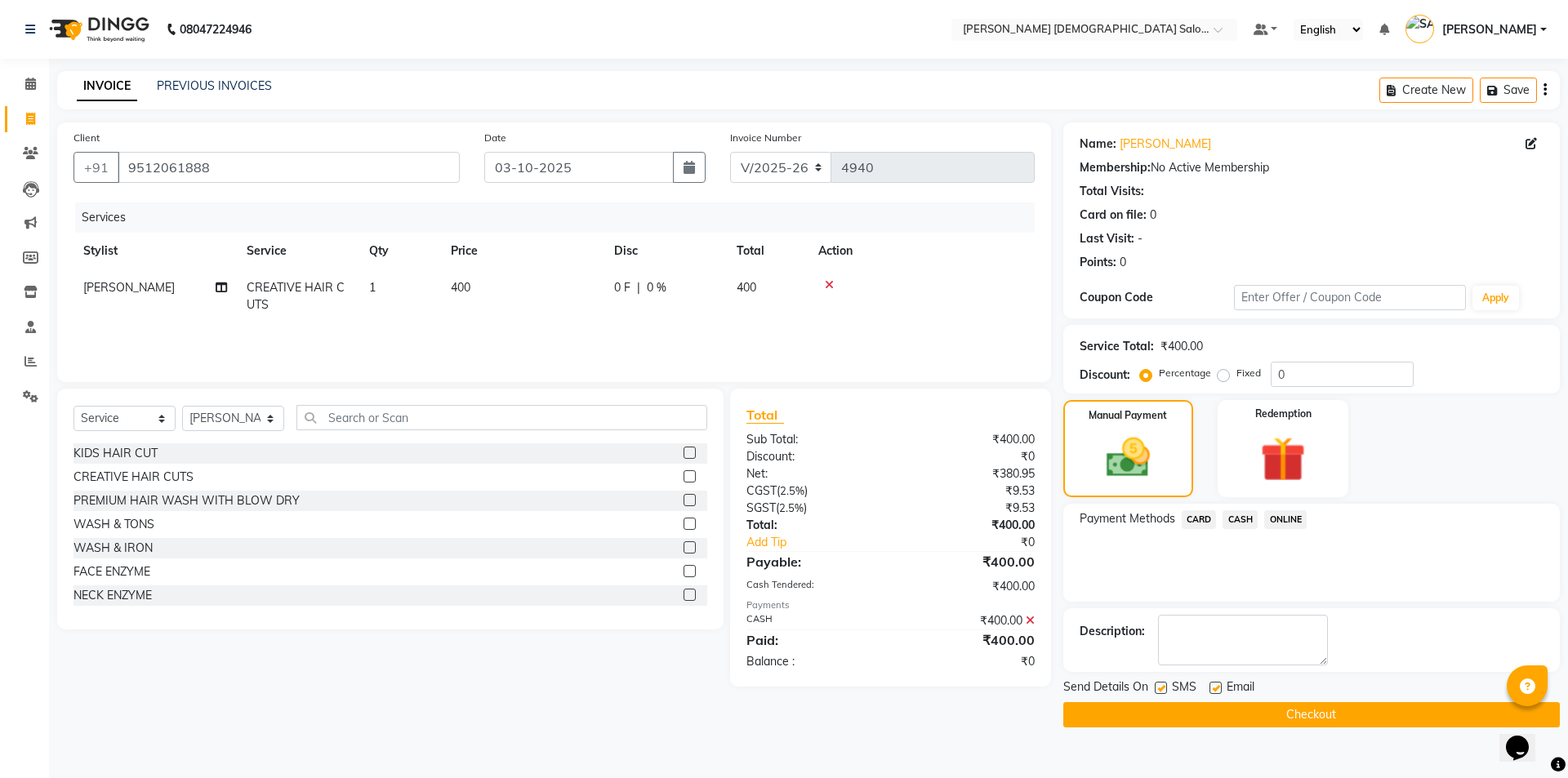
click at [1159, 688] on label at bounding box center [1160, 687] width 12 height 12
click at [1159, 688] on input "checkbox" at bounding box center [1159, 688] width 11 height 11
click at [1217, 686] on label at bounding box center [1215, 687] width 12 height 12
click at [1217, 686] on input "checkbox" at bounding box center [1214, 688] width 11 height 11
click at [1212, 723] on button "Checkout" at bounding box center [1311, 715] width 497 height 25
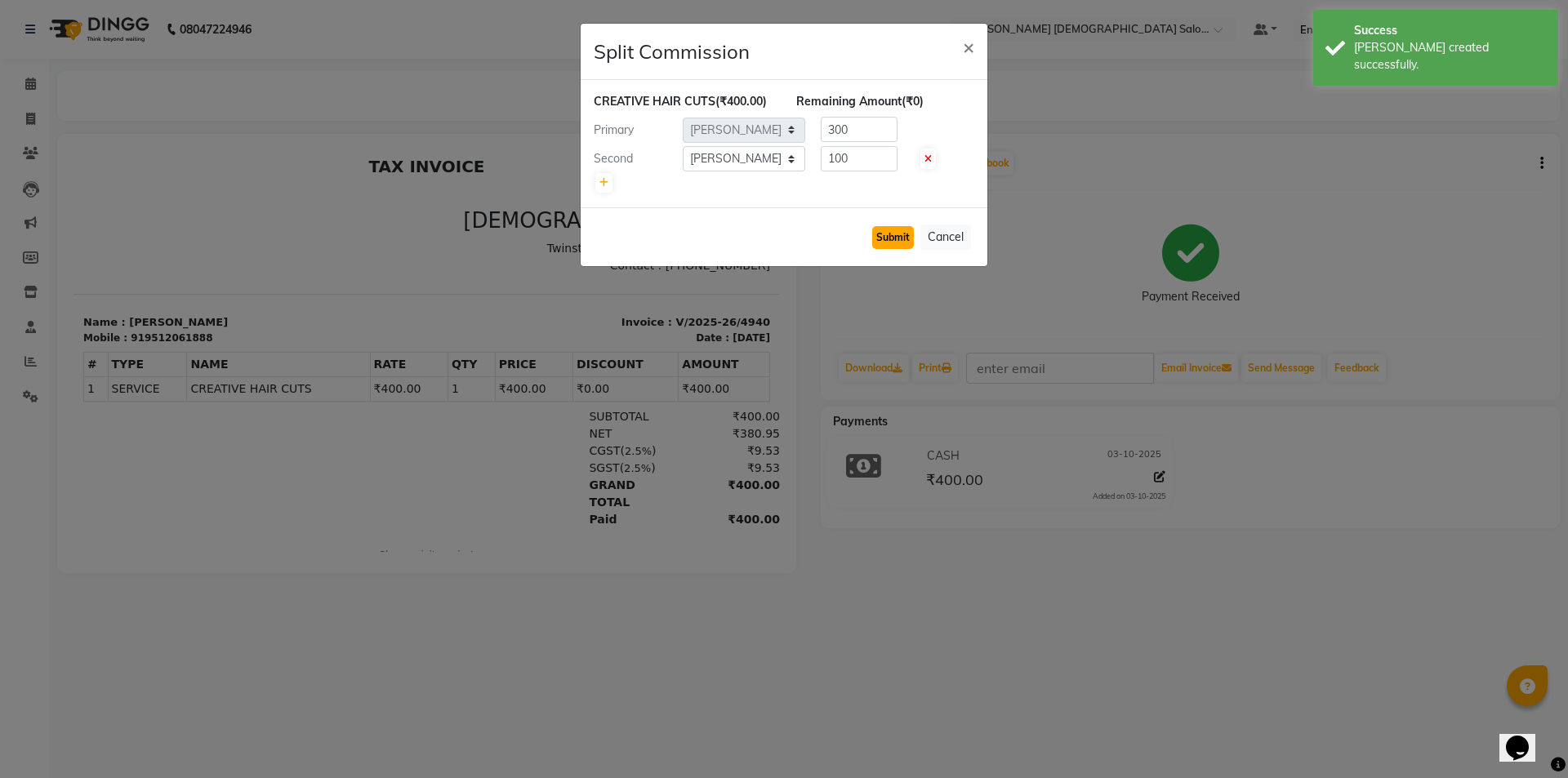
click at [891, 240] on button "Submit" at bounding box center [893, 237] width 42 height 22
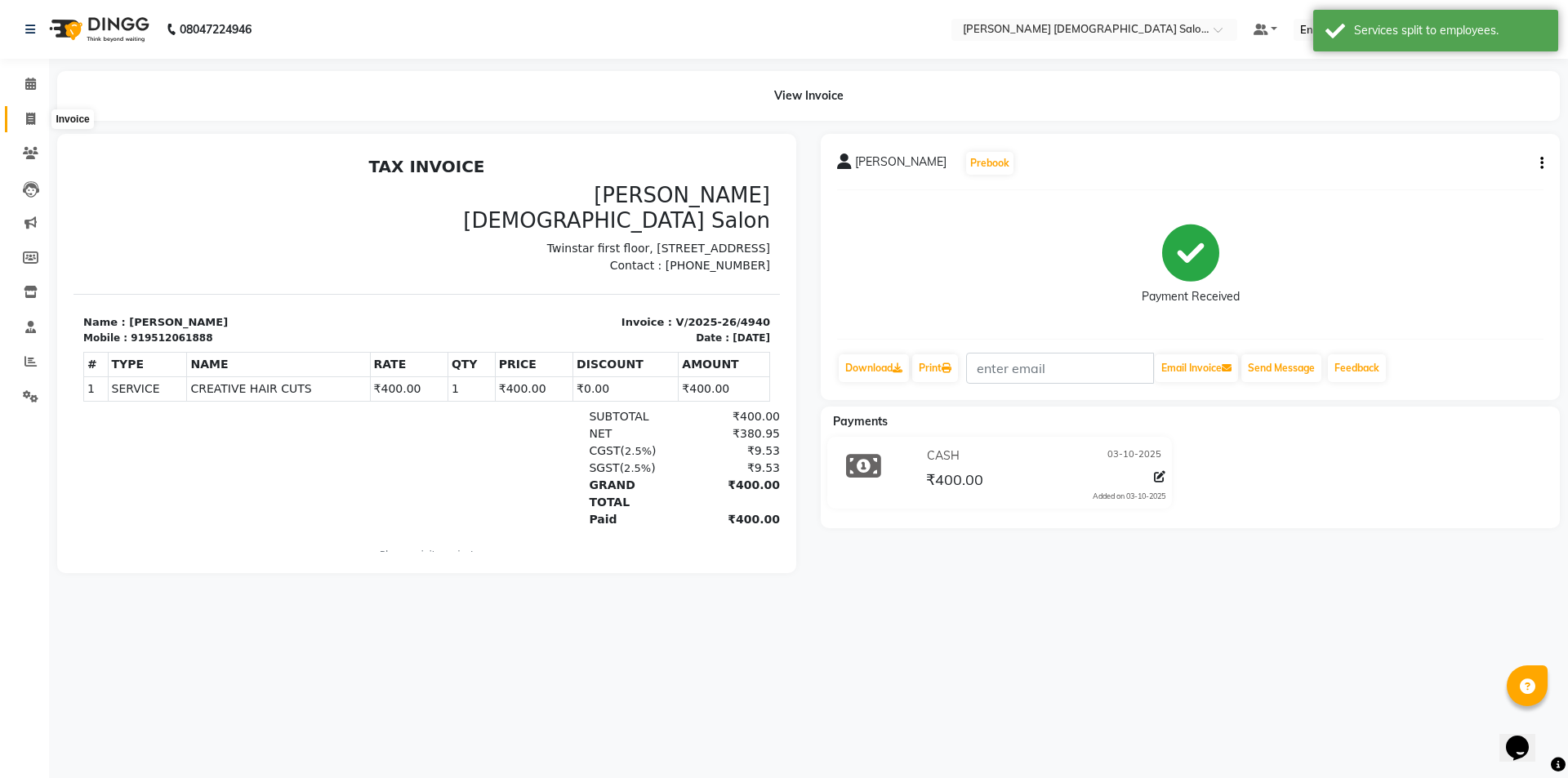
click at [38, 114] on span at bounding box center [31, 119] width 28 height 19
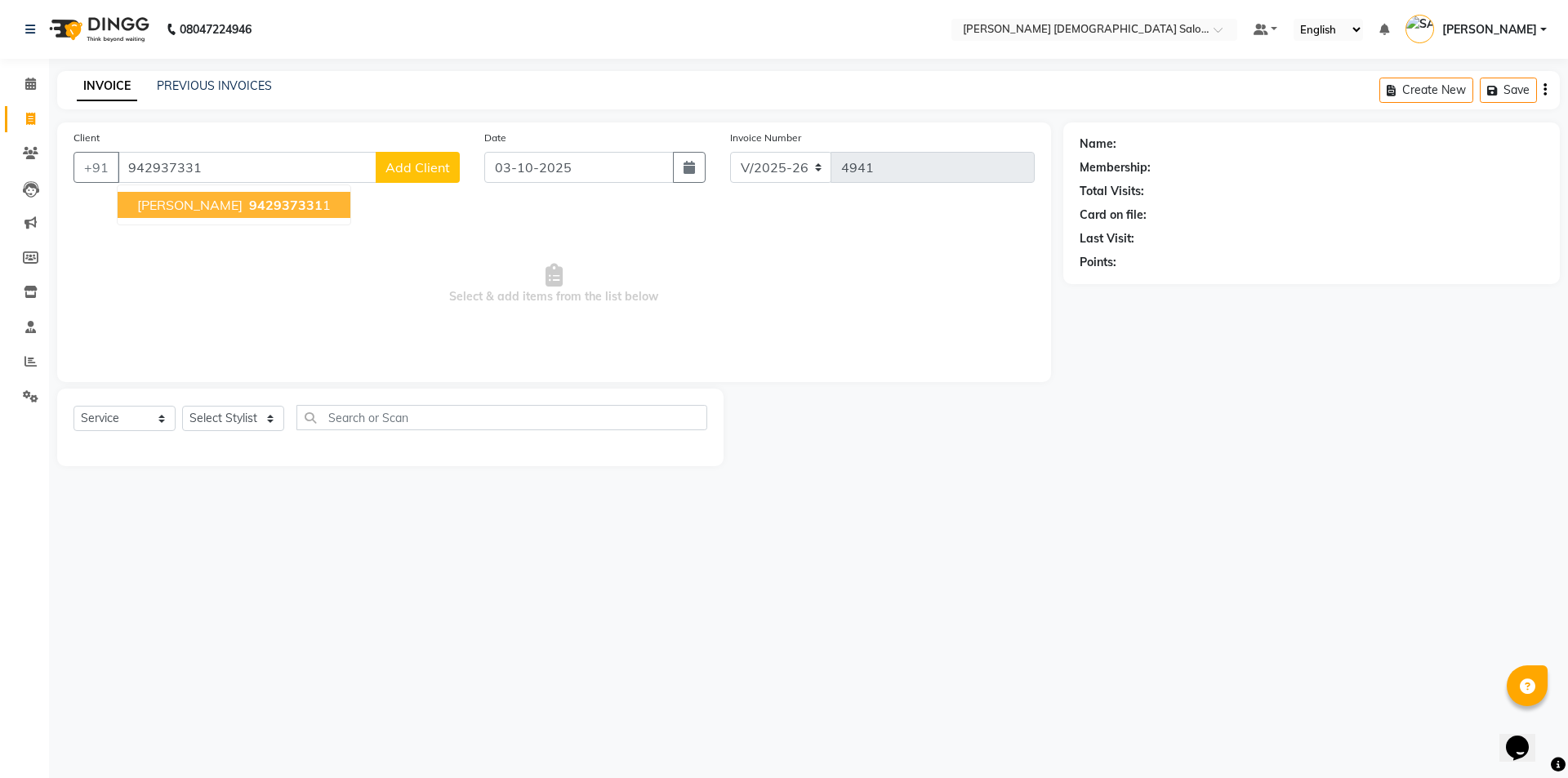
click at [156, 201] on span "RUTU PATEL" at bounding box center [190, 205] width 106 height 17
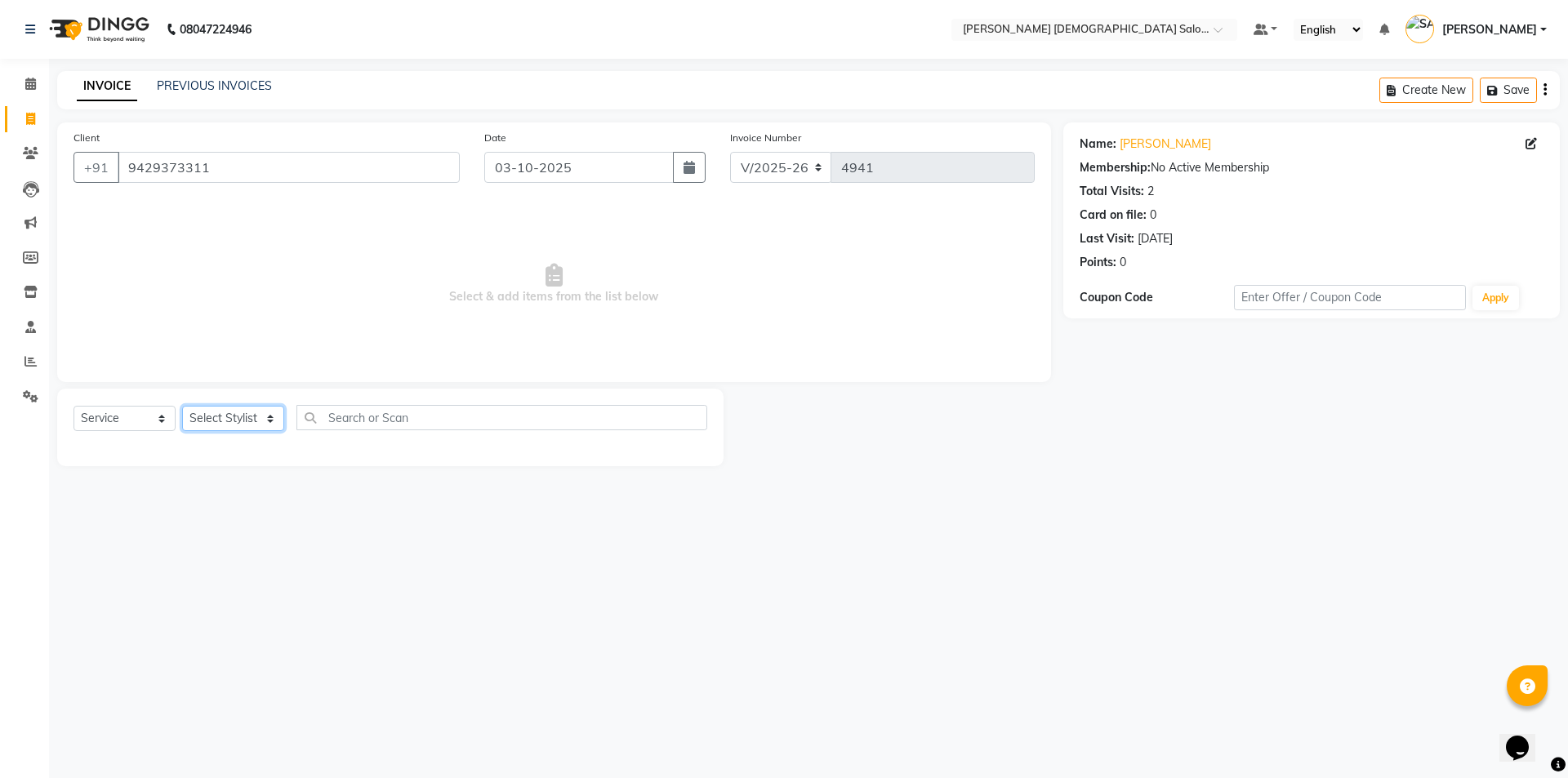
click at [216, 414] on select "Select Stylist AANAND BAVALIYA BHAVTIK GONDALIYA DHARMIK RAVRANI DIKSHA DIMPAL …" at bounding box center [233, 419] width 102 height 25
click at [182, 406] on select "Select Stylist AANAND BAVALIYA BHAVTIK GONDALIYA DHARMIK RAVRANI DIKSHA DIMPAL …" at bounding box center [233, 419] width 102 height 25
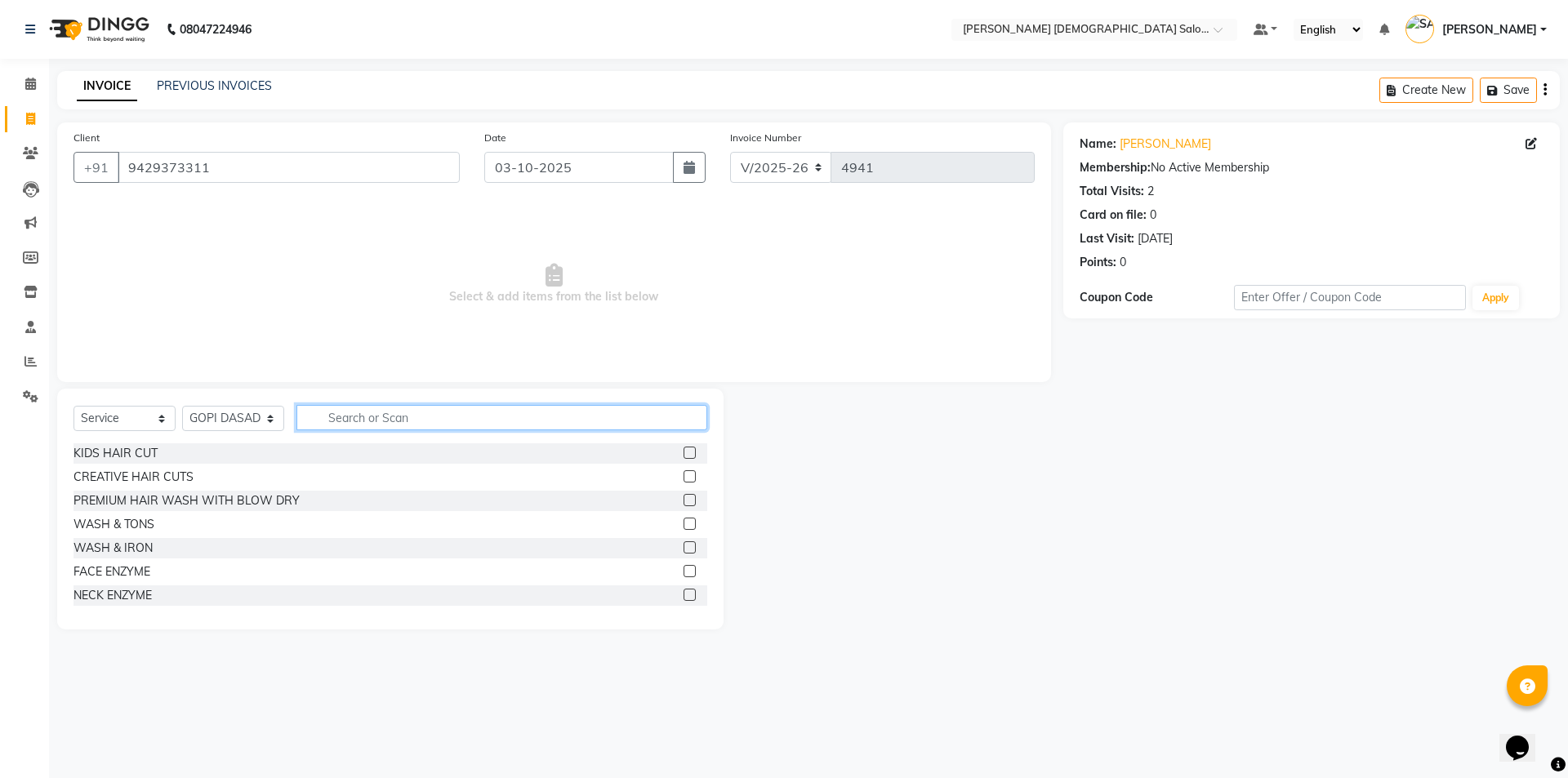
click at [335, 423] on input "text" at bounding box center [502, 418] width 411 height 25
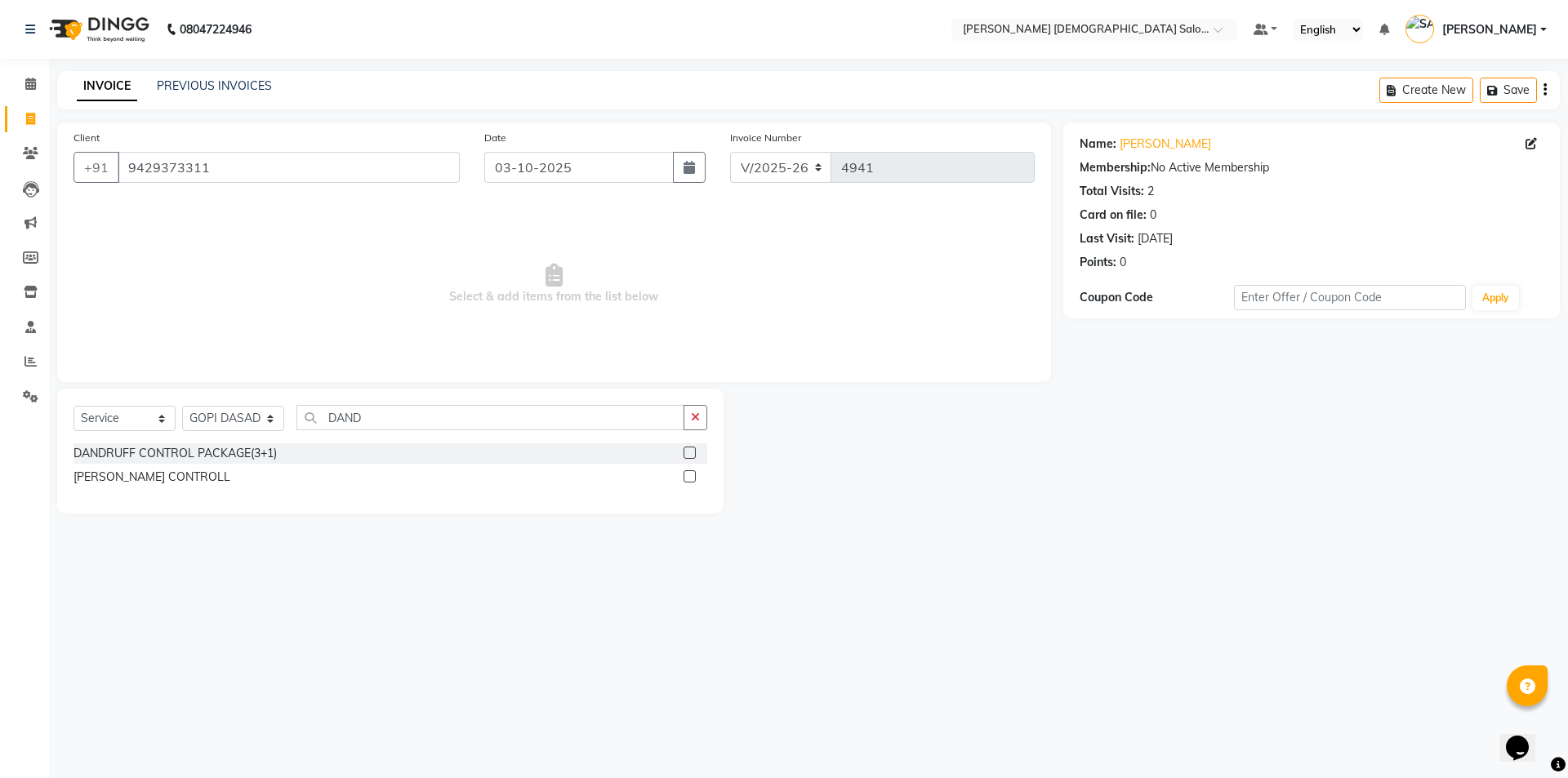
click at [279, 472] on div "DANDRUFF CONTROLL" at bounding box center [390, 477] width 633 height 21
click at [687, 475] on label at bounding box center [689, 476] width 12 height 12
click at [687, 475] on input "checkbox" at bounding box center [688, 477] width 11 height 11
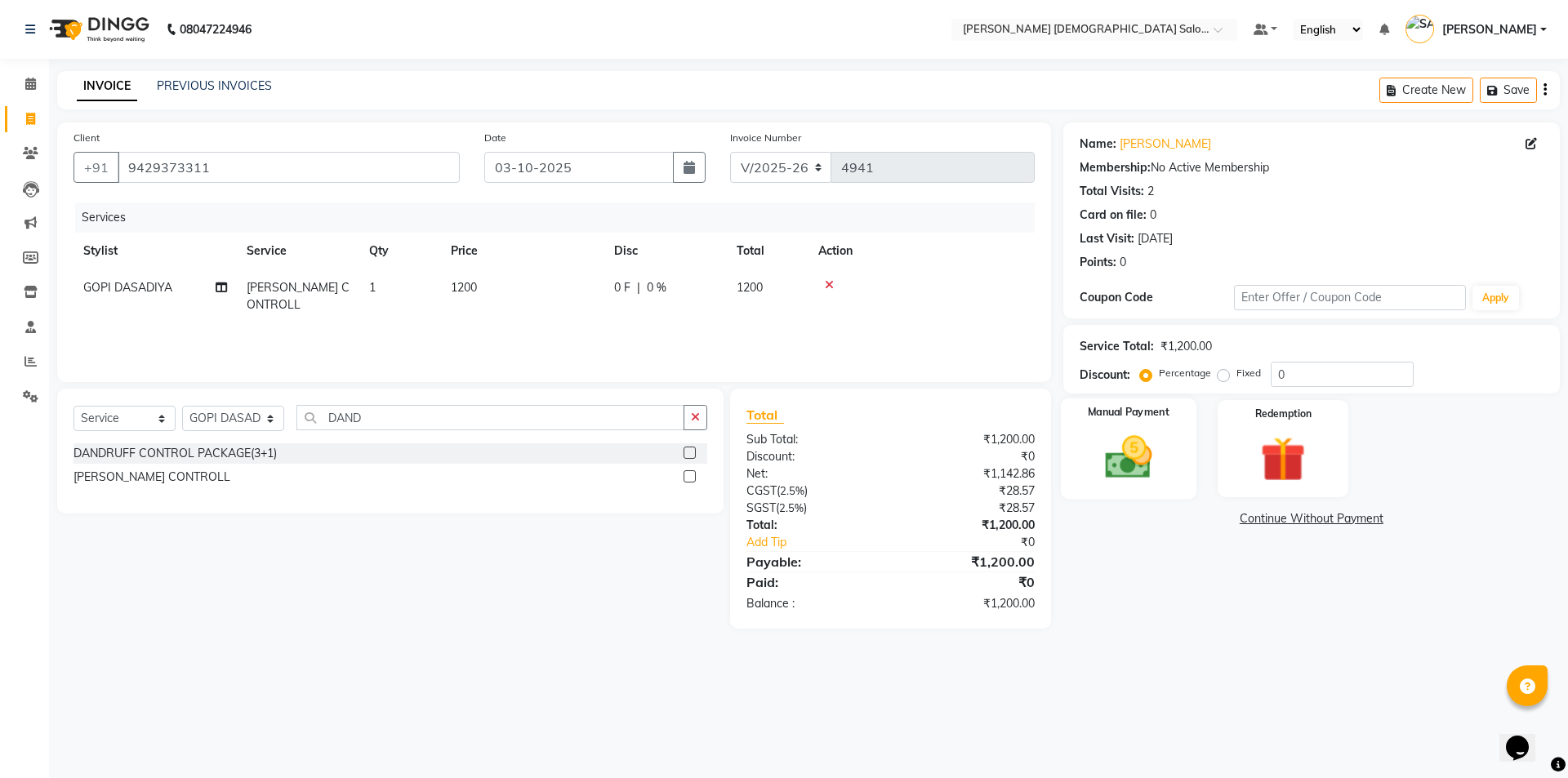
click at [1169, 441] on div "Manual Payment" at bounding box center [1128, 448] width 136 height 101
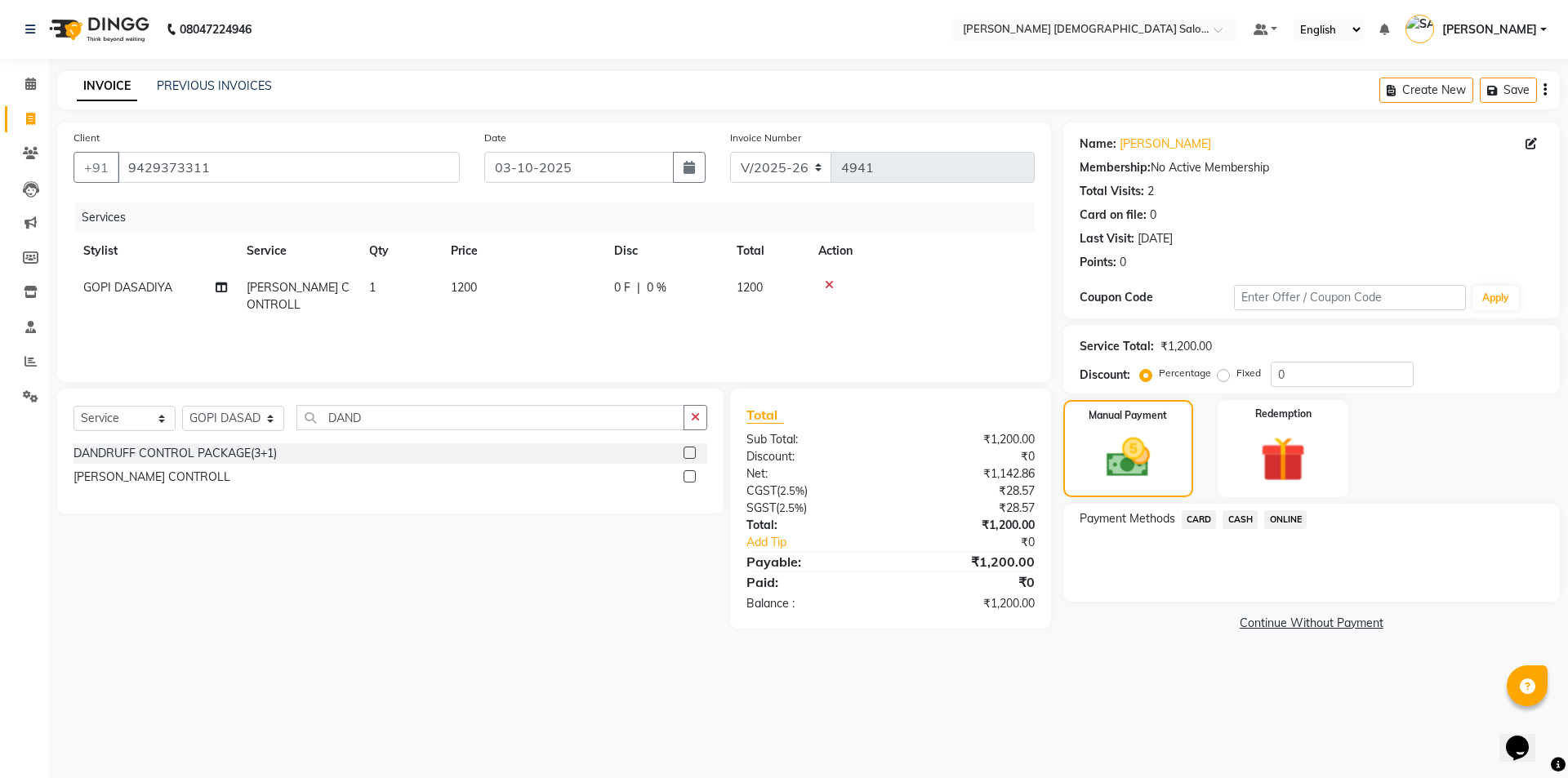
click at [1239, 518] on span "CASH" at bounding box center [1240, 519] width 35 height 19
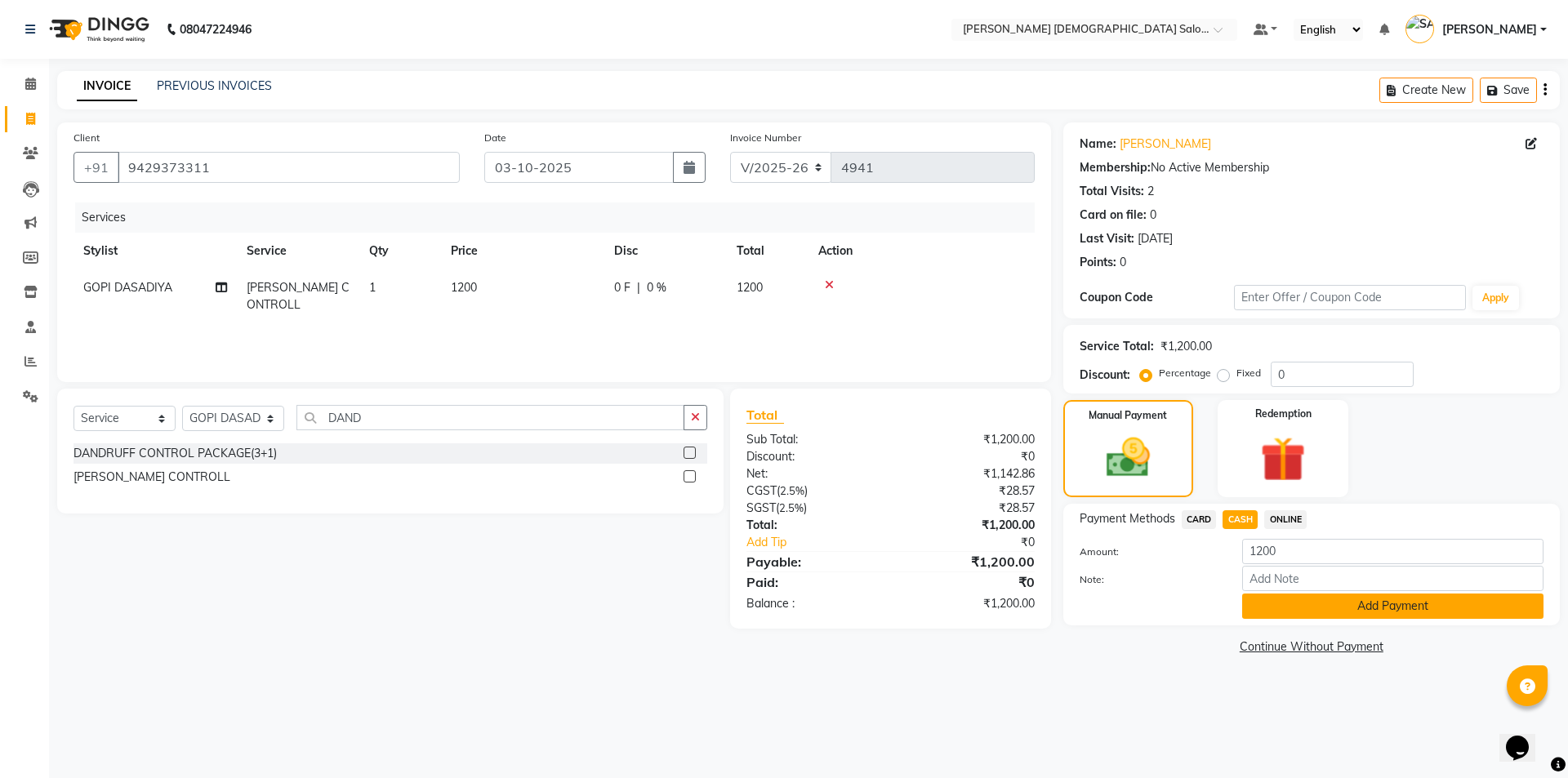
click at [1313, 613] on button "Add Payment" at bounding box center [1392, 606] width 301 height 25
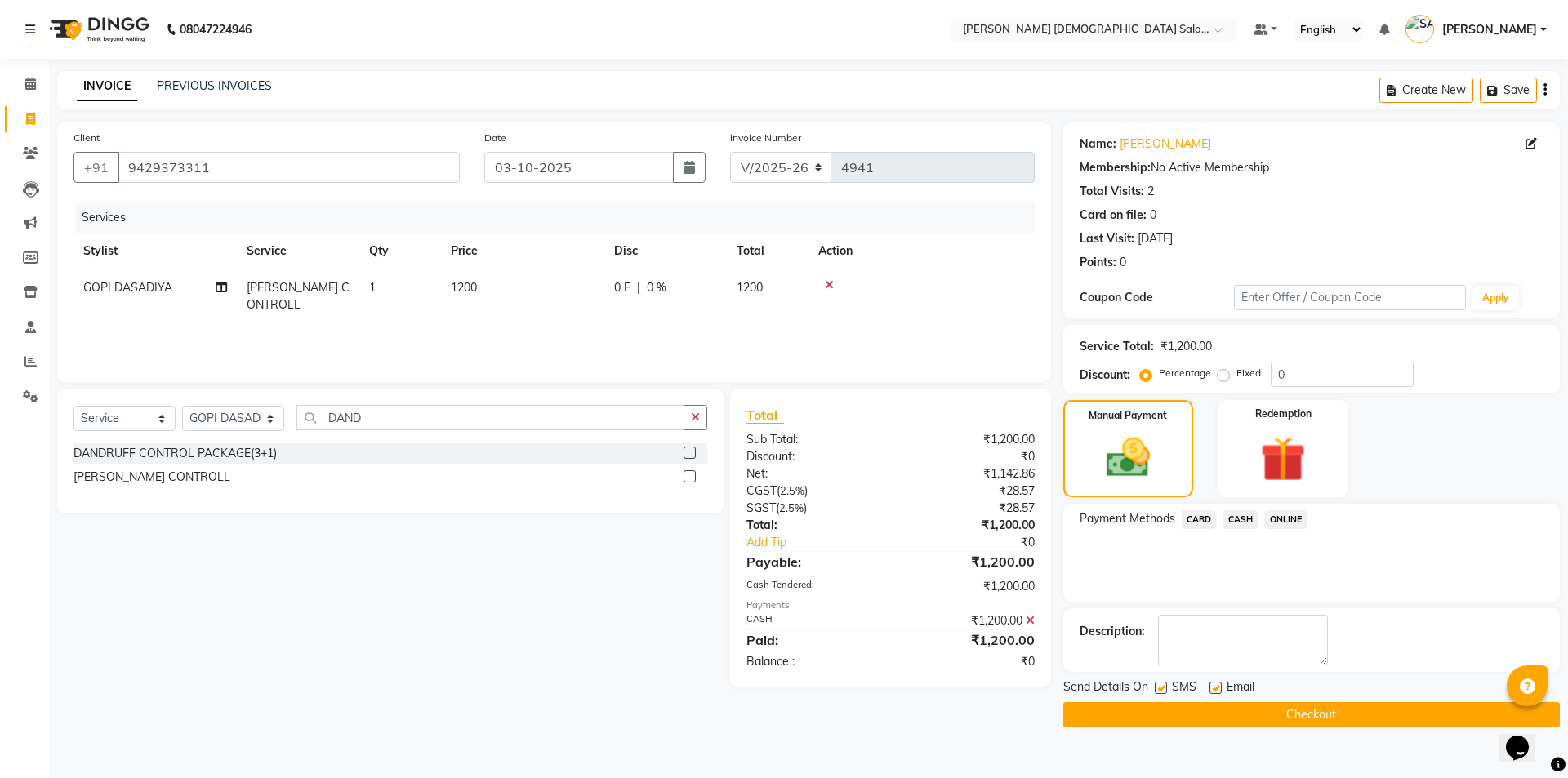
click at [1160, 684] on label at bounding box center [1160, 687] width 12 height 12
click at [1160, 684] on input "checkbox" at bounding box center [1159, 688] width 11 height 11
click at [1219, 686] on label at bounding box center [1215, 687] width 12 height 12
click at [1219, 686] on input "checkbox" at bounding box center [1214, 688] width 11 height 11
click at [1224, 702] on button "Checkout" at bounding box center [1311, 715] width 497 height 25
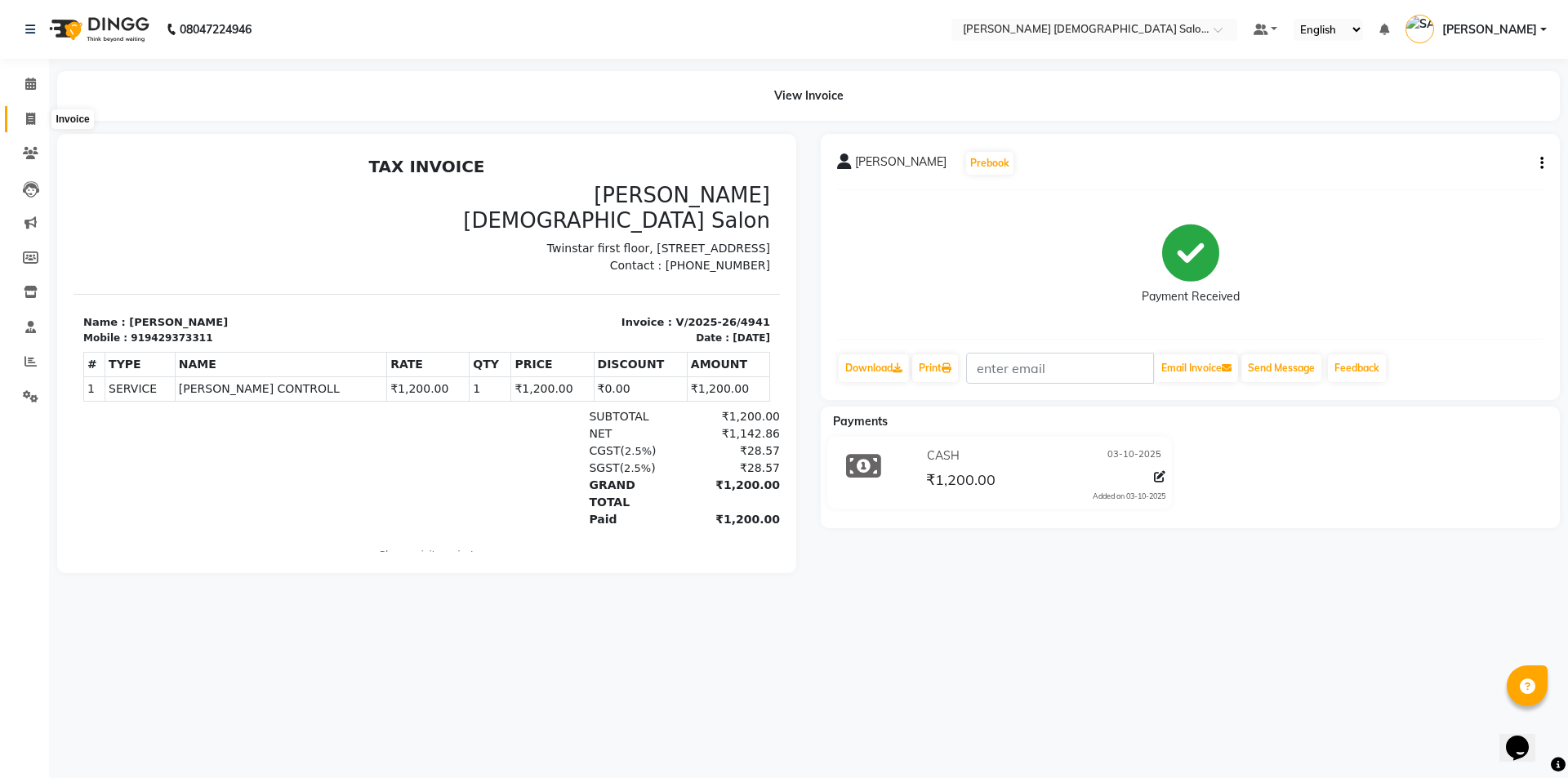
click at [35, 116] on icon at bounding box center [30, 118] width 9 height 12
